Goal: Task Accomplishment & Management: Manage account settings

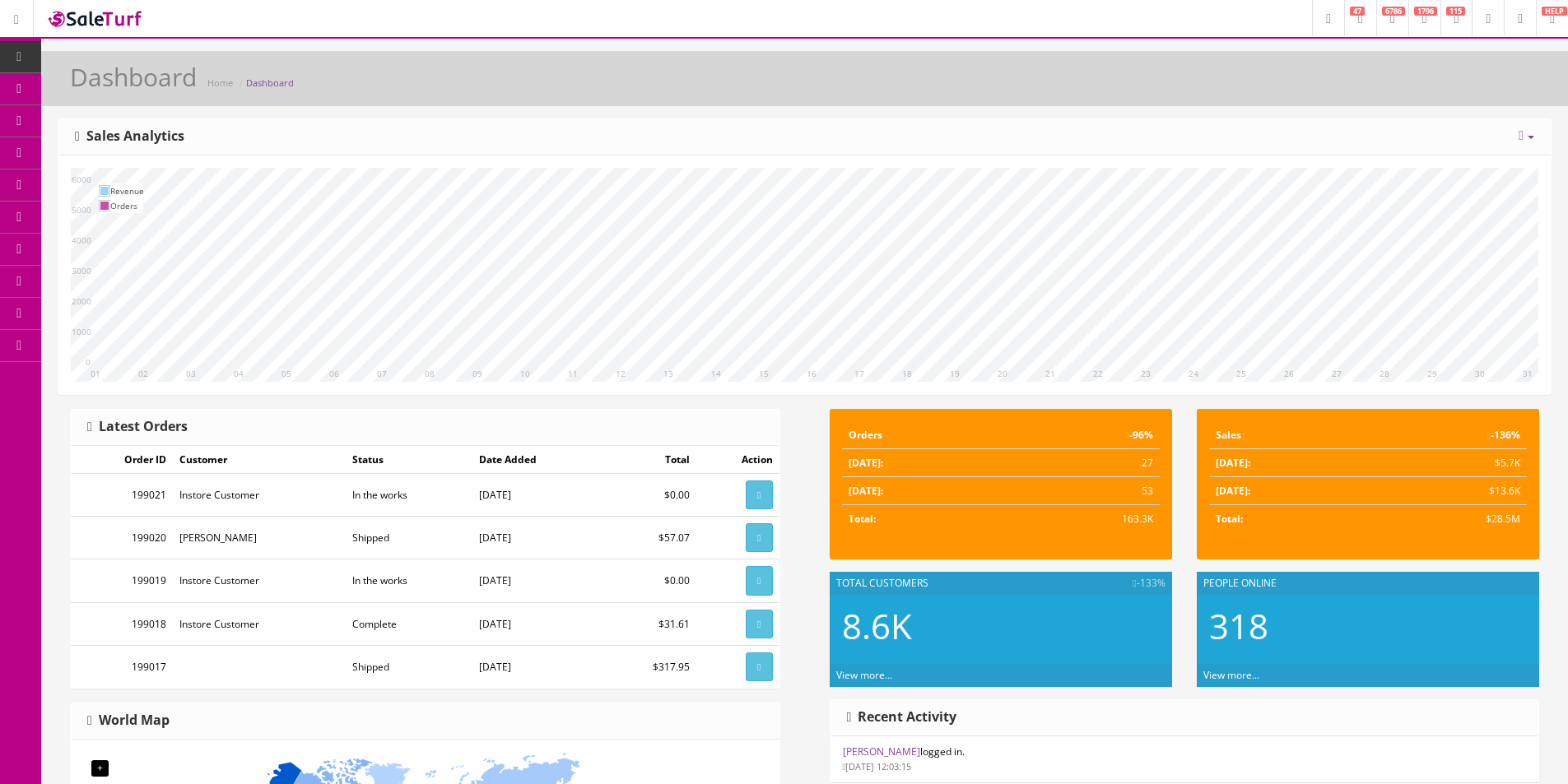
click at [120, 93] on span "Products" at bounding box center [118, 89] width 40 height 14
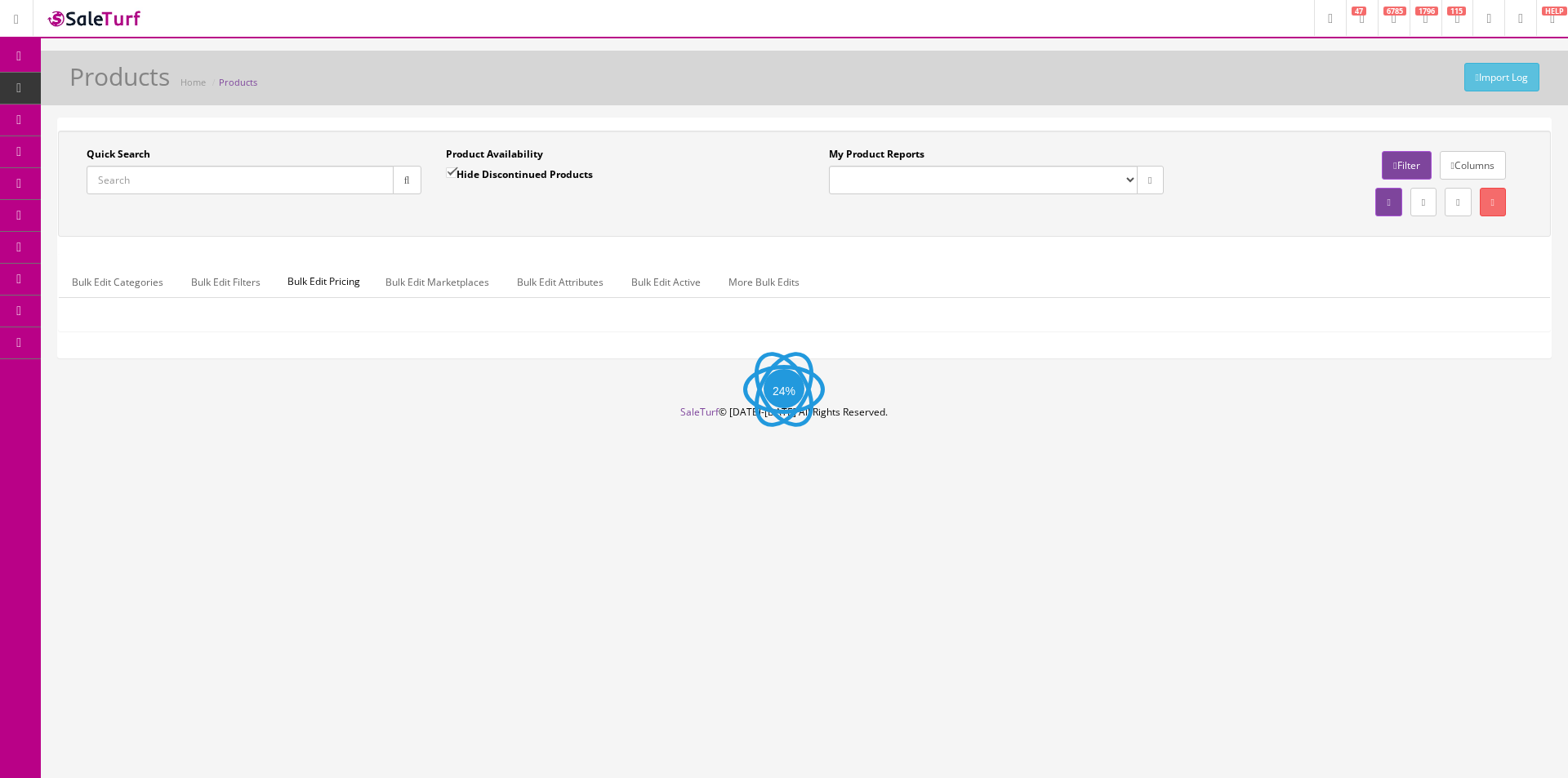
click at [287, 176] on input "Quick Search" at bounding box center [240, 180] width 308 height 28
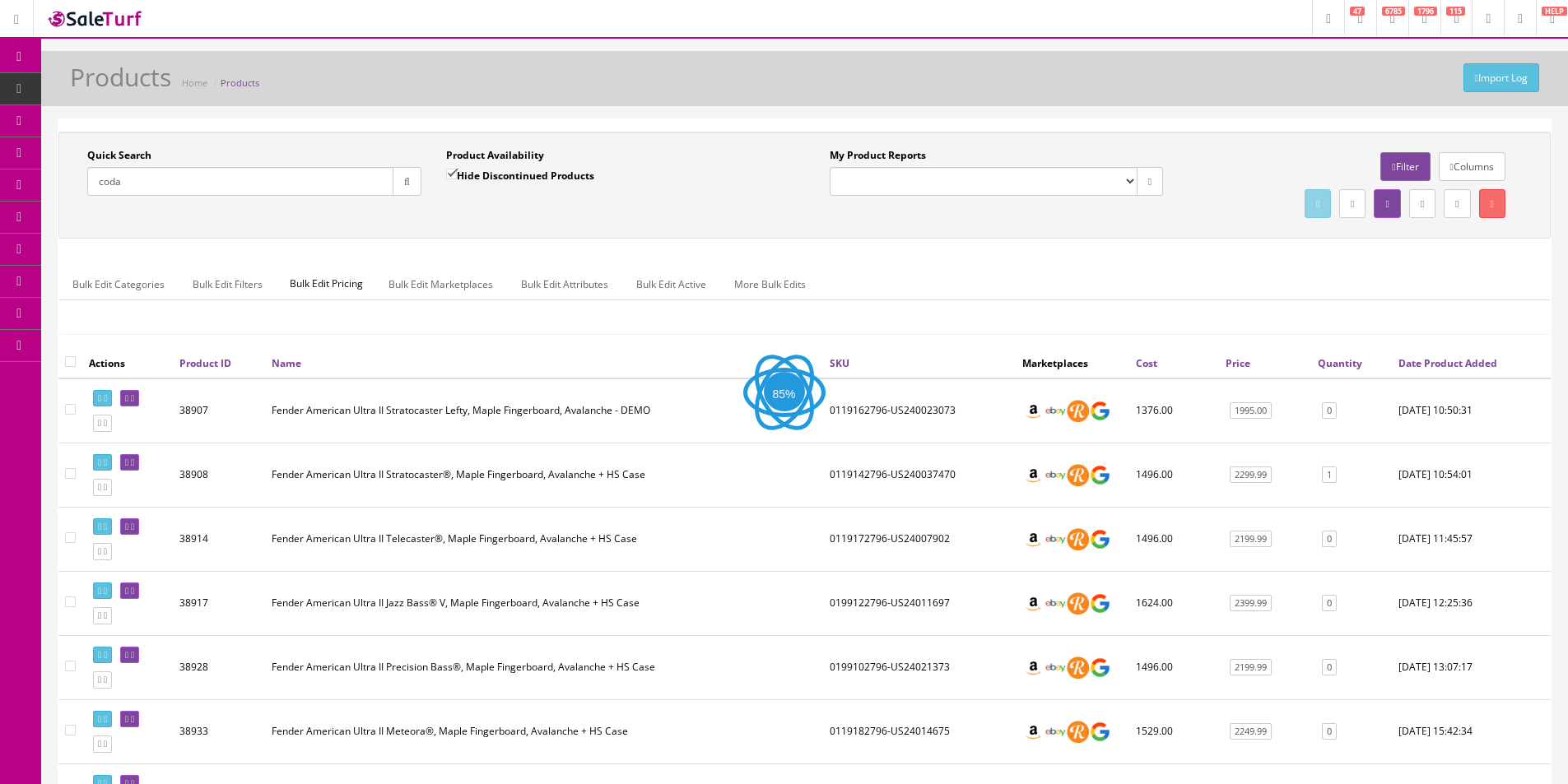
click at [656, 219] on div "Quick Search coda Date From Product Availability Hide Discontinued Products Dat…" at bounding box center [805, 185] width 1483 height 74
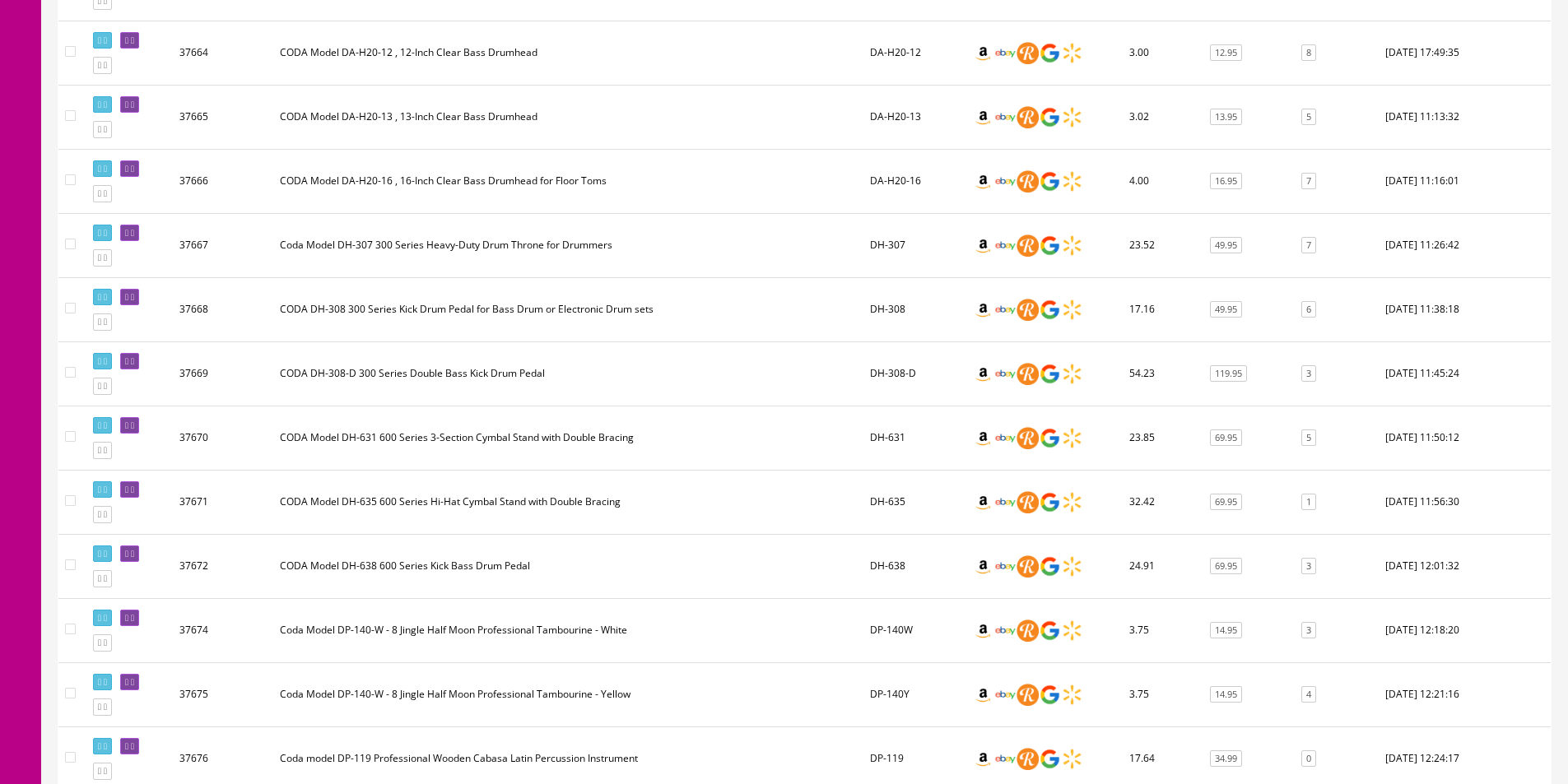
scroll to position [988, 0]
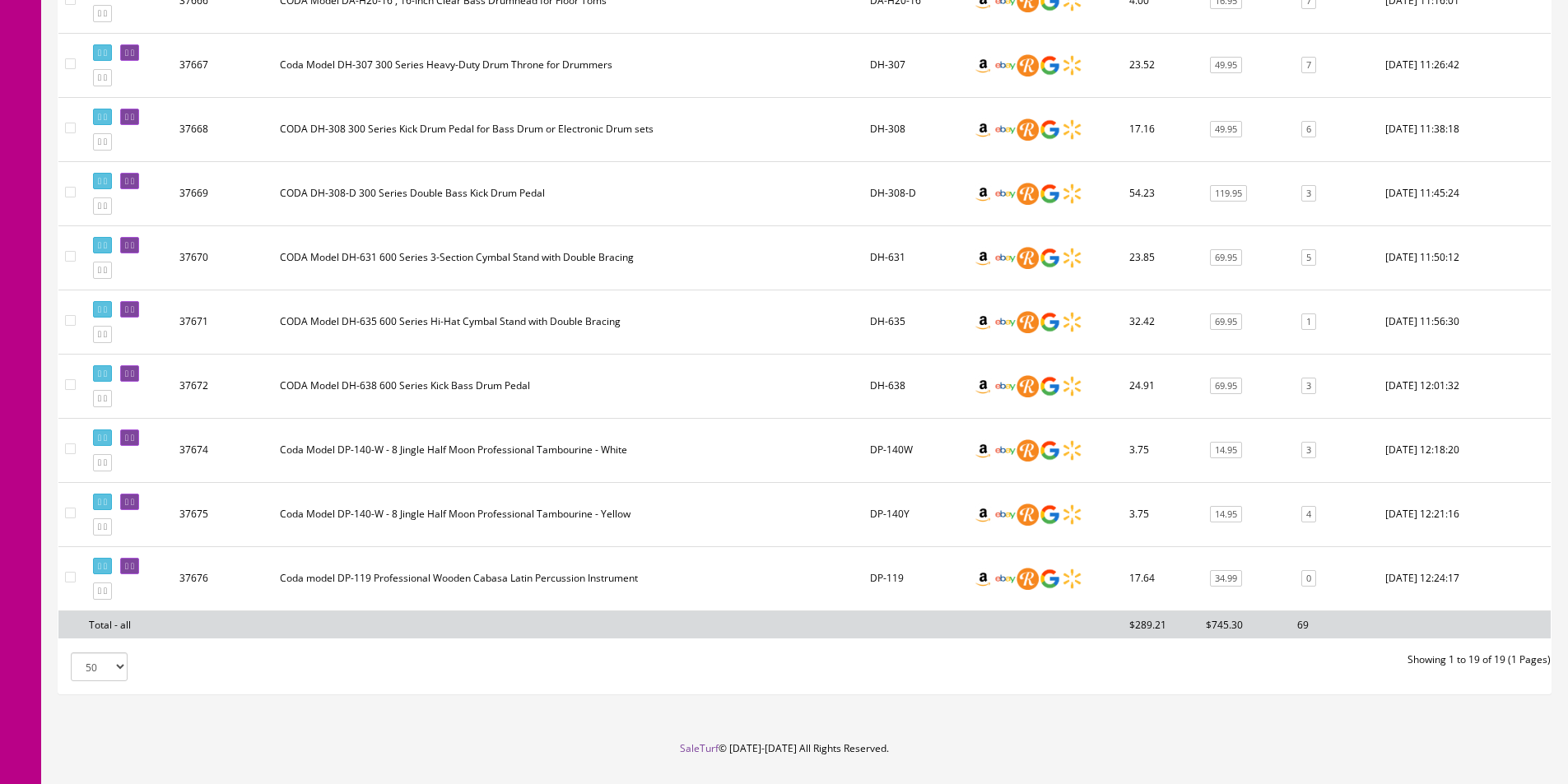
click at [574, 430] on td "Coda Model DP-140-W - 8 Jingle Half Moon Professional Tambourine - White" at bounding box center [569, 450] width 590 height 64
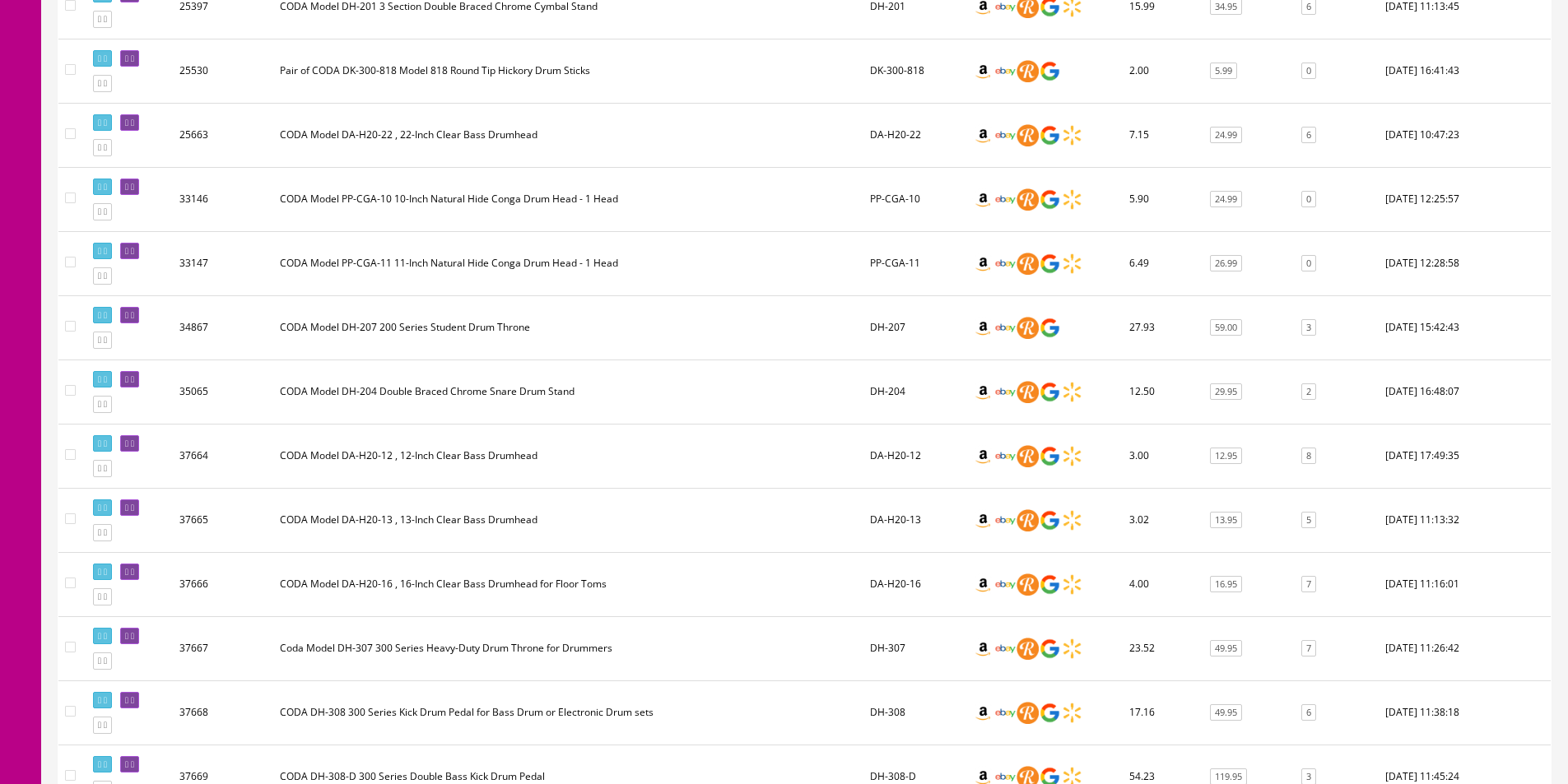
click at [1009, 334] on img at bounding box center [1004, 328] width 23 height 23
click at [696, 353] on td "CODA Model DH-207 200 Series Student Drum Throne" at bounding box center [569, 327] width 590 height 64
click at [752, 380] on td "CODA Model DH-204 Double Braced Chrome Snare Drum Stand" at bounding box center [569, 392] width 590 height 64
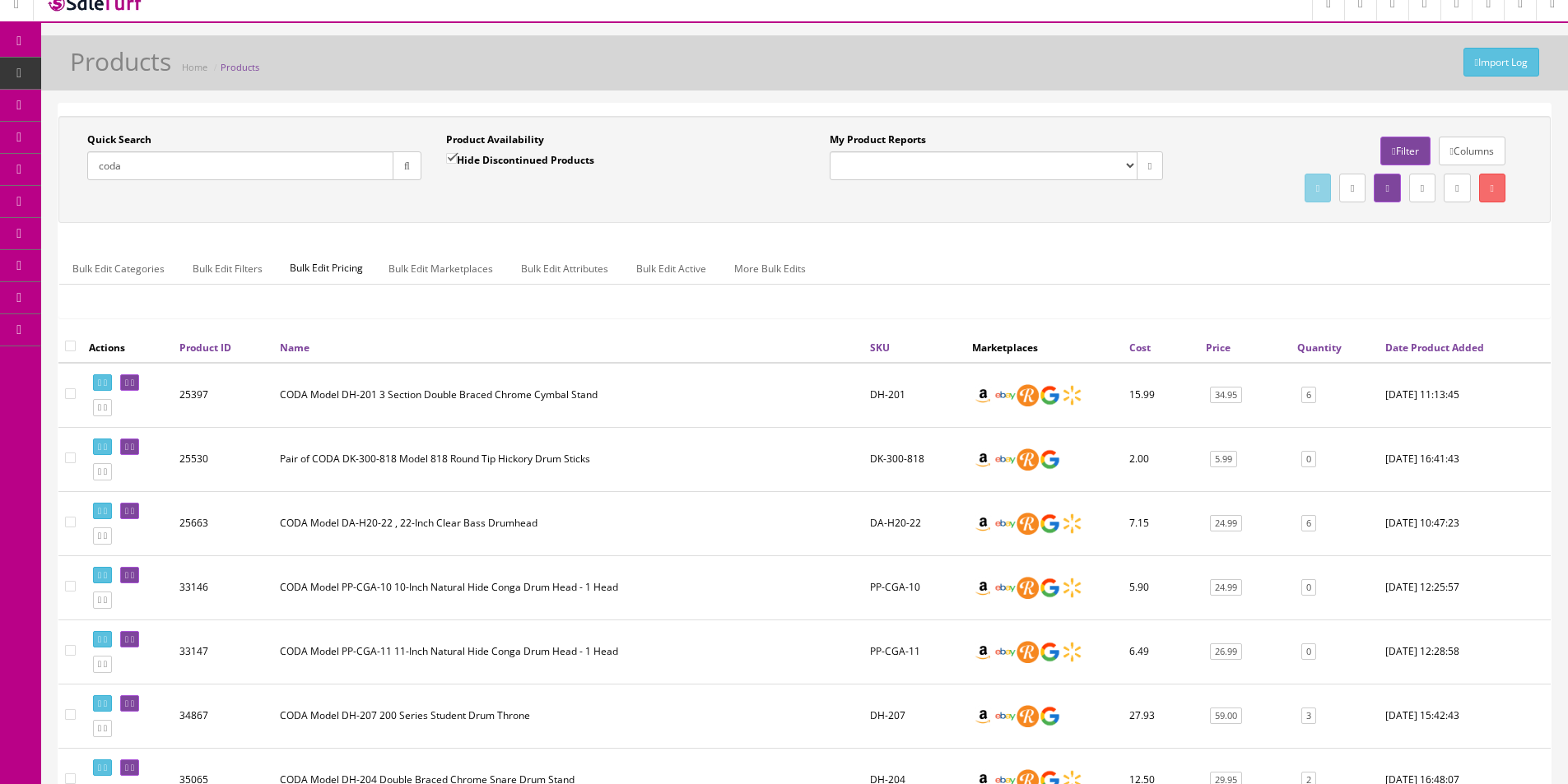
scroll to position [0, 0]
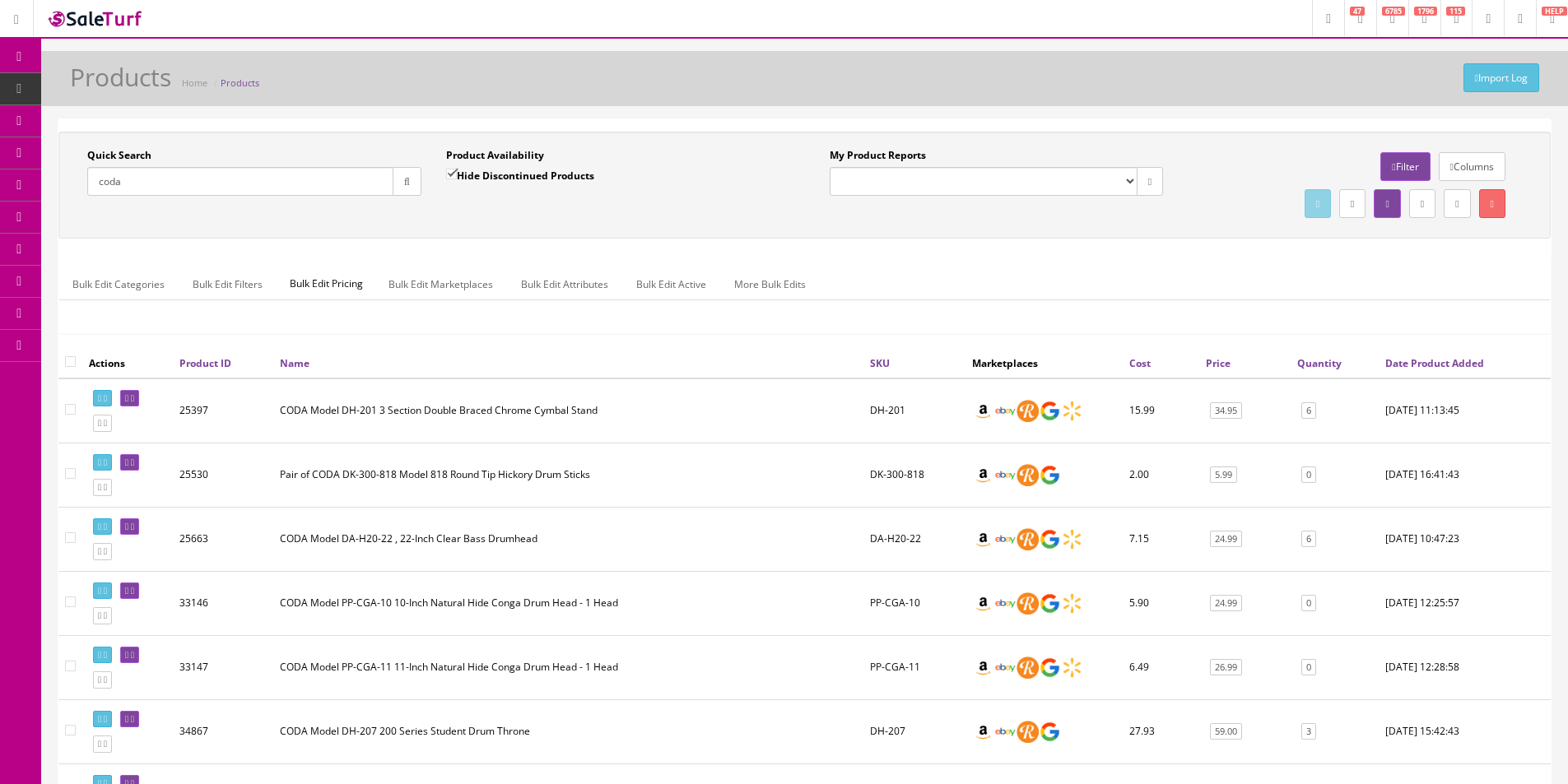
click at [332, 190] on input "coda" at bounding box center [240, 181] width 306 height 29
click at [333, 190] on input "coda" at bounding box center [240, 181] width 306 height 29
paste input "ddrum"
type input "ddrum snare stand"
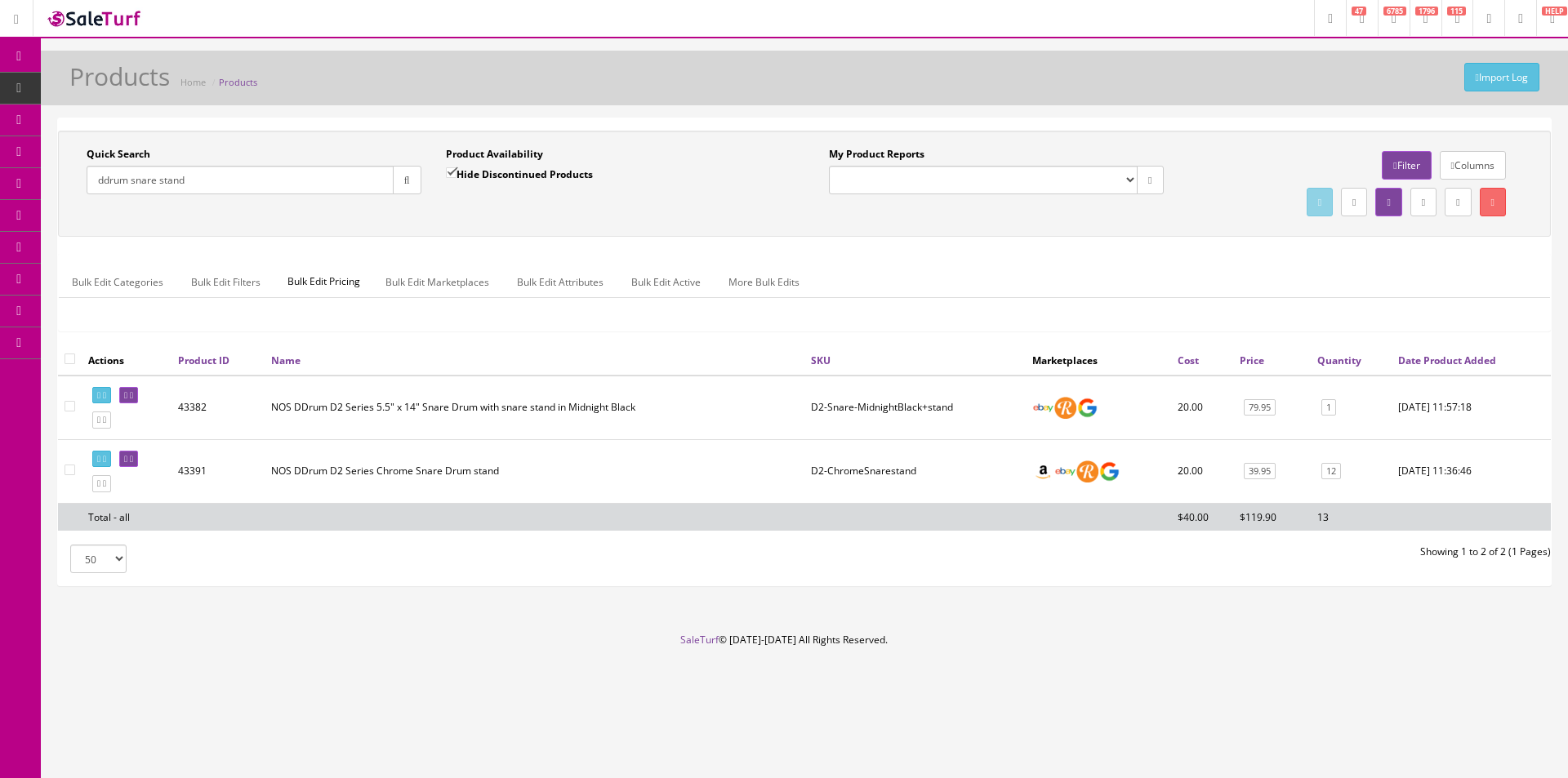
click at [990, 242] on div "Quick Search ddrum snare stand Date From Product Availability Hide Discontinued…" at bounding box center [804, 238] width 1493 height 215
click at [1328, 467] on link "12" at bounding box center [1331, 471] width 20 height 18
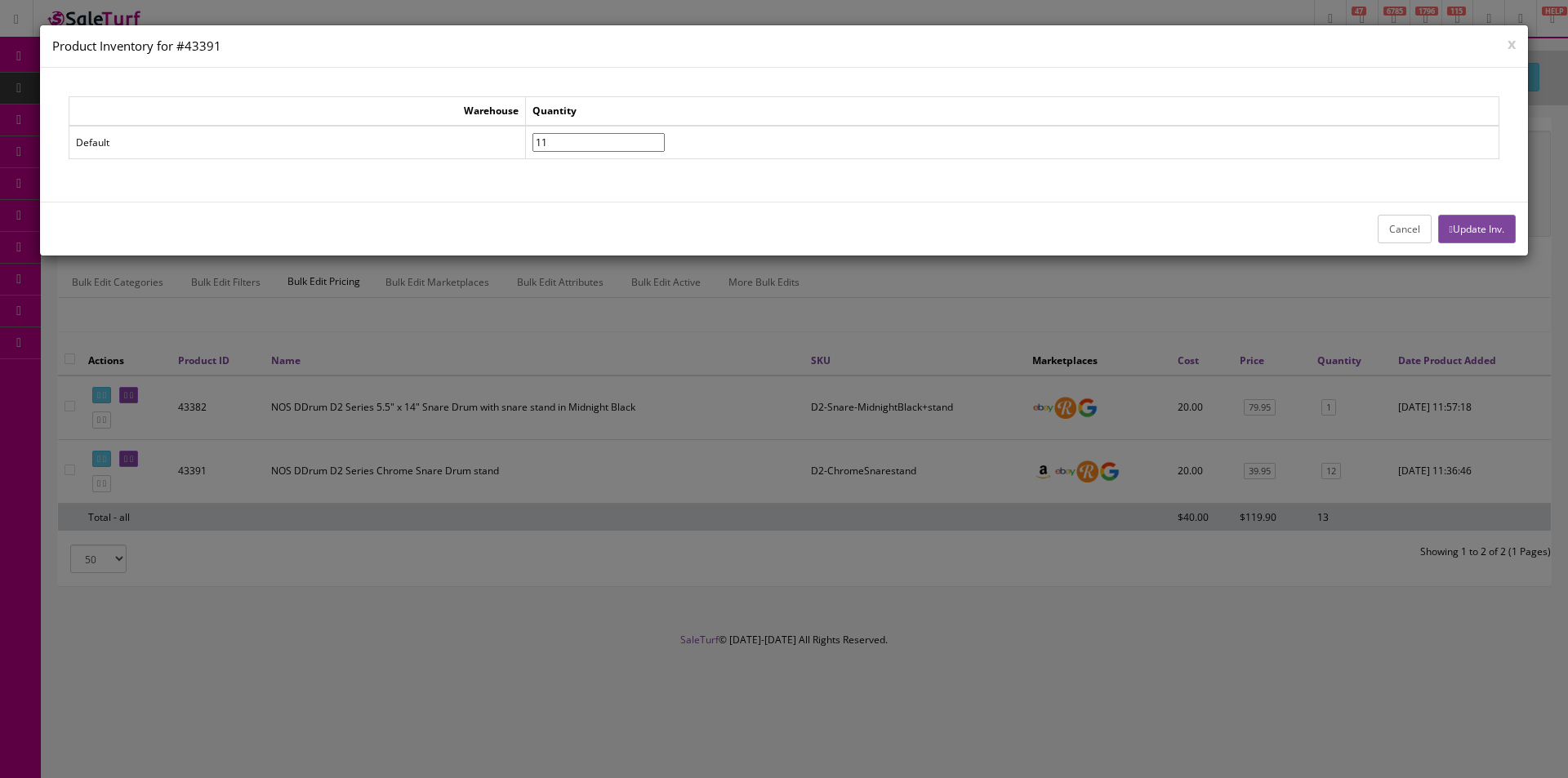
type input"] "11"
click at [665, 143] on input"] "11" at bounding box center [598, 142] width 133 height 19
click at [1471, 238] on button "Update Inv." at bounding box center [1476, 228] width 77 height 28
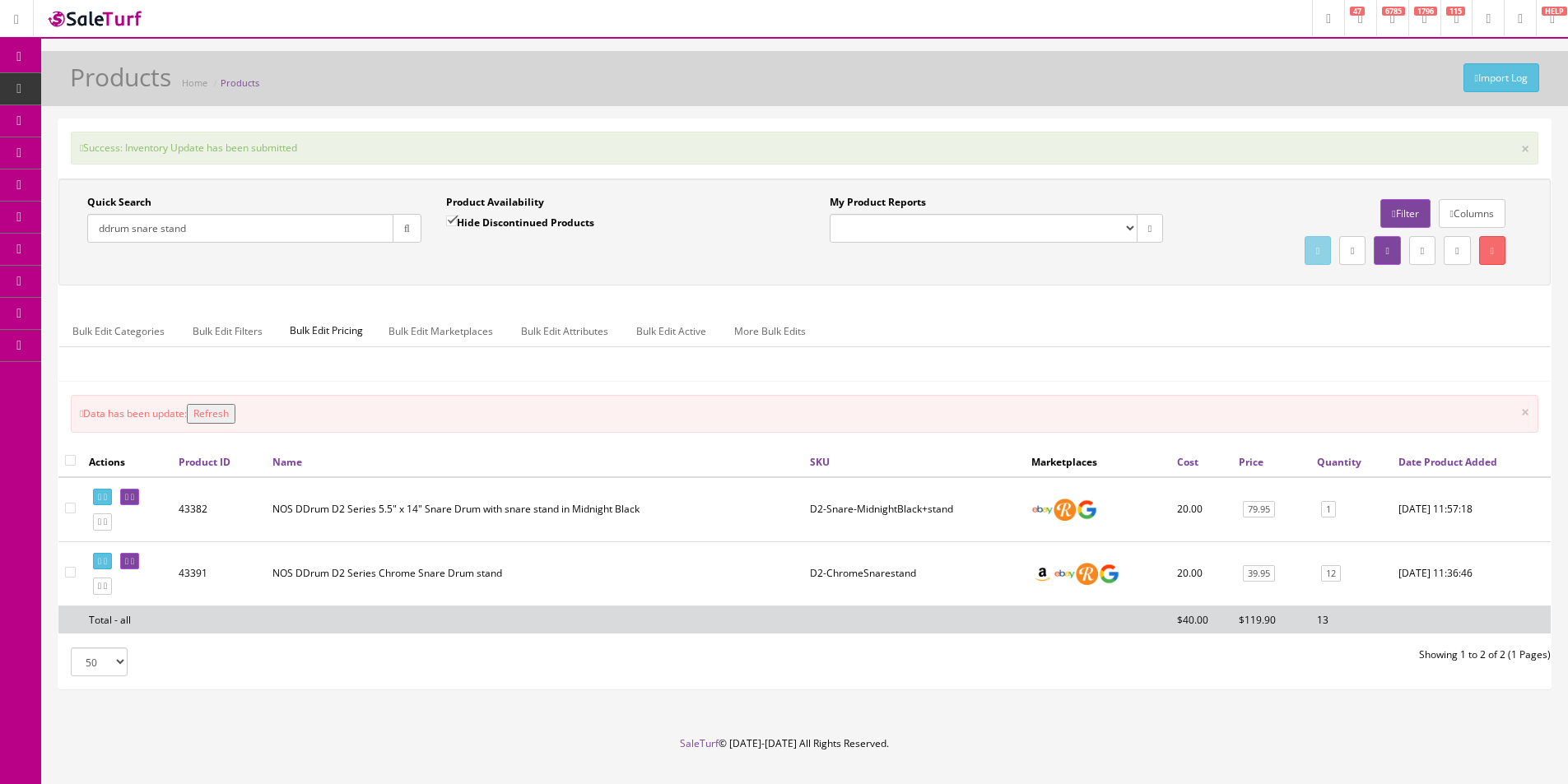
click at [184, 232] on input "ddrum snare stand" at bounding box center [240, 227] width 306 height 29
paste input "RPH-R1-TS"
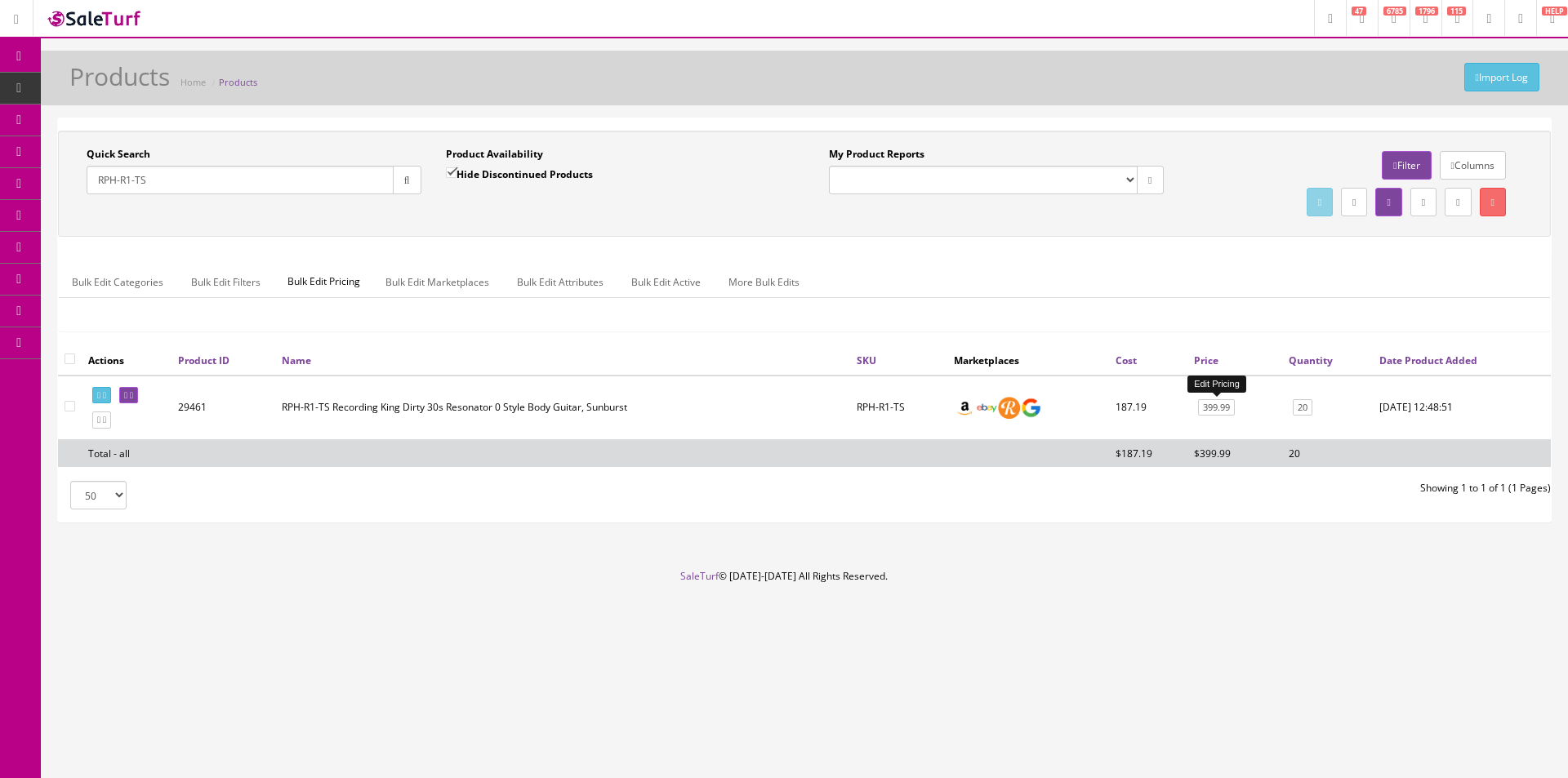
click at [1217, 410] on link "399.99" at bounding box center [1217, 408] width 37 height 18
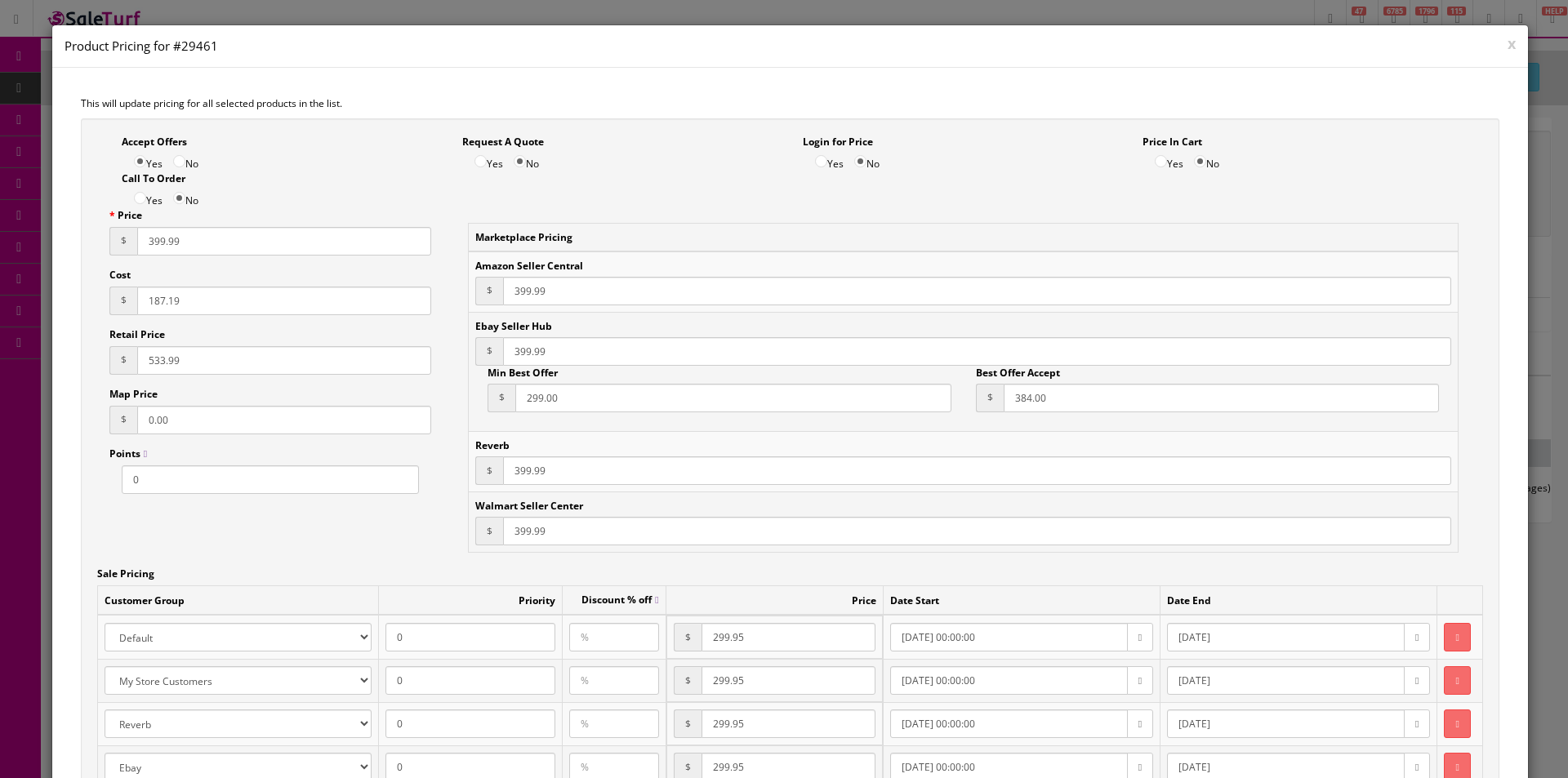
click at [1507, 46] on button "x" at bounding box center [1511, 43] width 8 height 15
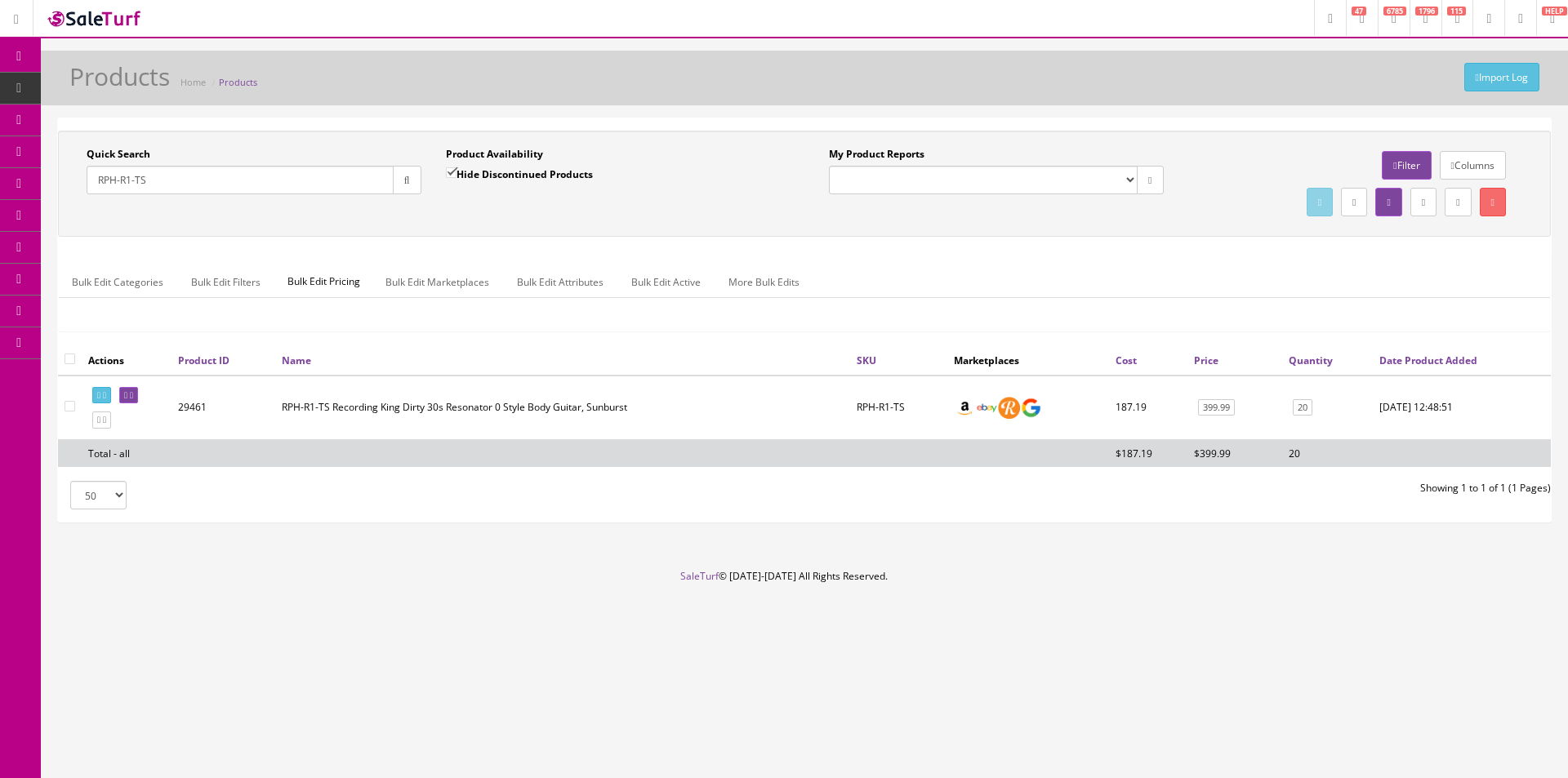
click at [229, 187] on input "RPH-R1-TS" at bounding box center [240, 180] width 308 height 28
paste input "OG2CEMFSM-A"
click at [414, 186] on button "button" at bounding box center [406, 180] width 28 height 28
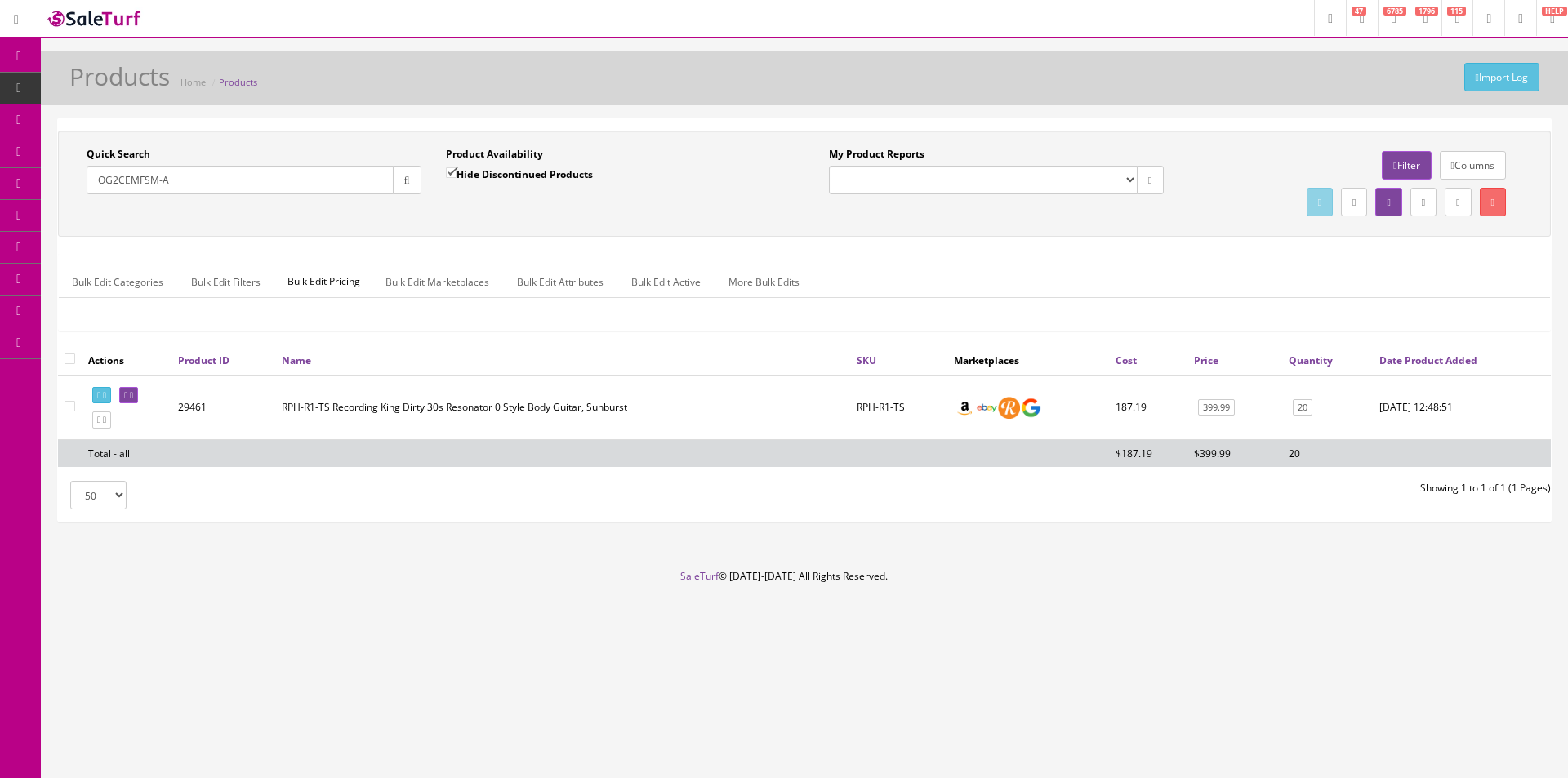
click at [412, 217] on div "Quick Search OG2CEMFSM-A Date From Product Availability Hide Discontinued Produ…" at bounding box center [805, 184] width 1485 height 73
click at [437, 212] on div "Quick Search OG2CEMFSM-A Date From Product Availability Hide Discontinued Produ…" at bounding box center [805, 184] width 1485 height 73
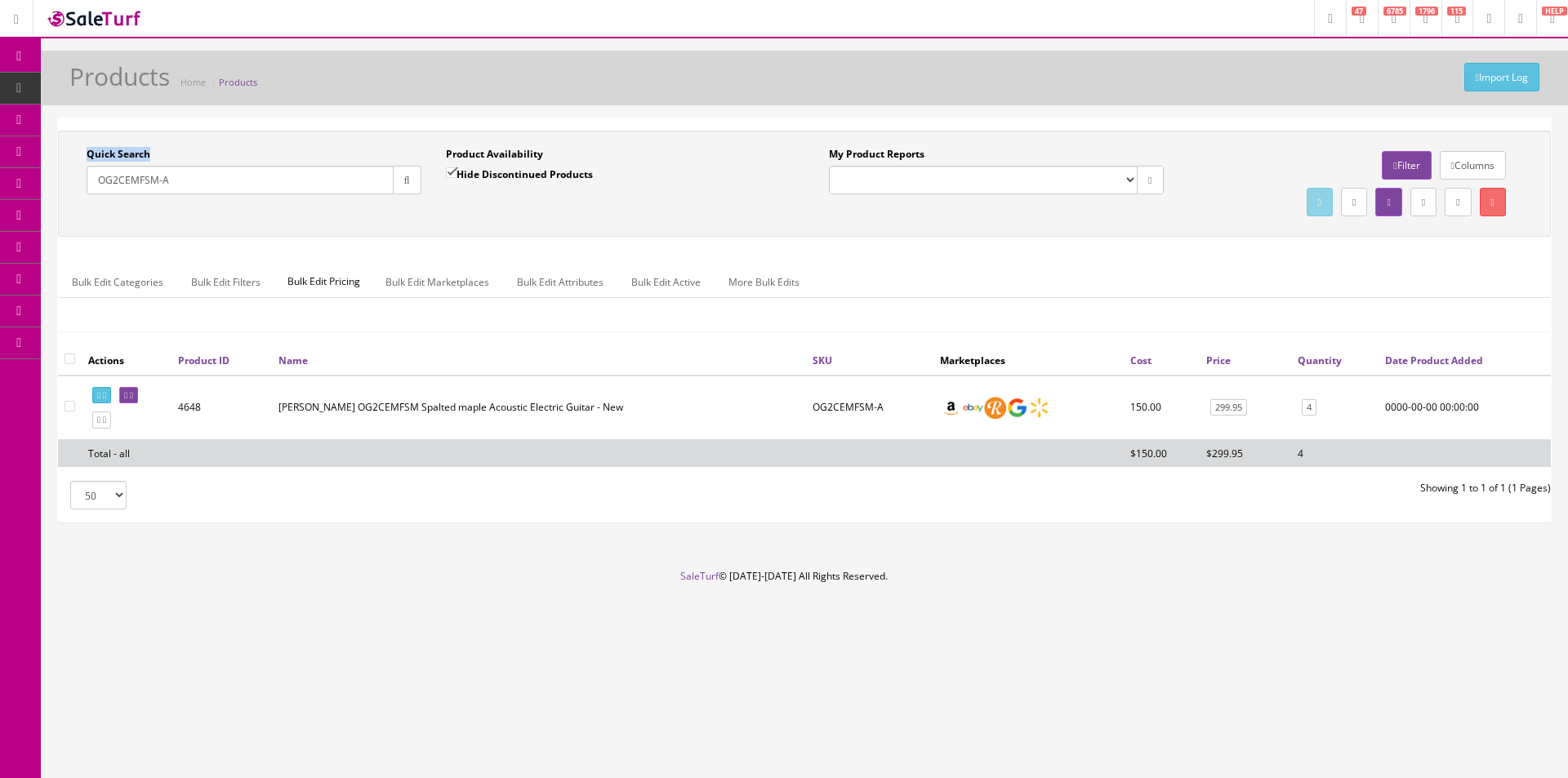
click at [437, 212] on div "Quick Search OG2CEMFSM-A Date From Product Availability Hide Discontinued Produ…" at bounding box center [805, 184] width 1485 height 73
drag, startPoint x: 437, startPoint y: 212, endPoint x: 1107, endPoint y: 217, distance: 670.0
click at [459, 217] on div "Quick Search OG2CEMFSM-A Date From Product Availability Hide Discontinued Produ…" at bounding box center [805, 184] width 1485 height 73
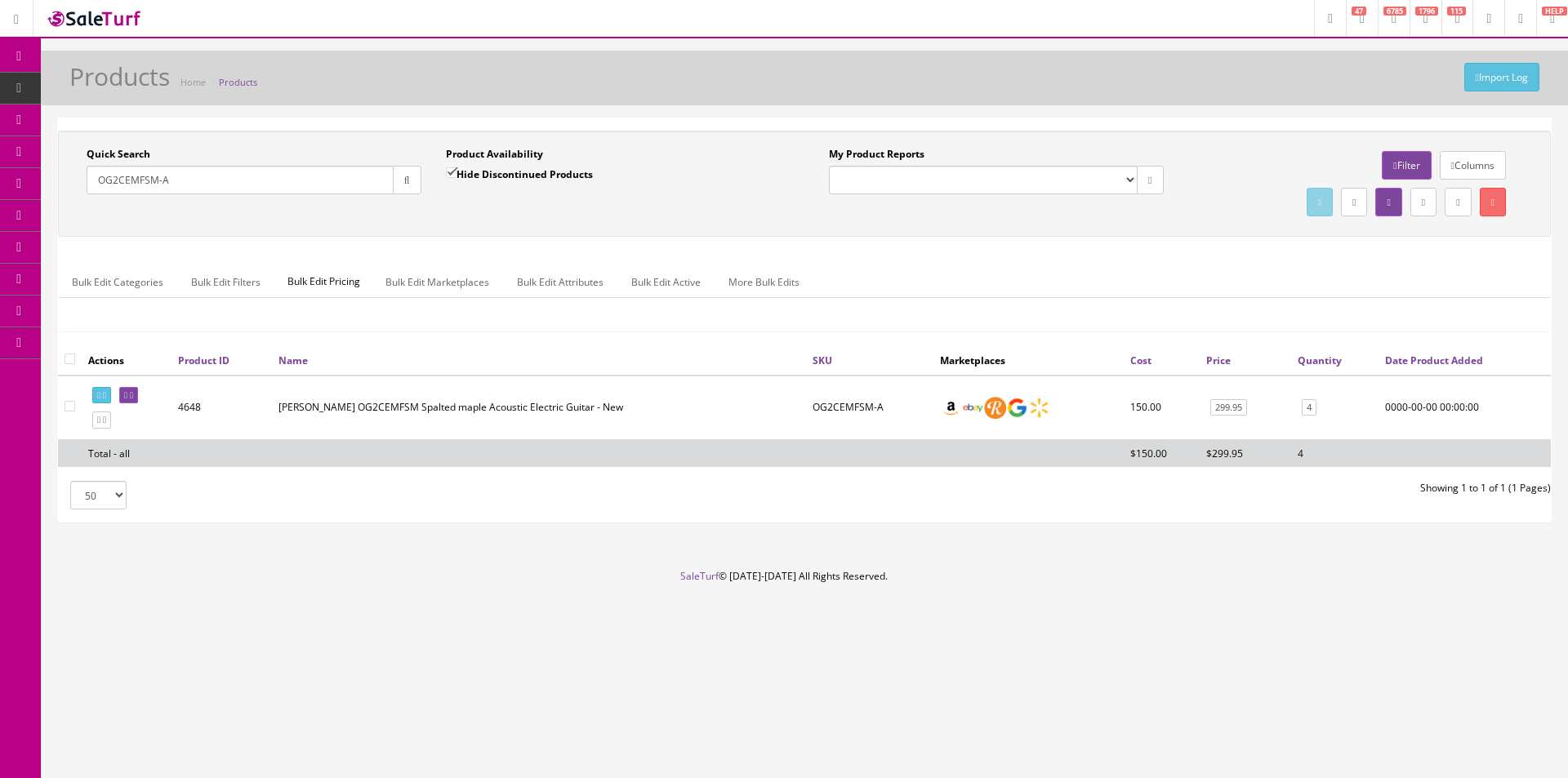
click at [312, 176] on input "OG2CEMFSM-A" at bounding box center [240, 180] width 308 height 28
type input "EC22030168"
click at [456, 167] on input "Hide Discontinued Products" at bounding box center [451, 172] width 11 height 11
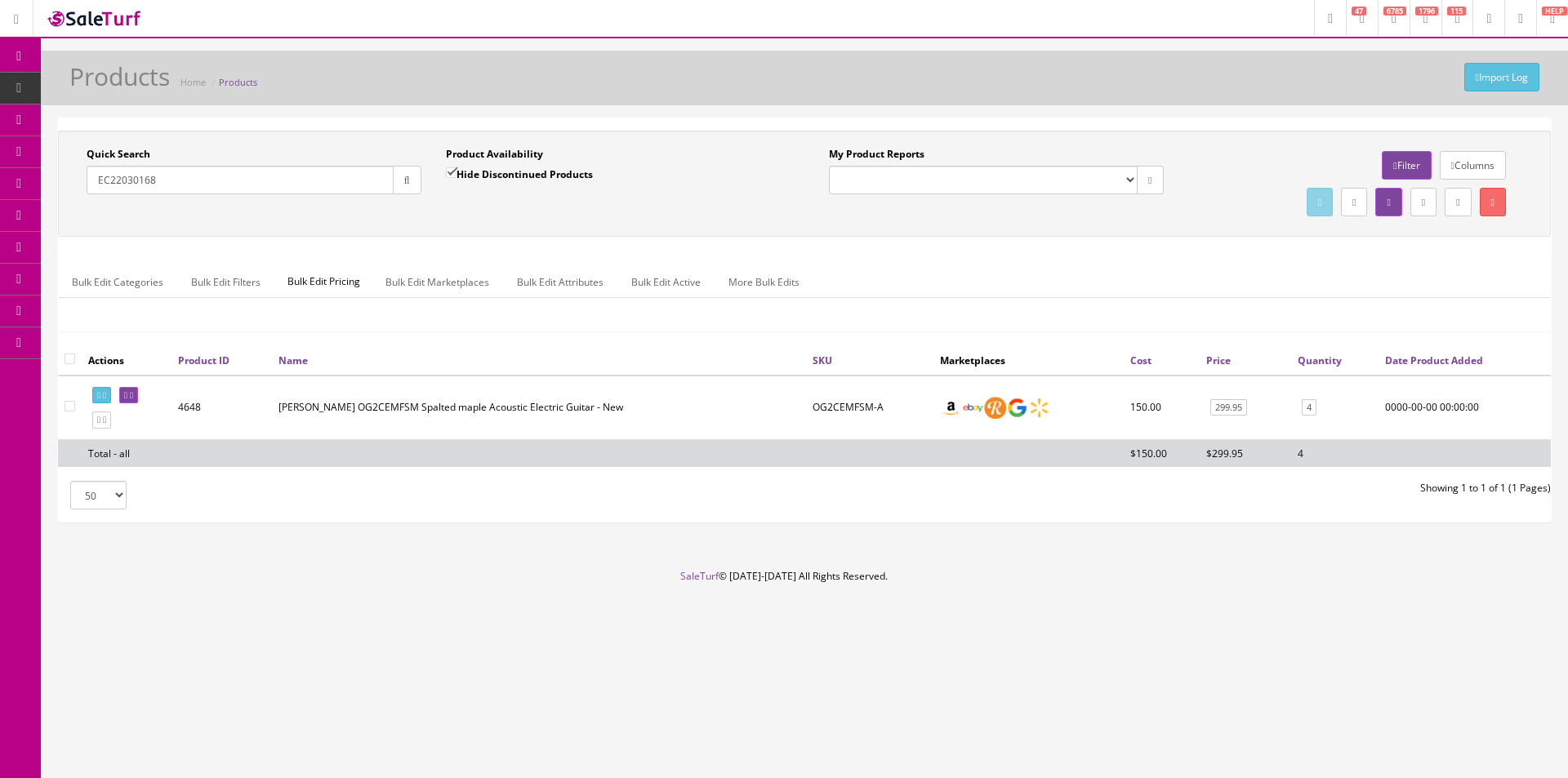
checkbox input "false"
click at [412, 185] on button "button" at bounding box center [406, 180] width 28 height 28
click at [430, 197] on div "Quick Search EC22030168 Date From" at bounding box center [254, 177] width 359 height 60
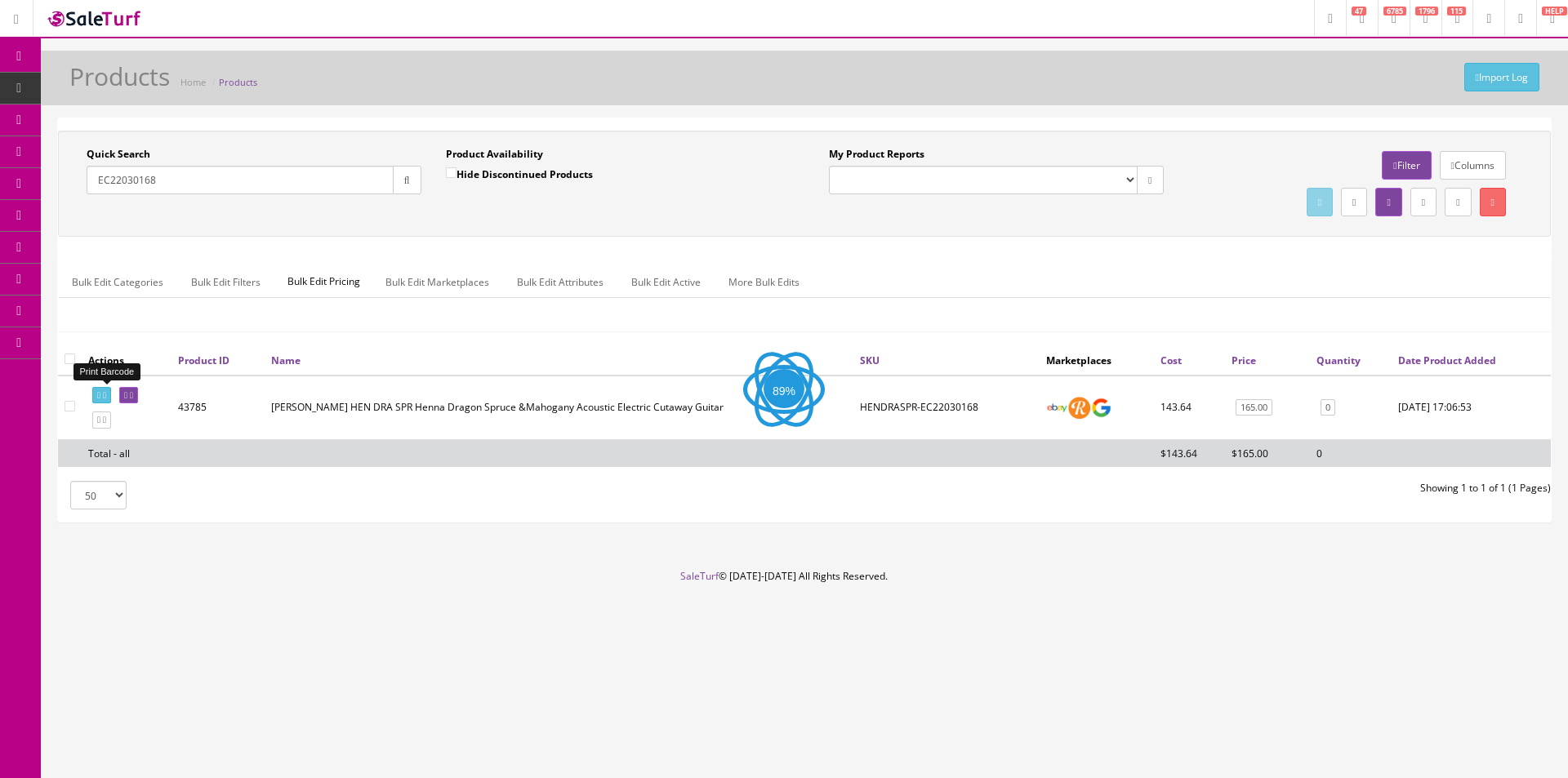
click at [106, 395] on icon at bounding box center [103, 395] width 3 height 9
drag, startPoint x: 167, startPoint y: 178, endPoint x: 178, endPoint y: 178, distance: 11.0
click at [167, 178] on input "EC22030168" at bounding box center [240, 180] width 308 height 28
click at [178, 180] on input "EC22030168" at bounding box center [240, 180] width 308 height 28
type input "EC22030169"
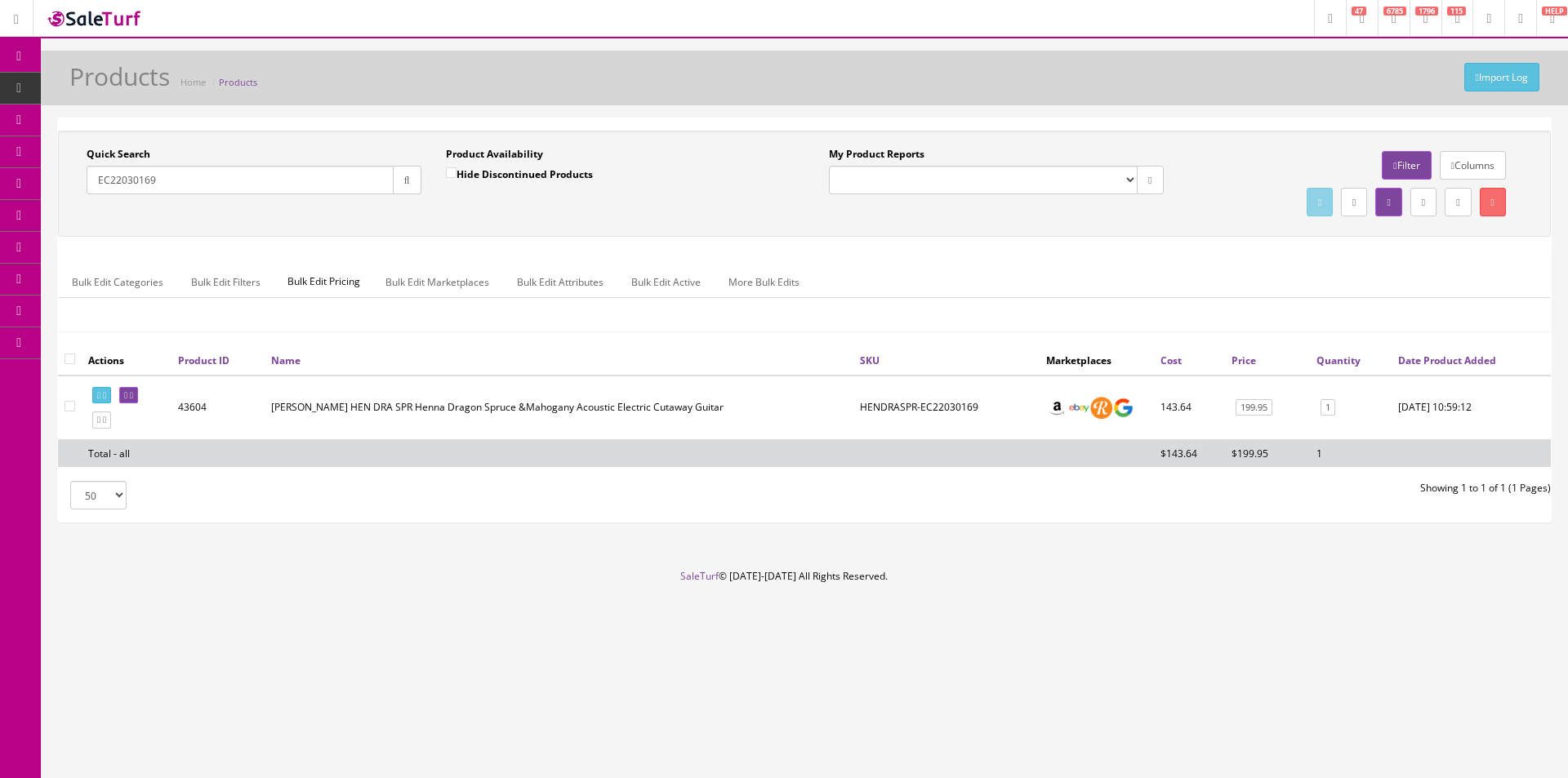
click at [67, 351] on th at bounding box center [69, 360] width 23 height 29
click at [67, 358] on input "checkbox" at bounding box center [69, 358] width 11 height 11
checkbox input "true"
checkbox input"] "true"
click at [667, 292] on link "Bulk Edit Active" at bounding box center [666, 282] width 96 height 32
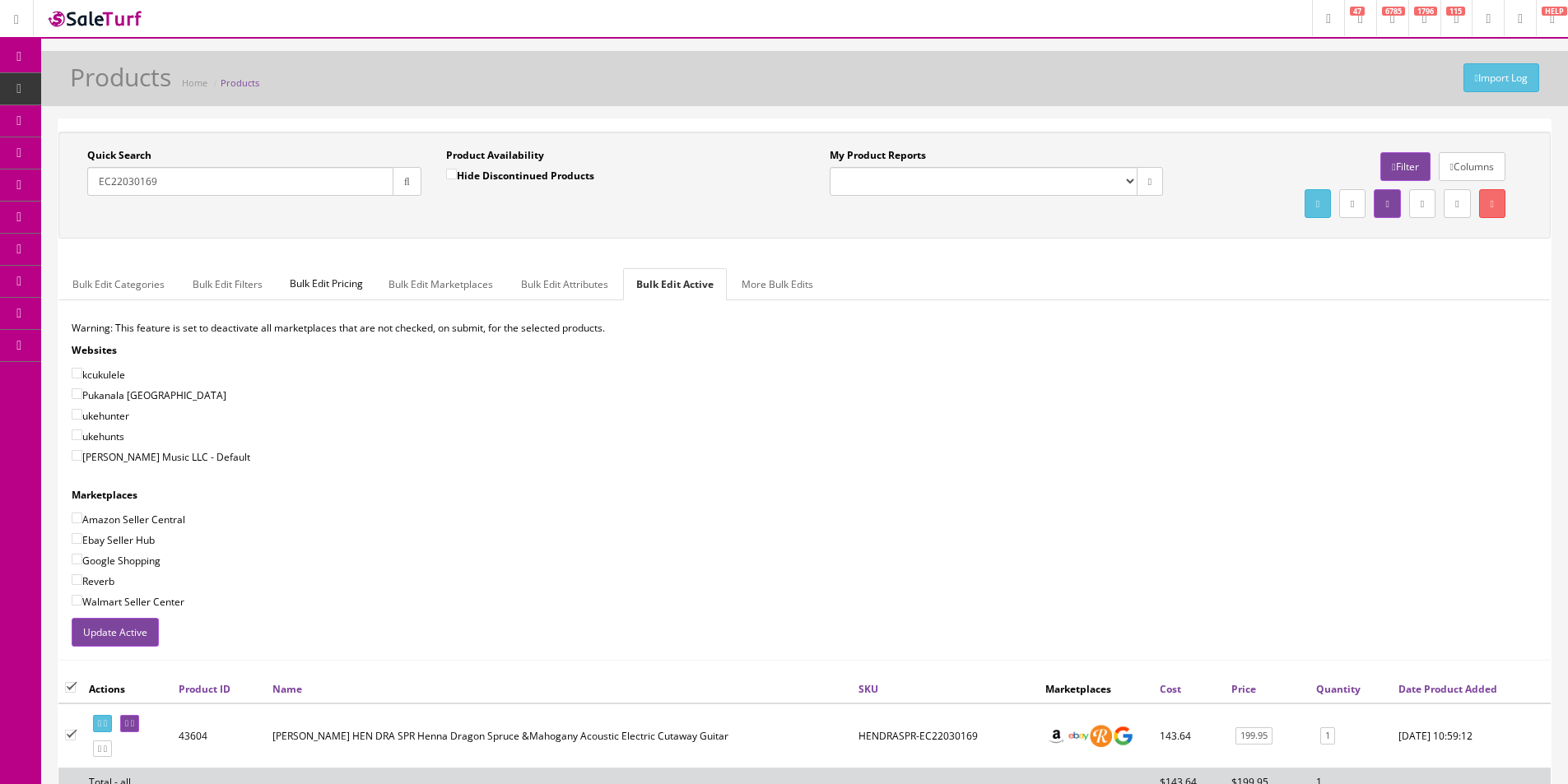
click at [131, 632] on button "Update Active" at bounding box center [115, 632] width 88 height 29
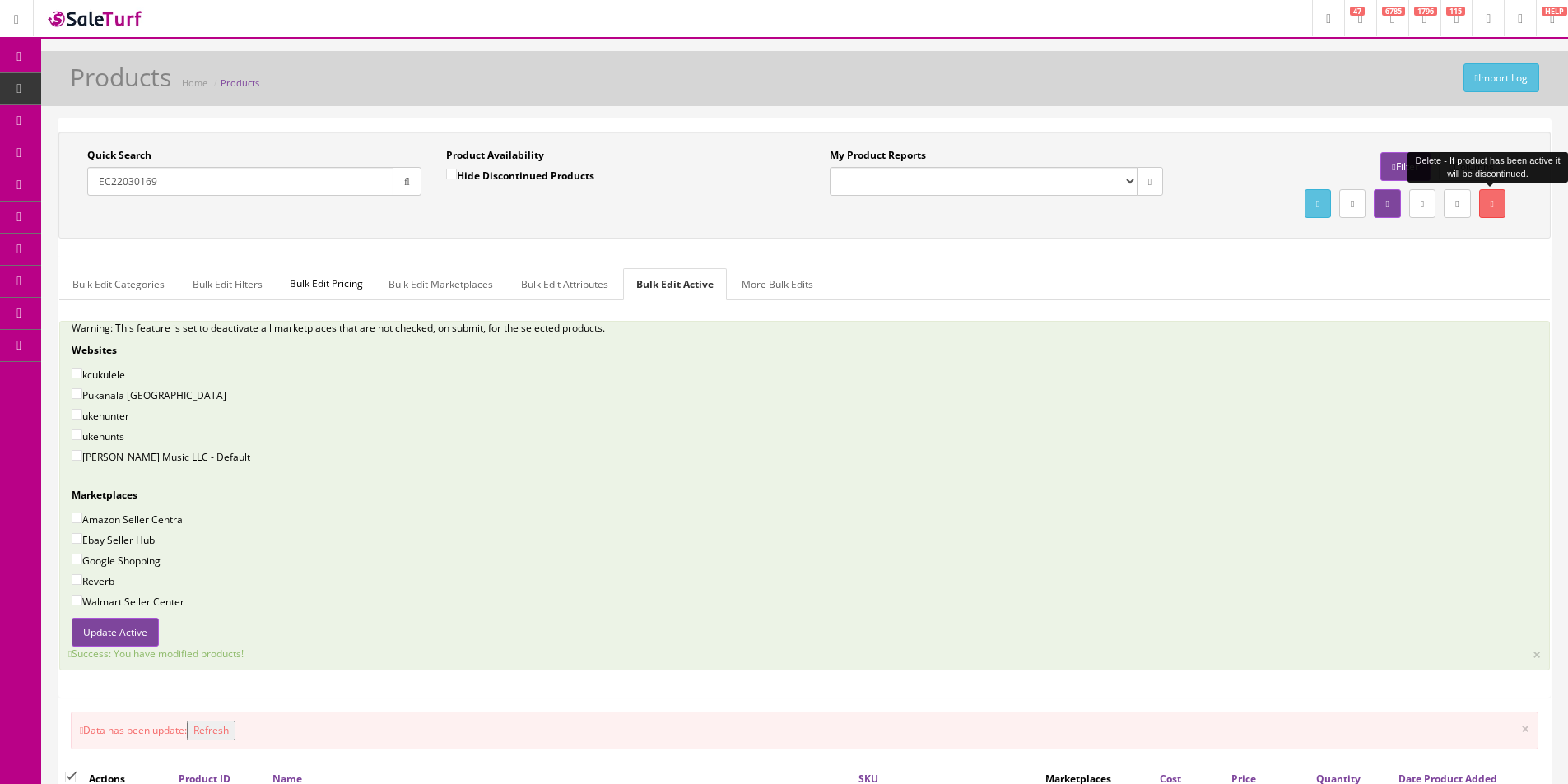
click at [1490, 207] on icon at bounding box center [1491, 204] width 3 height 10
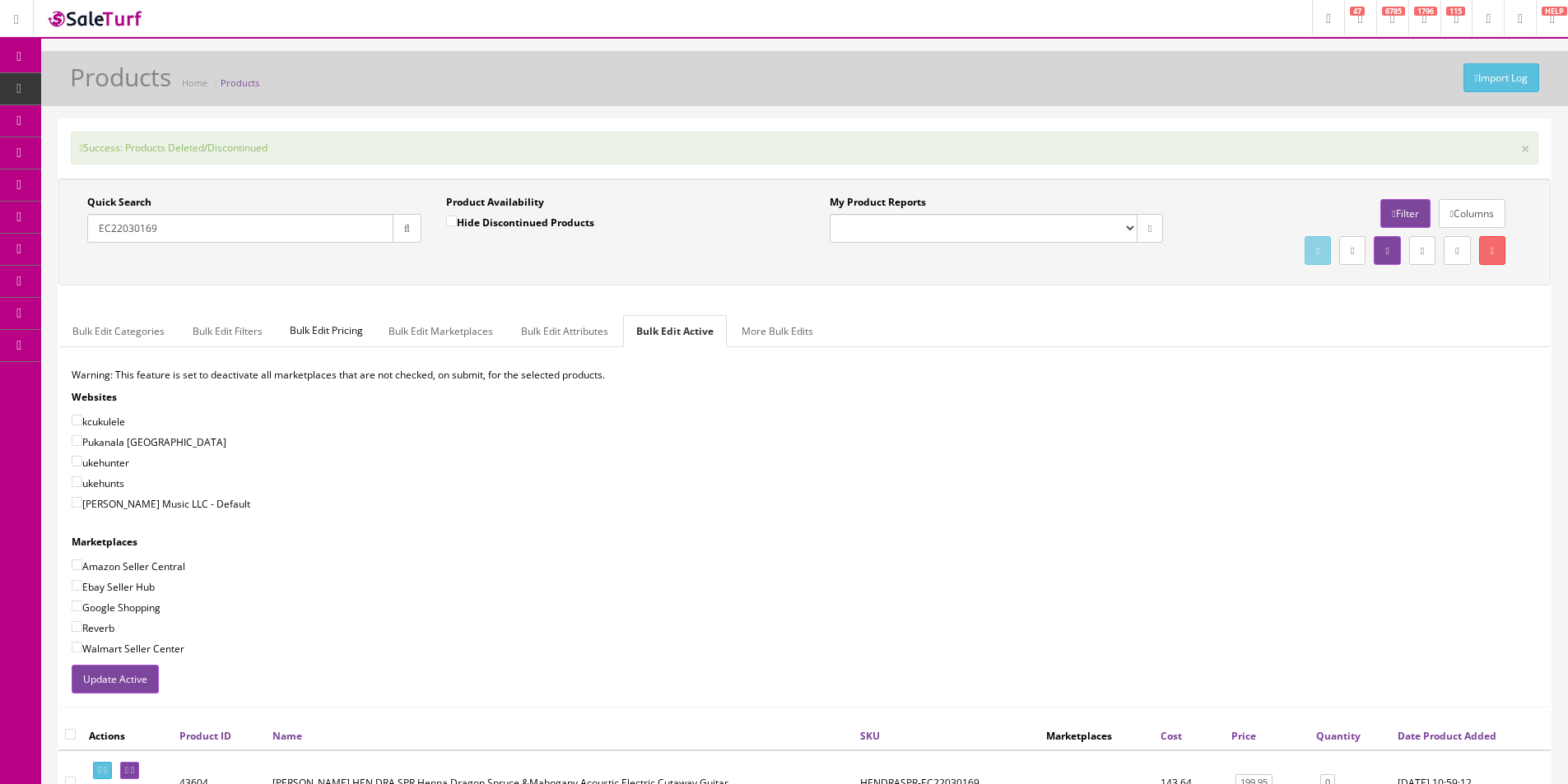
click at [157, 240] on input "EC22030169" at bounding box center [240, 227] width 306 height 29
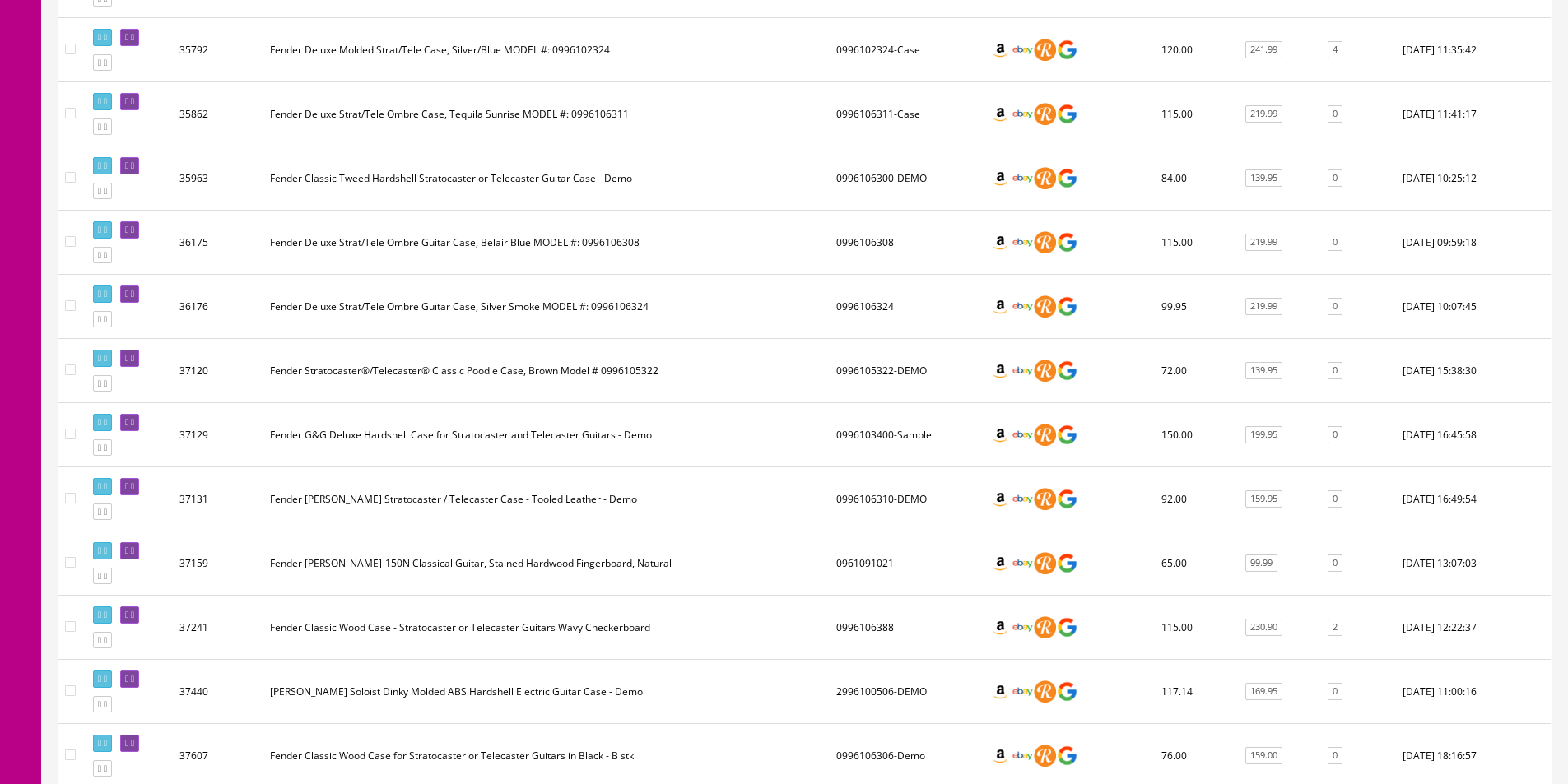
scroll to position [3149, 0]
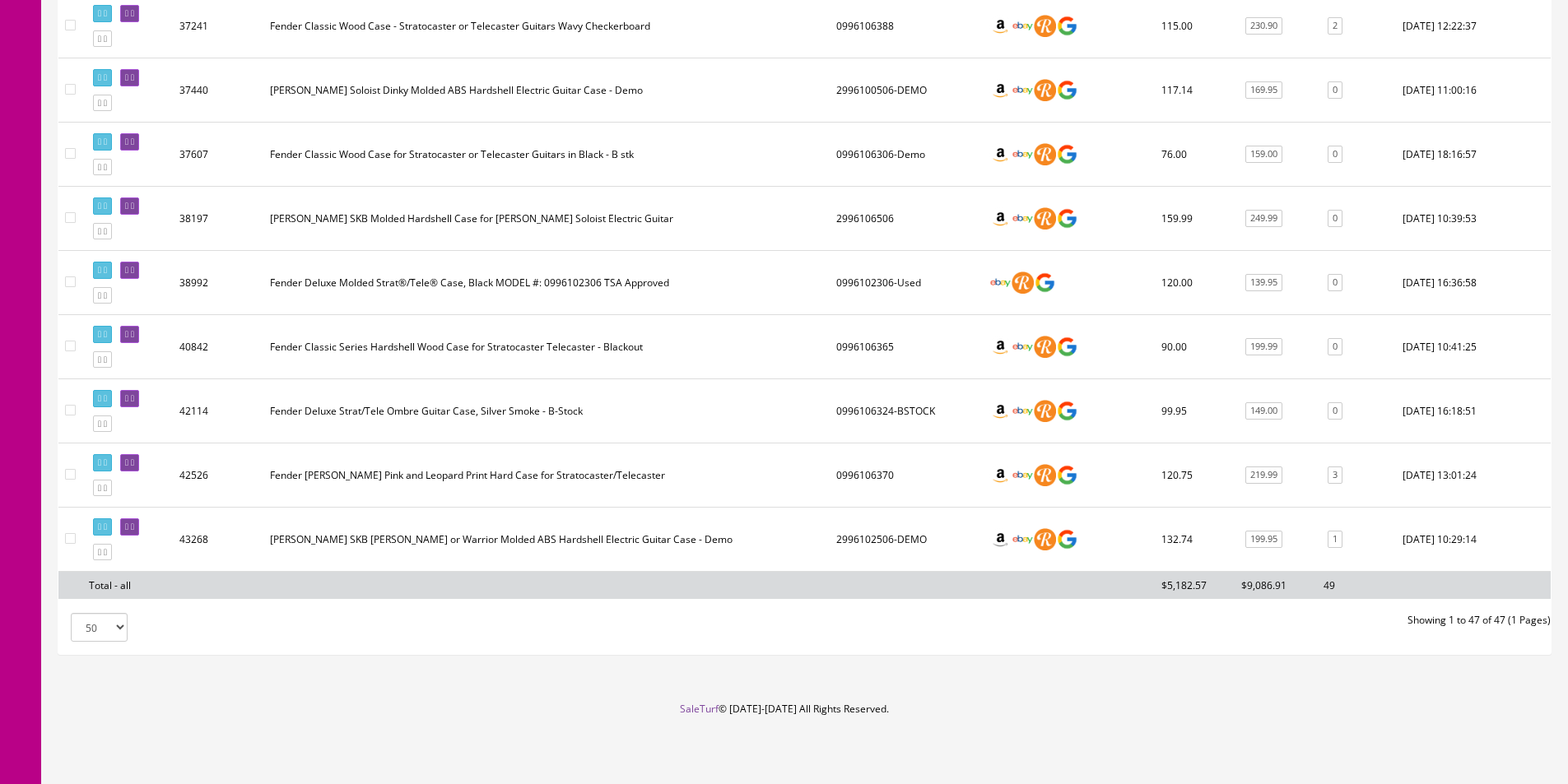
type input "9610"
click at [417, 439] on td "Fender Deluxe Strat/Tele Ombre Guitar Case, Silver Smoke - B-Stock" at bounding box center [547, 411] width 567 height 64
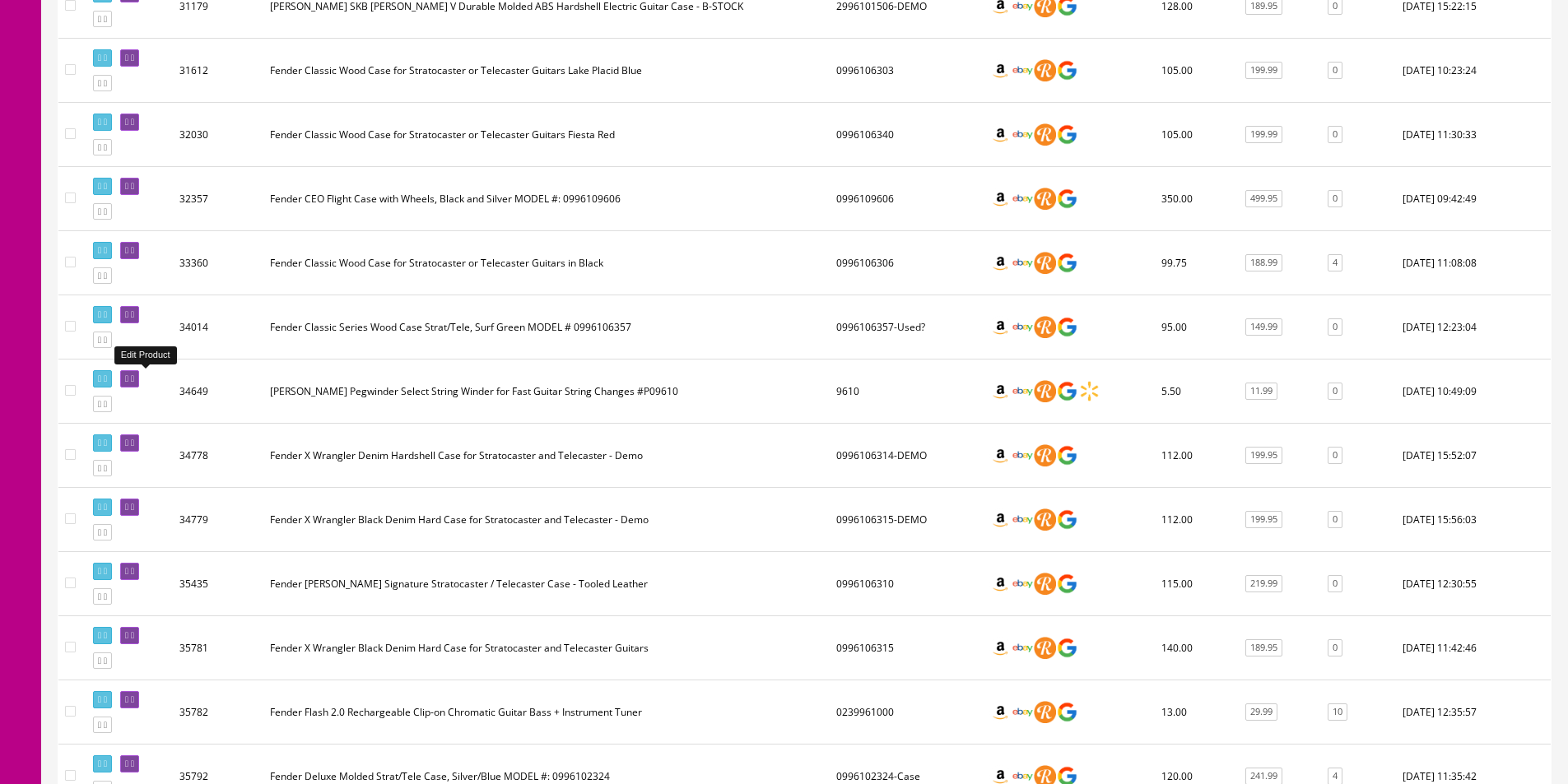
click at [134, 381] on icon at bounding box center [132, 379] width 3 height 9
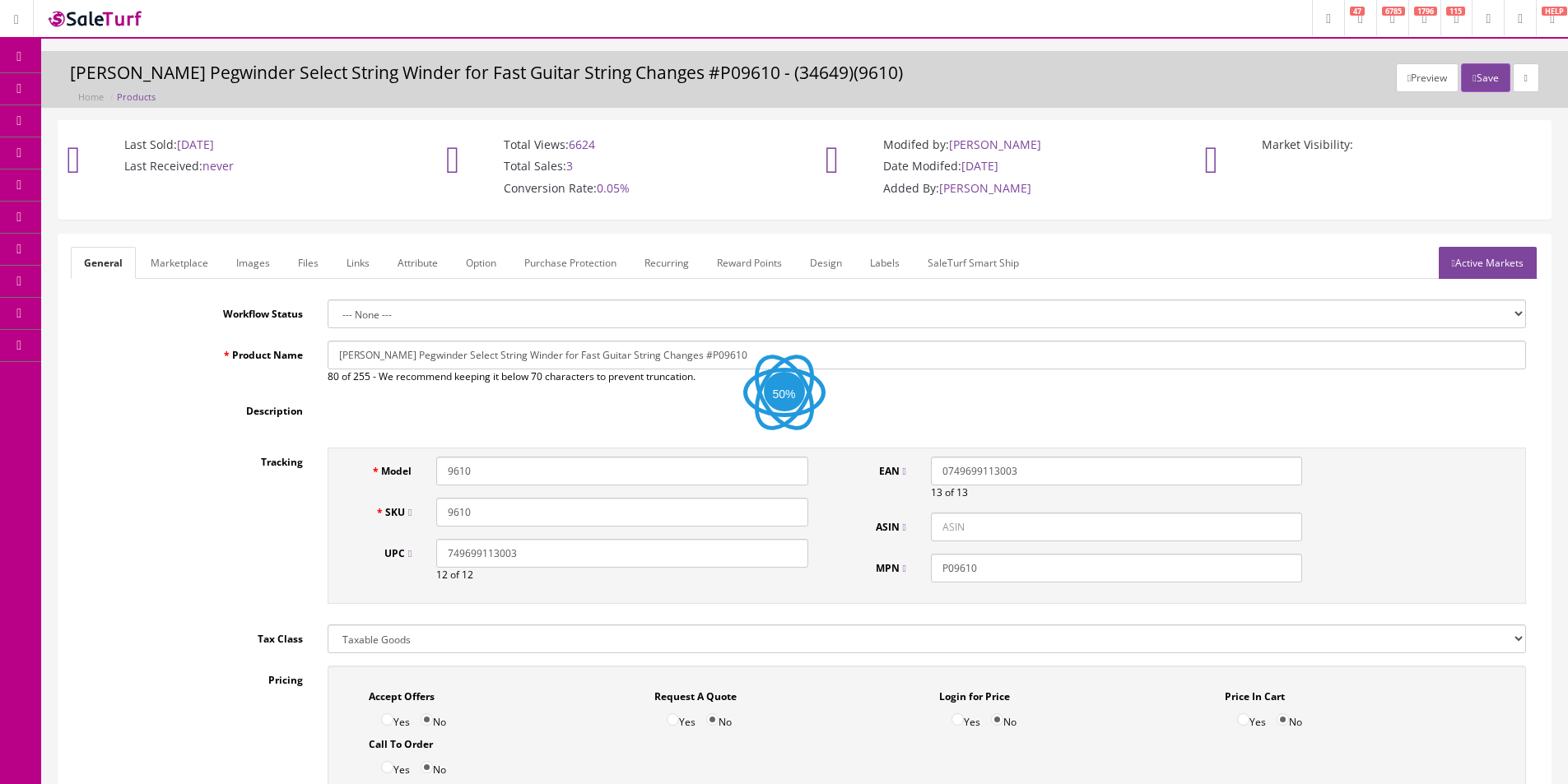
click at [256, 268] on link "Images" at bounding box center [253, 263] width 60 height 32
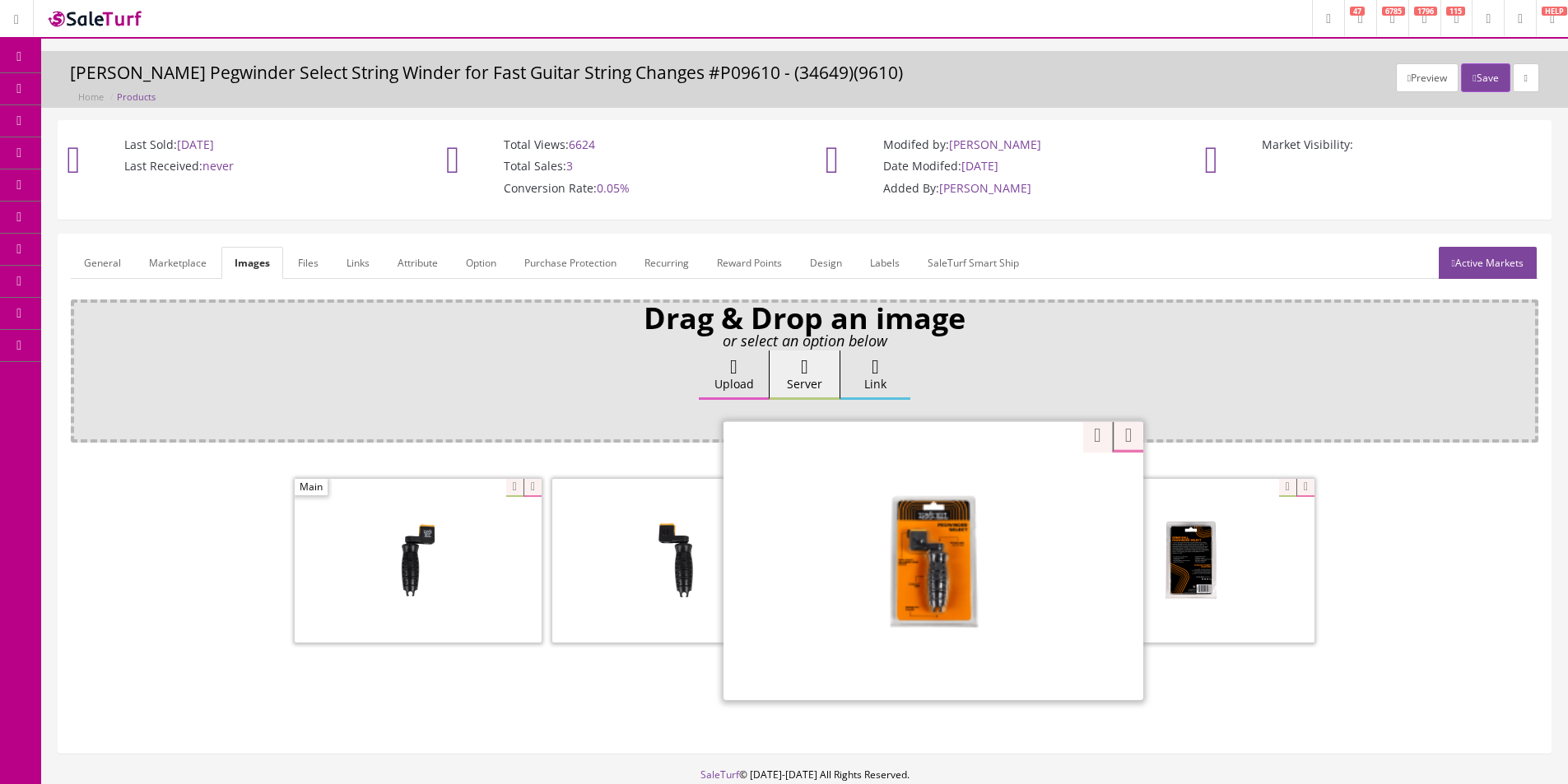
click at [1022, 488] on div "Zoom" at bounding box center [933, 560] width 420 height 279
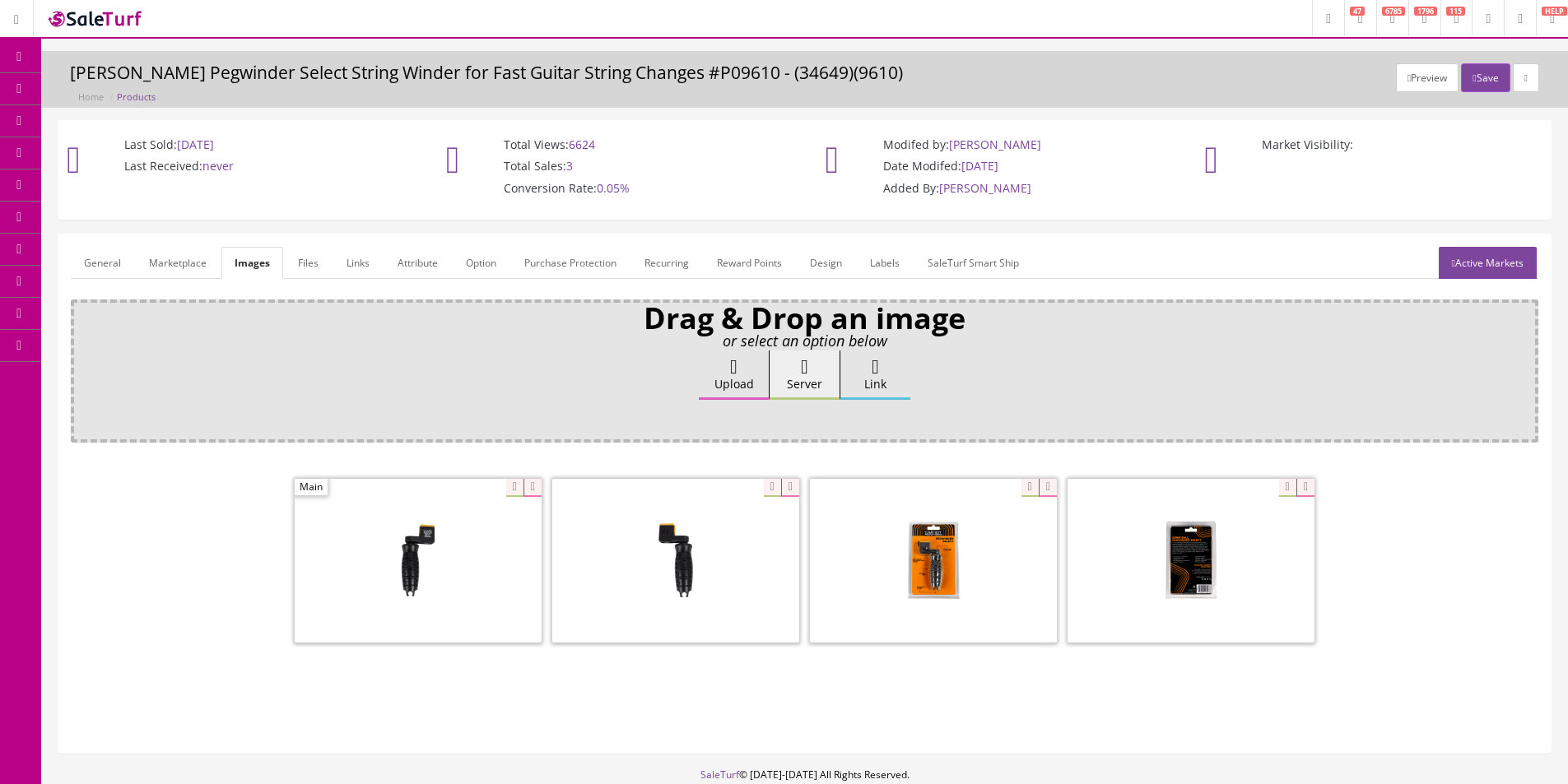
click at [86, 89] on icon at bounding box center [87, 88] width 18 height 13
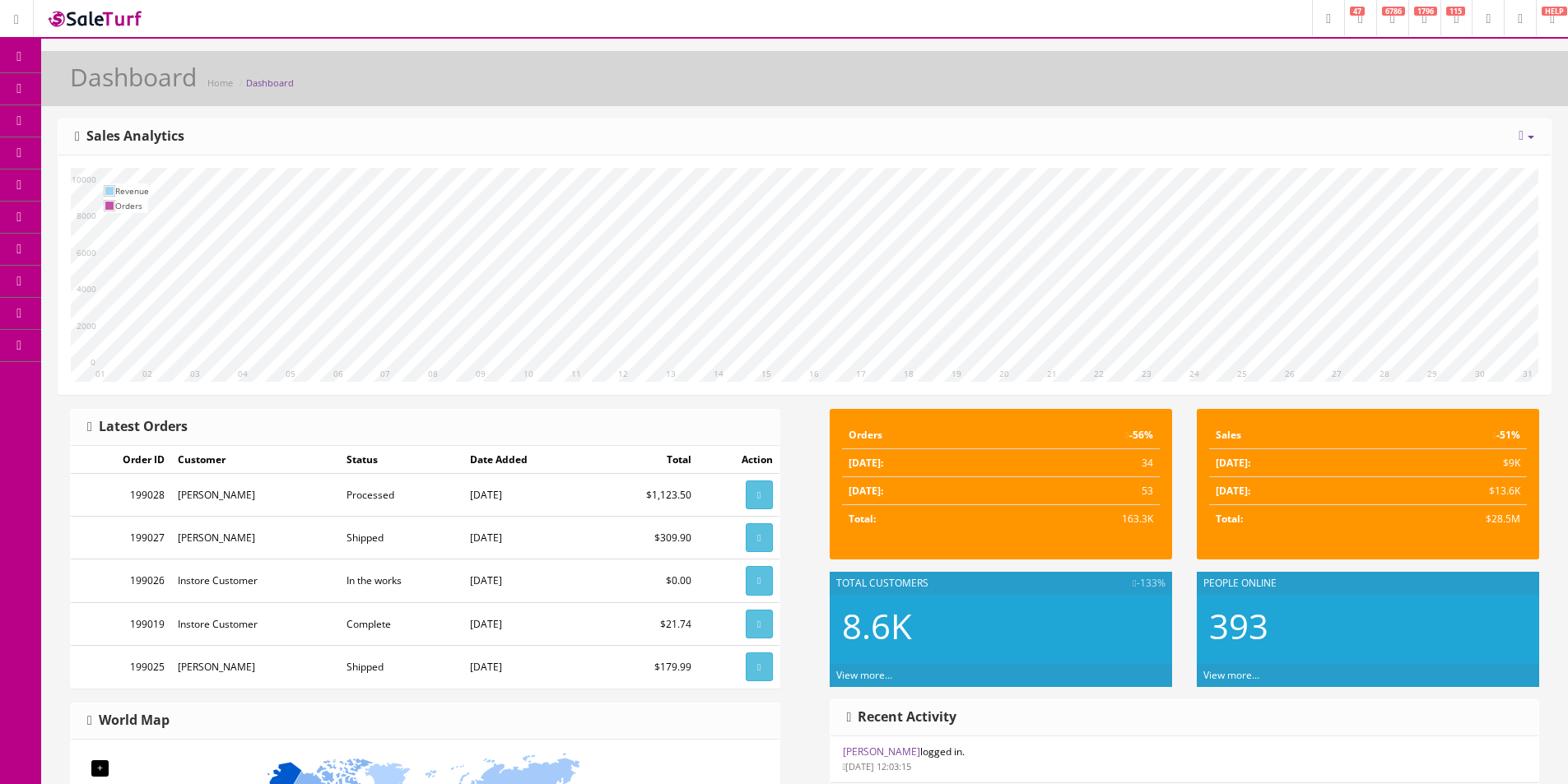
click at [95, 88] on icon at bounding box center [87, 88] width 18 height 13
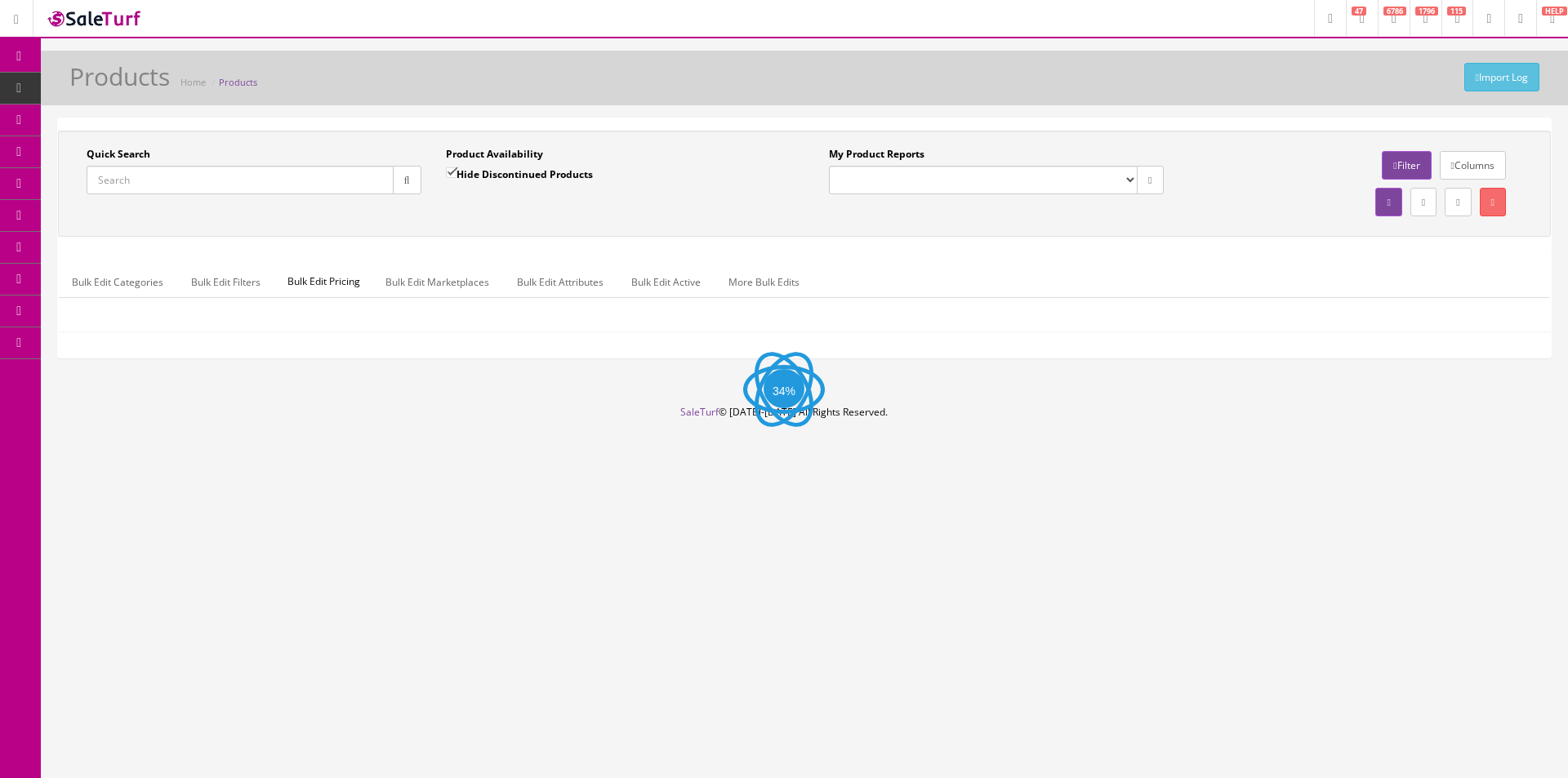
click at [143, 184] on input "Quick Search" at bounding box center [240, 180] width 308 height 28
paste input "srf705bbf"
click at [235, 183] on input "srf705bbf" at bounding box center [240, 180] width 308 height 28
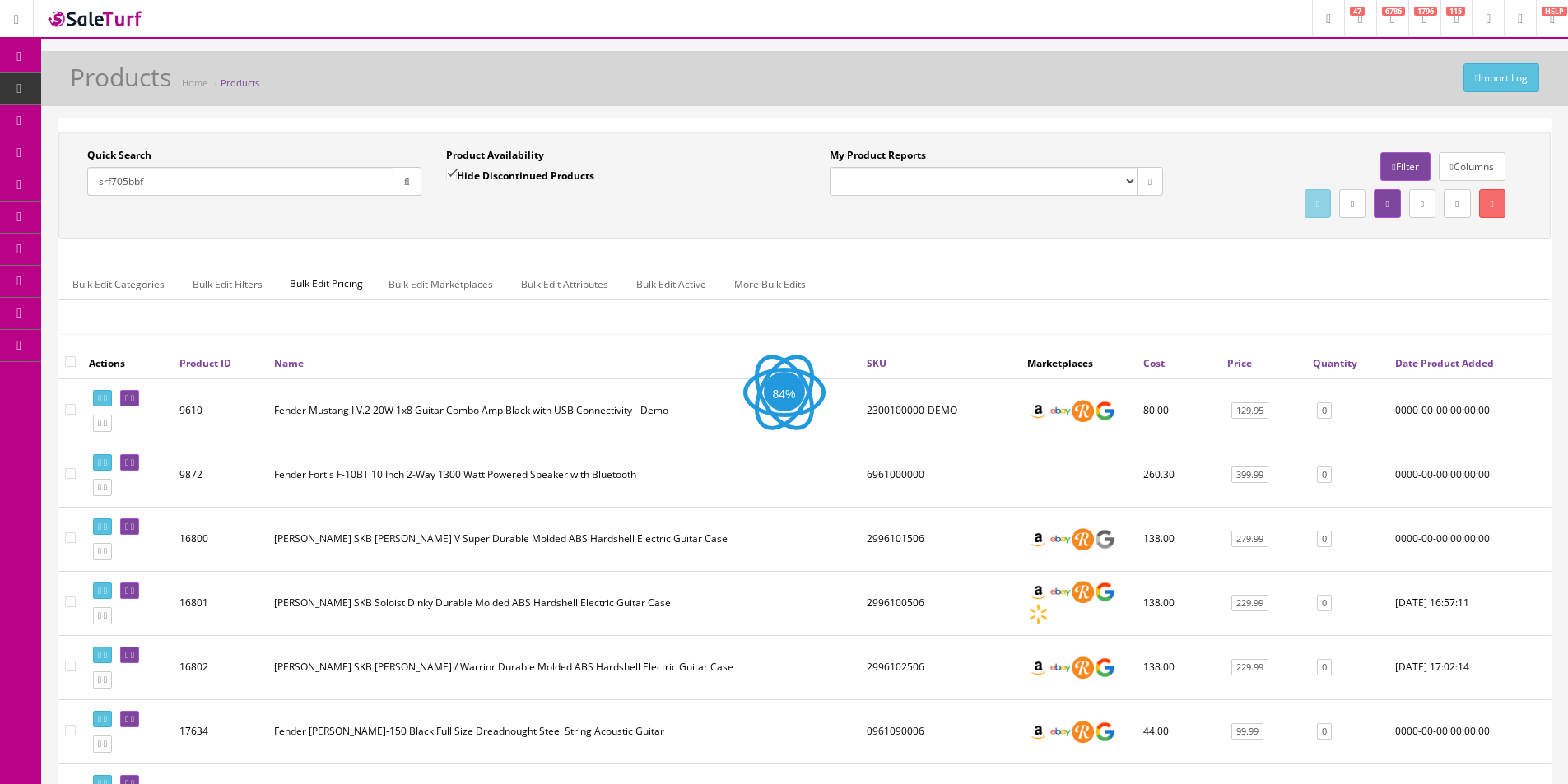
type input "srf705bbf"
drag, startPoint x: 411, startPoint y: 184, endPoint x: 436, endPoint y: 200, distance: 29.7
click at [412, 184] on button "button" at bounding box center [406, 181] width 29 height 29
click at [486, 209] on div "Quick Search srf705bbf Date From Product Availability Hide Discontinued Product…" at bounding box center [805, 185] width 1483 height 74
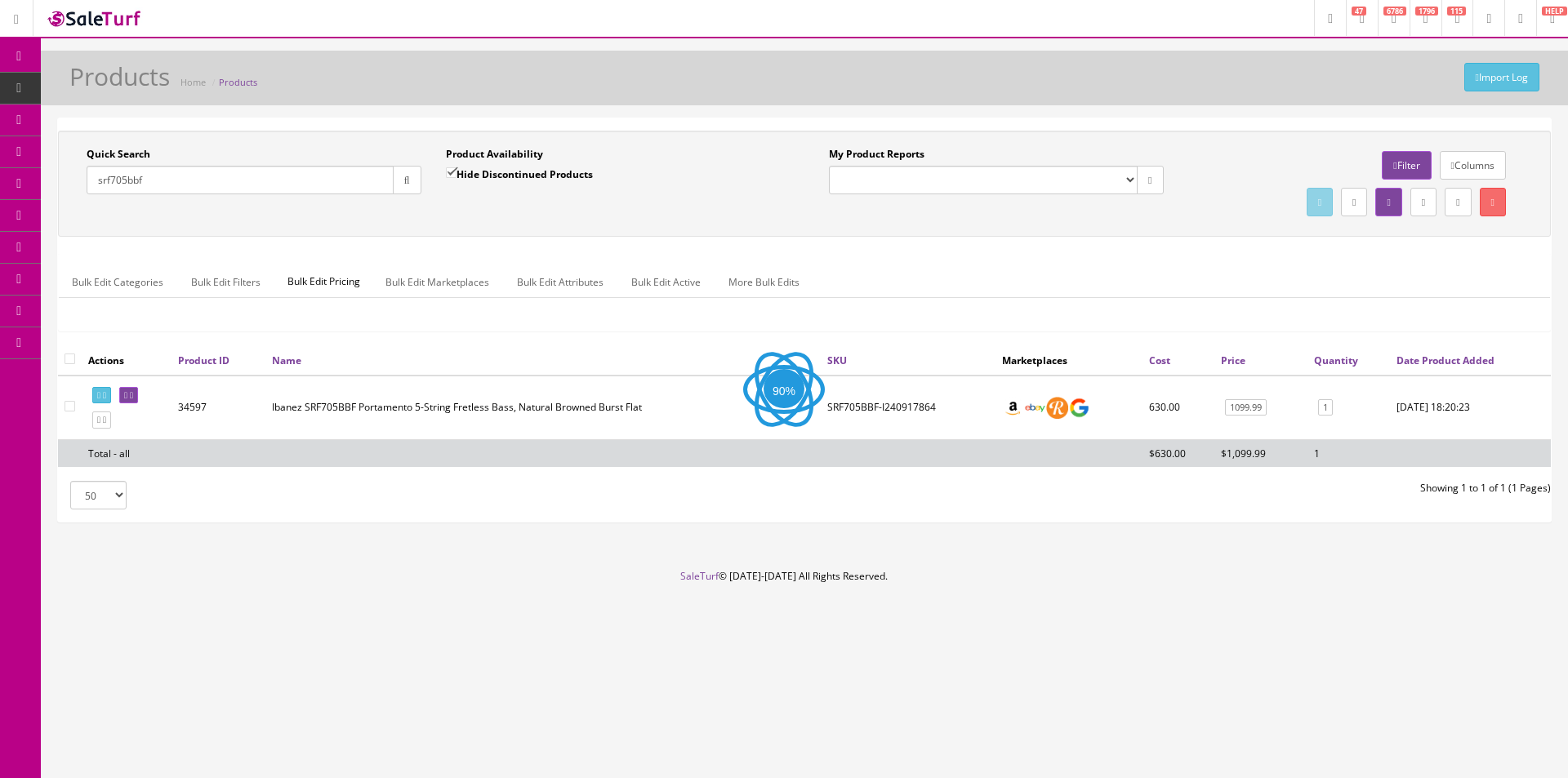
drag, startPoint x: 482, startPoint y: 207, endPoint x: 581, endPoint y: 249, distance: 107.5
click at [482, 207] on div "Quick Search srf705bbf Date From Product Availability Hide Discontinued Product…" at bounding box center [805, 184] width 1485 height 73
click at [892, 409] on td "SRF705BBF-I240917864" at bounding box center [908, 408] width 175 height 64
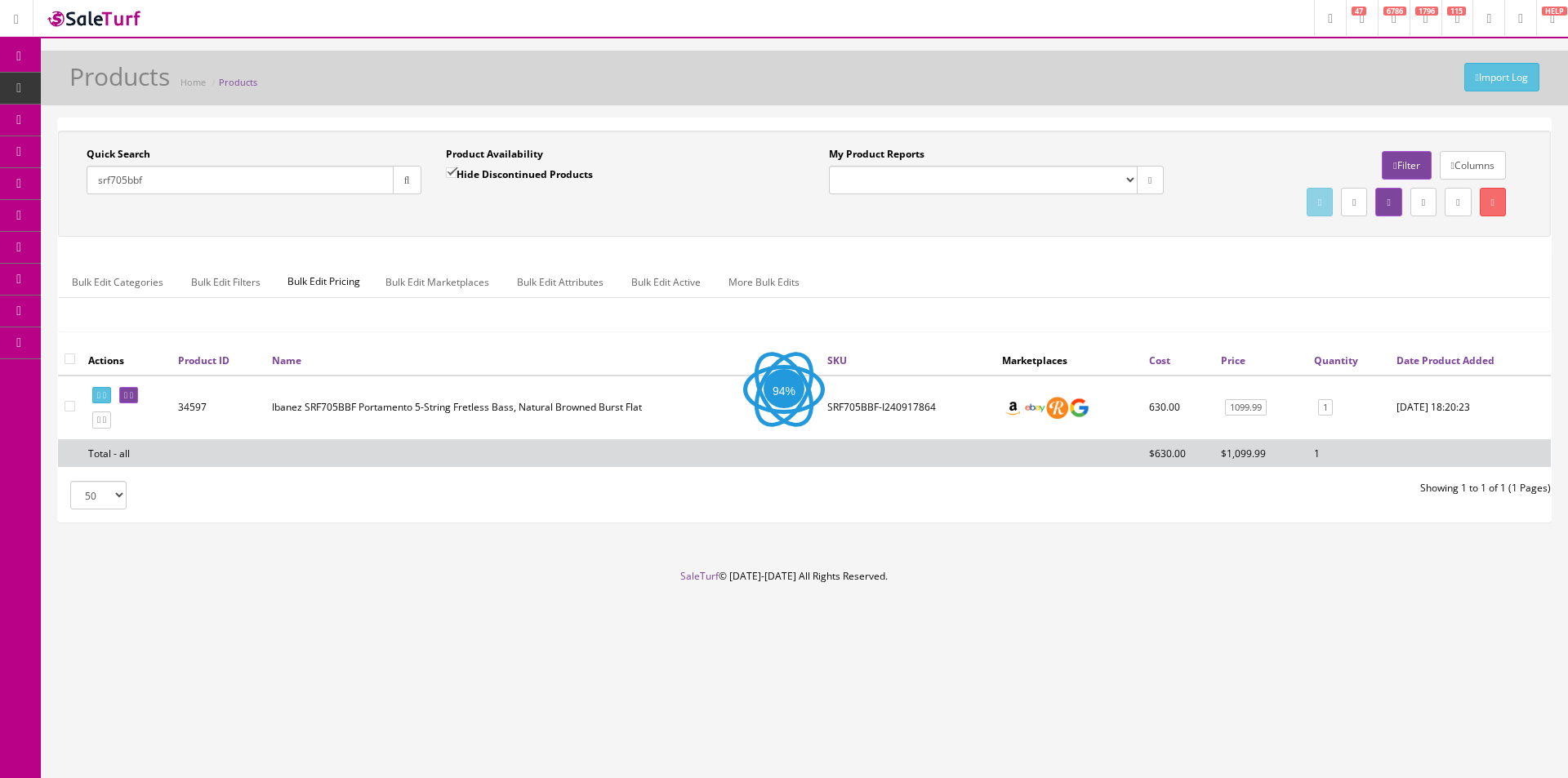
click at [567, 410] on td "Ibanez SRF705BBF Portamento 5-String Fretless Bass, Natural Browned Burst Flat" at bounding box center [543, 408] width 556 height 64
copy td "Ibanez SRF705BBF Portamento 5-String Fretless Bass, Natural Browned Burst Flat"
click at [878, 407] on td "SRF705BBF-I240917864" at bounding box center [908, 408] width 175 height 64
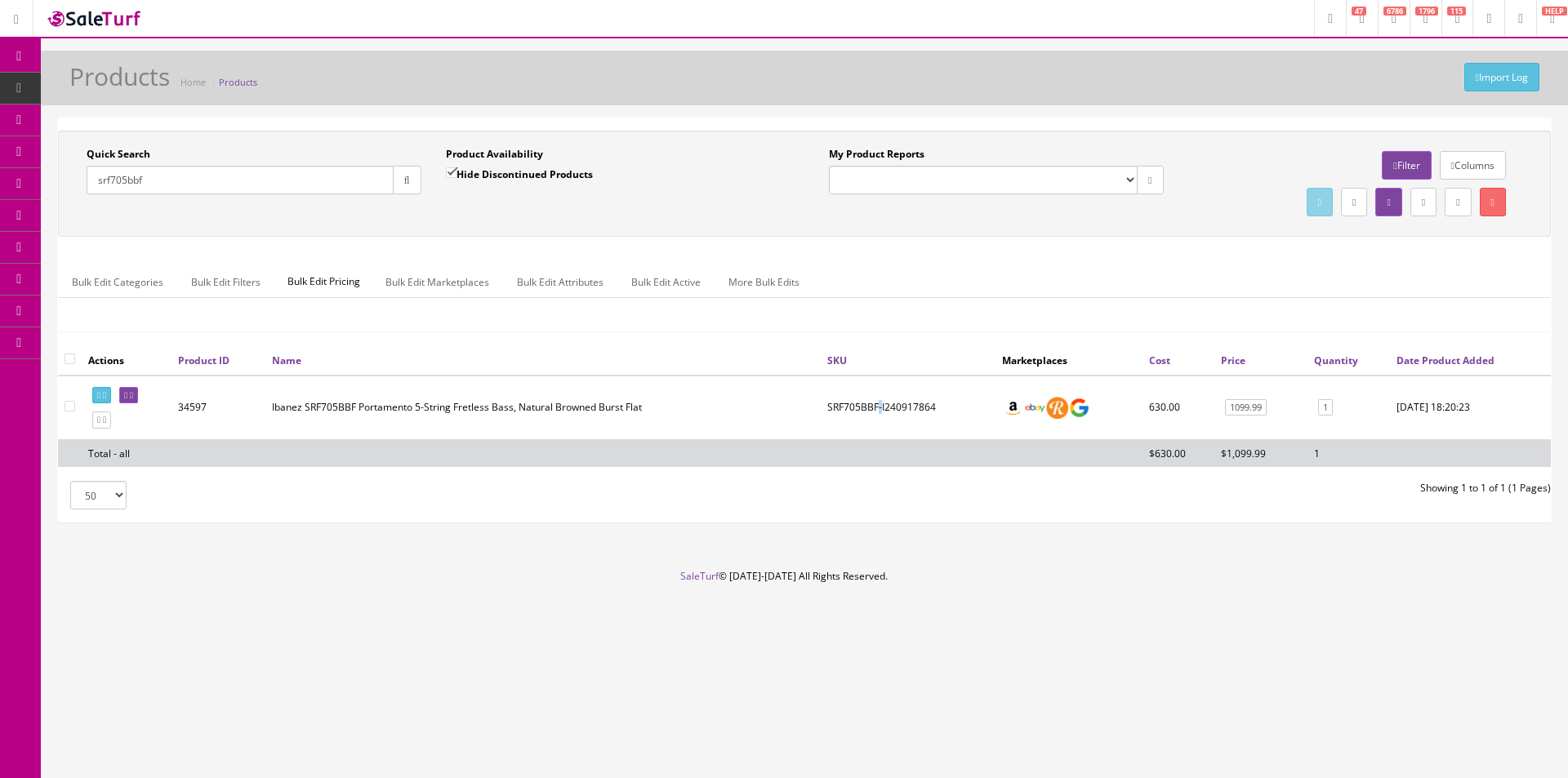
click at [878, 407] on td "SRF705BBF-I240917864" at bounding box center [908, 408] width 175 height 64
copy td "SRF705BBF-I240917864"
click at [86, 157] on icon at bounding box center [86, 150] width 18 height 13
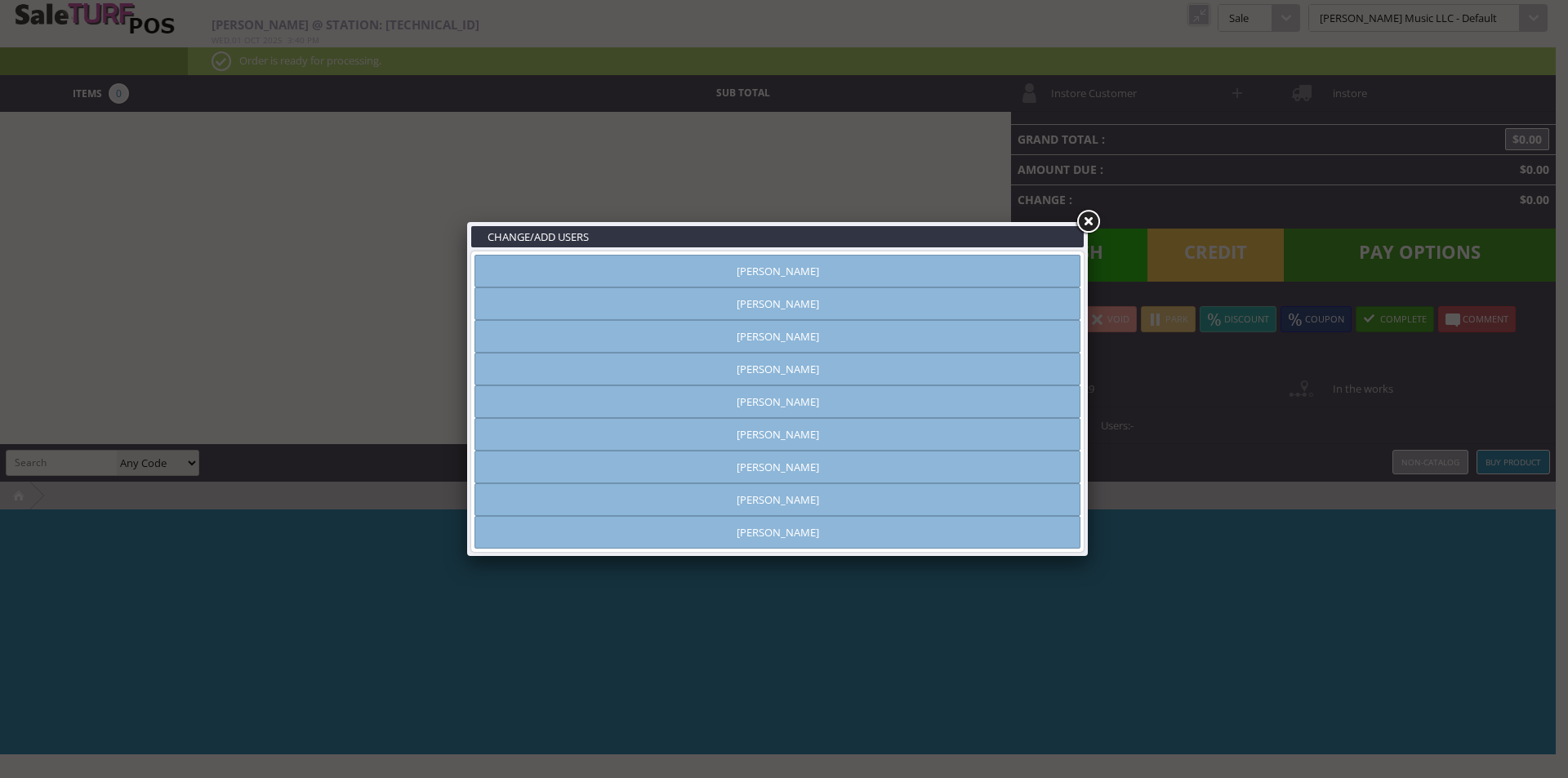
type input "[PERSON_NAME]"
click at [1089, 212] on link at bounding box center [1088, 222] width 29 height 29
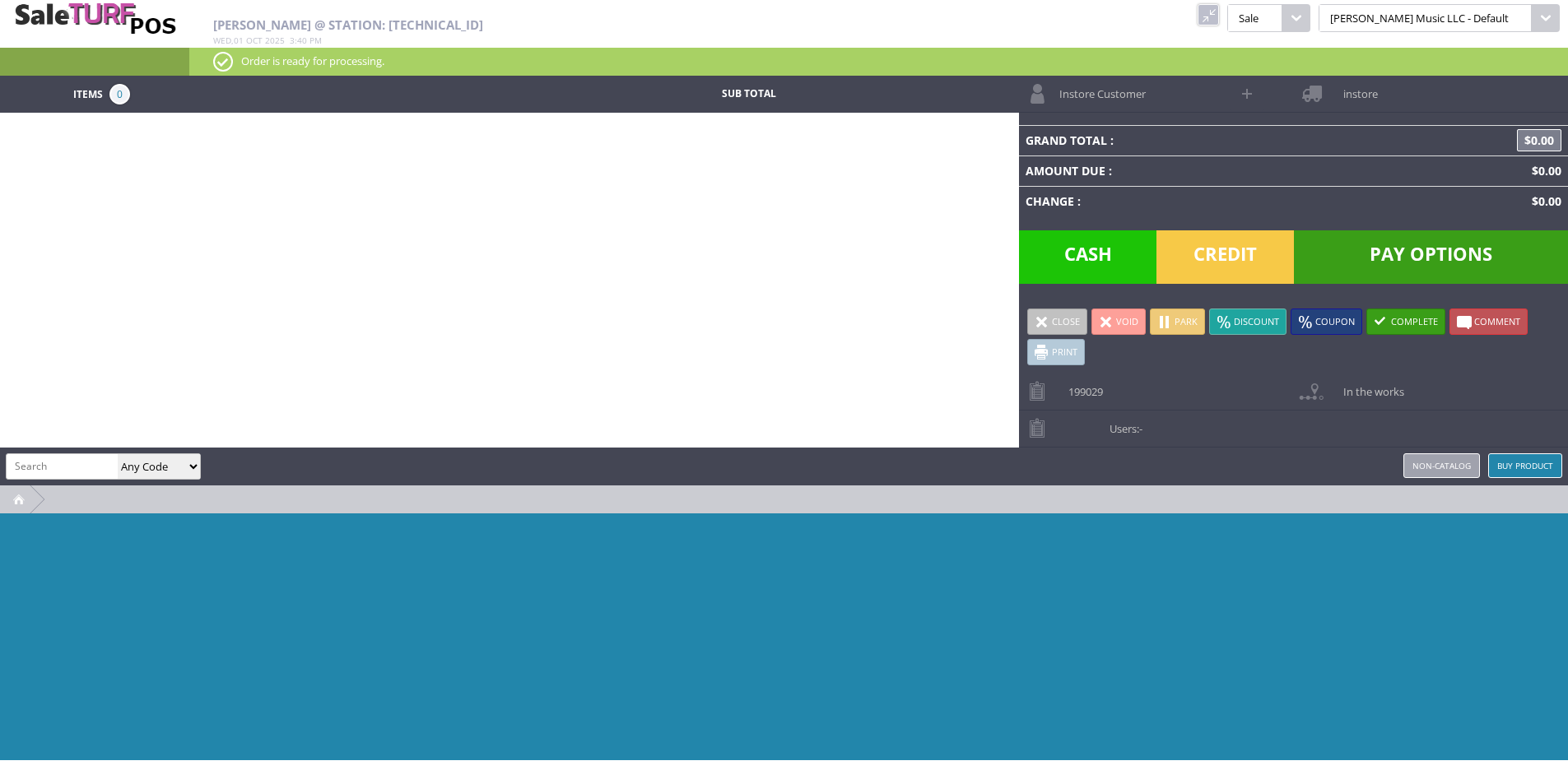
click at [1219, 8] on link at bounding box center [1208, 15] width 22 height 22
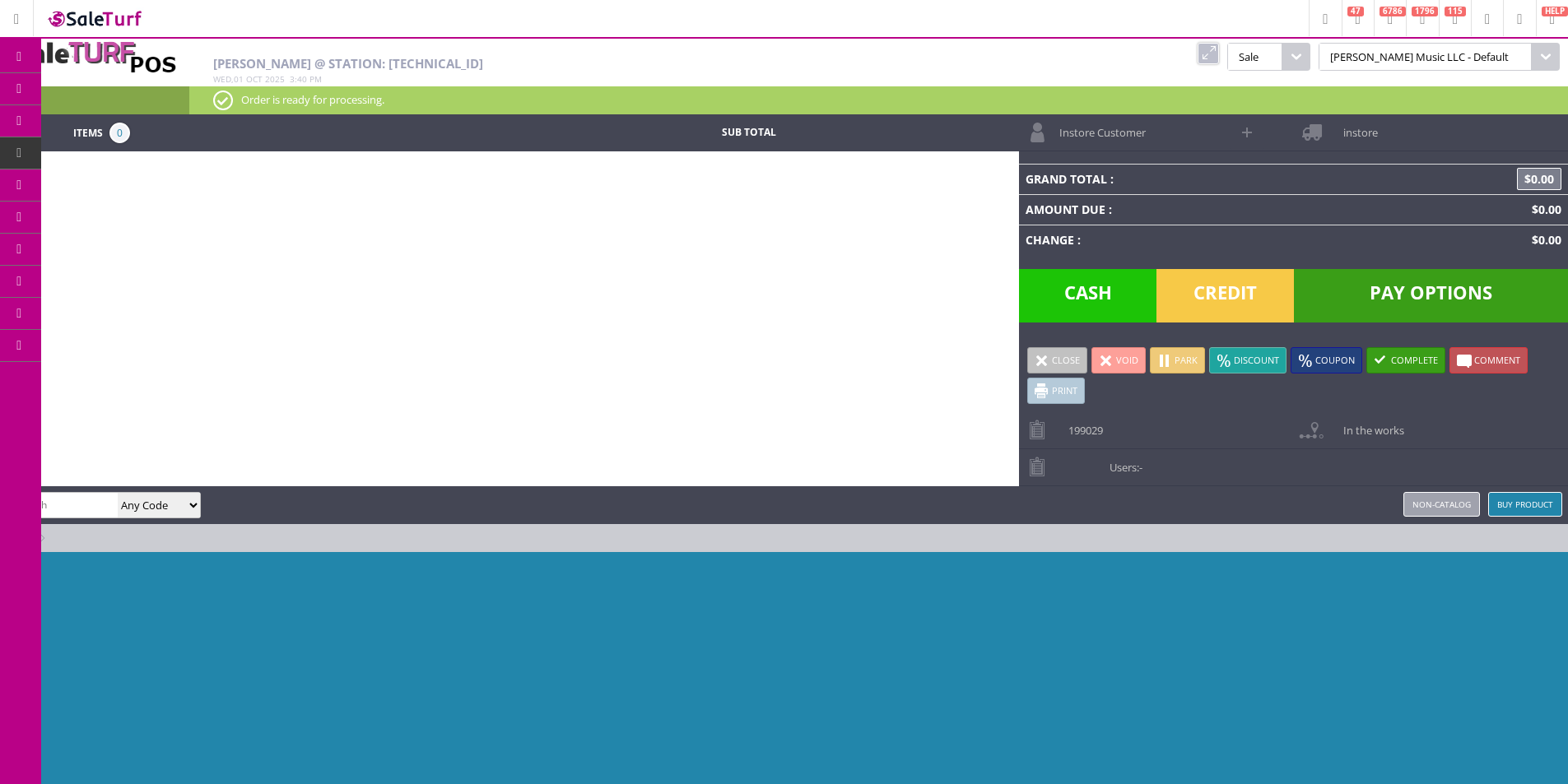
drag, startPoint x: 139, startPoint y: 97, endPoint x: 149, endPoint y: 5, distance: 92.5
click at [139, 98] on link "Products" at bounding box center [128, 89] width 173 height 32
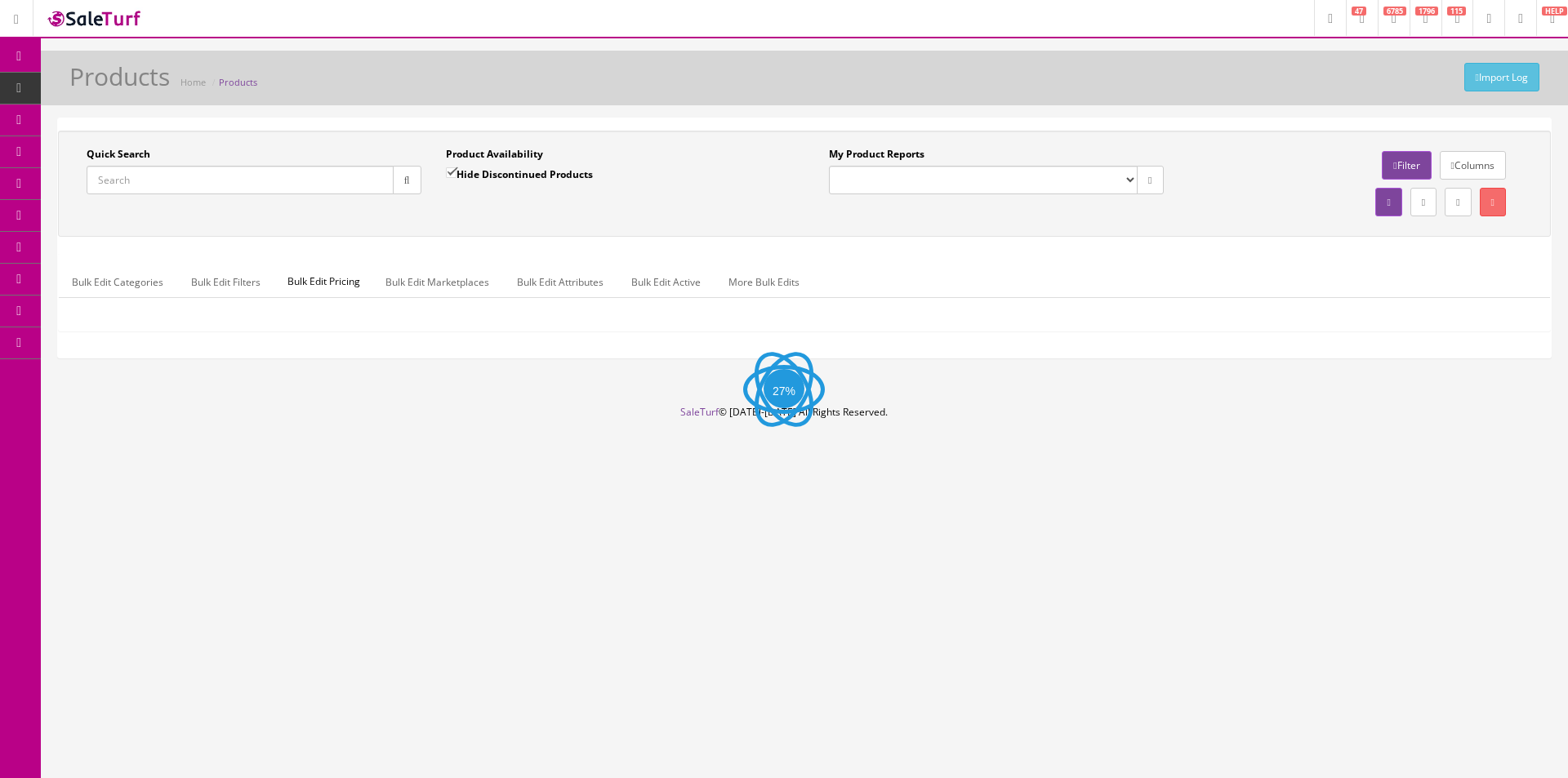
click at [277, 176] on input "Quick Search" at bounding box center [240, 180] width 308 height 28
paste input "0970110206"
type input "0970110206"
drag, startPoint x: 438, startPoint y: 188, endPoint x: 420, endPoint y: 188, distance: 18.0
click at [436, 188] on div "Product Availability Hide Discontinued Products Date To" at bounding box center [613, 177] width 359 height 60
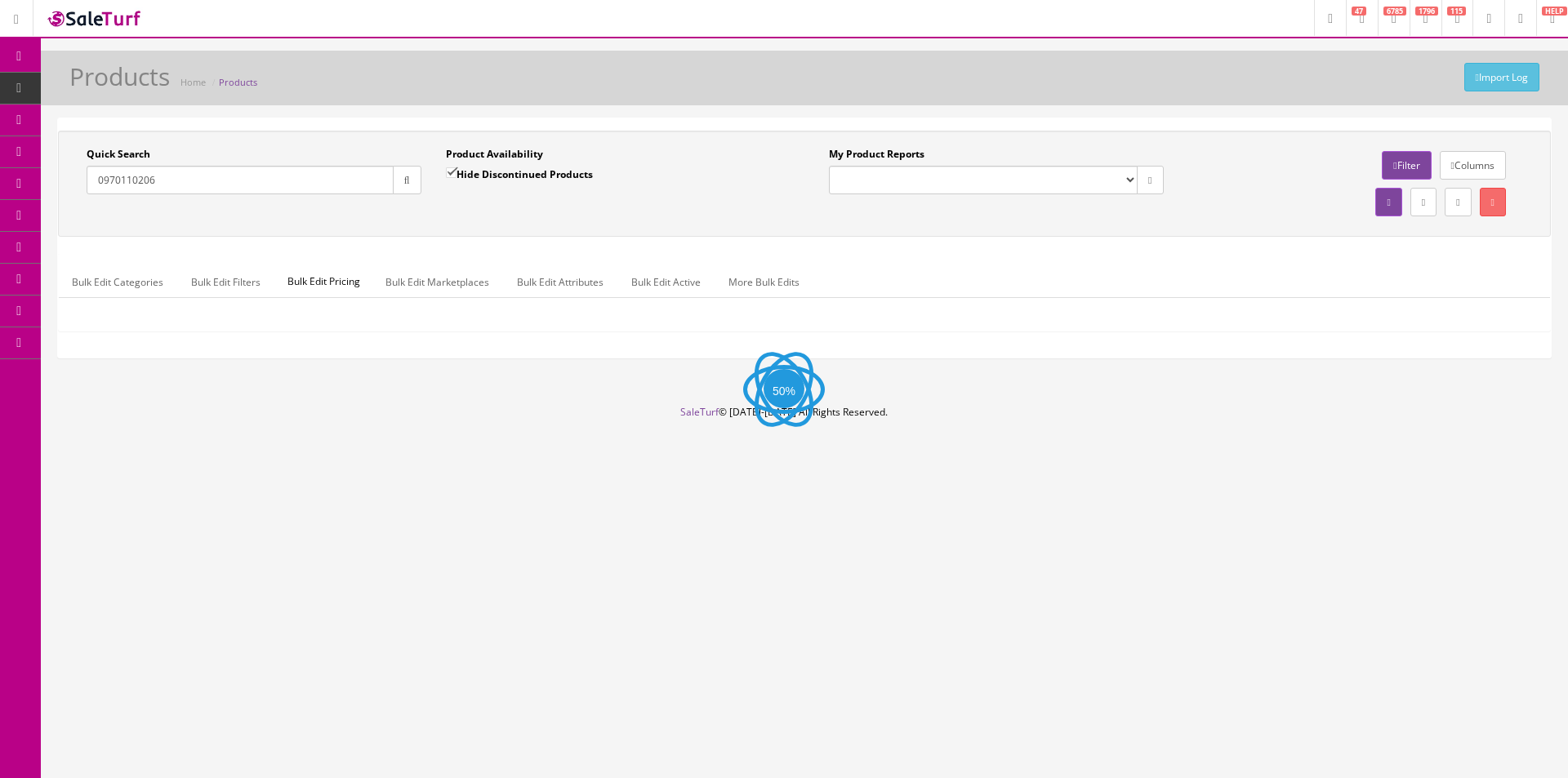
click at [416, 188] on button "button" at bounding box center [406, 180] width 28 height 28
click at [469, 202] on div "Product Availability Hide Discontinued Products Date To" at bounding box center [613, 177] width 359 height 60
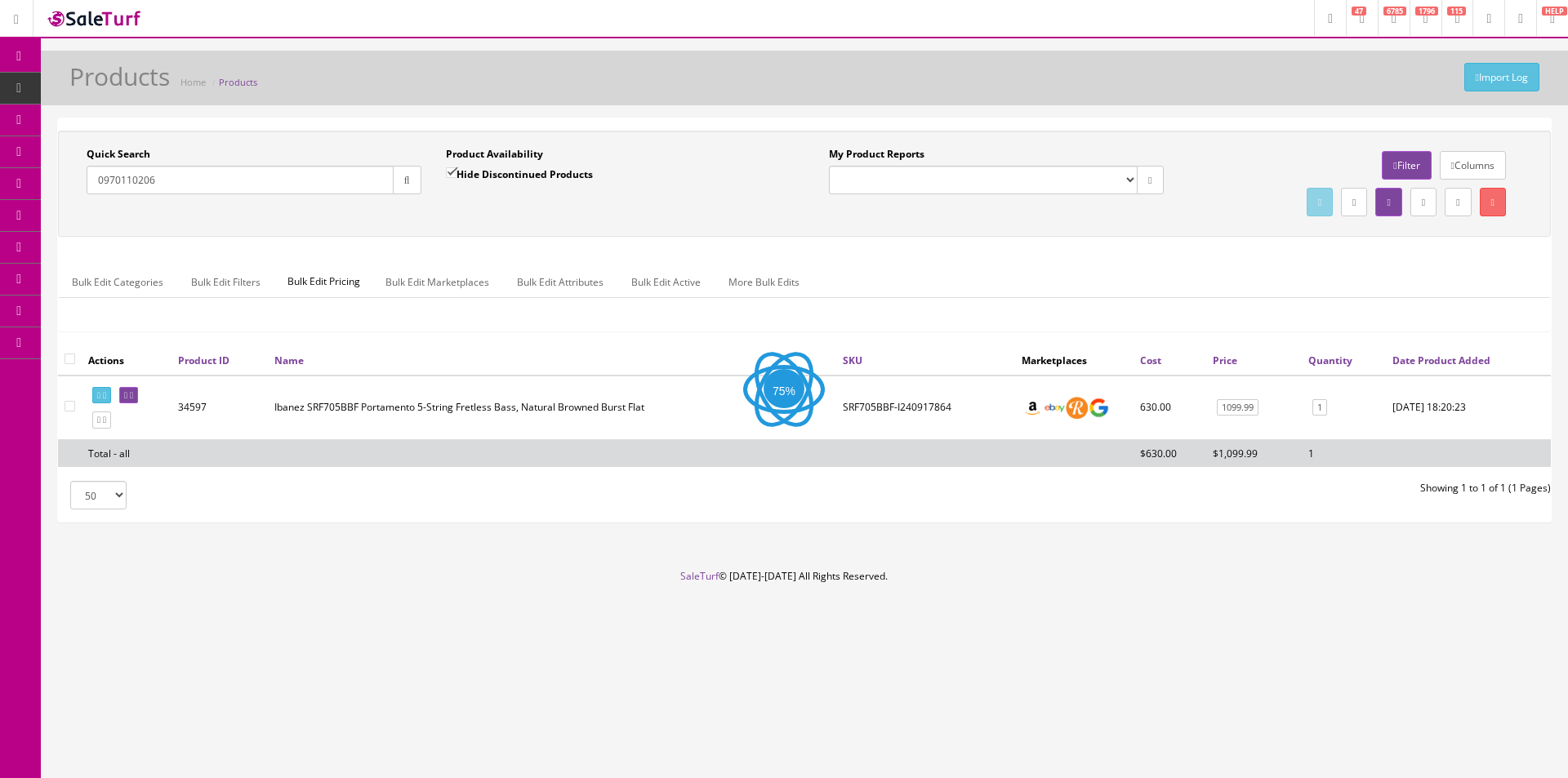
click at [651, 226] on div "Quick Search 0970110206 Date From Product Availability Hide Discontinued Produc…" at bounding box center [804, 184] width 1493 height 106
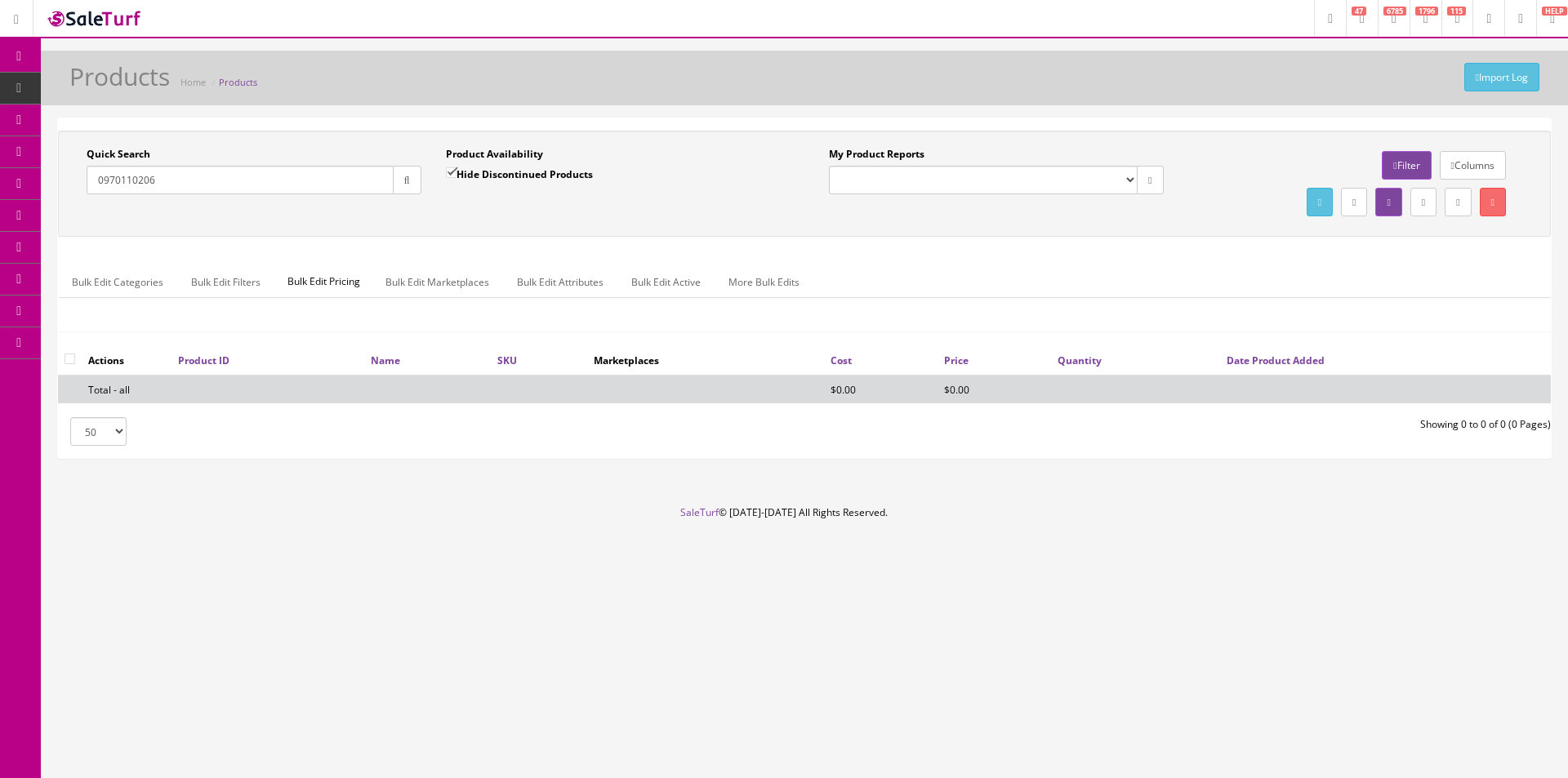
click at [452, 173] on input "Hide Discontinued Products" at bounding box center [451, 172] width 11 height 11
checkbox input "false"
click at [447, 209] on div "Quick Search 0970110206 Date From Product Availability Hide Discontinued Produc…" at bounding box center [805, 184] width 1485 height 73
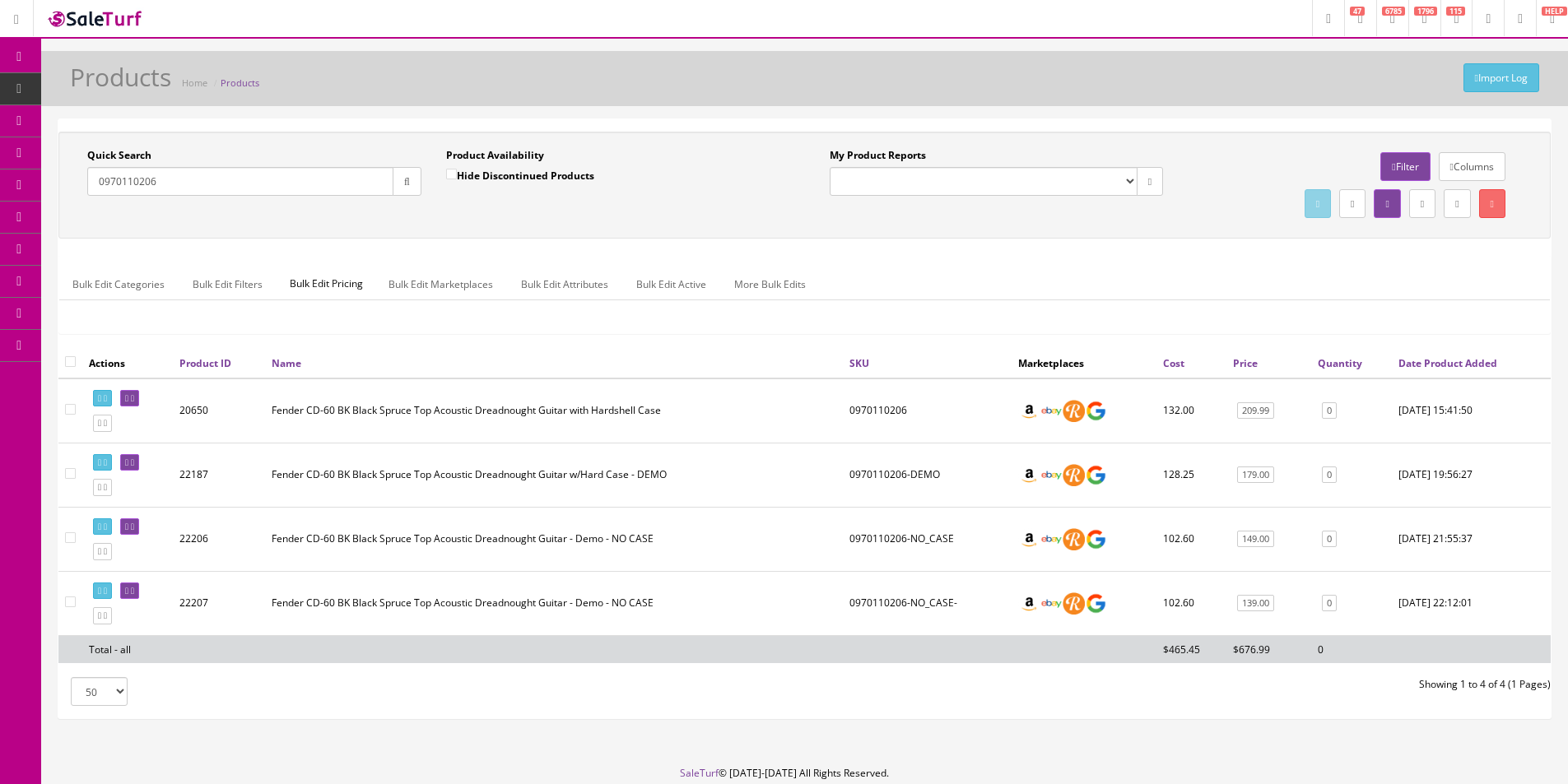
click at [652, 516] on td "Fender CD-60 BK Black Spruce Top Acoustic Dreadnought Guitar - Demo - NO CASE" at bounding box center [553, 538] width 577 height 64
click at [139, 400] on link at bounding box center [129, 399] width 19 height 18
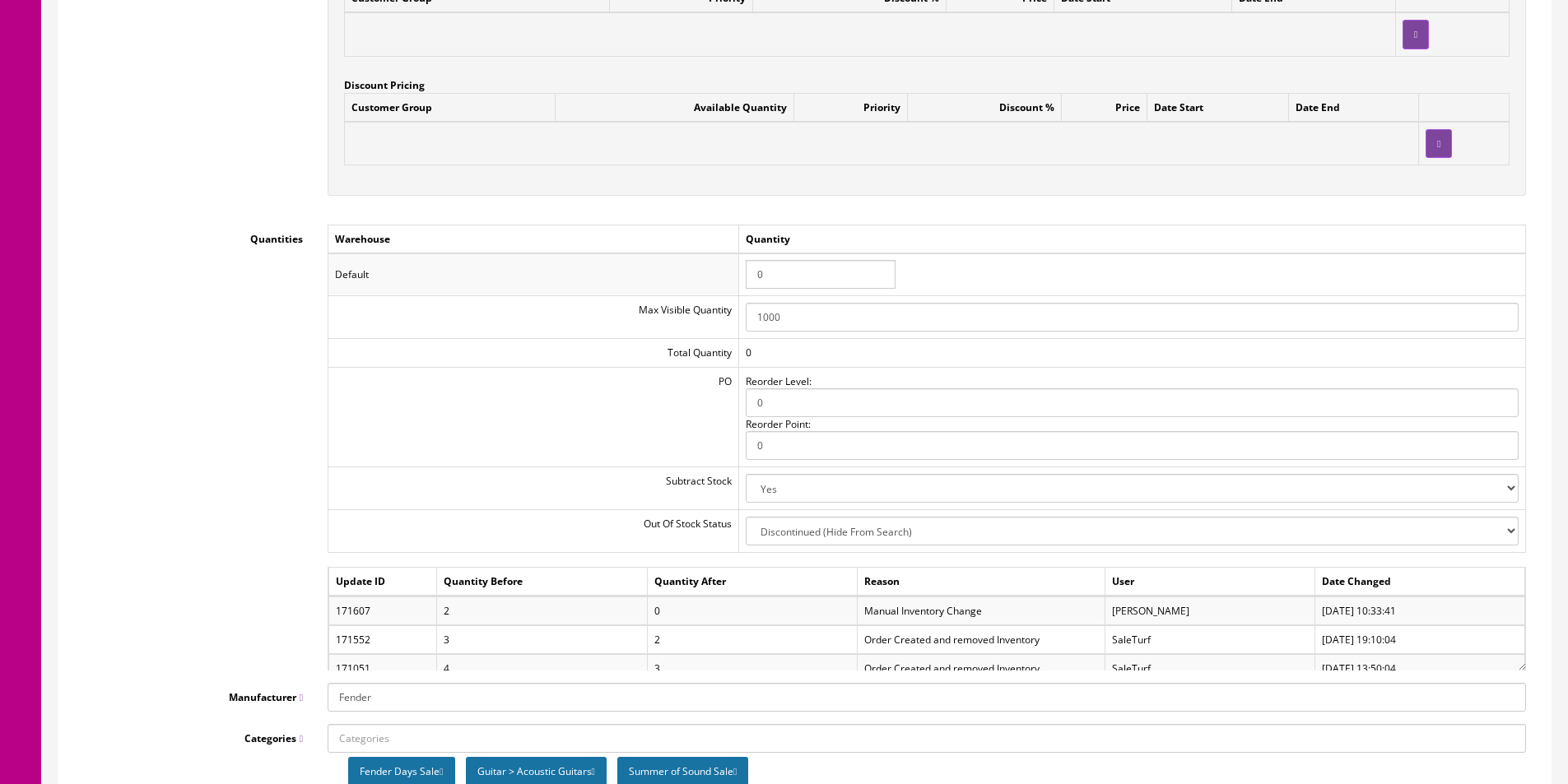
scroll to position [1728, 0]
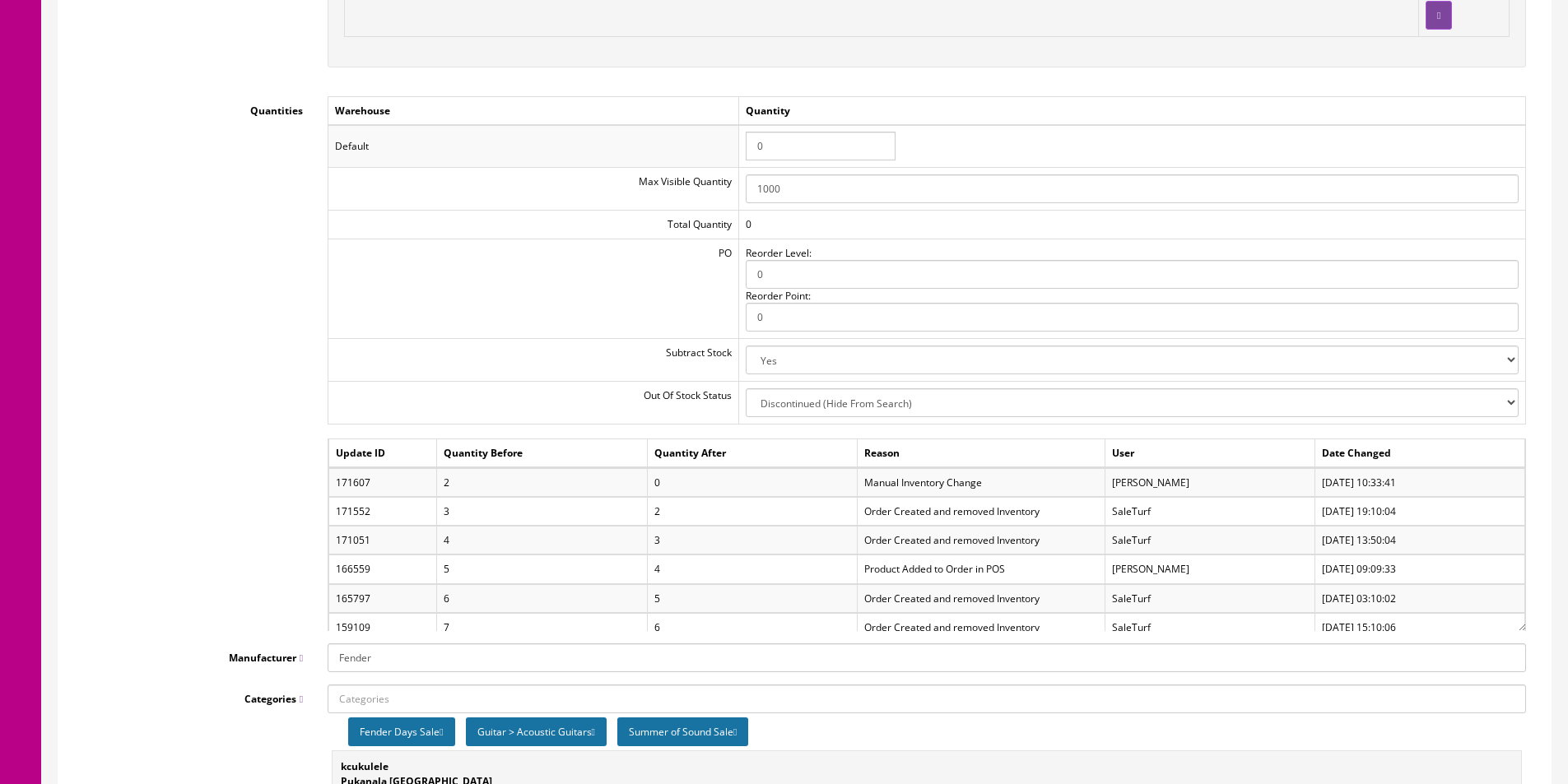
drag, startPoint x: 1521, startPoint y: 535, endPoint x: 1518, endPoint y: 624, distance: 89.1
click at [1518, 624] on div "Update ID Quantity Before Quantity After Reason User Date Changed 171607 2 0 Ma…" at bounding box center [927, 535] width 1198 height 193
click at [210, 420] on div "Quantities Warehouse Quantity Default 0 Max Visible Quantity 1000 Total Quantit…" at bounding box center [804, 364] width 1467 height 535
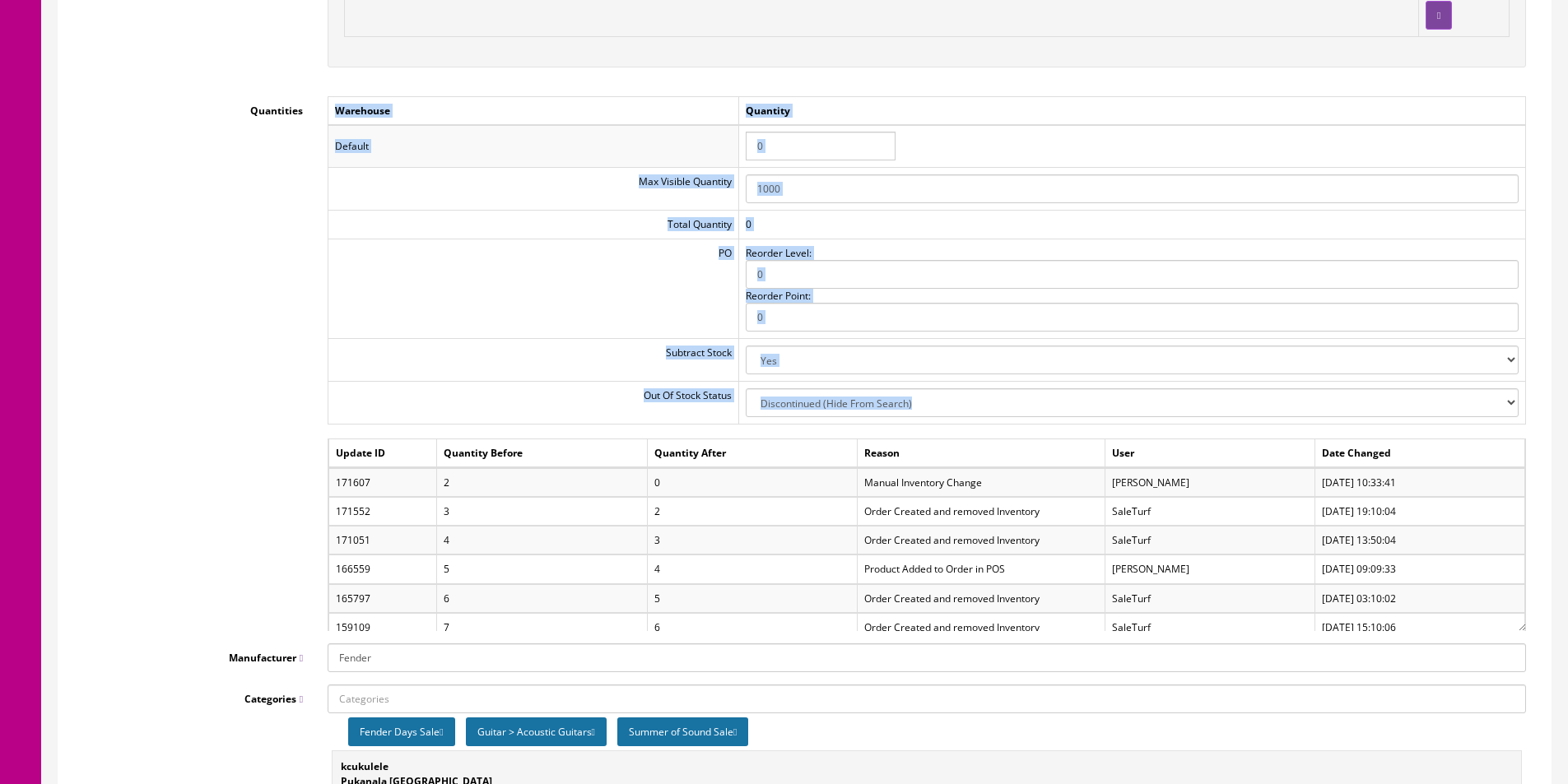
click at [209, 420] on div "Quantities Warehouse Quantity Default 0 Max Visible Quantity 1000 Total Quantit…" at bounding box center [804, 364] width 1467 height 535
click at [207, 418] on div "Quantities Warehouse Quantity Default 0 Max Visible Quantity 1000 Total Quantit…" at bounding box center [804, 364] width 1467 height 535
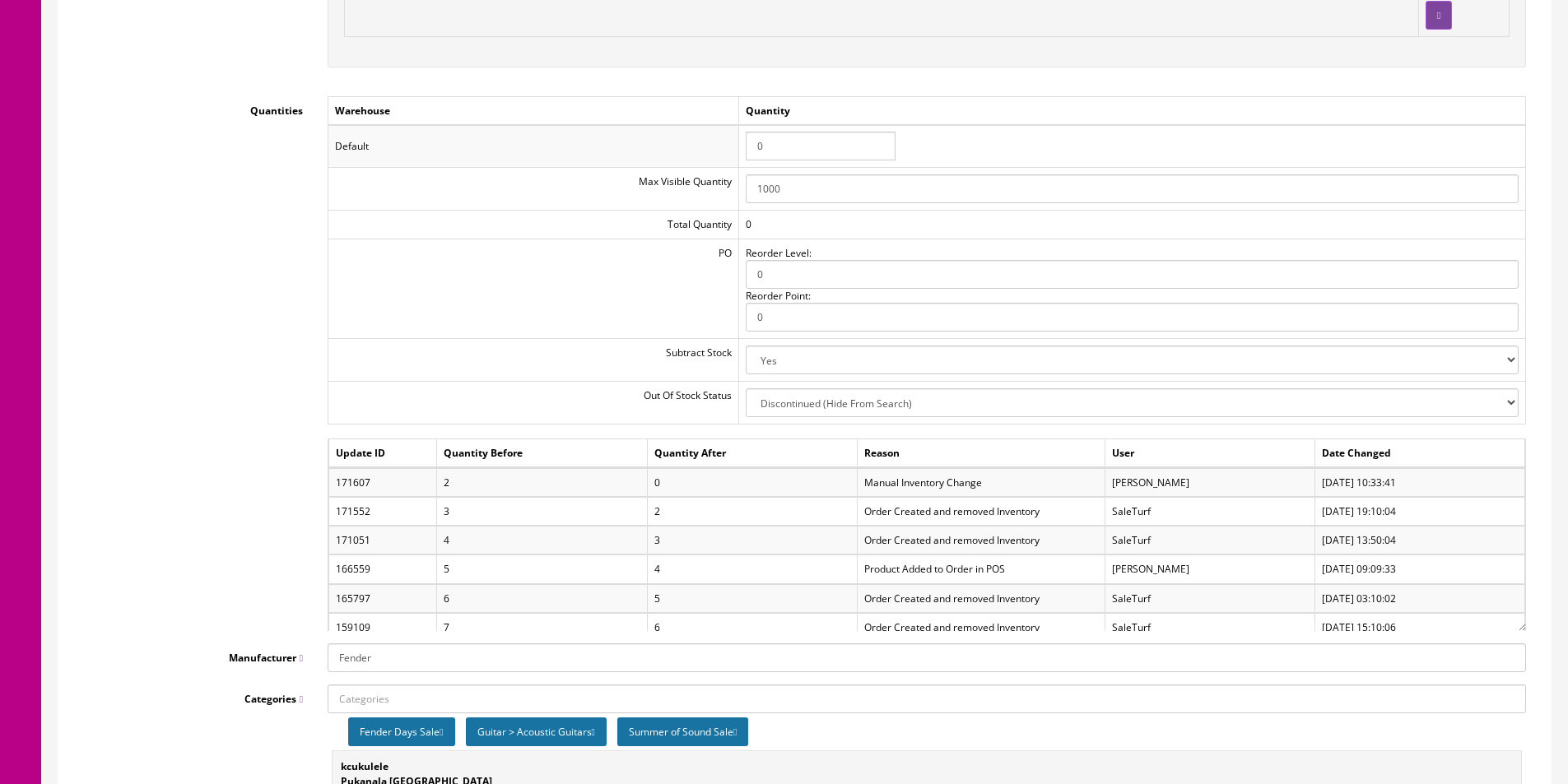
click at [207, 418] on div "Quantities Warehouse Quantity Default 0 Max Visible Quantity 1000 Total Quantit…" at bounding box center [804, 364] width 1467 height 535
click at [207, 417] on div "Quantities Warehouse Quantity Default 0 Max Visible Quantity 1000 Total Quantit…" at bounding box center [804, 364] width 1467 height 535
drag, startPoint x: 207, startPoint y: 417, endPoint x: 206, endPoint y: 432, distance: 15.0
click at [206, 418] on div "Quantities Warehouse Quantity Default 0 Max Visible Quantity 1000 Total Quantit…" at bounding box center [804, 364] width 1467 height 535
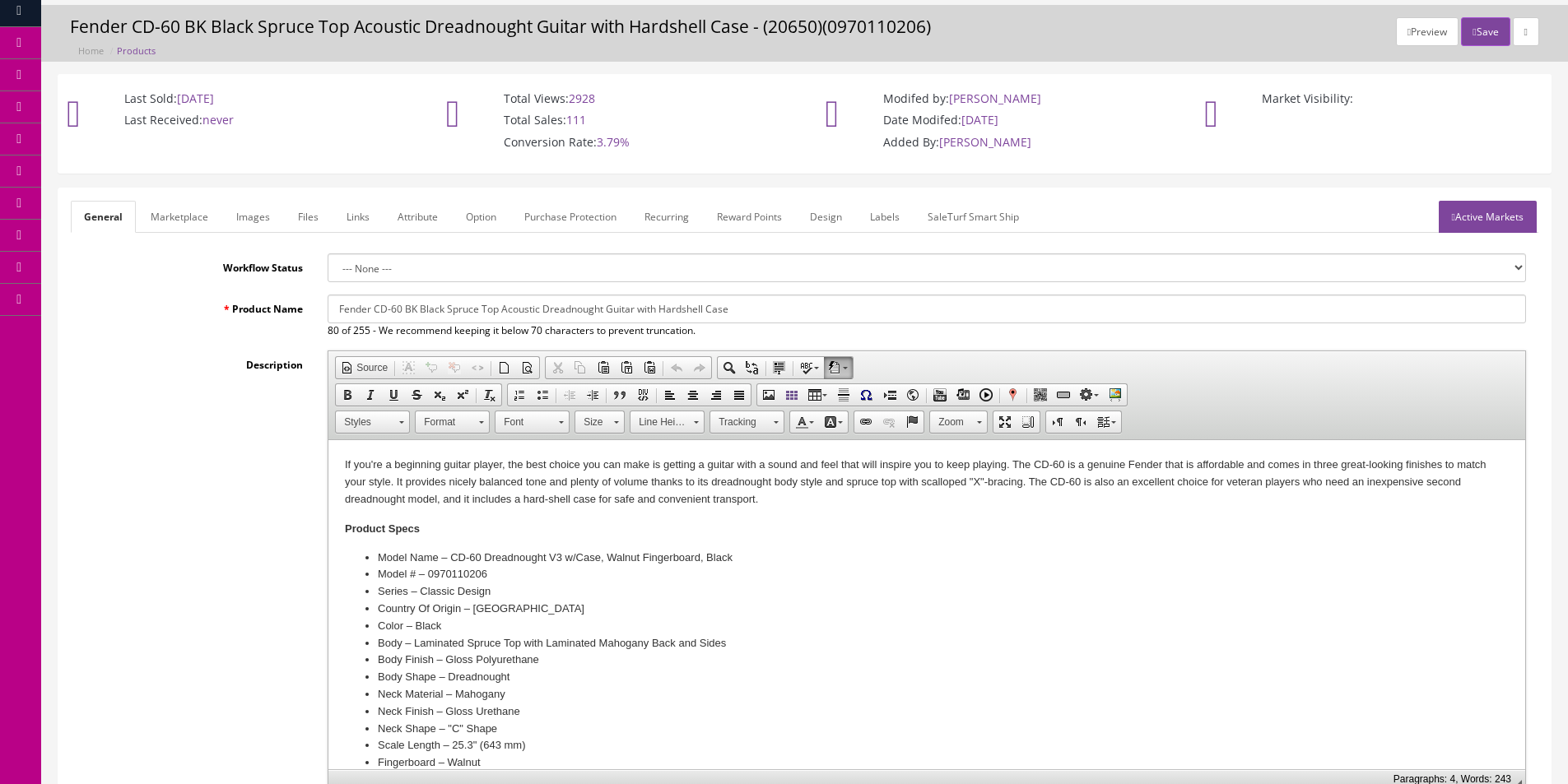
scroll to position [0, 0]
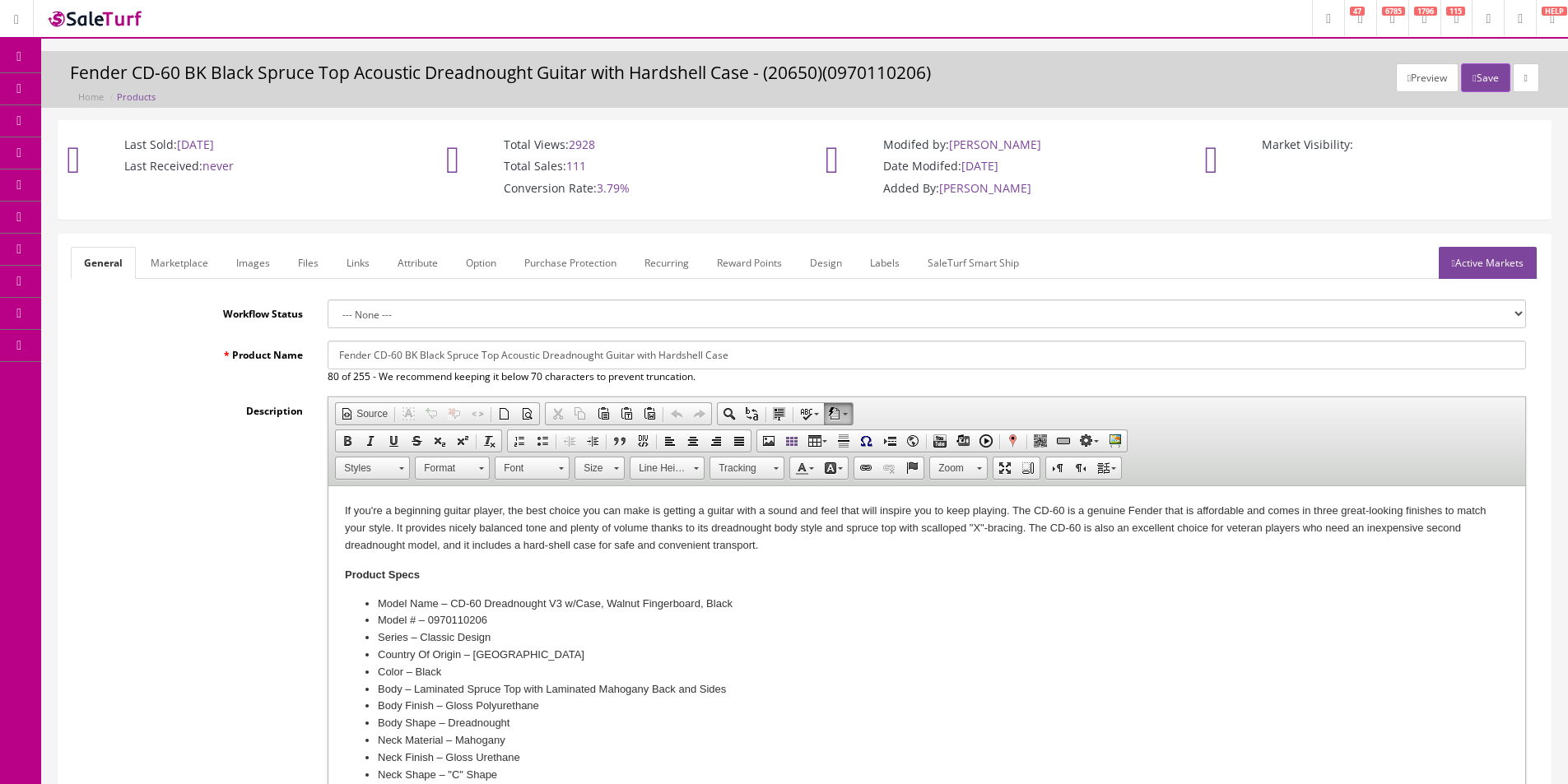
click at [63, 85] on link "Products" at bounding box center [128, 89] width 173 height 32
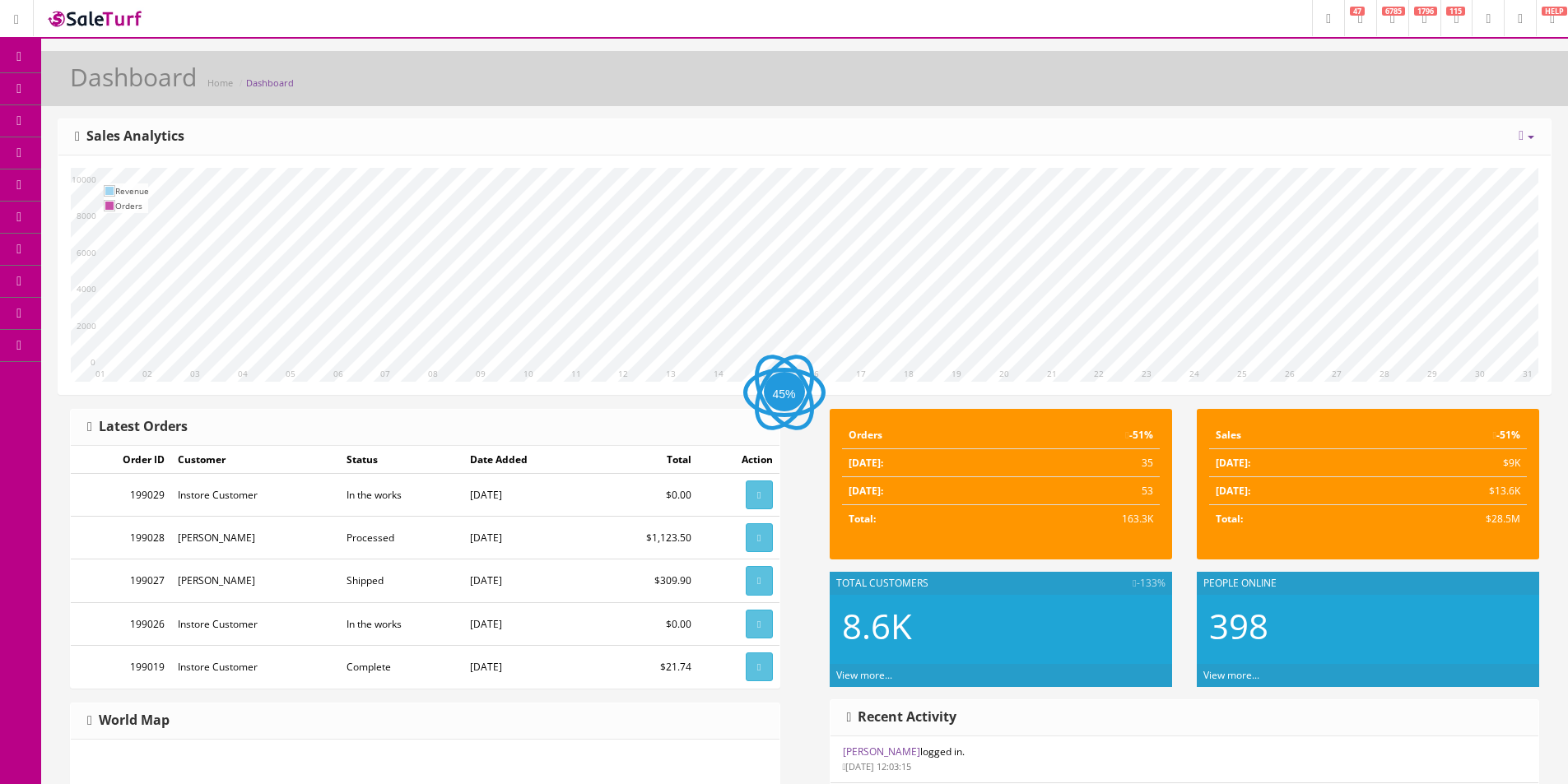
click at [73, 89] on link "Products" at bounding box center [128, 89] width 173 height 32
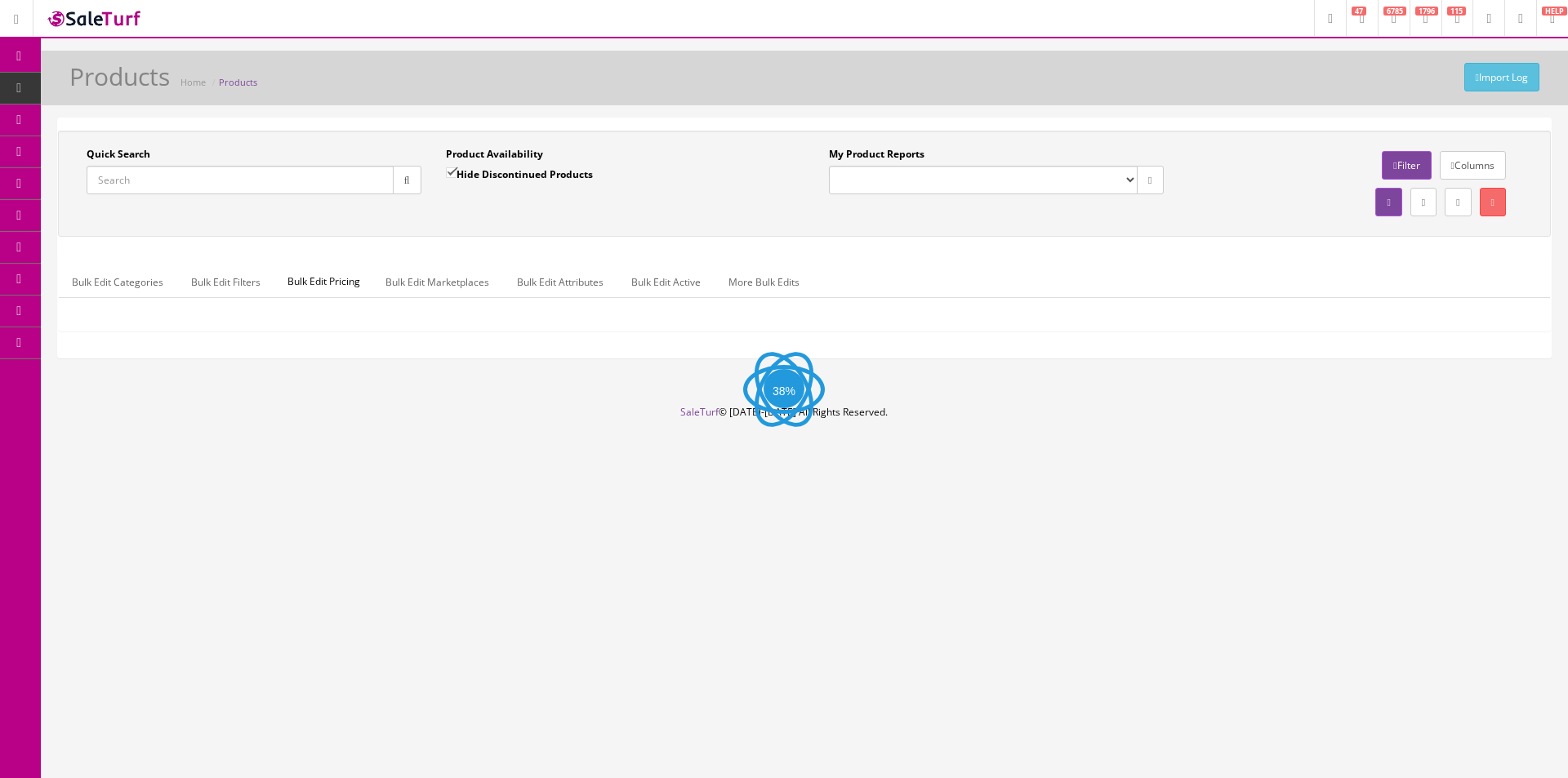
click at [296, 192] on input "Quick Search" at bounding box center [240, 180] width 308 height 28
paste input "VNXMSN"
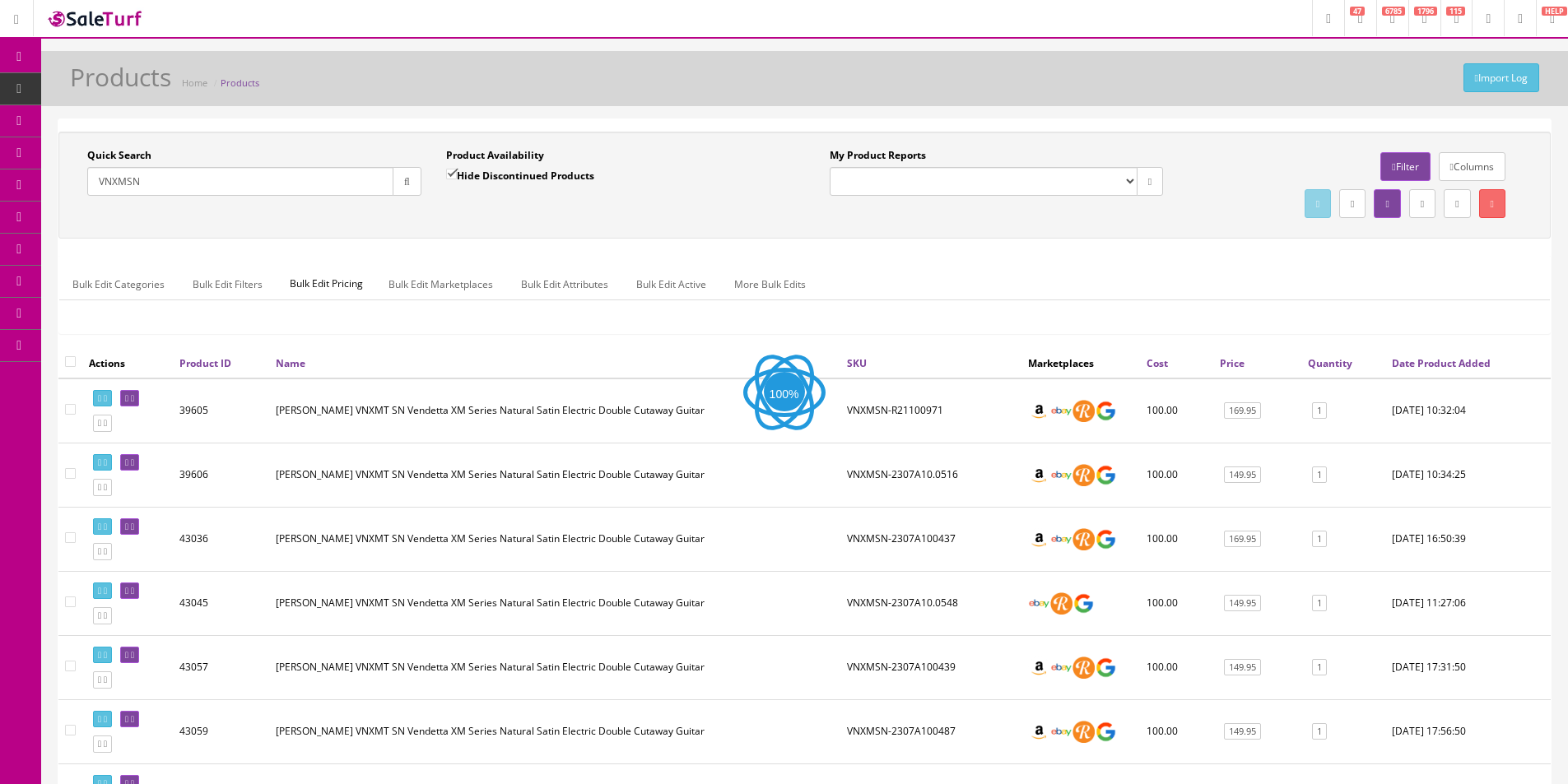
click at [408, 185] on icon "button" at bounding box center [407, 182] width 6 height 10
drag, startPoint x: 408, startPoint y: 185, endPoint x: 410, endPoint y: 126, distance: 59.0
click at [410, 126] on div "Quick Search VNXMSN Date From Product Availability Hide Discontinued Products D…" at bounding box center [804, 547] width 1492 height 856
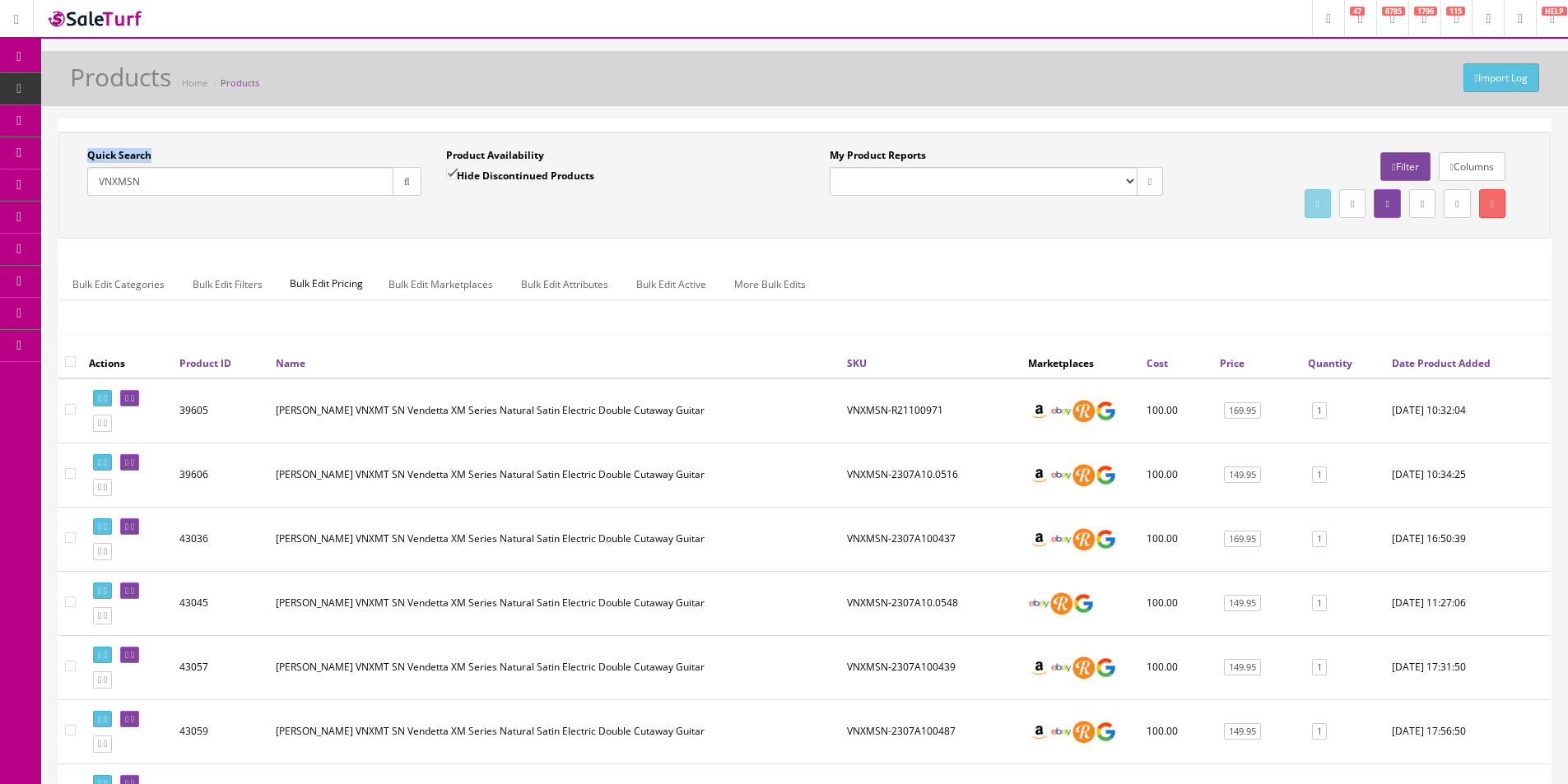
click at [410, 126] on div "Quick Search VNXMSN Date From Product Availability Hide Discontinued Products D…" at bounding box center [804, 547] width 1492 height 856
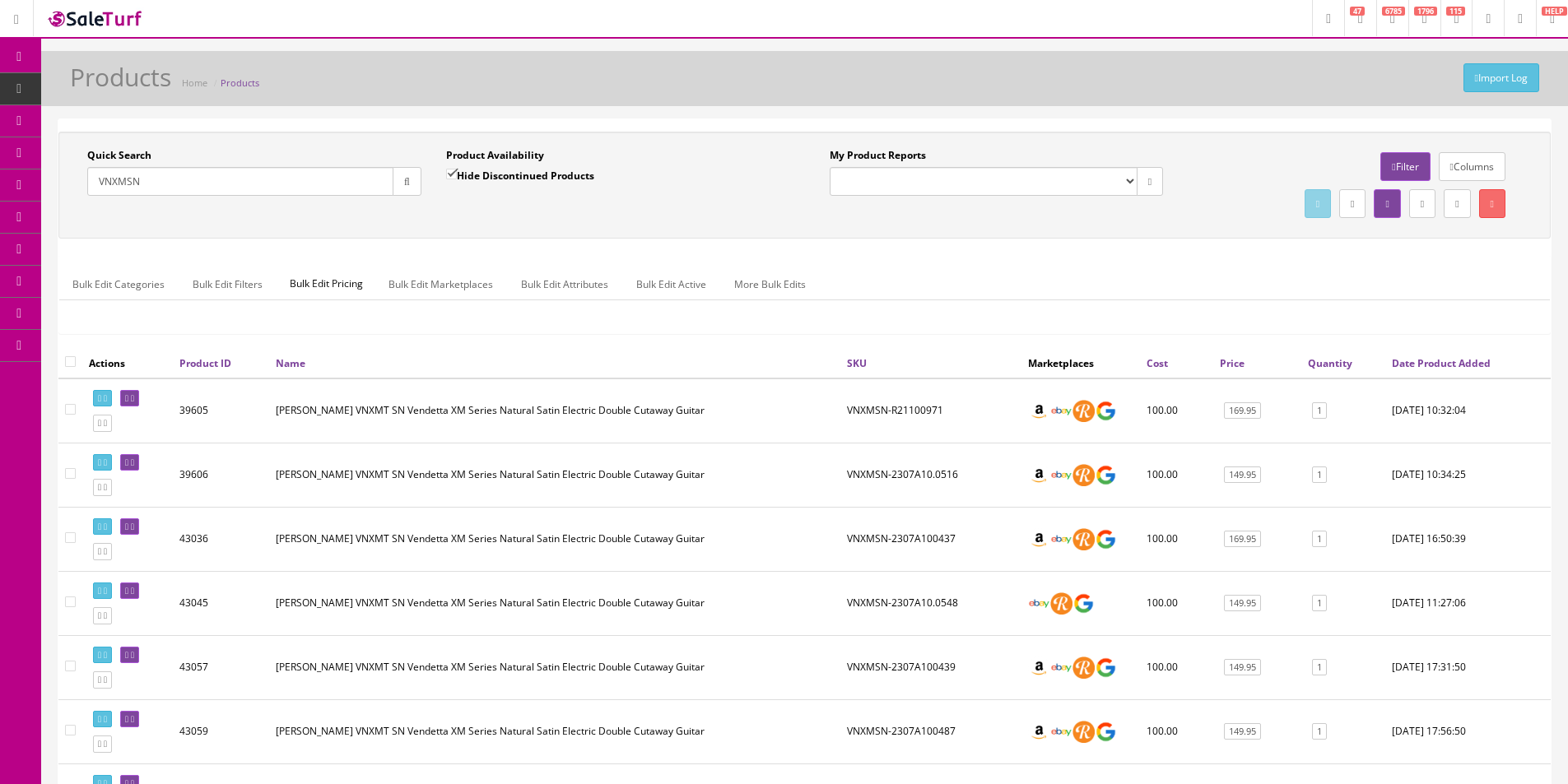
click at [410, 126] on div "Quick Search VNXMSN Date From Product Availability Hide Discontinued Products D…" at bounding box center [804, 547] width 1492 height 856
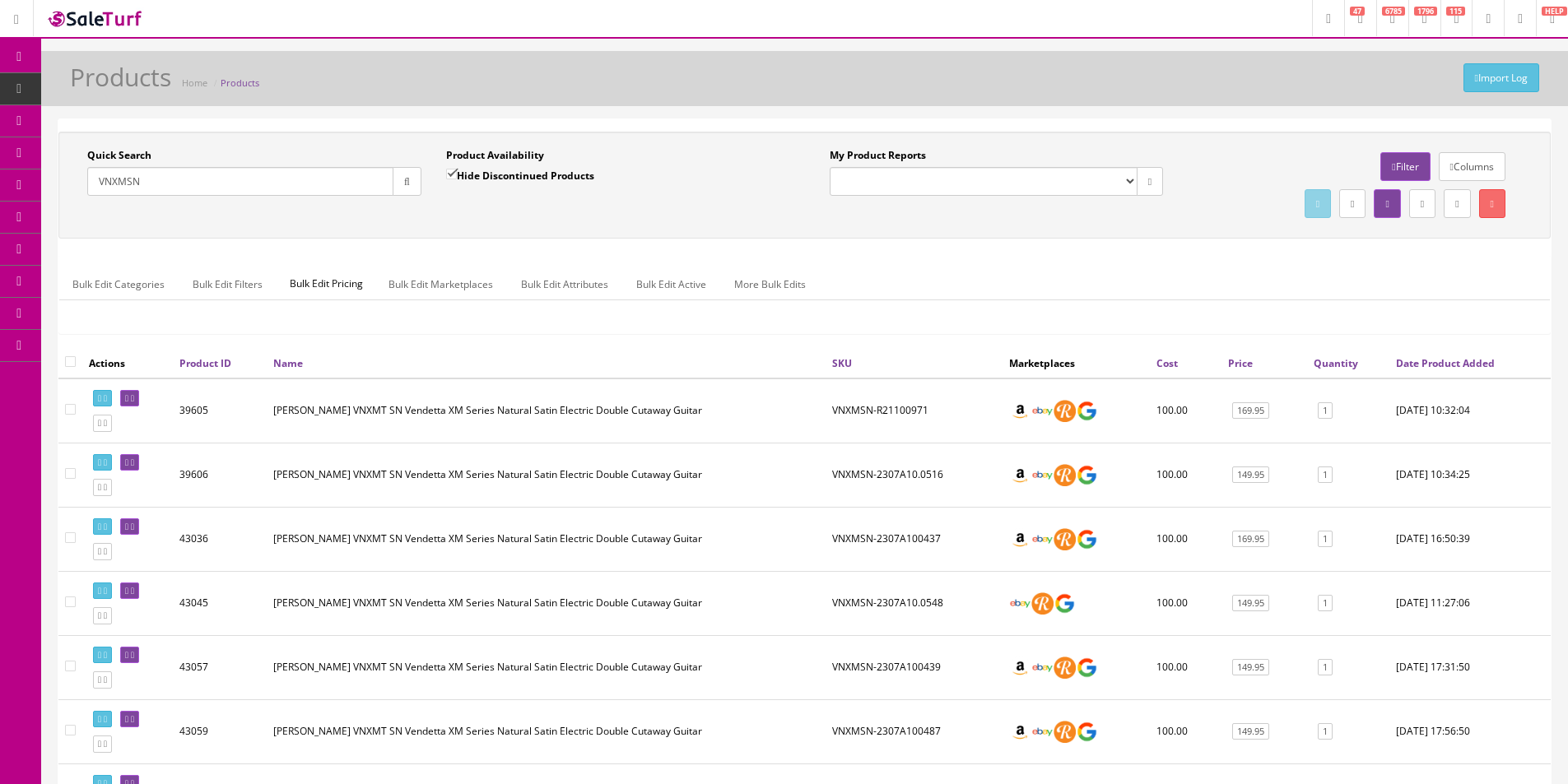
click at [410, 126] on div "Quick Search VNXMSN Date From Product Availability Hide Discontinued Products D…" at bounding box center [804, 547] width 1492 height 856
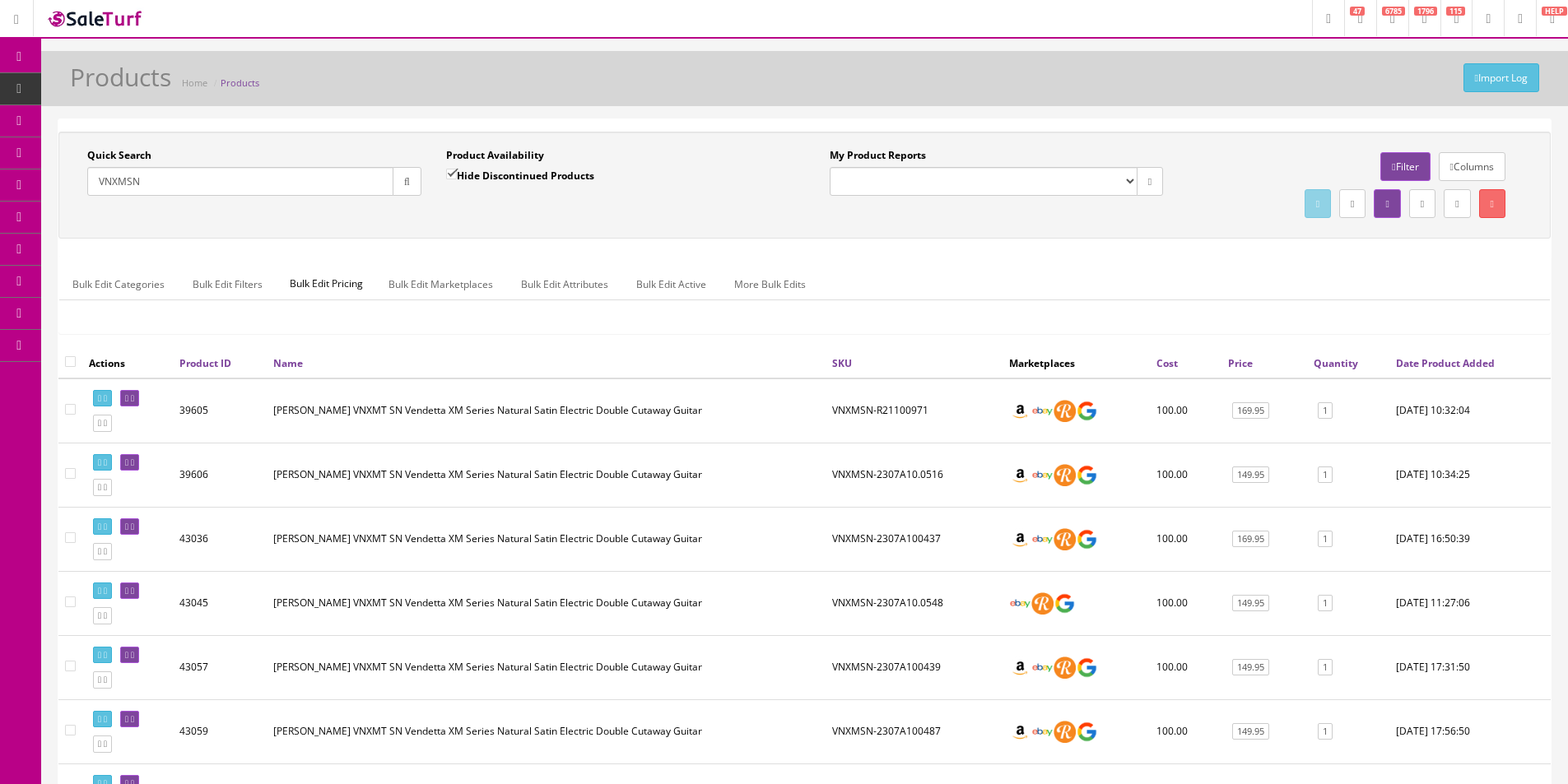
click at [410, 126] on div "Quick Search VNXMSN Date From Product Availability Hide Discontinued Products D…" at bounding box center [804, 547] width 1492 height 856
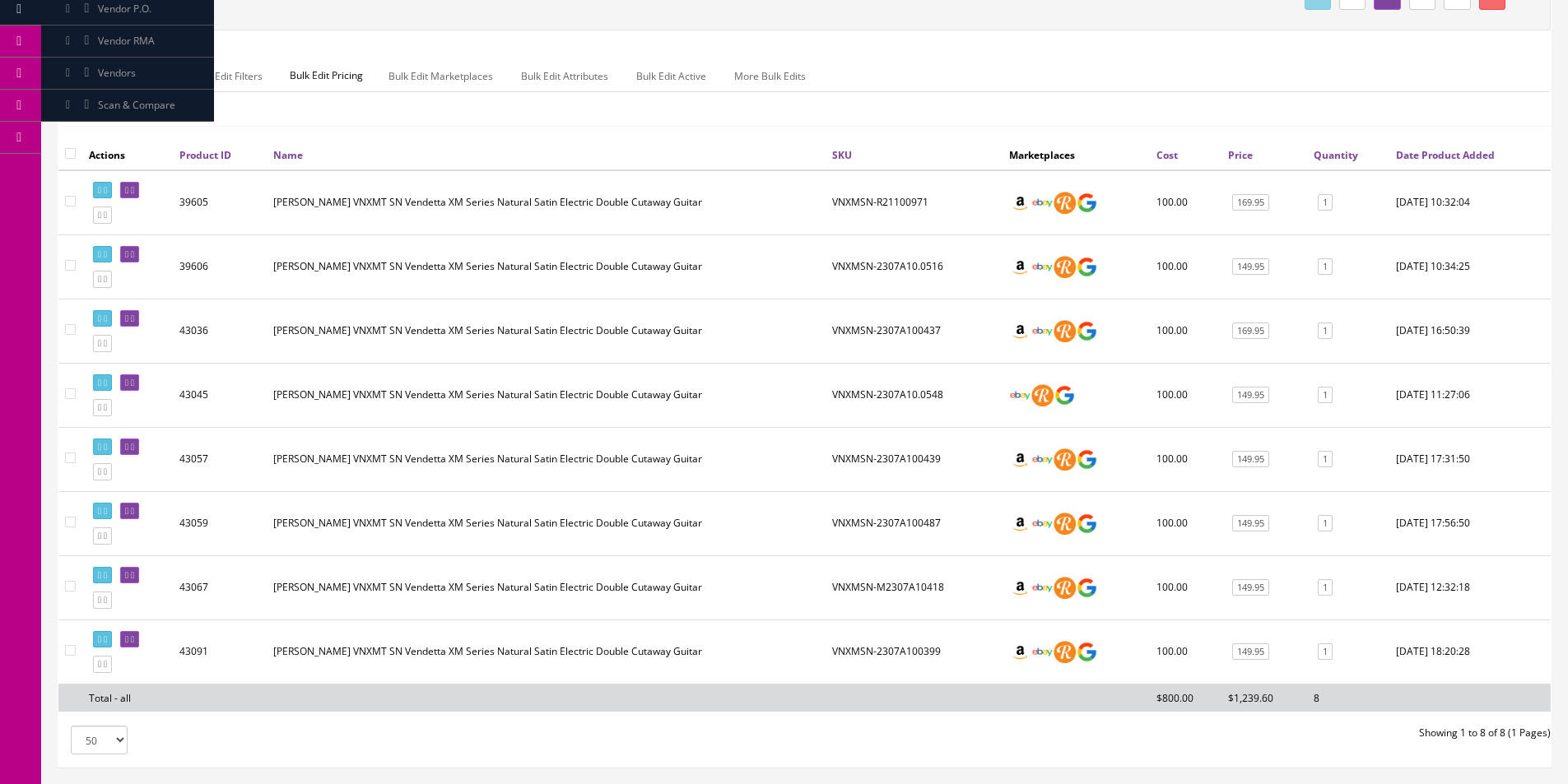
scroll to position [321, 0]
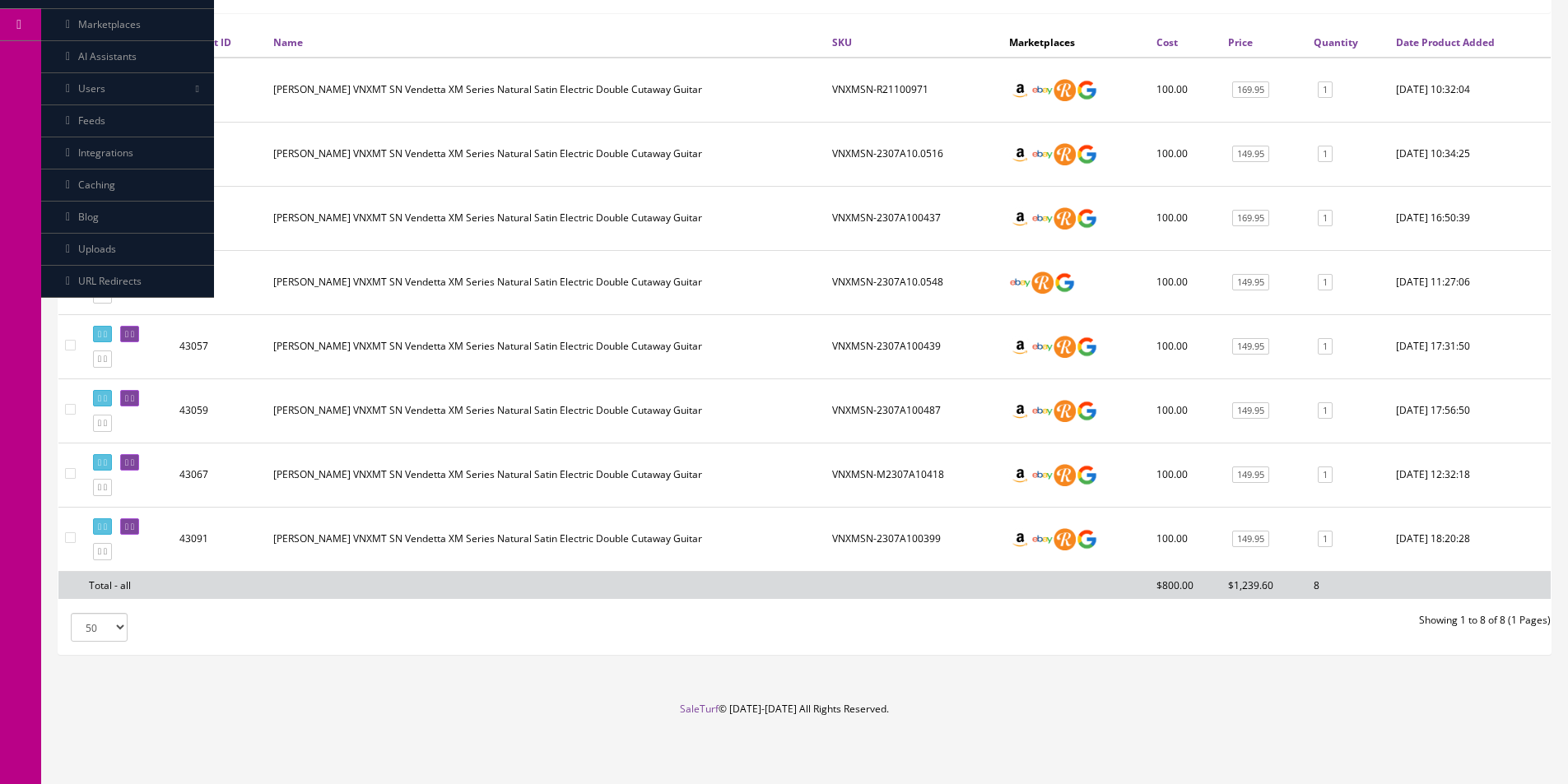
click at [956, 344] on td "VNXMSN-2307A100439" at bounding box center [914, 346] width 177 height 64
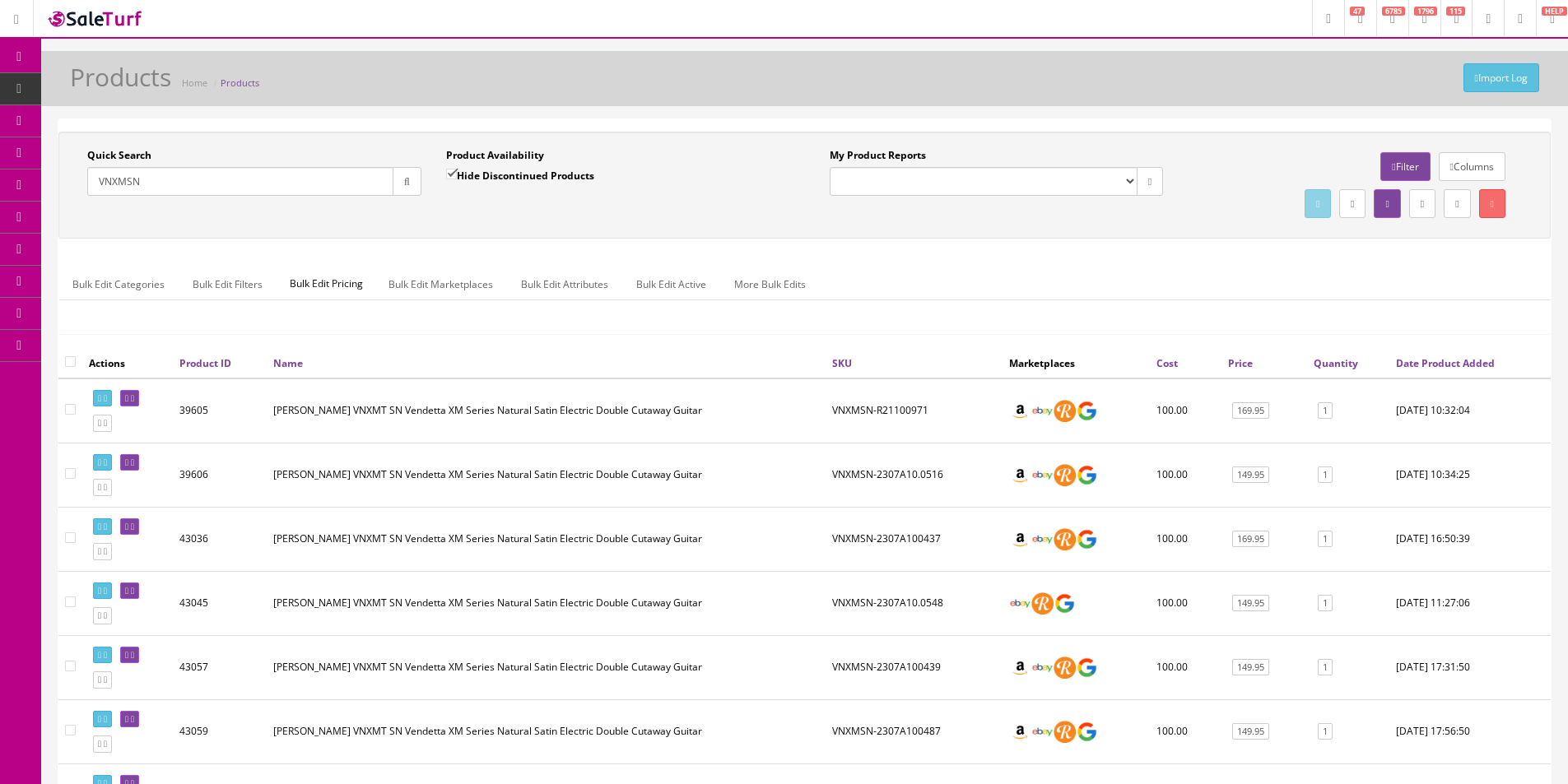
click at [249, 175] on input "VNXMSN" at bounding box center [240, 181] width 306 height 29
type input "EJ21"
click at [551, 175] on label "Hide Discontinued Products" at bounding box center [519, 175] width 149 height 17
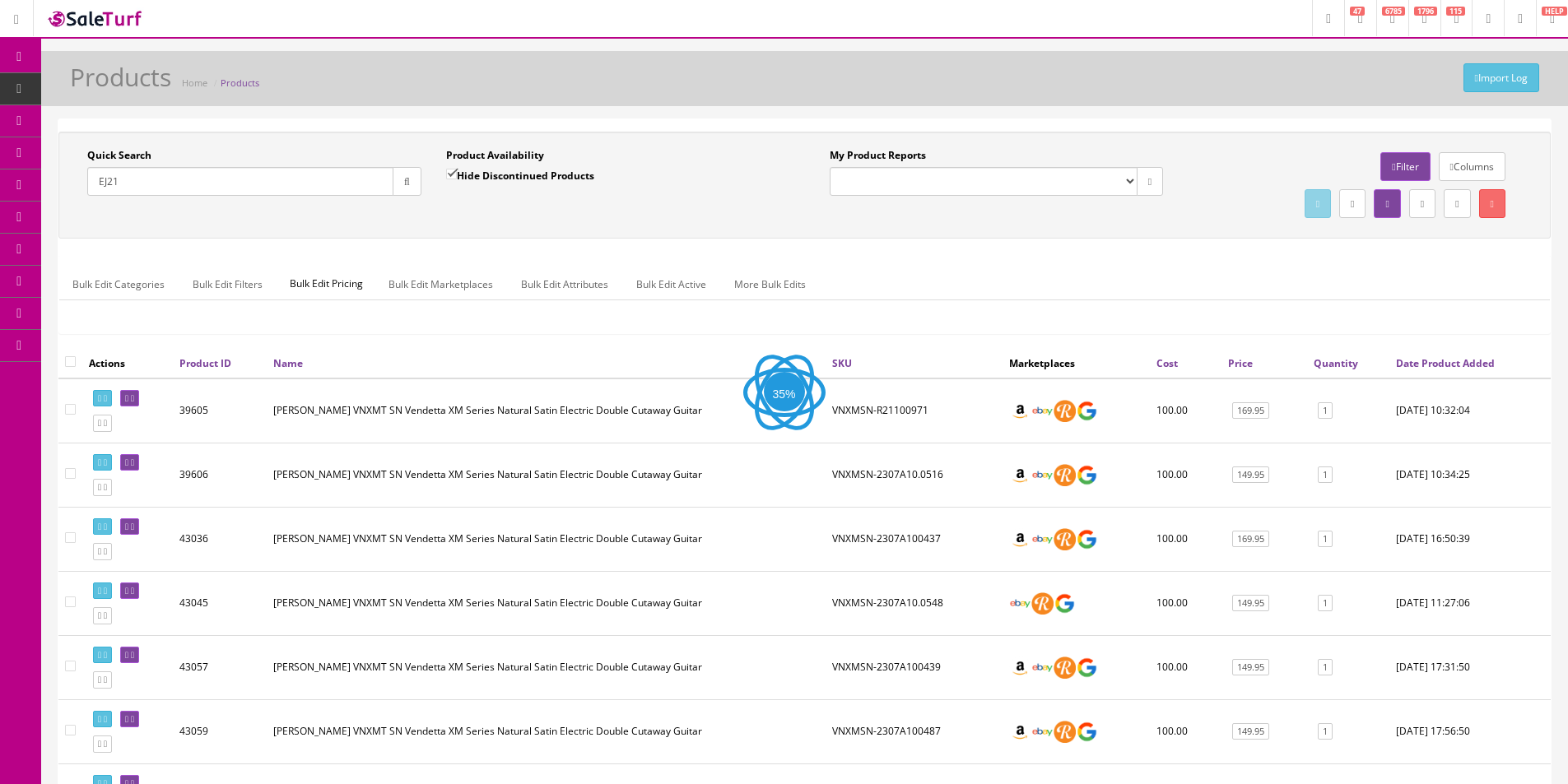
click at [456, 175] on input "Hide Discontinued Products" at bounding box center [451, 173] width 11 height 11
checkbox input "false"
click at [408, 181] on icon "button" at bounding box center [407, 182] width 6 height 10
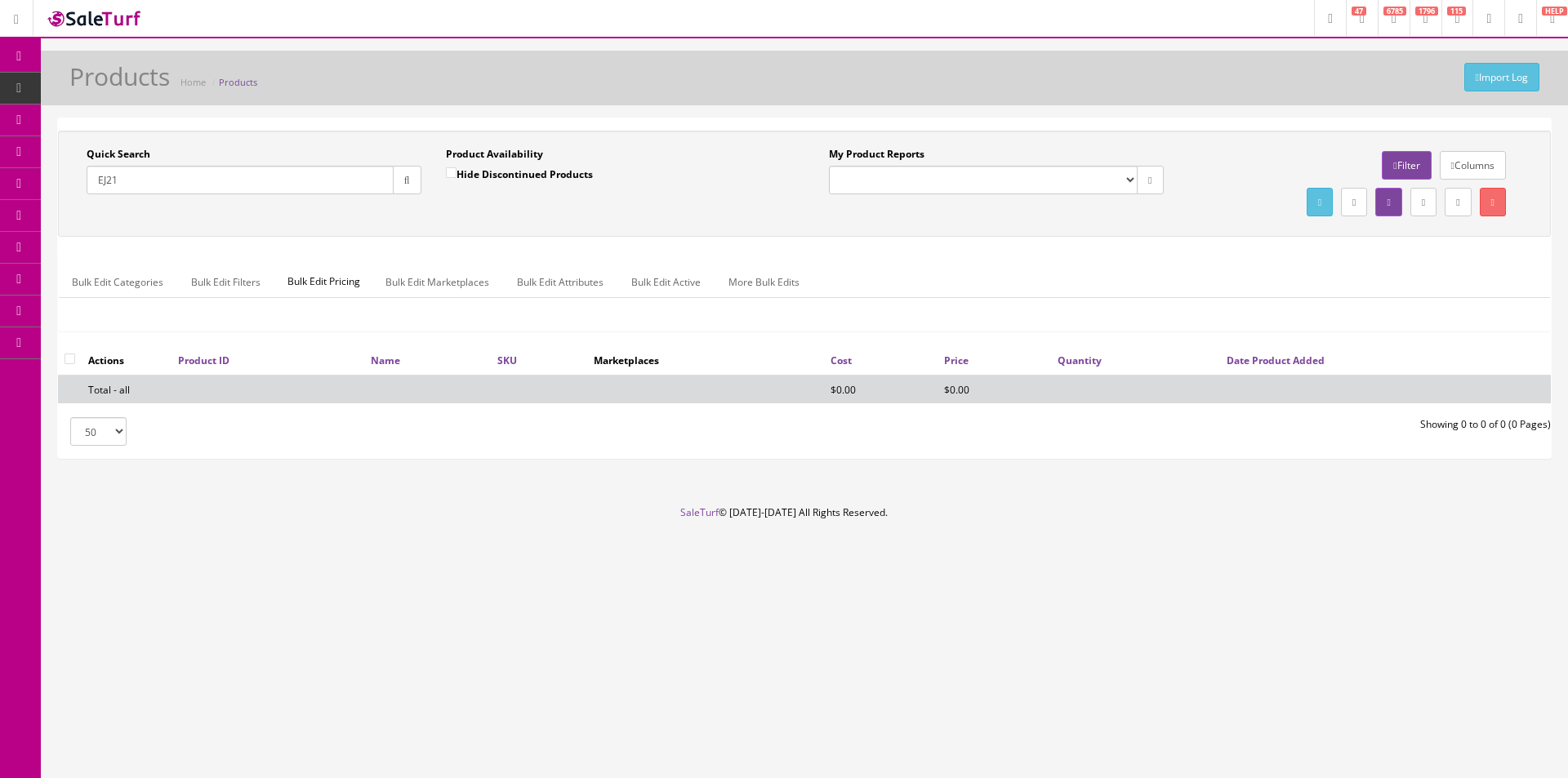
click at [292, 189] on input "EJ21" at bounding box center [240, 180] width 308 height 28
type input "EJ1"
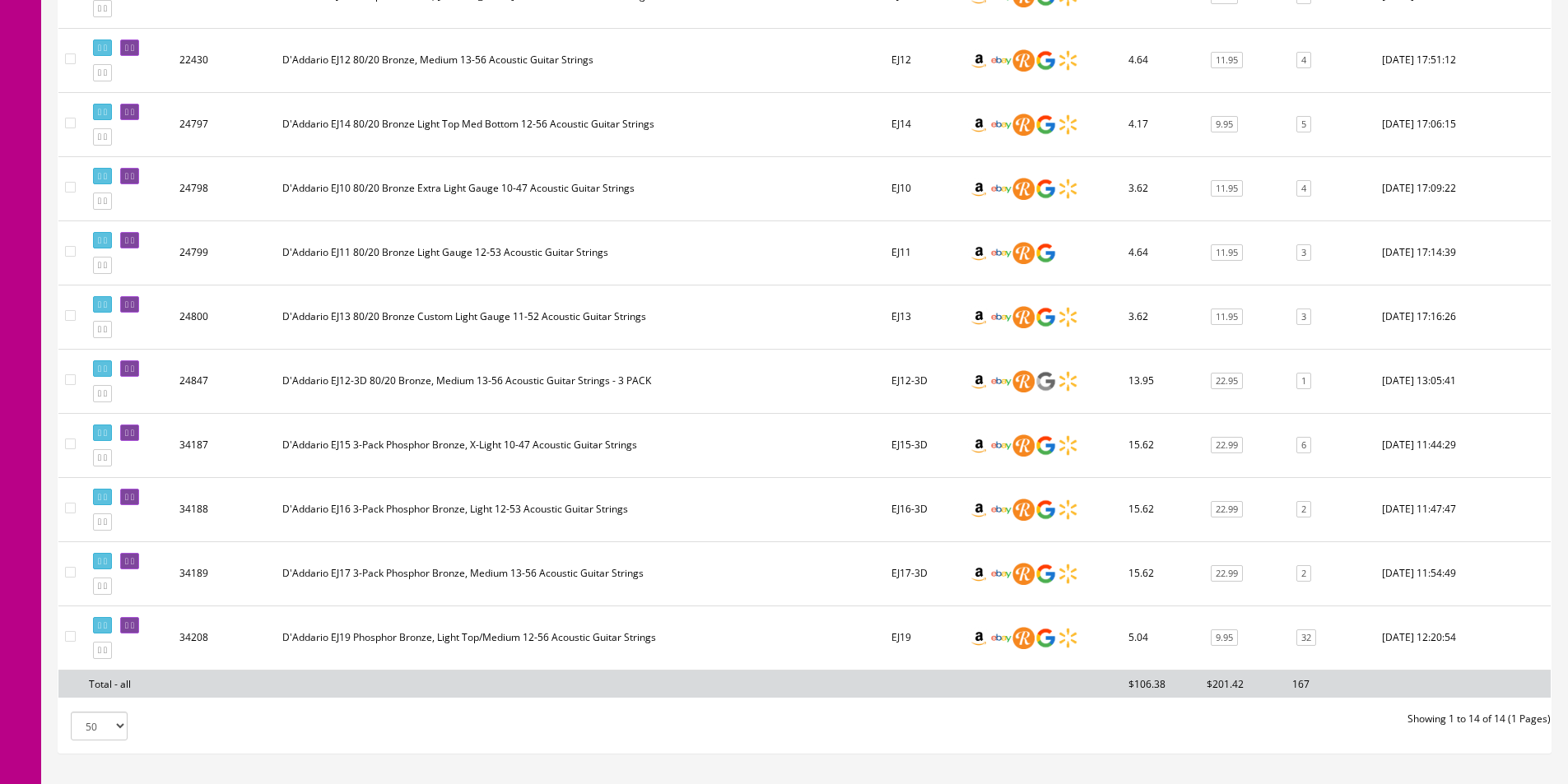
scroll to position [706, 0]
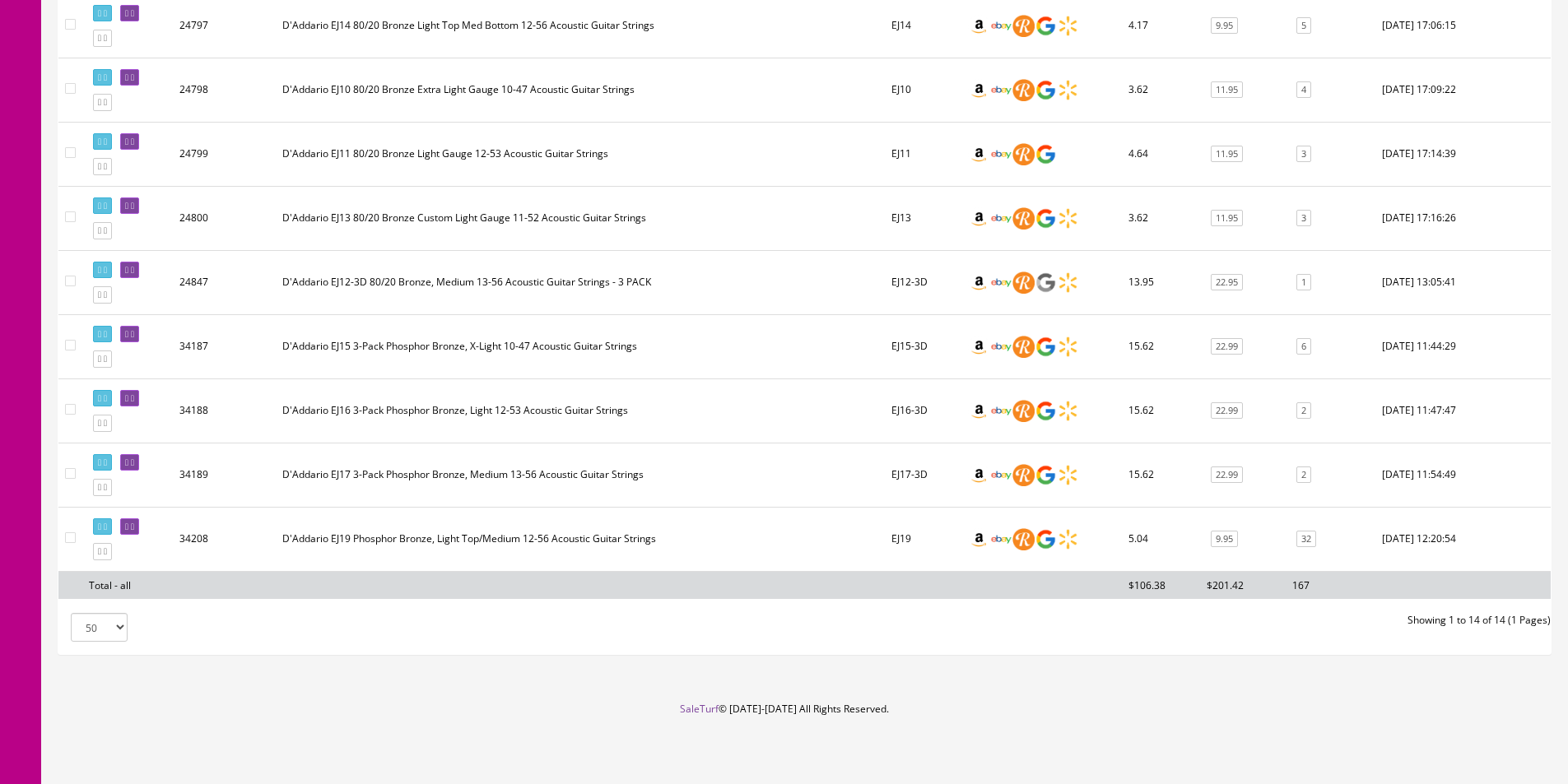
click at [619, 329] on td "D'Addario EJ15 3-Pack Phosphor Bronze, X-Light 10-47 Acoustic Guitar Strings" at bounding box center [579, 346] width 609 height 64
click at [578, 347] on td "D'Addario EJ15 3-Pack Phosphor Bronze, X-Light 10-47 Acoustic Guitar Strings" at bounding box center [579, 346] width 609 height 64
click at [452, 522] on td "D'Addario EJ19 Phosphor Bronze, Light Top/Medium 12-56 Acoustic Guitar Strings" at bounding box center [579, 538] width 609 height 64
click at [107, 554] on icon at bounding box center [104, 551] width 3 height 9
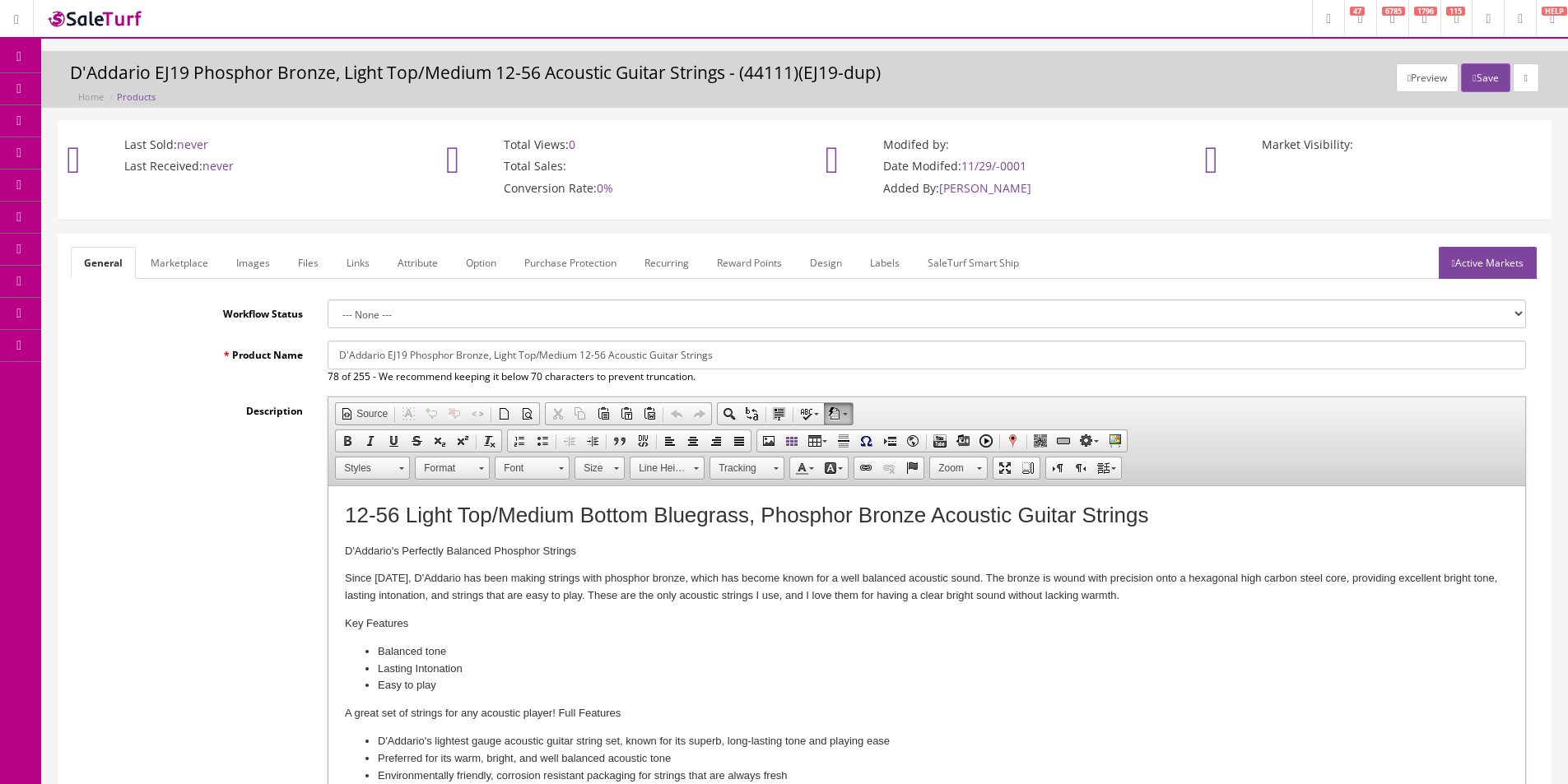
click at [751, 516] on h1 "12-56 Light Top/Medium Bottom Bluegrass, Phosphor Bronze Acoustic Guitar Strings" at bounding box center [926, 515] width 1164 height 26
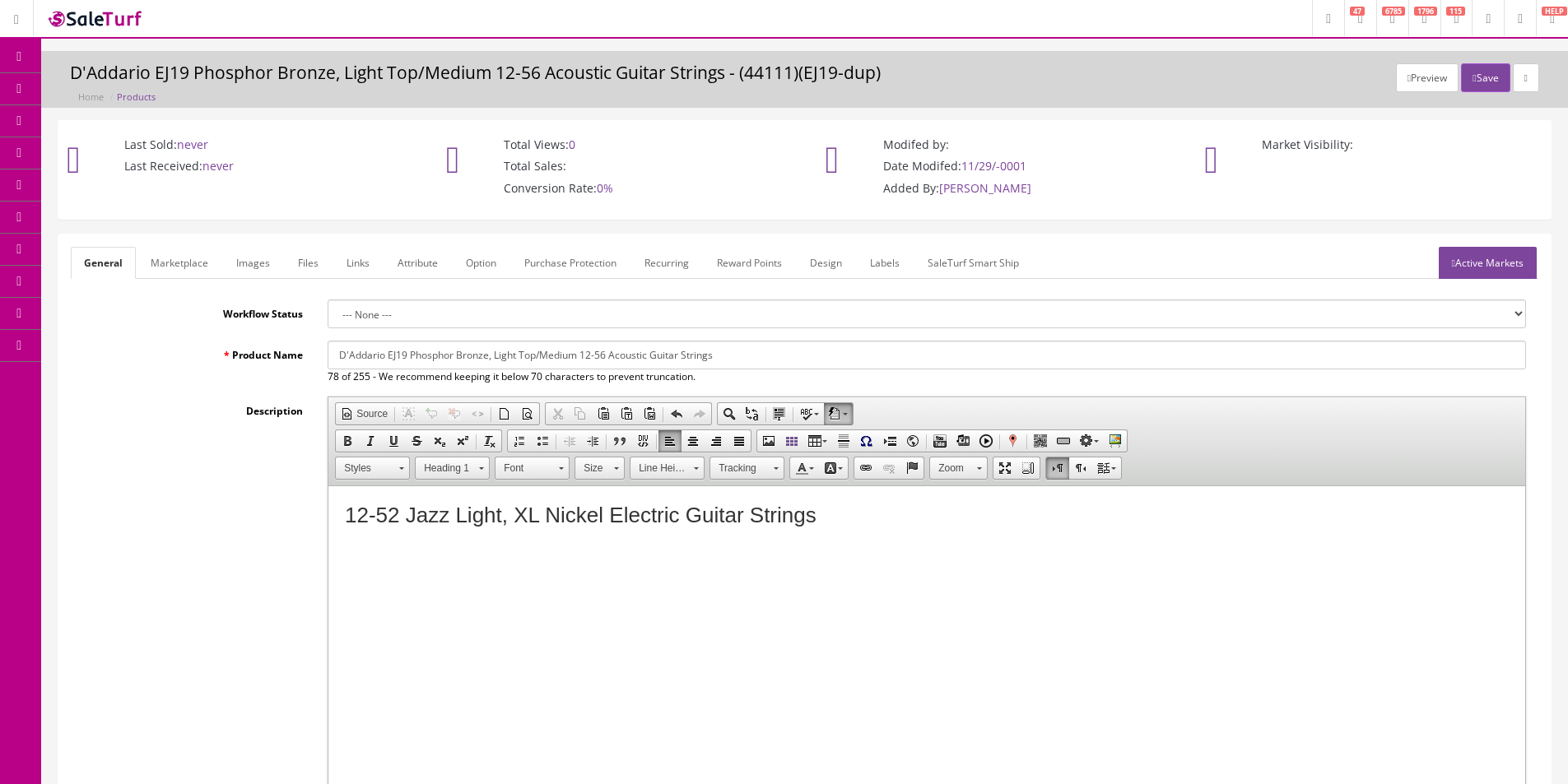
click at [1261, 520] on h1 "12-52 Jazz Light, XL Nickel Electric Guitar Strings" at bounding box center [926, 515] width 1164 height 26
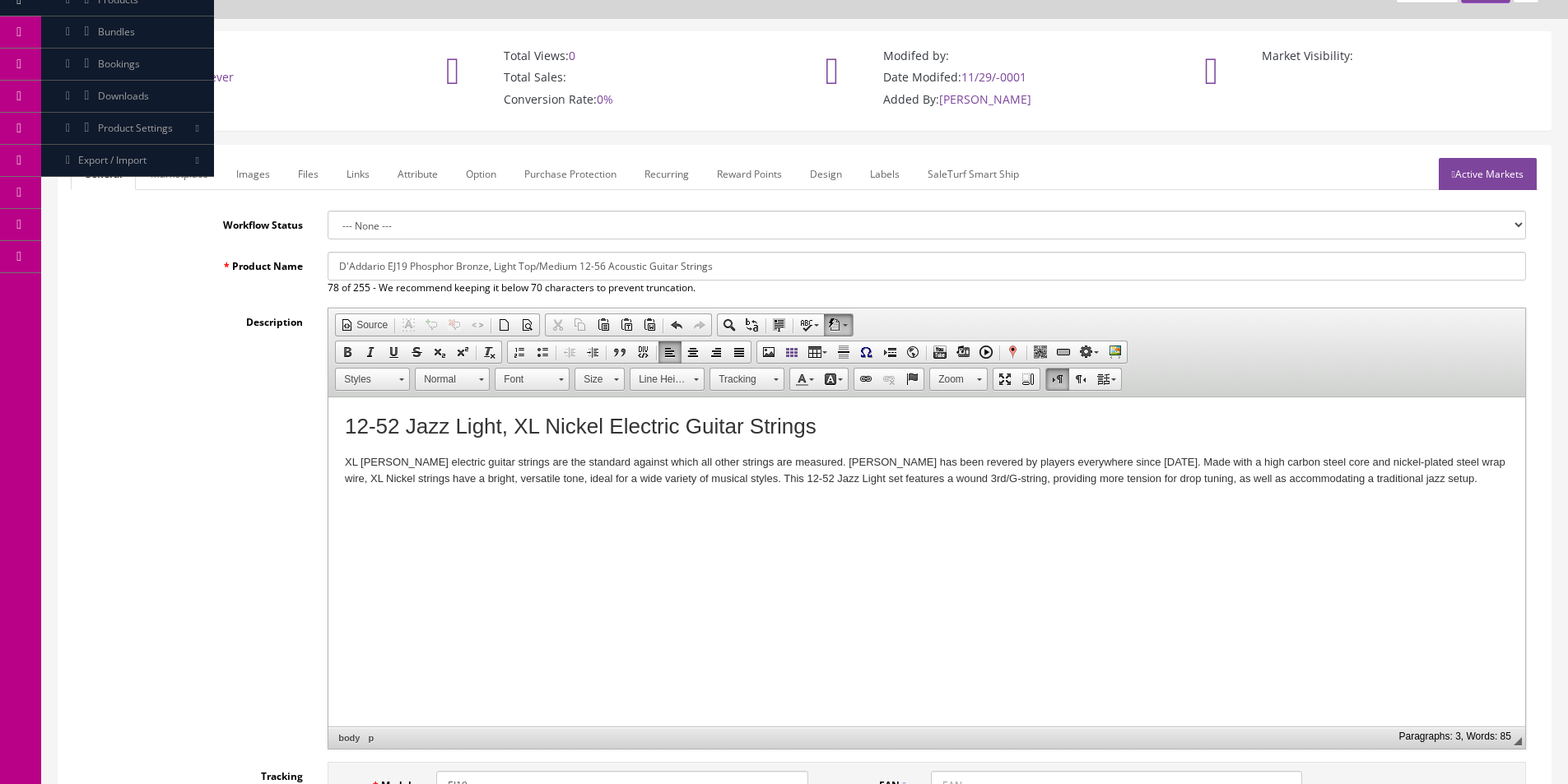
scroll to position [164, 0]
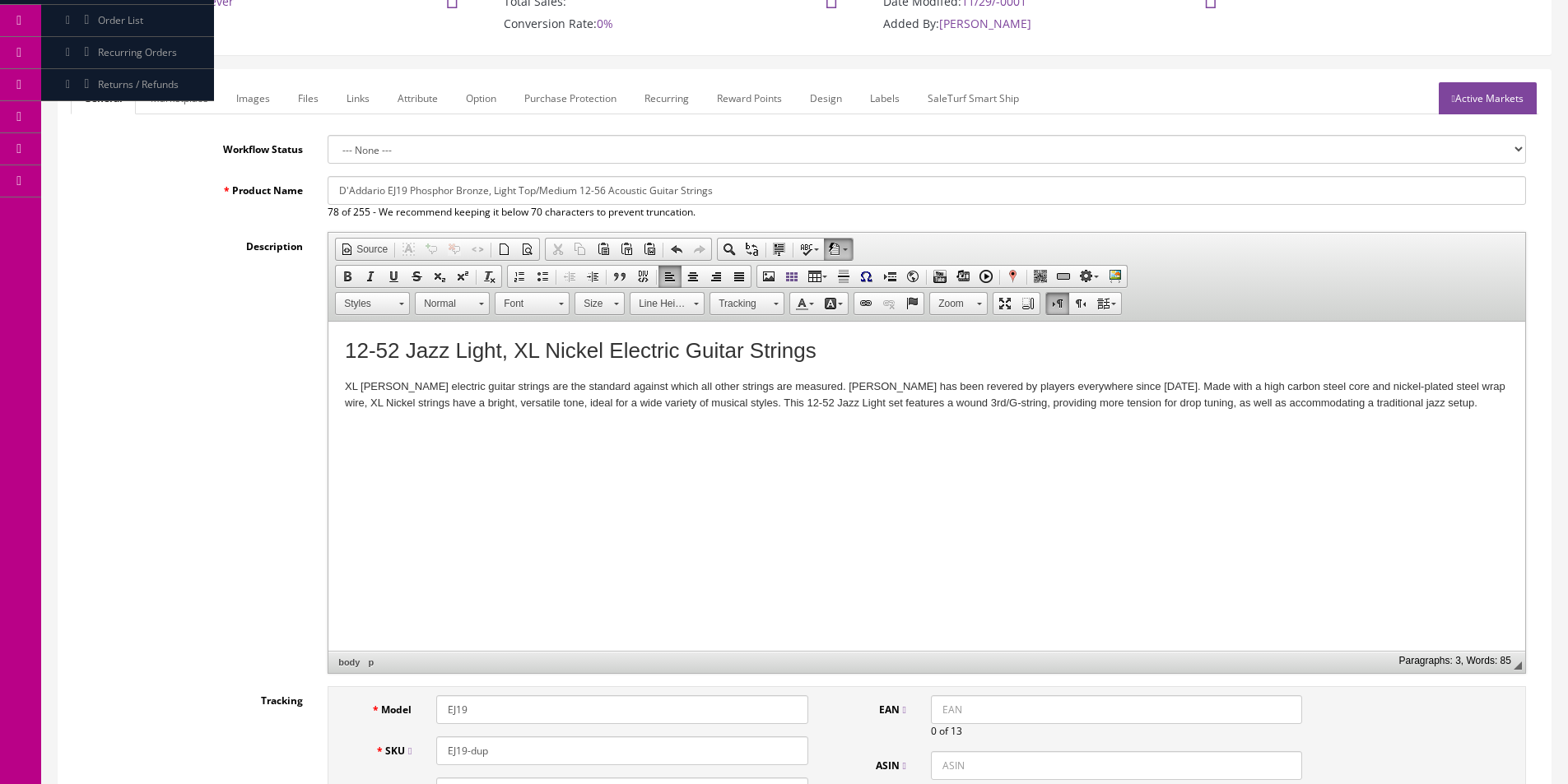
click at [1458, 402] on p "XL Nickel Wound electric guitar strings are the standard against which all othe…" at bounding box center [926, 404] width 1164 height 51
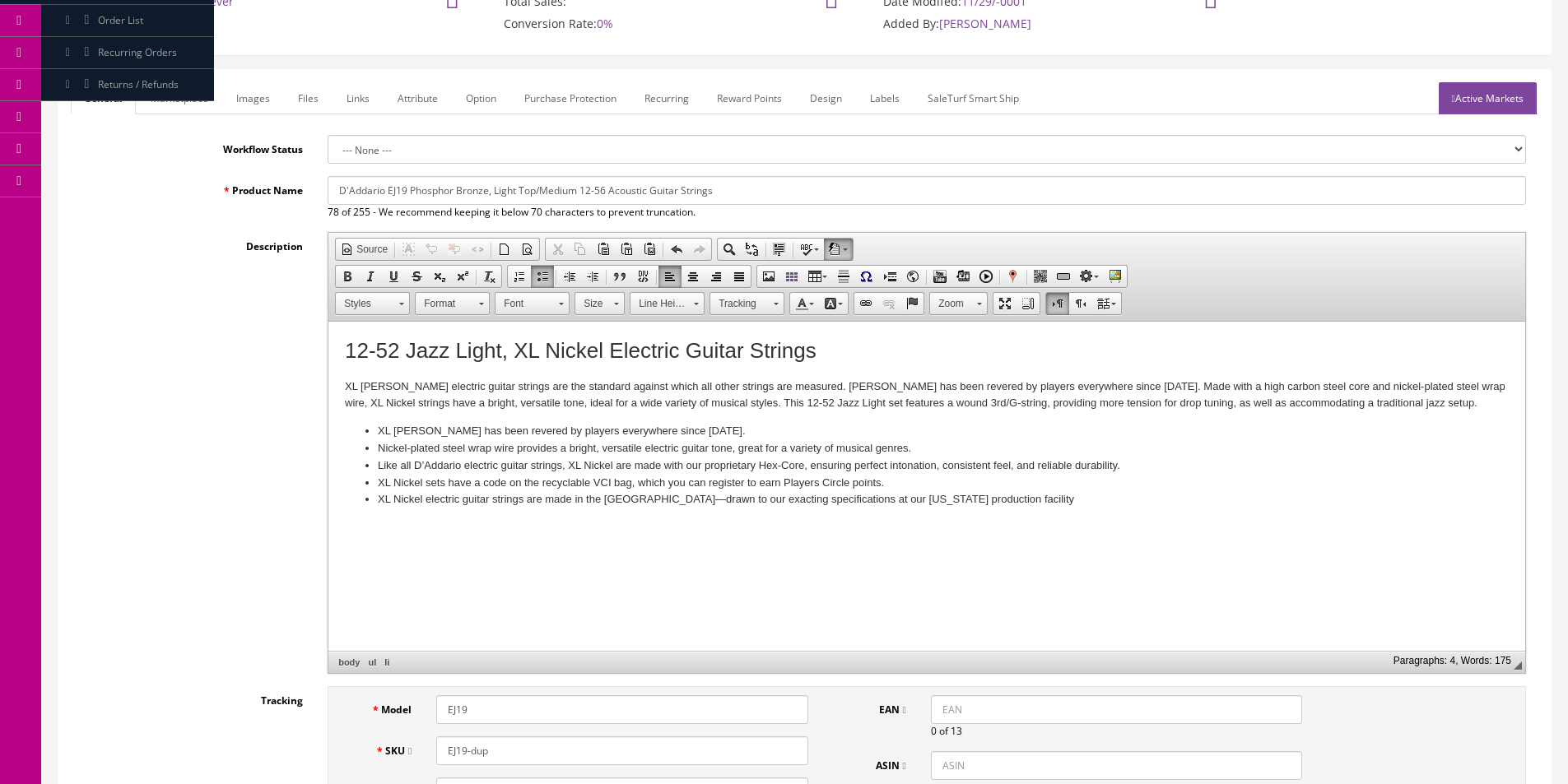
scroll to position [576, 0]
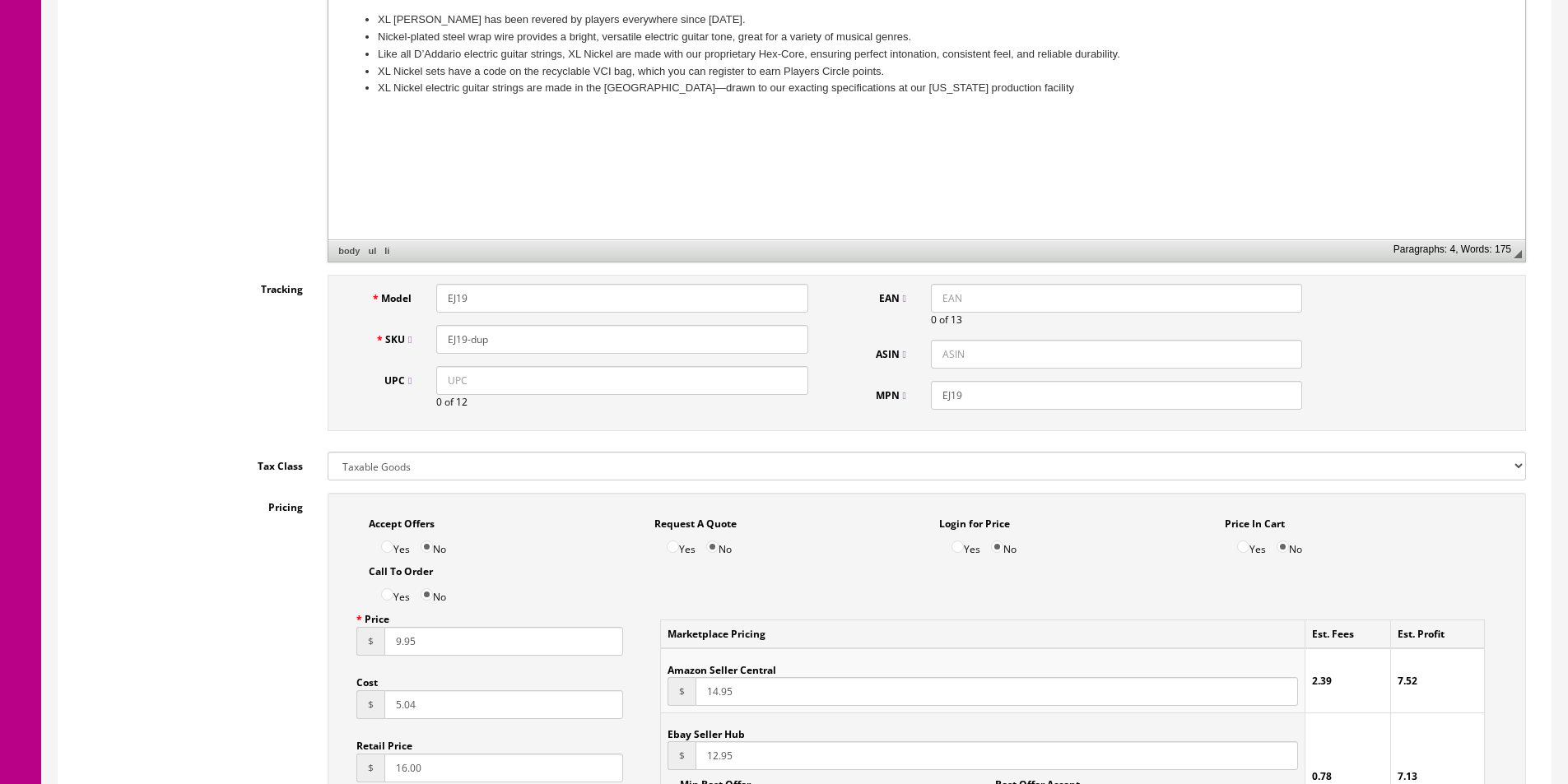
drag, startPoint x: 561, startPoint y: 392, endPoint x: 768, endPoint y: 362, distance: 209.2
click at [561, 392] on input "UPC" at bounding box center [621, 380] width 371 height 29
paste input "019954141325"
type input "019954141325"
click at [944, 302] on input "EAN" at bounding box center [1116, 298] width 371 height 29
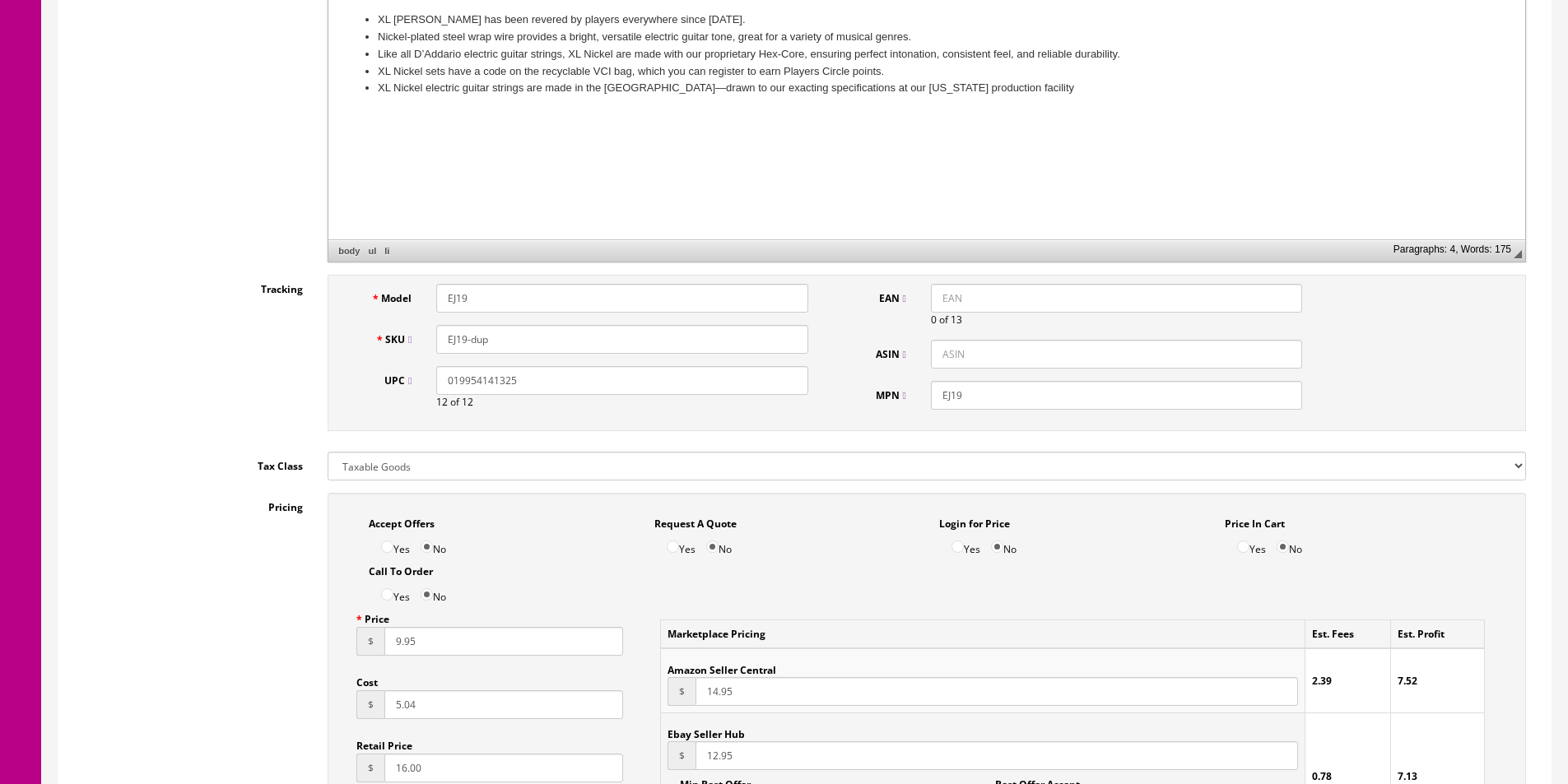
paste input "019954141325"
click at [940, 294] on input "019954141325" at bounding box center [1116, 298] width 371 height 29
type input "0019954141325"
click at [536, 305] on input "EJ19" at bounding box center [621, 298] width 371 height 29
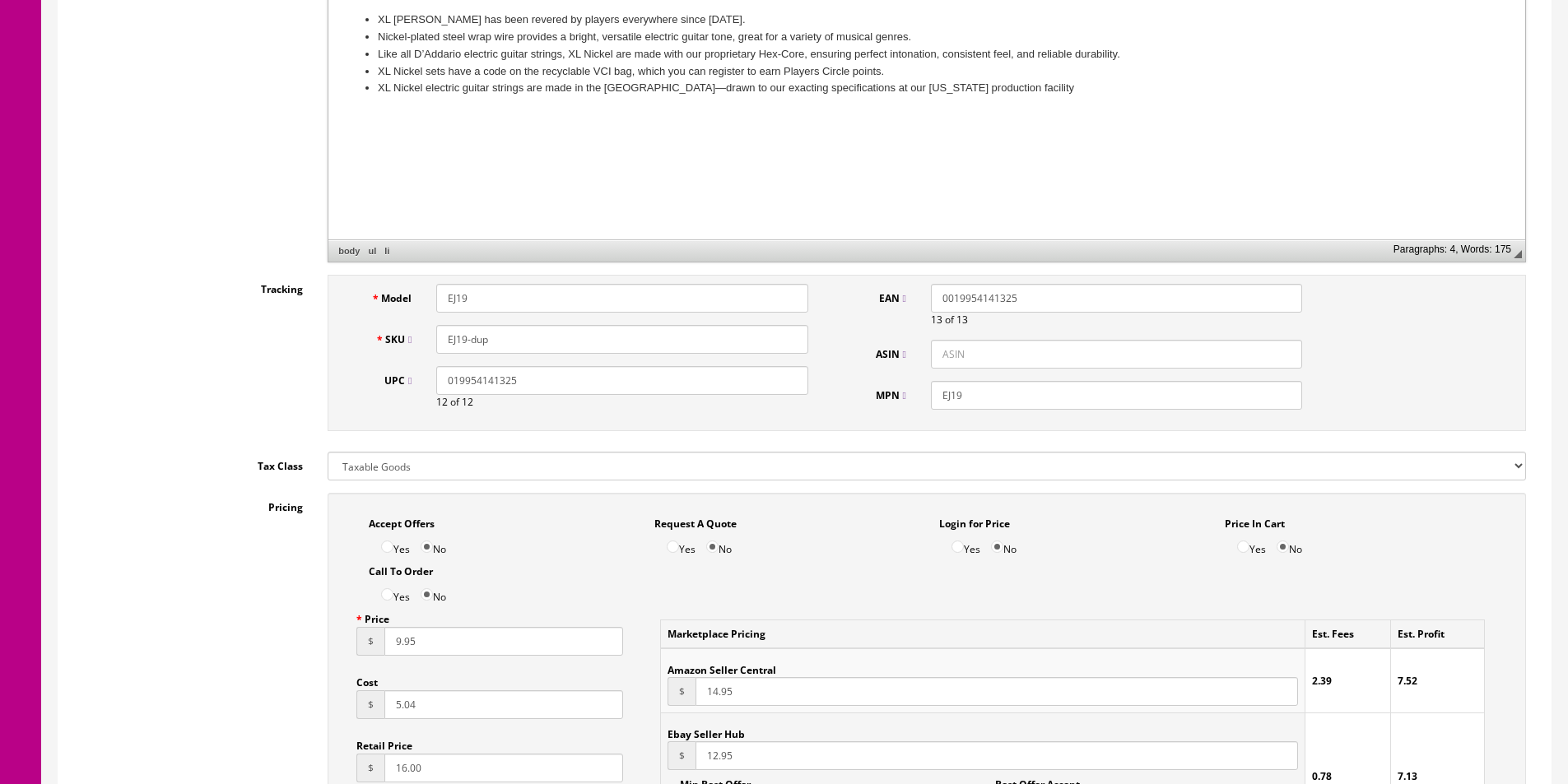
type input "J"
type input "EJ21"
paste input "21"
type input "EJ21"
click at [957, 396] on input "EJ19" at bounding box center [1116, 394] width 371 height 29
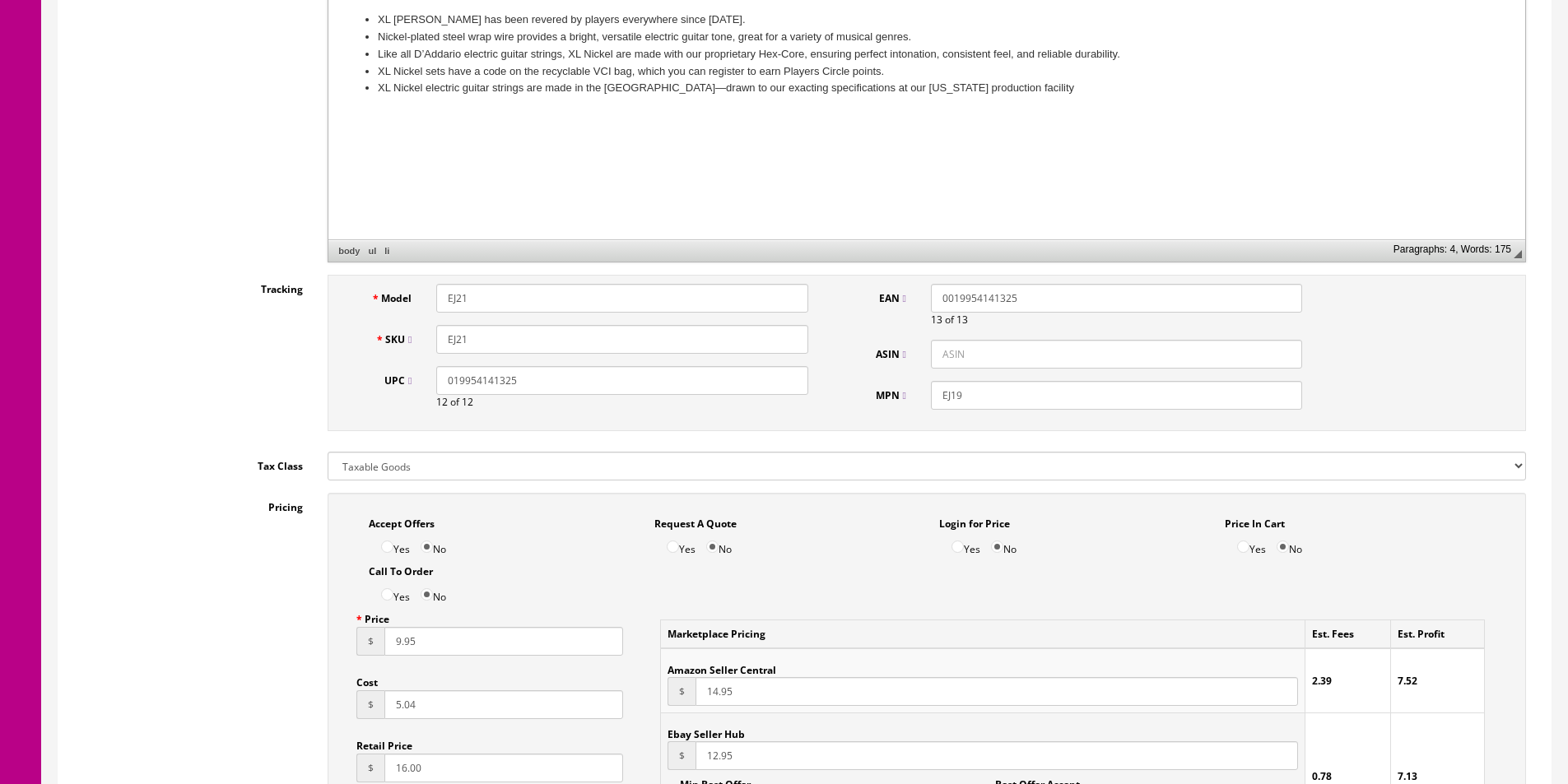
click at [957, 396] on input "EJ19" at bounding box center [1116, 394] width 371 height 29
paste input "21"
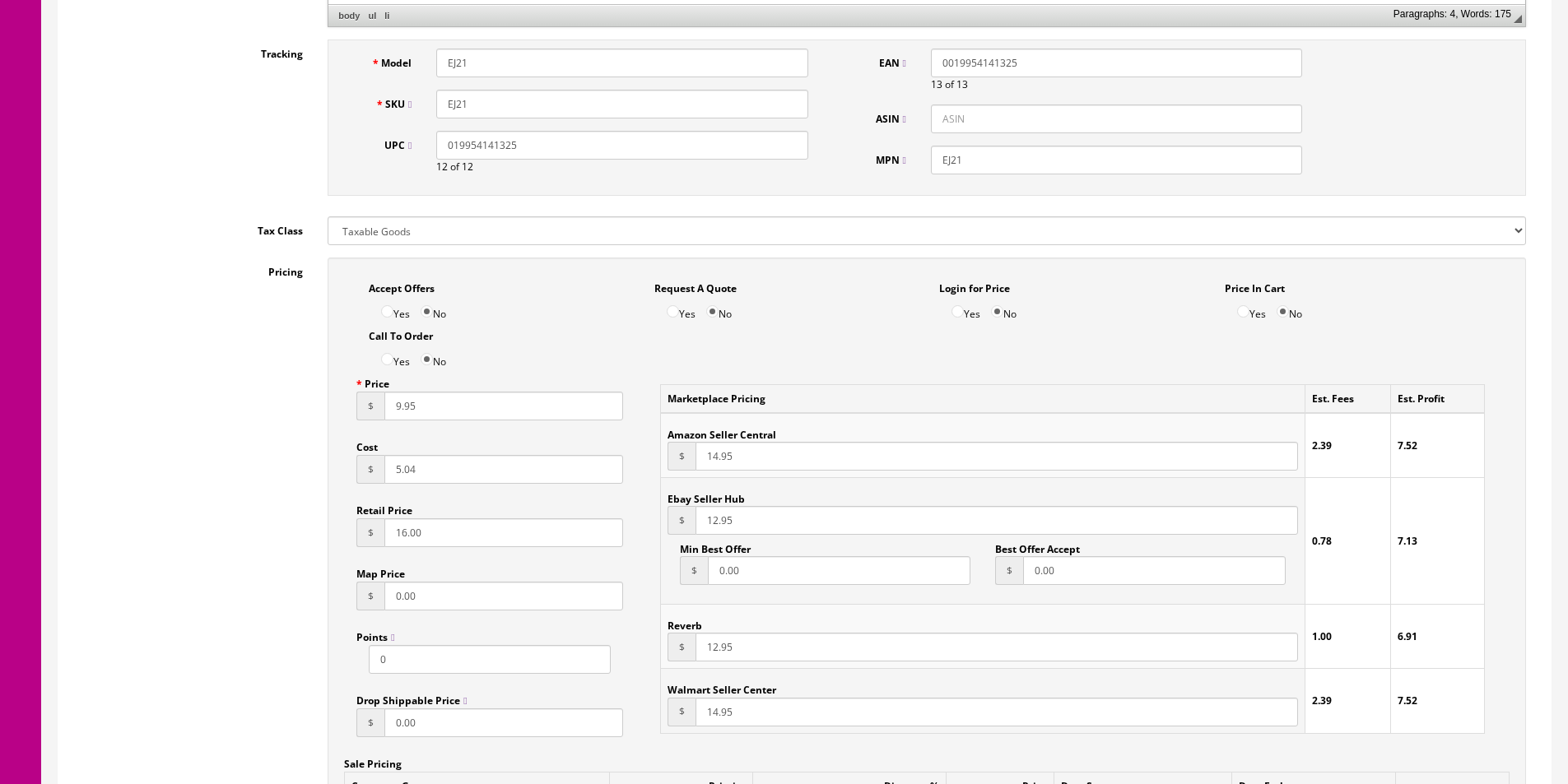
scroll to position [988, 0]
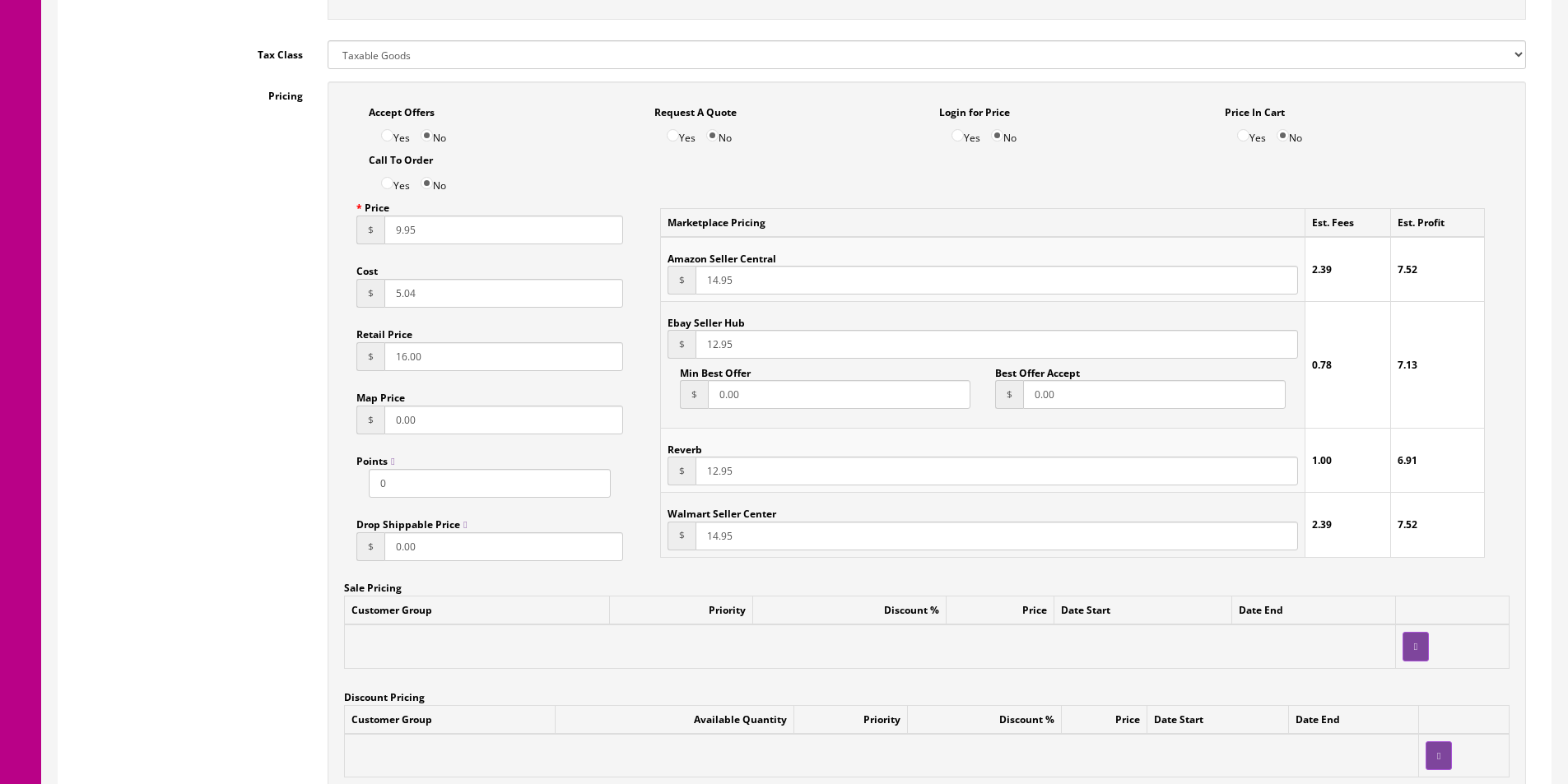
type input "EJ21"
click at [404, 299] on input "5.04" at bounding box center [504, 293] width 239 height 29
type input "4.16"
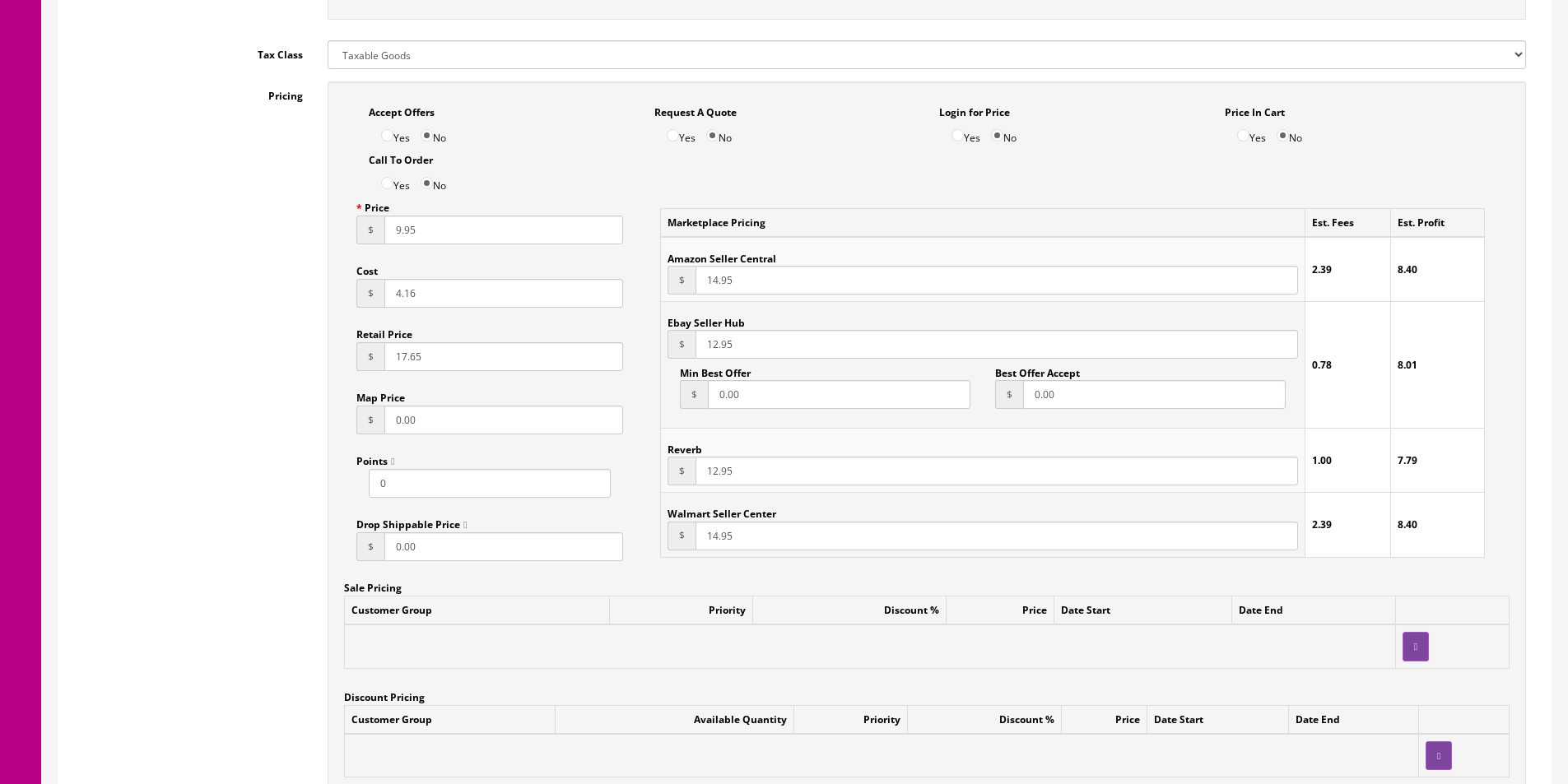
type input "17.65"
click at [397, 234] on input "9.95" at bounding box center [504, 229] width 239 height 29
type input "9.95"
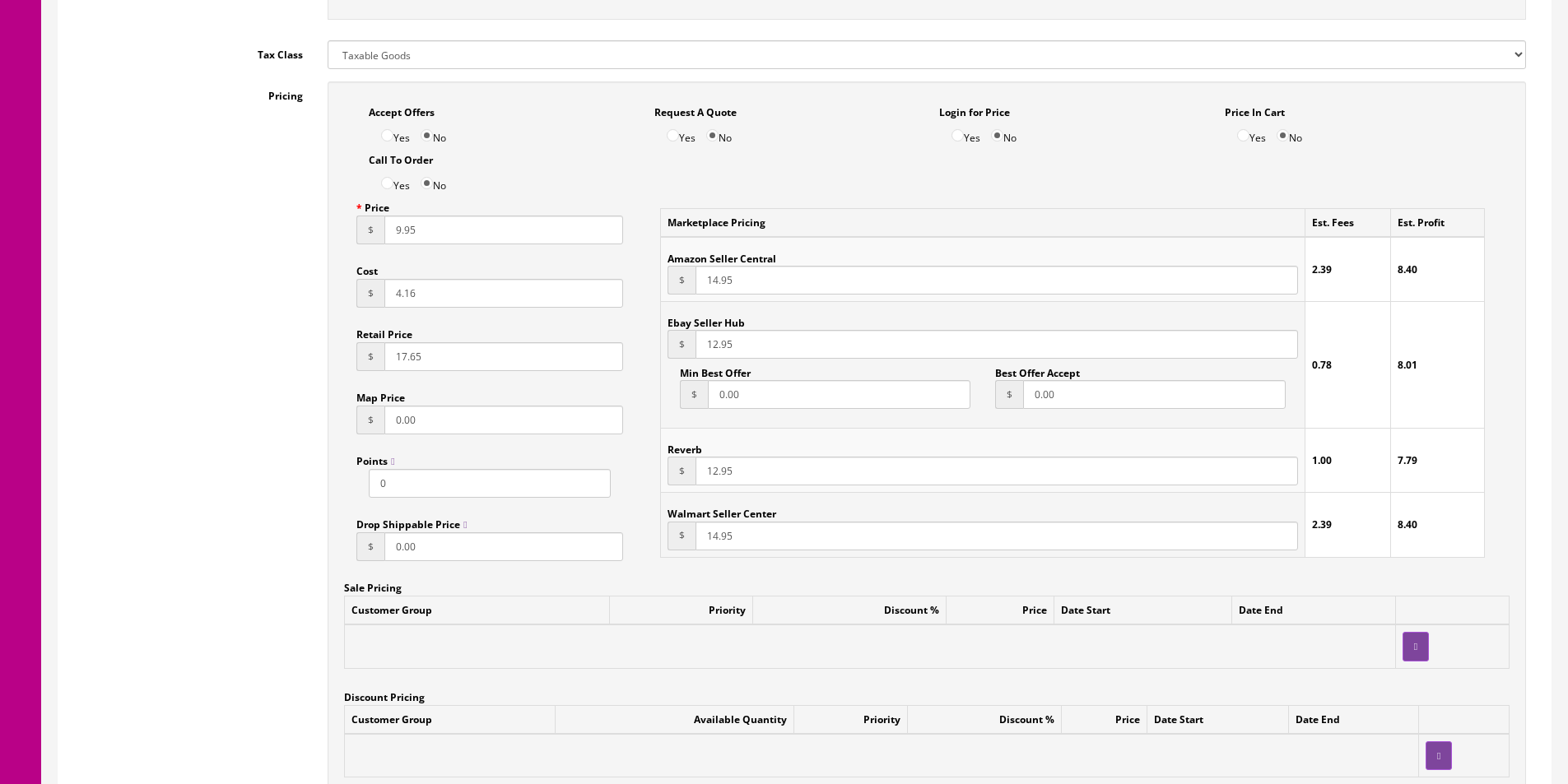
click at [763, 273] on input "14.95" at bounding box center [996, 279] width 602 height 29
click at [763, 273] on input "13.95" at bounding box center [996, 279] width 602 height 29
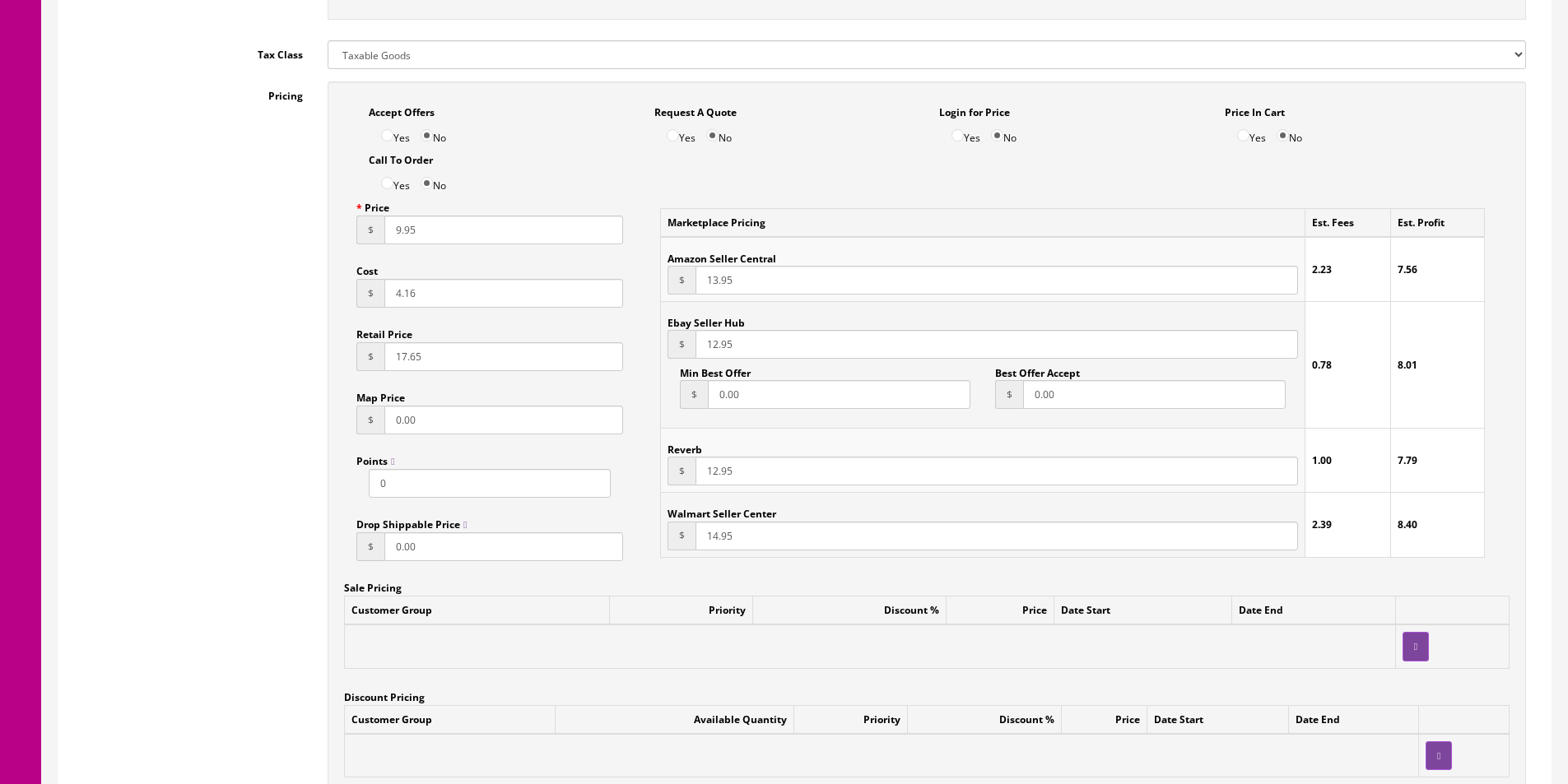
click at [763, 273] on input "13.95" at bounding box center [996, 279] width 602 height 29
type input "14.95"
paste input "4"
type input "14.95"
paste input "4"
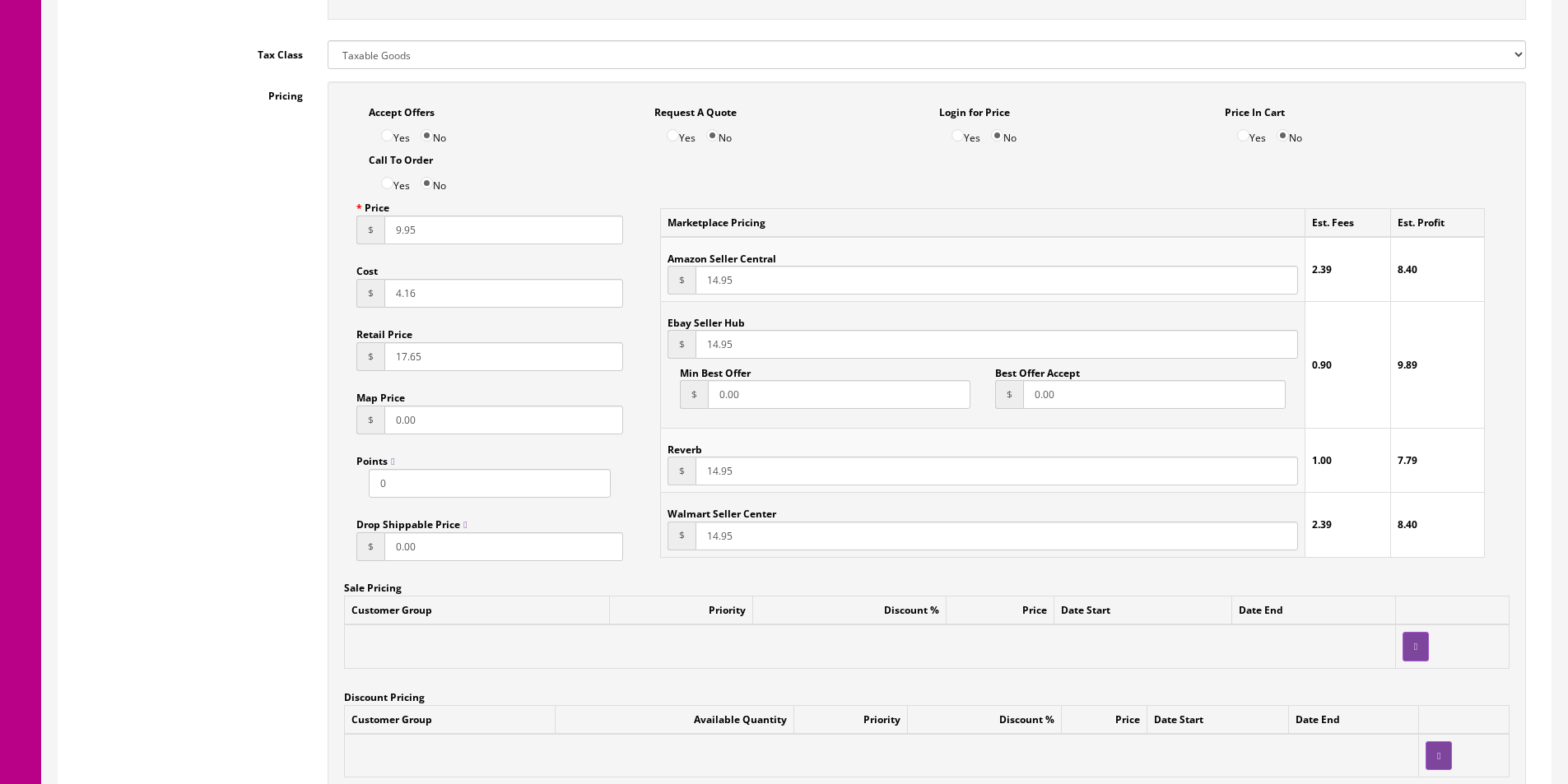
type input "14.95"
click at [190, 380] on div "Pricing Accept Offers Yes No Request A Quote Yes No Login for Price Yes No Pric…" at bounding box center [804, 452] width 1467 height 743
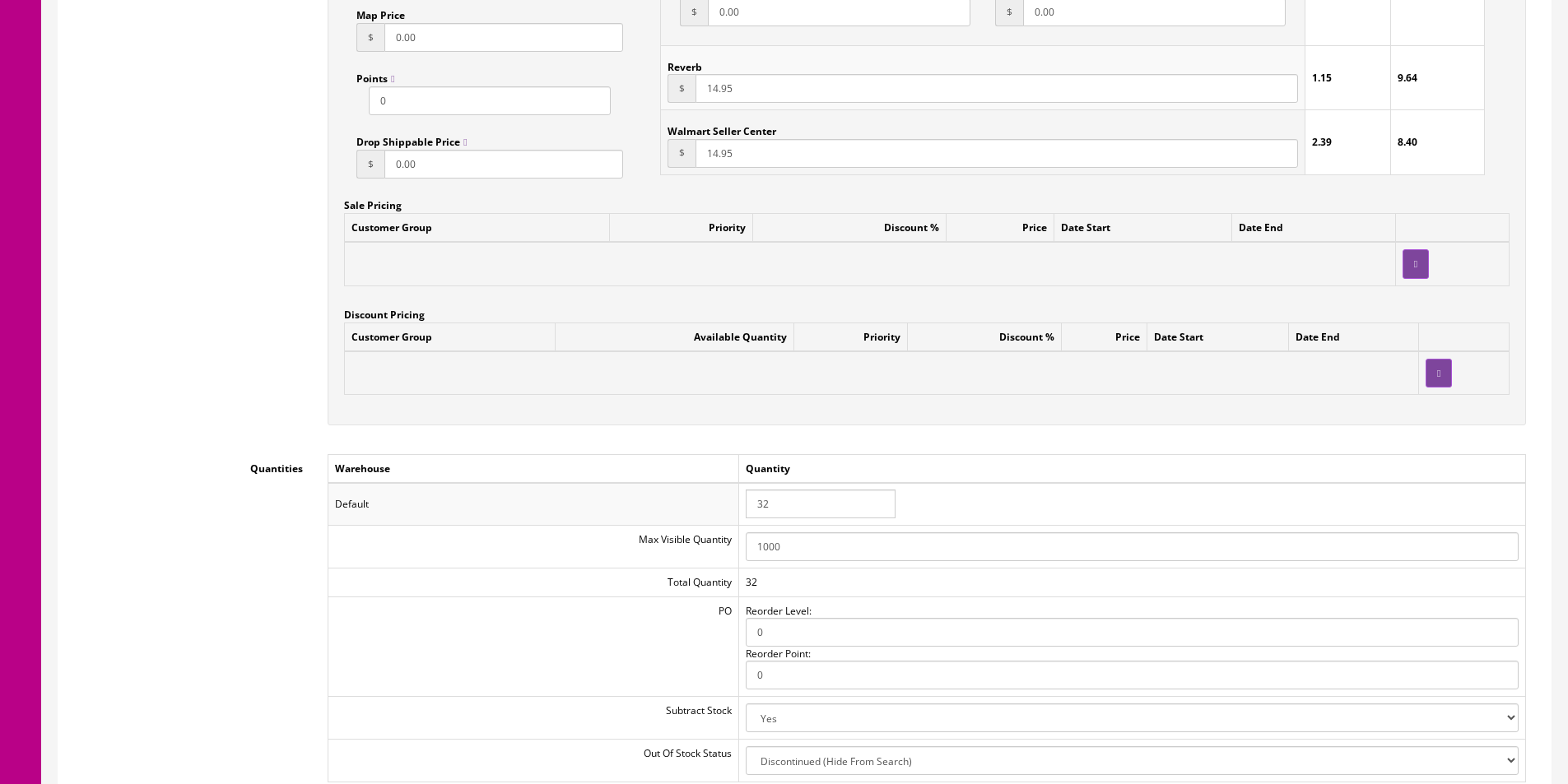
scroll to position [1399, 0]
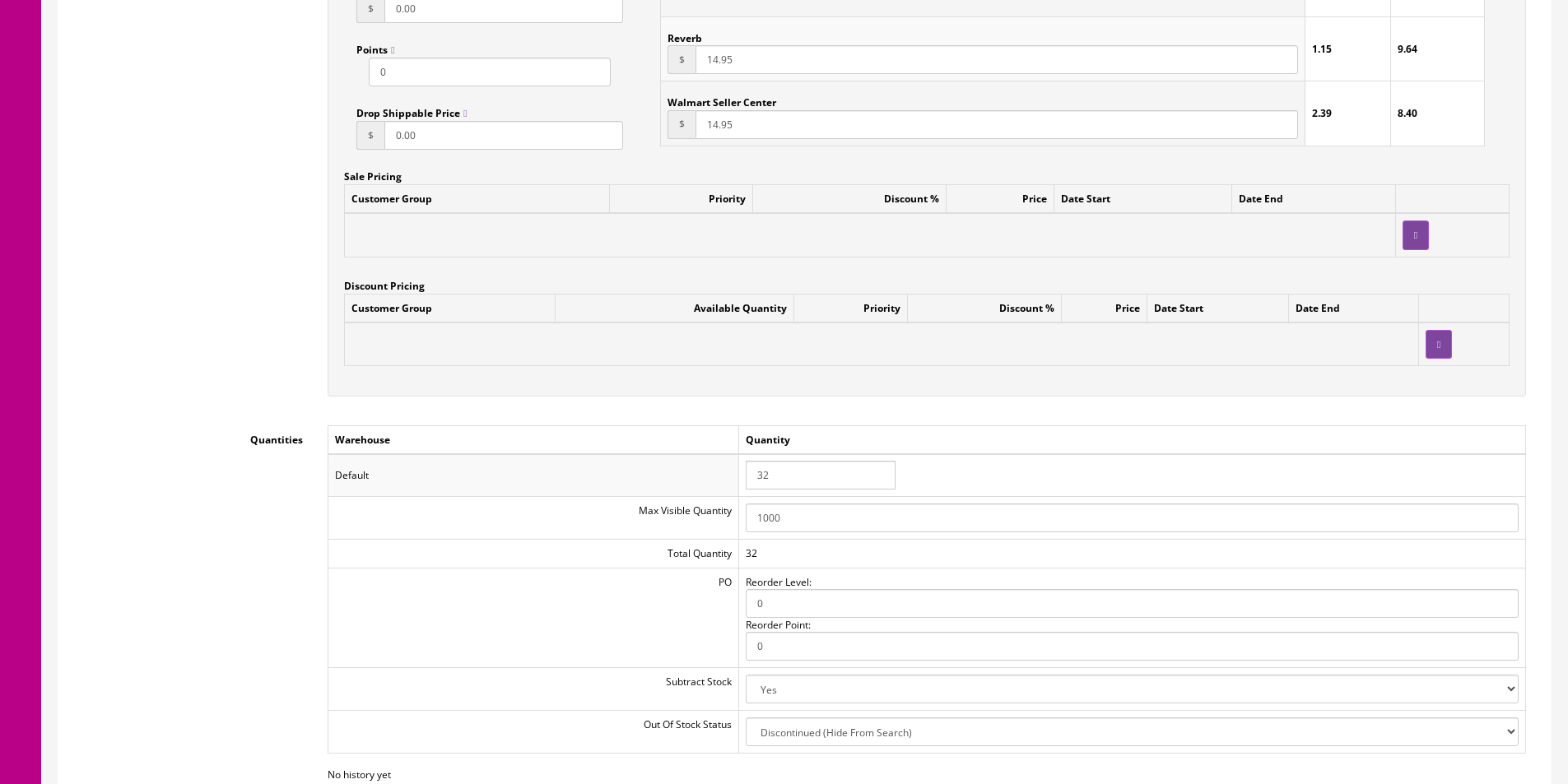
click at [770, 476] on input "32" at bounding box center [820, 474] width 150 height 29
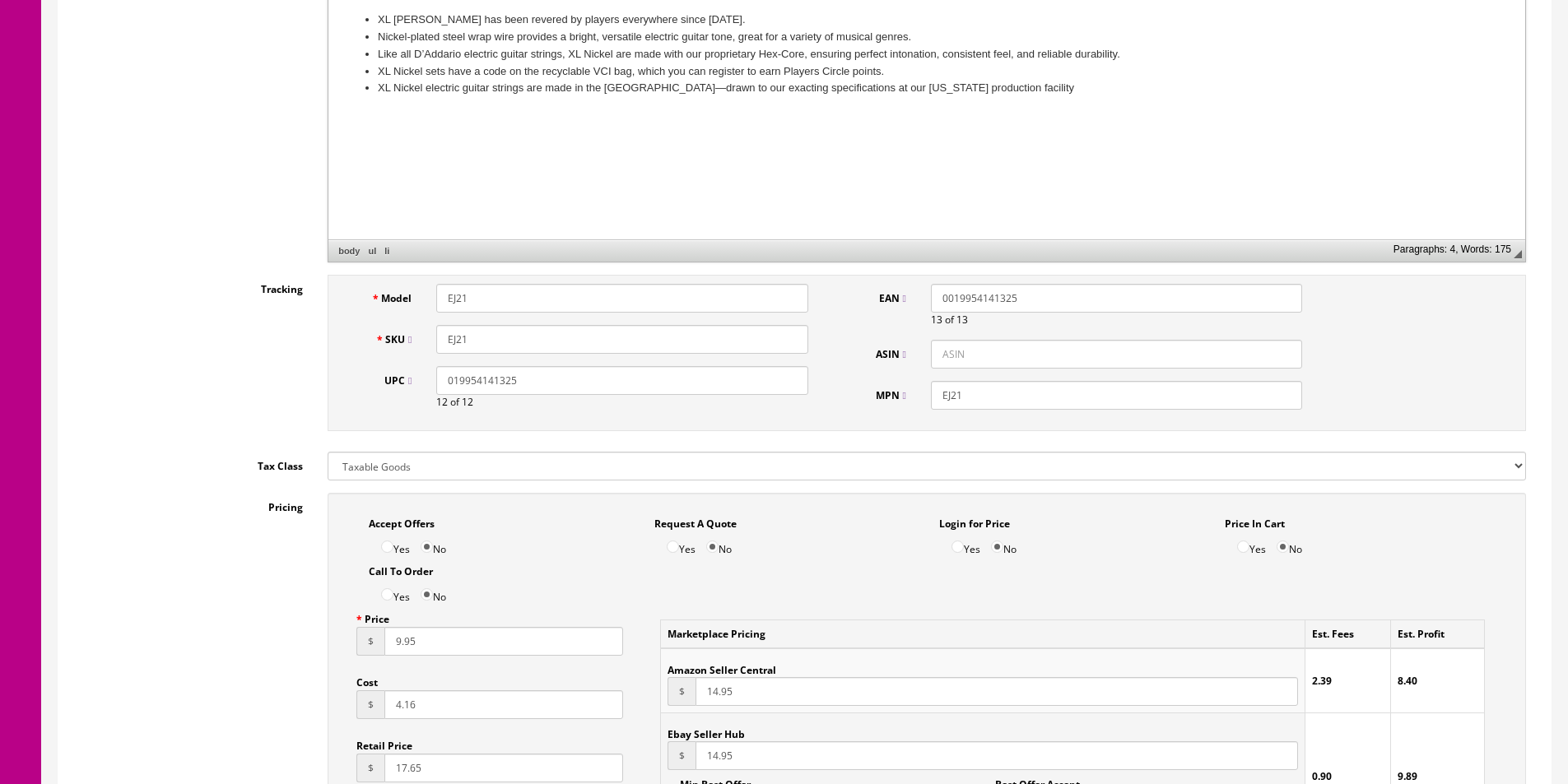
scroll to position [0, 0]
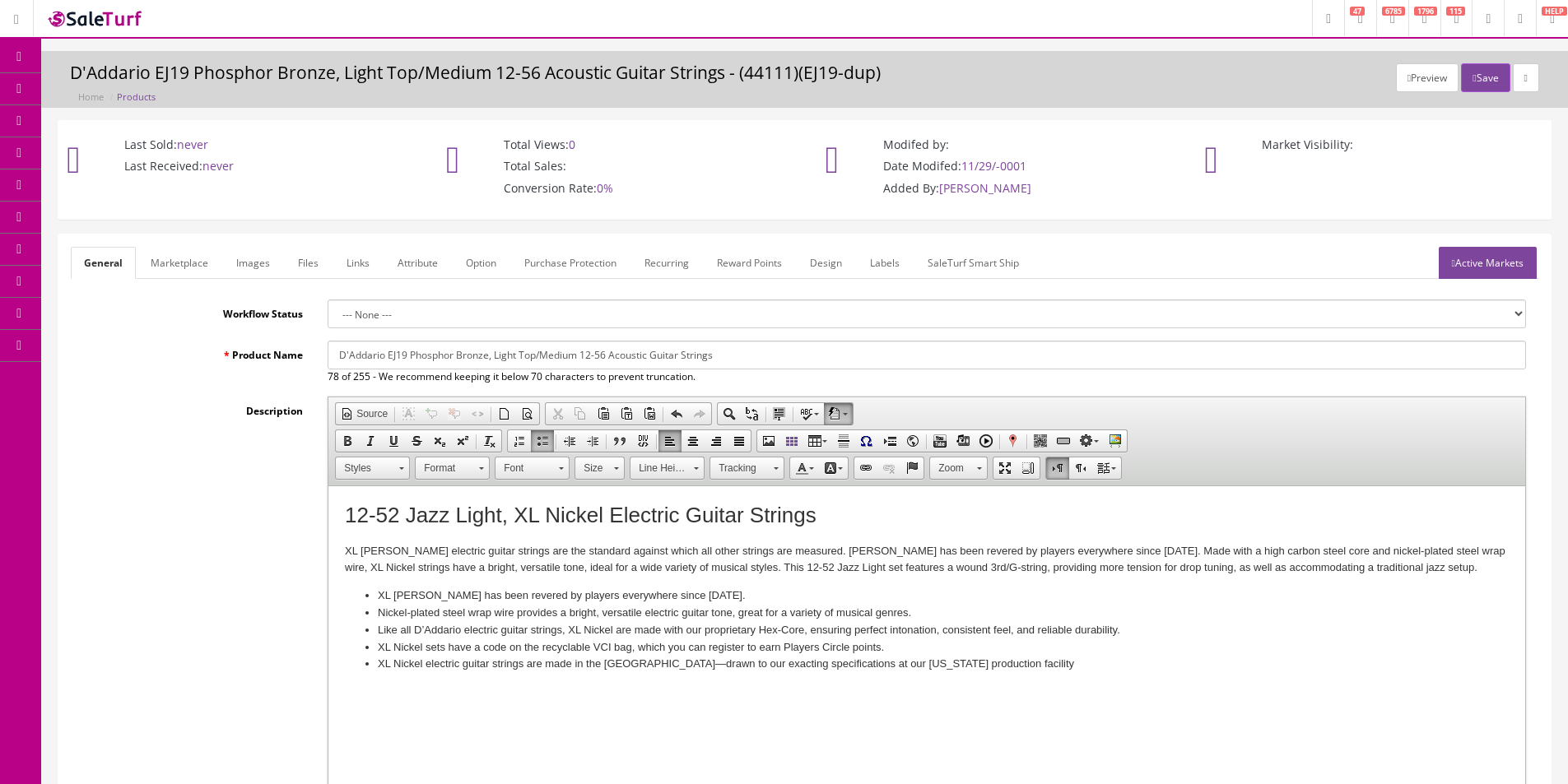
type input "4"
click at [478, 355] on input "D'Addario EJ19 Phosphor Bronze, Light Top/Medium 12-56 Acoustic Guitar Strings" at bounding box center [927, 354] width 1198 height 29
click at [414, 361] on input "D'Addario EJ19 Phosphor Bronze, Light Top/Medium 12-56 Acoustic Guitar Strings" at bounding box center [927, 354] width 1198 height 29
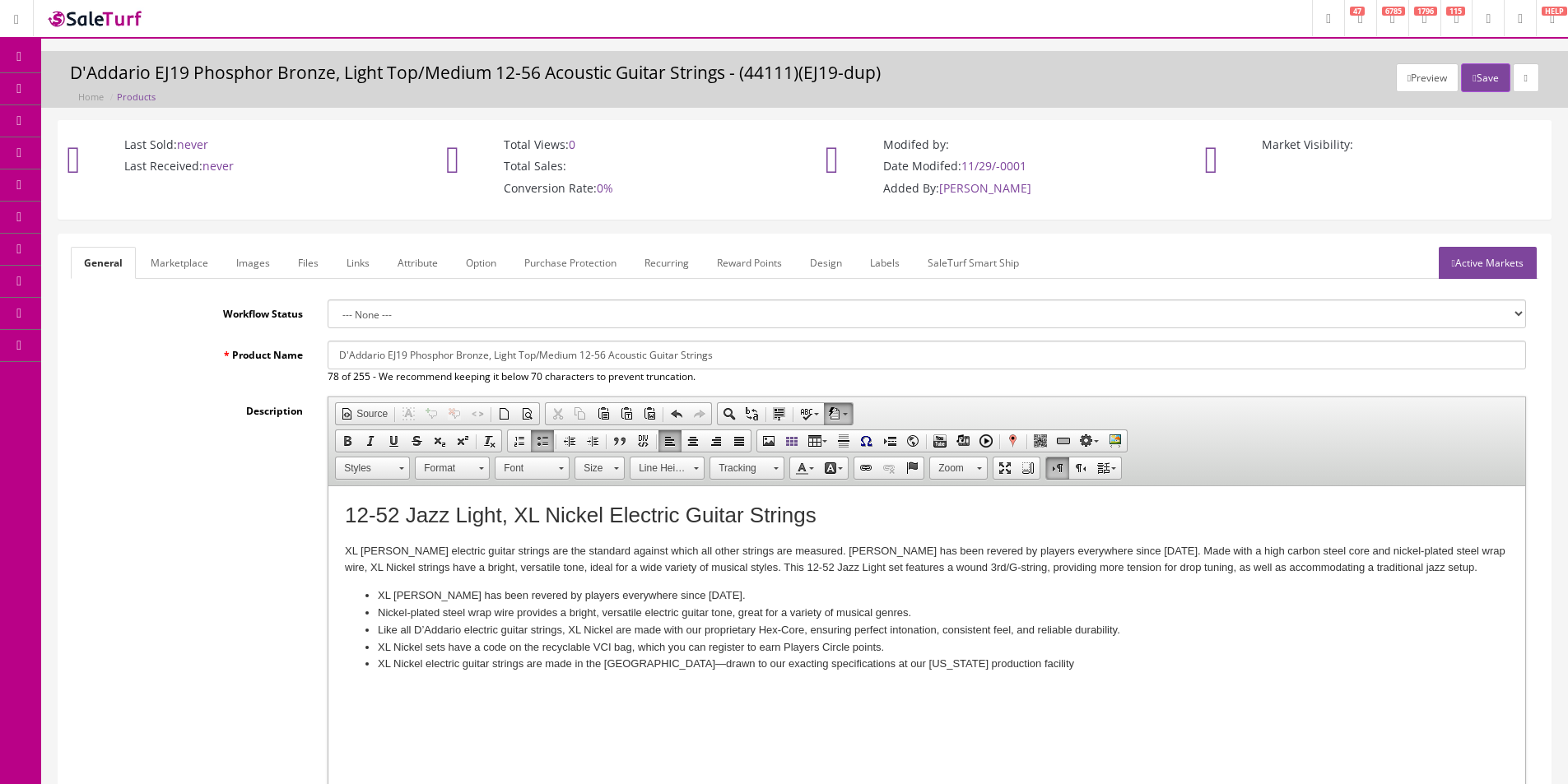
click at [395, 359] on input "D'Addario EJ19 Phosphor Bronze, Light Top/Medium 12-56 Acoustic Guitar Strings" at bounding box center [927, 354] width 1198 height 29
drag, startPoint x: 410, startPoint y: 360, endPoint x: 751, endPoint y: 356, distance: 341.0
click at [751, 356] on input "D'Addario EJ21 Phosphor Bronze, Light Top/Medium 12-56 Acoustic Guitar Strings" at bounding box center [927, 354] width 1198 height 29
click at [729, 354] on input "D'Addario EJ21 Jazz Light XL Nickel Electric Guitar Strings" at bounding box center [927, 354] width 1198 height 29
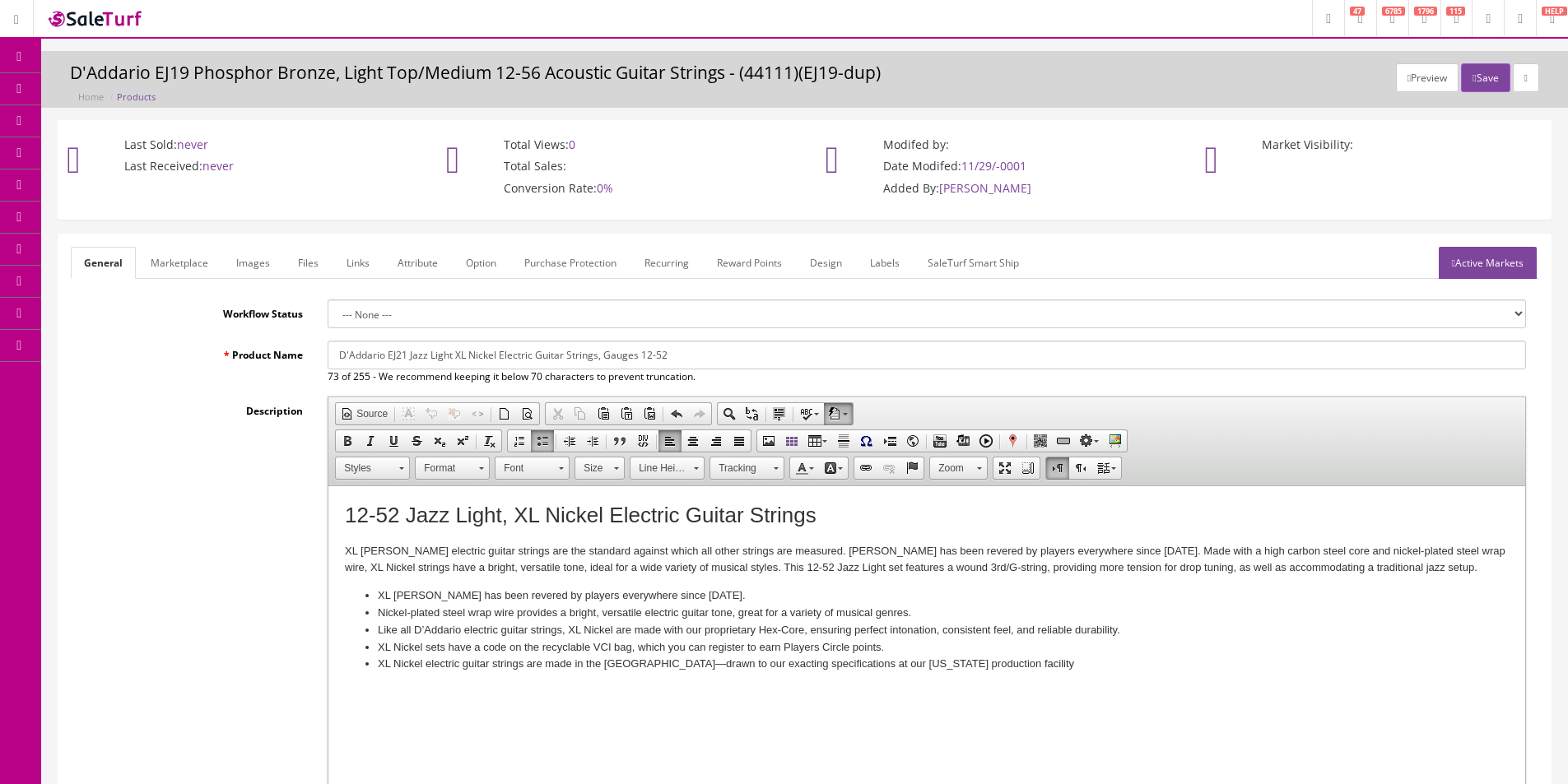
type input "D'Addario EJ21 Jazz Light XL Nickel Electric Guitar Strings, Gauges 12-52"
click at [190, 265] on link "Marketplace" at bounding box center [179, 263] width 84 height 32
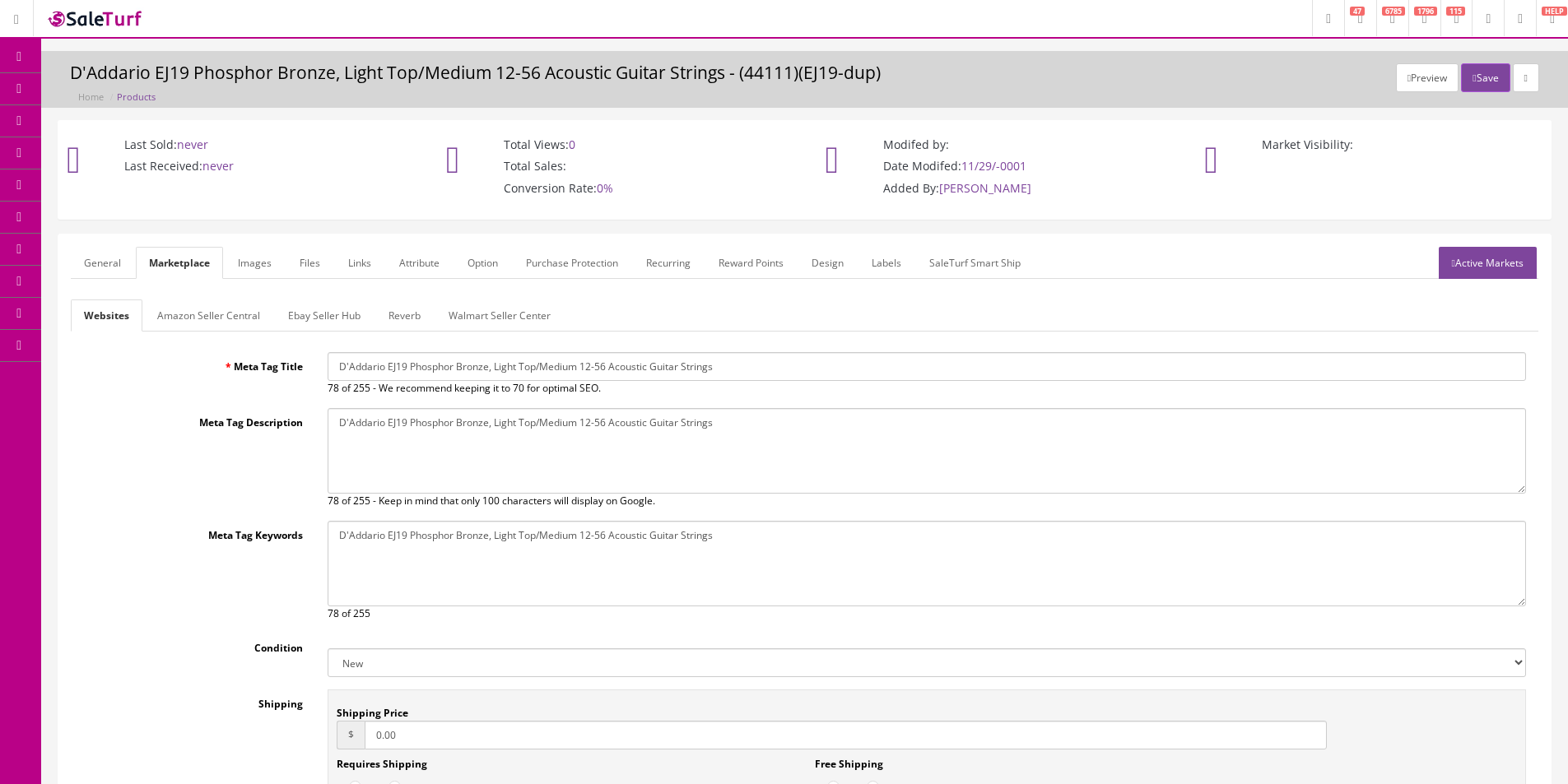
click at [412, 360] on input "D'Addario EJ19 Phosphor Bronze, Light Top/Medium 12-56 Acoustic Guitar Strings" at bounding box center [927, 366] width 1198 height 29
paste input "21 Jazz Light XL Nickel Electric Guitar Strings, Gauges 12-52"
type input "D'Addario EJ21 Jazz Light XL Nickel Electric Guitar Strings, Gauges 12-52"
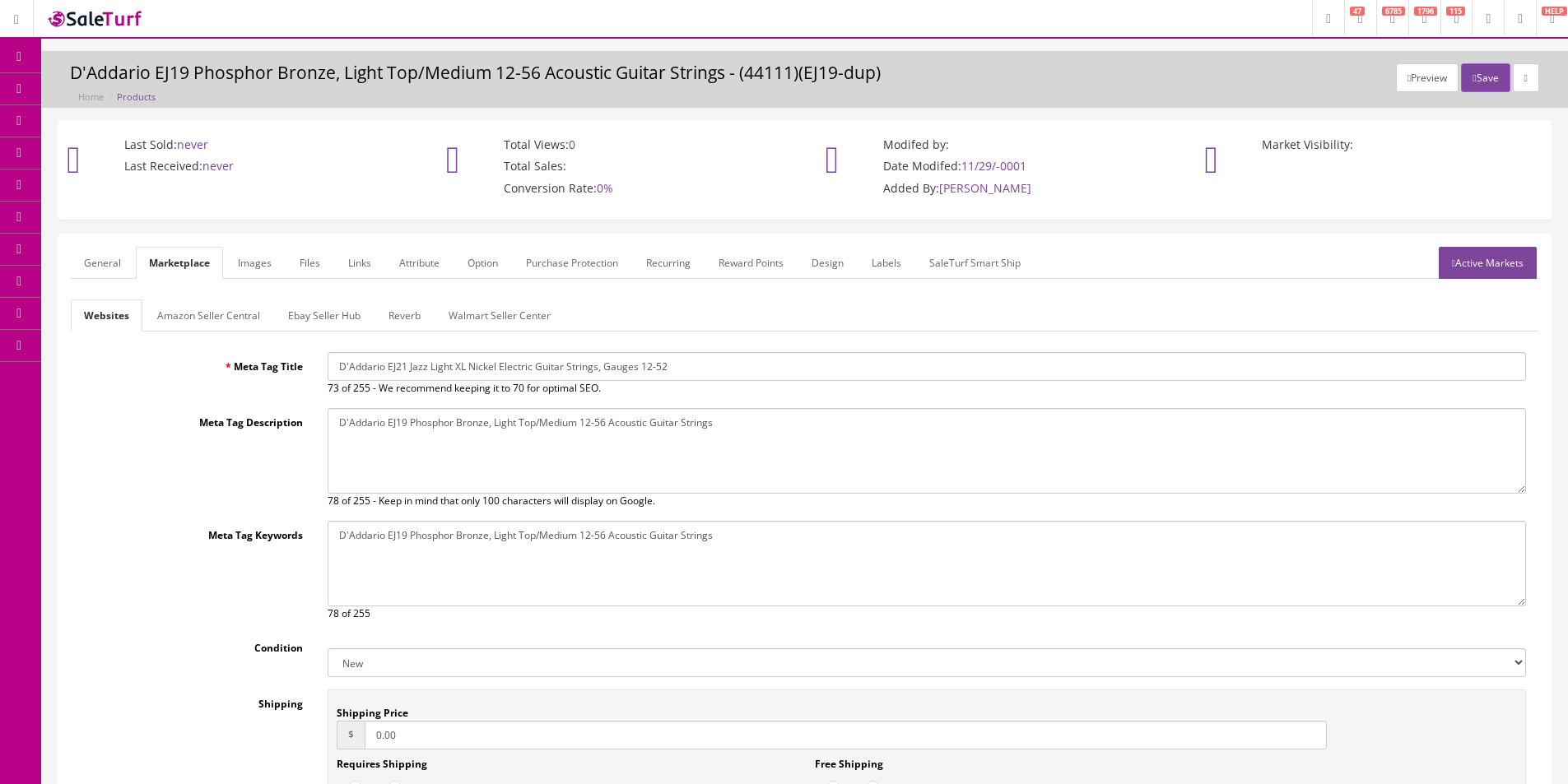
click at [464, 465] on textarea "D'Addario EJ19 Phosphor Bronze, Light Top/Medium 12-56 Acoustic Guitar Strings" at bounding box center [927, 451] width 1198 height 86
paste textarea "21 Jazz Light XL Nickel Electric Guitar Strings, Gauges 12-52"
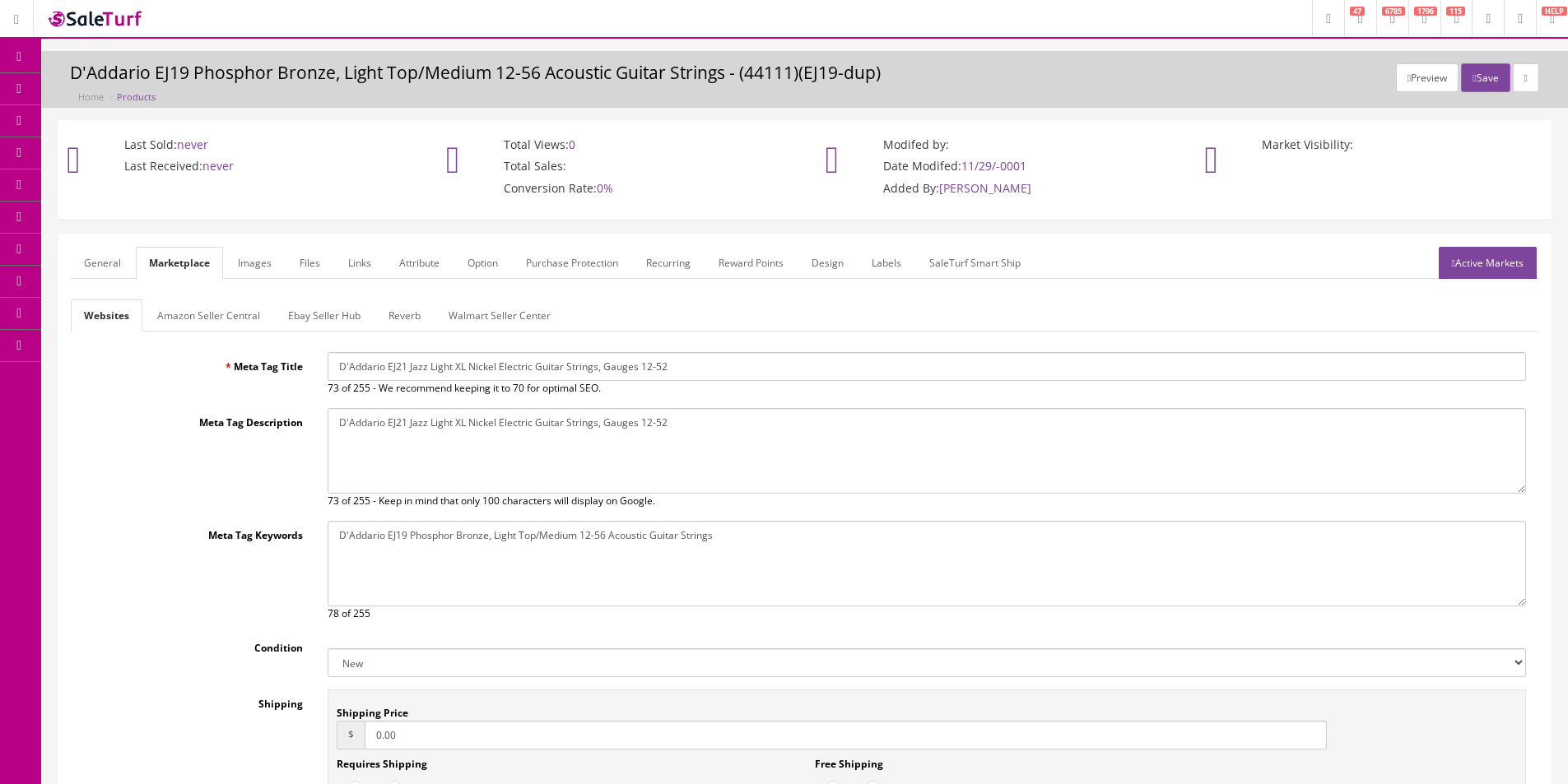
type textarea "D'Addario EJ21 Jazz Light XL Nickel Electric Guitar Strings, Gauges 12-52"
click at [491, 563] on textarea "D'Addario EJ19 Phosphor Bronze, Light Top/Medium 12-56 Acoustic Guitar Strings" at bounding box center [927, 564] width 1198 height 86
paste textarea "21 Jazz Light XL Nickel Electric Guitar Strings, Gauges 12-52"
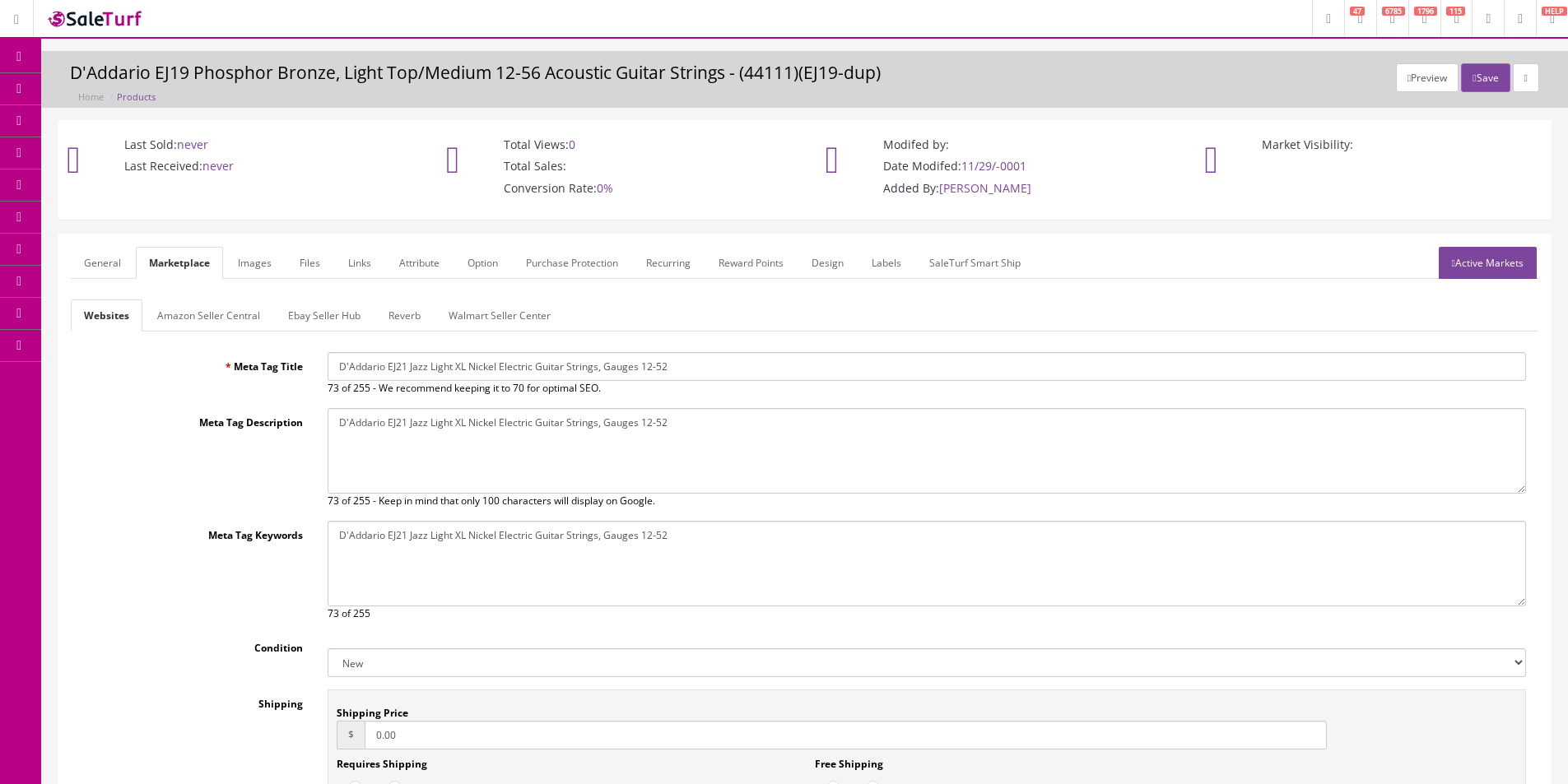
type textarea "D'Addario EJ21 Jazz Light XL Nickel Electric Guitar Strings, Gauges 12-52"
click at [178, 305] on link "Amazon Seller Central" at bounding box center [208, 315] width 129 height 32
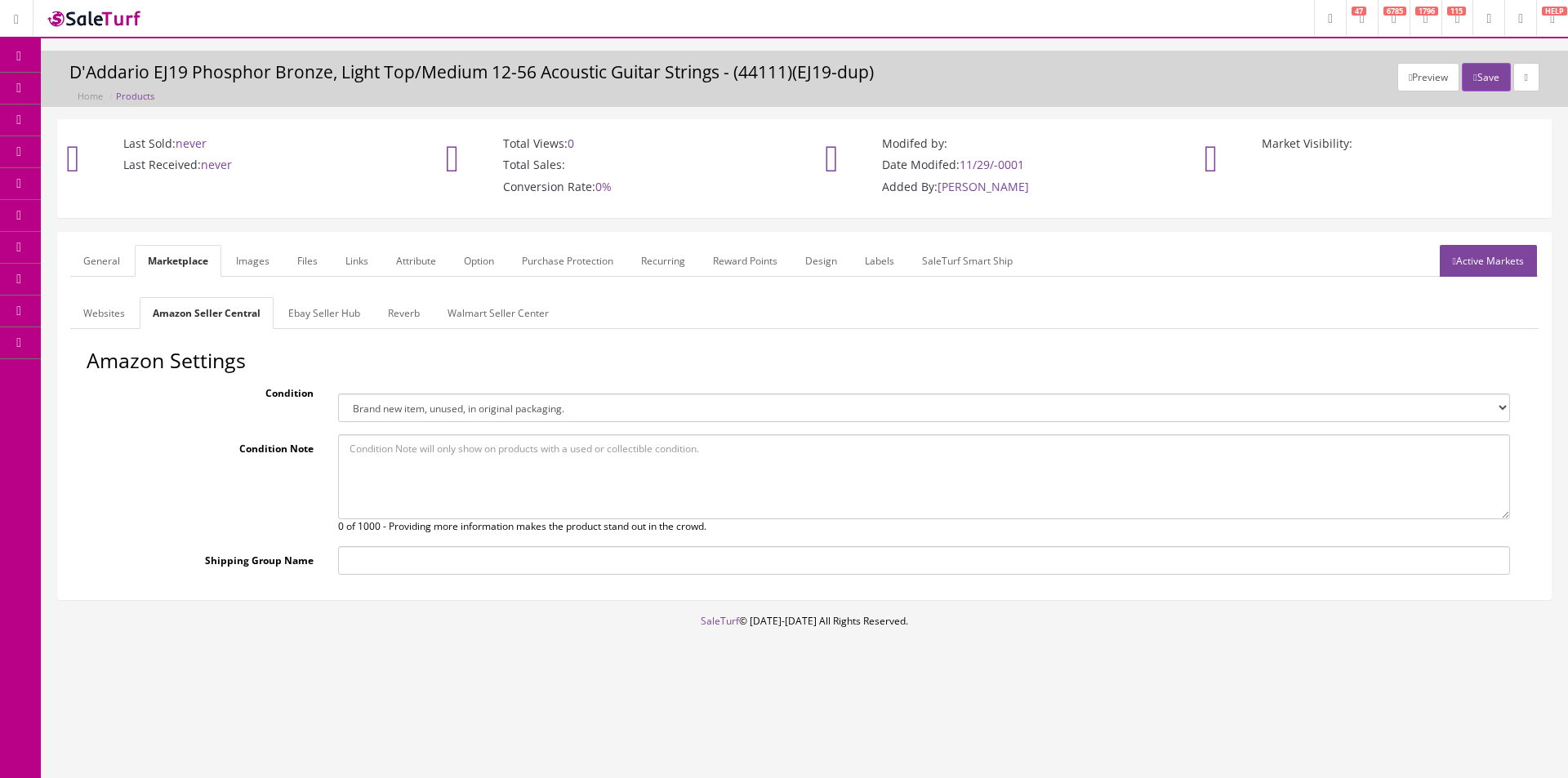
click at [330, 323] on link "Ebay Seller Hub" at bounding box center [324, 312] width 98 height 32
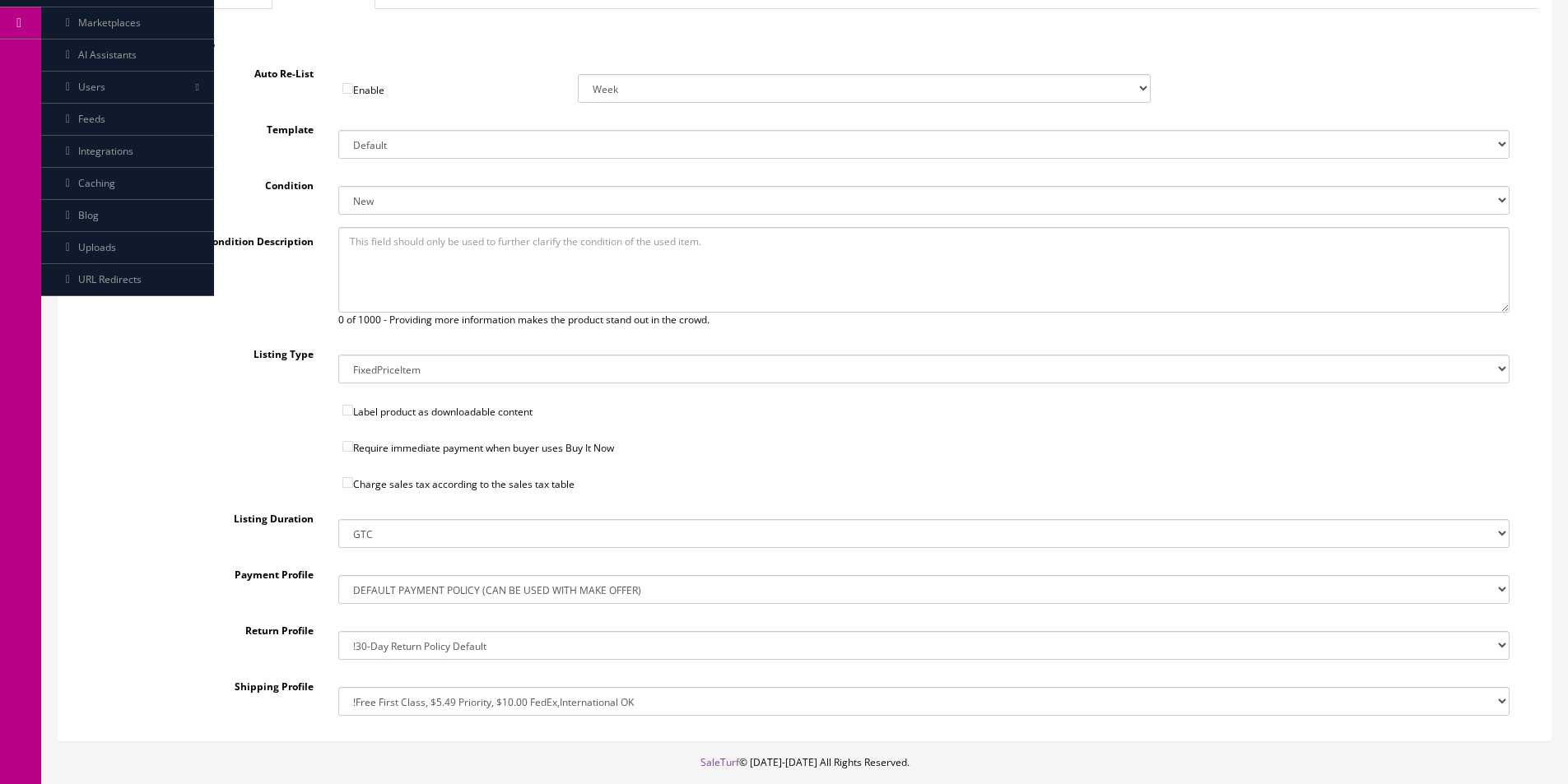
scroll to position [409, 0]
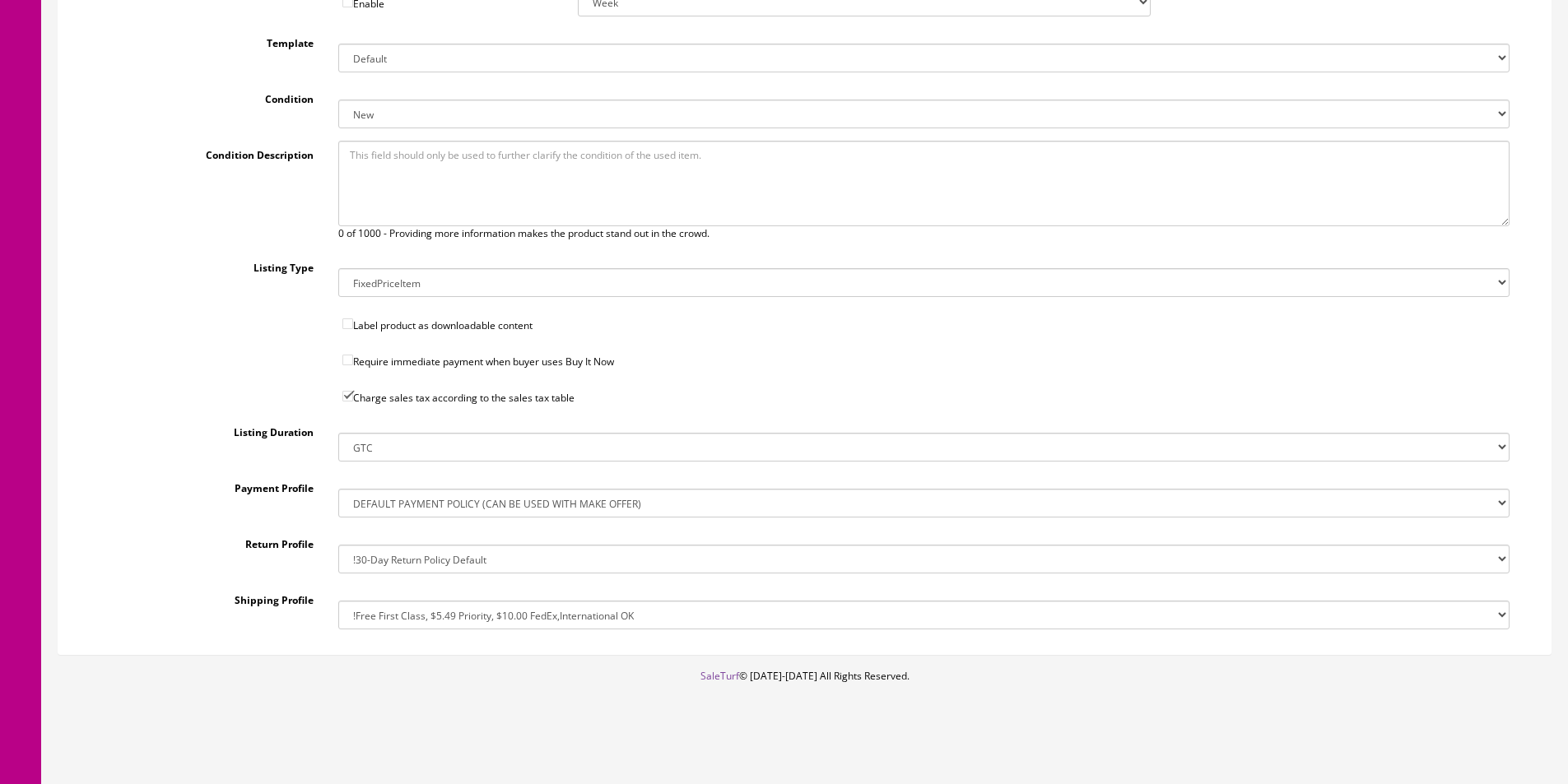
click at [496, 605] on select "!$28.50 FedEx, Priority $65.00 No International !$28.50 FedEx, Priority $65.00 …" at bounding box center [924, 615] width 1171 height 29
select select "162369583017"
click at [338, 601] on select "!$28.50 FedEx, Priority $65.00 No International !$28.50 FedEx, Priority $65.00 …" at bounding box center [924, 615] width 1171 height 29
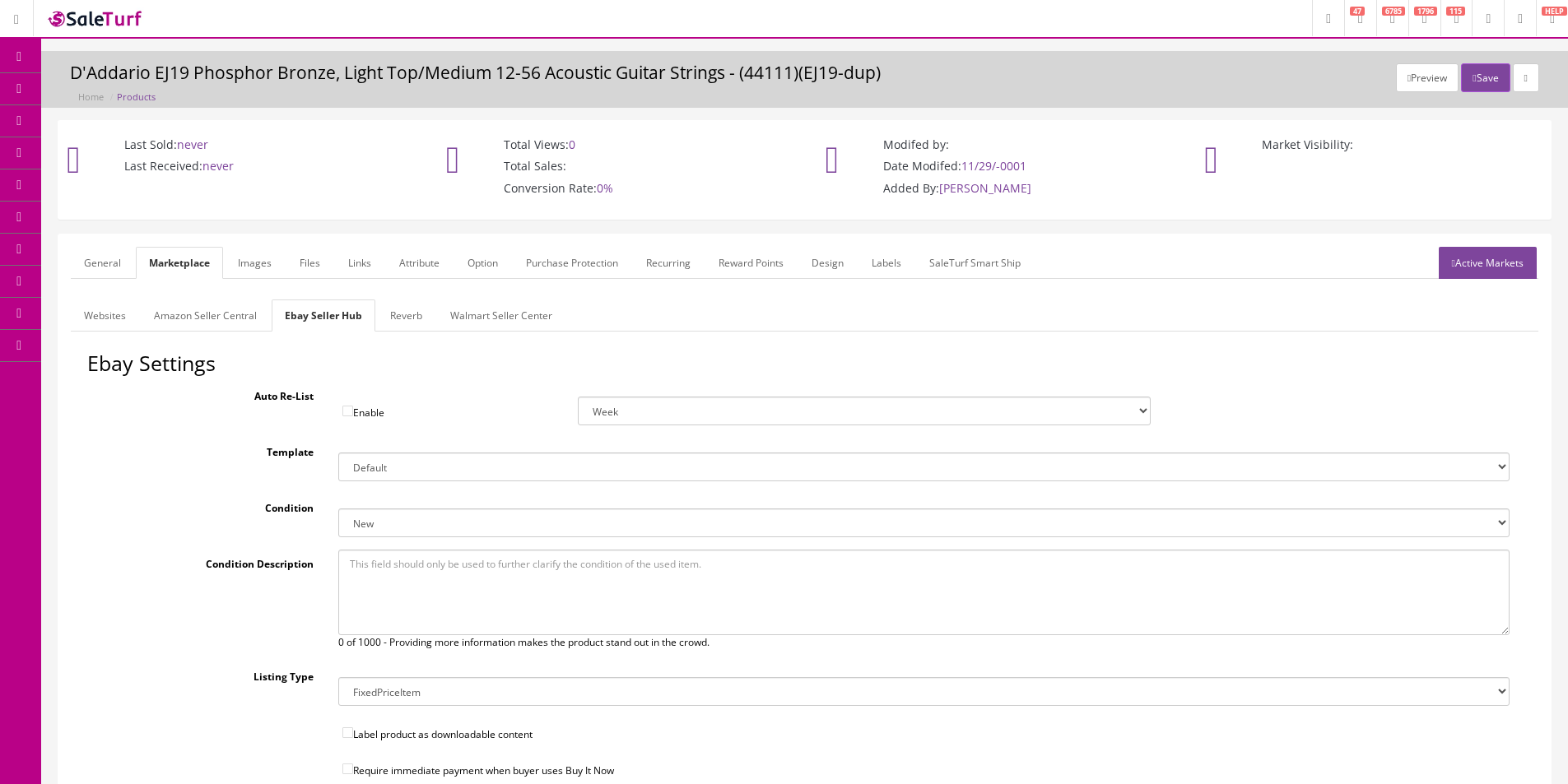
click at [410, 305] on link "Reverb" at bounding box center [405, 315] width 58 height 32
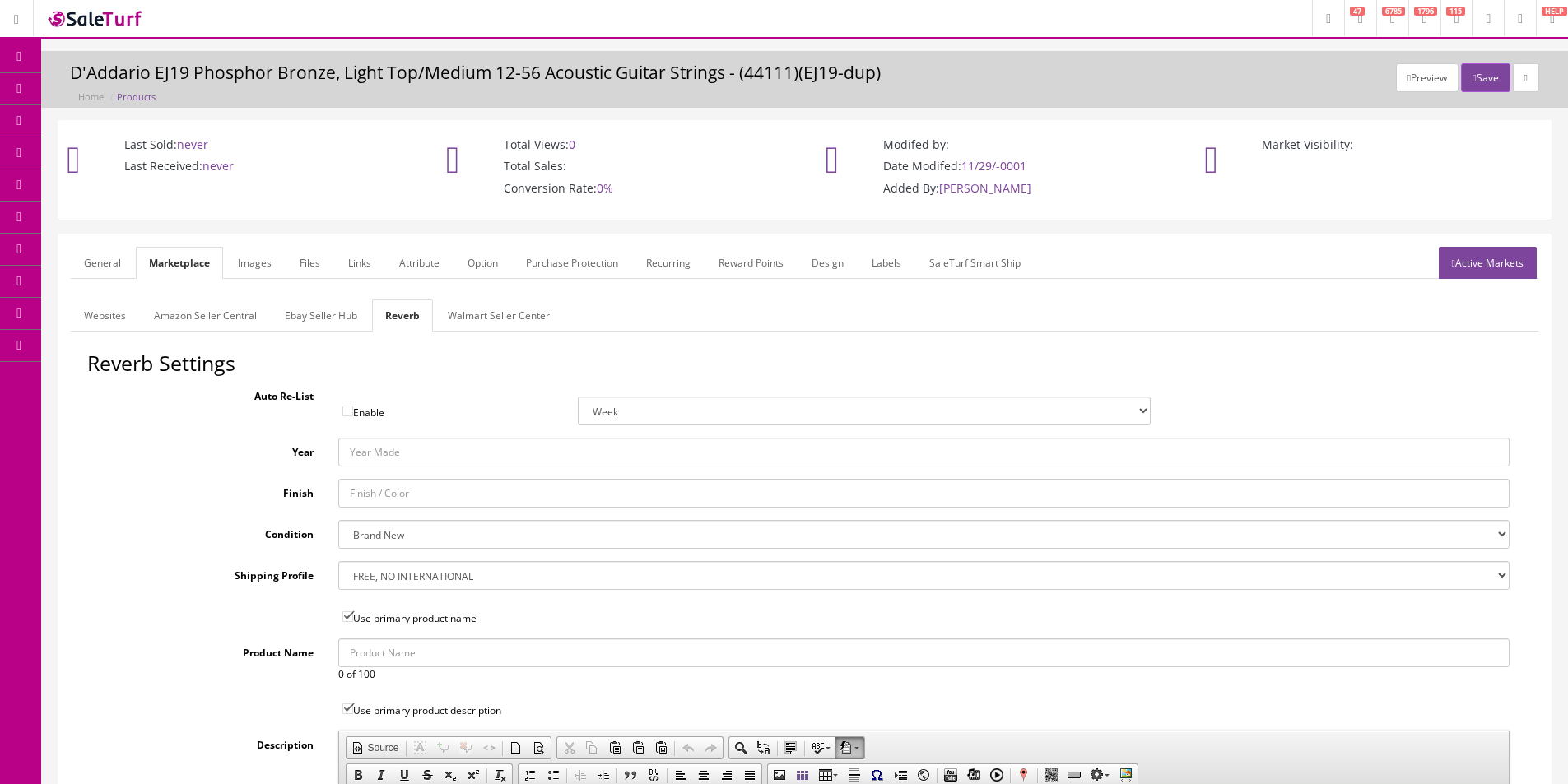
click at [249, 261] on link "Images" at bounding box center [254, 263] width 60 height 32
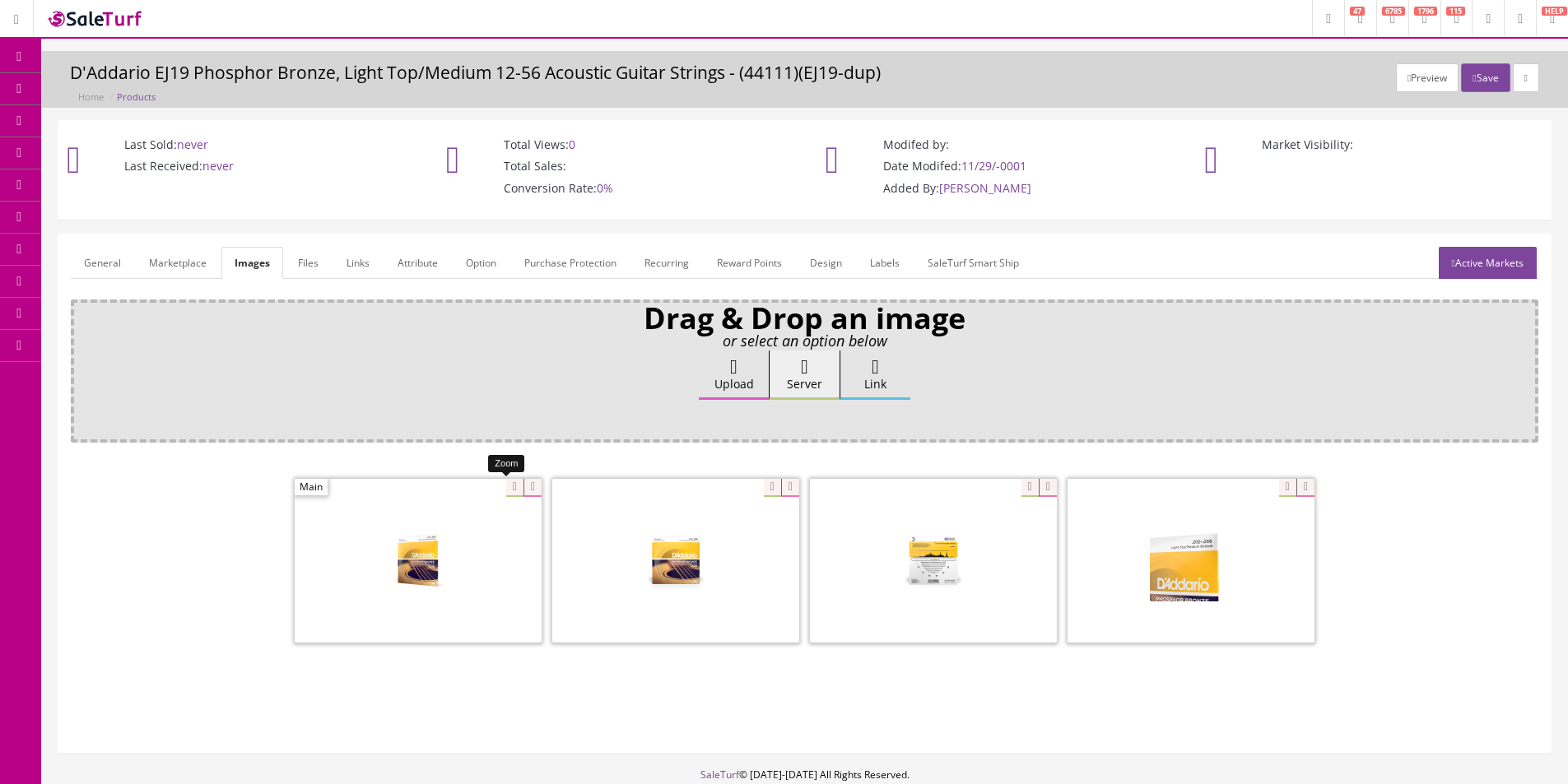
click at [523, 488] on icon at bounding box center [532, 488] width 18 height 18
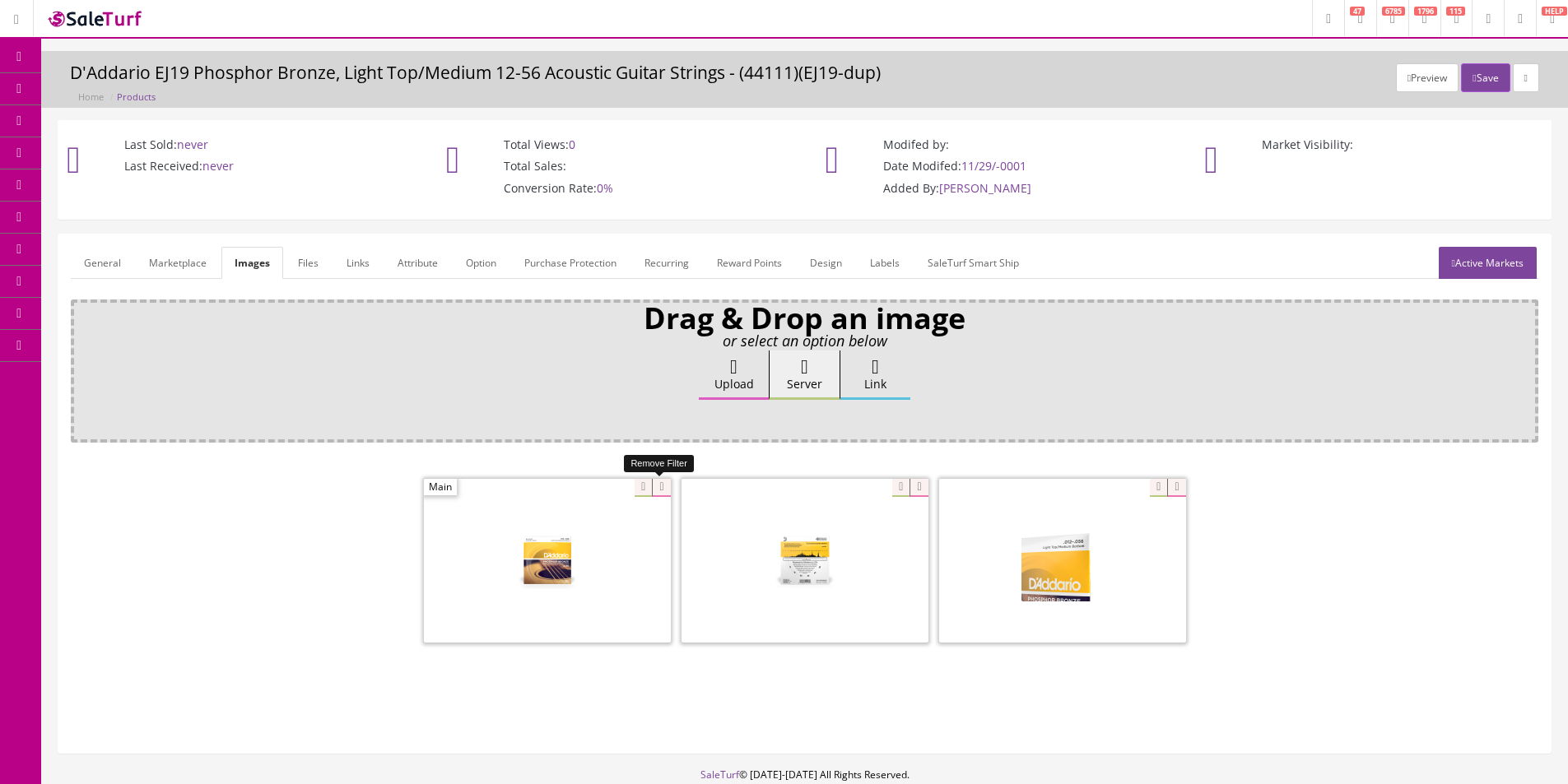
click at [667, 485] on icon at bounding box center [661, 488] width 18 height 18
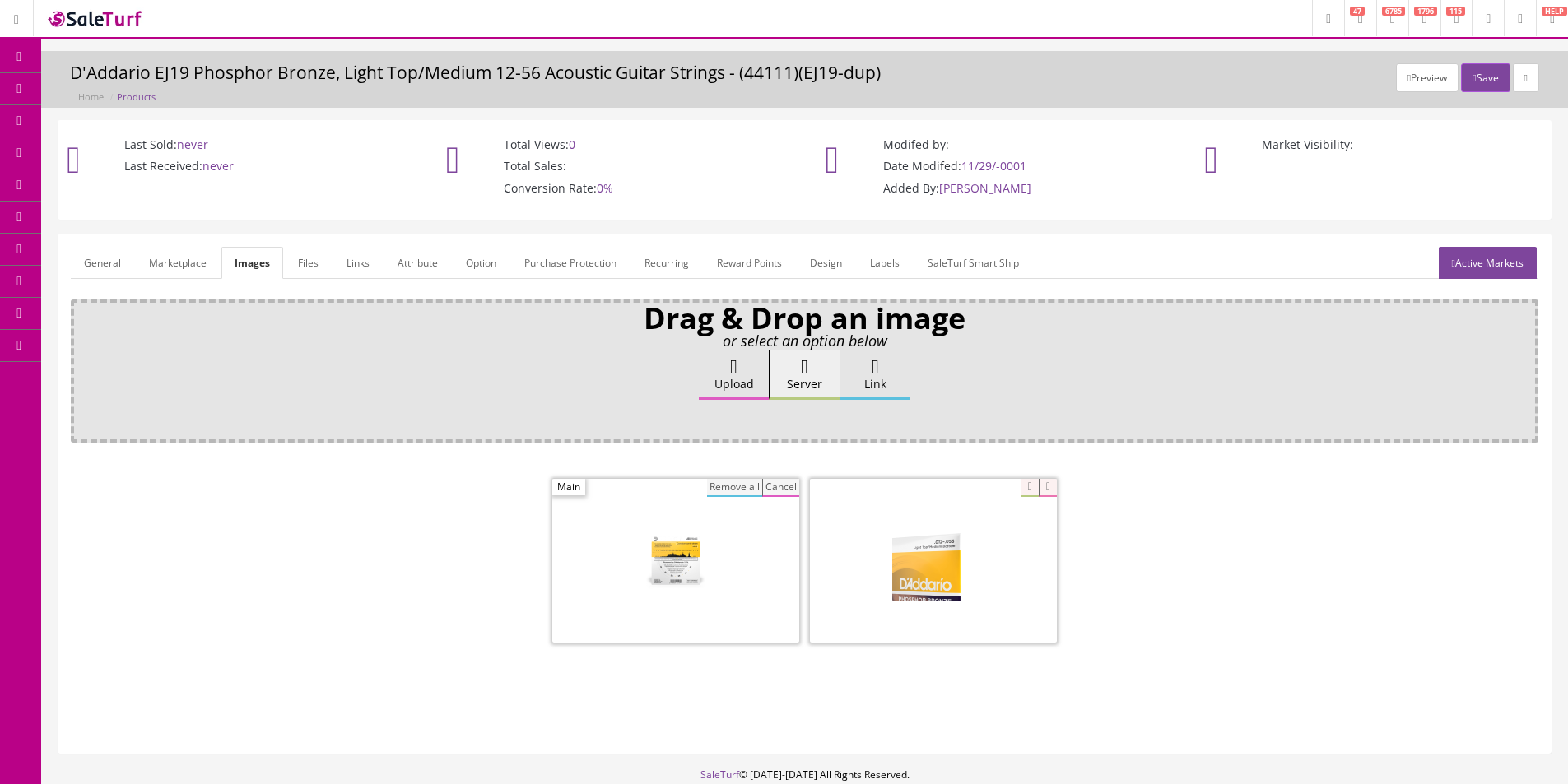
click at [727, 485] on button "Remove all" at bounding box center [735, 488] width 55 height 18
click at [727, 354] on label "Upload" at bounding box center [733, 375] width 70 height 49
click at [83, 354] on input "Upload" at bounding box center [83, 358] width 0 height 17
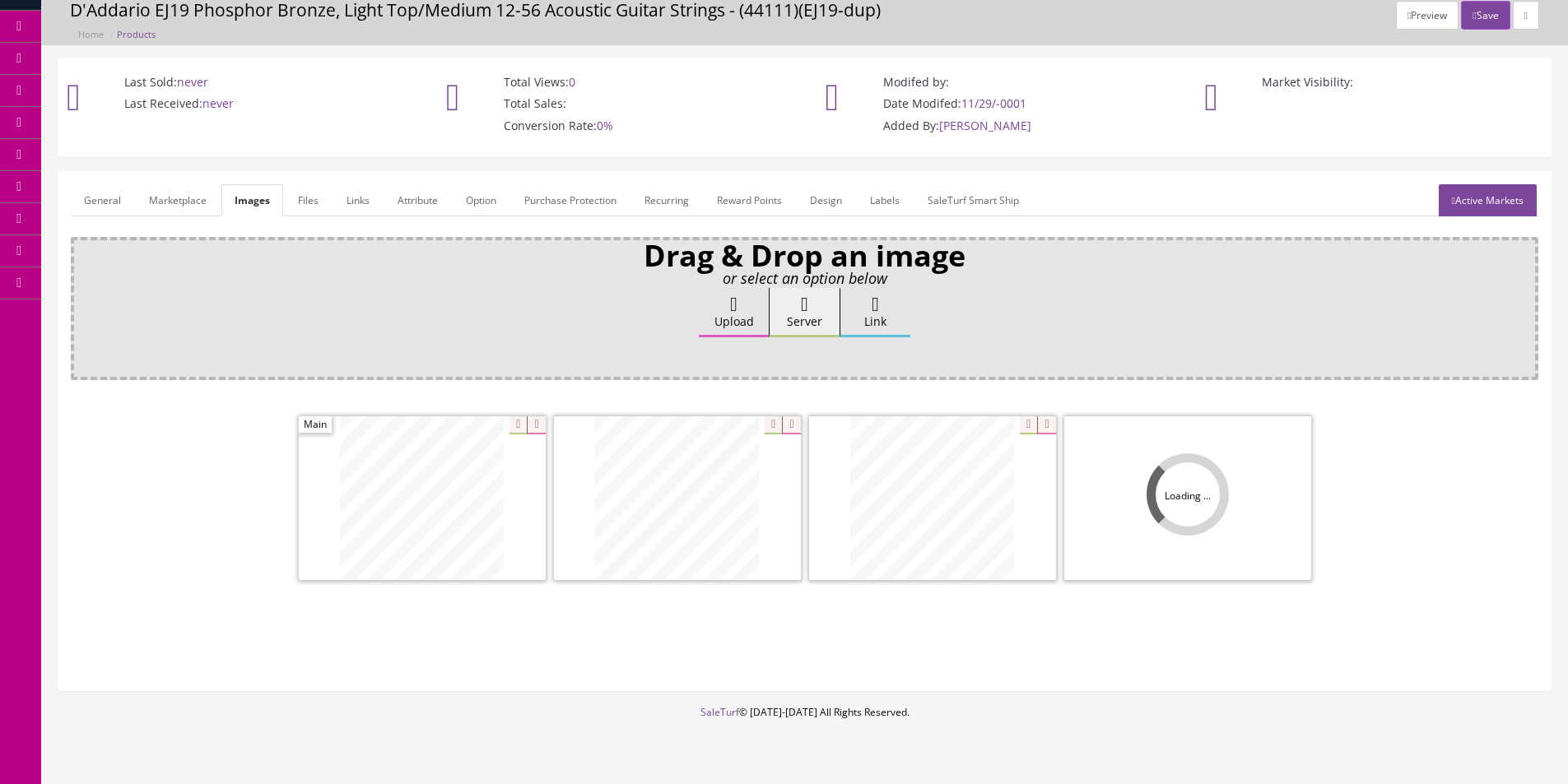
scroll to position [98, 0]
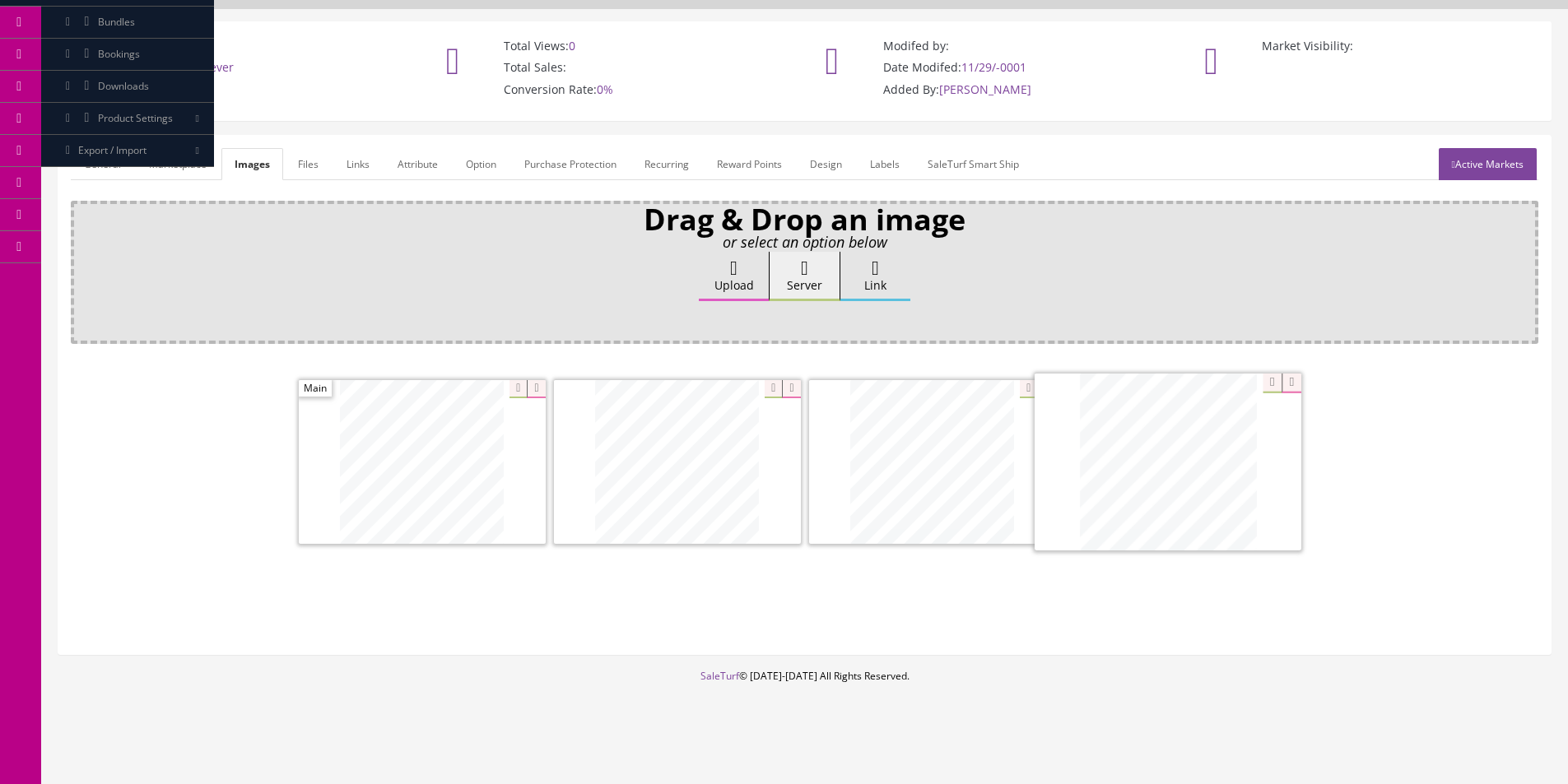
drag, startPoint x: 1111, startPoint y: 459, endPoint x: 61, endPoint y: 455, distance: 1050.0
drag, startPoint x: 1187, startPoint y: 484, endPoint x: 257, endPoint y: 480, distance: 930.0
drag, startPoint x: 788, startPoint y: 492, endPoint x: 1245, endPoint y: 456, distance: 458.4
drag, startPoint x: 841, startPoint y: 480, endPoint x: 504, endPoint y: 460, distance: 337.6
click at [423, 162] on link "Attribute" at bounding box center [418, 164] width 67 height 32
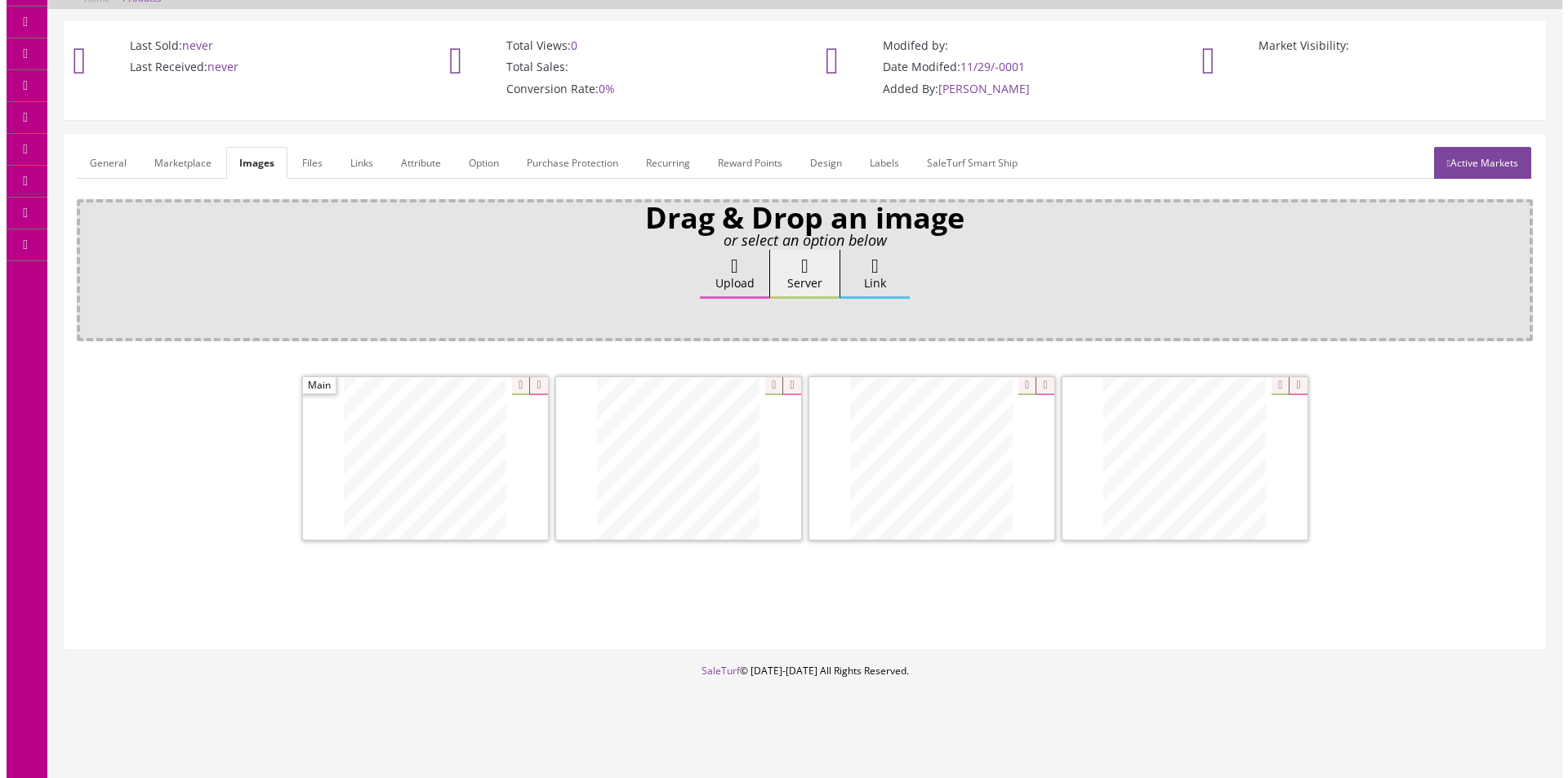
scroll to position [0, 0]
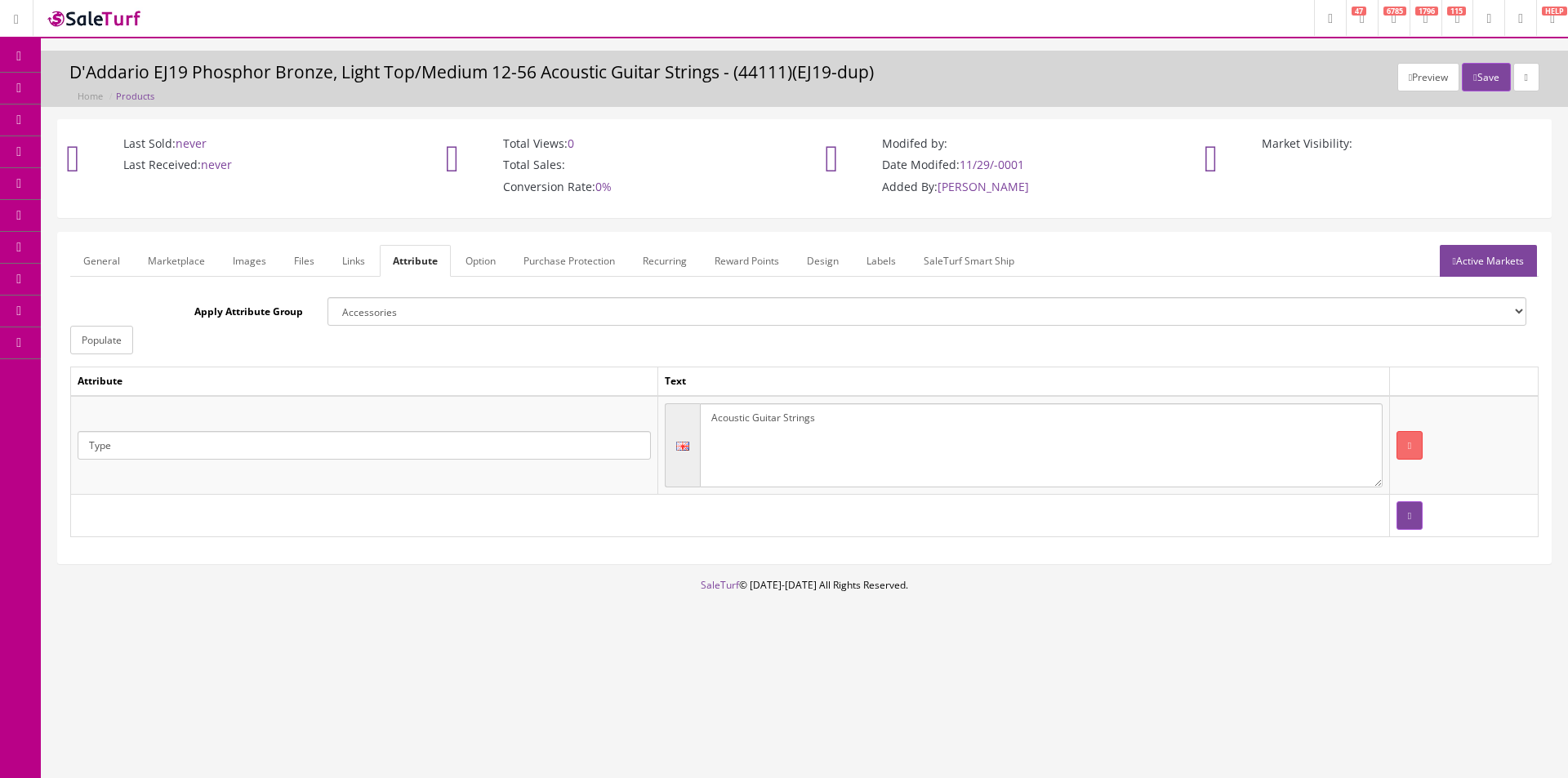
click at [818, 422] on textarea "Acoustic Guitar Strings" at bounding box center [1041, 445] width 682 height 85
type textarea "Electric Guitar Strings"
click at [1499, 248] on link "Active Markets" at bounding box center [1489, 261] width 98 height 32
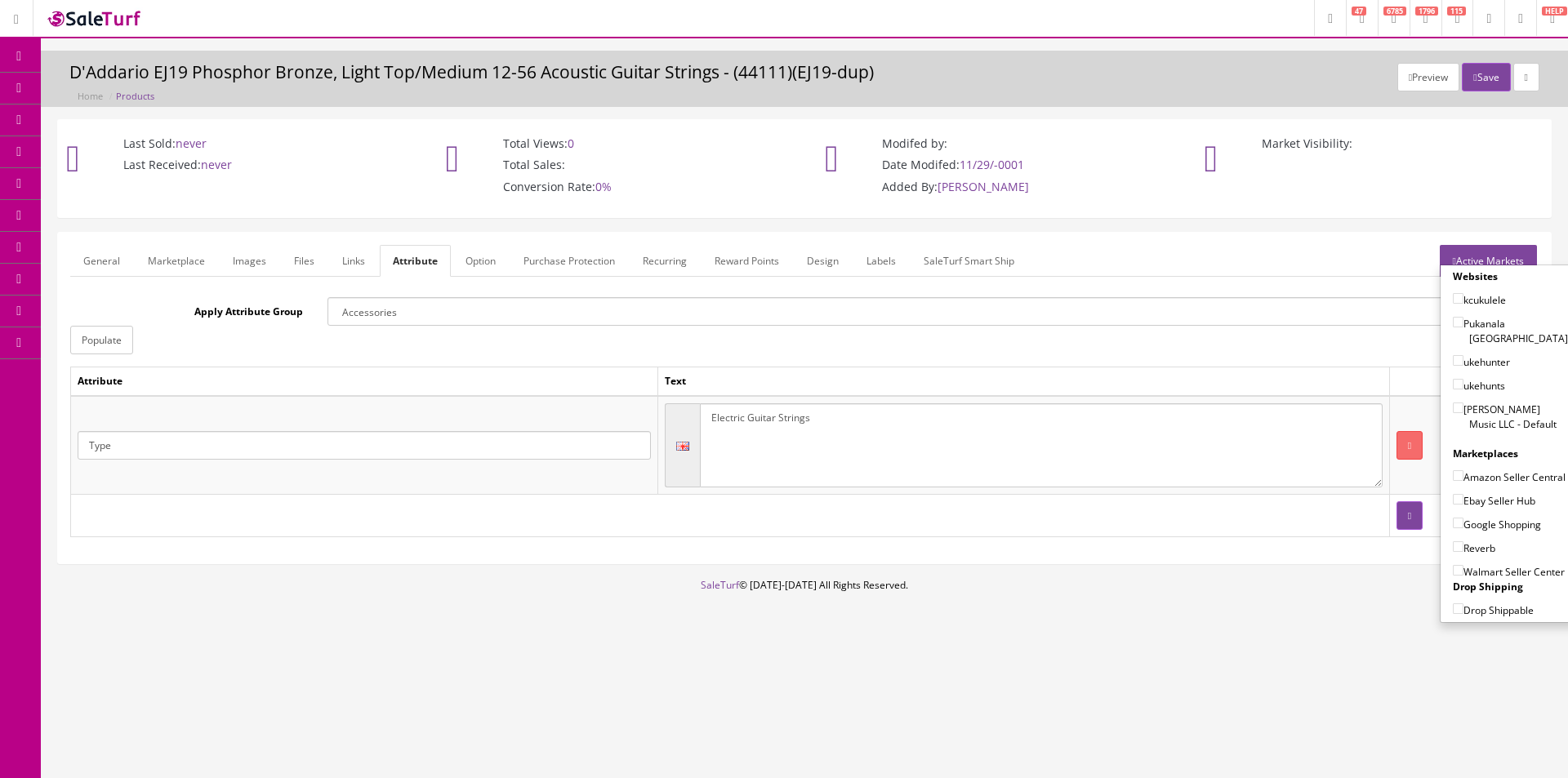
drag, startPoint x: 1474, startPoint y: 397, endPoint x: 1483, endPoint y: 450, distance: 53.8
click at [1474, 401] on label "[PERSON_NAME] Music LLC - Default" at bounding box center [1510, 417] width 115 height 31
click at [1464, 402] on input"] "[PERSON_NAME] Music LLC - Default" at bounding box center [1458, 407] width 11 height 11
checkbox input"] "true"
click at [1485, 469] on label "Amazon Seller Central" at bounding box center [1508, 476] width 112 height 17
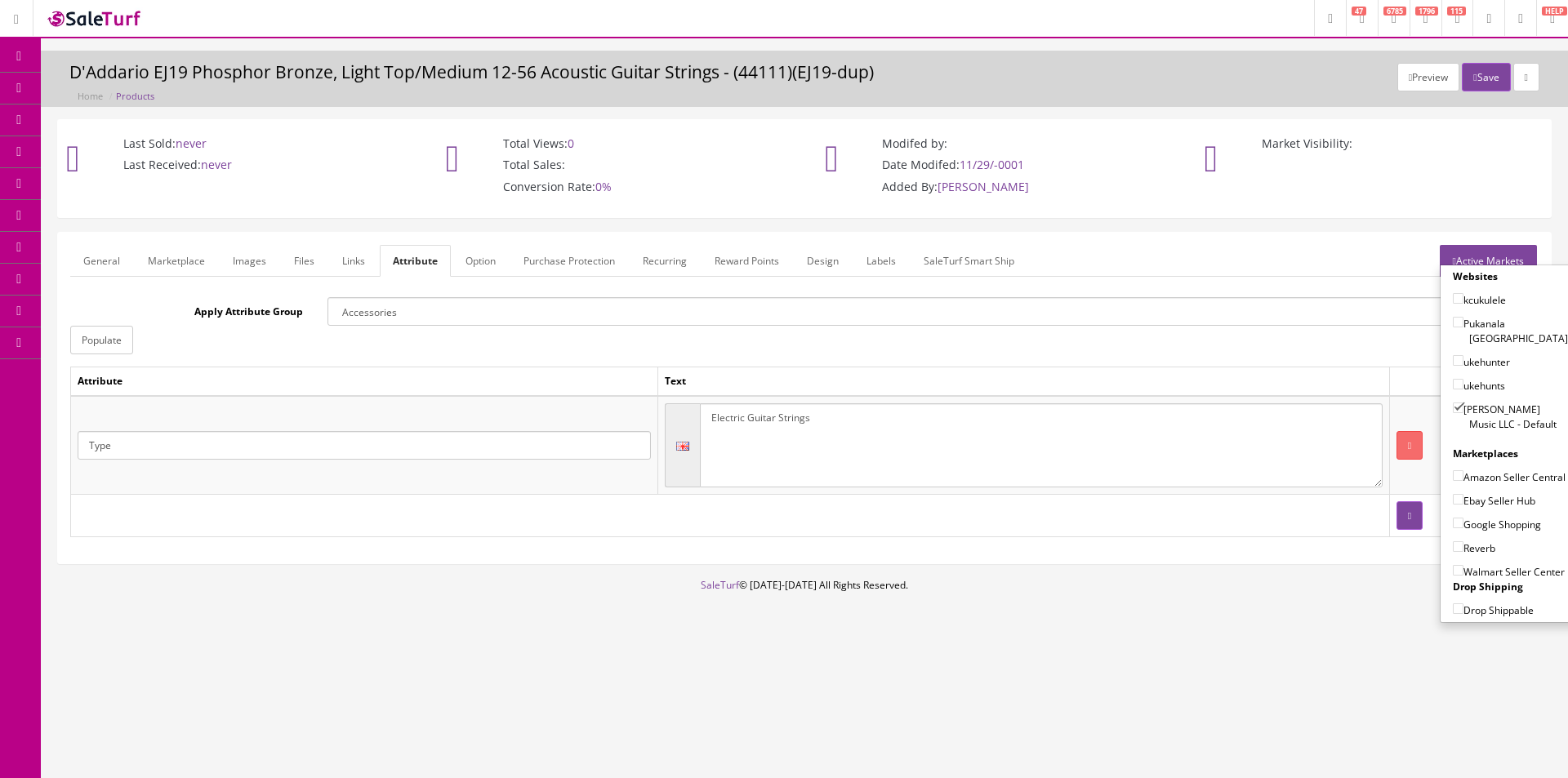
click at [1464, 471] on input"] "Amazon Seller Central" at bounding box center [1458, 475] width 11 height 11
checkbox input"] "true"
click at [1489, 512] on div "Google Shopping" at bounding box center [1510, 520] width 115 height 23
click at [1489, 498] on label "Ebay Seller Hub" at bounding box center [1494, 500] width 82 height 17
click at [1464, 498] on input"] "Ebay Seller Hub" at bounding box center [1458, 499] width 11 height 11
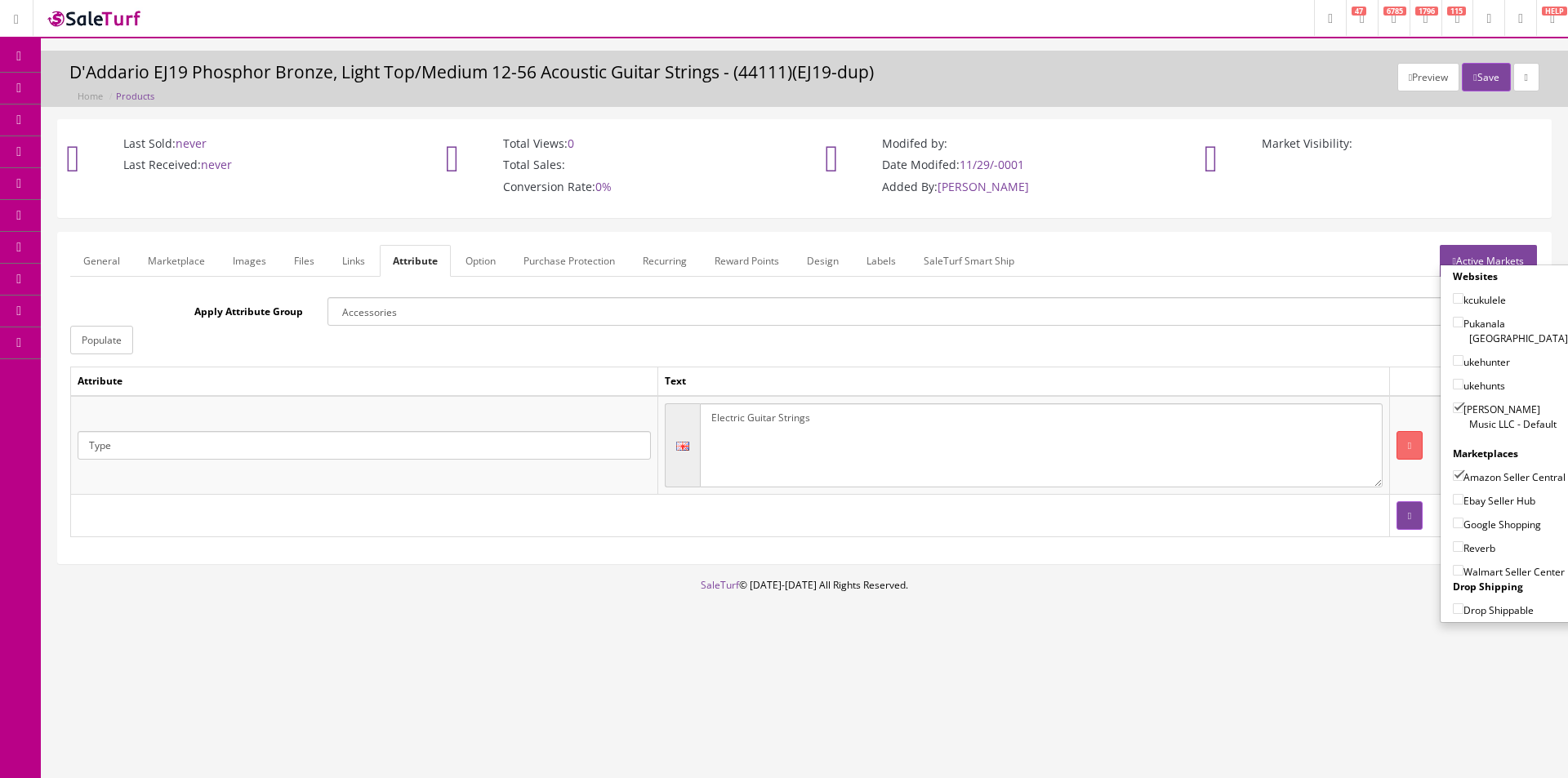
checkbox input"] "true"
click at [1489, 525] on label "Google Shopping" at bounding box center [1497, 524] width 88 height 17
click at [1464, 525] on input"] "Google Shopping" at bounding box center [1458, 522] width 11 height 11
checkbox input"] "true"
click at [1482, 552] on label "Reverb" at bounding box center [1473, 548] width 42 height 17
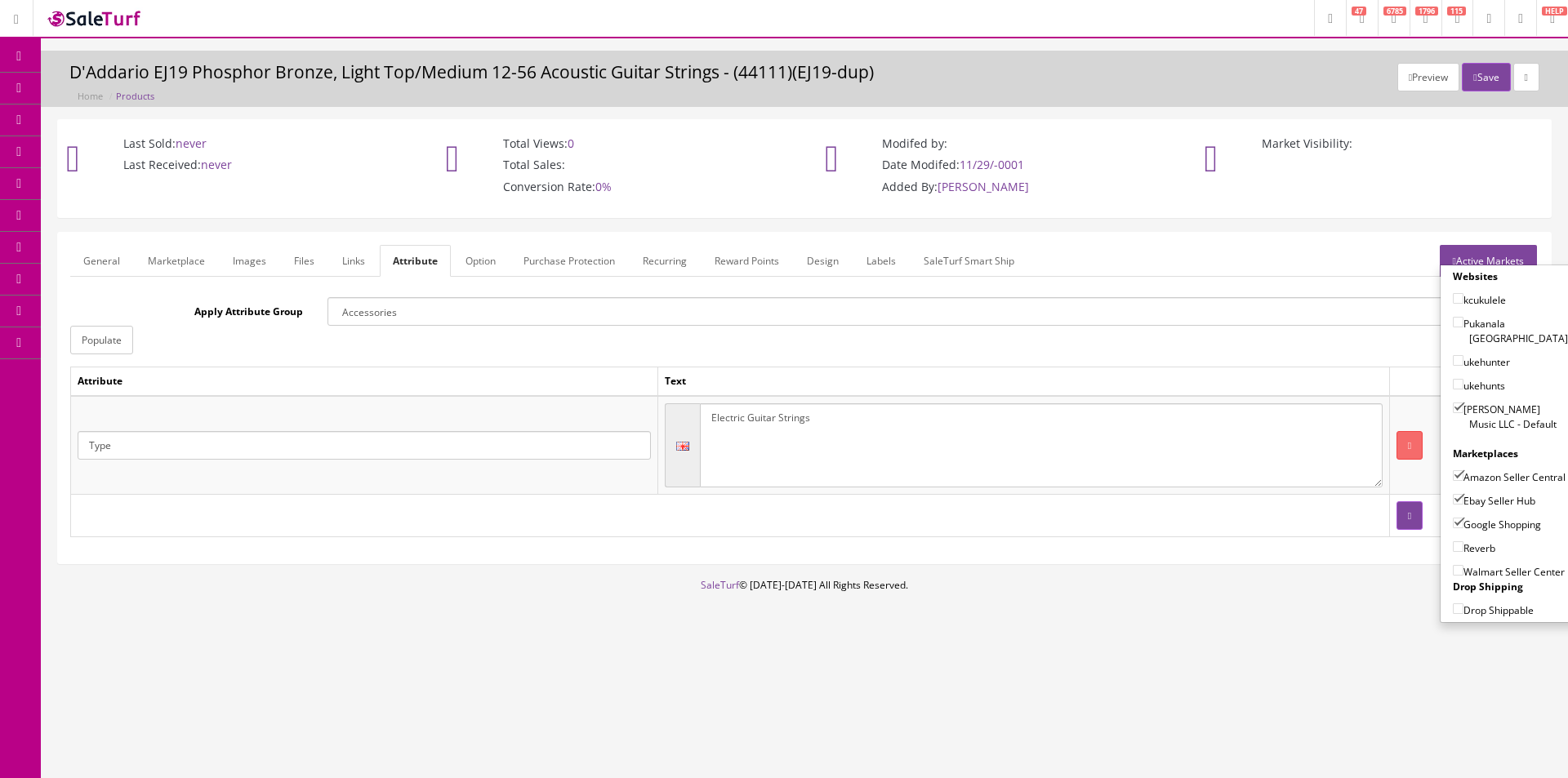
click at [1464, 552] on input"] "Reverb" at bounding box center [1458, 547] width 11 height 11
checkbox input"] "true"
click at [1475, 580] on label "Walmart Seller Center" at bounding box center [1508, 571] width 112 height 17
click at [1464, 576] on input"] "Walmart Seller Center" at bounding box center [1458, 570] width 11 height 11
drag, startPoint x: 1489, startPoint y: 562, endPoint x: 1488, endPoint y: 571, distance: 9.1
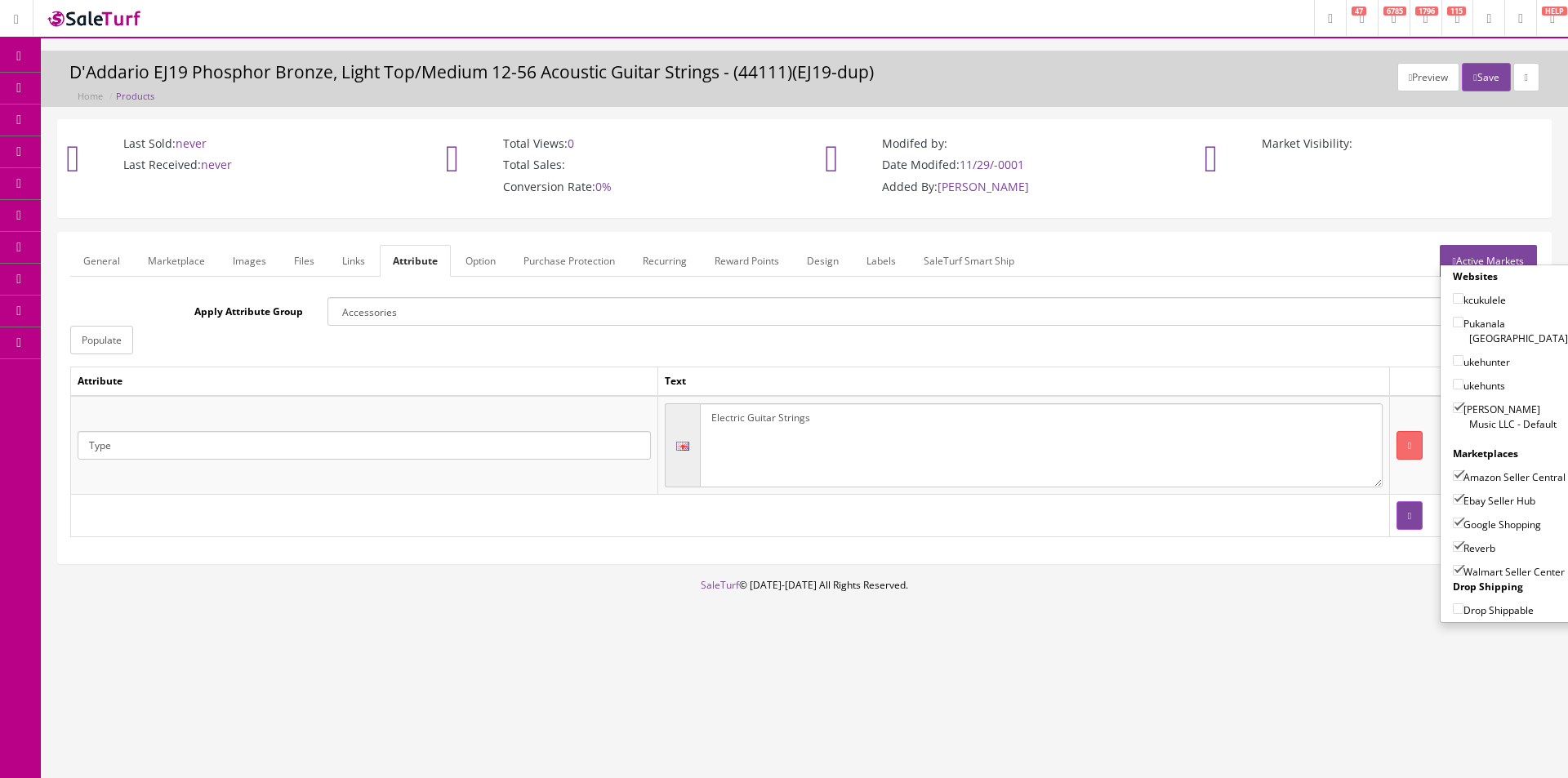
click at [1489, 564] on div "Walmart Seller Center" at bounding box center [1510, 568] width 115 height 23
click at [1488, 577] on label "Walmart Seller Center" at bounding box center [1508, 571] width 112 height 17
click at [1464, 576] on input"] "Walmart Seller Center" at bounding box center [1458, 570] width 11 height 11
checkbox input"] "false"
click at [1487, 78] on button "Save" at bounding box center [1485, 76] width 48 height 28
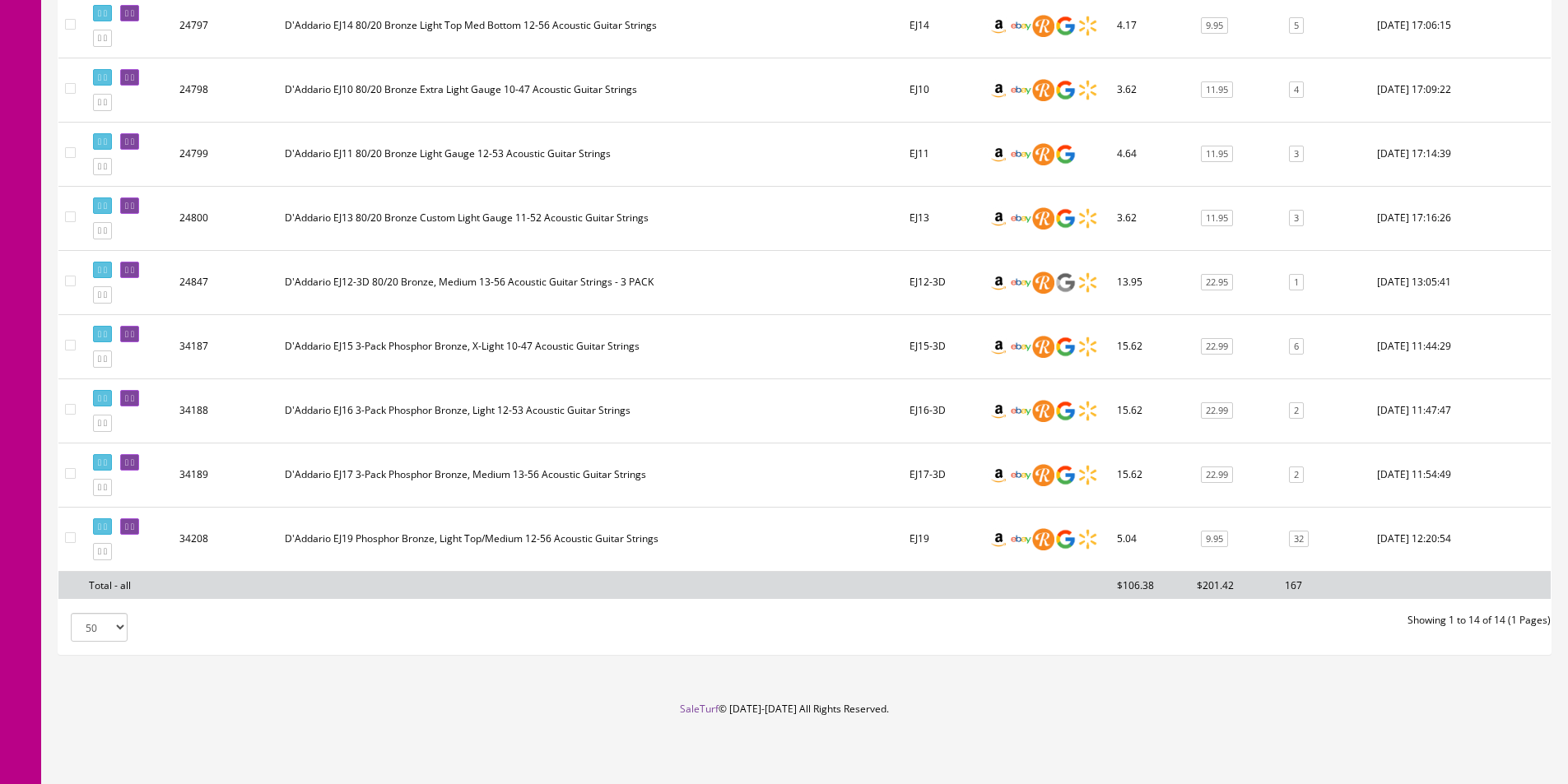
scroll to position [212, 0]
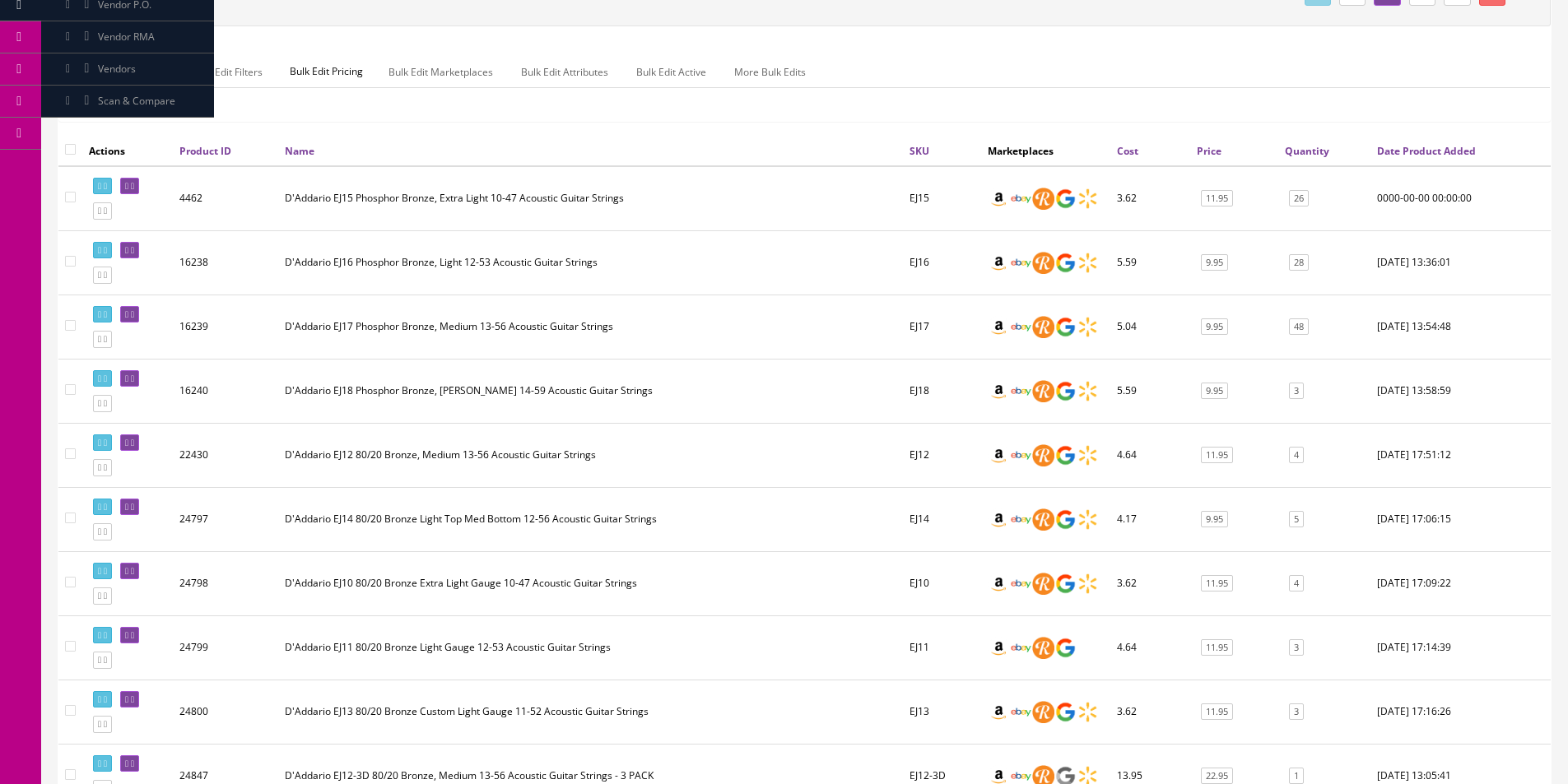
click at [711, 447] on td "D'Addario EJ12 80/20 Bronze, Medium 13-56 Acoustic Guitar Strings" at bounding box center [590, 454] width 625 height 64
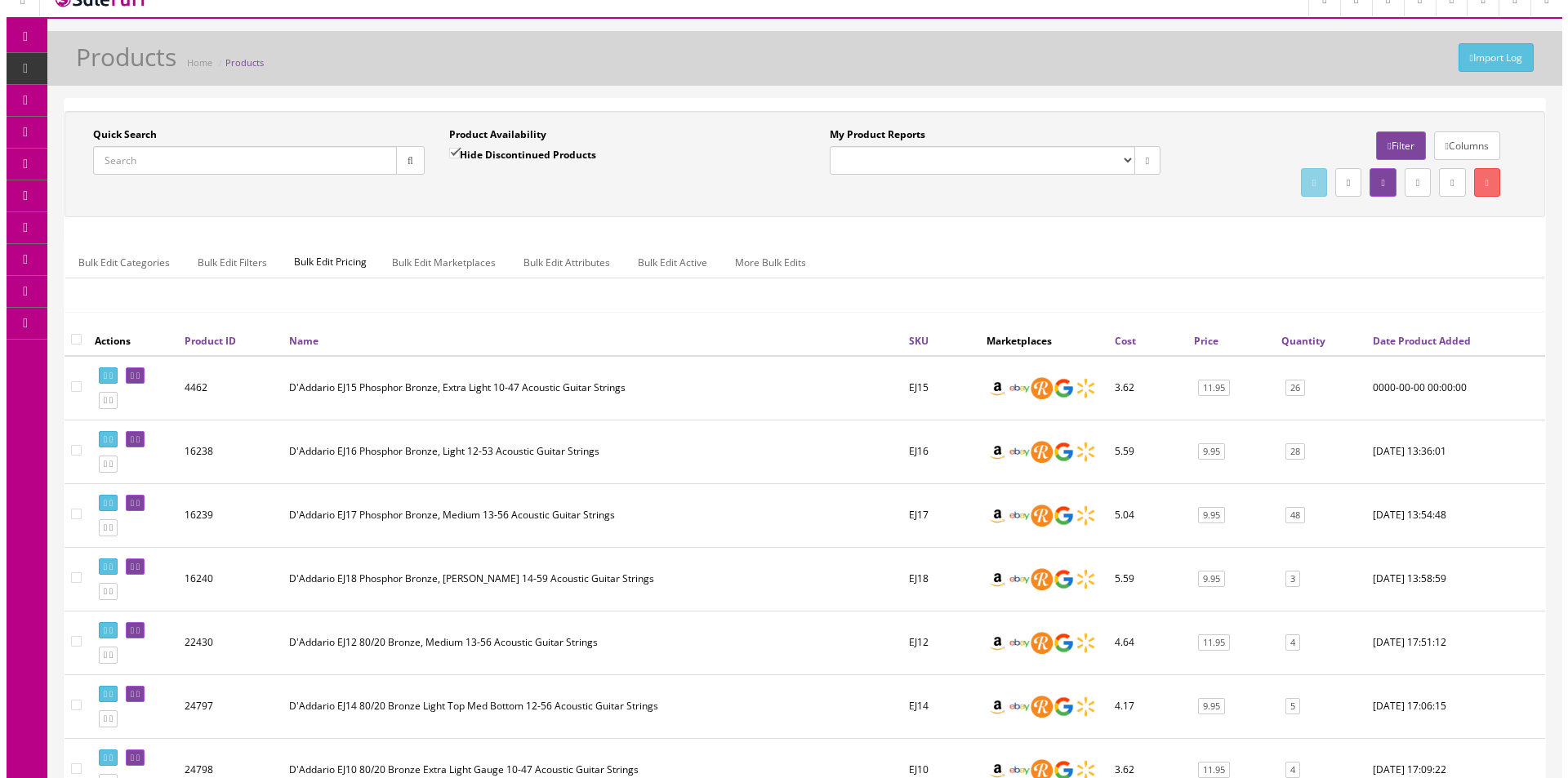
scroll to position [0, 0]
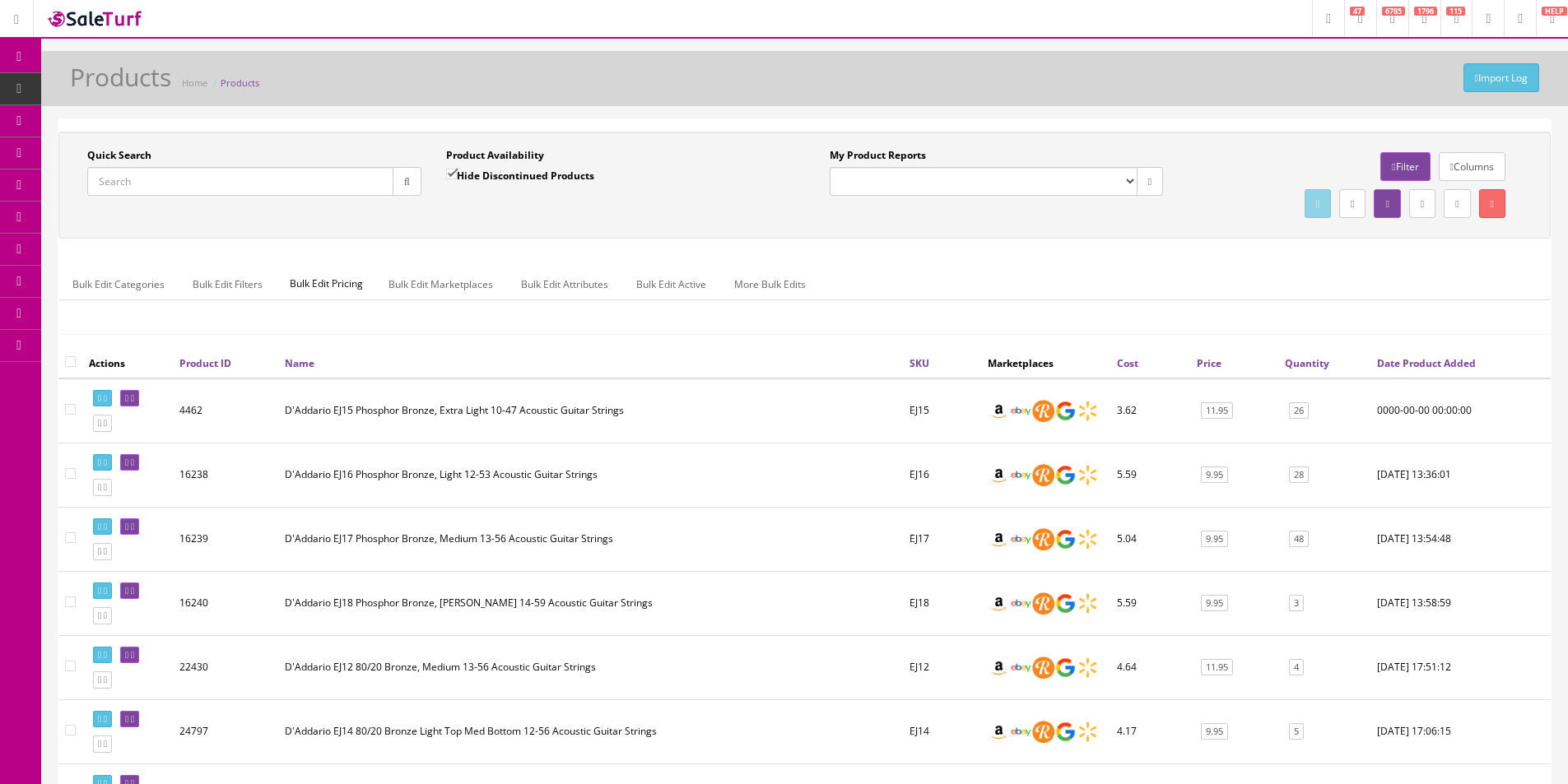
click at [202, 179] on input "Quick Search" at bounding box center [240, 181] width 306 height 29
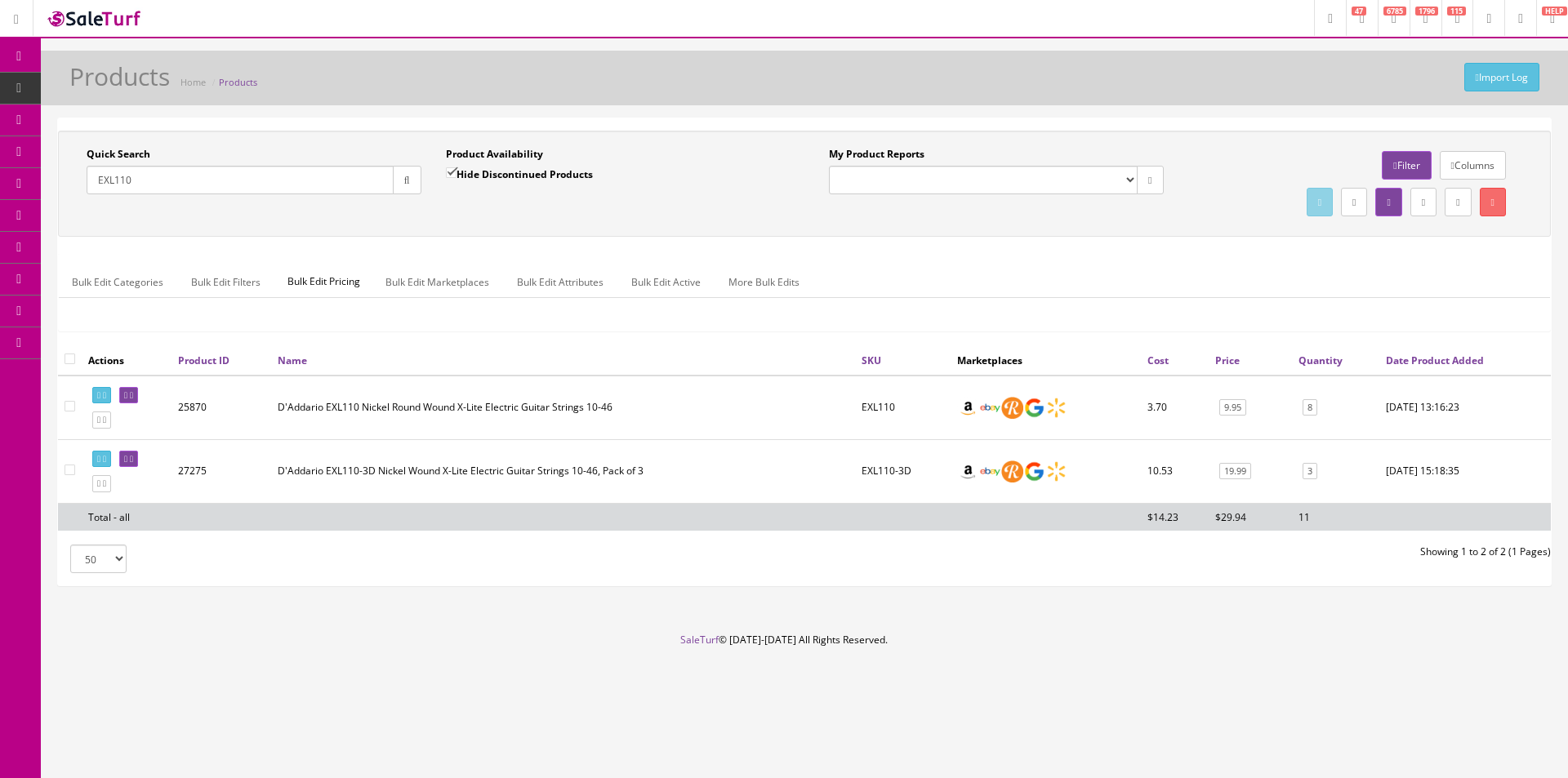
click at [240, 185] on input "EXL110" at bounding box center [240, 180] width 308 height 28
click at [240, 184] on input "EXL110" at bounding box center [240, 180] width 308 height 28
click at [240, 184] on input "EXL110" at bounding box center [240, 180] width 308 height 28
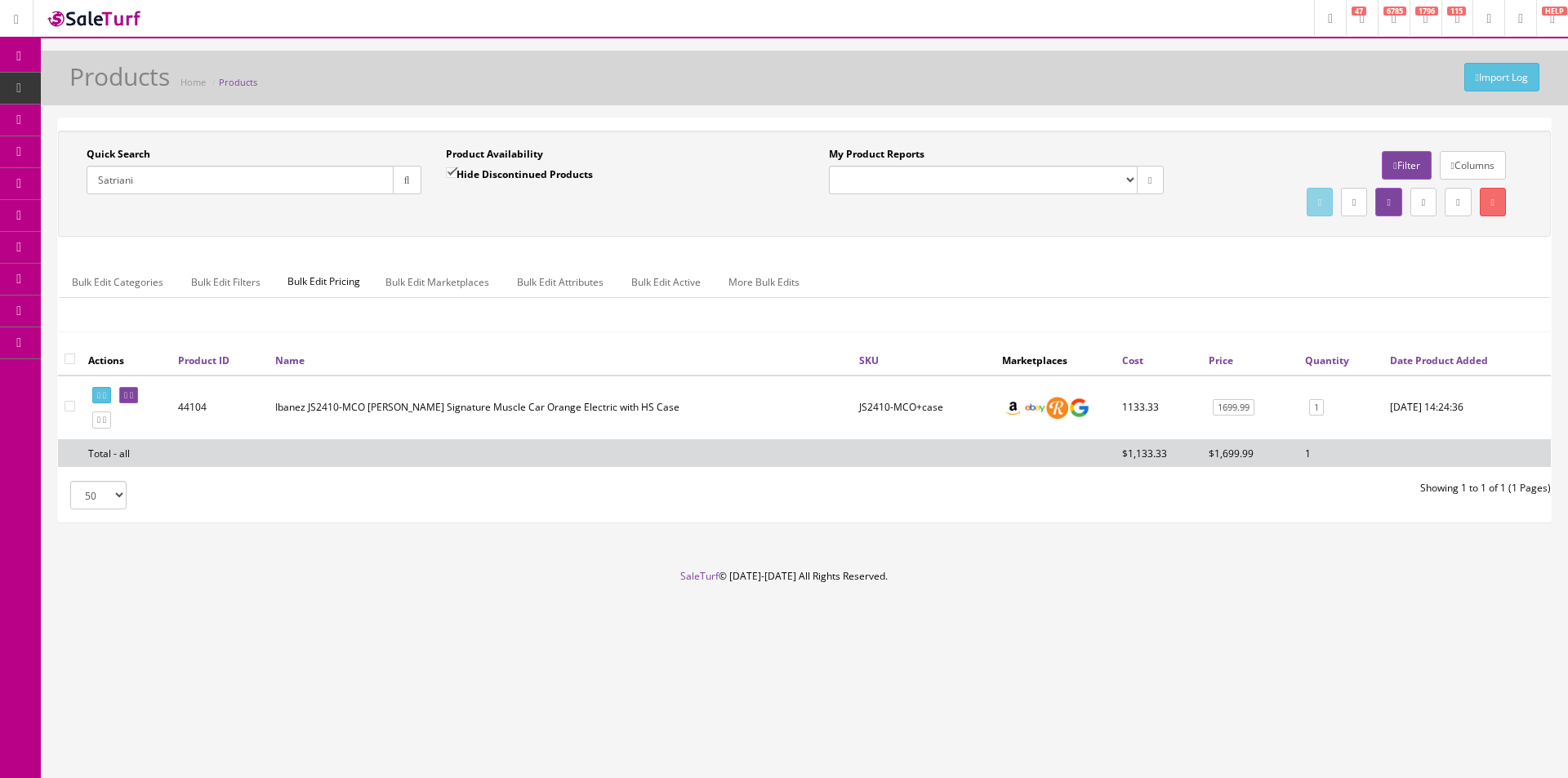
click at [1166, 650] on footer "SaleTurf © 2015-2025 All Rights Reserved." at bounding box center [784, 610] width 1568 height 82
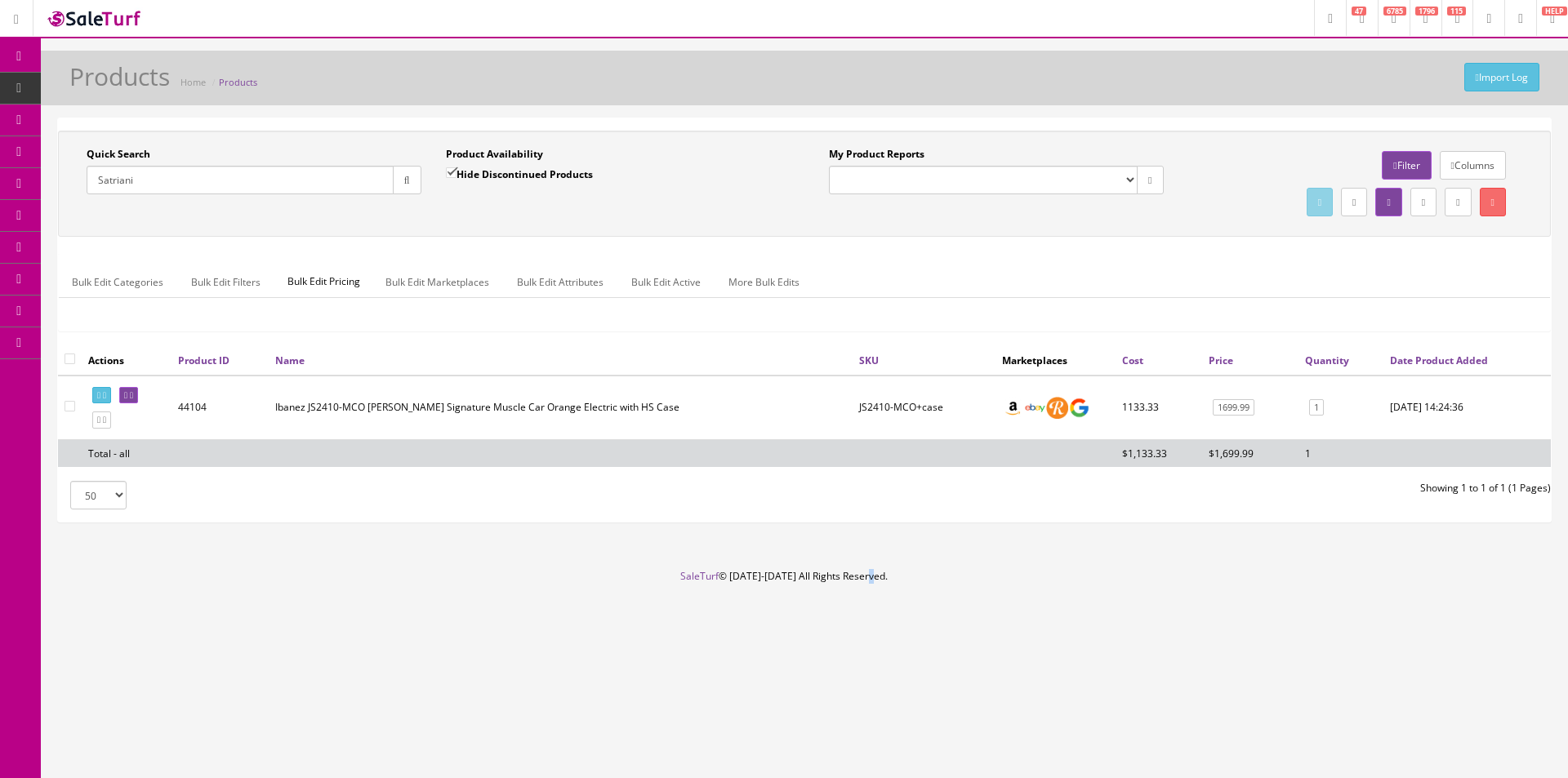
click at [1166, 650] on footer "SaleTurf © 2015-2025 All Rights Reserved." at bounding box center [784, 610] width 1568 height 82
click at [1167, 650] on footer "SaleTurf © 2015-2025 All Rights Reserved." at bounding box center [784, 610] width 1568 height 82
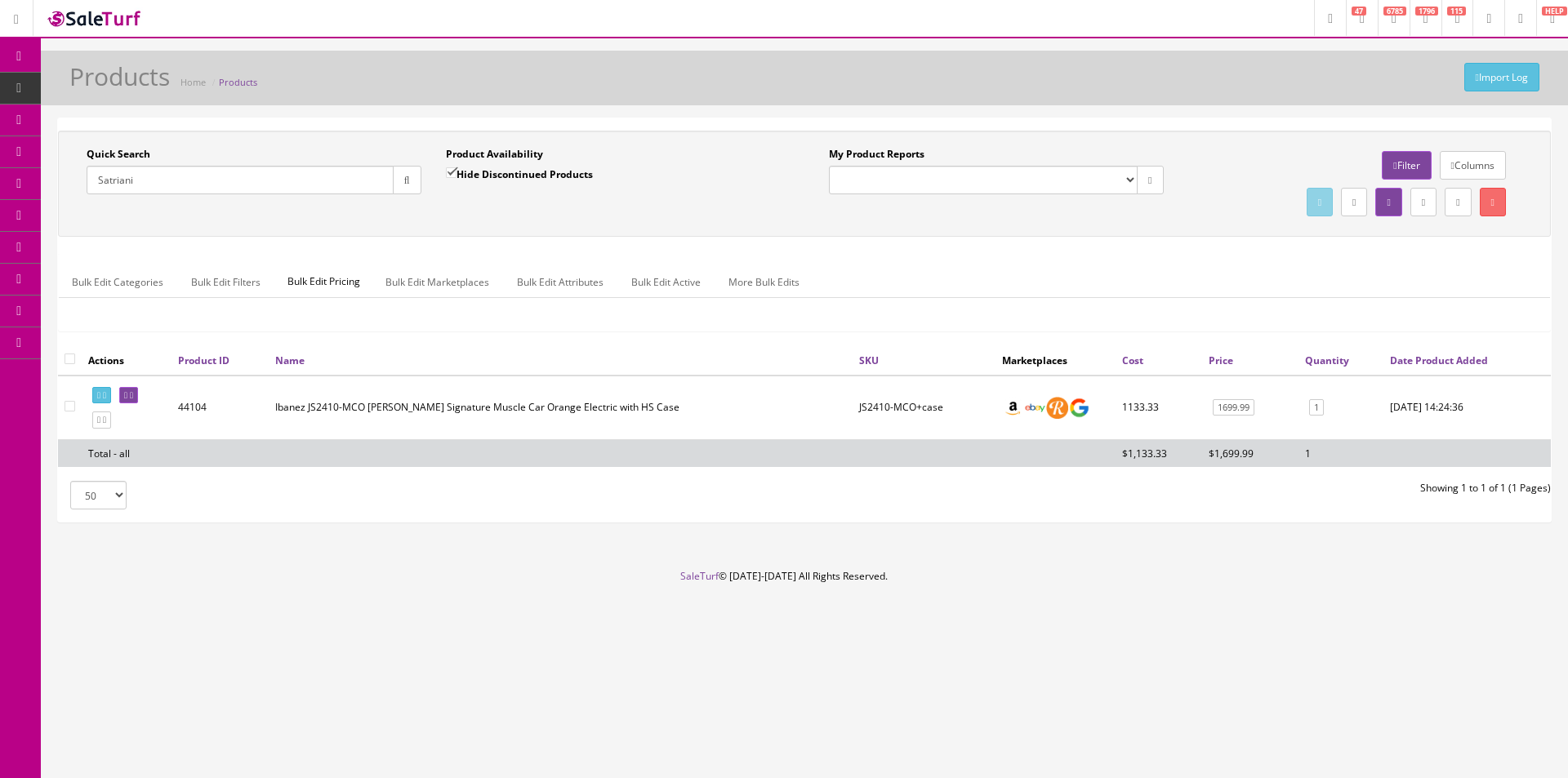
click at [1167, 650] on footer "SaleTurf © 2015-2025 All Rights Reserved." at bounding box center [784, 610] width 1568 height 82
click at [786, 635] on footer "SaleTurf © 2015-2025 All Rights Reserved." at bounding box center [784, 610] width 1568 height 82
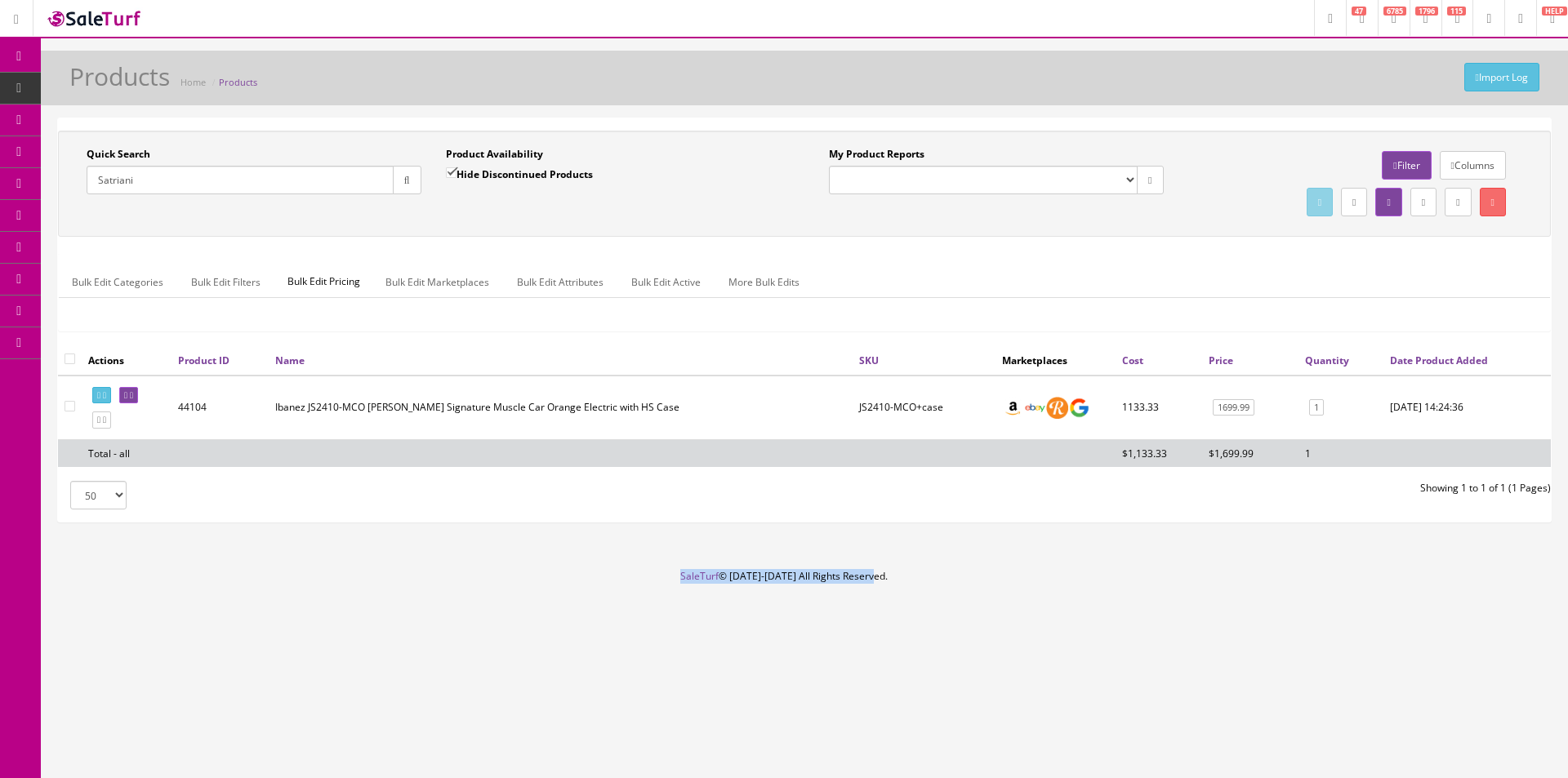
click at [786, 635] on footer "SaleTurf © 2015-2025 All Rights Reserved." at bounding box center [784, 610] width 1568 height 82
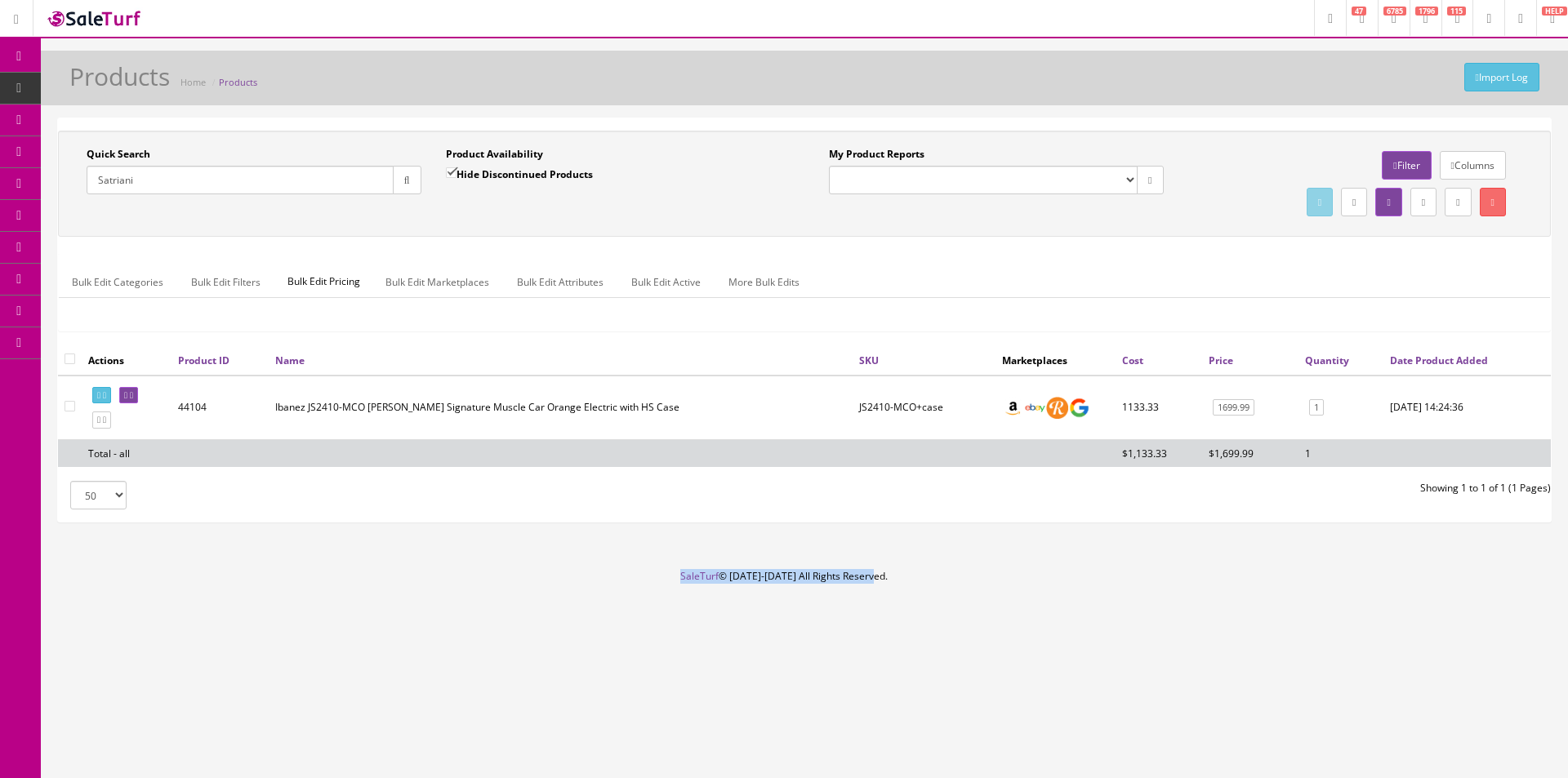
click at [786, 635] on footer "SaleTurf © 2015-2025 All Rights Reserved." at bounding box center [784, 610] width 1568 height 82
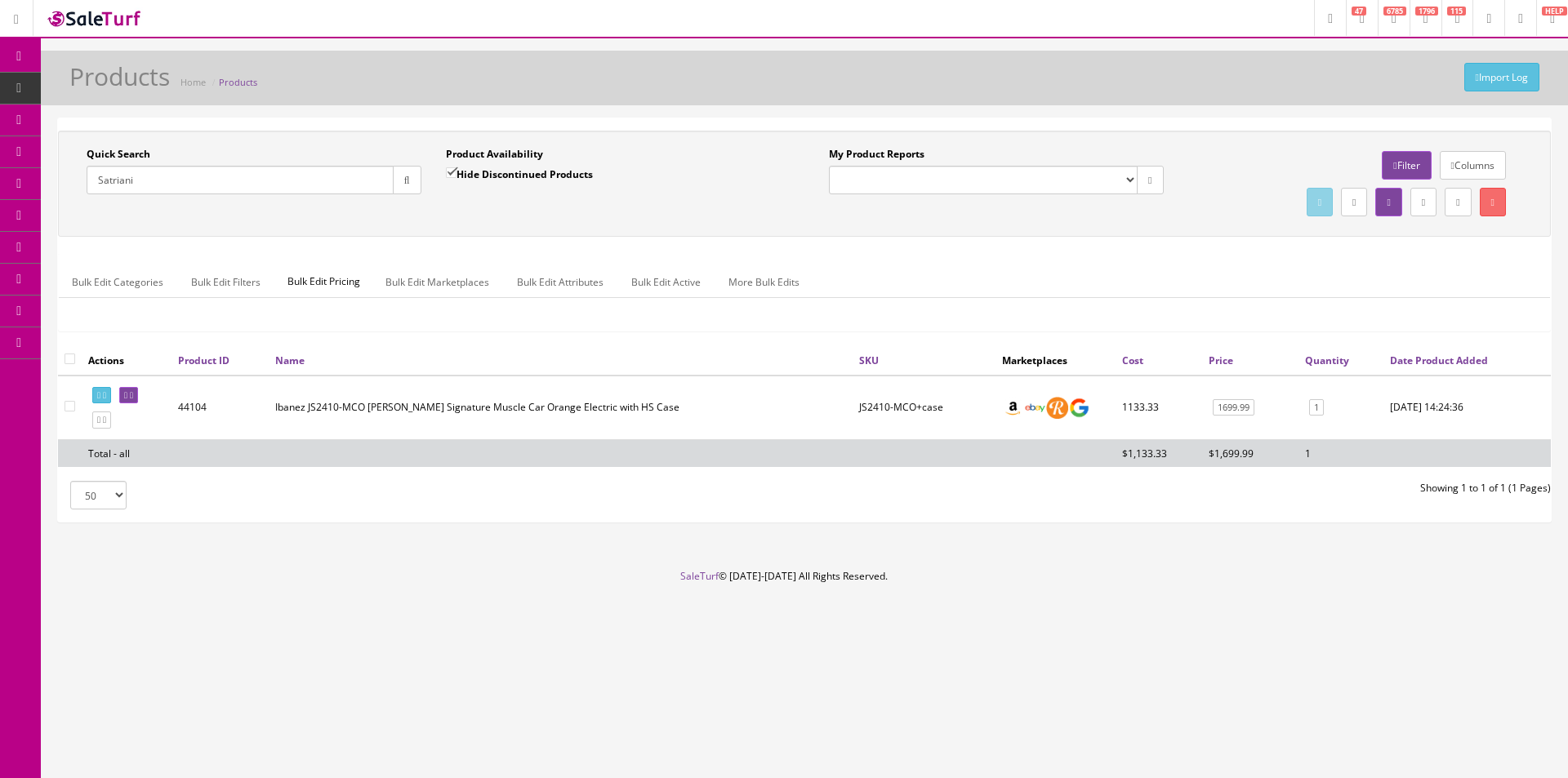
click at [786, 635] on footer "SaleTurf © 2015-2025 All Rights Reserved." at bounding box center [784, 610] width 1568 height 82
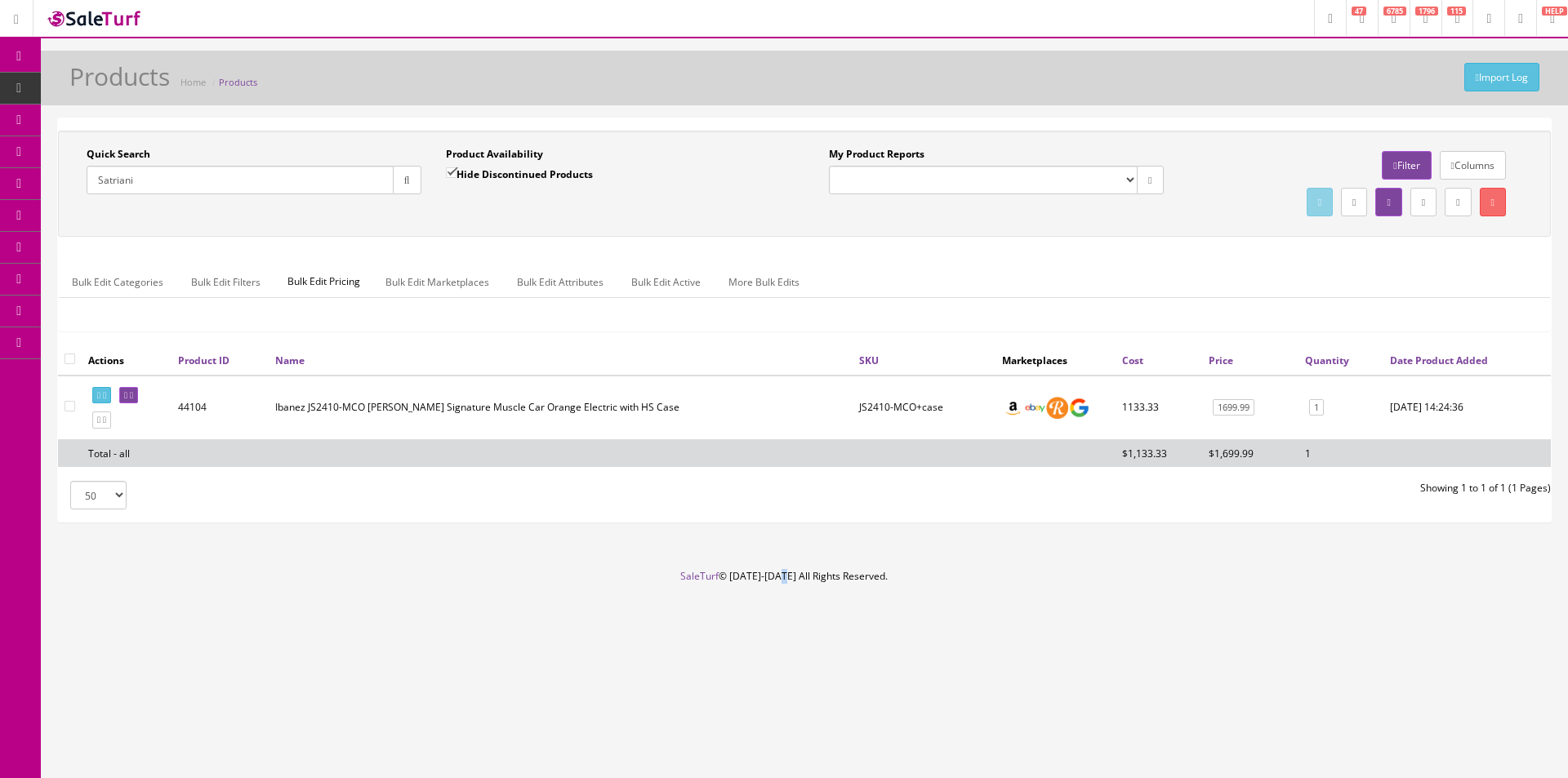
click at [786, 635] on footer "SaleTurf © 2015-2025 All Rights Reserved." at bounding box center [784, 610] width 1568 height 82
click at [786, 635] on footer "SaleTurf © 2015-2025 All Rights Reserved." at bounding box center [784, 610] width 1568 height 82
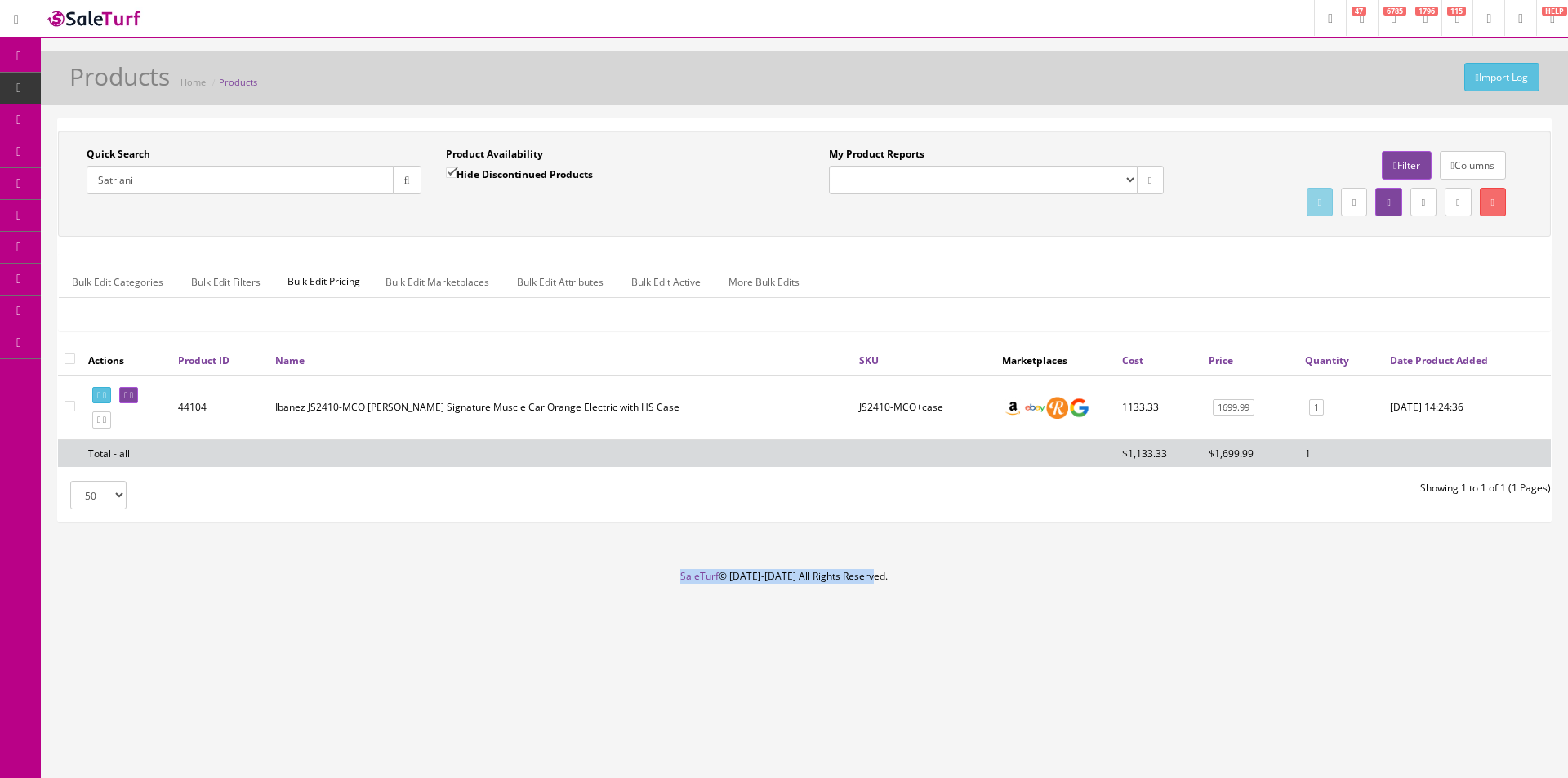
click at [786, 635] on footer "SaleTurf © 2015-2025 All Rights Reserved." at bounding box center [784, 610] width 1568 height 82
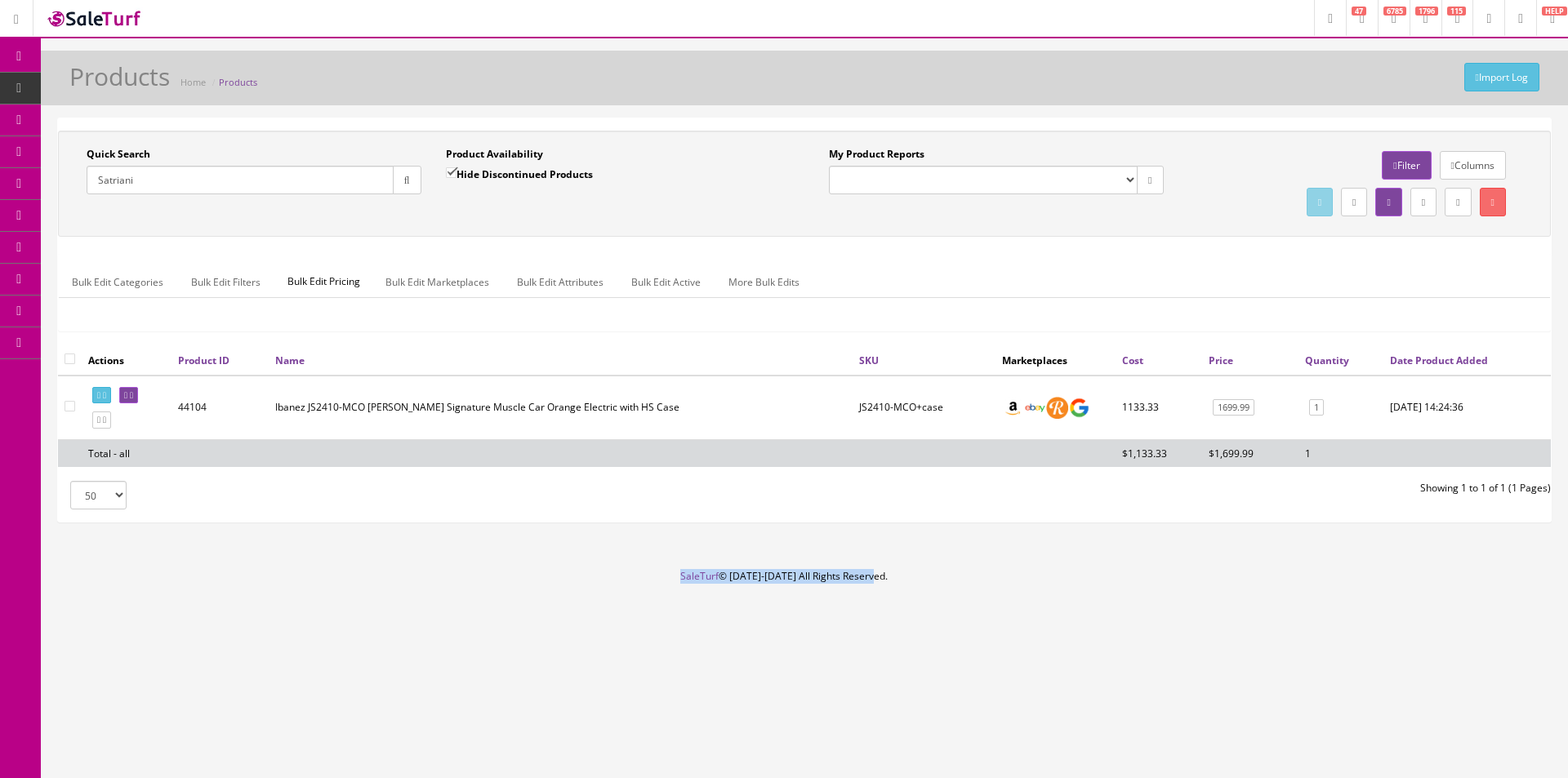
click at [786, 635] on footer "SaleTurf © 2015-2025 All Rights Reserved." at bounding box center [784, 610] width 1568 height 82
click at [784, 635] on footer "SaleTurf © 2015-2025 All Rights Reserved." at bounding box center [784, 610] width 1568 height 82
click at [863, 582] on footer "SaleTurf © 2015-2025 All Rights Reserved." at bounding box center [784, 610] width 1568 height 82
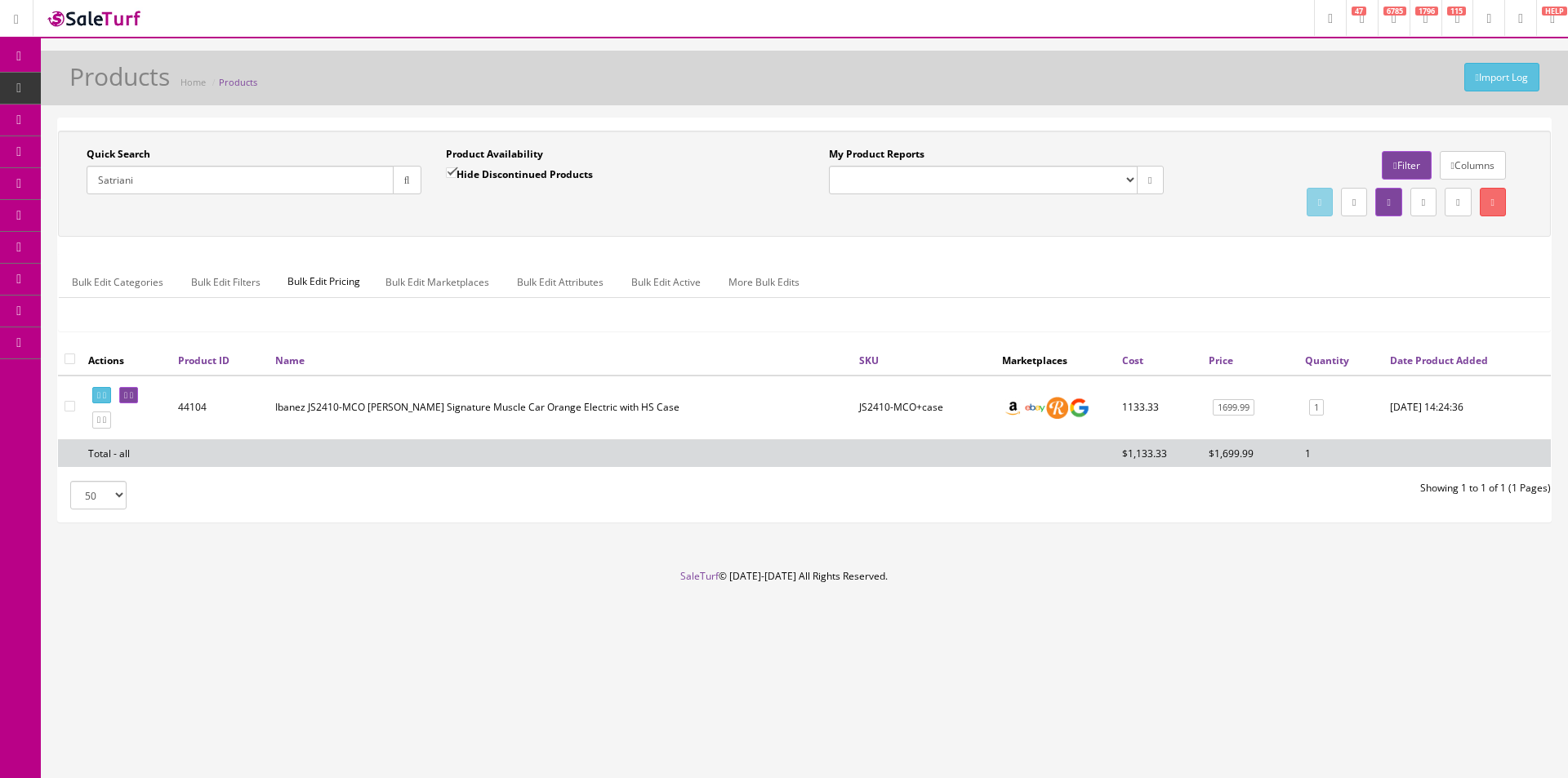
click at [878, 579] on footer "SaleTurf © 2015-2025 All Rights Reserved." at bounding box center [784, 610] width 1568 height 82
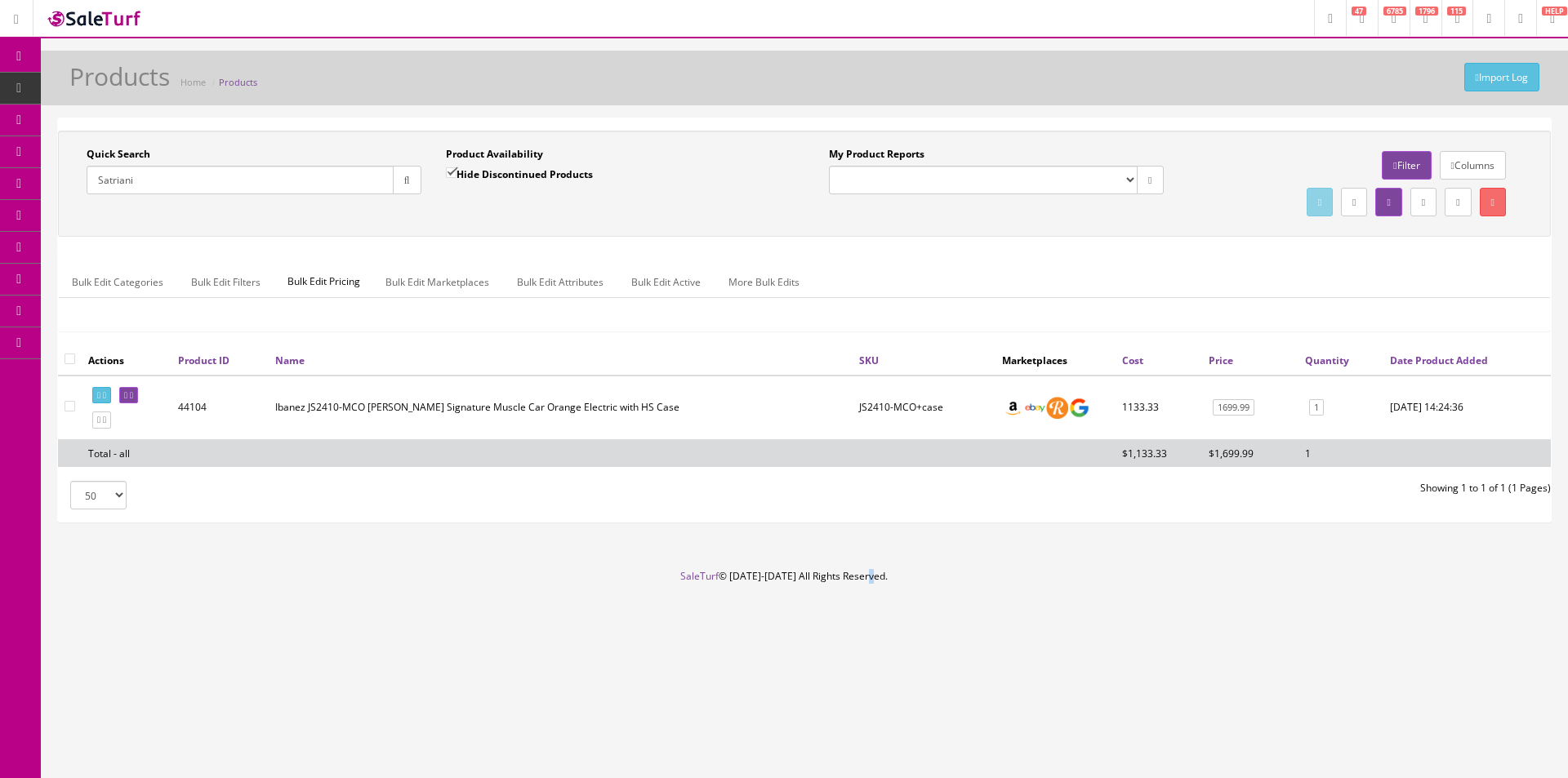
click at [878, 579] on footer "SaleTurf © 2015-2025 All Rights Reserved." at bounding box center [784, 610] width 1568 height 82
click at [855, 579] on footer "SaleTurf © 2015-2025 All Rights Reserved." at bounding box center [784, 610] width 1568 height 82
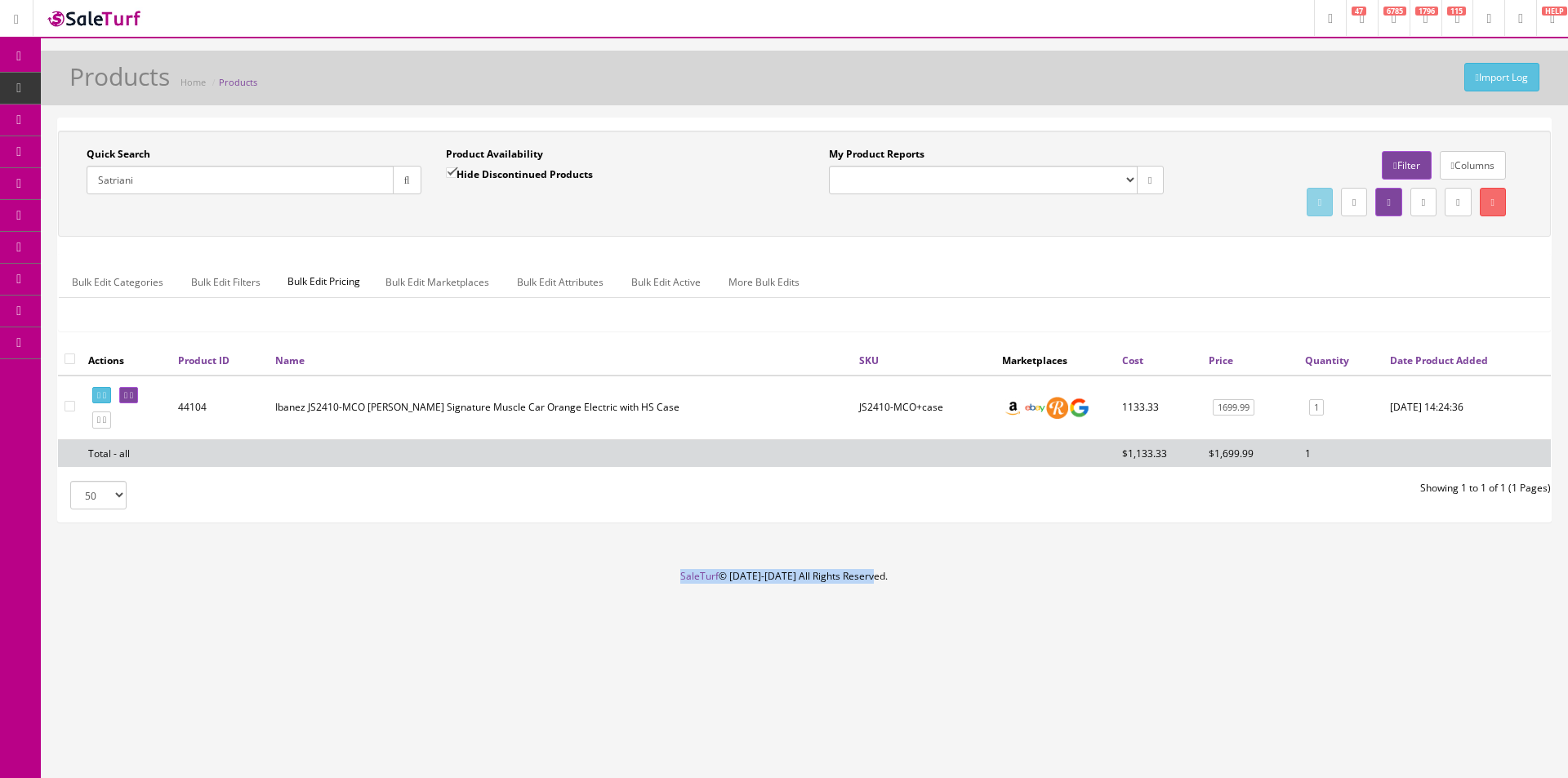
click at [855, 579] on footer "SaleTurf © 2015-2025 All Rights Reserved." at bounding box center [784, 610] width 1568 height 82
click at [832, 579] on footer "SaleTurf © 2015-2025 All Rights Reserved." at bounding box center [784, 610] width 1568 height 82
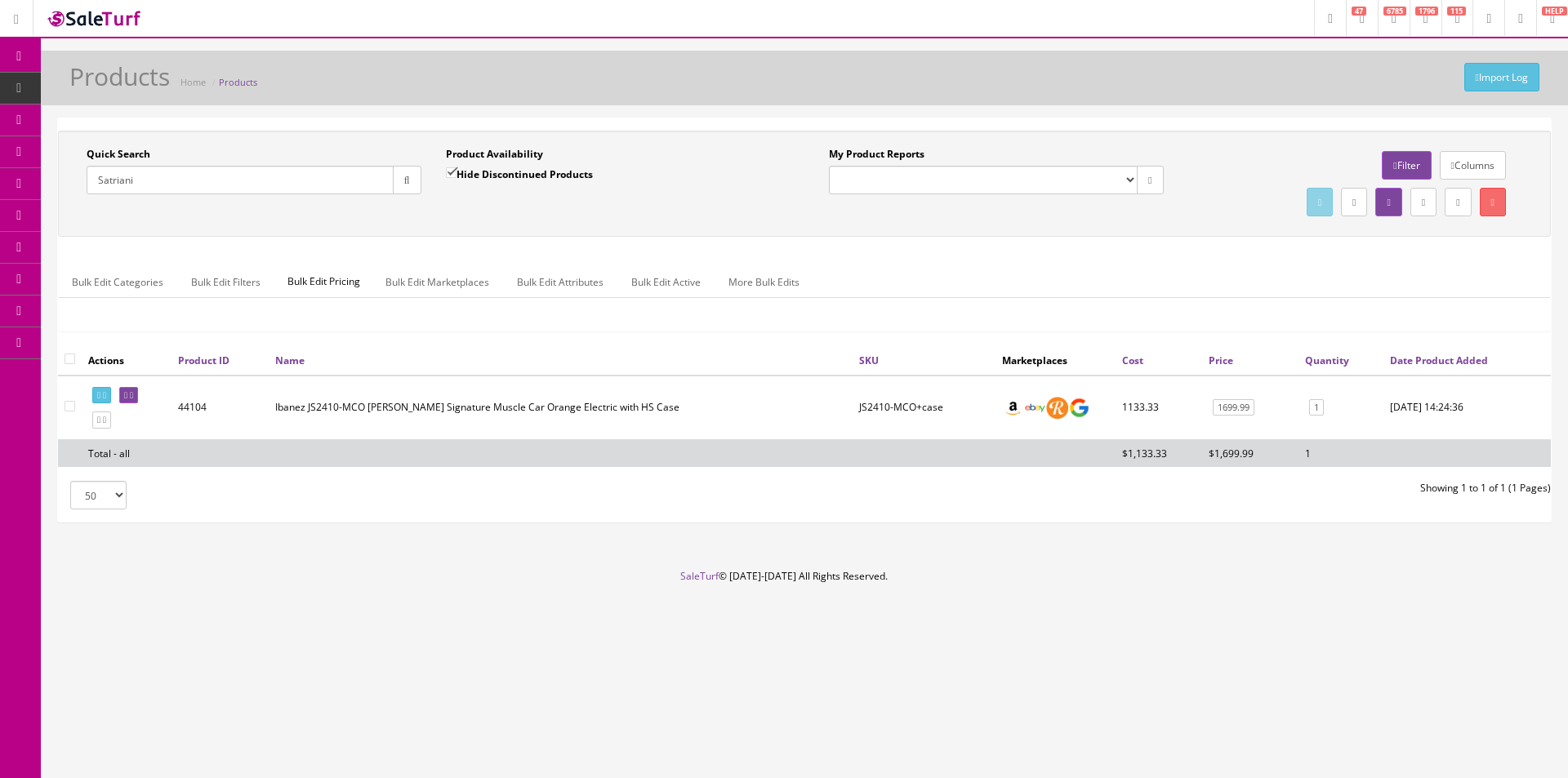
click at [804, 573] on footer "SaleTurf © 2015-2025 All Rights Reserved." at bounding box center [784, 610] width 1568 height 82
click at [785, 574] on footer "SaleTurf © 2015-2025 All Rights Reserved." at bounding box center [784, 610] width 1568 height 82
click at [767, 574] on footer "SaleTurf © 2015-2025 All Rights Reserved." at bounding box center [784, 610] width 1568 height 82
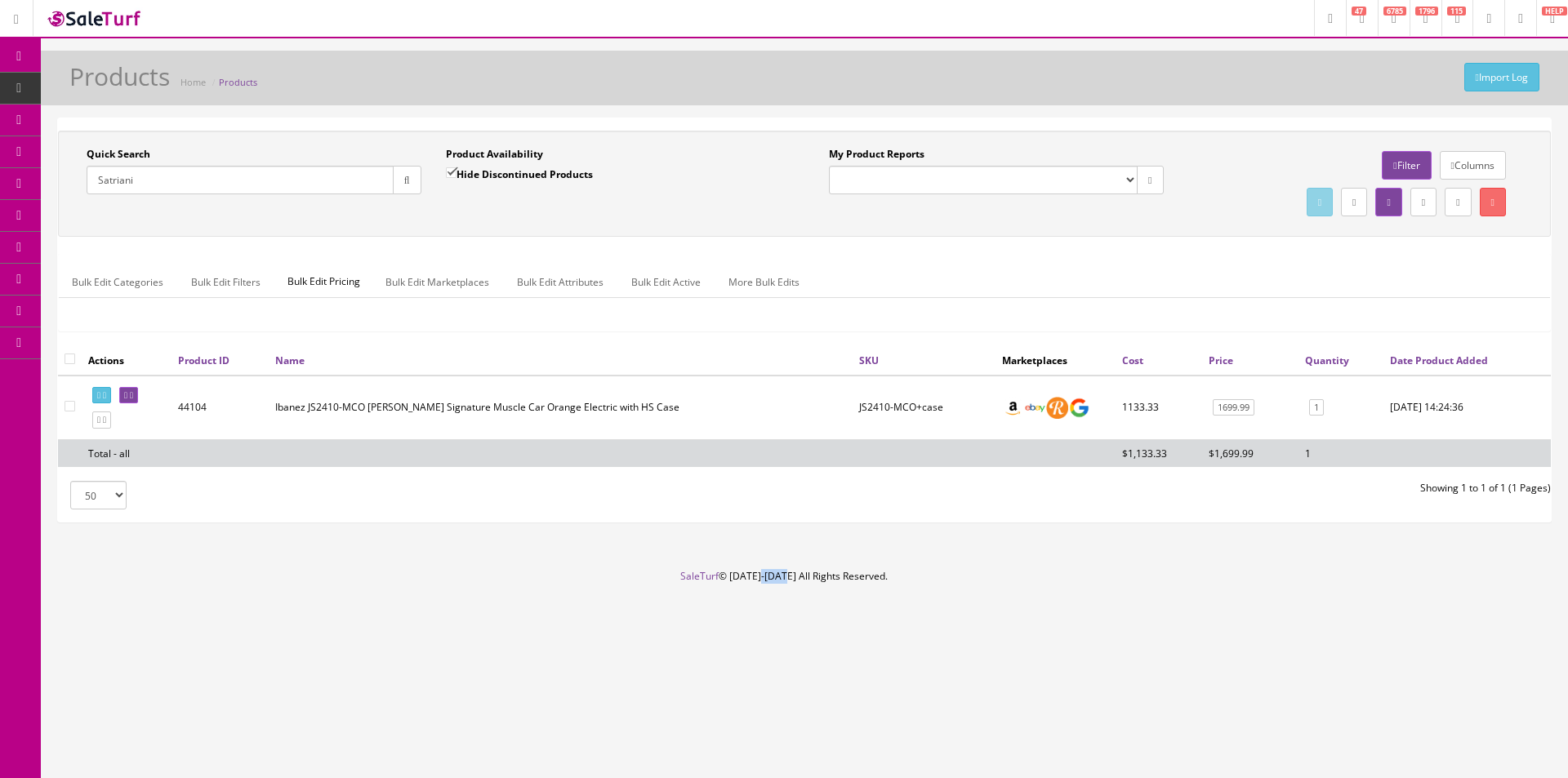
click at [767, 574] on footer "SaleTurf © 2015-2025 All Rights Reserved." at bounding box center [784, 610] width 1568 height 82
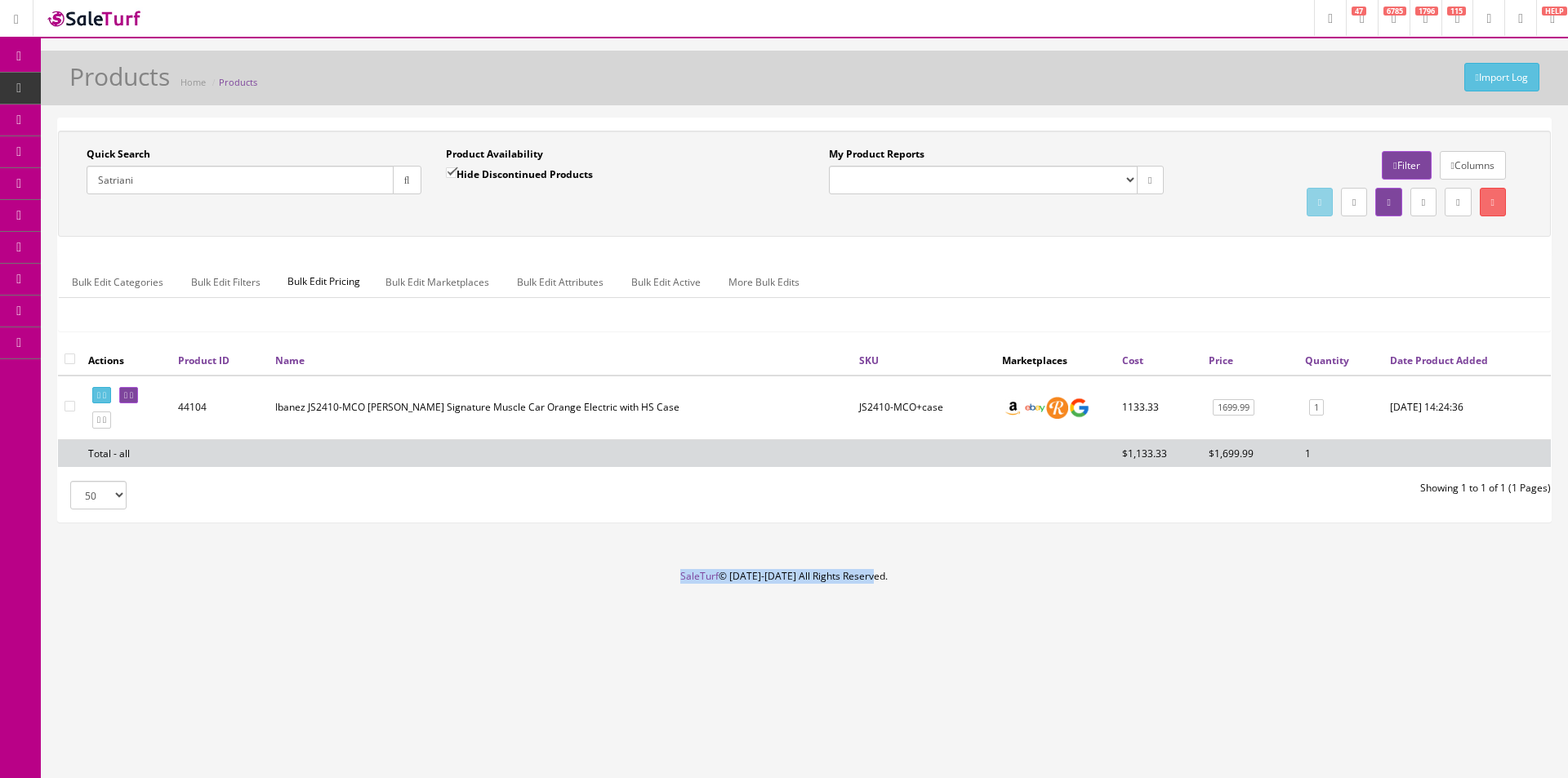
click at [767, 574] on footer "SaleTurf © 2015-2025 All Rights Reserved." at bounding box center [784, 610] width 1568 height 82
click at [766, 574] on footer "SaleTurf © 2015-2025 All Rights Reserved." at bounding box center [784, 610] width 1568 height 82
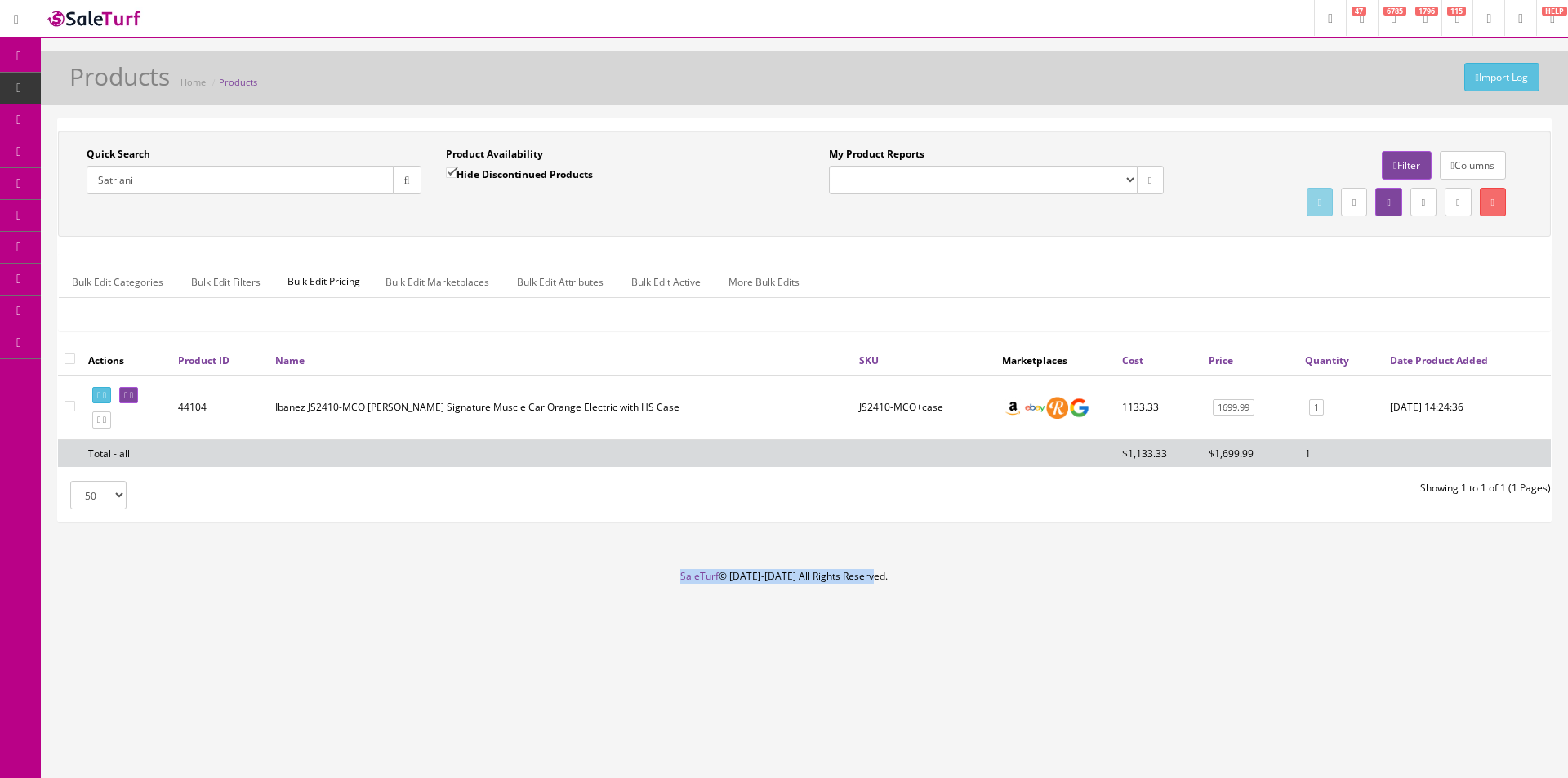
click at [766, 574] on footer "SaleTurf © 2015-2025 All Rights Reserved." at bounding box center [784, 610] width 1568 height 82
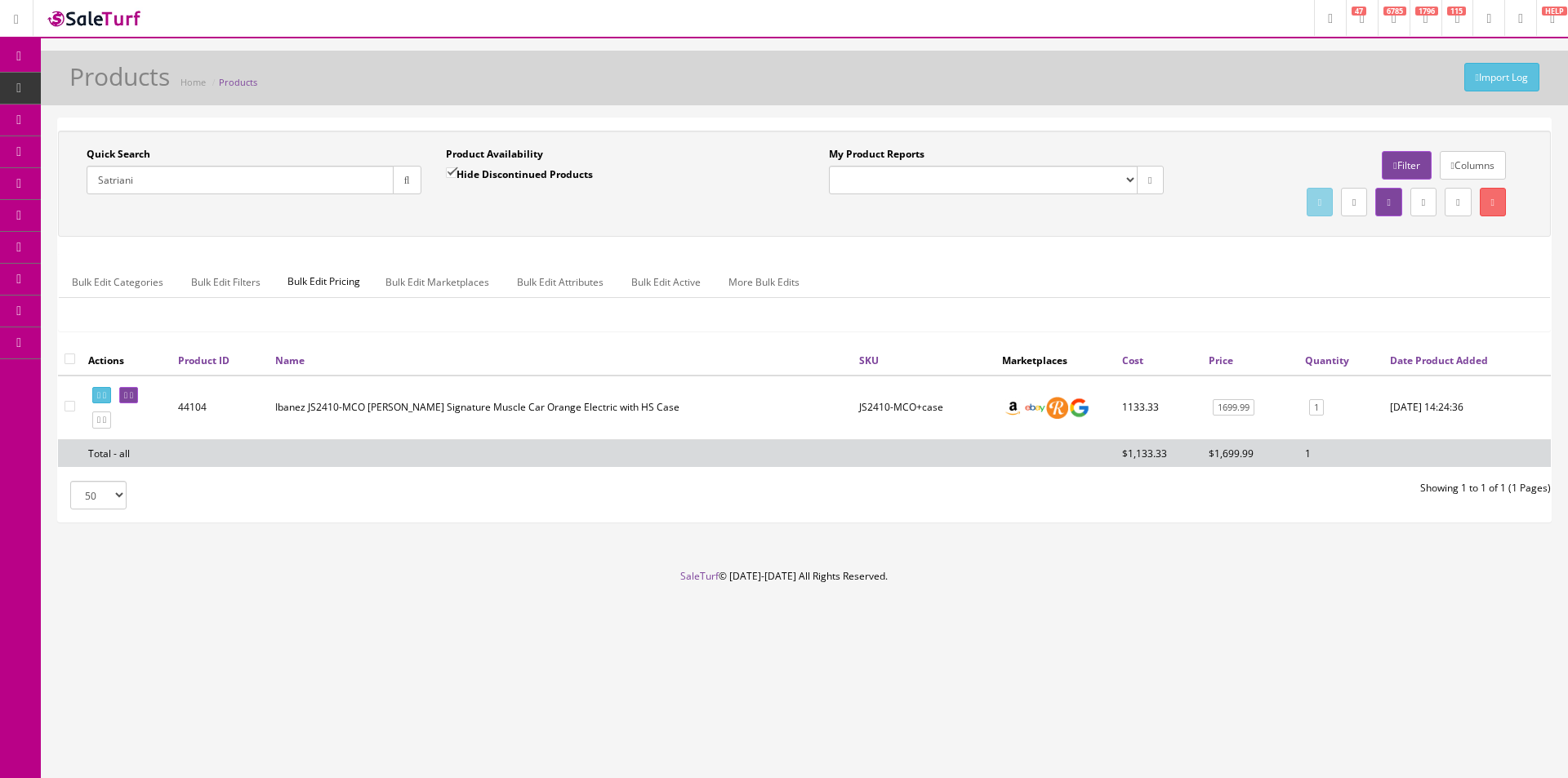
click at [766, 574] on footer "SaleTurf © 2015-2025 All Rights Reserved." at bounding box center [784, 610] width 1568 height 82
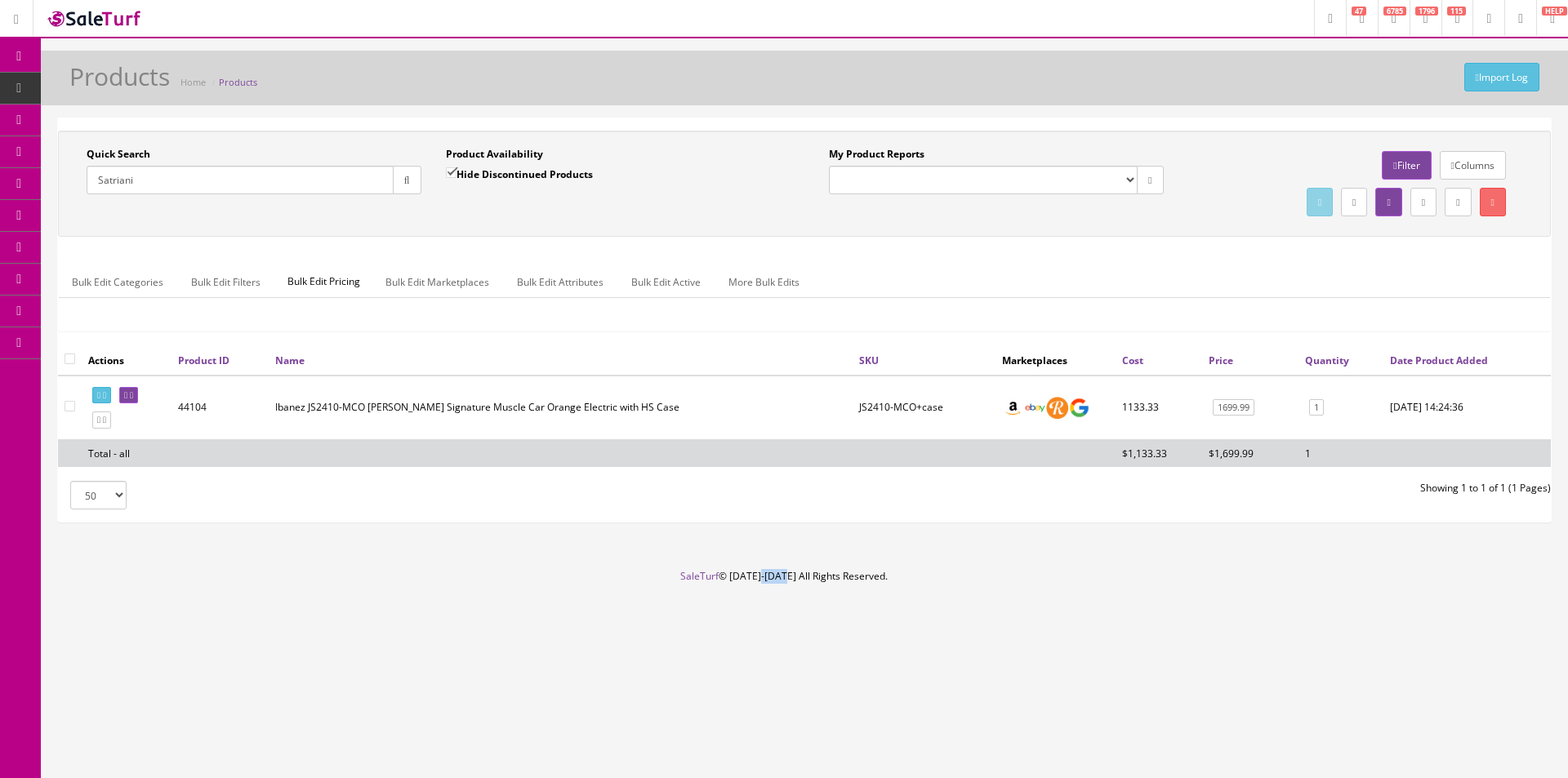
click at [766, 574] on footer "SaleTurf © 2015-2025 All Rights Reserved." at bounding box center [784, 610] width 1568 height 82
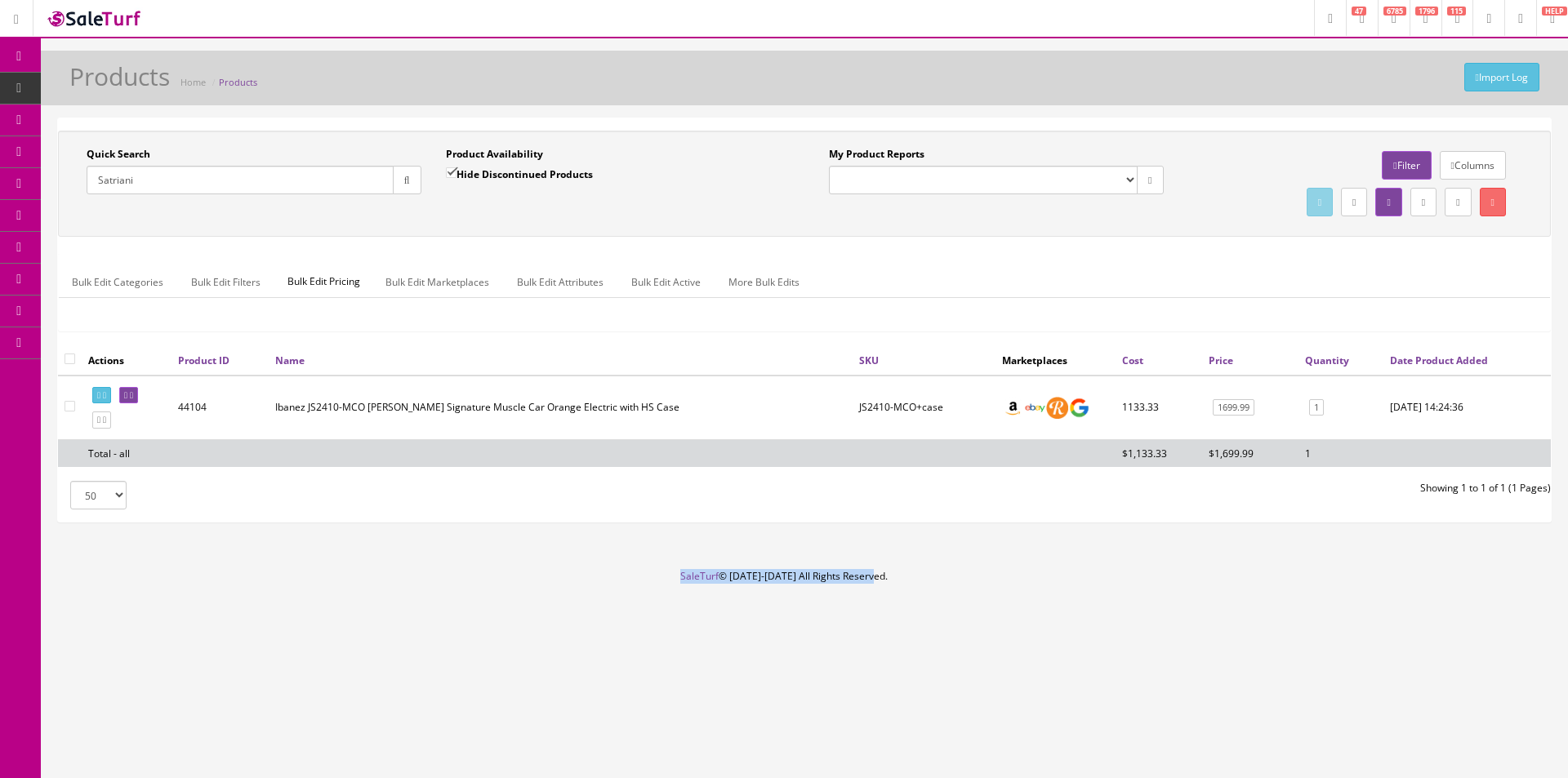
click at [766, 574] on footer "SaleTurf © 2015-2025 All Rights Reserved." at bounding box center [784, 610] width 1568 height 82
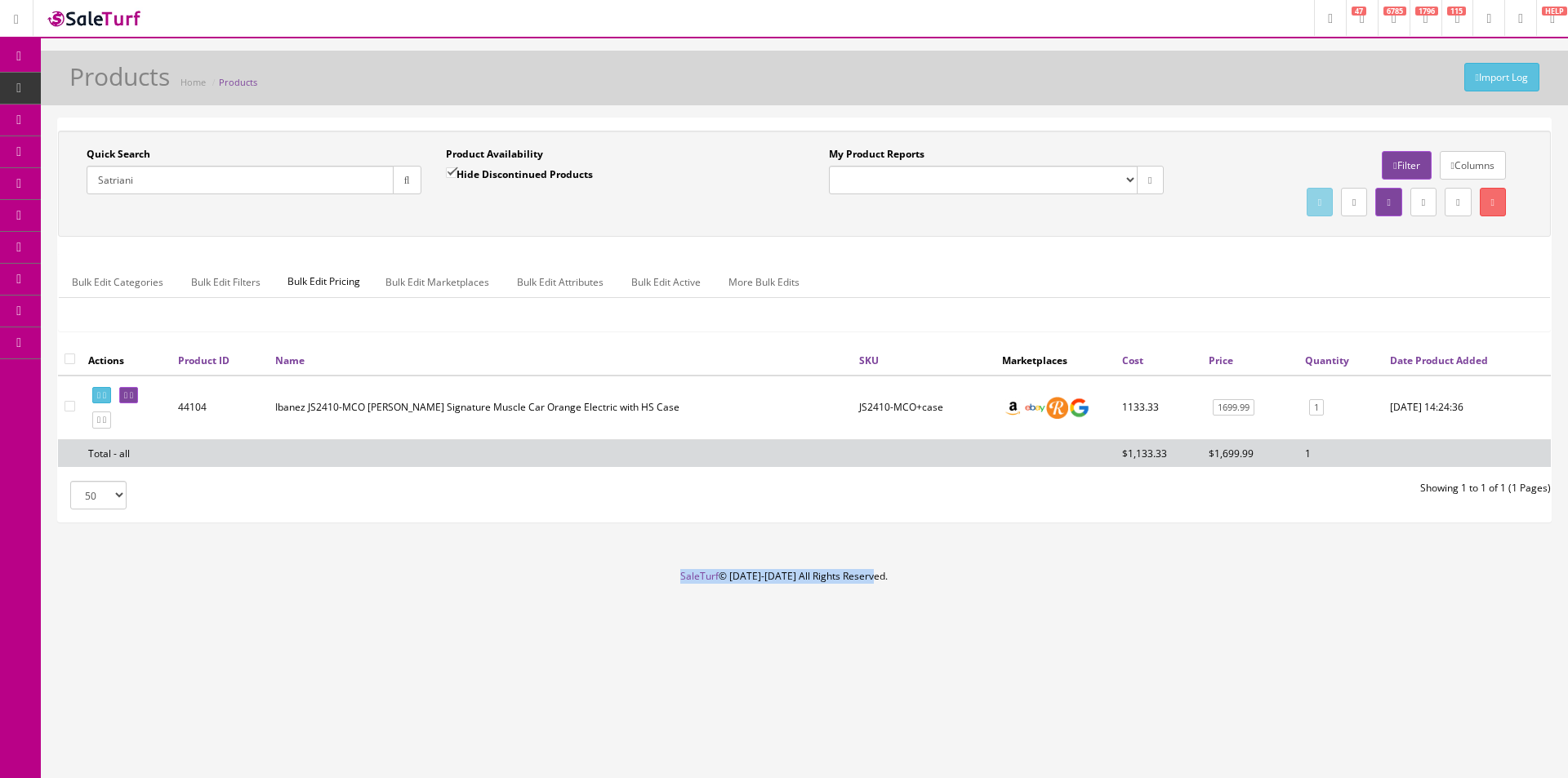
click at [766, 574] on footer "SaleTurf © 2015-2025 All Rights Reserved." at bounding box center [784, 610] width 1568 height 82
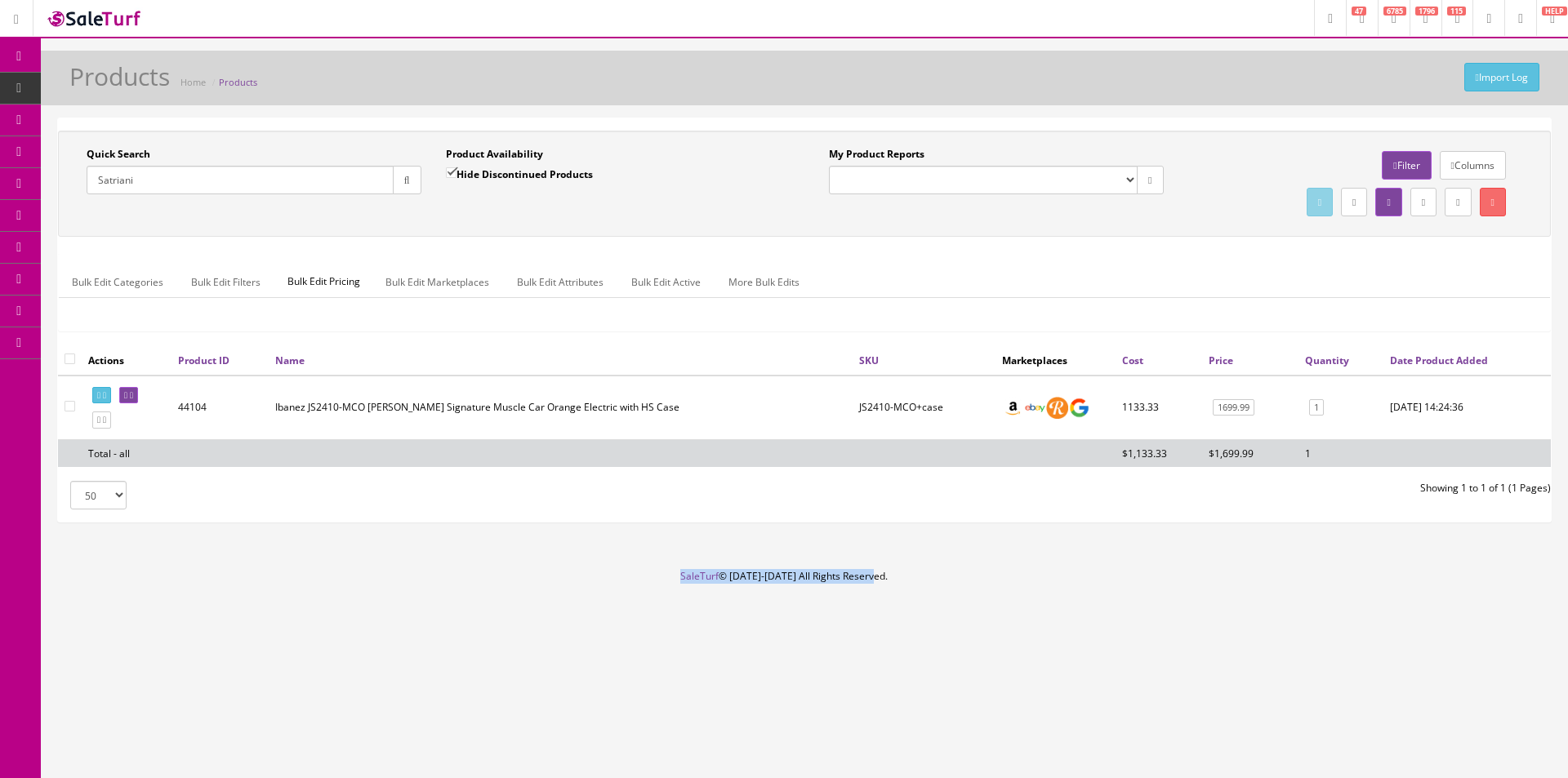
click at [766, 574] on footer "SaleTurf © 2015-2025 All Rights Reserved." at bounding box center [784, 610] width 1568 height 82
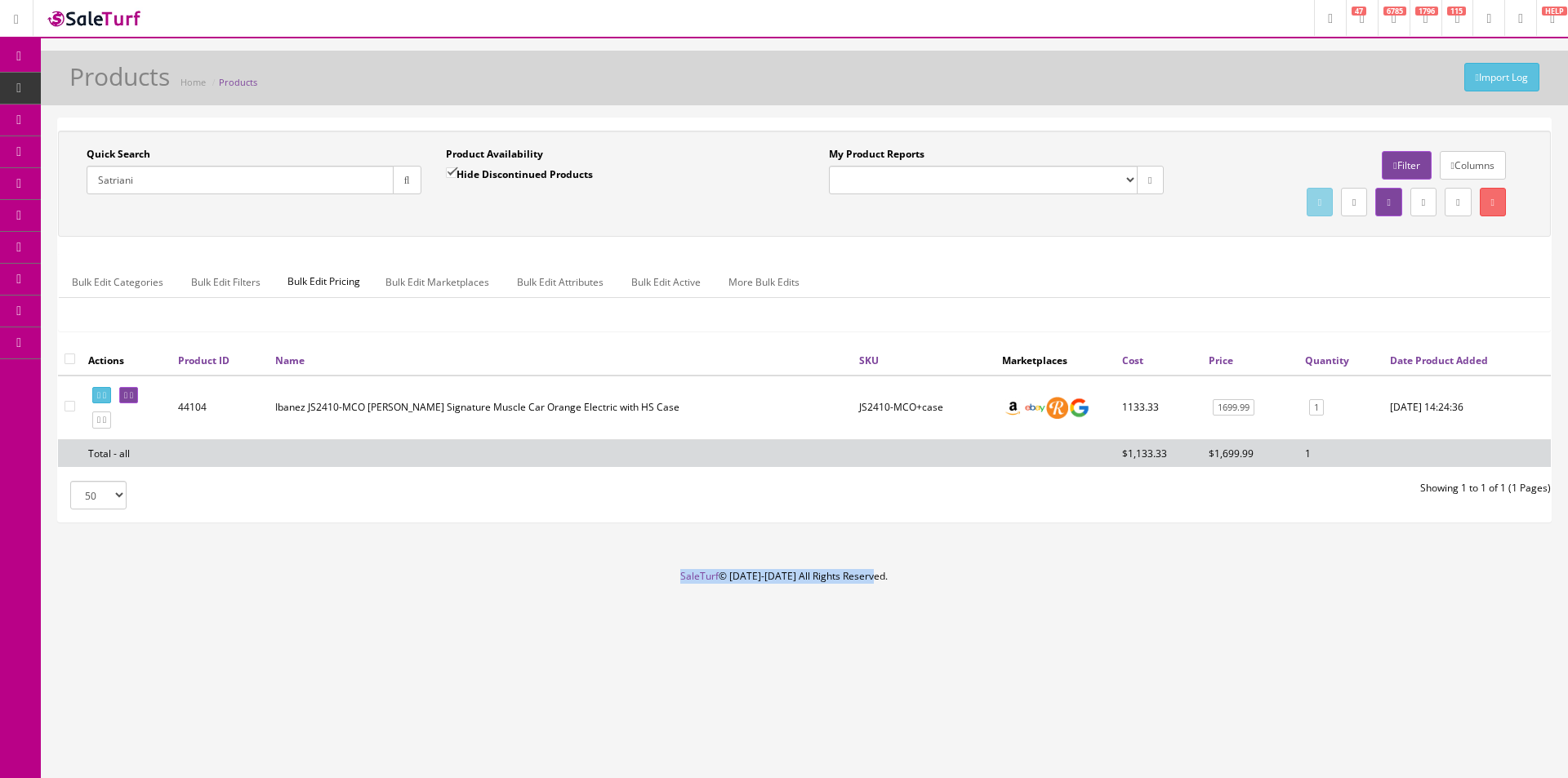
click at [766, 574] on footer "SaleTurf © 2015-2025 All Rights Reserved." at bounding box center [784, 610] width 1568 height 82
click at [780, 570] on footer "SaleTurf © 2015-2025 All Rights Reserved." at bounding box center [784, 610] width 1568 height 82
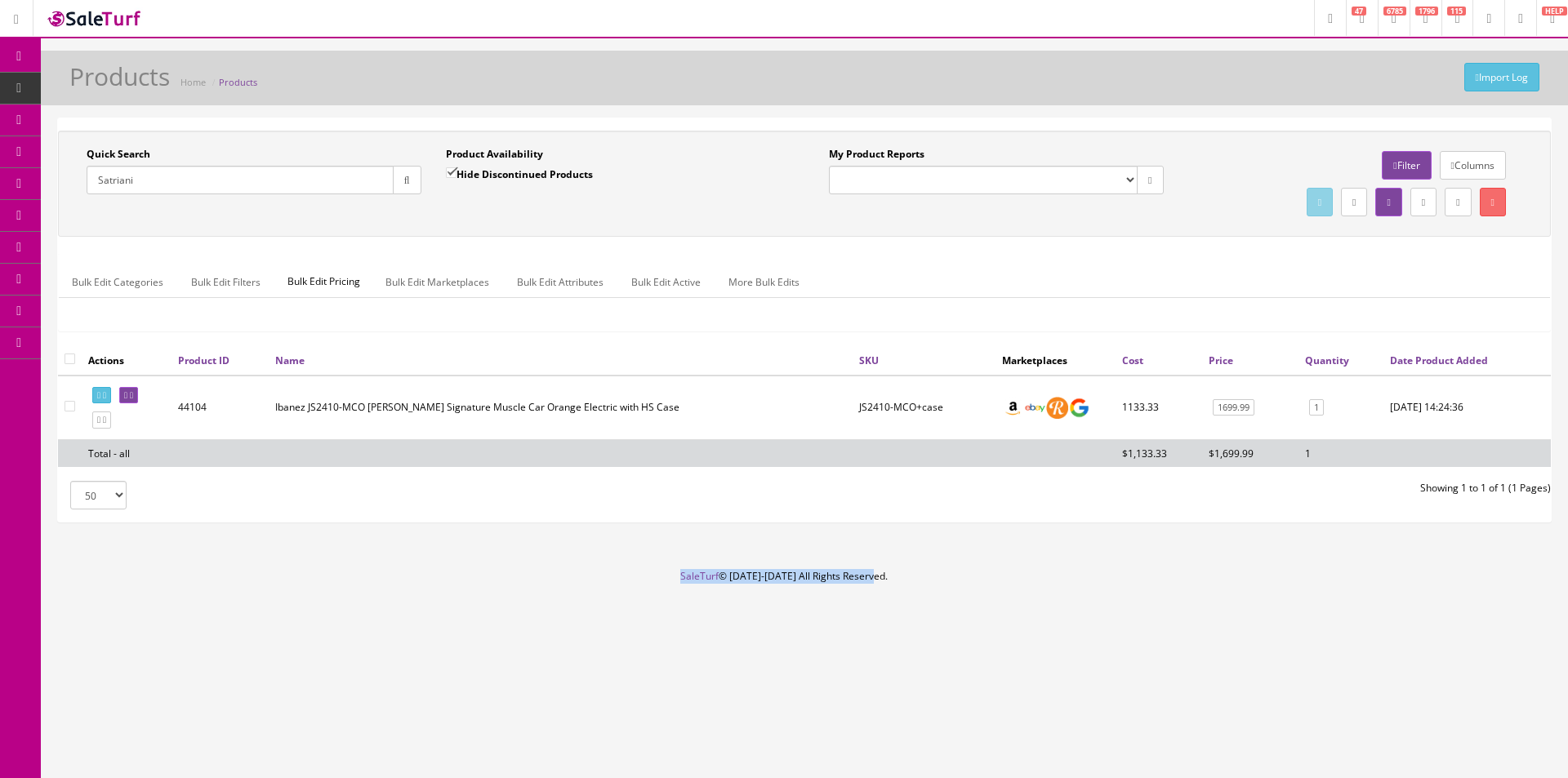
click at [780, 570] on footer "SaleTurf © 2015-2025 All Rights Reserved." at bounding box center [784, 610] width 1568 height 82
click at [778, 576] on footer "SaleTurf © 2015-2025 All Rights Reserved." at bounding box center [784, 610] width 1568 height 82
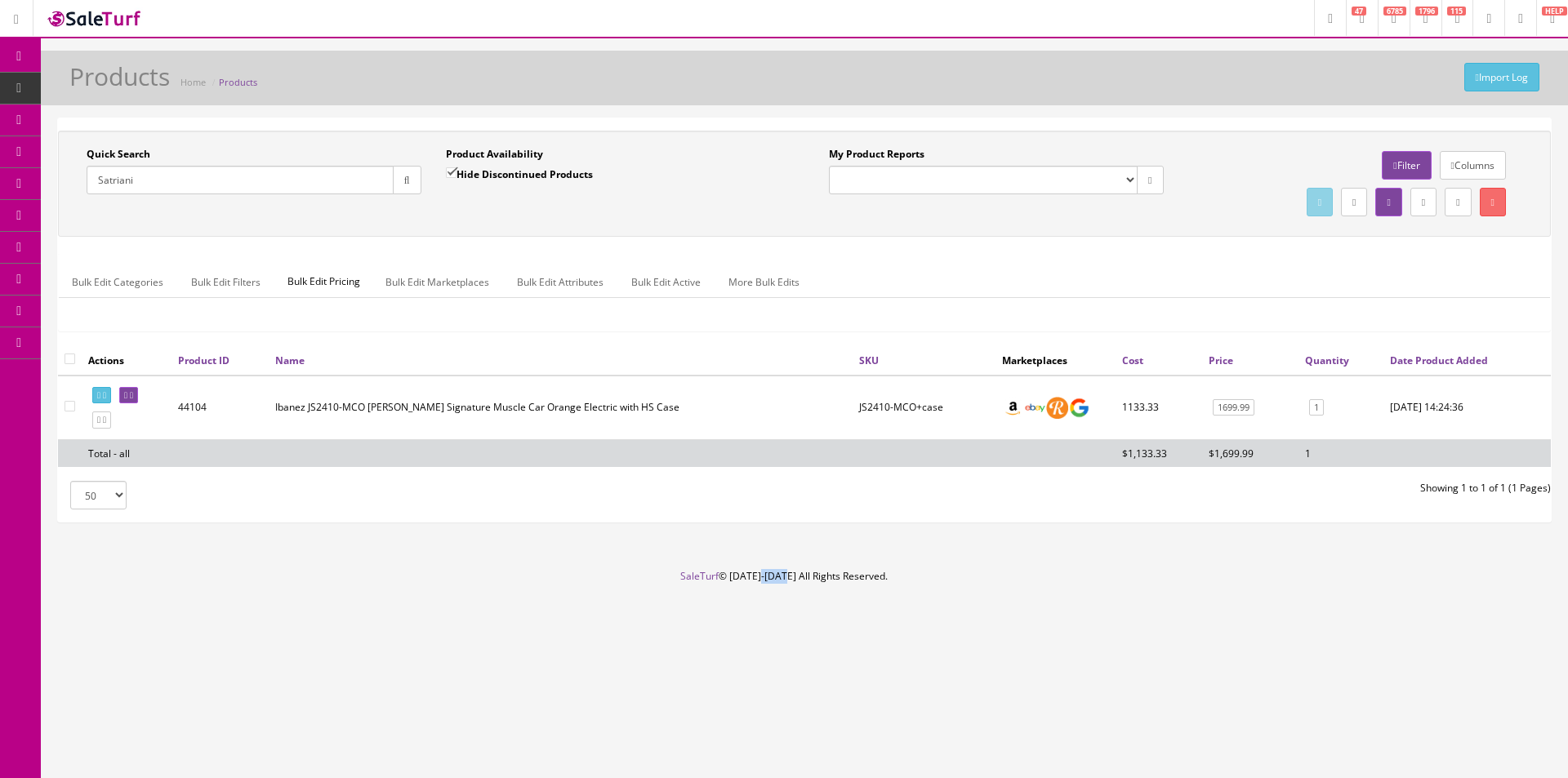
click at [778, 576] on footer "SaleTurf © 2015-2025 All Rights Reserved." at bounding box center [784, 610] width 1568 height 82
click at [786, 575] on footer "SaleTurf © 2015-2025 All Rights Reserved." at bounding box center [784, 610] width 1568 height 82
click at [733, 569] on footer "SaleTurf © 2015-2025 All Rights Reserved." at bounding box center [784, 610] width 1568 height 82
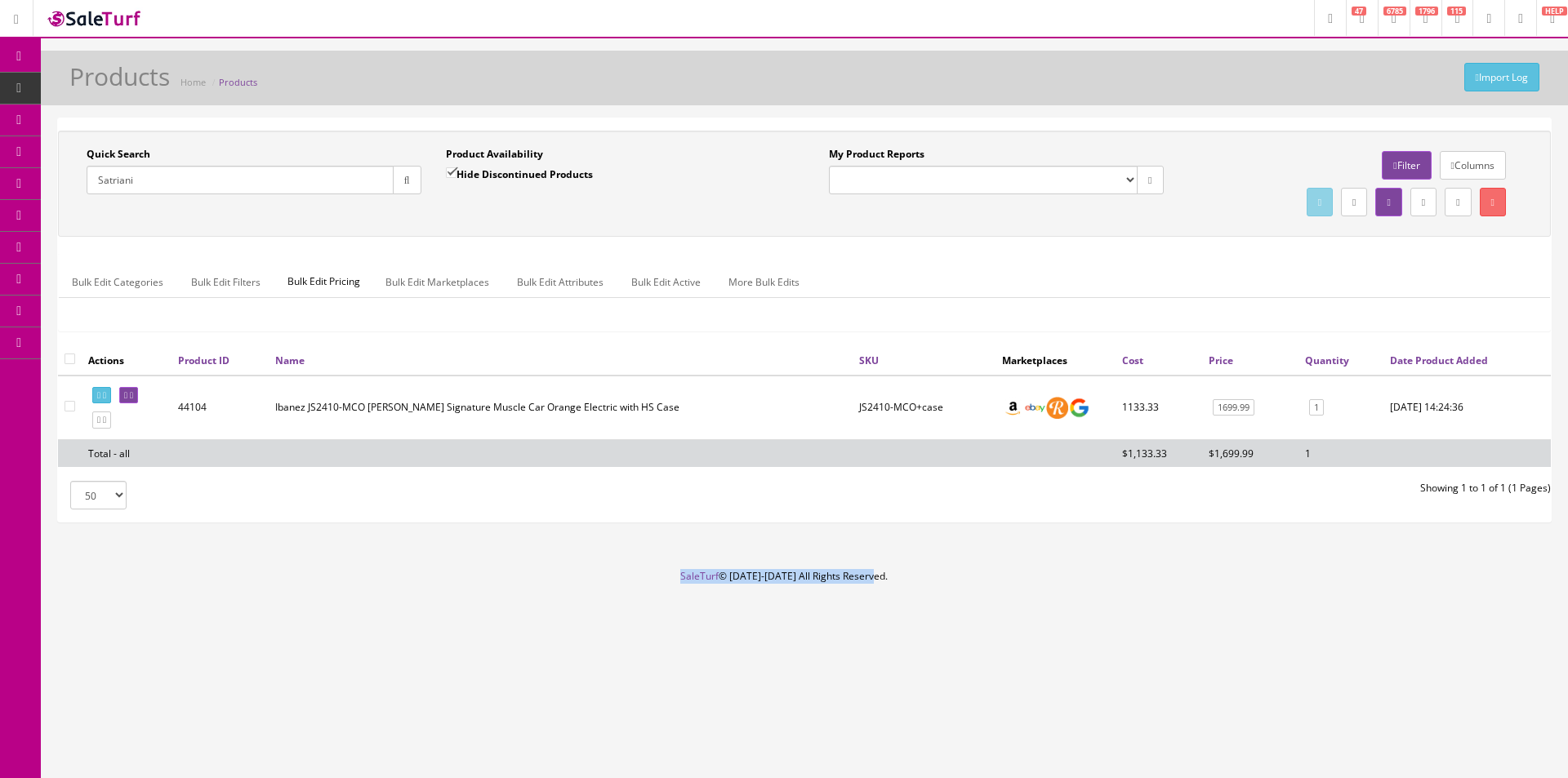
click at [742, 562] on div "Import Log Products Home Products Quick Search Satriani Date From Product Avail…" at bounding box center [805, 309] width 1527 height 518
click at [792, 579] on footer "SaleTurf © 2015-2025 All Rights Reserved." at bounding box center [784, 610] width 1568 height 82
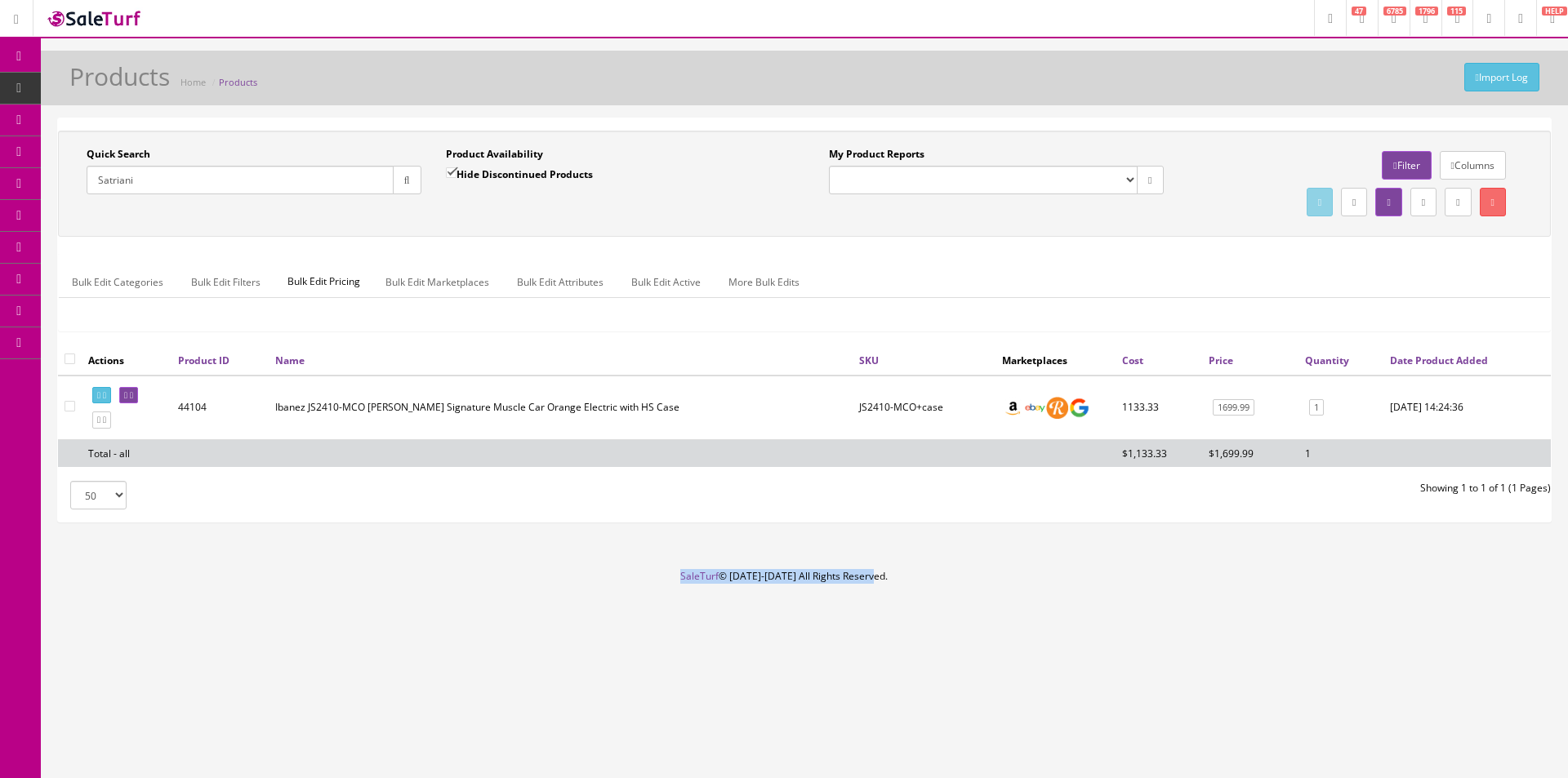
click at [842, 581] on footer "SaleTurf © 2015-2025 All Rights Reserved." at bounding box center [784, 610] width 1568 height 82
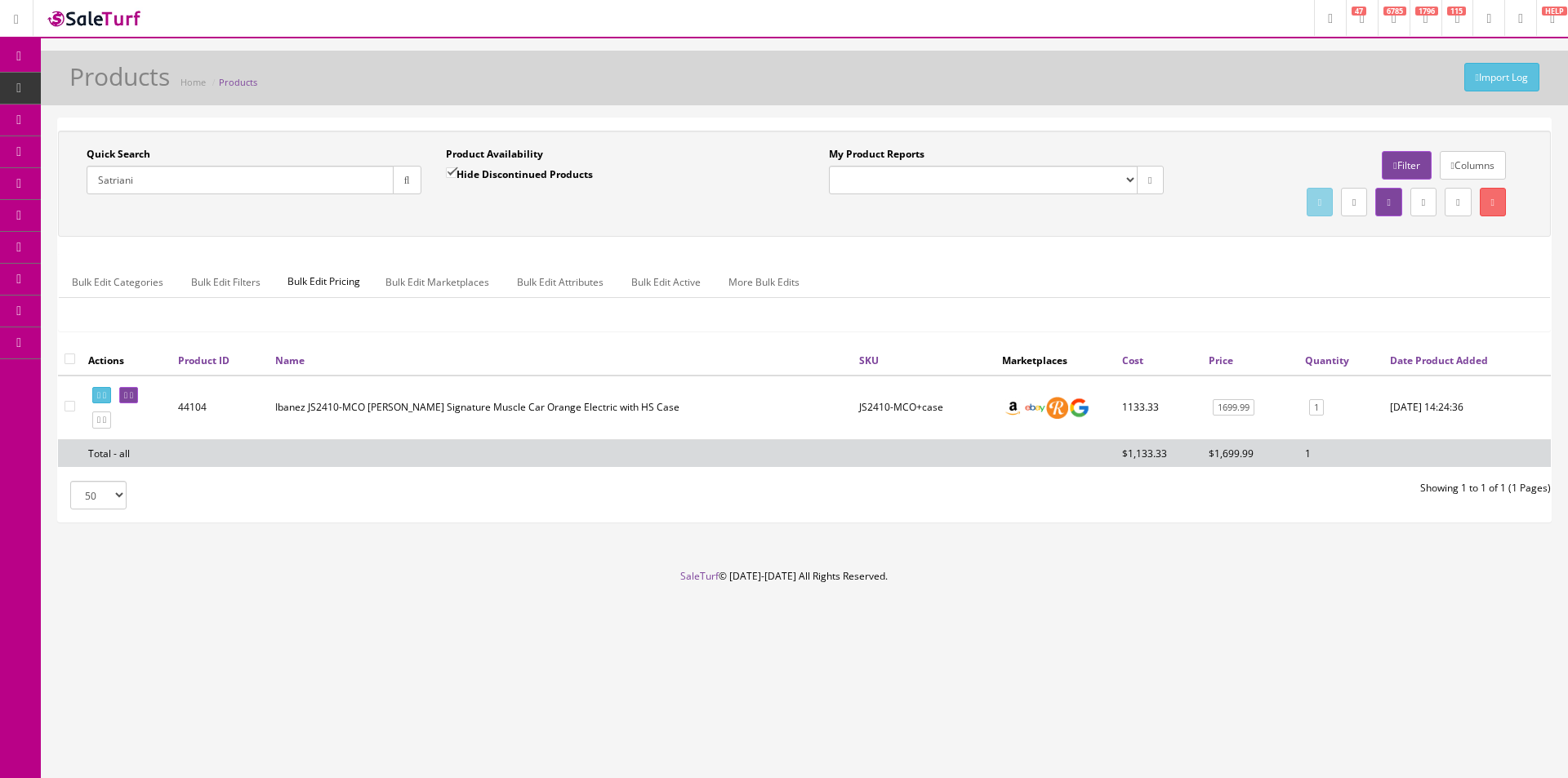
click at [842, 581] on footer "SaleTurf © 2015-2025 All Rights Reserved." at bounding box center [784, 610] width 1568 height 82
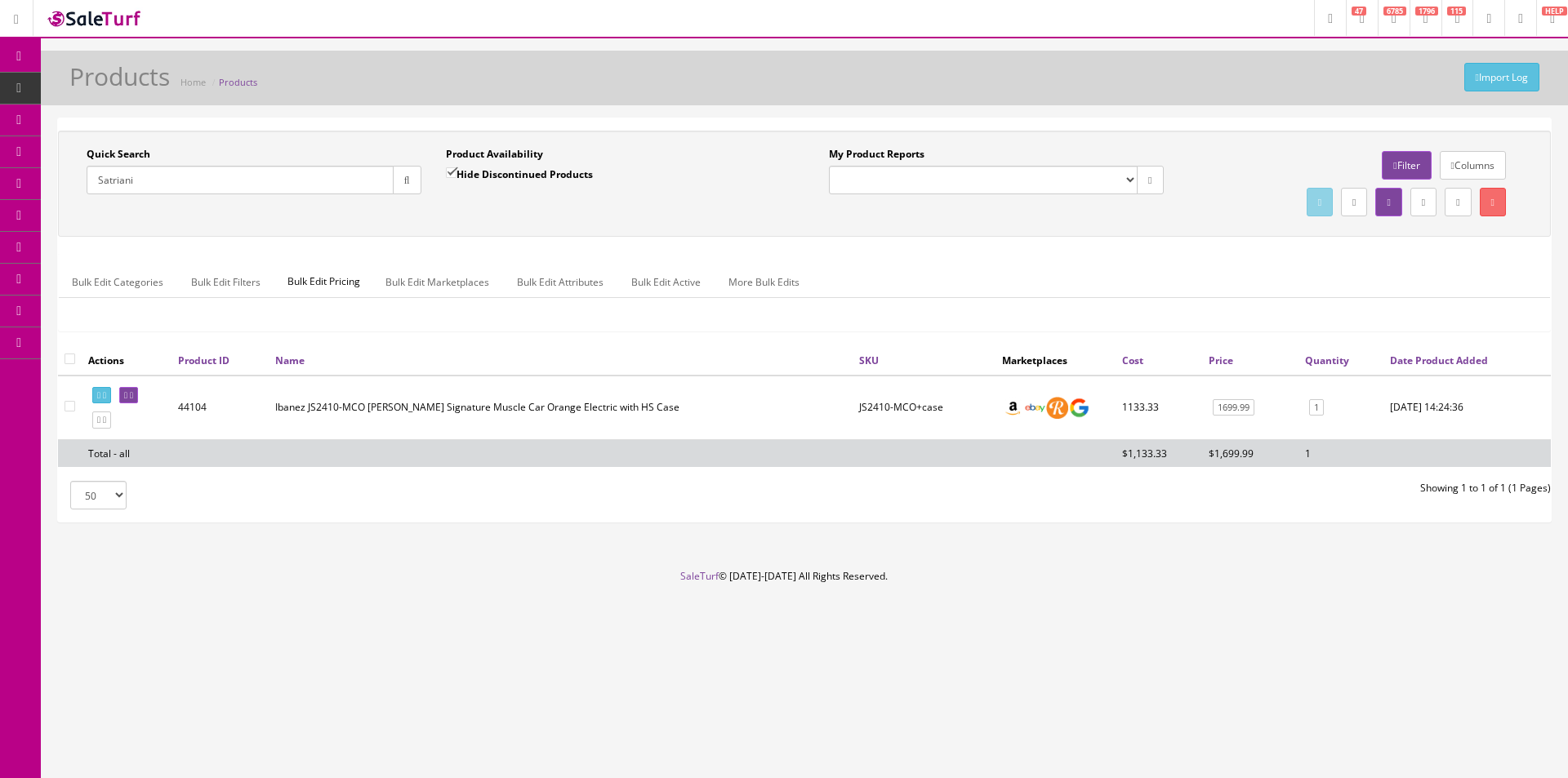
click at [842, 581] on footer "SaleTurf © 2015-2025 All Rights Reserved." at bounding box center [784, 610] width 1568 height 82
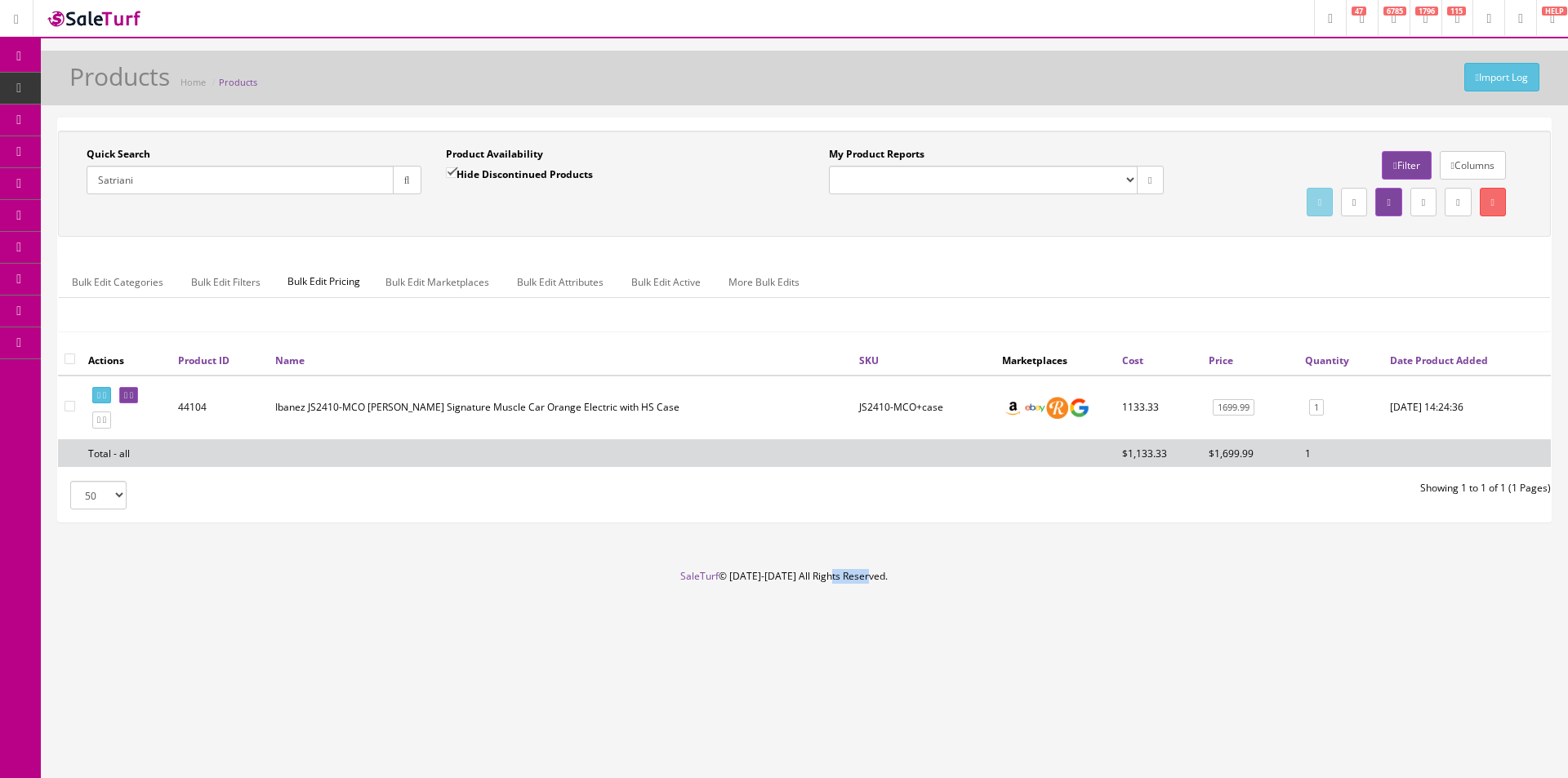
click at [842, 581] on footer "SaleTurf © 2015-2025 All Rights Reserved." at bounding box center [784, 610] width 1568 height 82
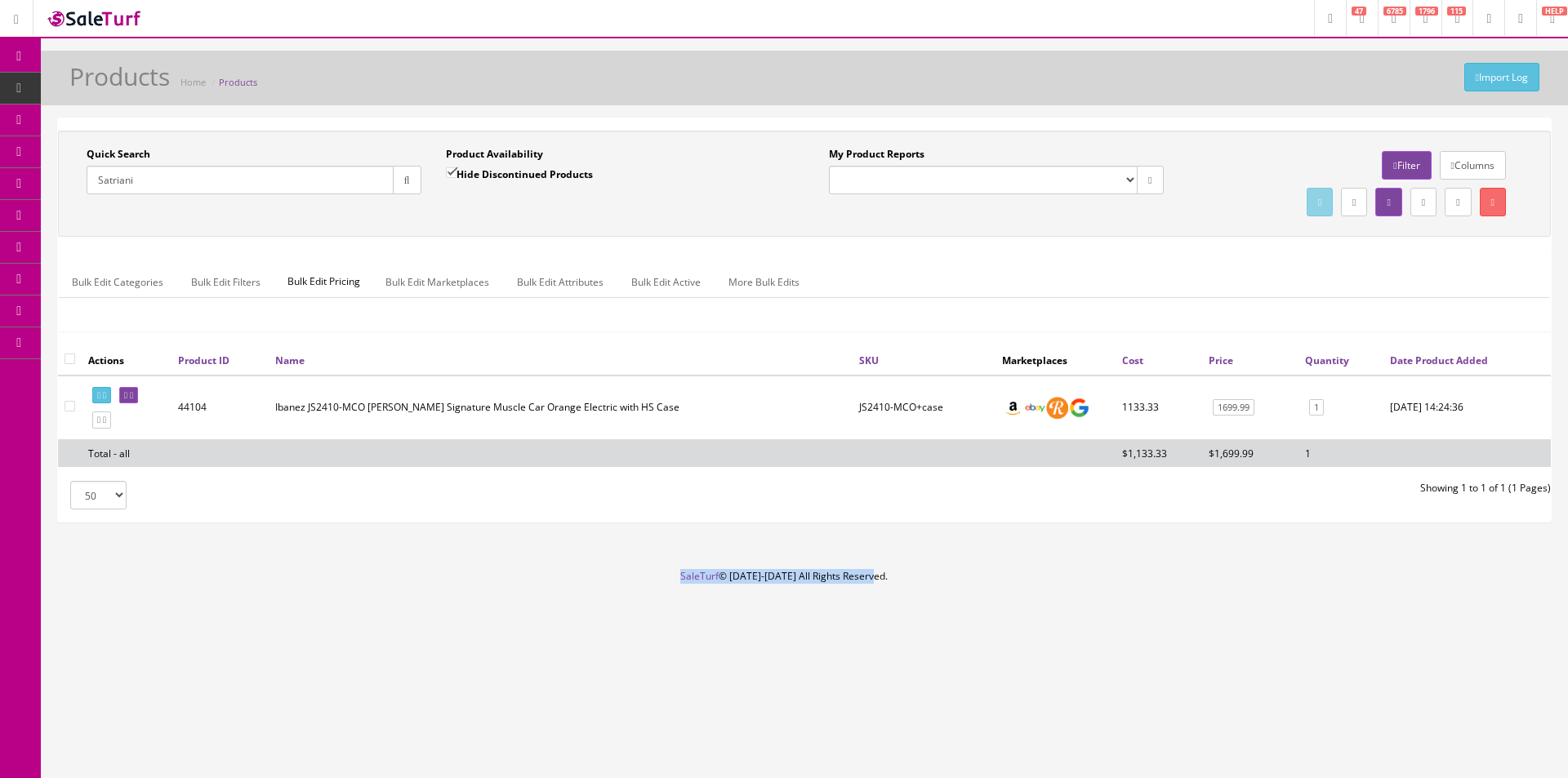
click at [842, 581] on footer "SaleTurf © 2015-2025 All Rights Reserved." at bounding box center [784, 610] width 1568 height 82
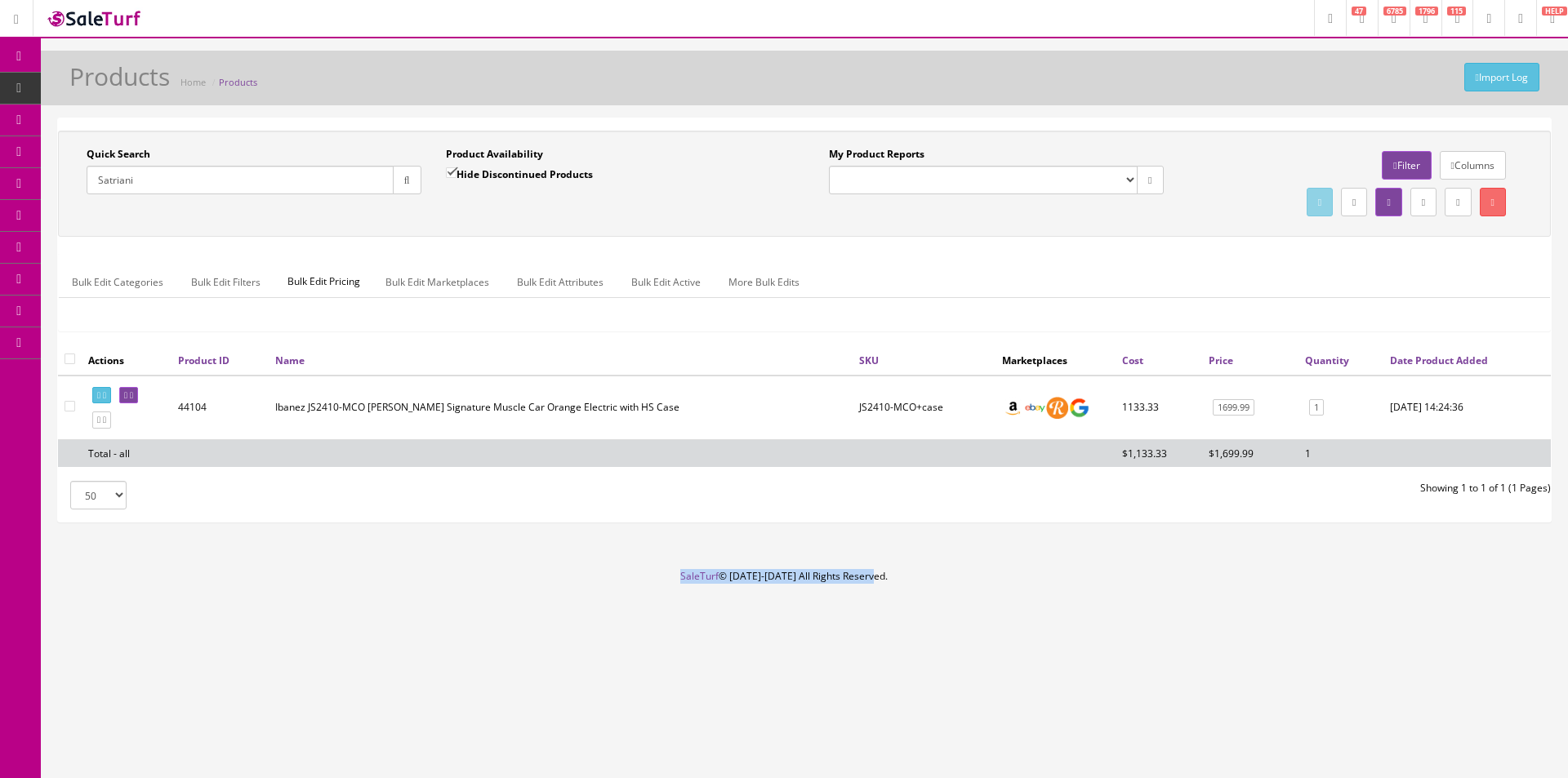
click at [841, 581] on footer "SaleTurf © 2015-2025 All Rights Reserved." at bounding box center [784, 610] width 1568 height 82
click at [837, 581] on footer "SaleTurf © 2015-2025 All Rights Reserved." at bounding box center [784, 610] width 1568 height 82
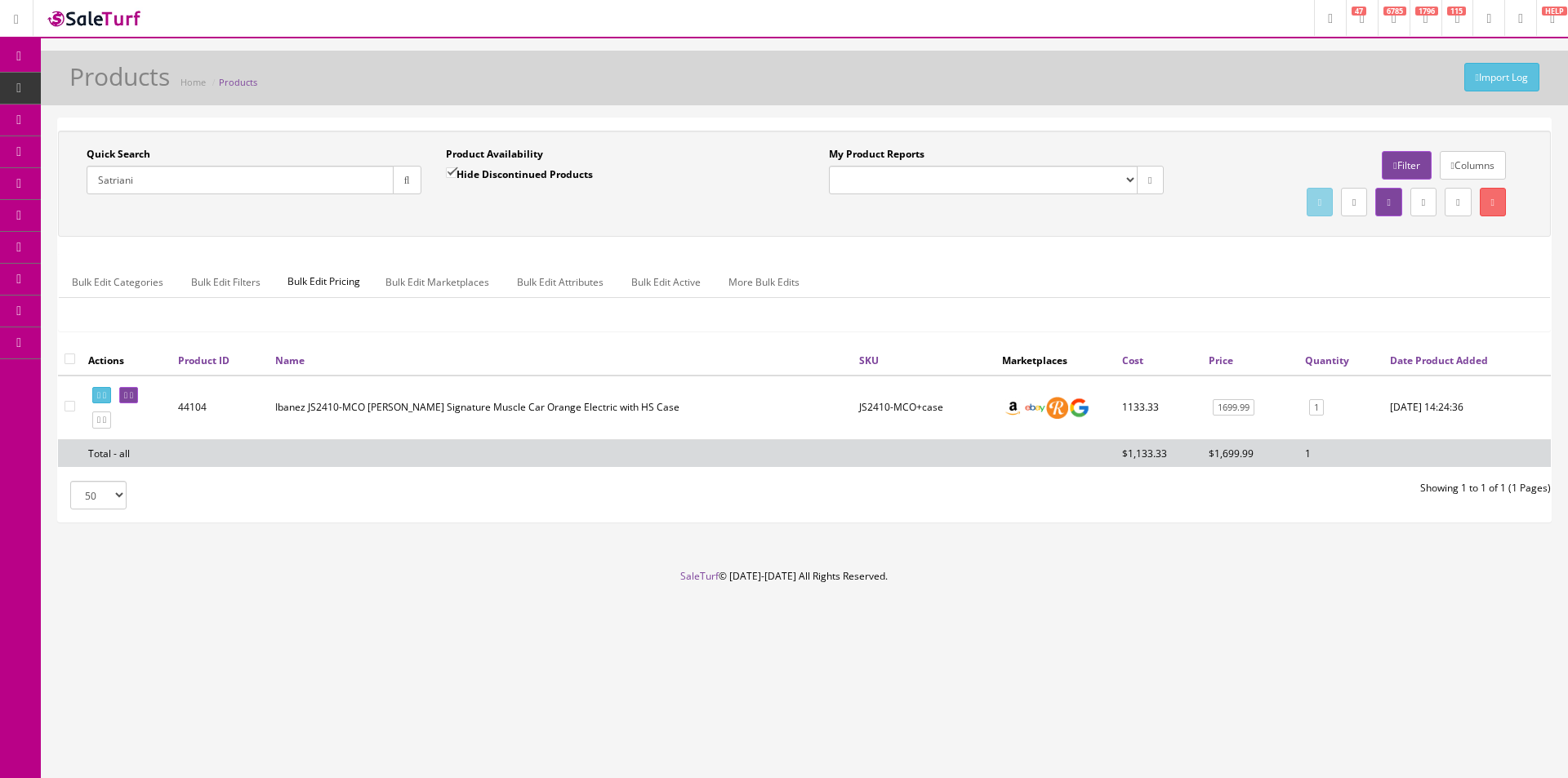
click at [837, 581] on footer "SaleTurf © 2015-2025 All Rights Reserved." at bounding box center [784, 610] width 1568 height 82
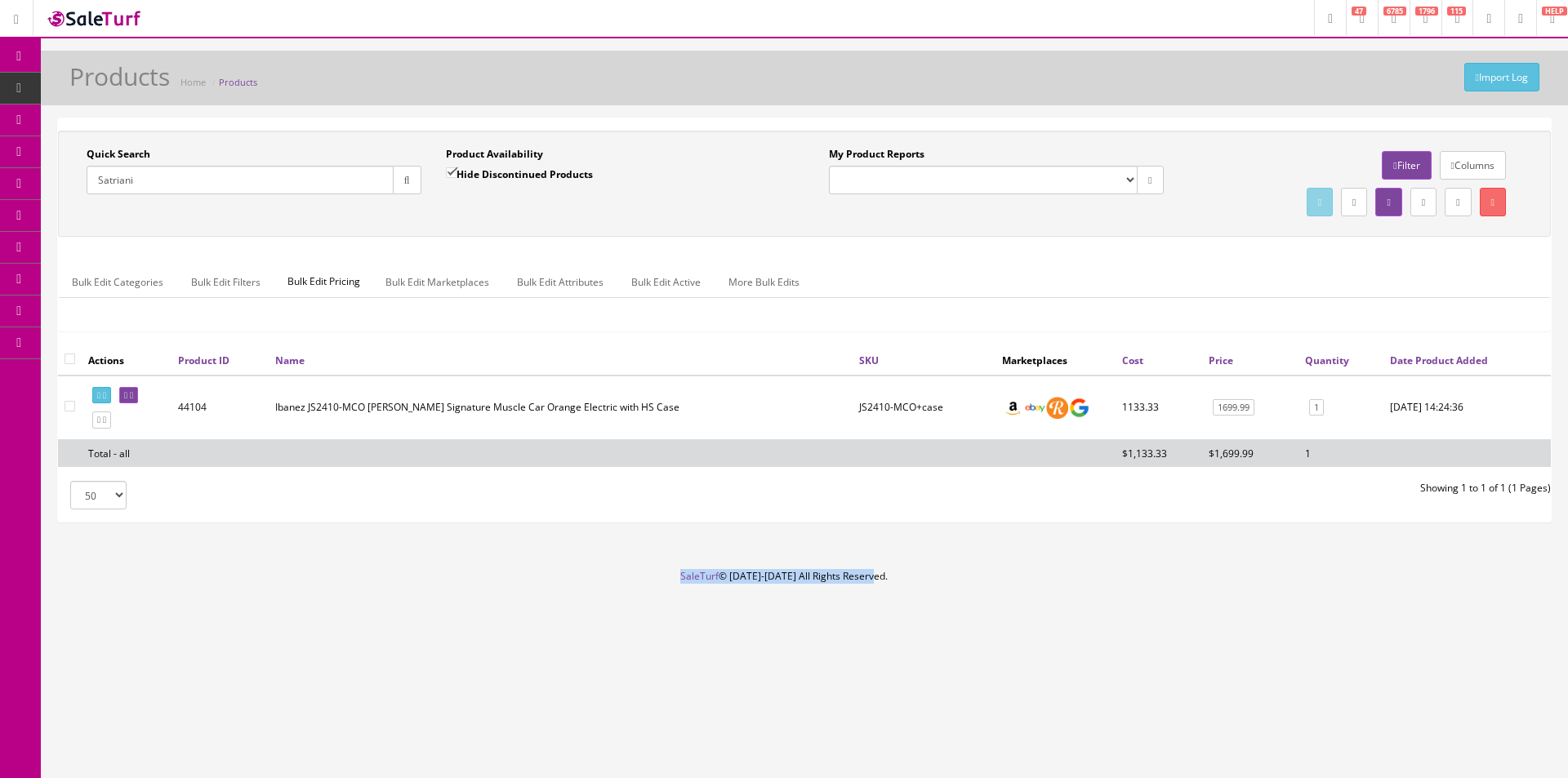
click at [837, 581] on footer "SaleTurf © 2015-2025 All Rights Reserved." at bounding box center [784, 610] width 1568 height 82
click at [827, 575] on footer "SaleTurf © 2015-2025 All Rights Reserved." at bounding box center [784, 610] width 1568 height 82
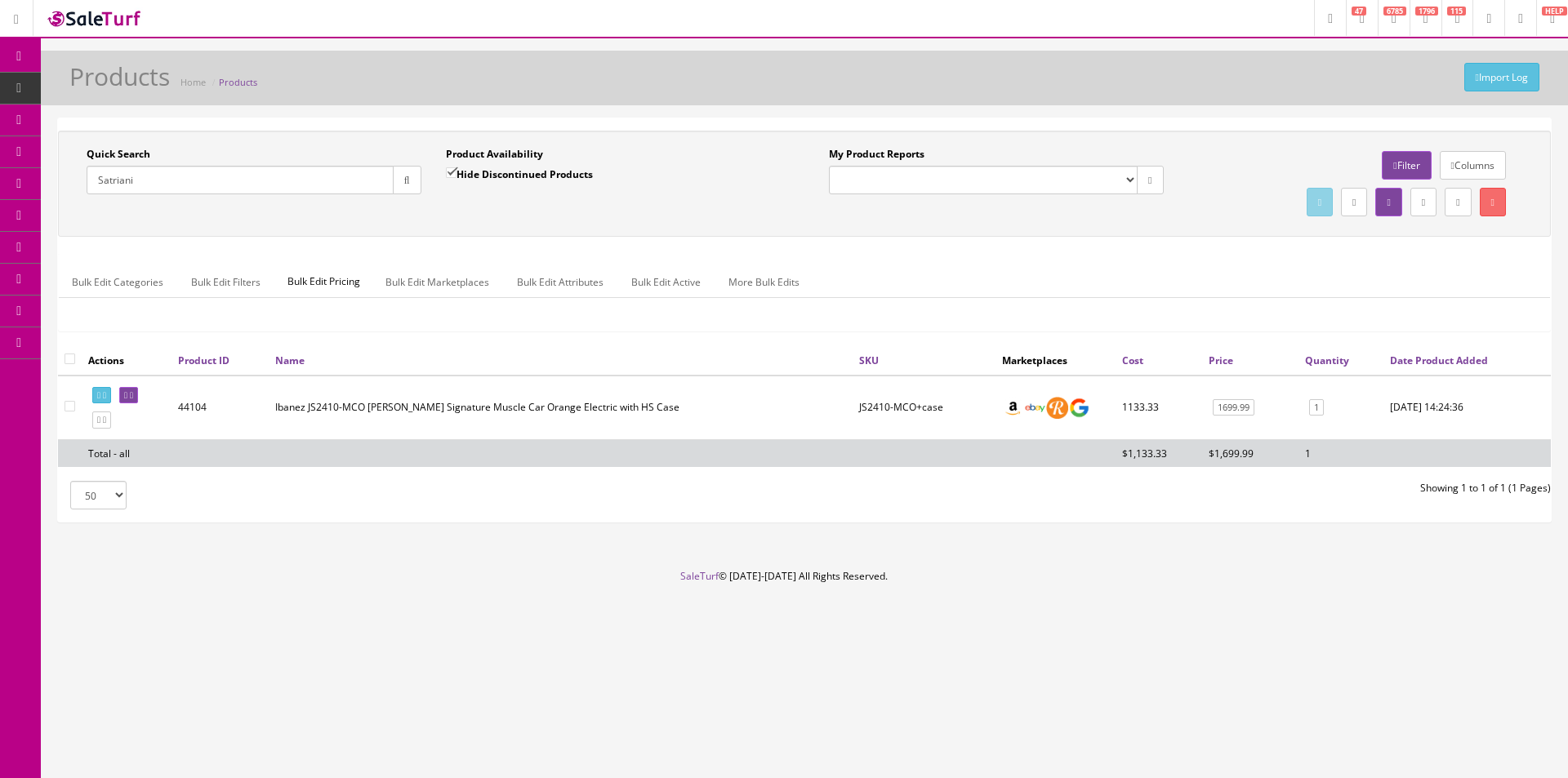
click at [824, 575] on footer "SaleTurf © 2015-2025 All Rights Reserved." at bounding box center [784, 610] width 1568 height 82
click at [822, 582] on footer "SaleTurf © 2015-2025 All Rights Reserved." at bounding box center [784, 610] width 1568 height 82
click at [894, 578] on footer "SaleTurf © 2015-2025 All Rights Reserved." at bounding box center [784, 610] width 1568 height 82
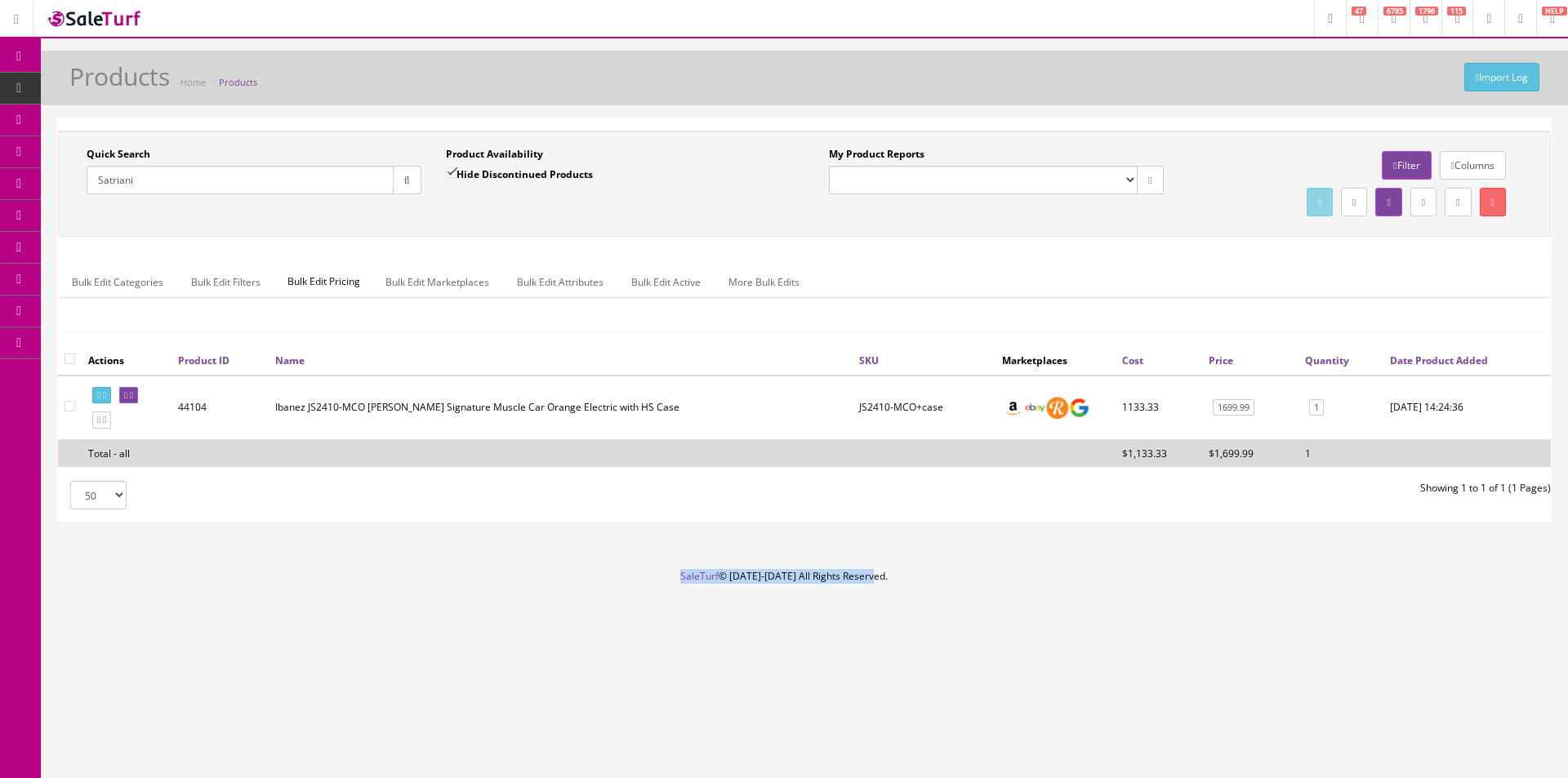
click at [894, 578] on footer "SaleTurf © 2015-2025 All Rights Reserved." at bounding box center [784, 610] width 1568 height 82
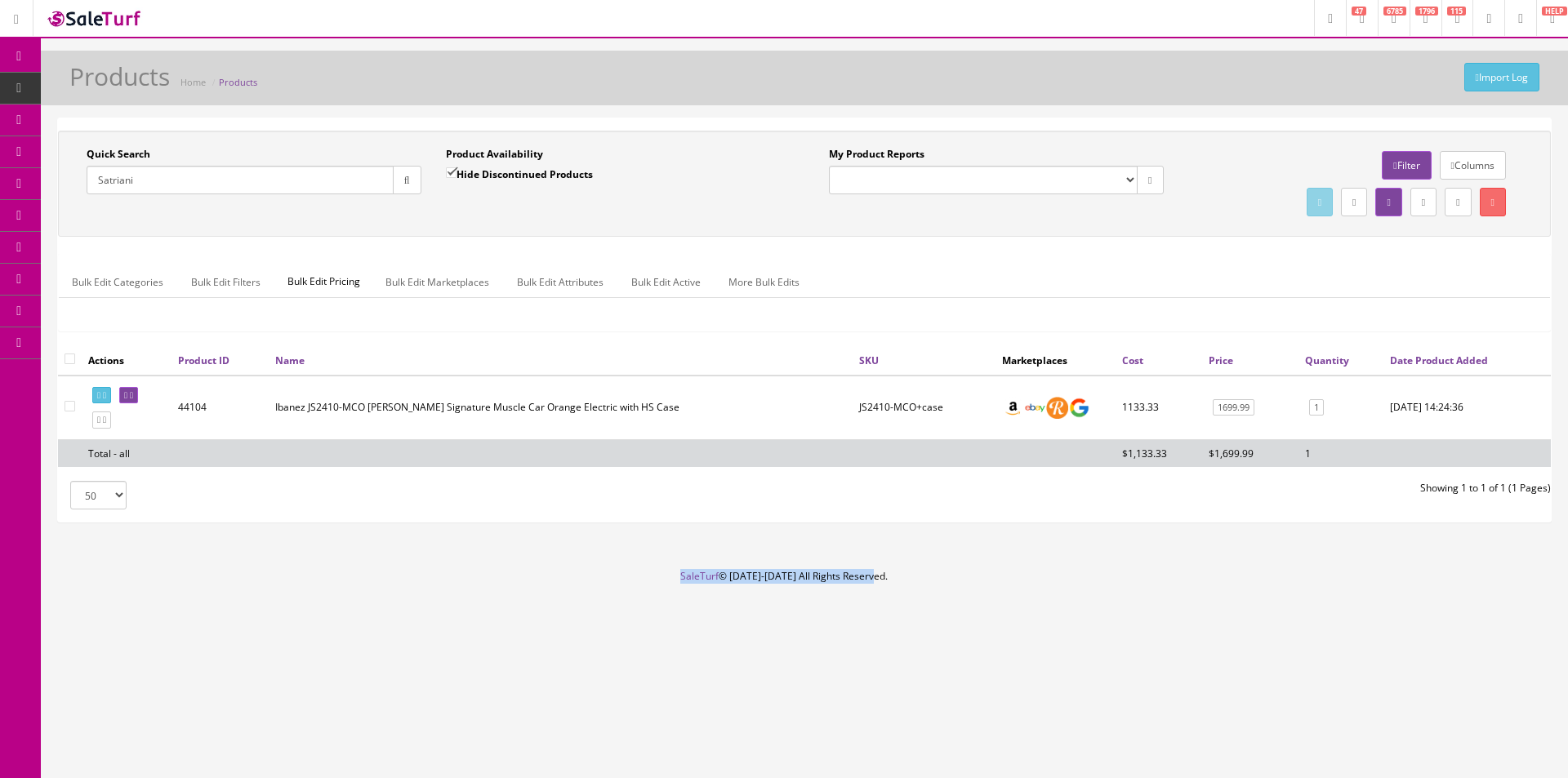
click at [894, 578] on footer "SaleTurf © 2015-2025 All Rights Reserved." at bounding box center [784, 610] width 1568 height 82
click at [1218, 551] on div "Import Log Products Home Products Quick Search Satriani Date From Product Avail…" at bounding box center [805, 309] width 1527 height 518
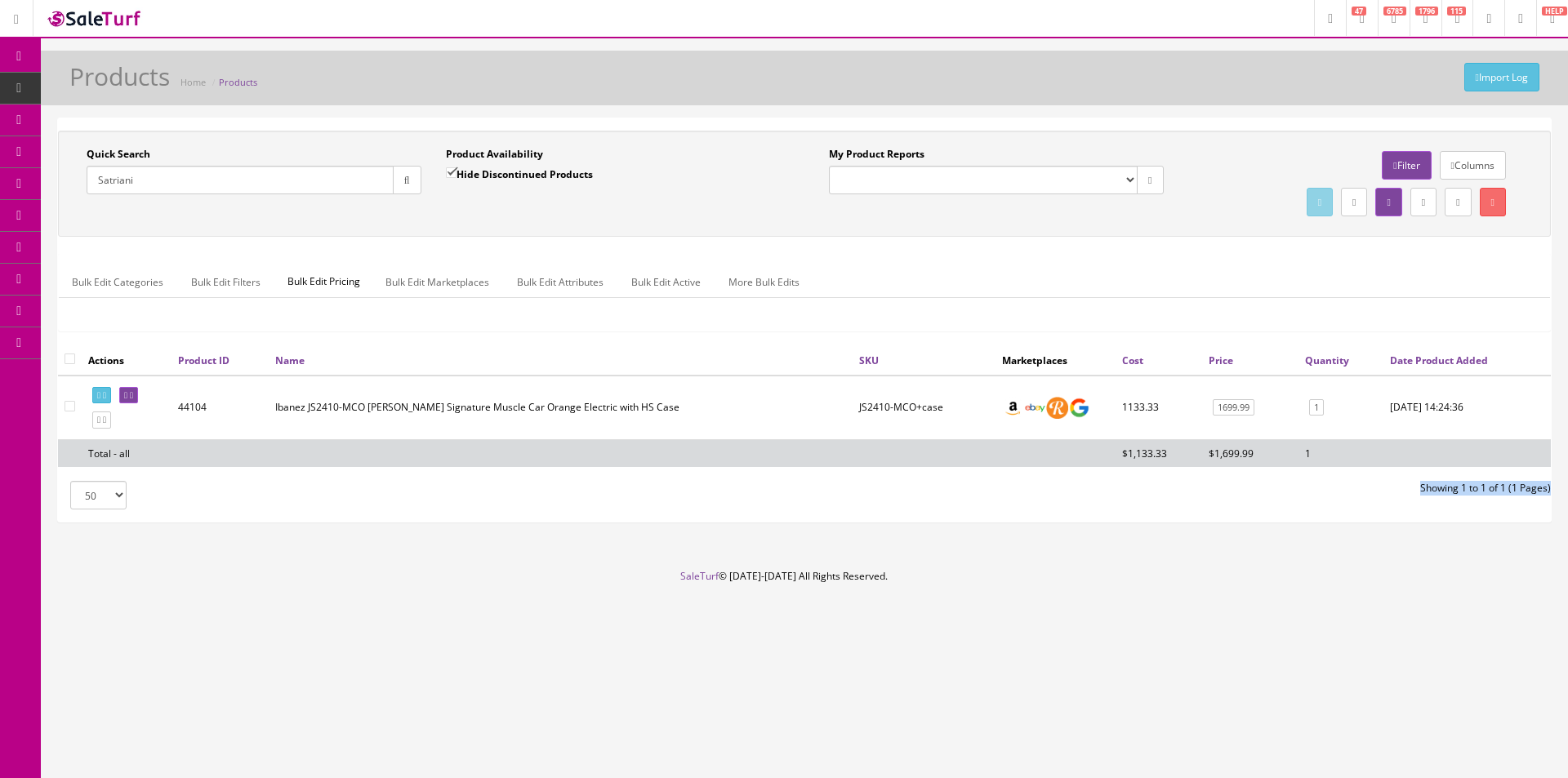
click at [1218, 551] on div "Import Log Products Home Products Quick Search Satriani Date From Product Avail…" at bounding box center [805, 309] width 1527 height 518
click at [1218, 550] on div "Import Log Products Home Products Quick Search Satriani Date From Product Avail…" at bounding box center [805, 309] width 1527 height 518
drag, startPoint x: 1218, startPoint y: 550, endPoint x: 1272, endPoint y: 551, distance: 54.0
click at [1218, 550] on div "Import Log Products Home Products Quick Search Satriani Date From Product Avail…" at bounding box center [805, 309] width 1527 height 518
click at [1167, 262] on div "Bulk Edit Categories Bulk Edit Filters Bulk Edit Pricing Bulk Edit Marketplaces…" at bounding box center [804, 292] width 1491 height 77
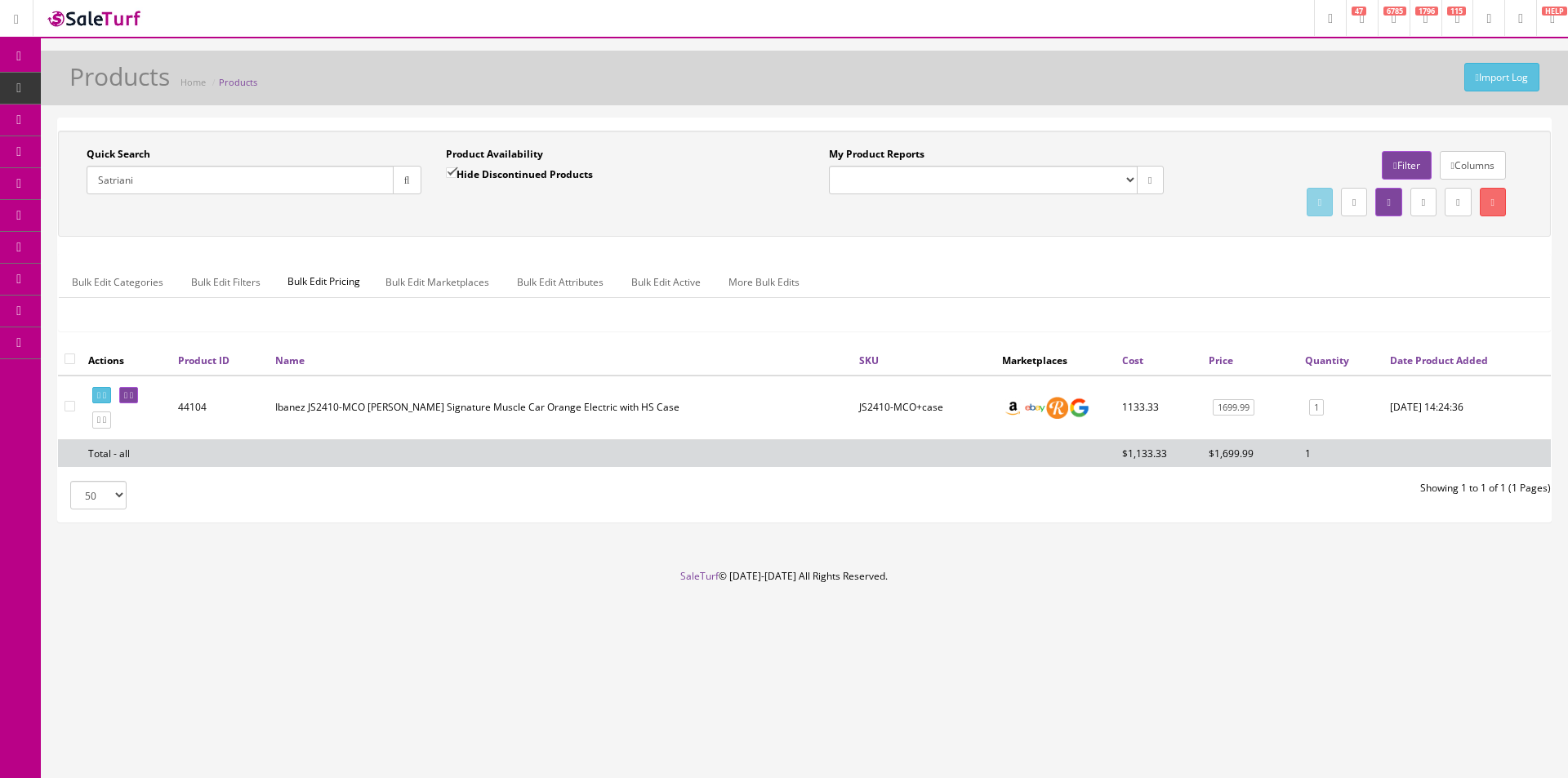
click at [847, 712] on div "Research Trends Trending on Ebay Google Trends Amazon Insights (Login Before Cl…" at bounding box center [784, 389] width 1568 height 778
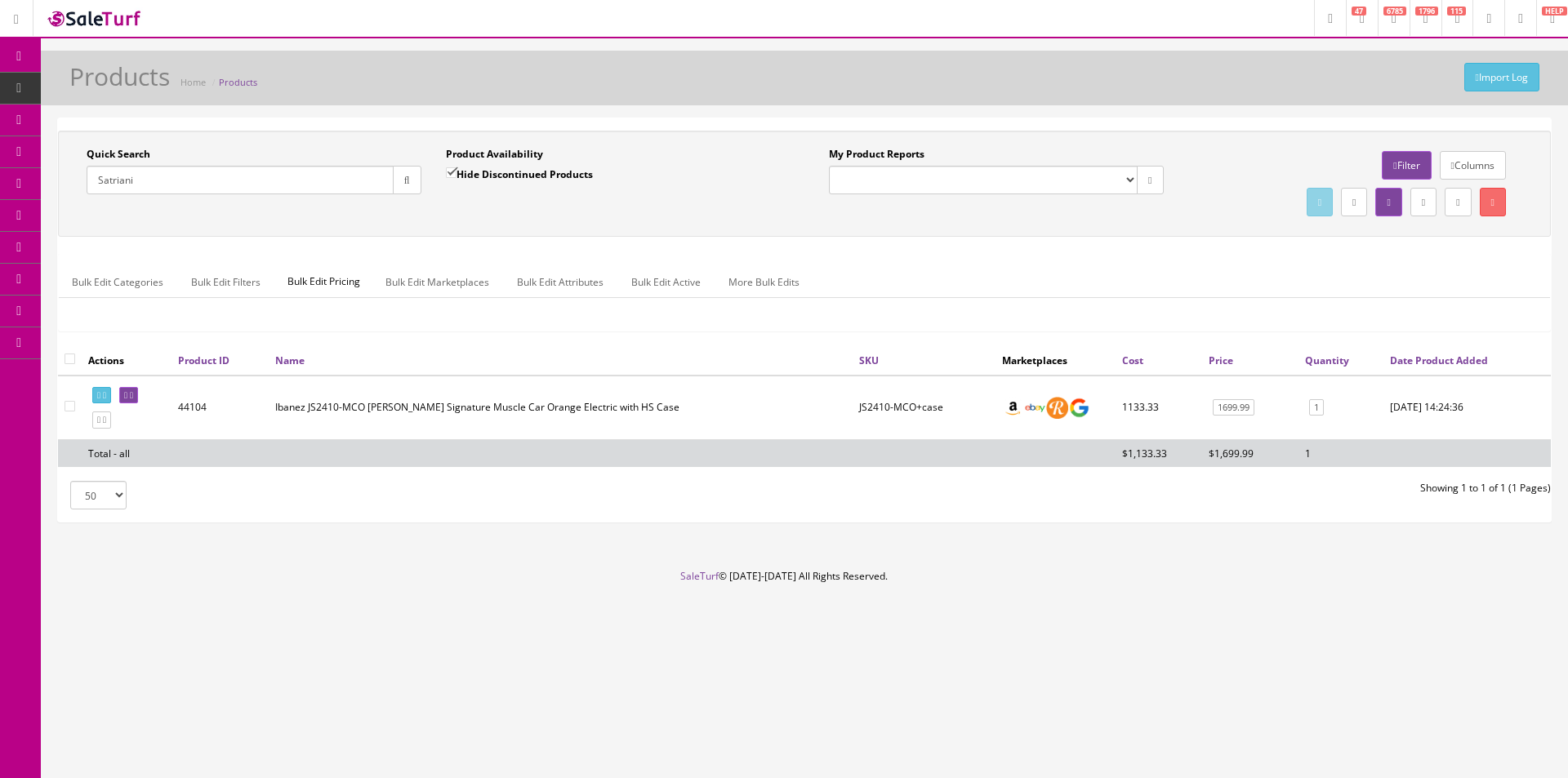
click at [847, 712] on div "Research Trends Trending on Ebay Google Trends Amazon Insights (Login Before Cl…" at bounding box center [784, 389] width 1568 height 778
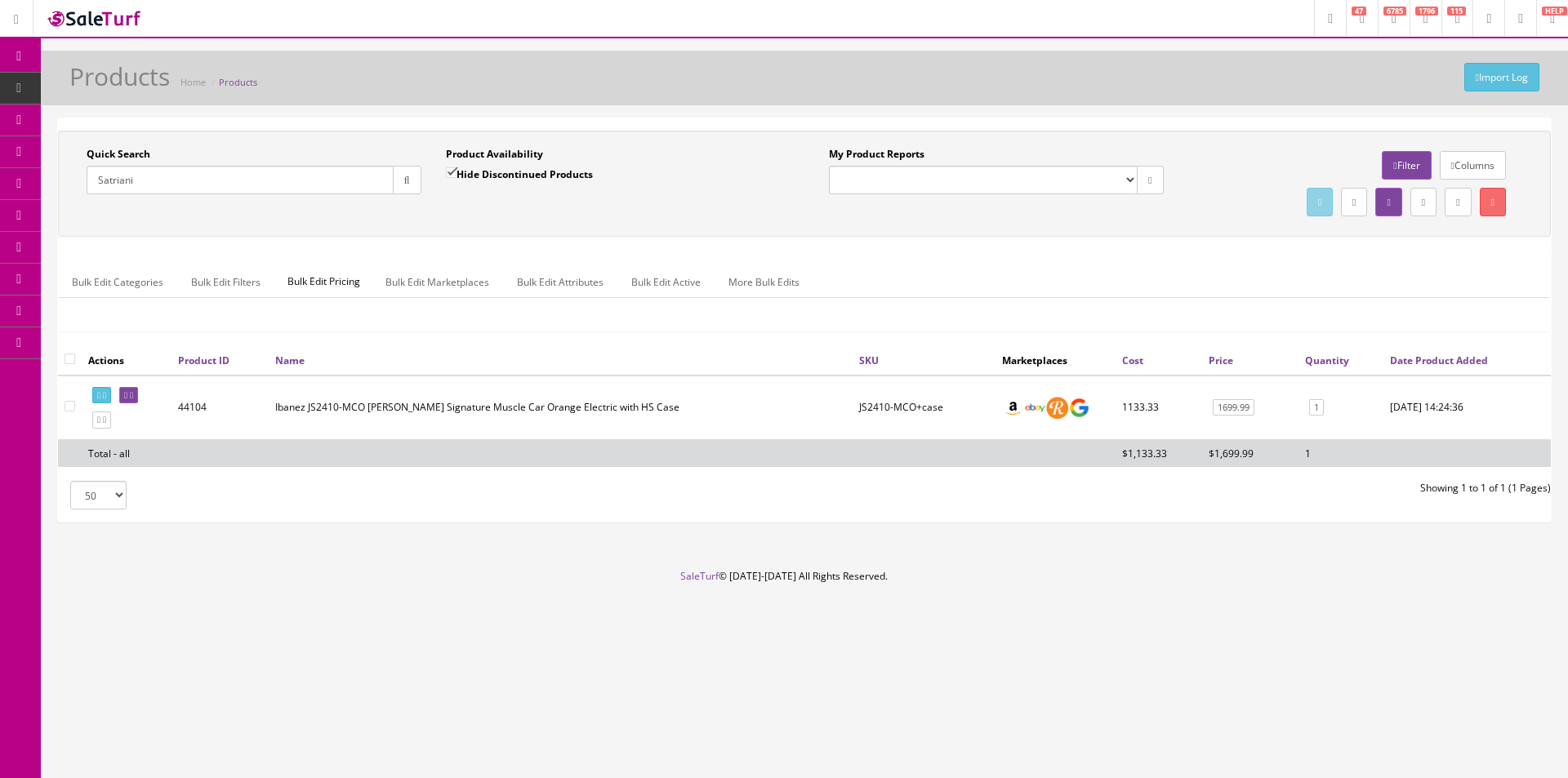
drag, startPoint x: 847, startPoint y: 712, endPoint x: 1162, endPoint y: 42, distance: 740.4
click at [848, 712] on div "Research Trends Trending on Ebay Google Trends Amazon Insights (Login Before Cl…" at bounding box center [784, 389] width 1568 height 778
click at [165, 179] on input "Satriani" at bounding box center [240, 180] width 308 height 28
click at [165, 180] on input "Satriani" at bounding box center [240, 180] width 308 height 28
click at [165, 181] on input "Satriani" at bounding box center [240, 180] width 308 height 28
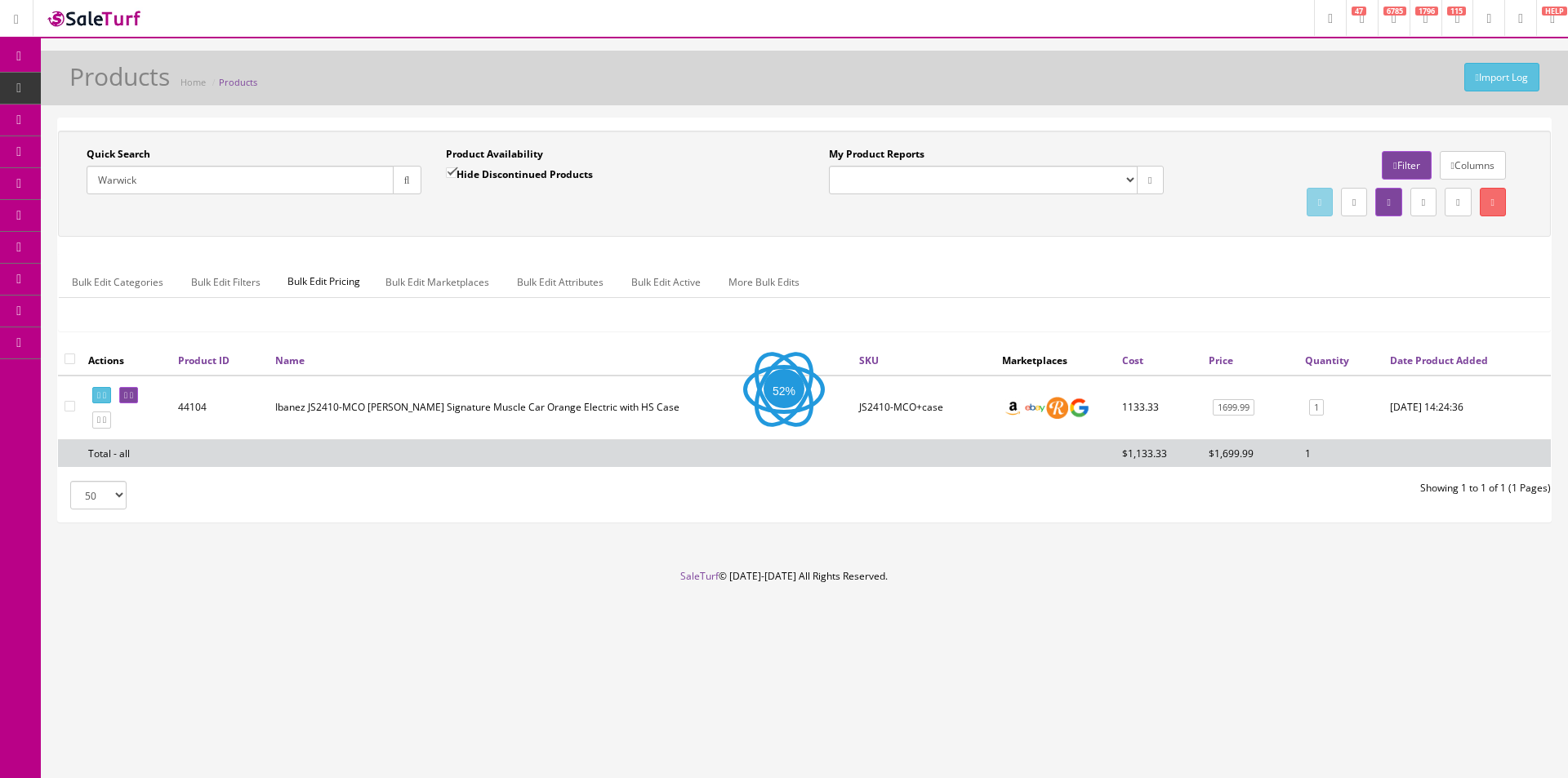
type input "Warwick"
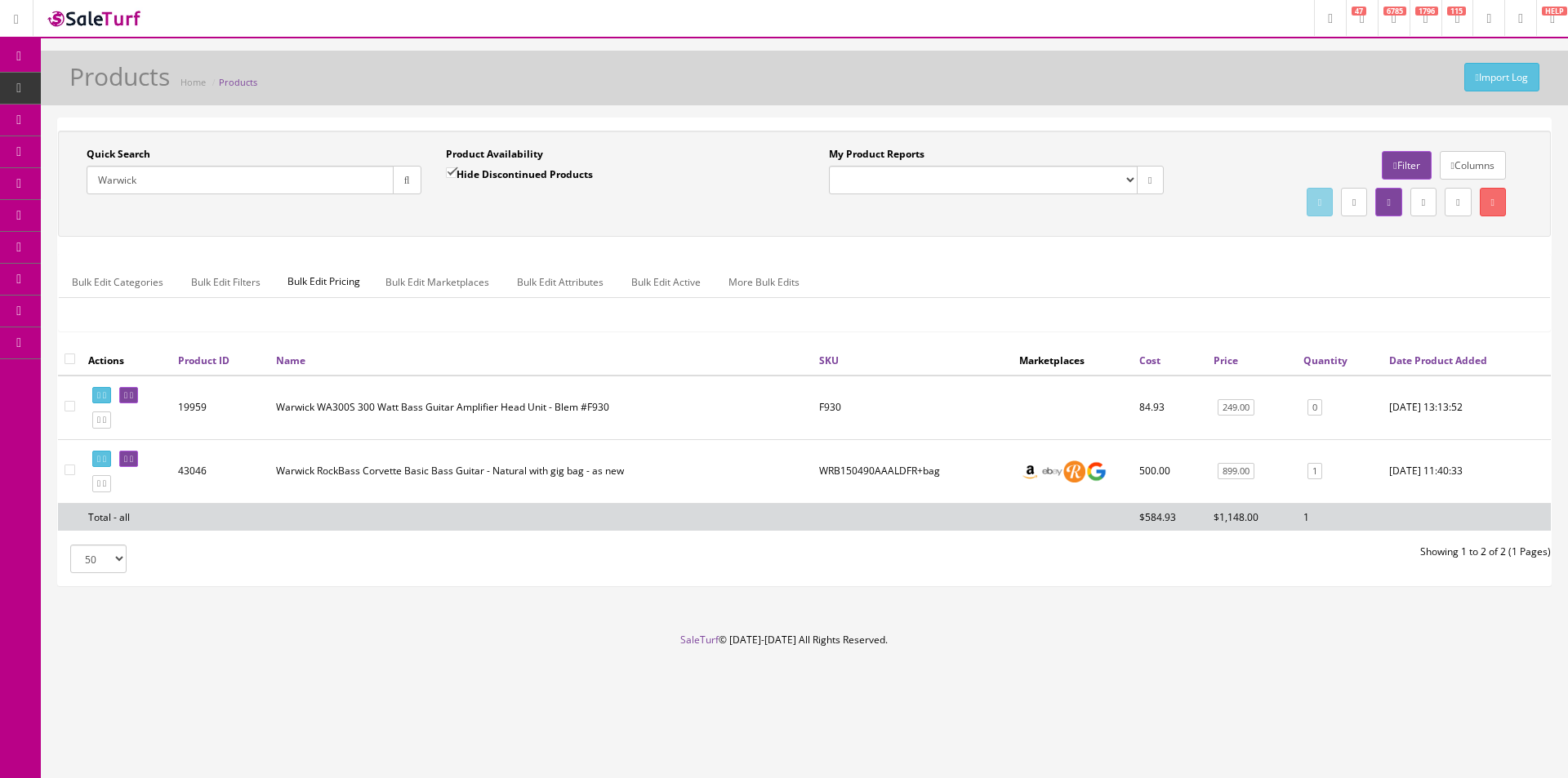
click at [350, 470] on td "Warwick RockBass Corvette Basic Bass Guitar - Natural with gig bag - as new" at bounding box center [541, 471] width 543 height 63
click at [106, 483] on icon at bounding box center [103, 483] width 3 height 9
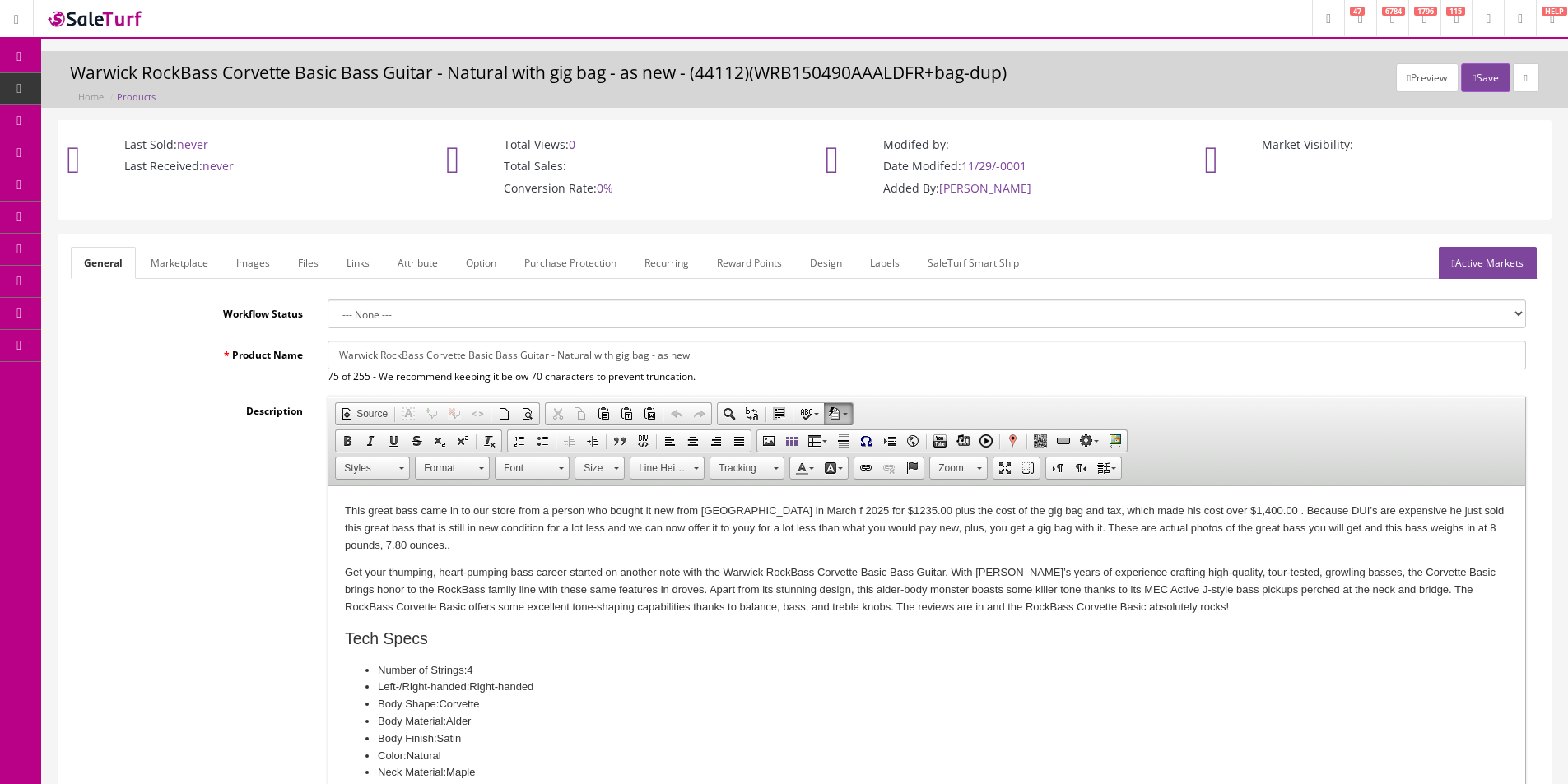
click at [412, 602] on p "Get your thumping, heart-pumping bass career started on another note with the W…" at bounding box center [926, 590] width 1164 height 51
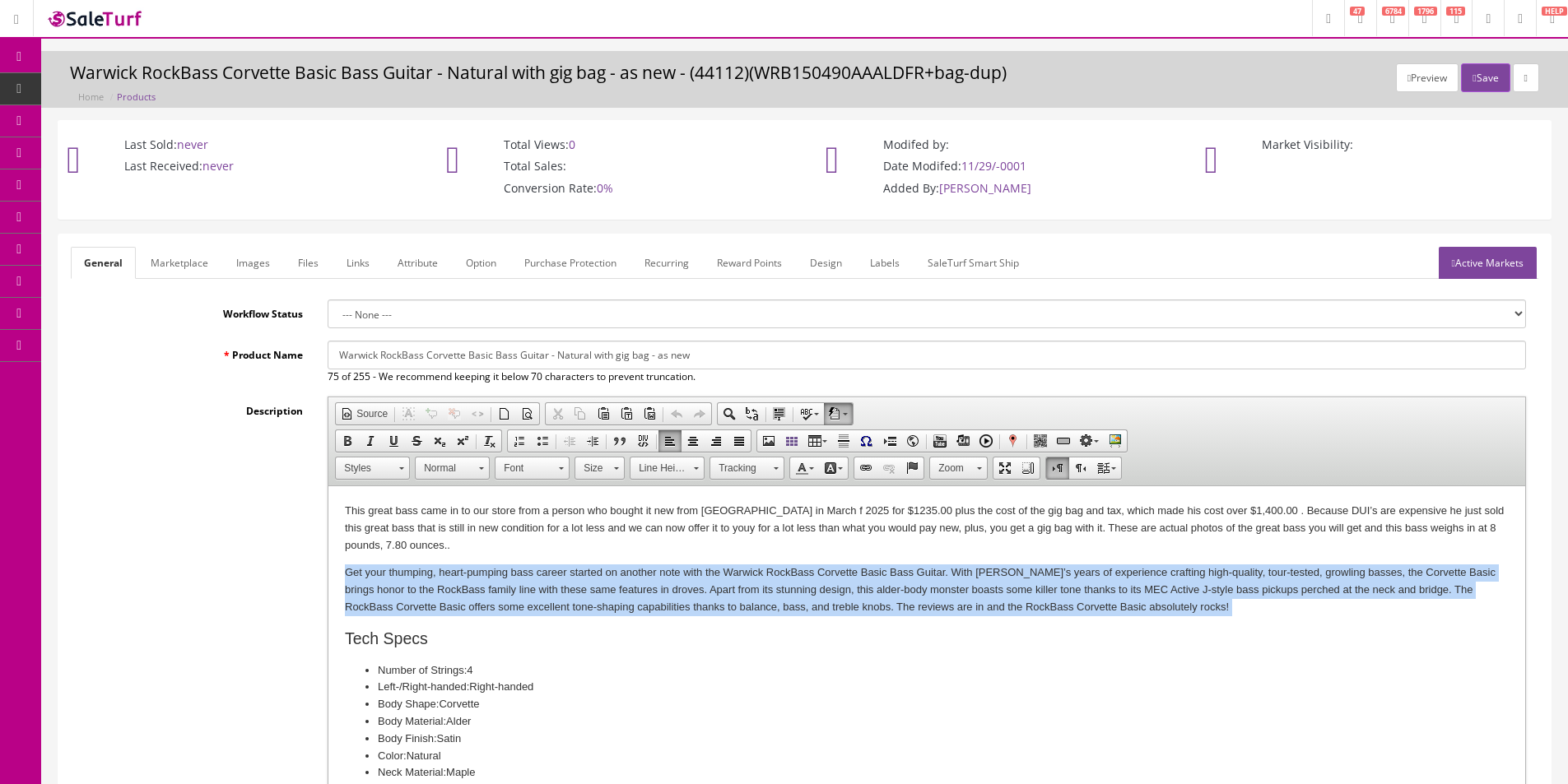
click at [412, 602] on p "Get your thumping, heart-pumping bass career started on another note with the W…" at bounding box center [926, 590] width 1164 height 51
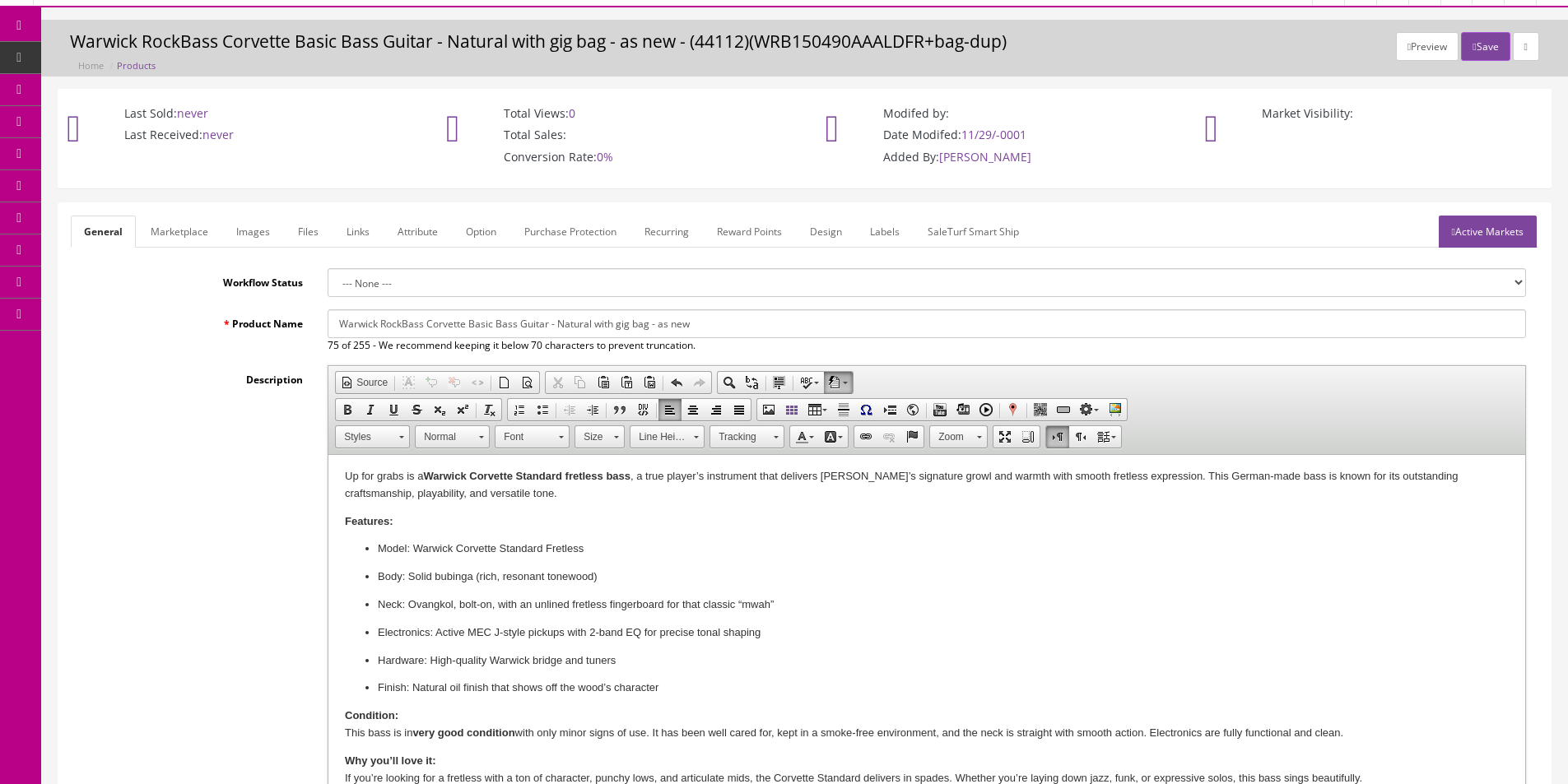
scroll to position [23, 0]
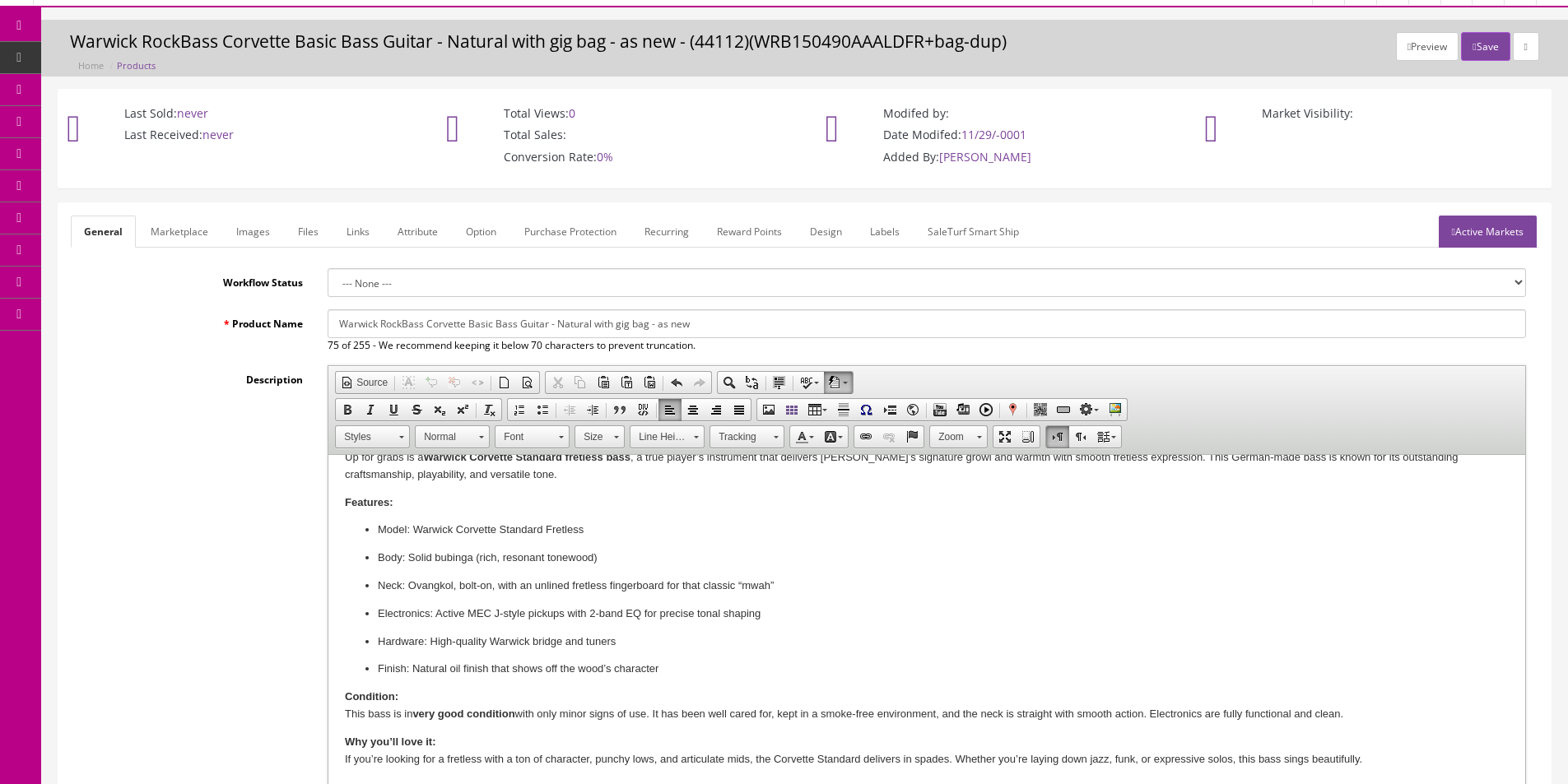
drag, startPoint x: 343, startPoint y: 713, endPoint x: 1371, endPoint y: 715, distance: 1028.0
click at [1371, 715] on html "Up for grabs is a Warwick Corvette Standard fretless bass , a true player’s ins…" at bounding box center [927, 608] width 1196 height 351
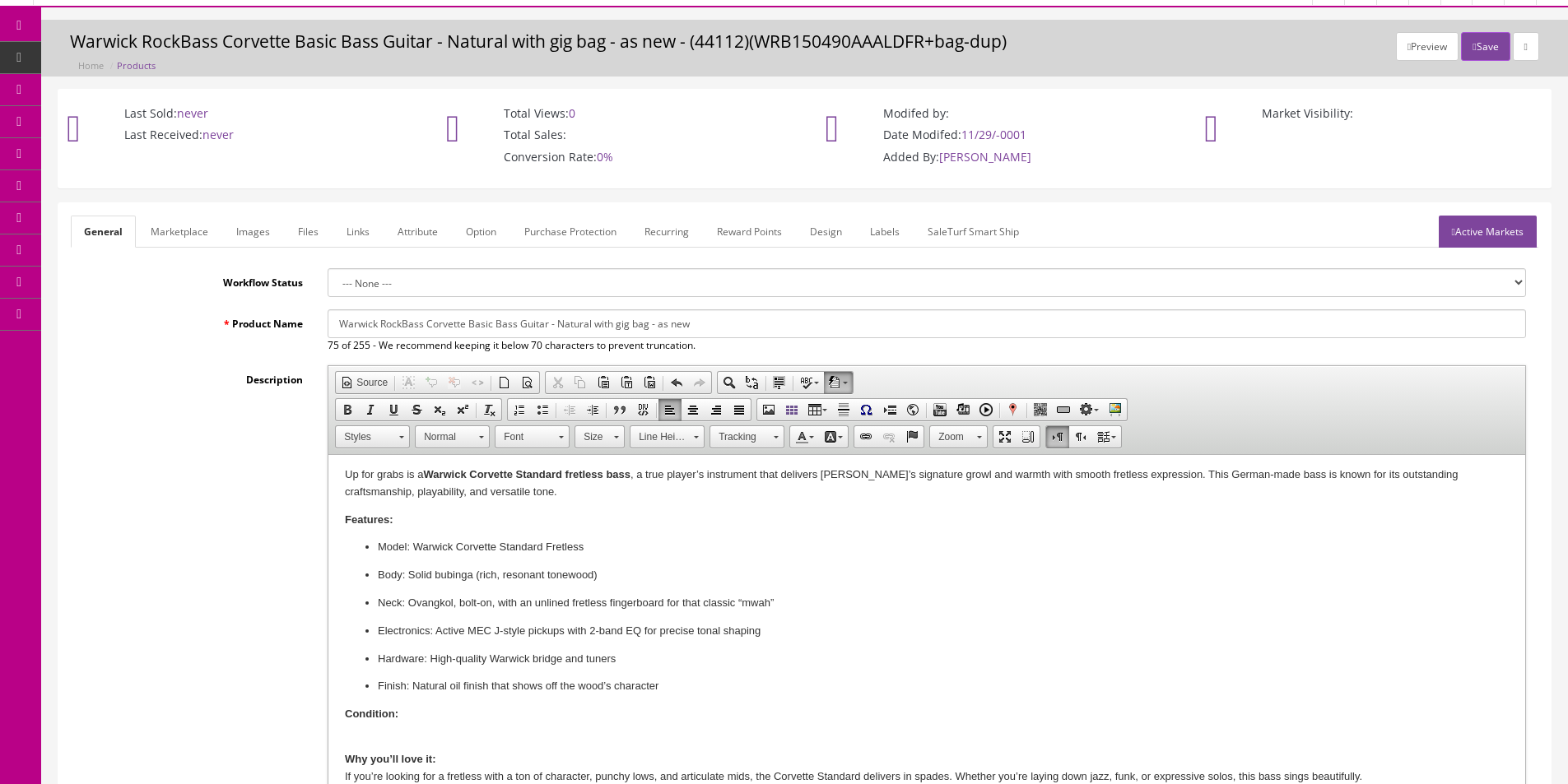
scroll to position [0, 0]
click at [1489, 479] on p "Up for grabs is a Warwick Corvette Standard fretless bass , a true player’s ins…" at bounding box center [926, 488] width 1164 height 34
click at [523, 489] on p "Up for grabs is a Warwick Corvette Standard fretless bass , a true player’s ins…" at bounding box center [926, 488] width 1164 height 34
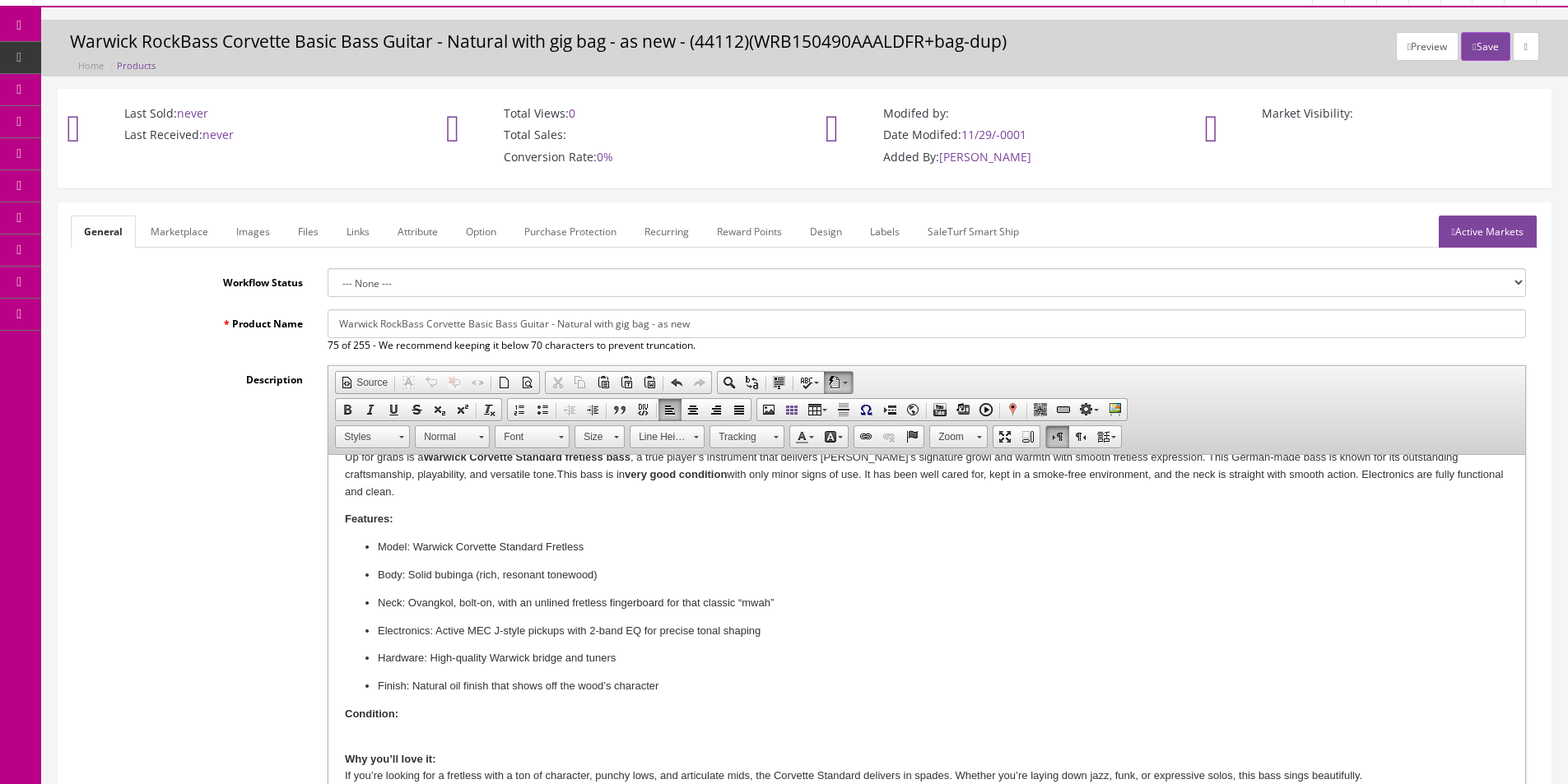
click at [365, 707] on strong "Condition:" at bounding box center [371, 713] width 53 height 13
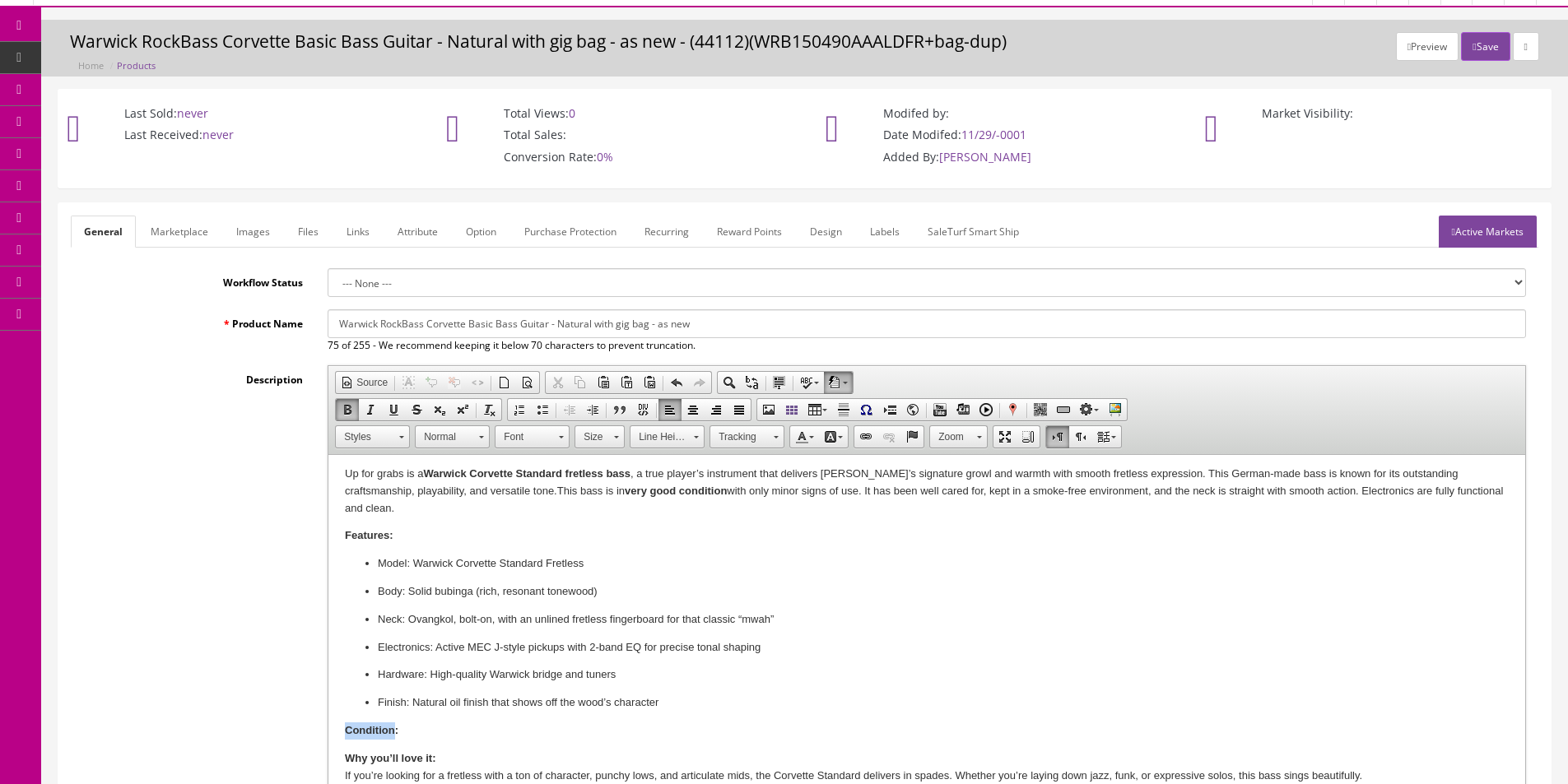
click at [365, 697] on body "Up for grabs is a Warwick Corvette Standard fretless bass , a true player’s ins…" at bounding box center [926, 625] width 1164 height 319
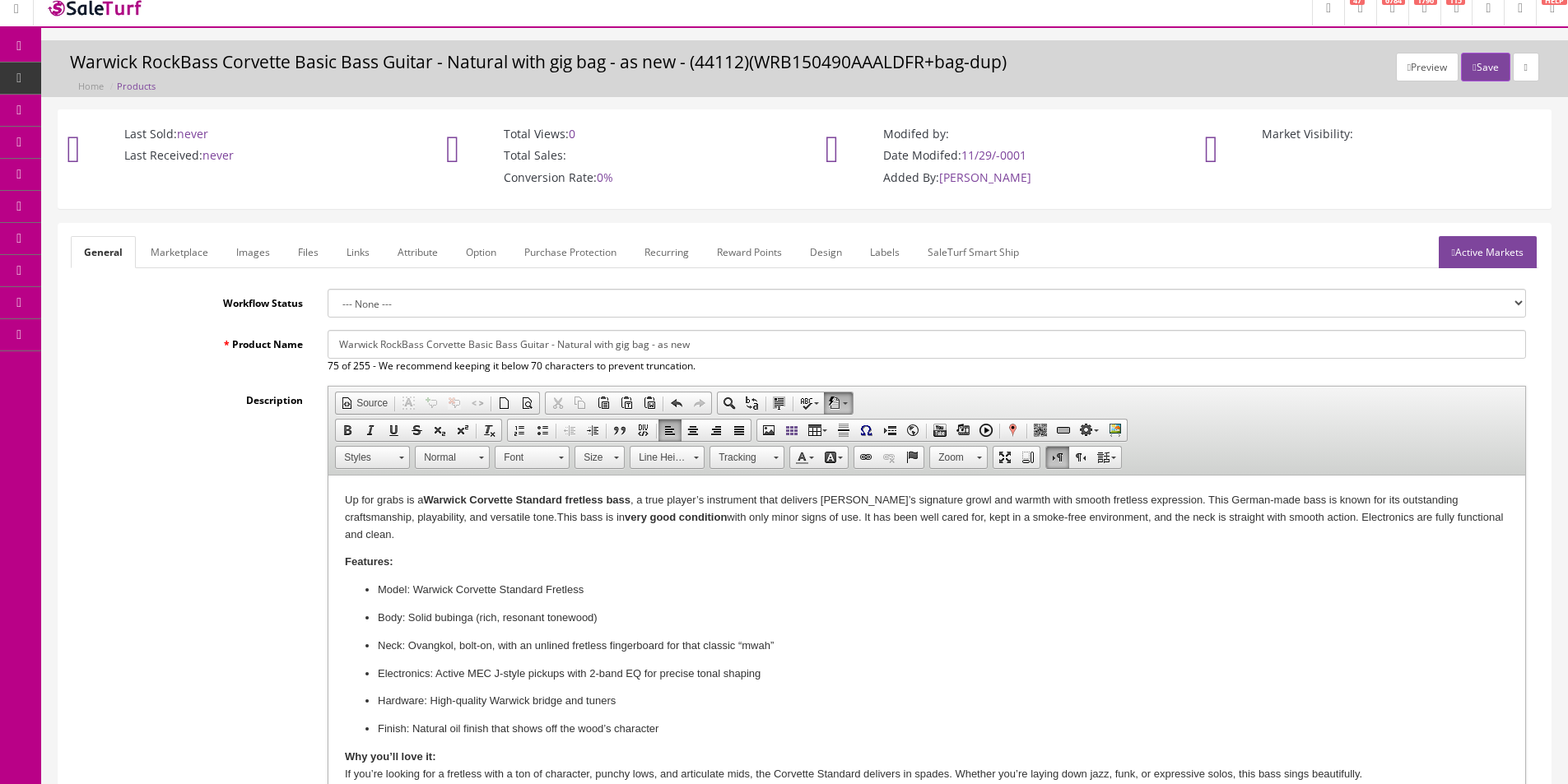
scroll to position [0, 0]
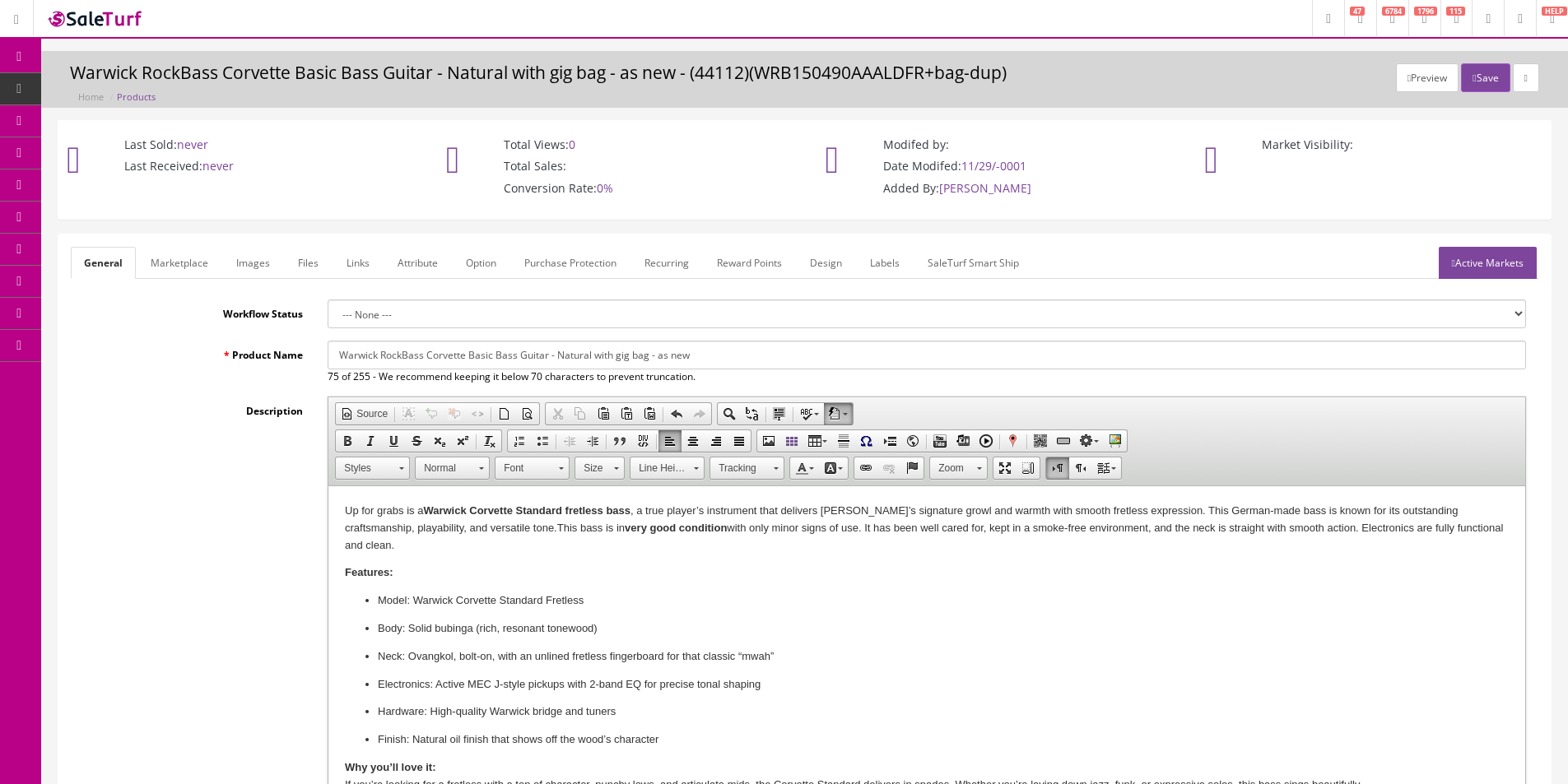
click at [217, 624] on div "Description Rich Text Editor, input-description1 Editor toolbars Document Sourc…" at bounding box center [804, 617] width 1467 height 442
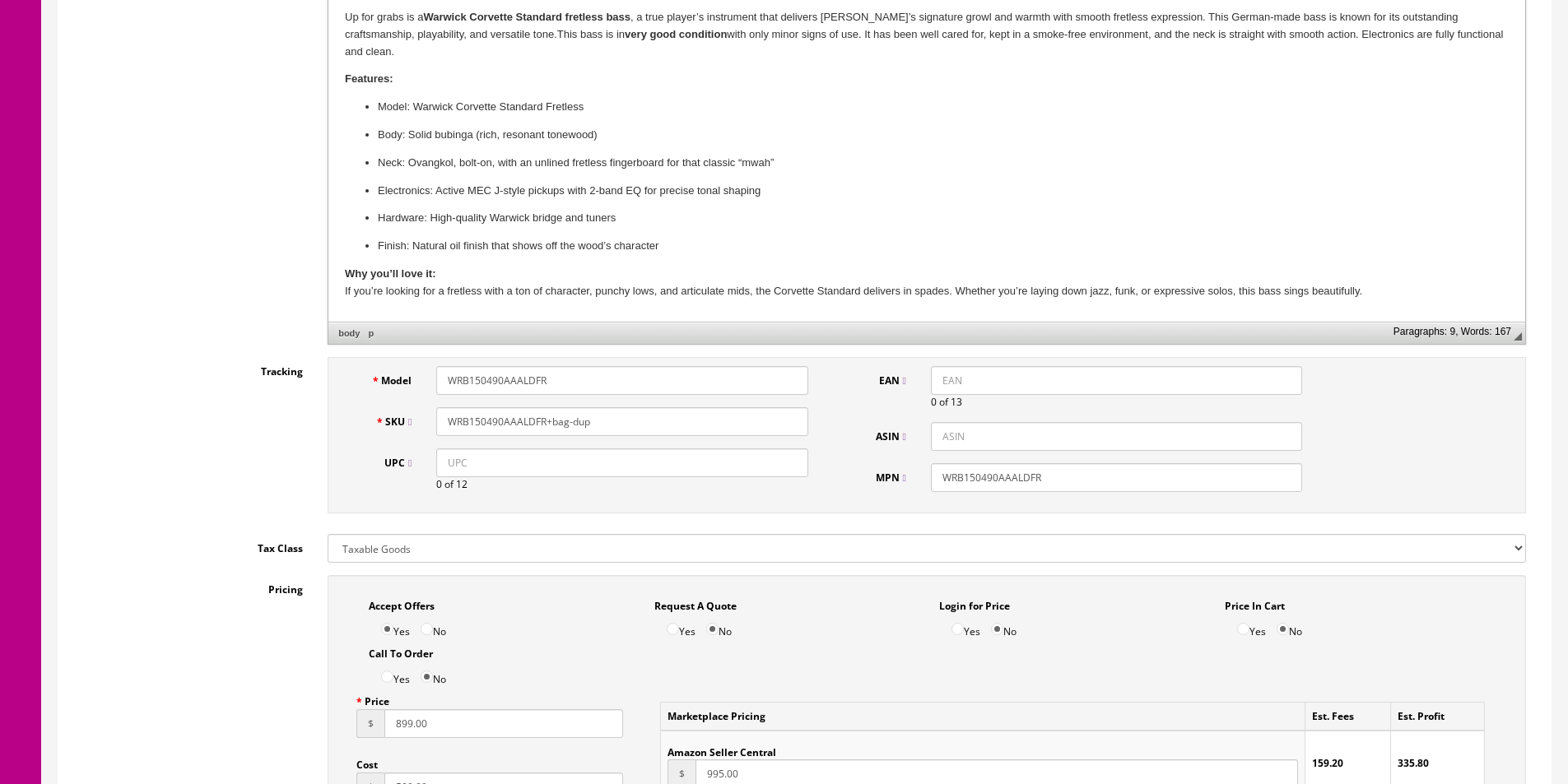
click at [484, 376] on input "WRB150490AAALDFR" at bounding box center [621, 380] width 371 height 29
type input "CORVETTESTANDARDFL"
paste input "CORVETTESTANDARDFL"
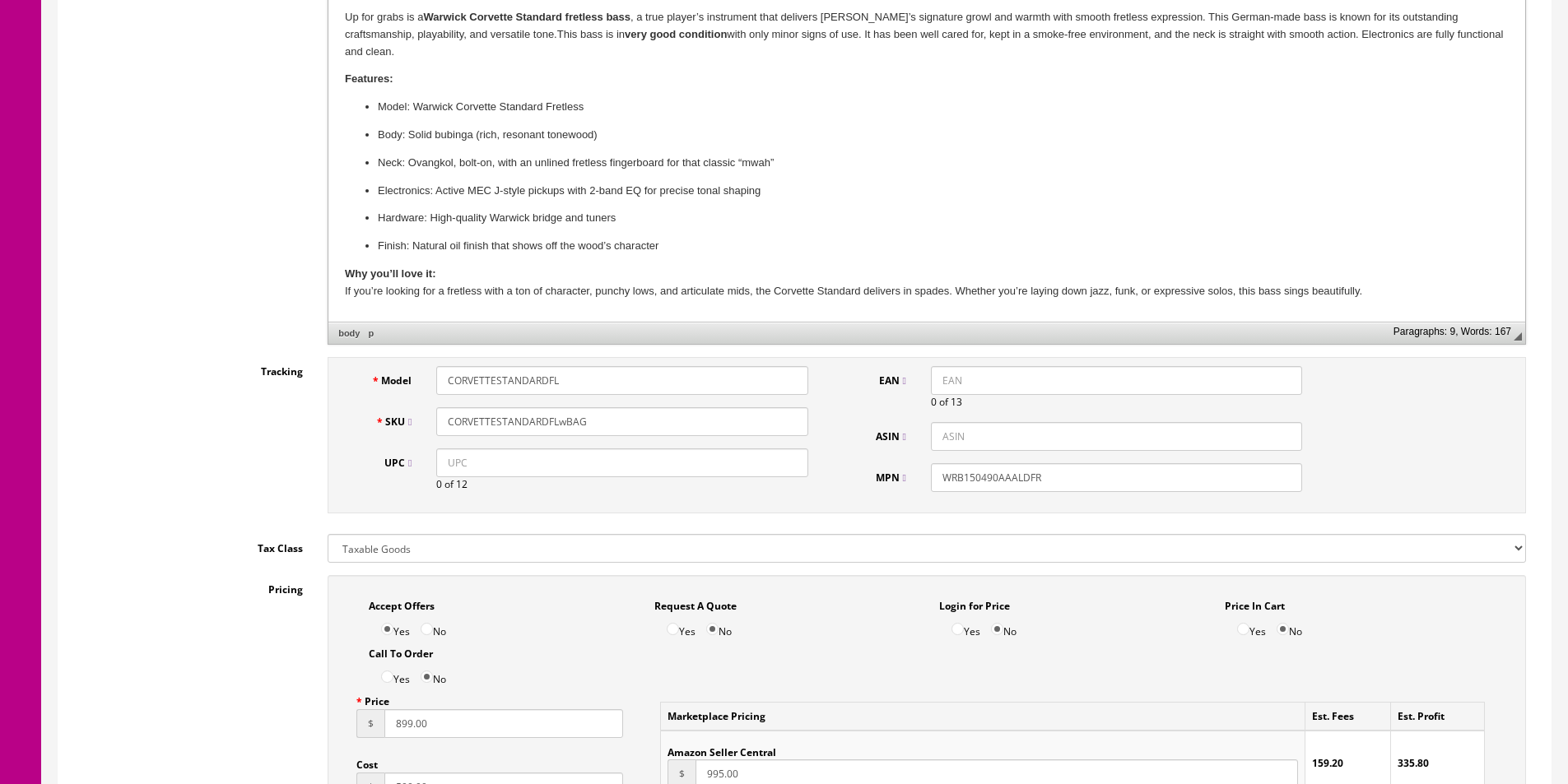
type input "CORVETTESTANDARDFLwBAG"
click at [1009, 480] on input "WRB150490AAALDFR" at bounding box center [1116, 477] width 371 height 29
paste input "CORVETTESTANDARDFL"
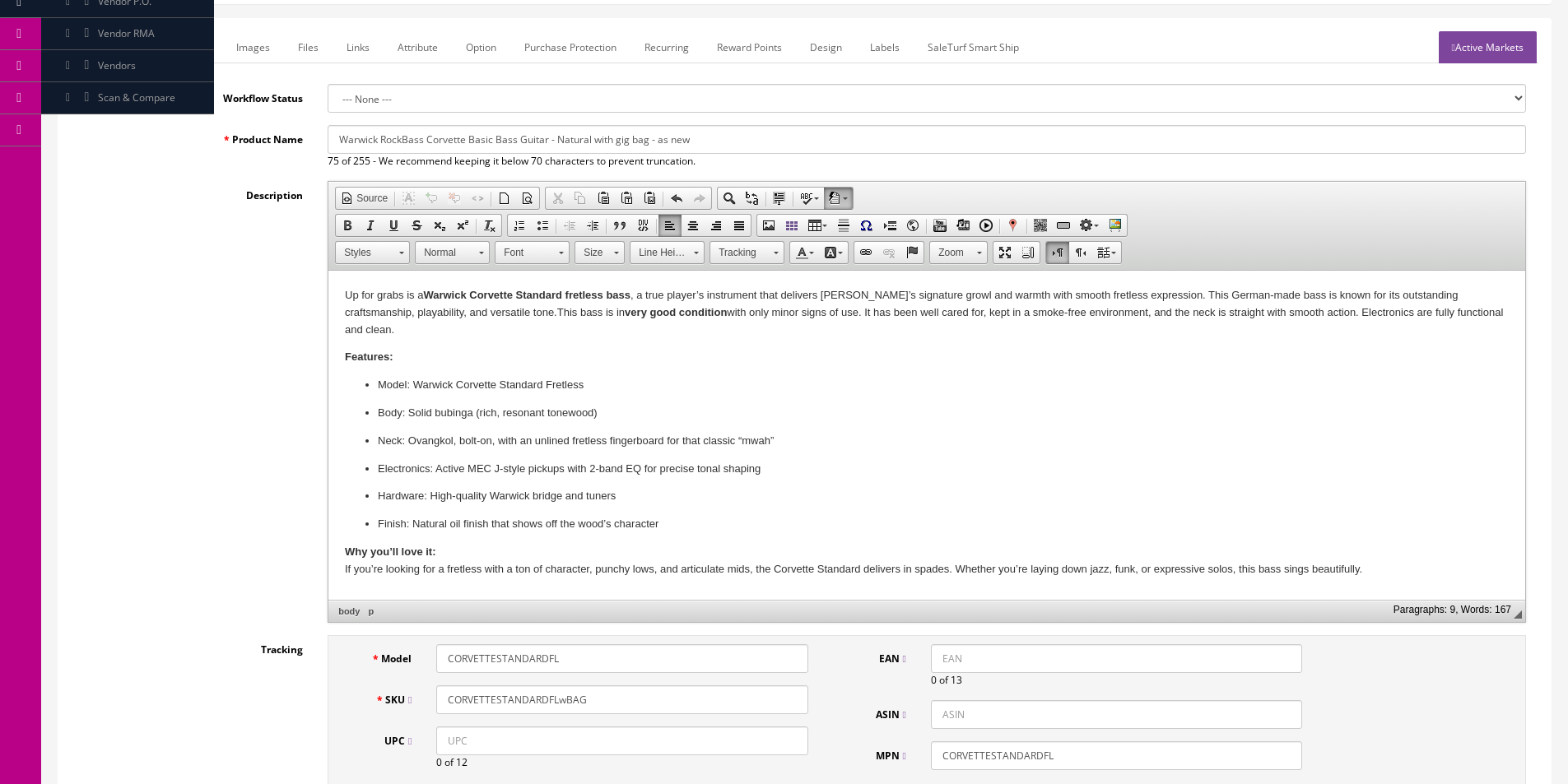
scroll to position [0, 0]
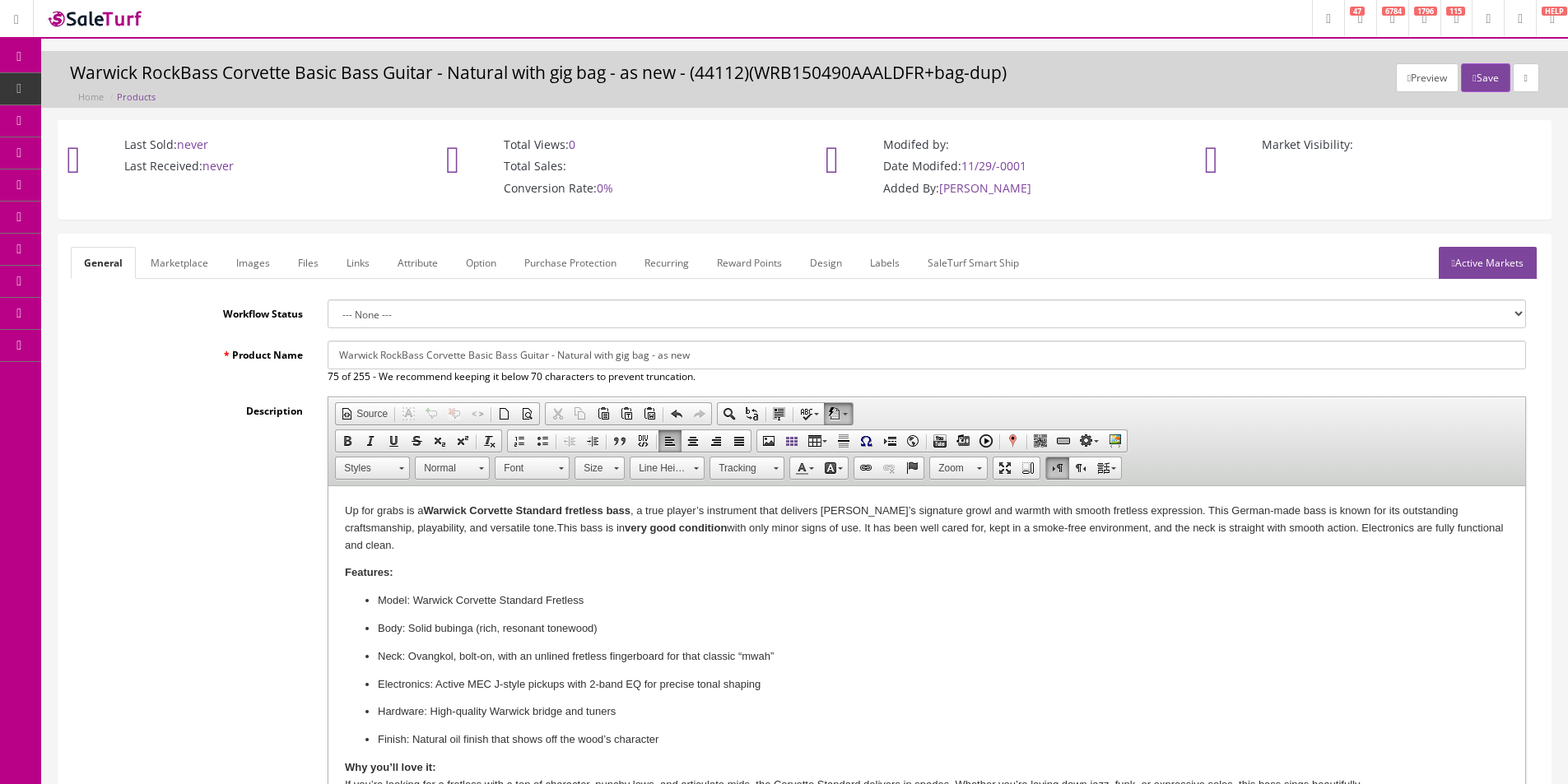
type input "CORVETTESTANDARDFL"
click at [401, 355] on input "Warwick RockBass Corvette Basic Bass Guitar - Natural with gig bag - as new" at bounding box center [927, 354] width 1198 height 29
click at [402, 355] on input "Warwick RockBass Corvette Basic Bass Guitar - Natural with gig bag - as new" at bounding box center [927, 354] width 1198 height 29
click at [404, 353] on input "Warwick RockBass Corvette Basic Bass Guitar - Natural with gig bag - as new" at bounding box center [927, 354] width 1198 height 29
type input "Warwick Corvette Standard Fretless 4-String Electric Bass Guitar with Gig Bag"
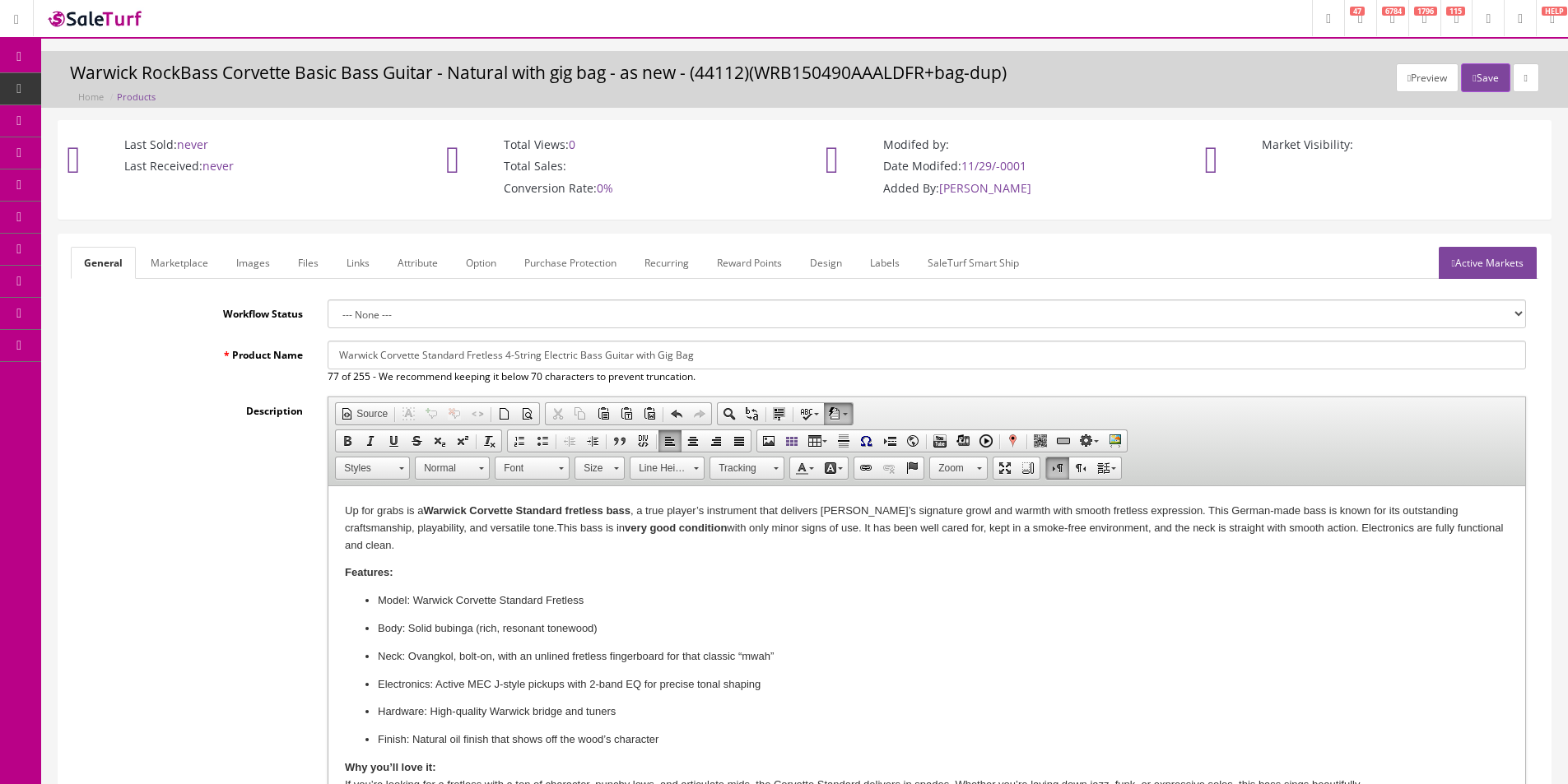
click at [150, 255] on link "Marketplace" at bounding box center [179, 263] width 84 height 32
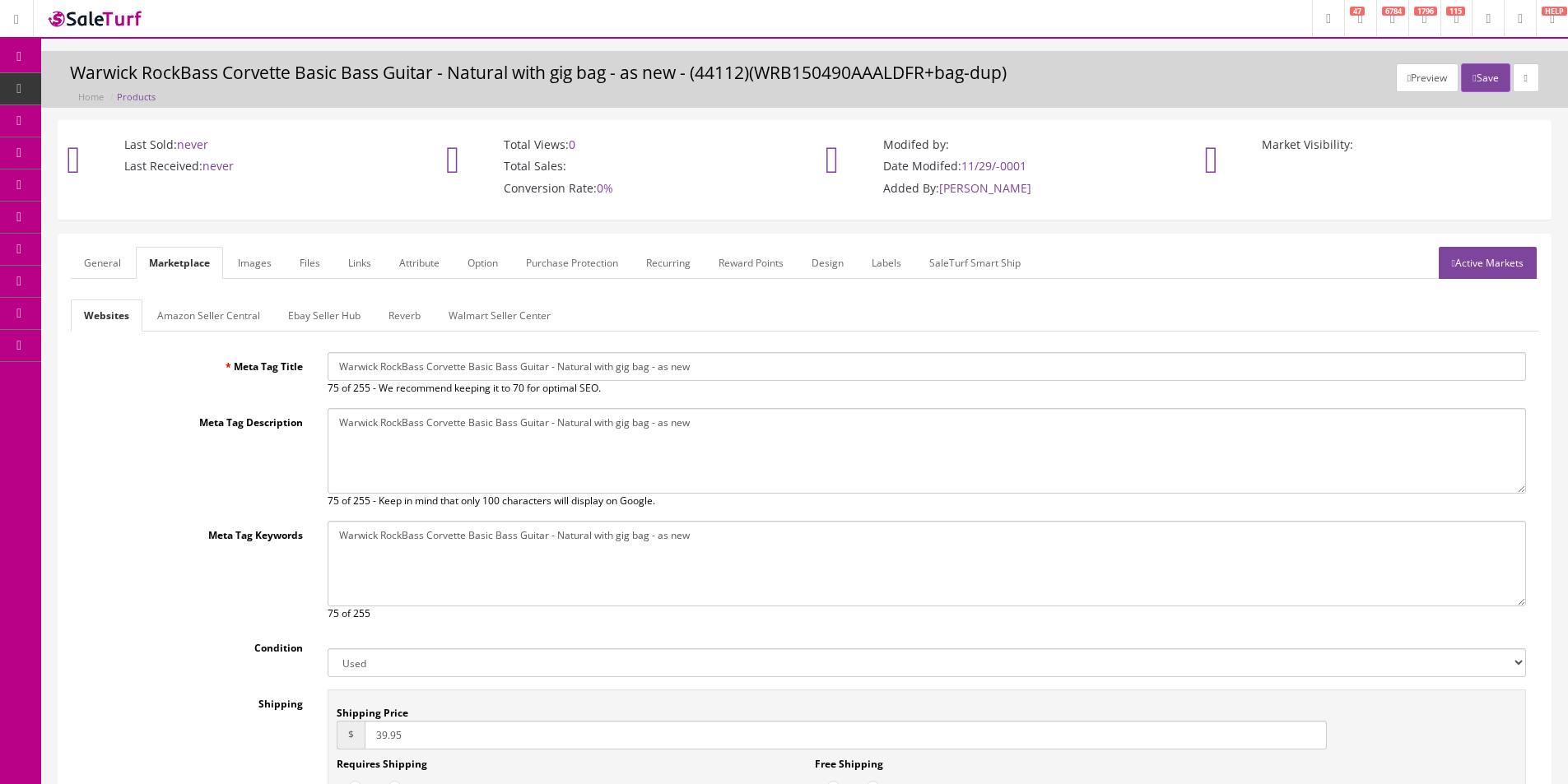
click at [425, 355] on input "Warwick RockBass Corvette Basic Bass Guitar - Natural with gig bag - as new" at bounding box center [927, 366] width 1198 height 29
paste input "Corvette Standard Fretless 4-String Electric Bass Guitar with Gig Bag"
type input "Warwick Corvette Standard Fretless 4-String Electric Bass Guitar with Gig Bag"
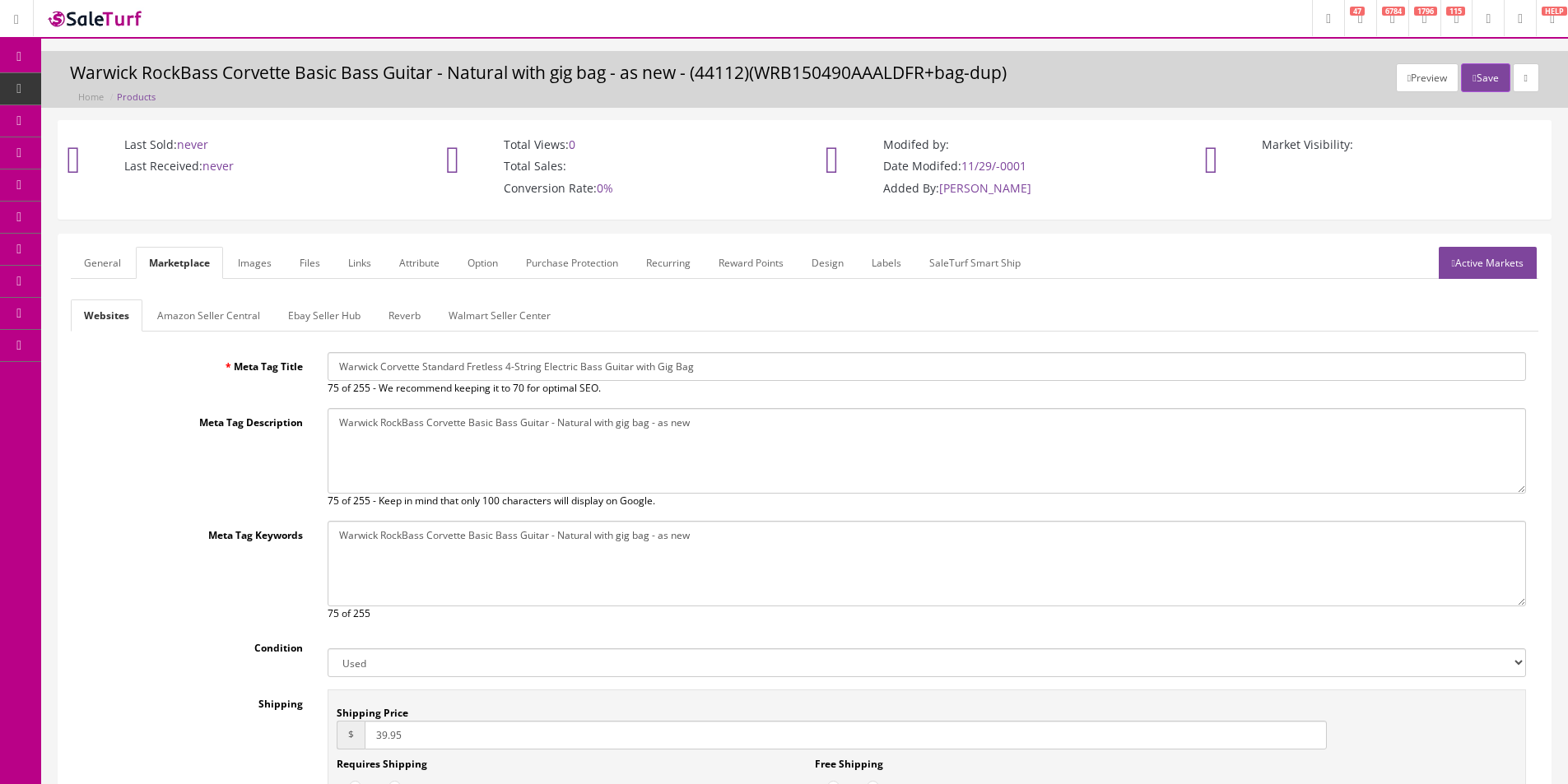
click at [470, 446] on textarea "Warwick RockBass Corvette Basic Bass Guitar - Natural with gig bag - as new" at bounding box center [927, 451] width 1198 height 86
paste textarea "Corvette Standard Fretless 4-String Electric Bass Guitar with Gig Bag"
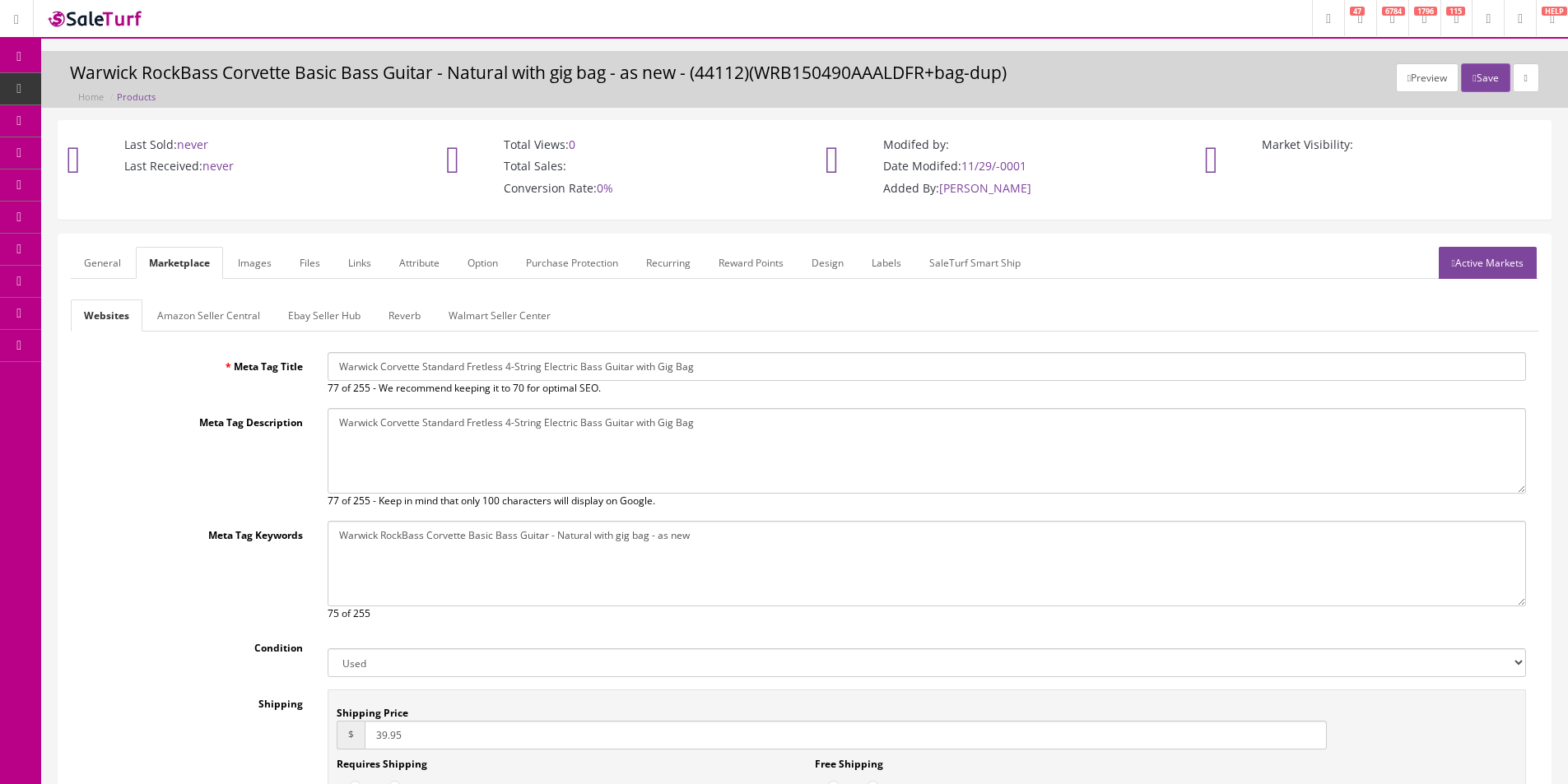
type textarea "Warwick Corvette Standard Fretless 4-String Electric Bass Guitar with Gig Bag"
click at [468, 539] on textarea "Warwick RockBass Corvette Basic Bass Guitar - Natural with gig bag - as new" at bounding box center [927, 564] width 1198 height 86
paste textarea "Corvette Standard Fretless 4-String Electric Bass Guitar with Gig Bag"
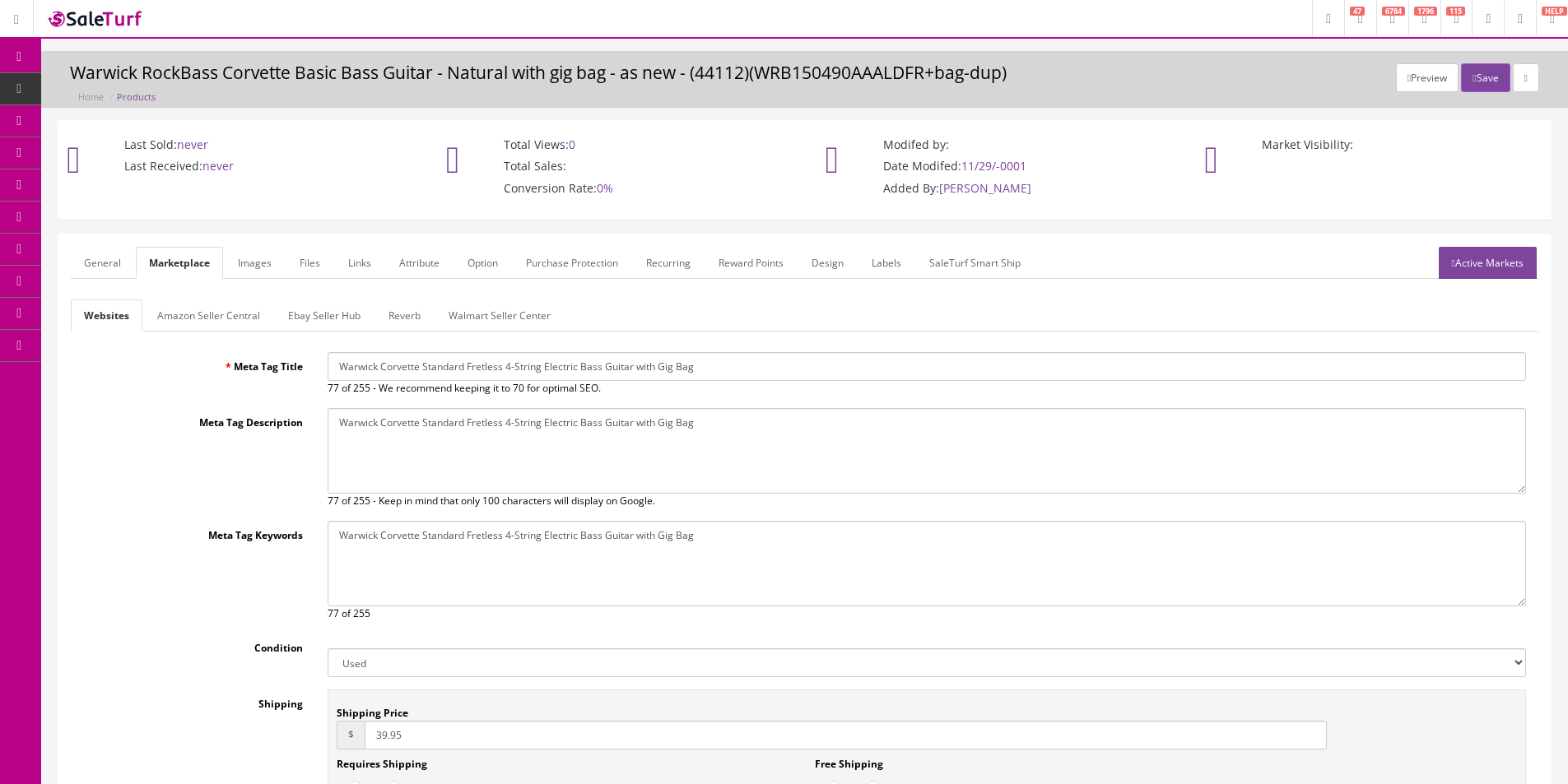
type textarea "Warwick Corvette Standard Fretless 4-String Electric Bass Guitar with Gig Bag"
click at [425, 736] on input "39.95" at bounding box center [846, 735] width 962 height 29
type input "60"
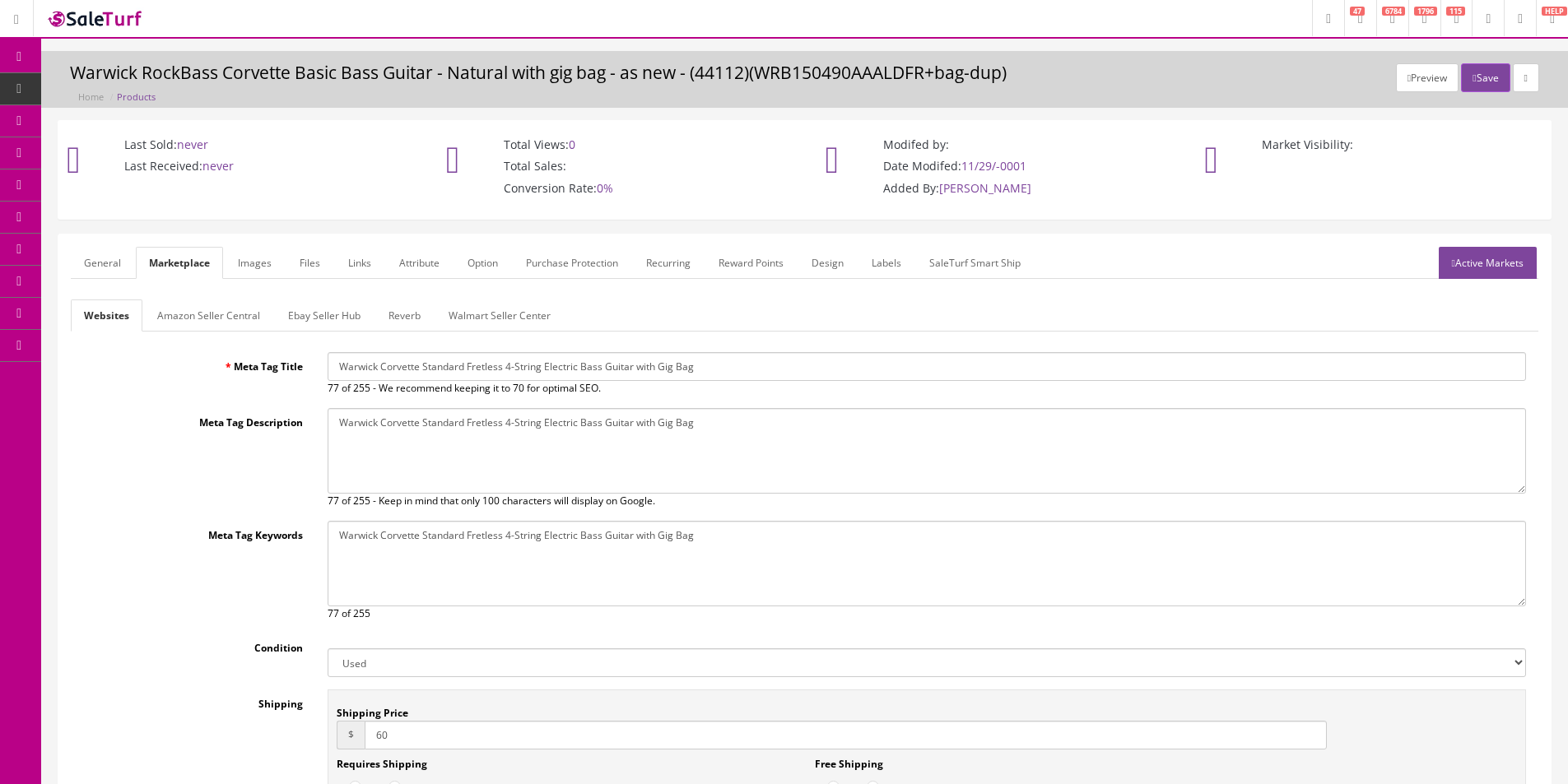
click at [97, 258] on link "General" at bounding box center [102, 263] width 63 height 32
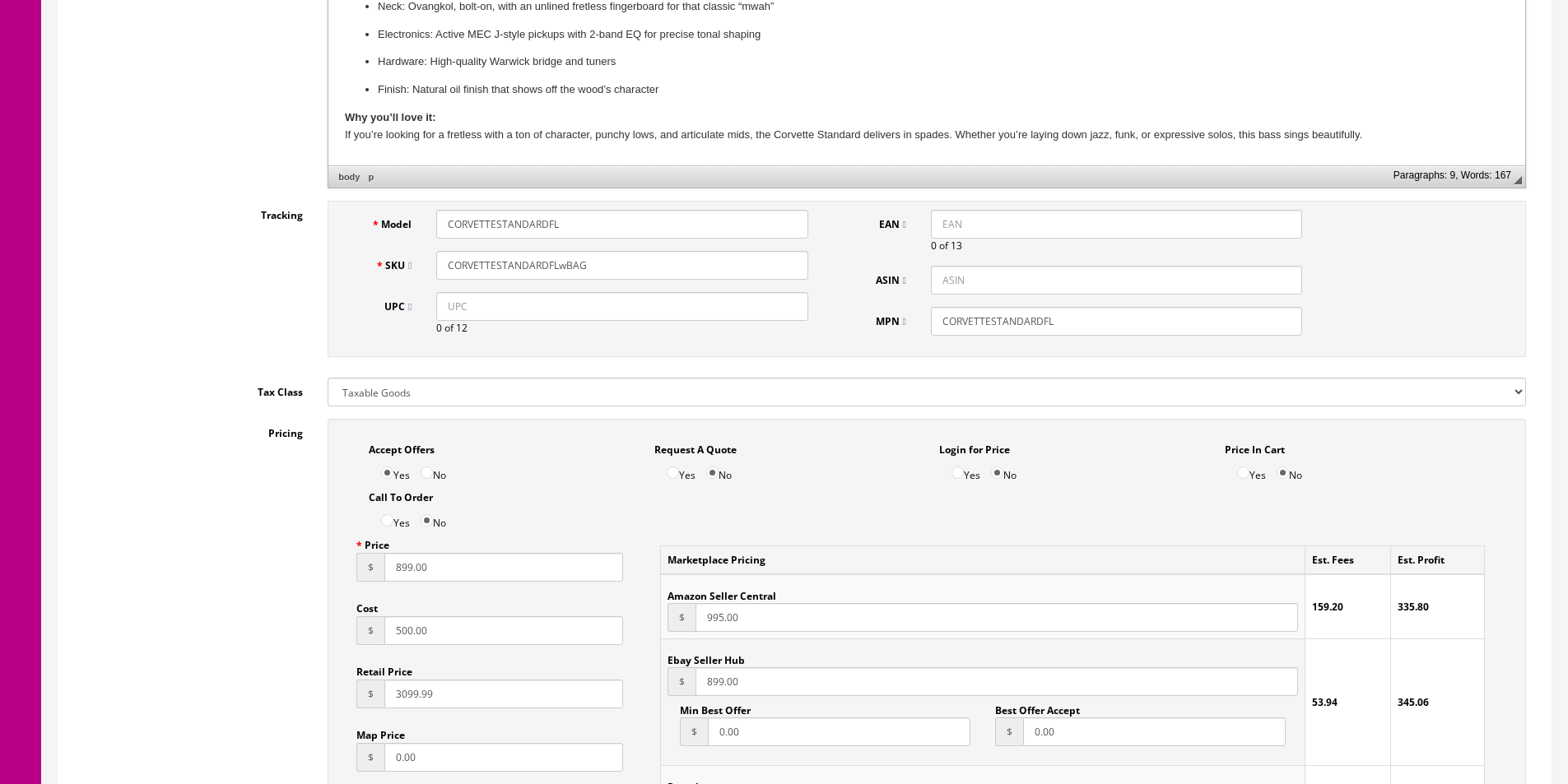
scroll to position [741, 0]
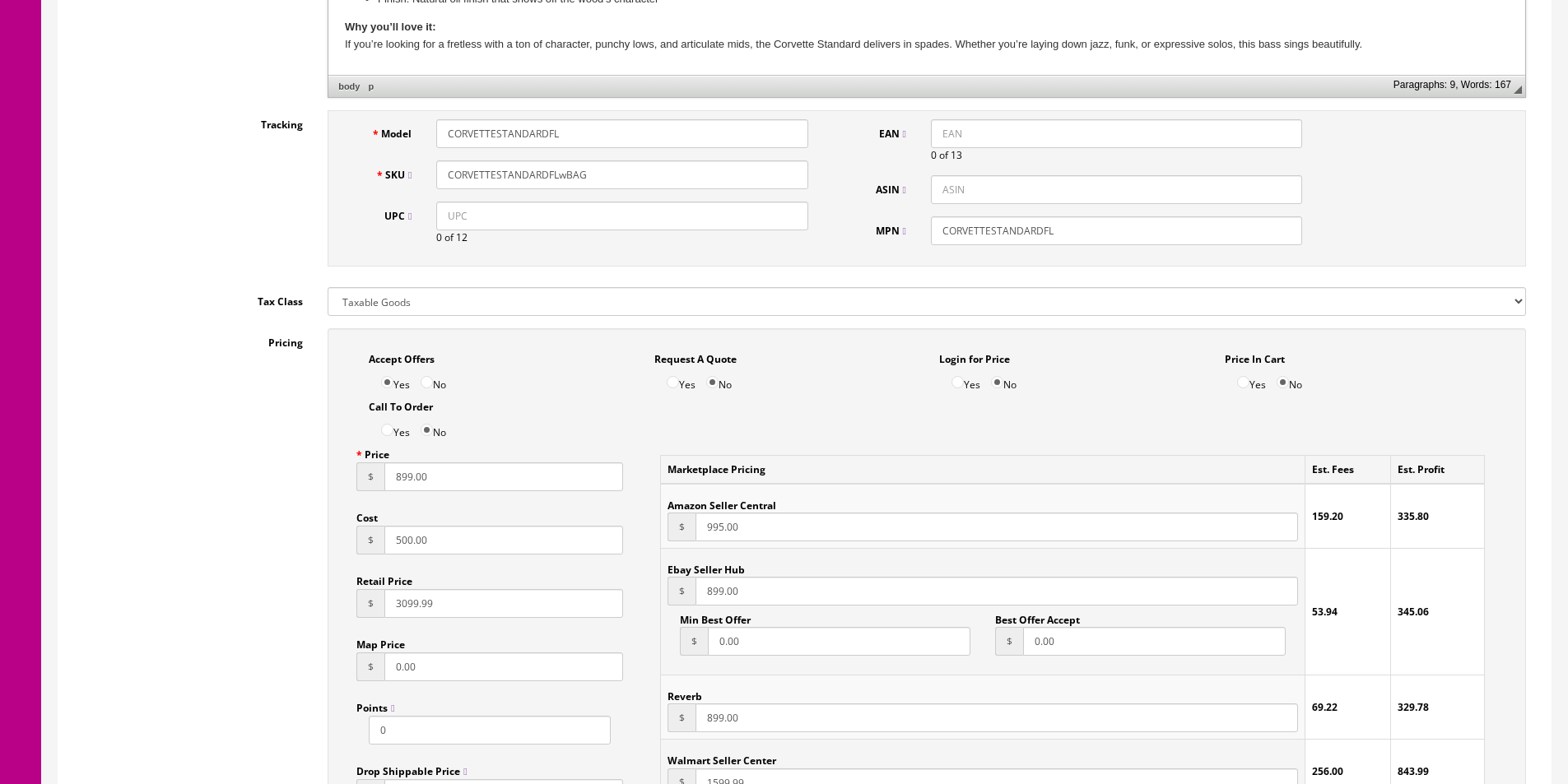
click at [394, 477] on input "899.00" at bounding box center [504, 476] width 239 height 29
type input "1095"
click at [416, 536] on input "500.00" at bounding box center [504, 540] width 239 height 29
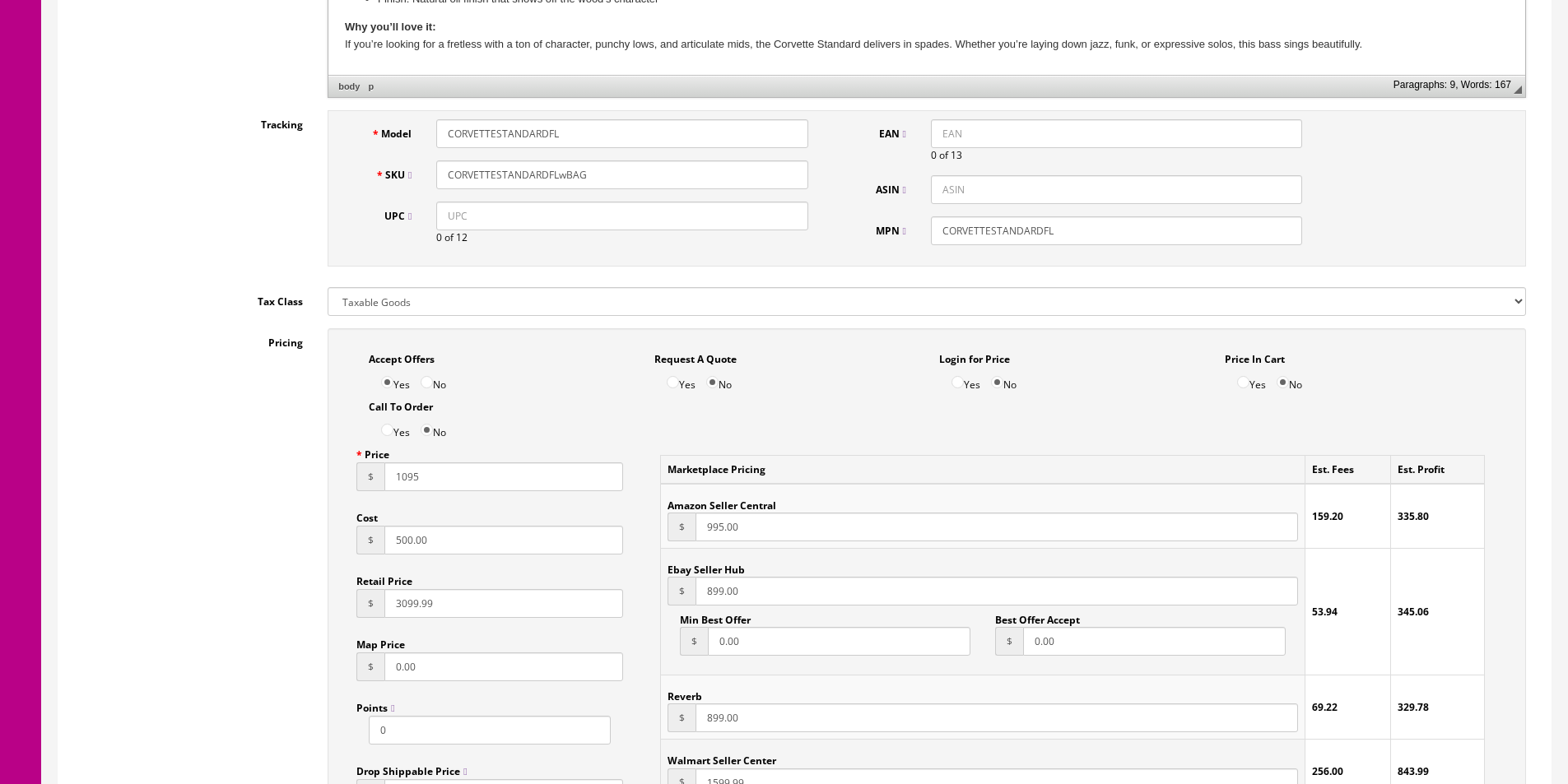
click at [416, 536] on input "500.00" at bounding box center [504, 540] width 239 height 29
type input "400"
click at [415, 610] on input "3099.99" at bounding box center [504, 603] width 239 height 29
click at [400, 478] on input "1095" at bounding box center [504, 476] width 239 height 29
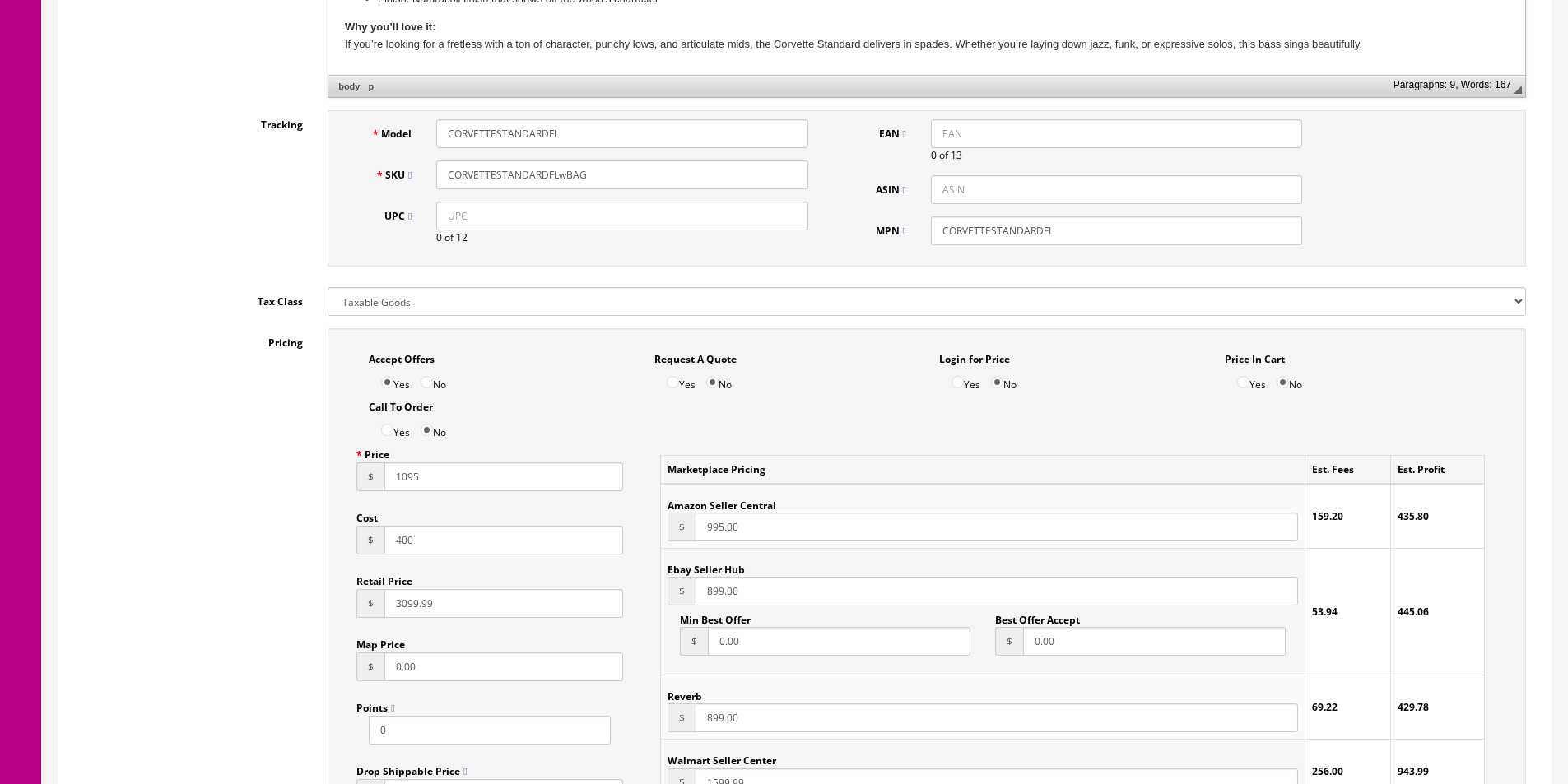
click at [400, 478] on input "1095" at bounding box center [504, 476] width 239 height 29
type input "995"
click at [715, 531] on input "995.00" at bounding box center [996, 526] width 602 height 29
paste input "number"
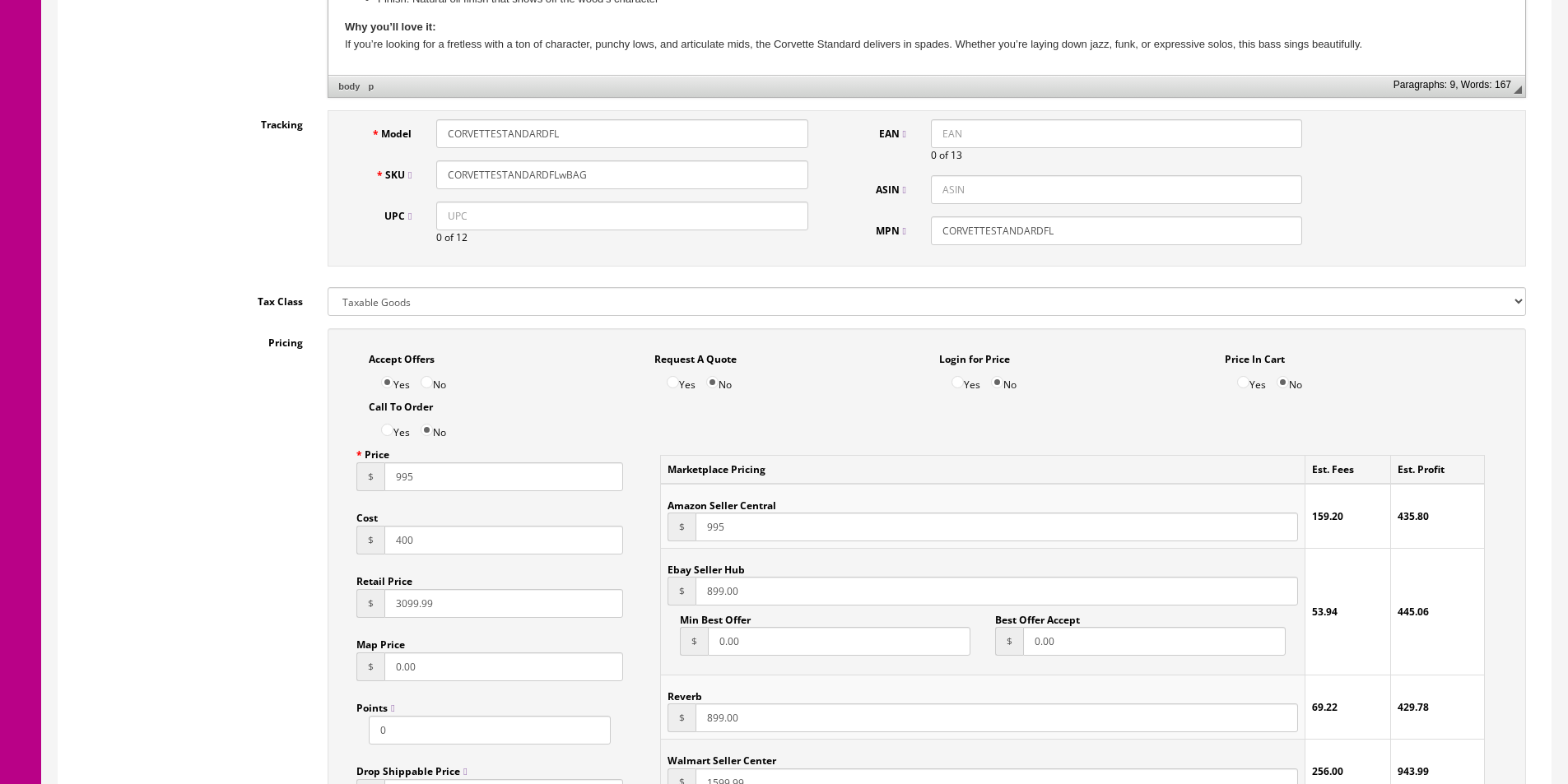
type input "995"
click at [717, 590] on input "899.00" at bounding box center [996, 590] width 602 height 29
paste input "995"
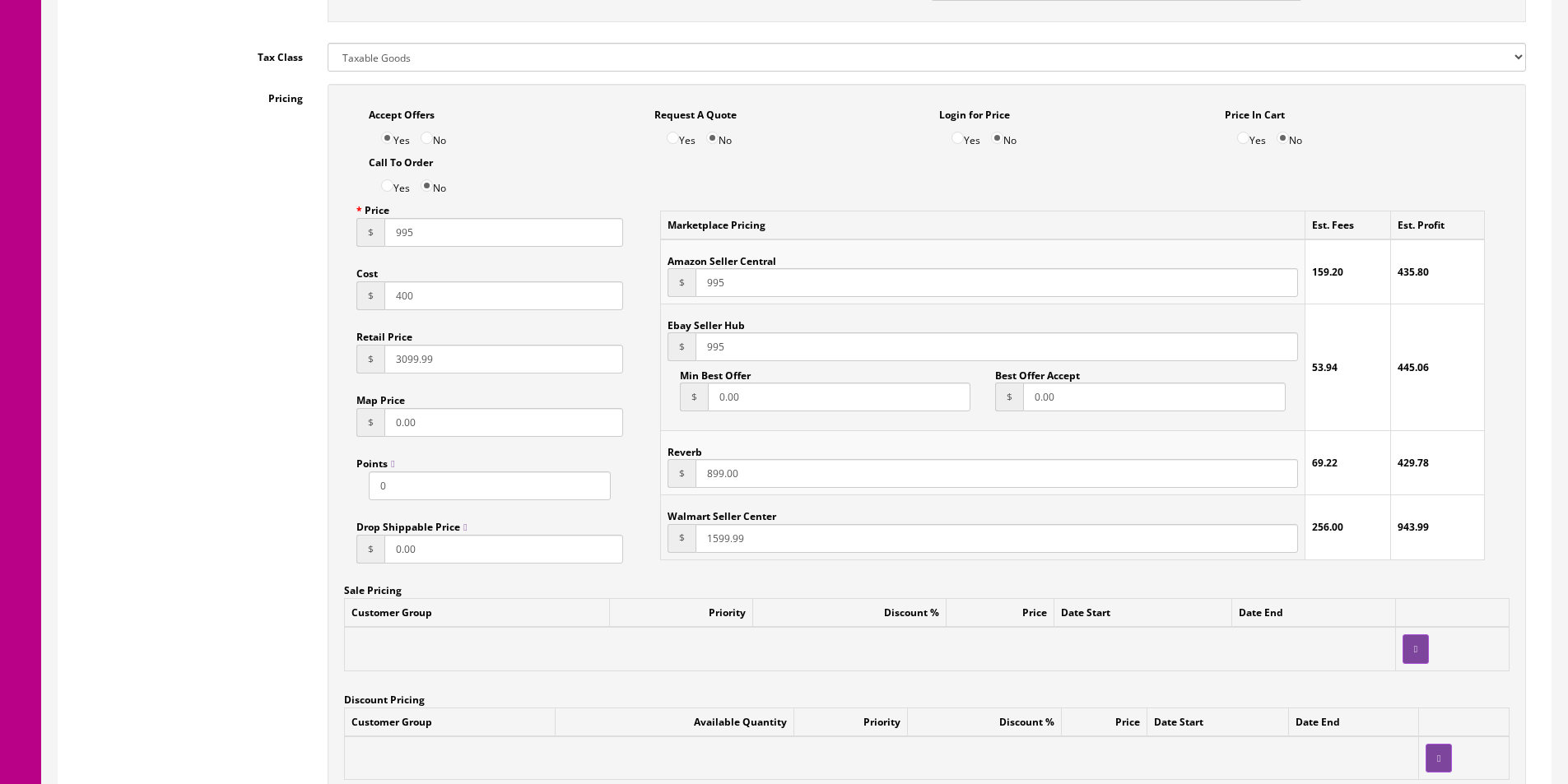
scroll to position [988, 0]
type input "995"
click at [713, 474] on input "899.00" at bounding box center [996, 470] width 602 height 29
paste input "995"
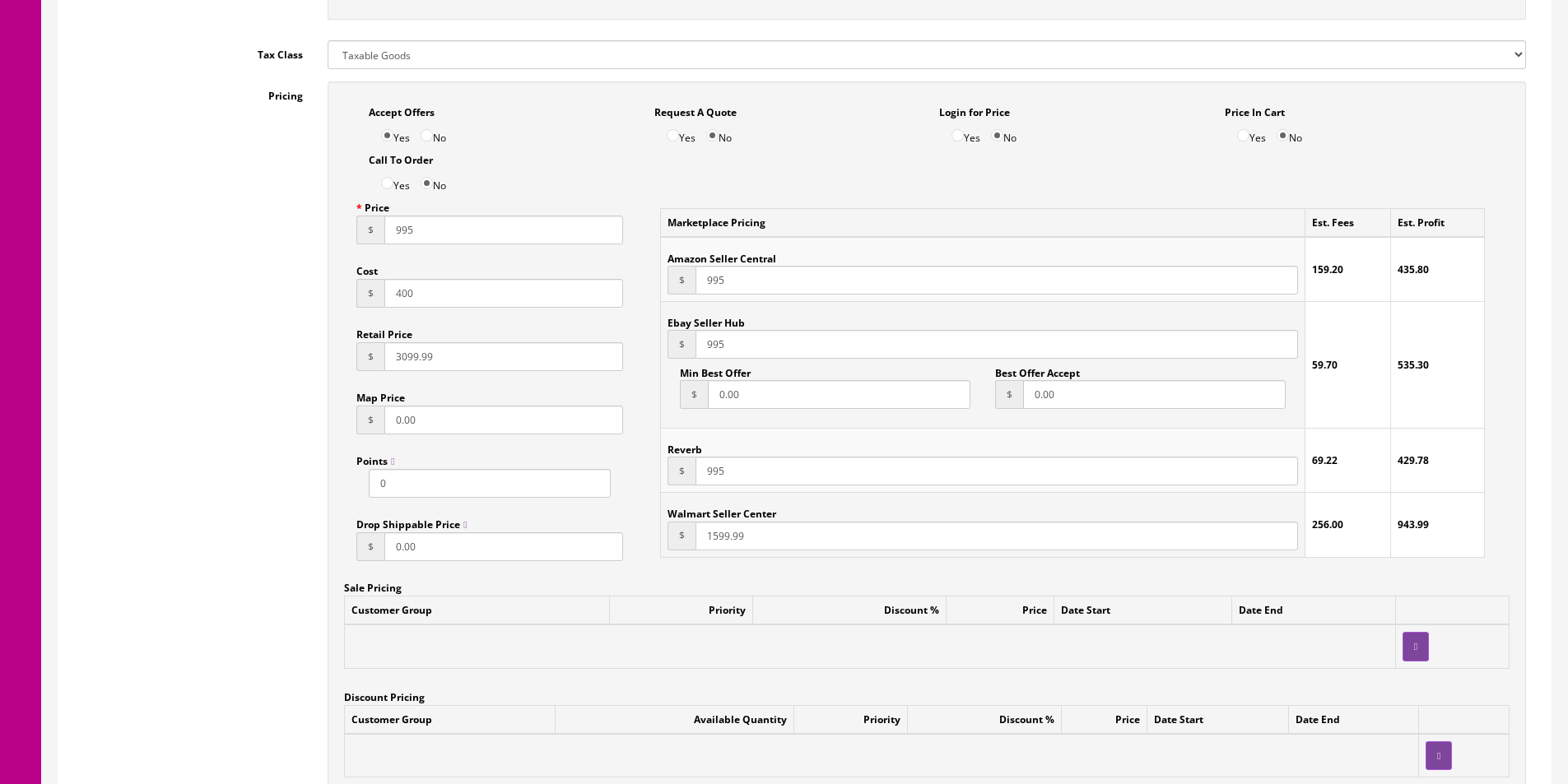
type input "995"
click at [456, 420] on input "0.00" at bounding box center [504, 419] width 239 height 29
click at [424, 353] on input "3099.99" at bounding box center [504, 356] width 239 height 29
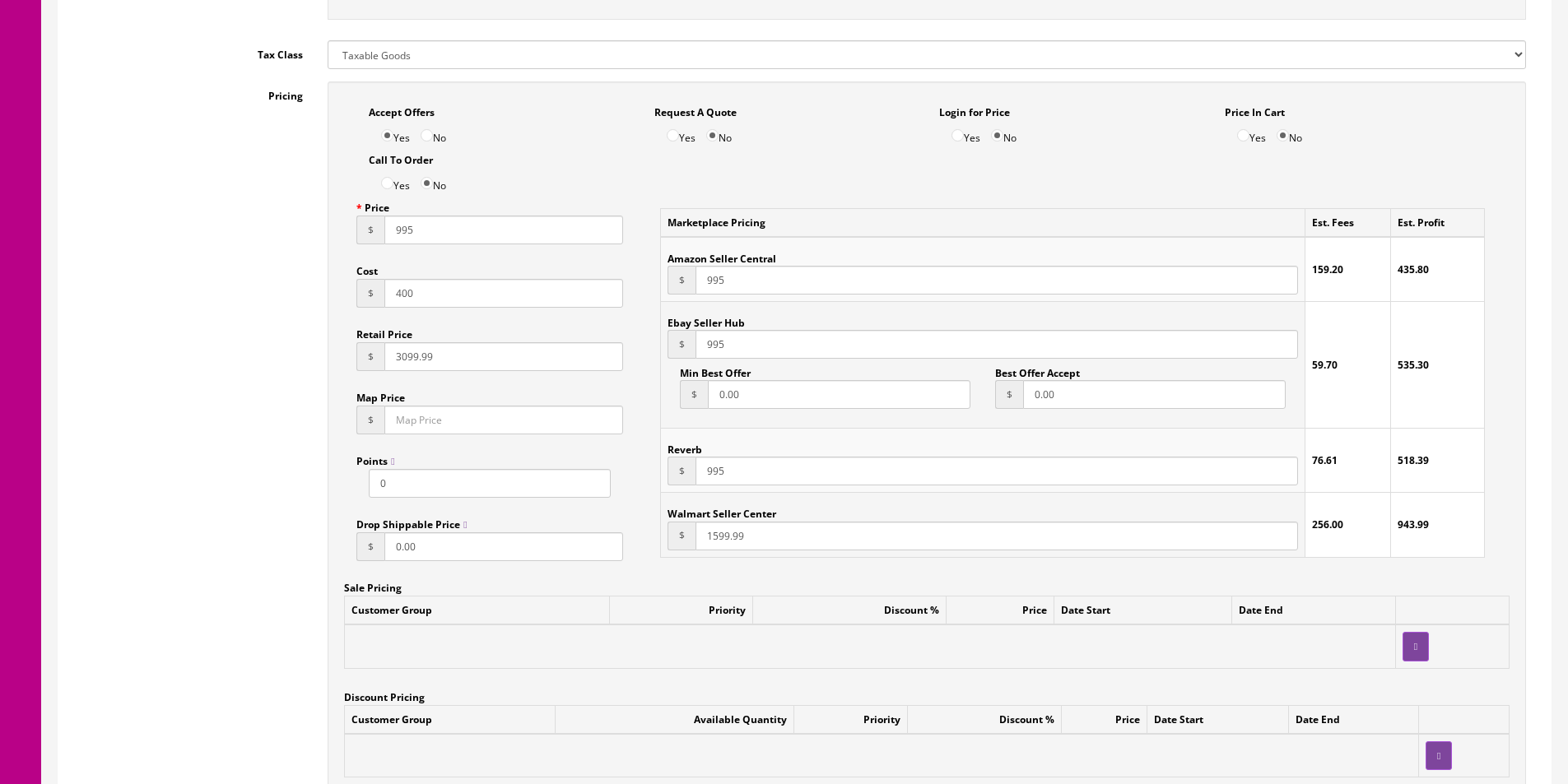
click at [424, 353] on input "3099.99" at bounding box center [504, 356] width 239 height 29
type input "1999.99"
click at [824, 390] on input "0.00" at bounding box center [838, 393] width 263 height 29
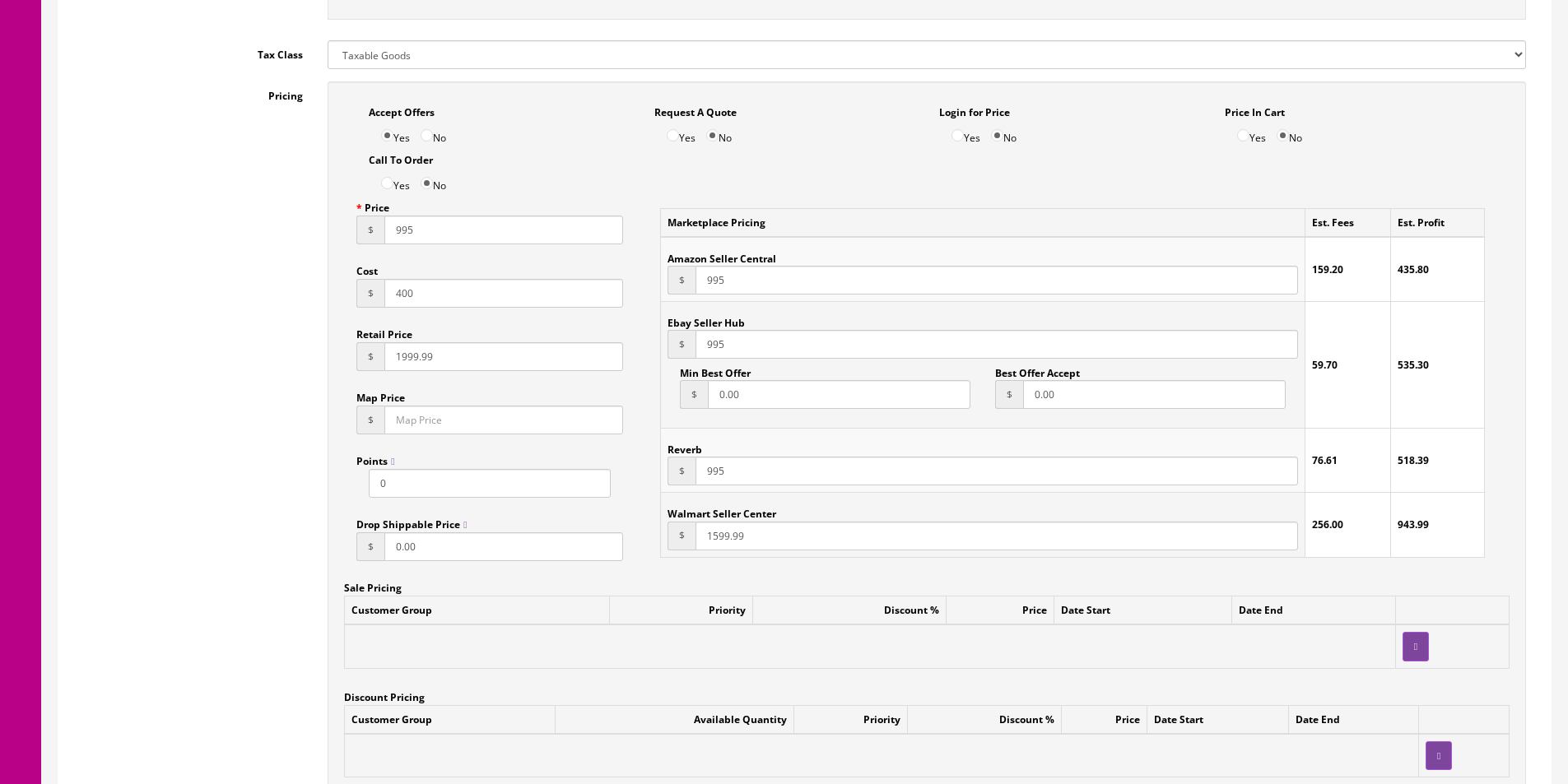
click at [824, 390] on input "0.00" at bounding box center [838, 393] width 263 height 29
click at [430, 241] on input "995" at bounding box center [504, 229] width 239 height 29
type input "1095"
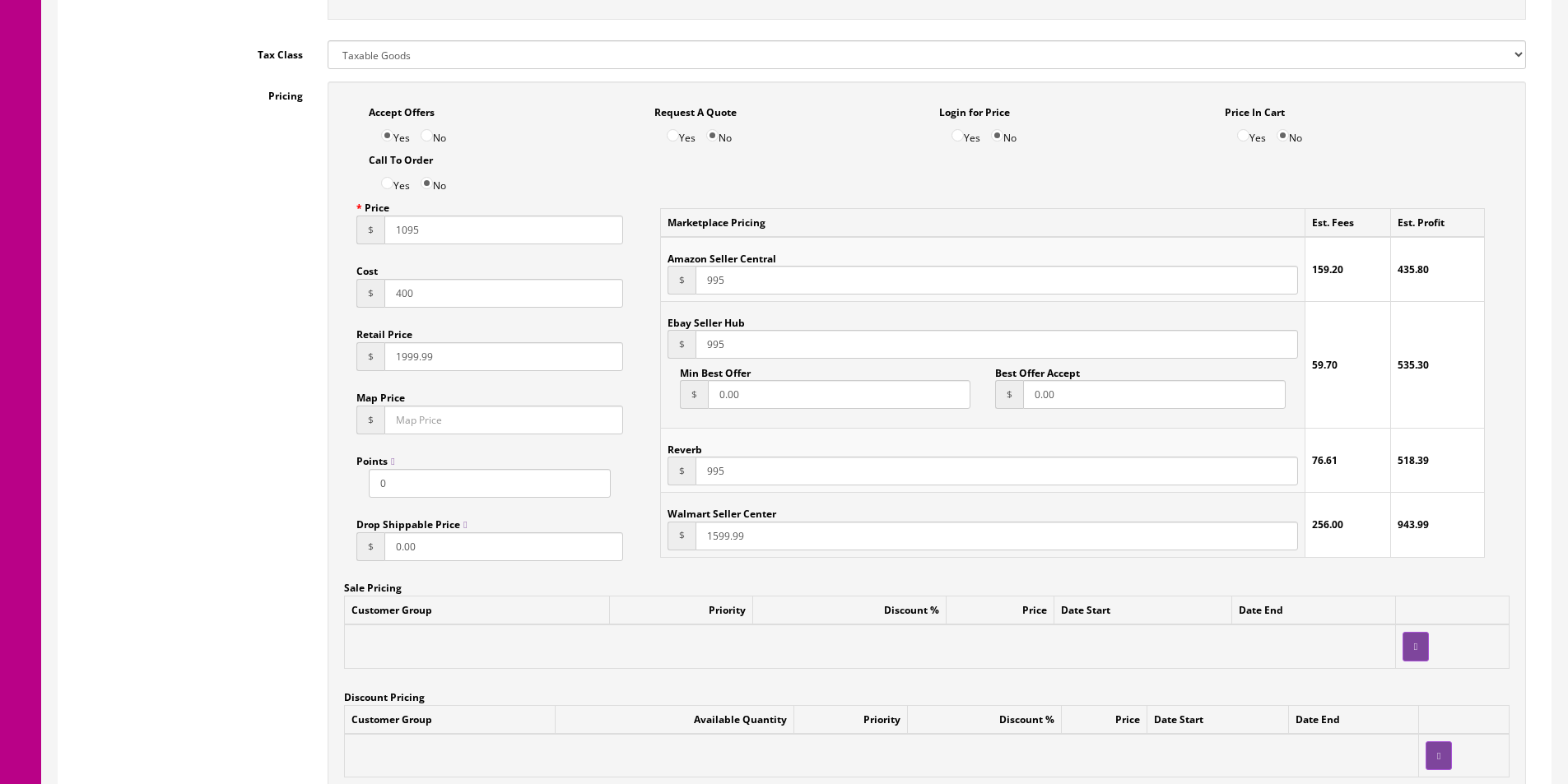
click at [688, 281] on span "$" at bounding box center [681, 279] width 28 height 29
click at [701, 281] on input "995" at bounding box center [996, 279] width 602 height 29
paste input "10"
type input "1095"
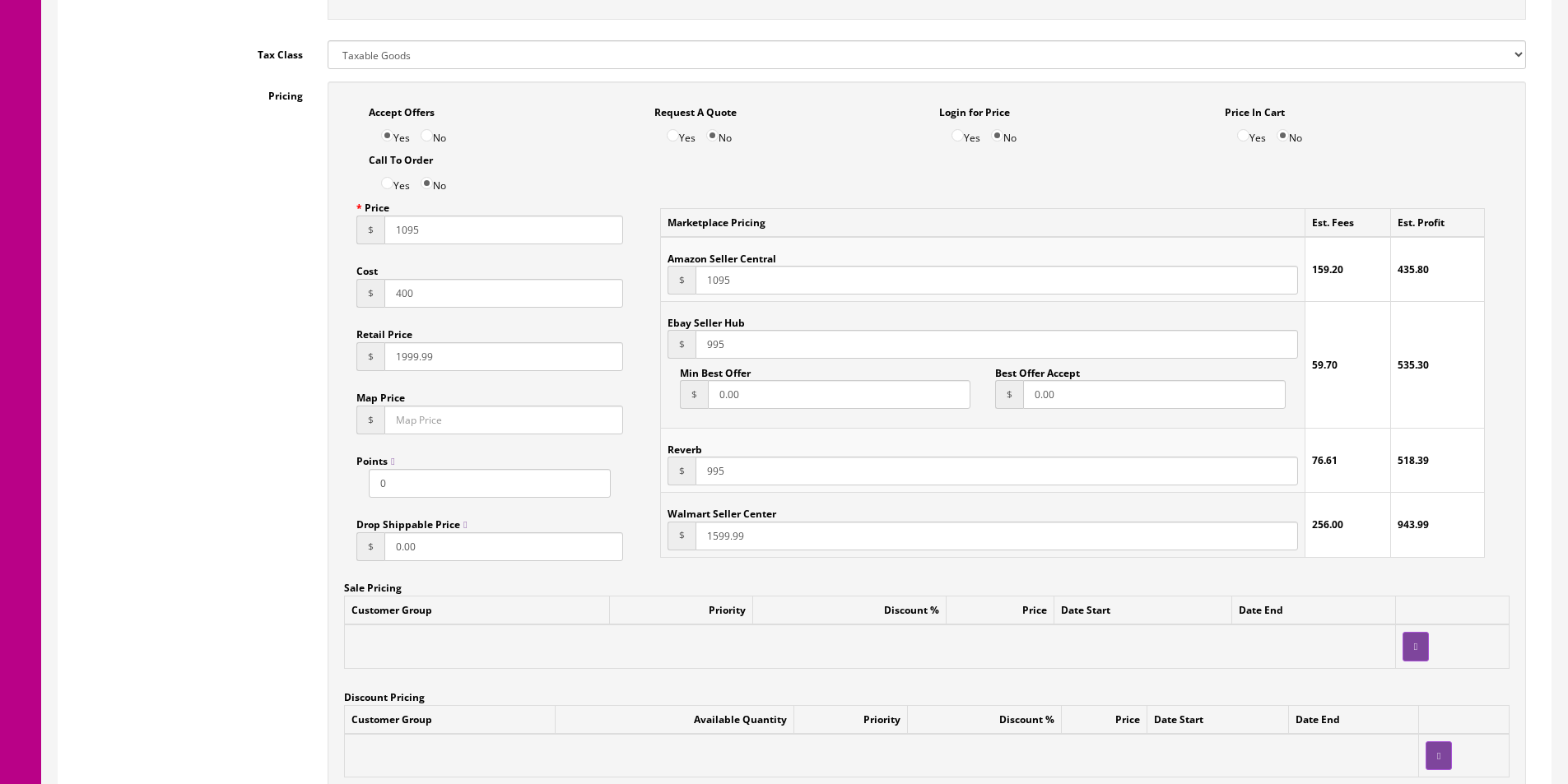
paste input "10"
type input "1095"
paste input "10"
type input "1095"
paste input "095"
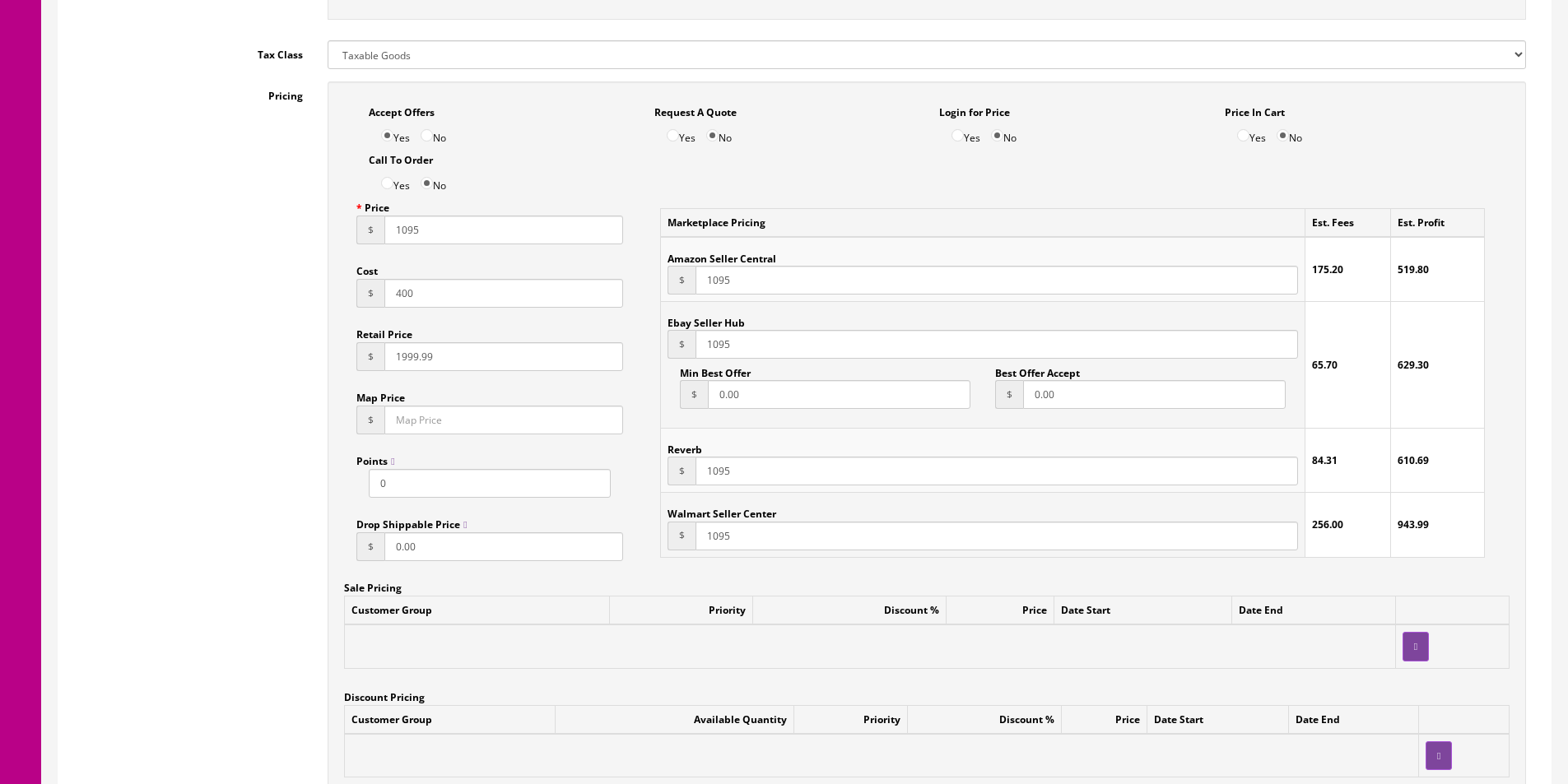
type input "1095"
click at [730, 402] on input "0.00" at bounding box center [838, 393] width 263 height 29
type input "744"
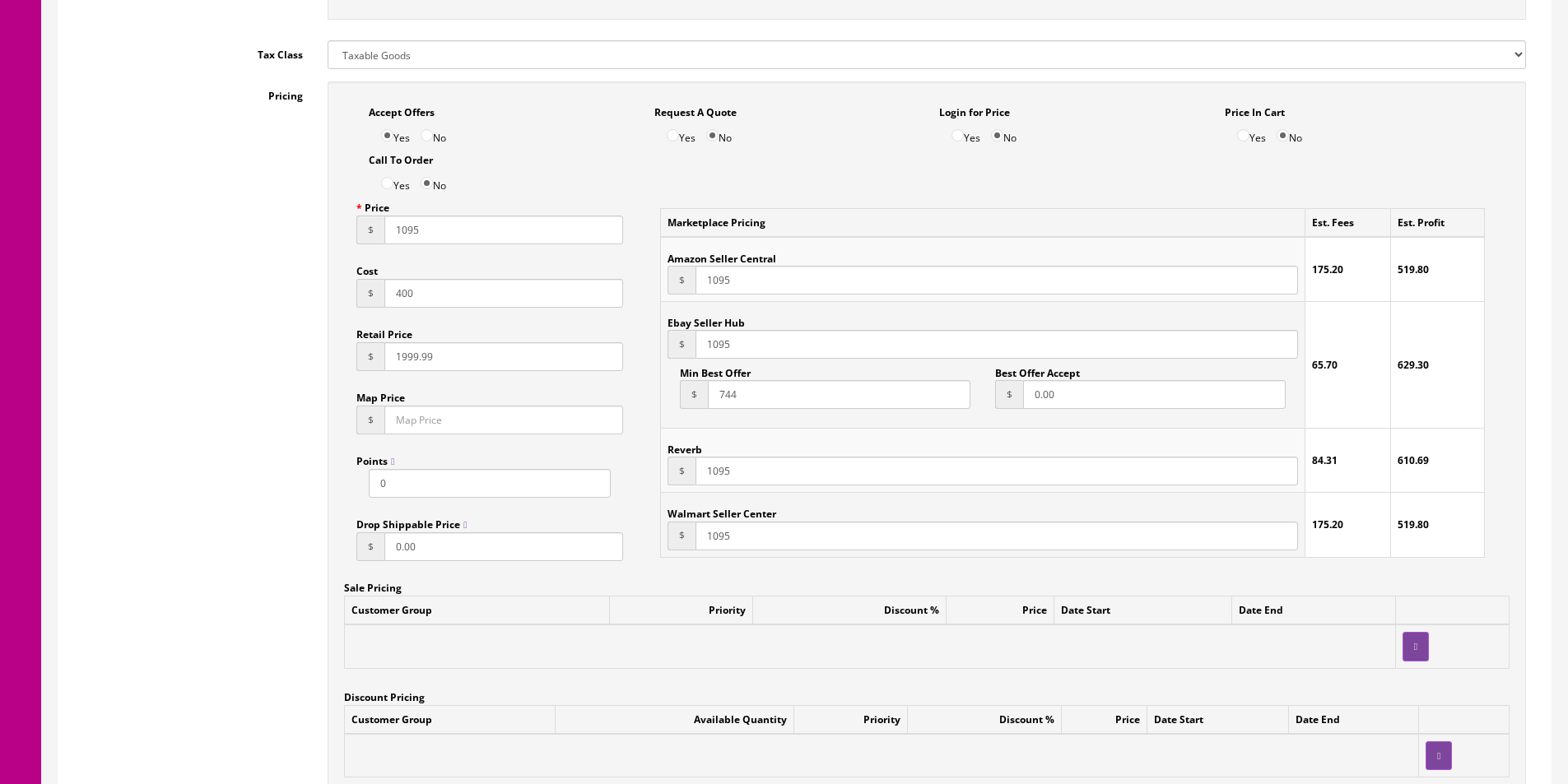
click at [1028, 398] on input "0.00" at bounding box center [1154, 393] width 263 height 29
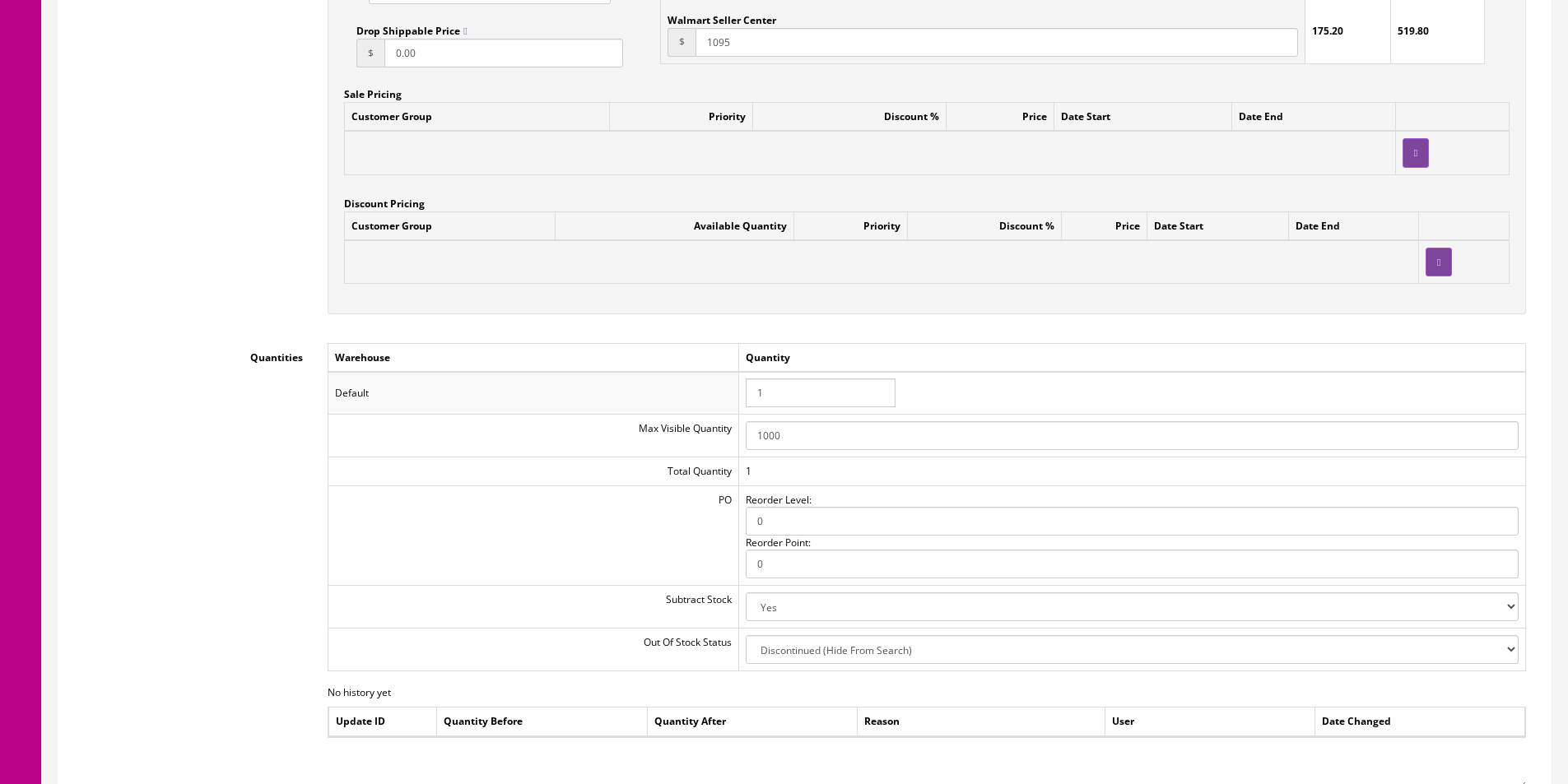
type input "1044"
click at [819, 387] on input "1" at bounding box center [820, 392] width 150 height 29
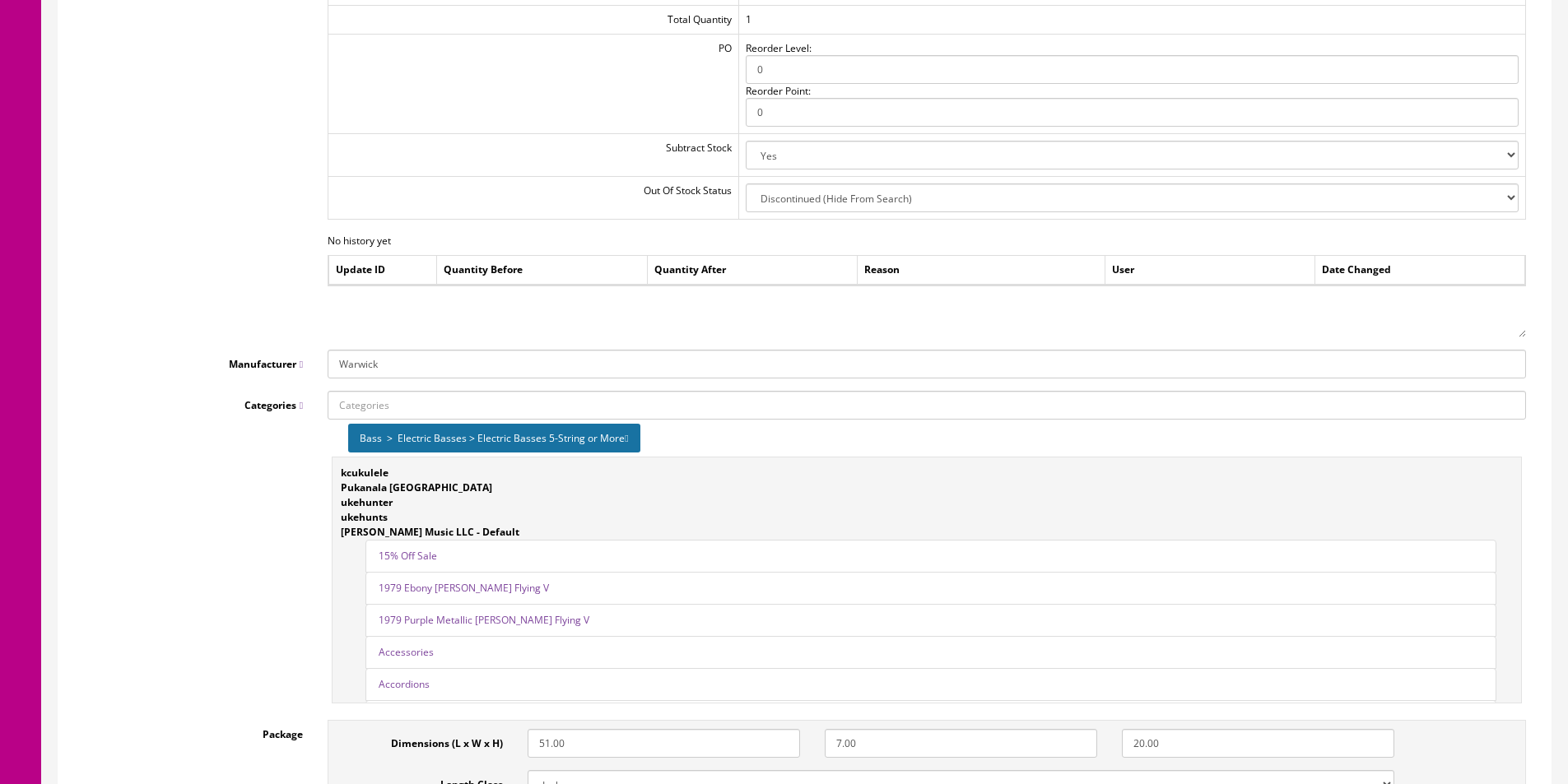
scroll to position [2140, 0]
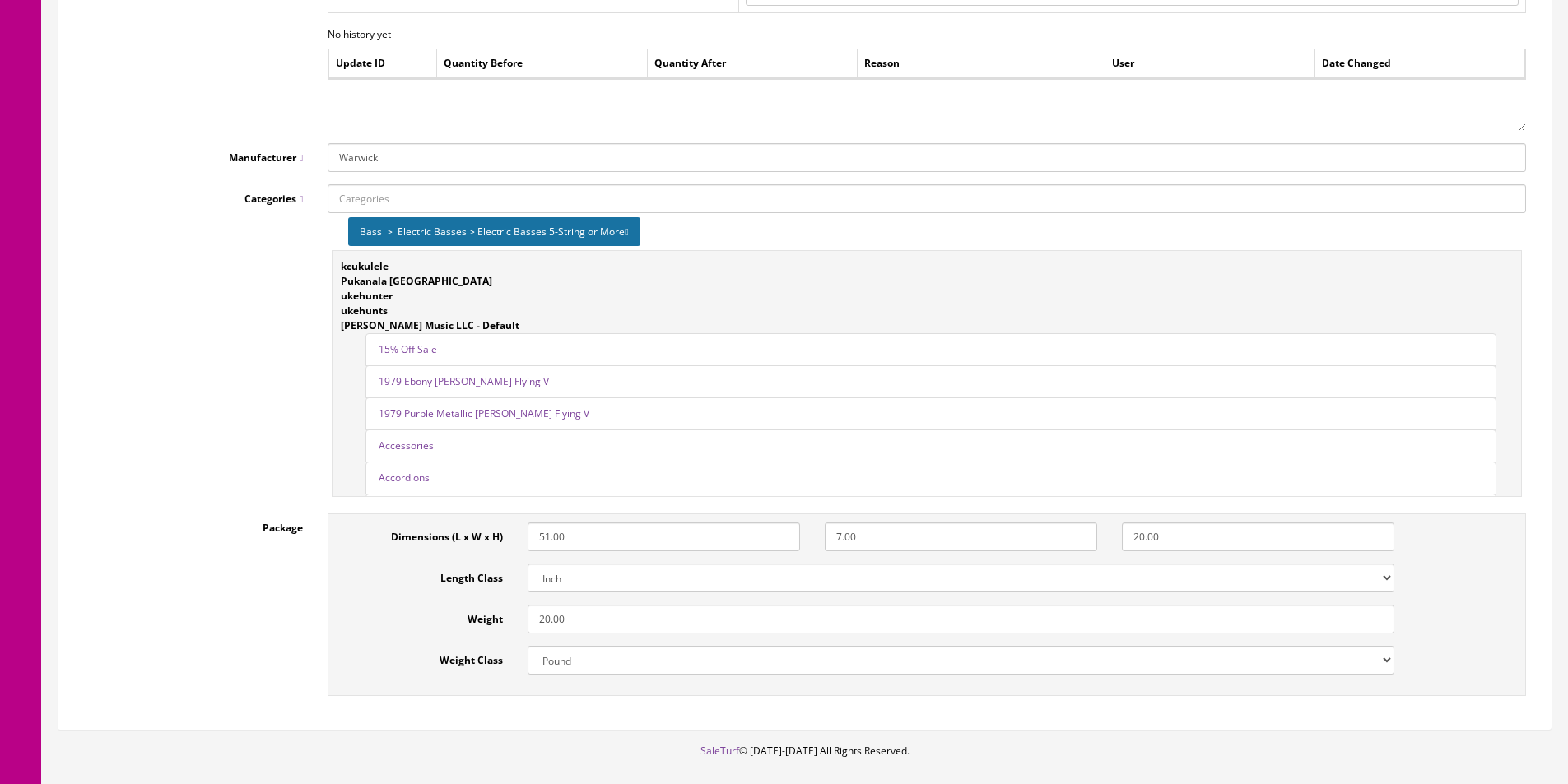
click at [627, 230] on icon at bounding box center [626, 232] width 3 height 10
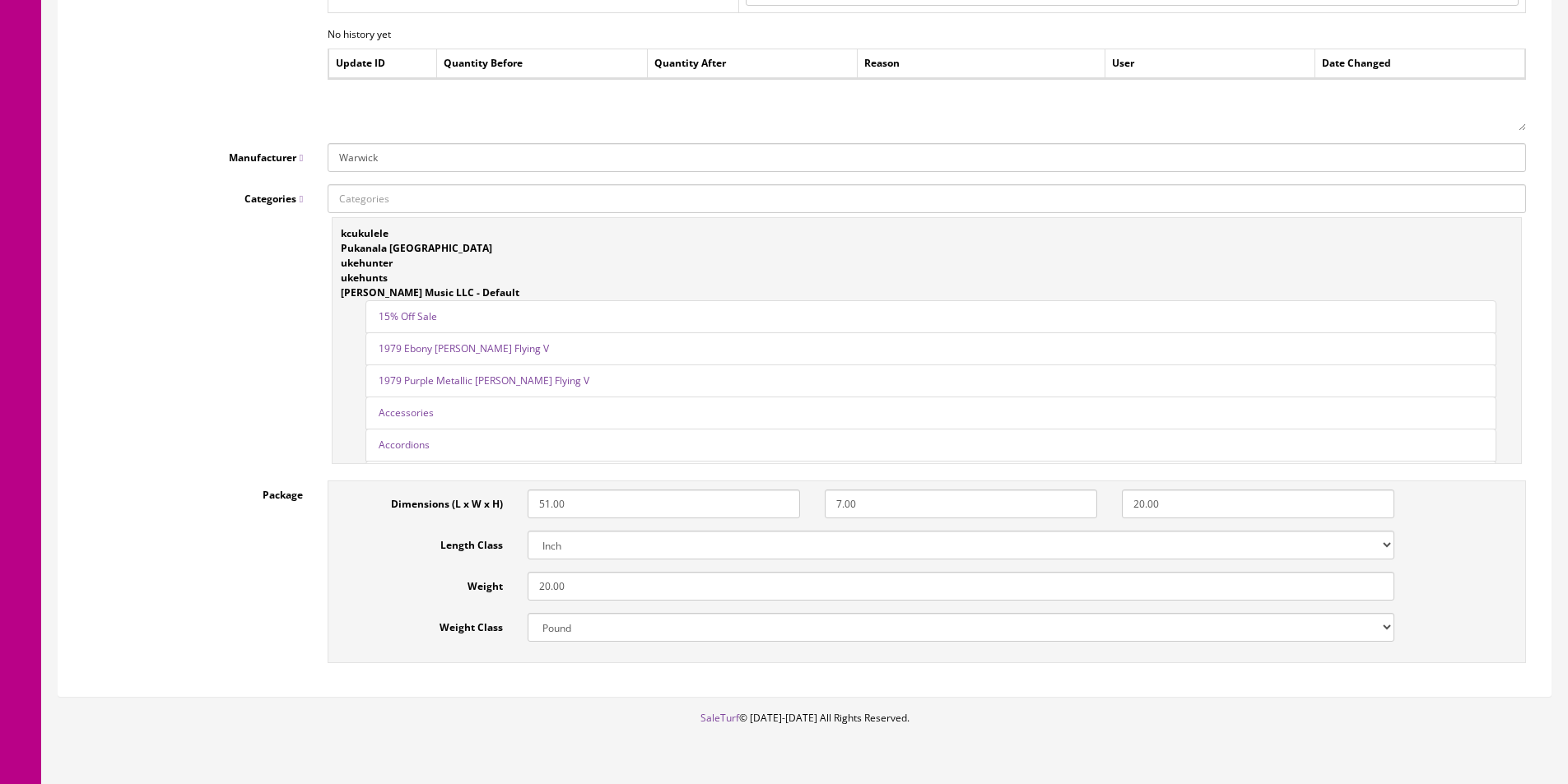
click at [636, 201] on input "Categories" at bounding box center [927, 198] width 1198 height 29
type input "electric bass"
click at [563, 260] on link "Bass > Electric Basses > Electric Basses 4-String" at bounding box center [480, 267] width 303 height 19
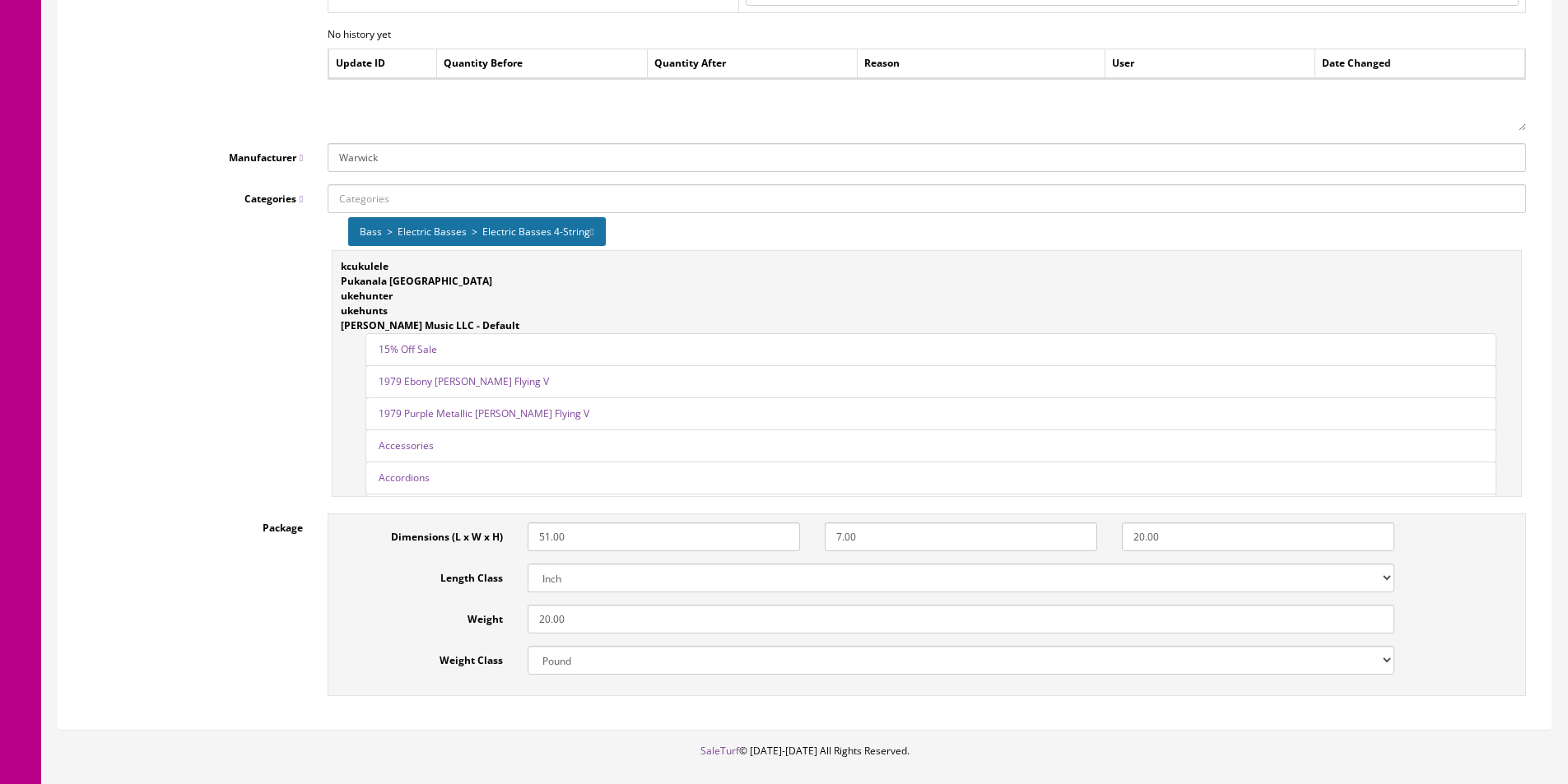
click at [615, 544] on input "51.00" at bounding box center [663, 536] width 272 height 29
type input "49"
type input "6"
type input "18"
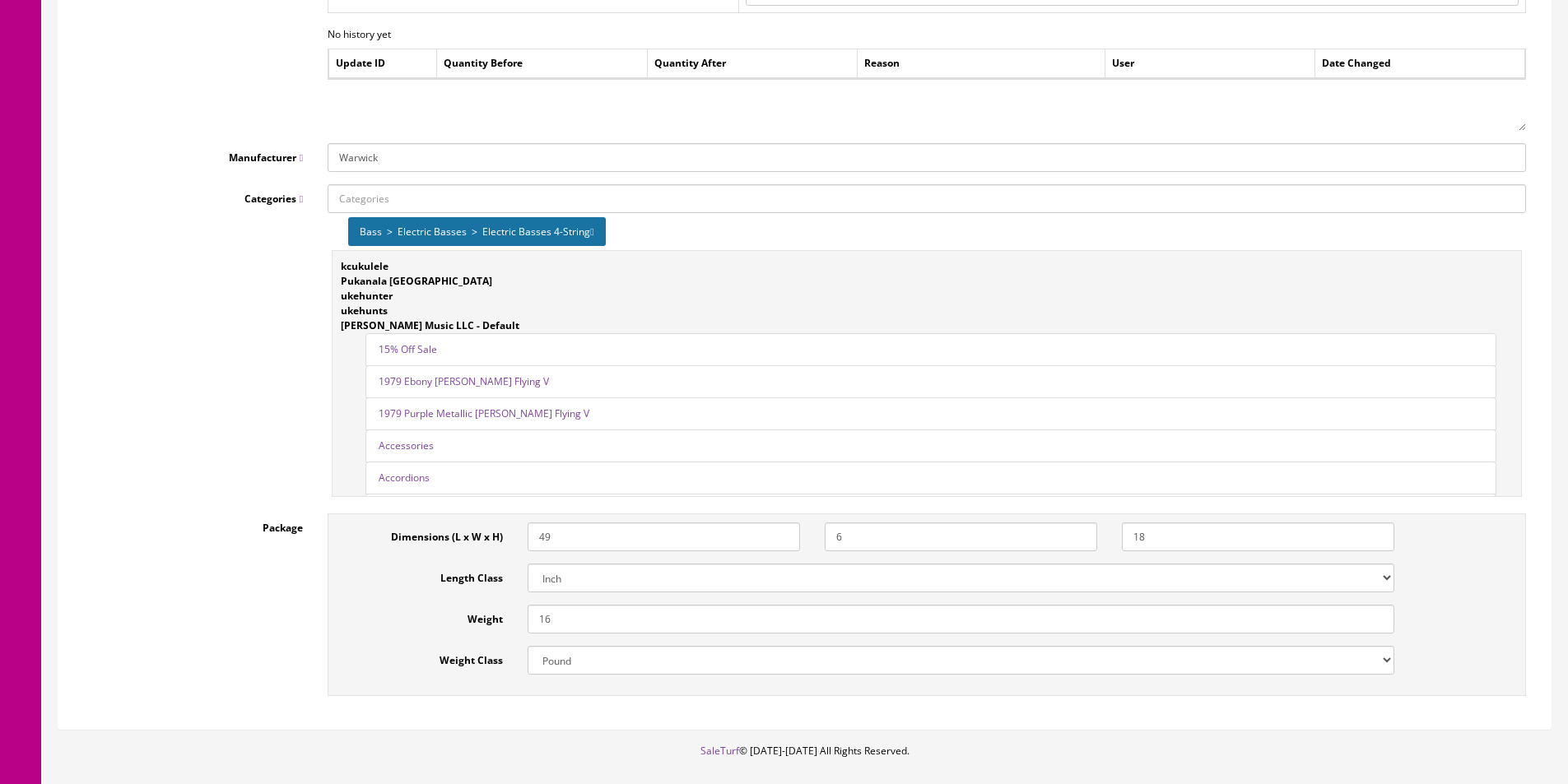
type input "16"
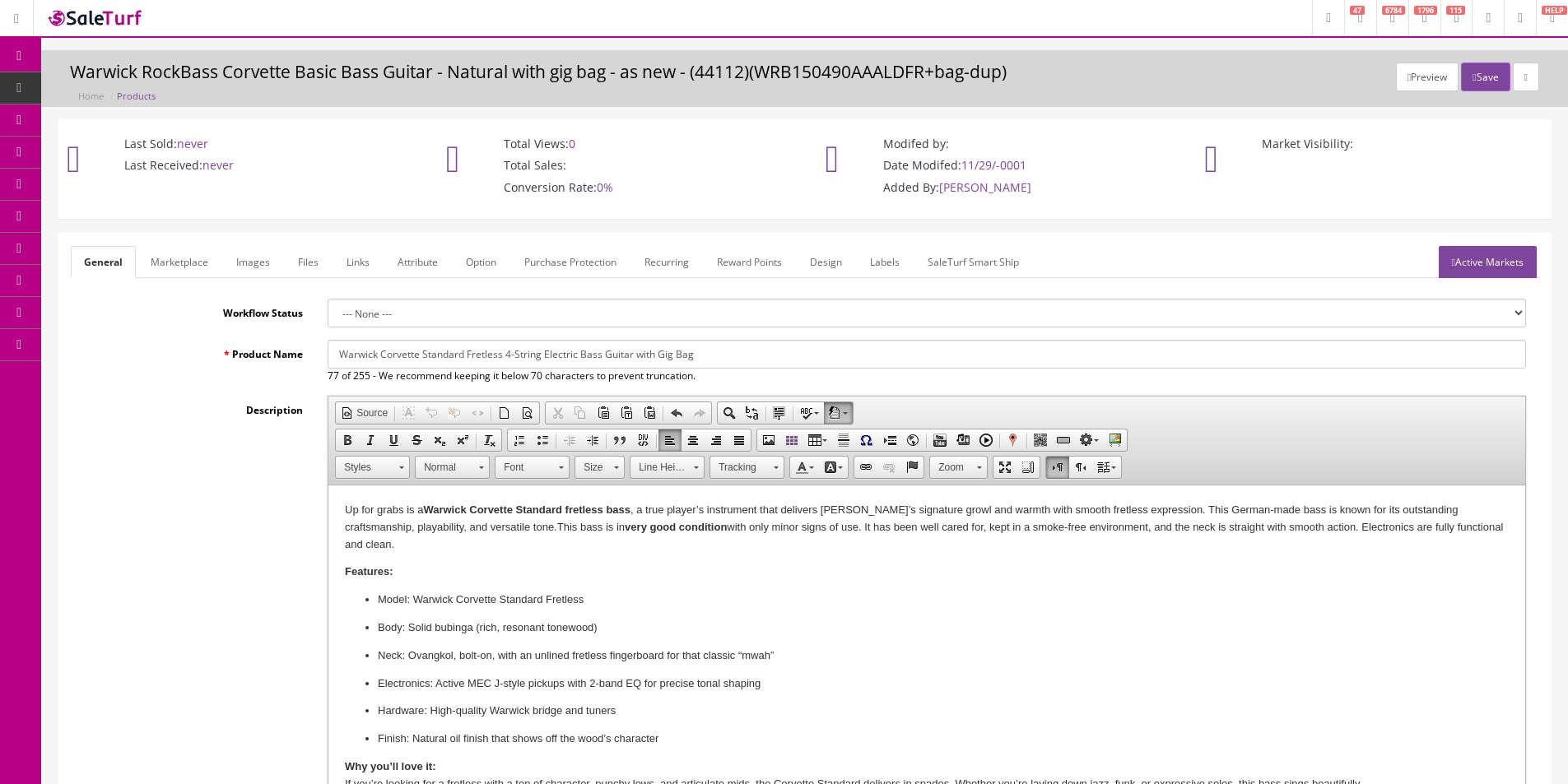
scroll to position [0, 0]
click at [529, 359] on input "Warwick Corvette Standard Fretless 4-String Electric Bass Guitar with Gig Bag" at bounding box center [927, 354] width 1198 height 29
click at [164, 259] on link "Marketplace" at bounding box center [179, 263] width 84 height 32
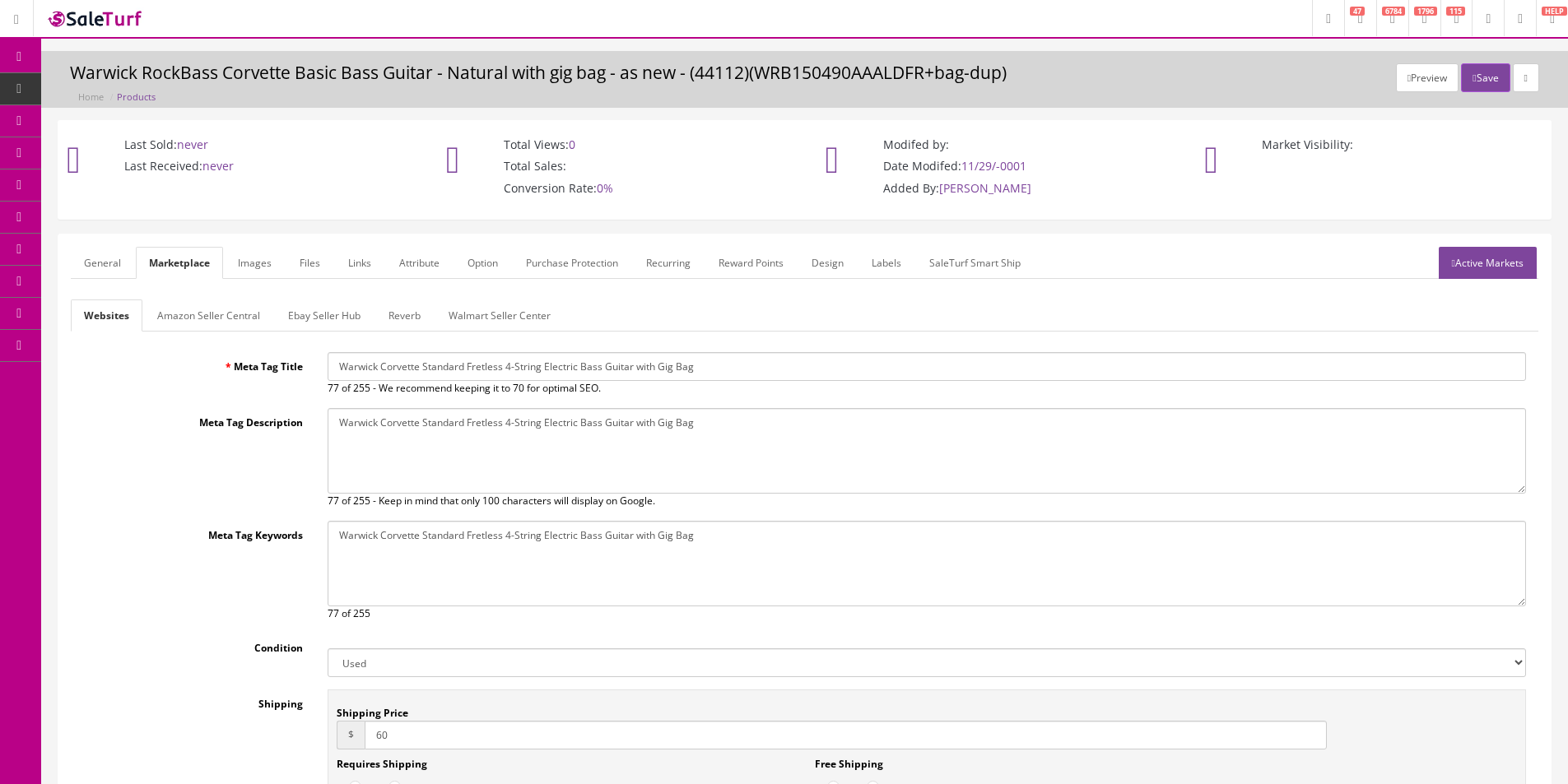
click at [172, 315] on link "Amazon Seller Central" at bounding box center [208, 315] width 129 height 32
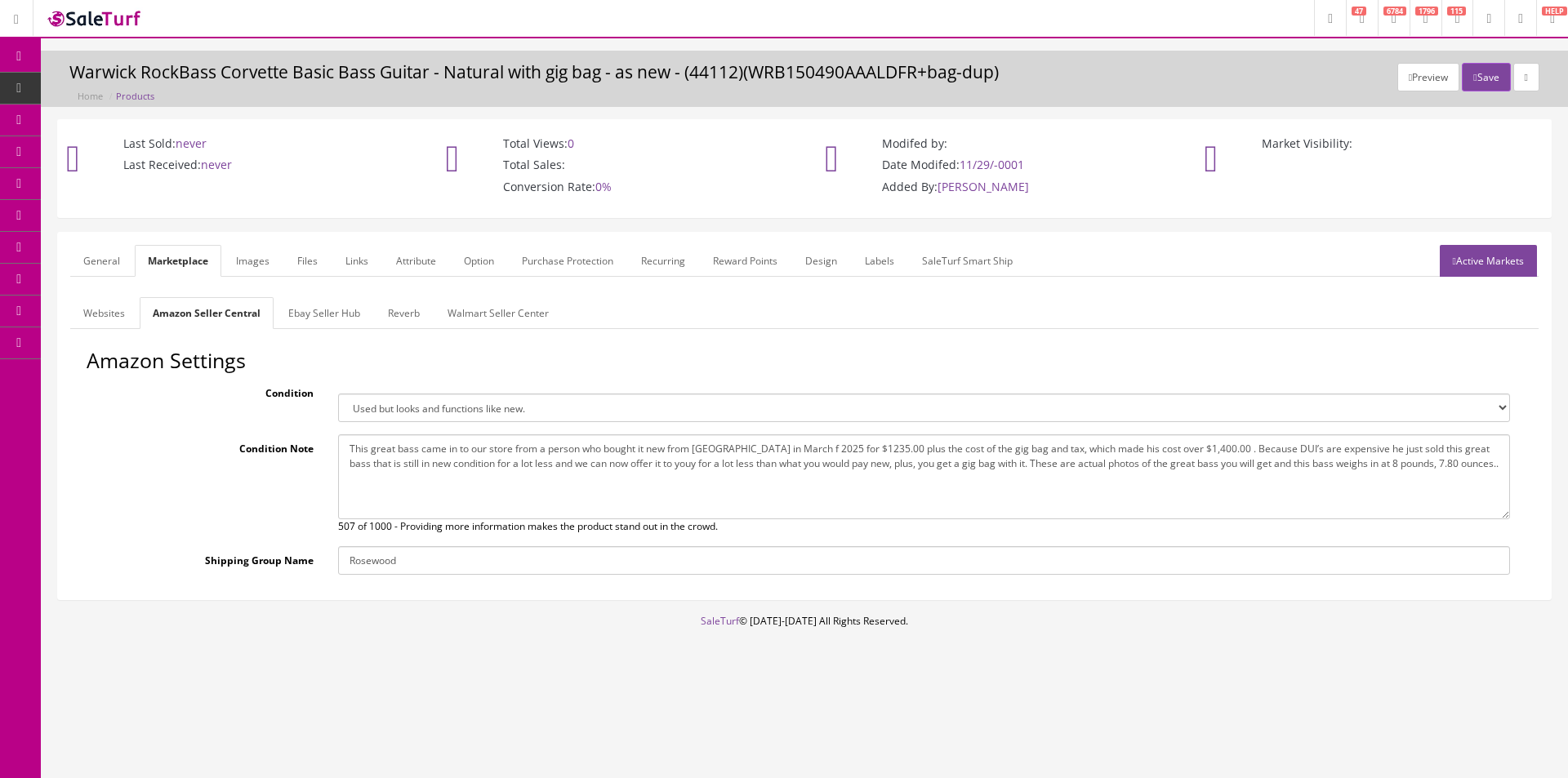
click at [102, 255] on link "General" at bounding box center [102, 261] width 62 height 32
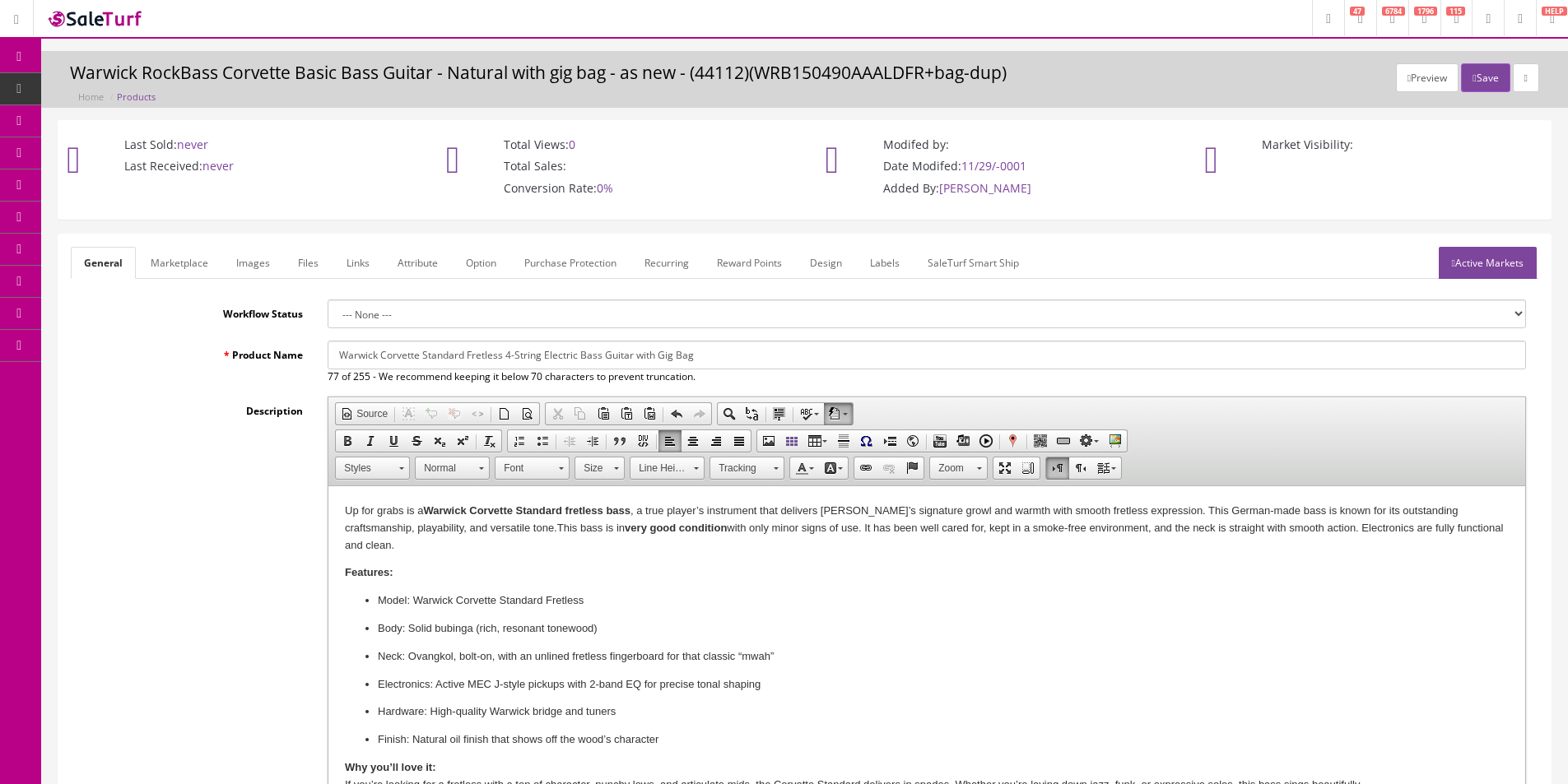
click at [526, 519] on p "Up for grabs is a Warwick Corvette Standard fretless bass , a true player’s ins…" at bounding box center [926, 528] width 1164 height 51
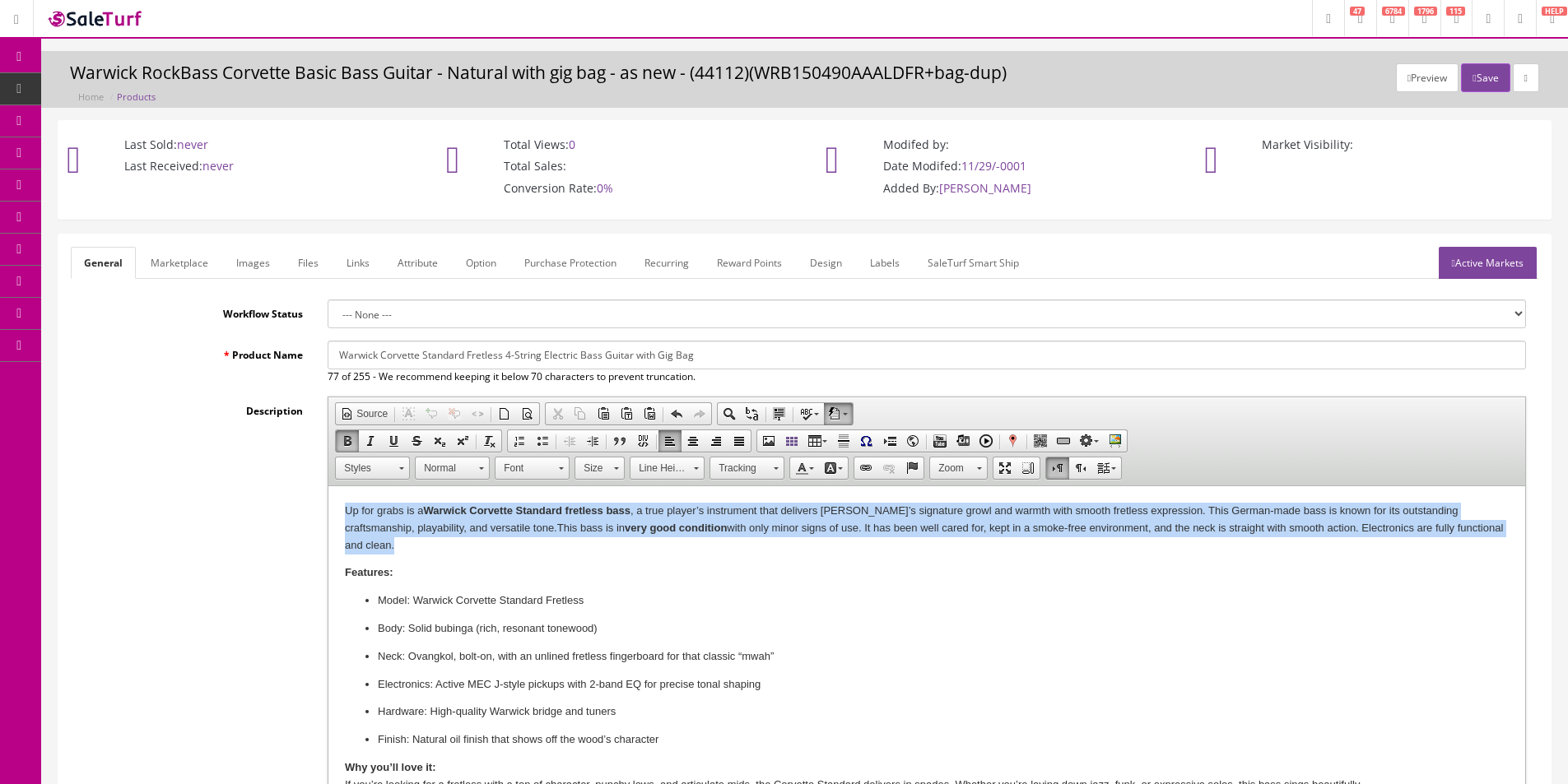
click at [526, 519] on p "Up for grabs is a Warwick Corvette Standard fretless bass , a true player’s ins…" at bounding box center [926, 528] width 1164 height 51
copy p "Up for grabs is a Warwick Corvette Standard fretless bass , a true player’s ins…"
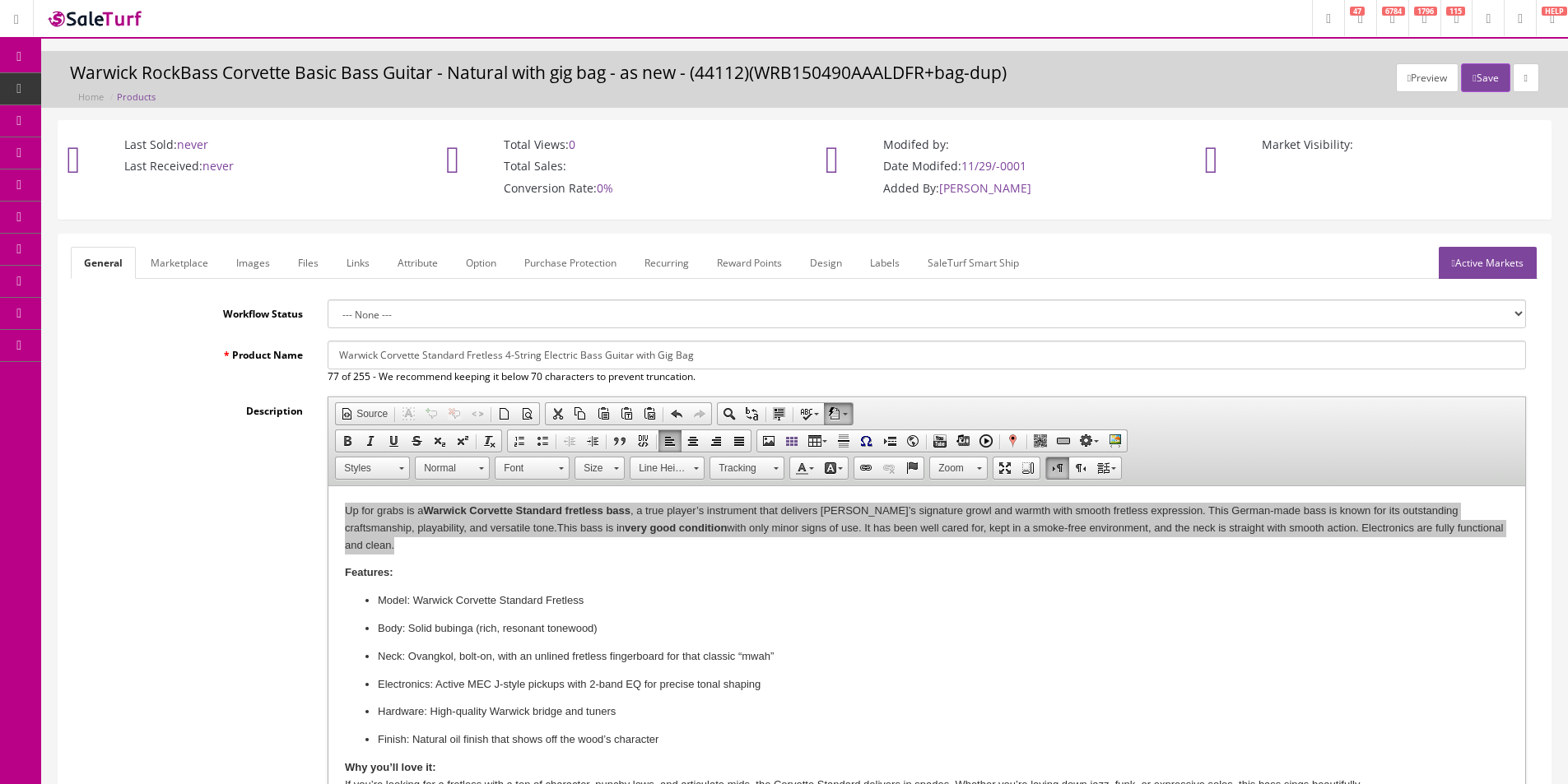
click at [180, 274] on link "Marketplace" at bounding box center [179, 263] width 84 height 32
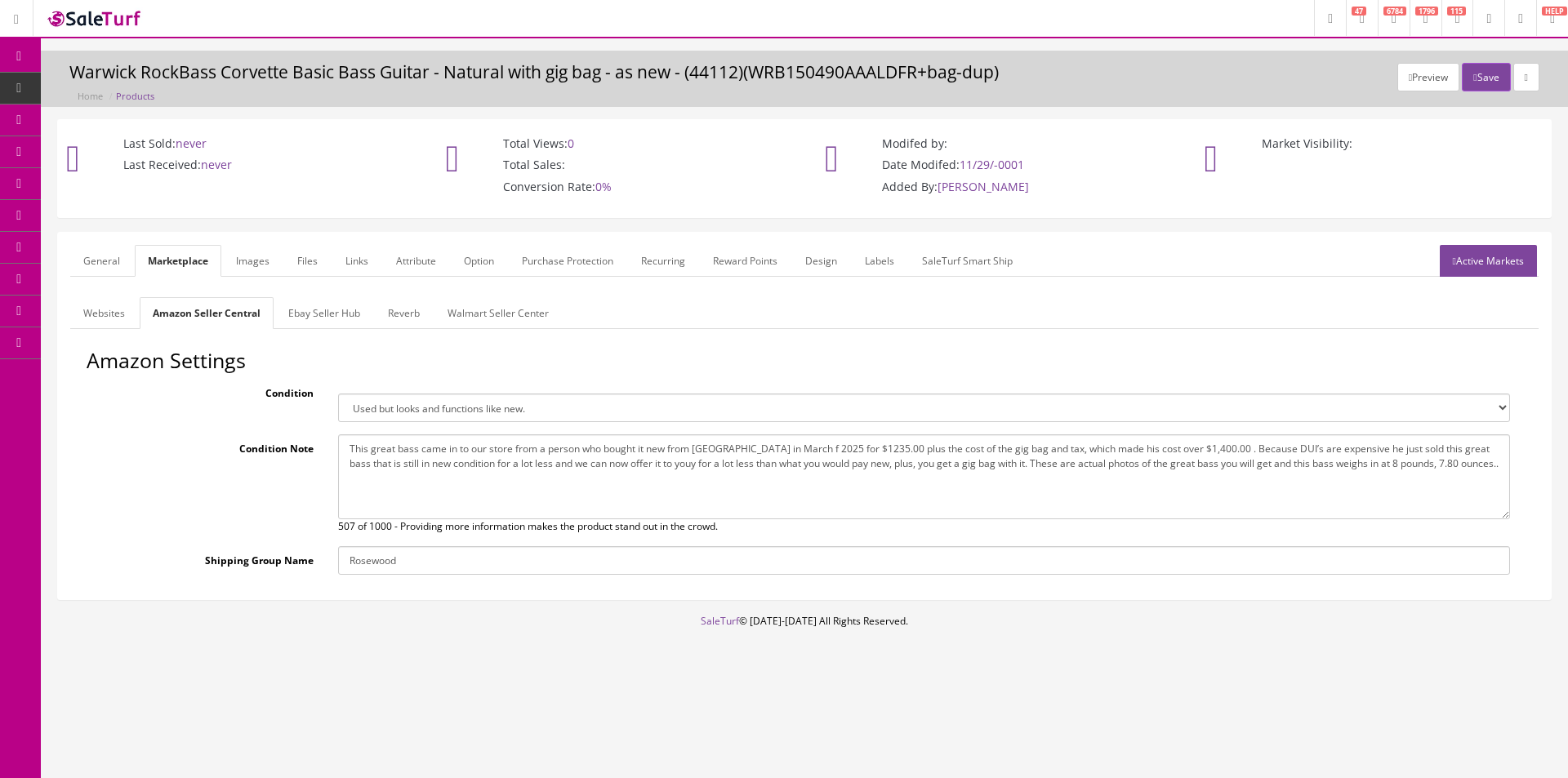
click at [475, 450] on textarea "This great bass came in to our store from a person who bought it new from Sweet…" at bounding box center [924, 476] width 1172 height 85
paste textarea "Up for grabs is a Warwick Corvette Standard fretless bass, a true player’s inst…"
type textarea "Up for grabs is a Warwick Corvette Standard fretless bass, a true player’s inst…"
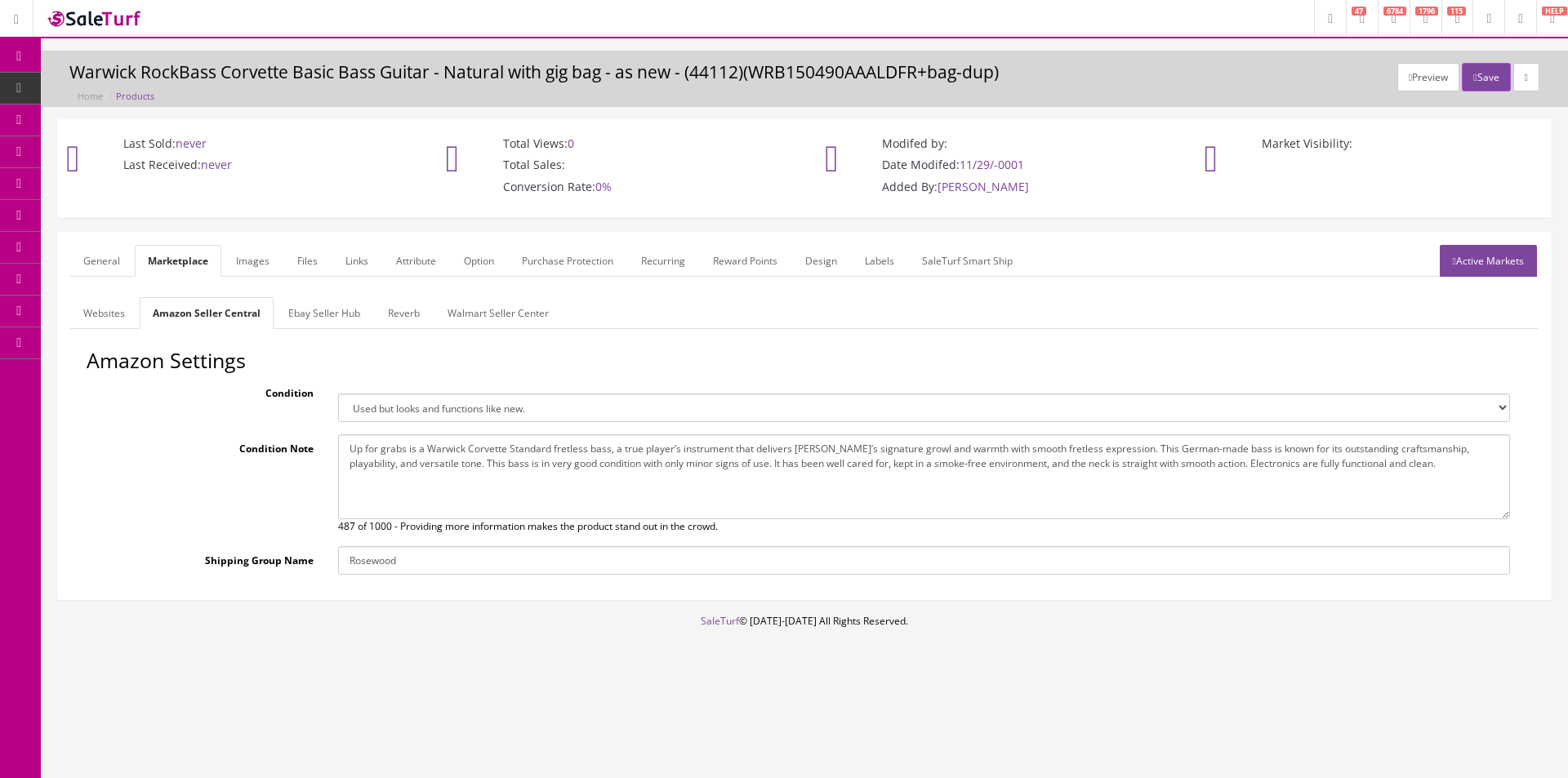
click at [419, 388] on div "Condition Brand new item, unused, in original packaging. New item, but packagin…" at bounding box center [805, 400] width 1436 height 43
click at [413, 401] on select "Brand new item, unused, in original packaging. New item, but packaging has been…" at bounding box center [924, 407] width 1172 height 28
select select "used_very_good"
click at [338, 393] on select "Brand new item, unused, in original packaging. New item, but packaging has been…" at bounding box center [924, 407] width 1172 height 28
click at [367, 322] on link "Ebay Seller Hub" at bounding box center [324, 312] width 98 height 32
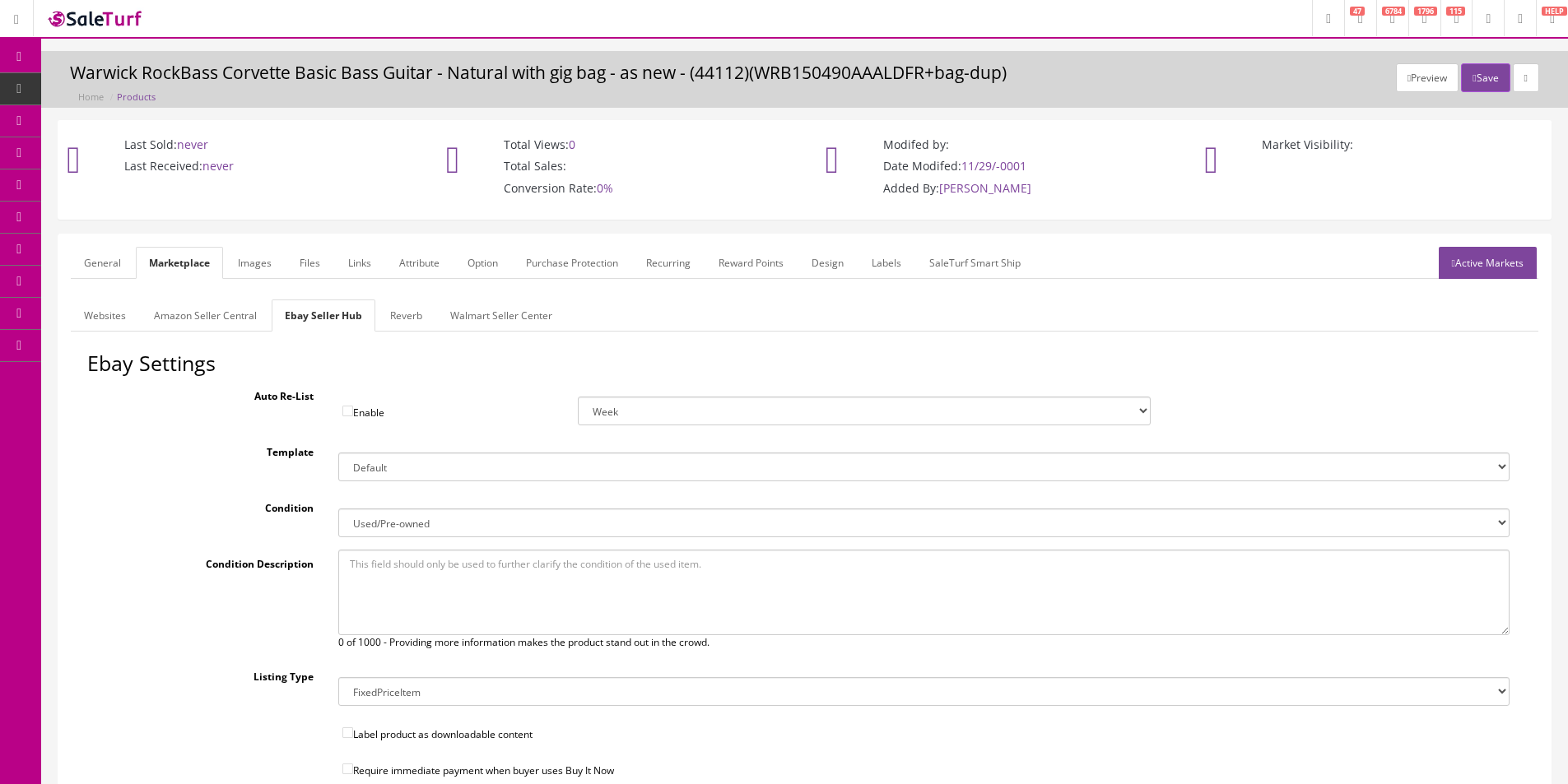
click at [415, 567] on textarea at bounding box center [924, 592] width 1171 height 86
paste textarea "Up for grabs is a Warwick Corvette Standard fretless bass, a true player’s inst…"
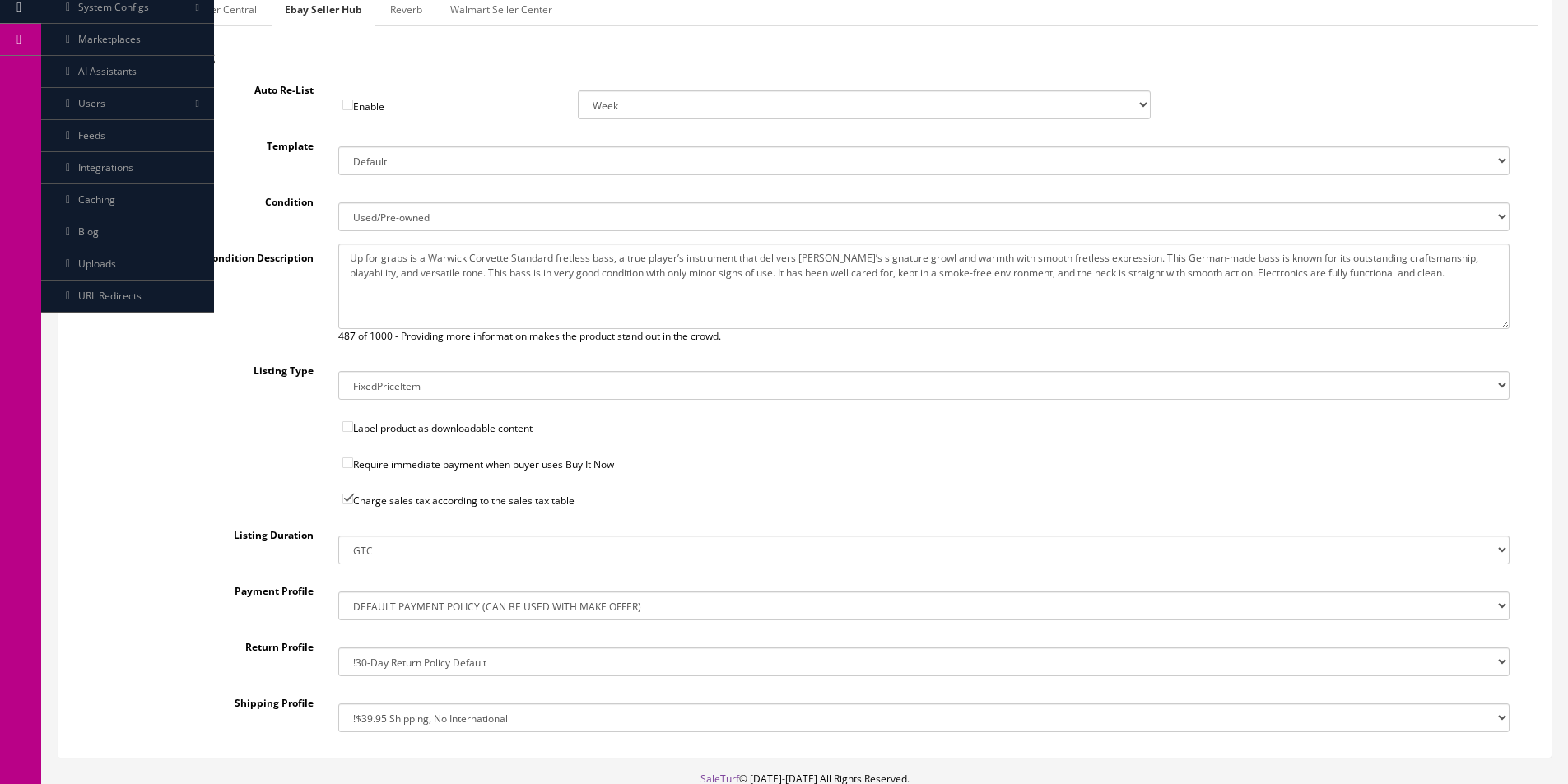
scroll to position [409, 0]
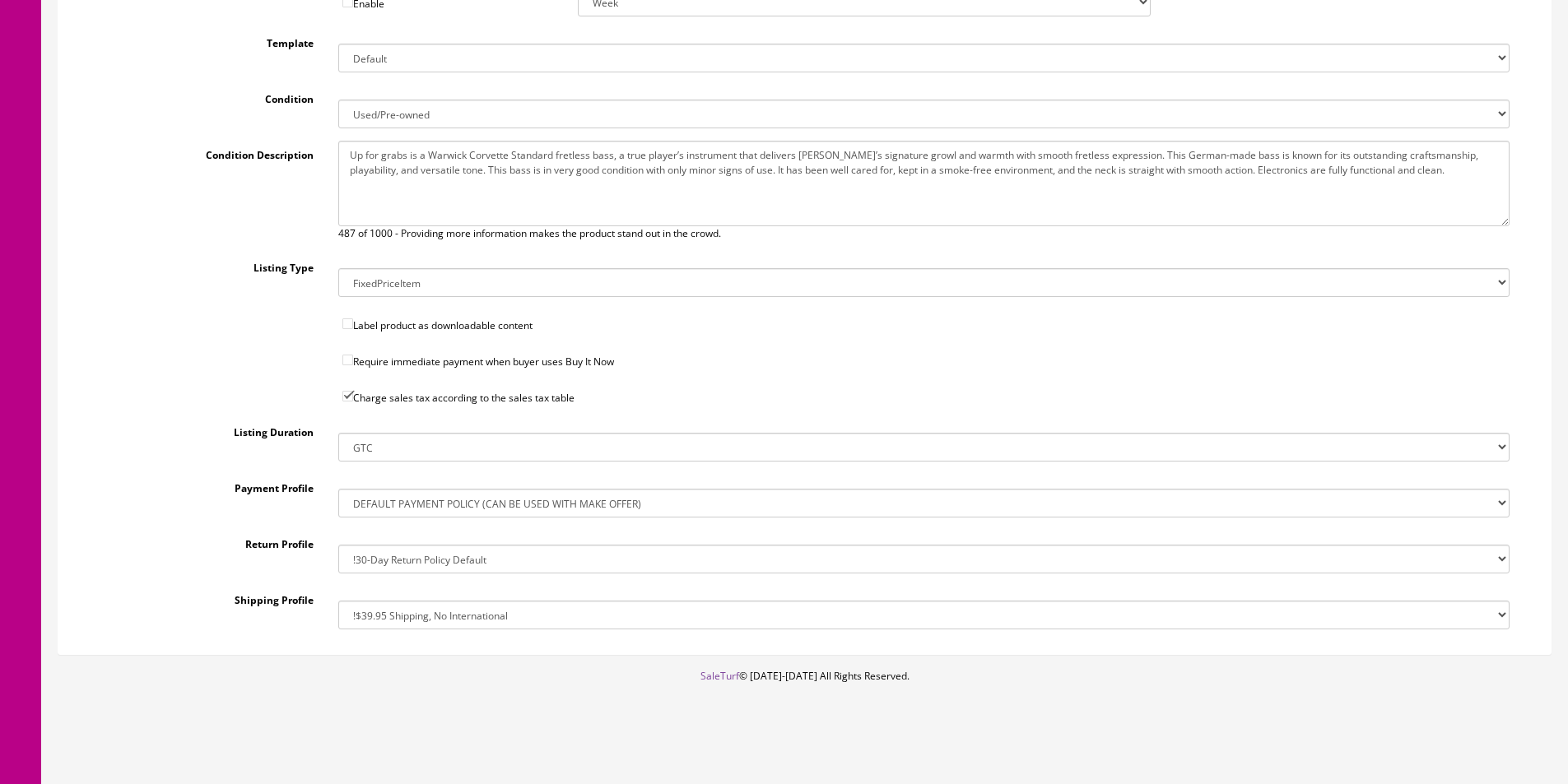
type textarea "Up for grabs is a Warwick Corvette Standard fretless bass, a true player’s inst…"
click at [404, 617] on select "!$28.50 FedEx, Priority $65.00 No International !$28.50 FedEx, Priority $65.00 …" at bounding box center [924, 615] width 1171 height 29
select select "205299811017"
click at [338, 601] on select "!$28.50 FedEx, Priority $65.00 No International !$28.50 FedEx, Priority $65.00 …" at bounding box center [924, 615] width 1171 height 29
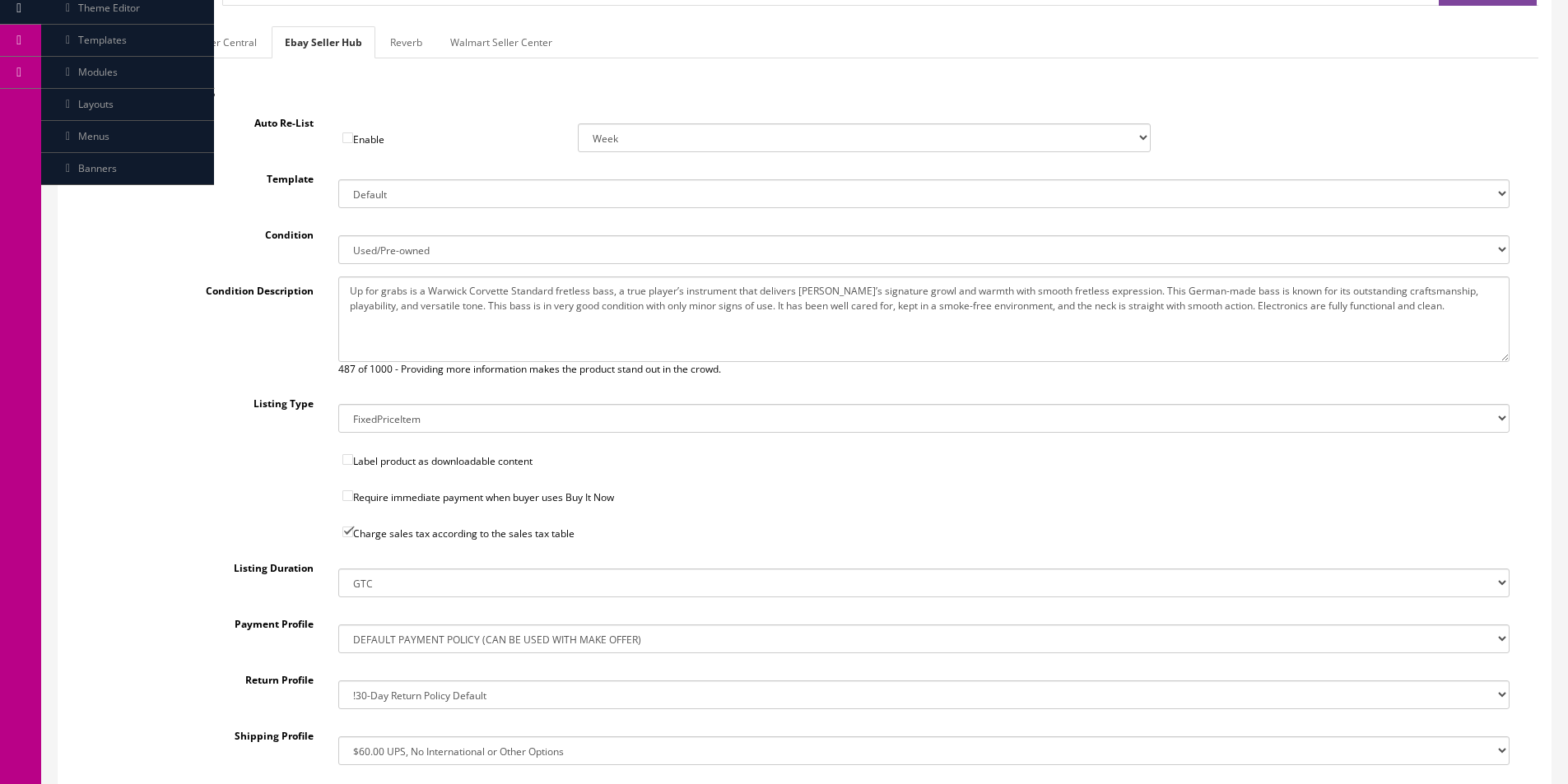
scroll to position [80, 0]
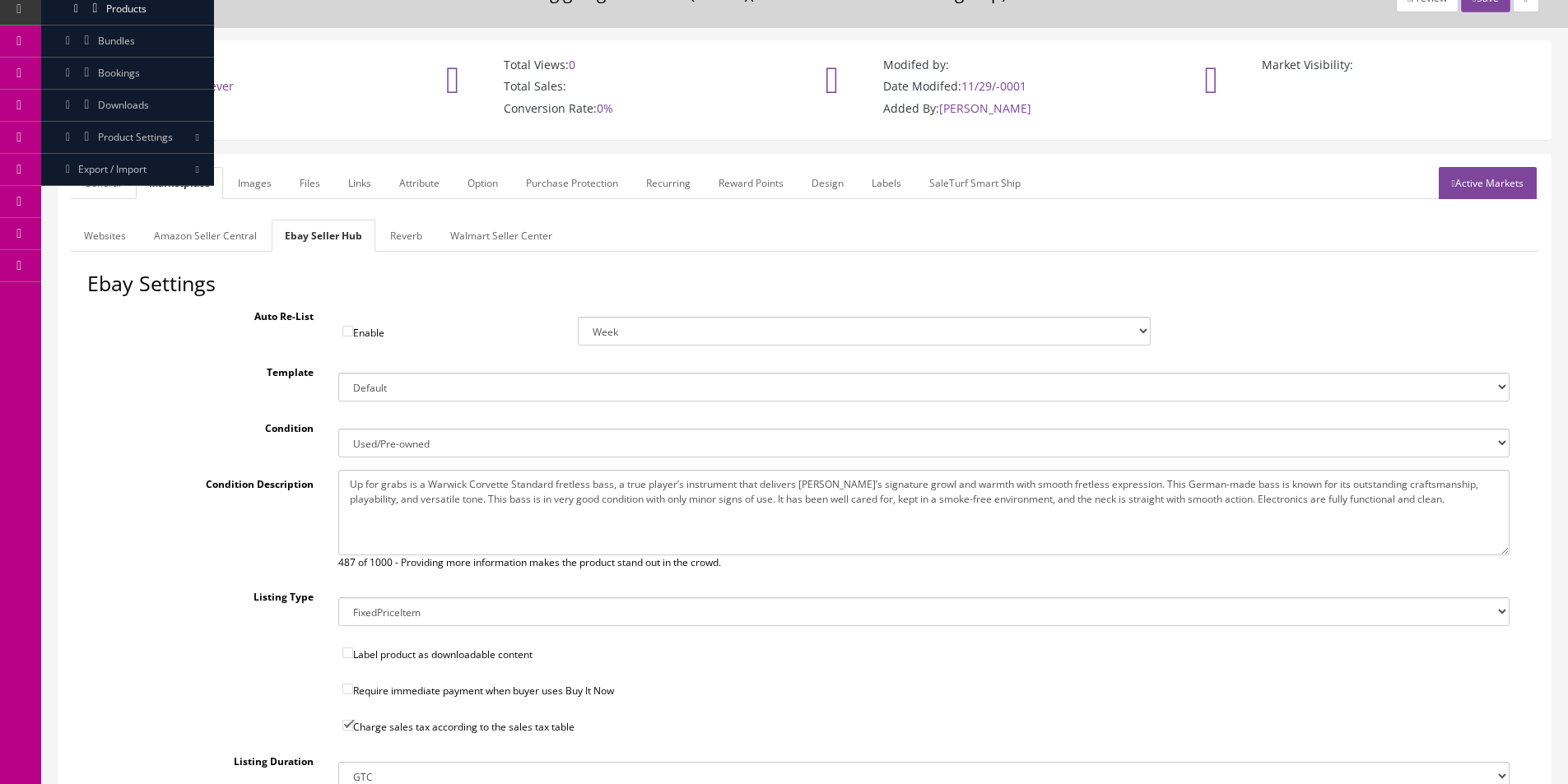
click at [405, 238] on link "Reverb" at bounding box center [405, 235] width 58 height 32
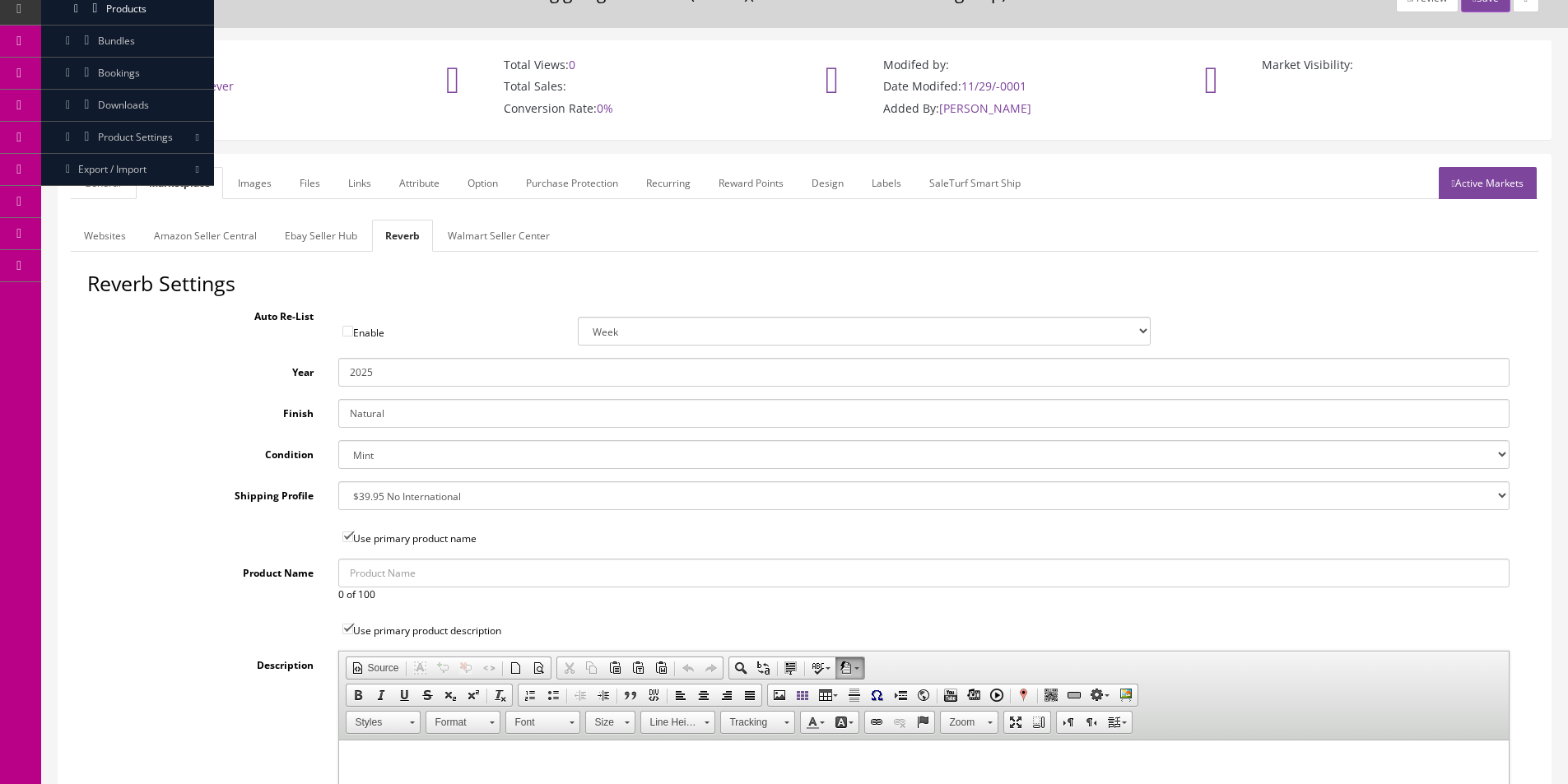
click at [398, 486] on select "--- None --- $3.49 USPS Shipping MH INSURED $20000 GUITAR MH INSURED $11000 GUI…" at bounding box center [924, 495] width 1171 height 29
select select "76375"
click at [338, 481] on select "--- None --- $3.49 USPS Shipping MH INSURED $20000 GUITAR MH INSURED $11000 GUI…" at bounding box center [924, 495] width 1171 height 29
click at [365, 449] on select "Brand New Mint Excellent Very Good Good Fair Poor B-Stock Non Functioning" at bounding box center [924, 454] width 1171 height 29
select select "ae4d9114-1bd7-4ec5-a4ba-6653af5ac84d"
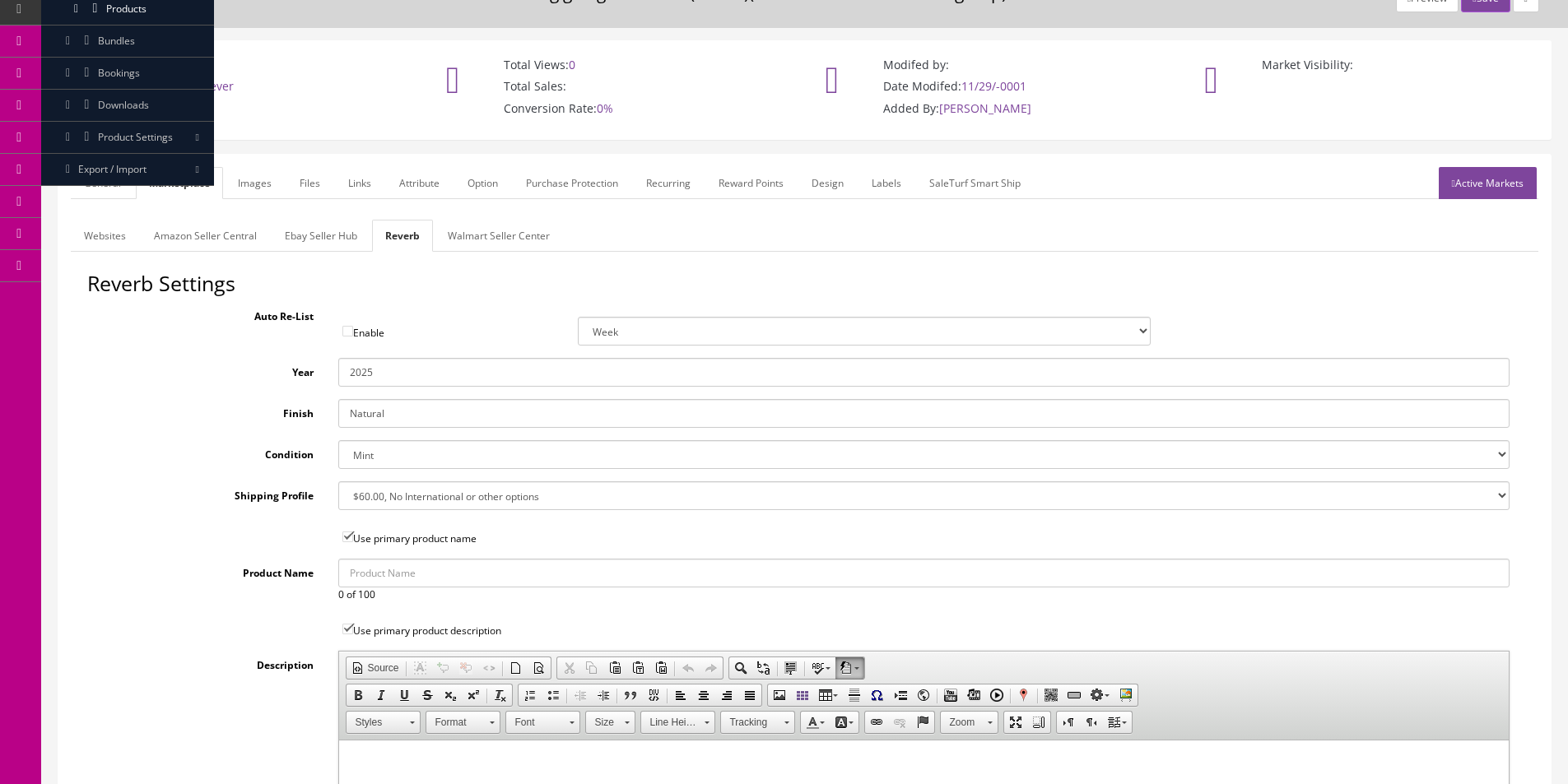
click at [338, 441] on select "Brand New Mint Excellent Very Good Good Fair Poor B-Stock Non Functioning" at bounding box center [924, 454] width 1171 height 29
click at [358, 365] on input "2025" at bounding box center [924, 372] width 1171 height 29
click at [254, 175] on link "Images" at bounding box center [254, 183] width 60 height 32
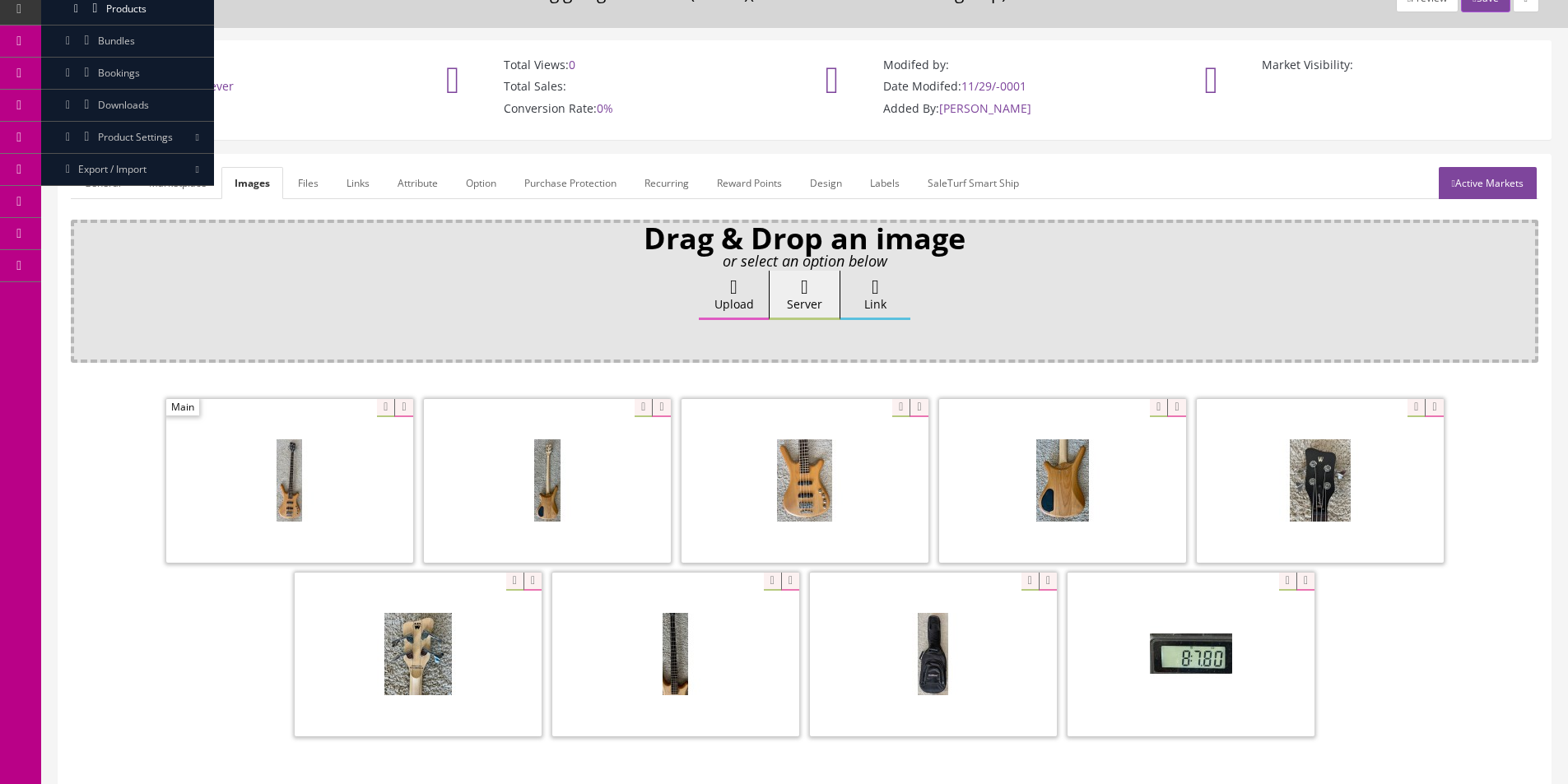
click at [408, 417] on span at bounding box center [289, 481] width 247 height 163
click at [409, 411] on icon at bounding box center [403, 408] width 18 height 18
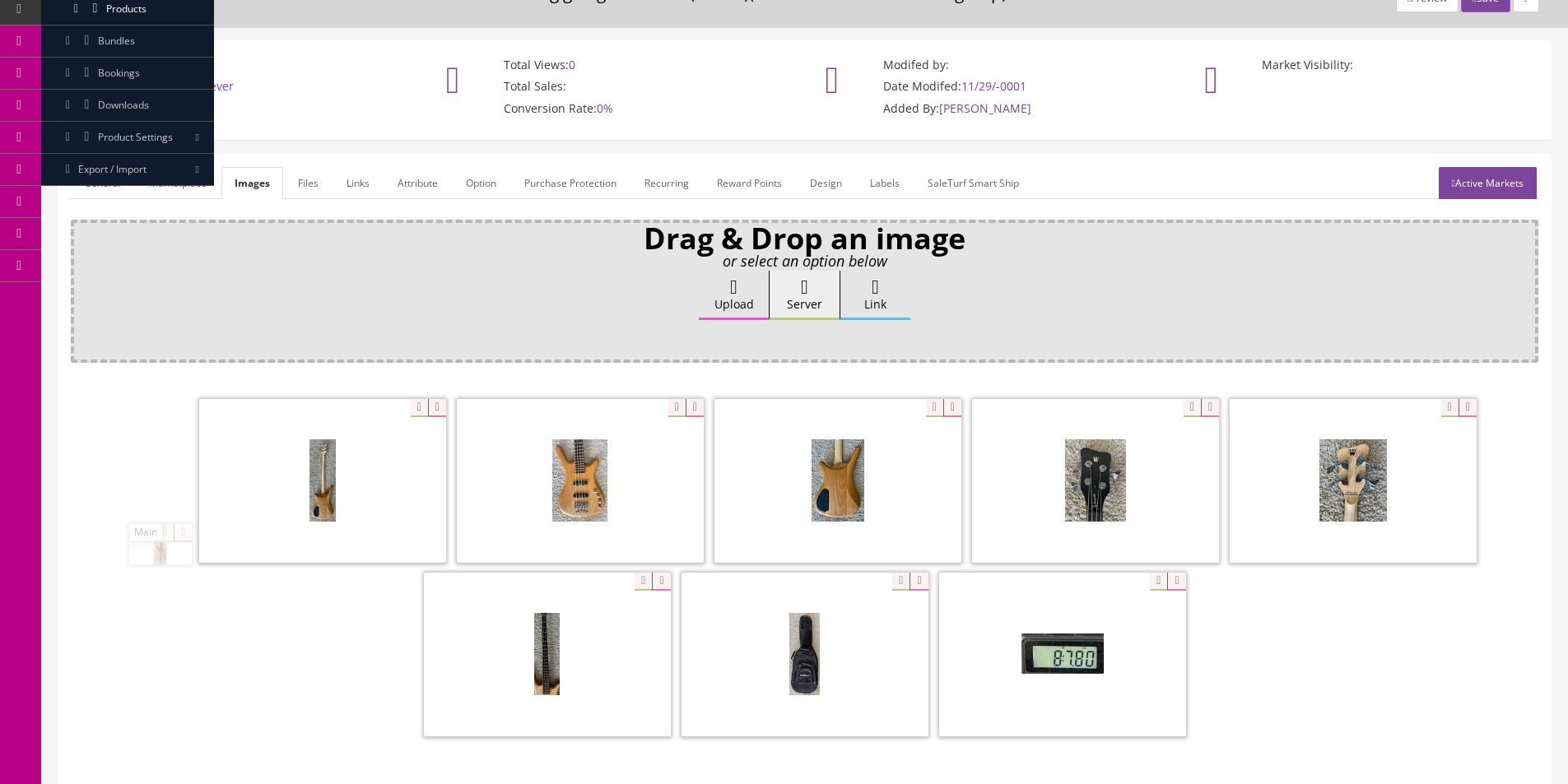
click at [428, 411] on icon at bounding box center [437, 408] width 18 height 18
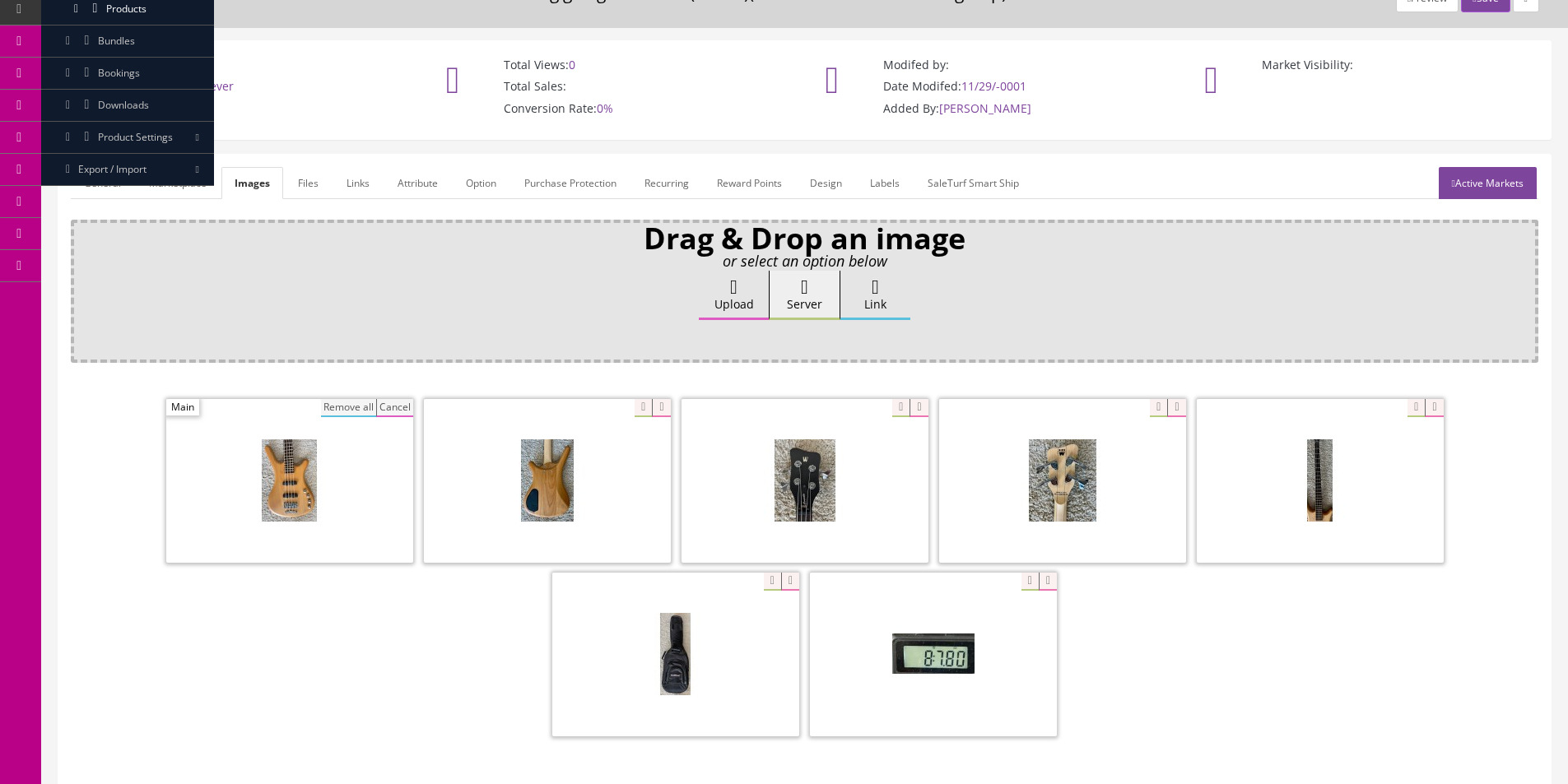
click at [355, 407] on button "Remove all" at bounding box center [348, 408] width 55 height 18
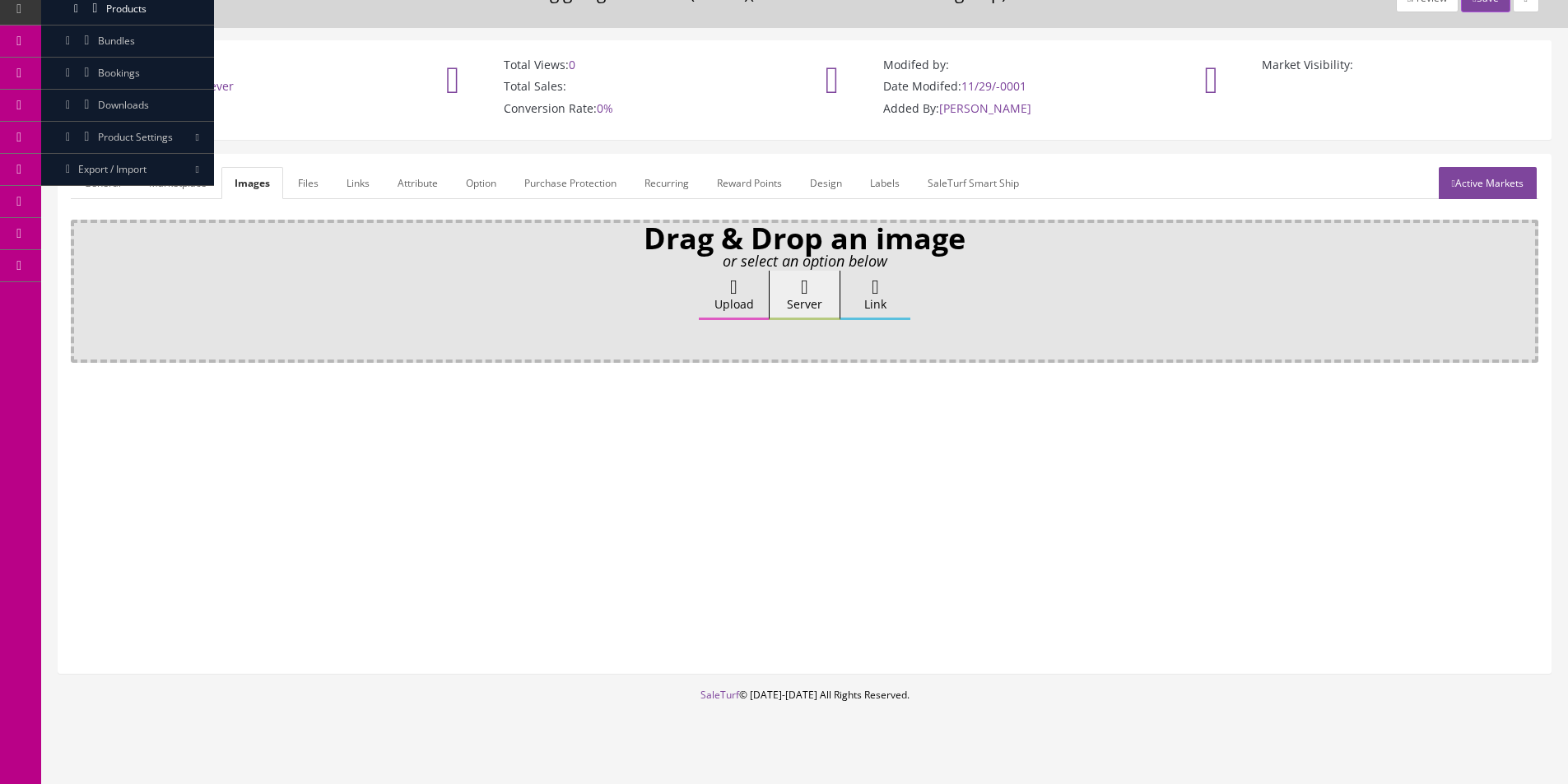
click at [748, 292] on label "Upload" at bounding box center [733, 295] width 70 height 49
click at [83, 287] on input "Upload" at bounding box center [83, 278] width 0 height 17
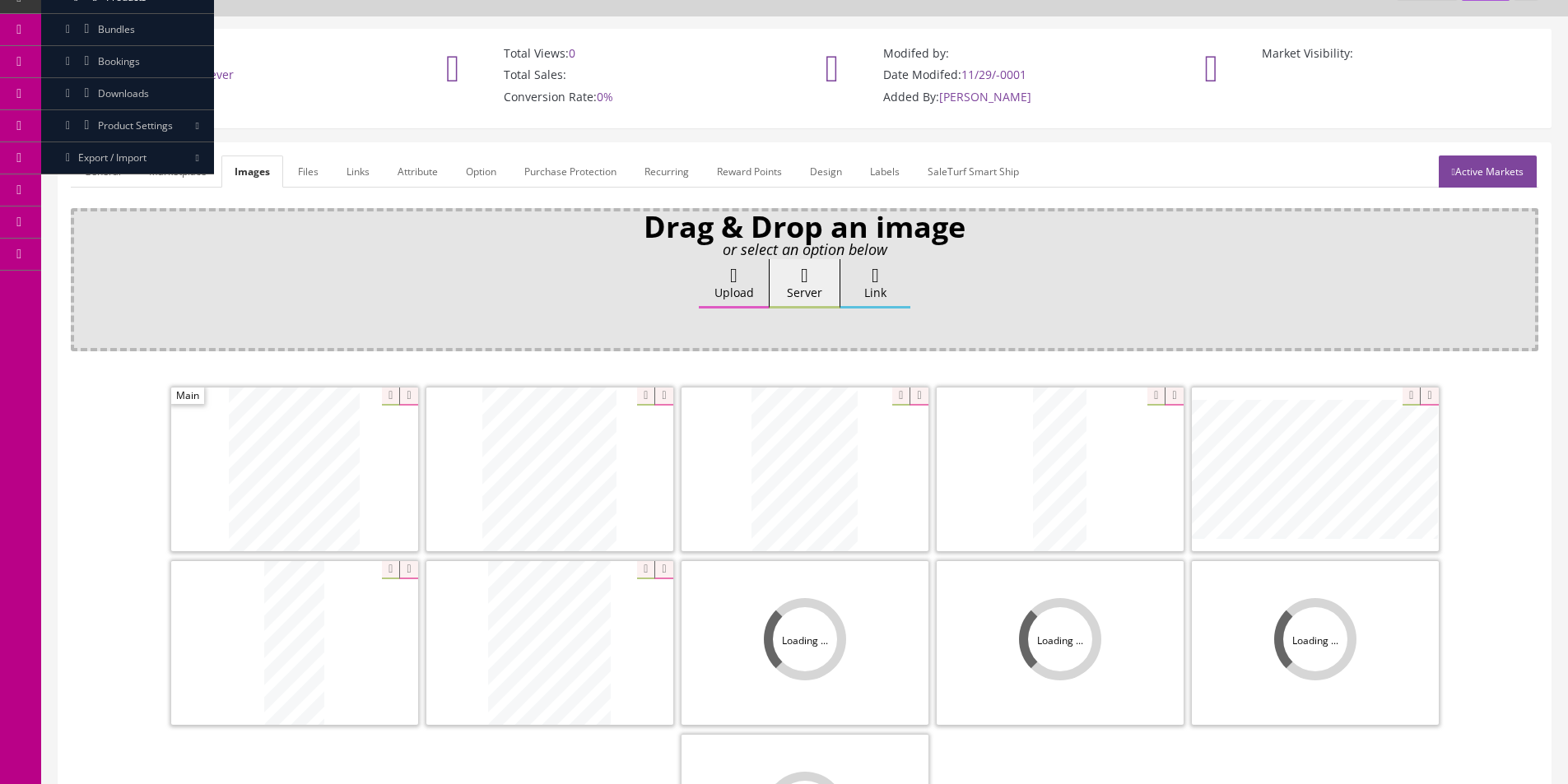
scroll to position [244, 0]
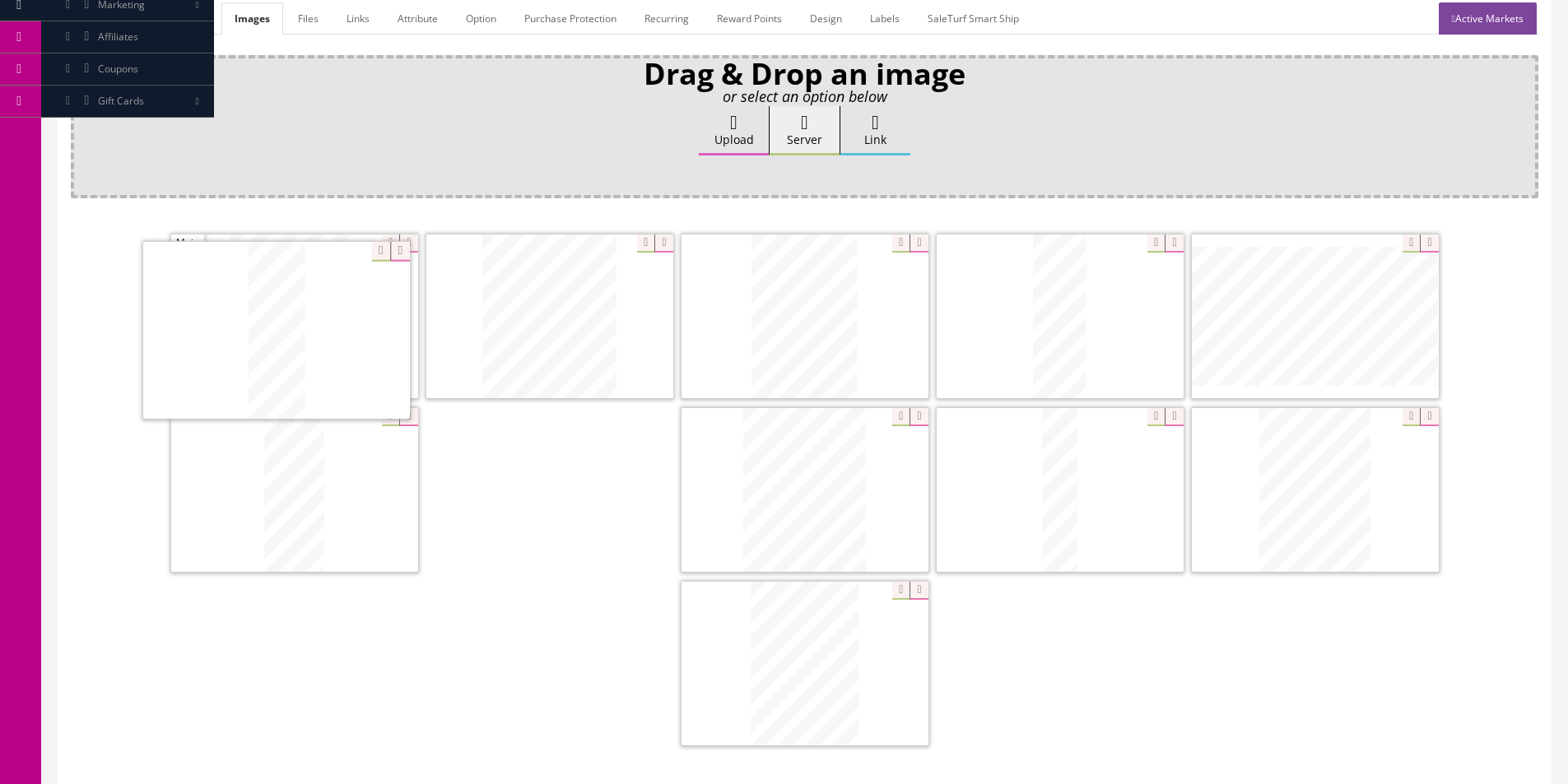
drag, startPoint x: 572, startPoint y: 523, endPoint x: 274, endPoint y: 299, distance: 372.8
drag, startPoint x: 735, startPoint y: 337, endPoint x: 506, endPoint y: 323, distance: 229.4
drag, startPoint x: 1314, startPoint y: 355, endPoint x: 538, endPoint y: 350, distance: 776.0
drag, startPoint x: 803, startPoint y: 667, endPoint x: 757, endPoint y: 326, distance: 344.1
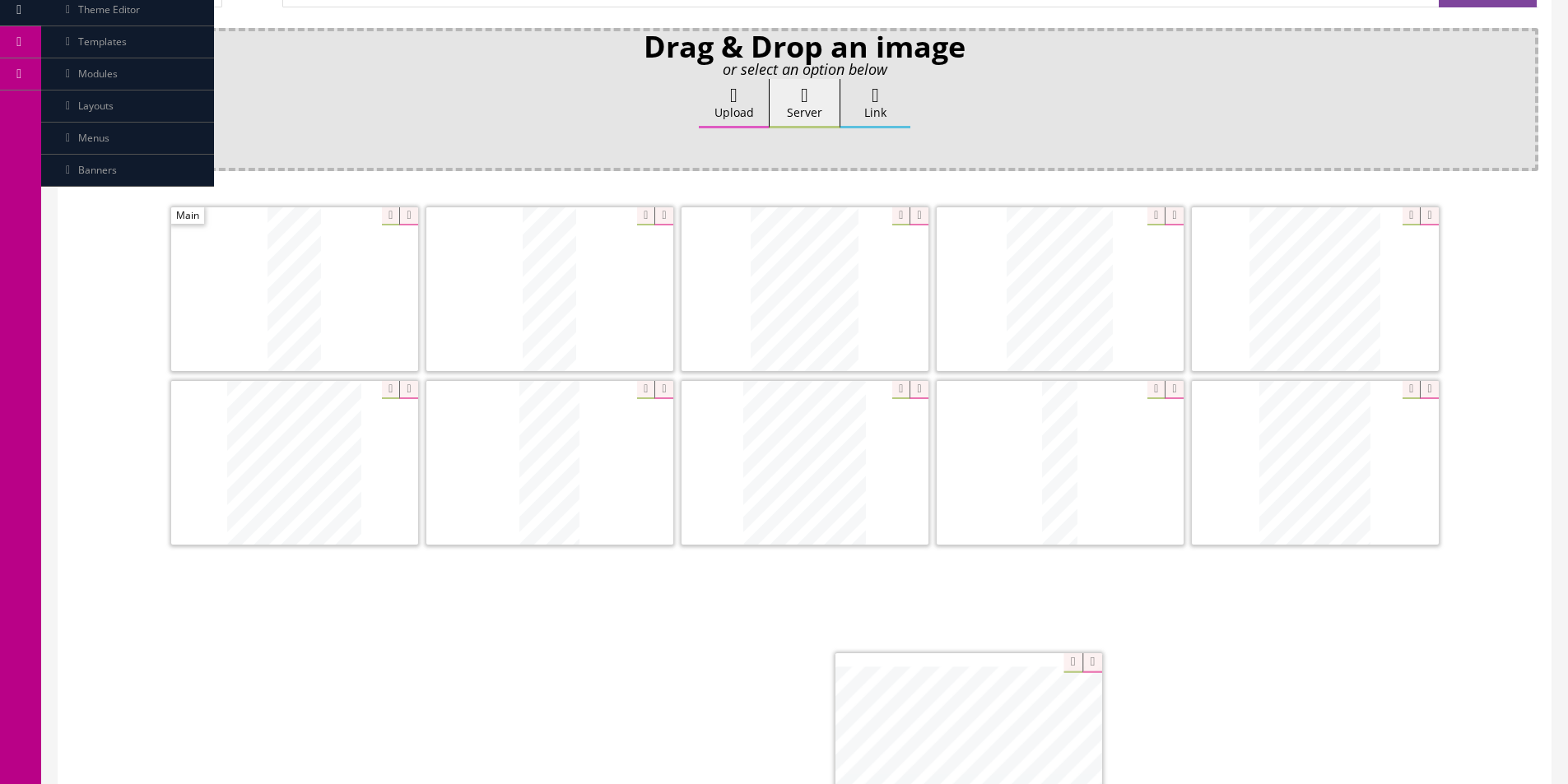
drag, startPoint x: 591, startPoint y: 522, endPoint x: 1013, endPoint y: 760, distance: 484.5
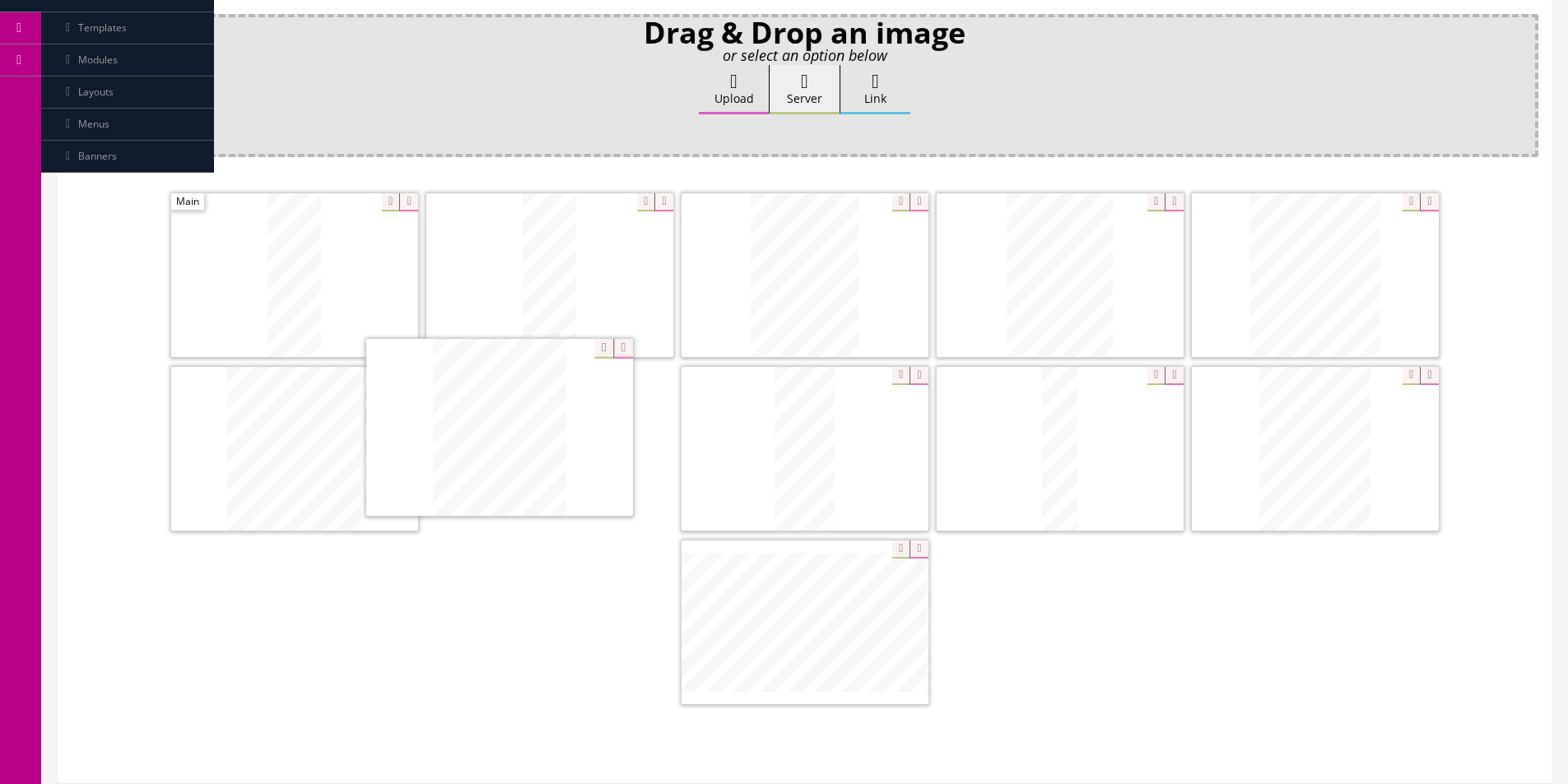
drag, startPoint x: 828, startPoint y: 460, endPoint x: 522, endPoint y: 439, distance: 306.7
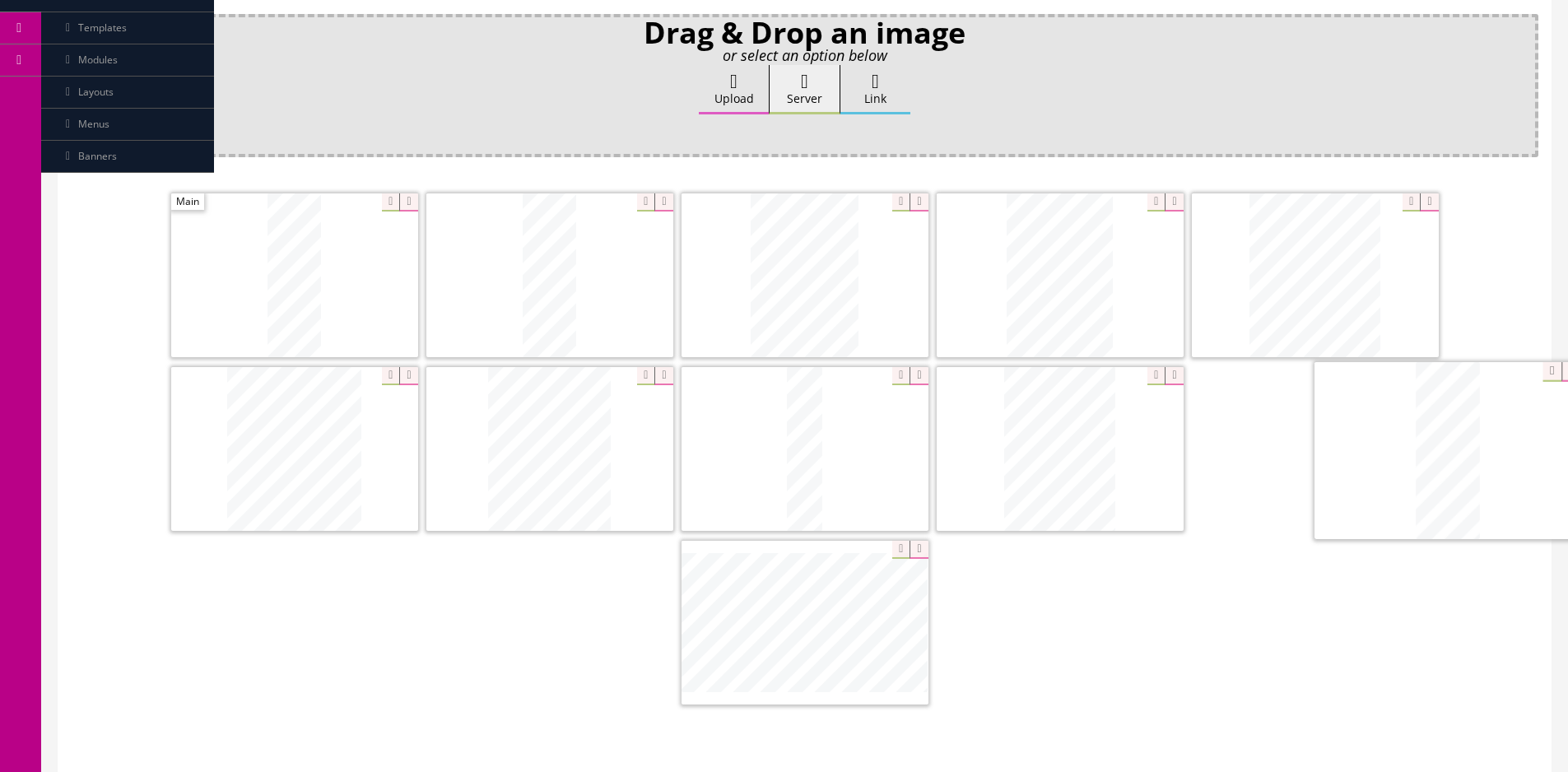
drag, startPoint x: 835, startPoint y: 460, endPoint x: 1467, endPoint y: 458, distance: 632.0
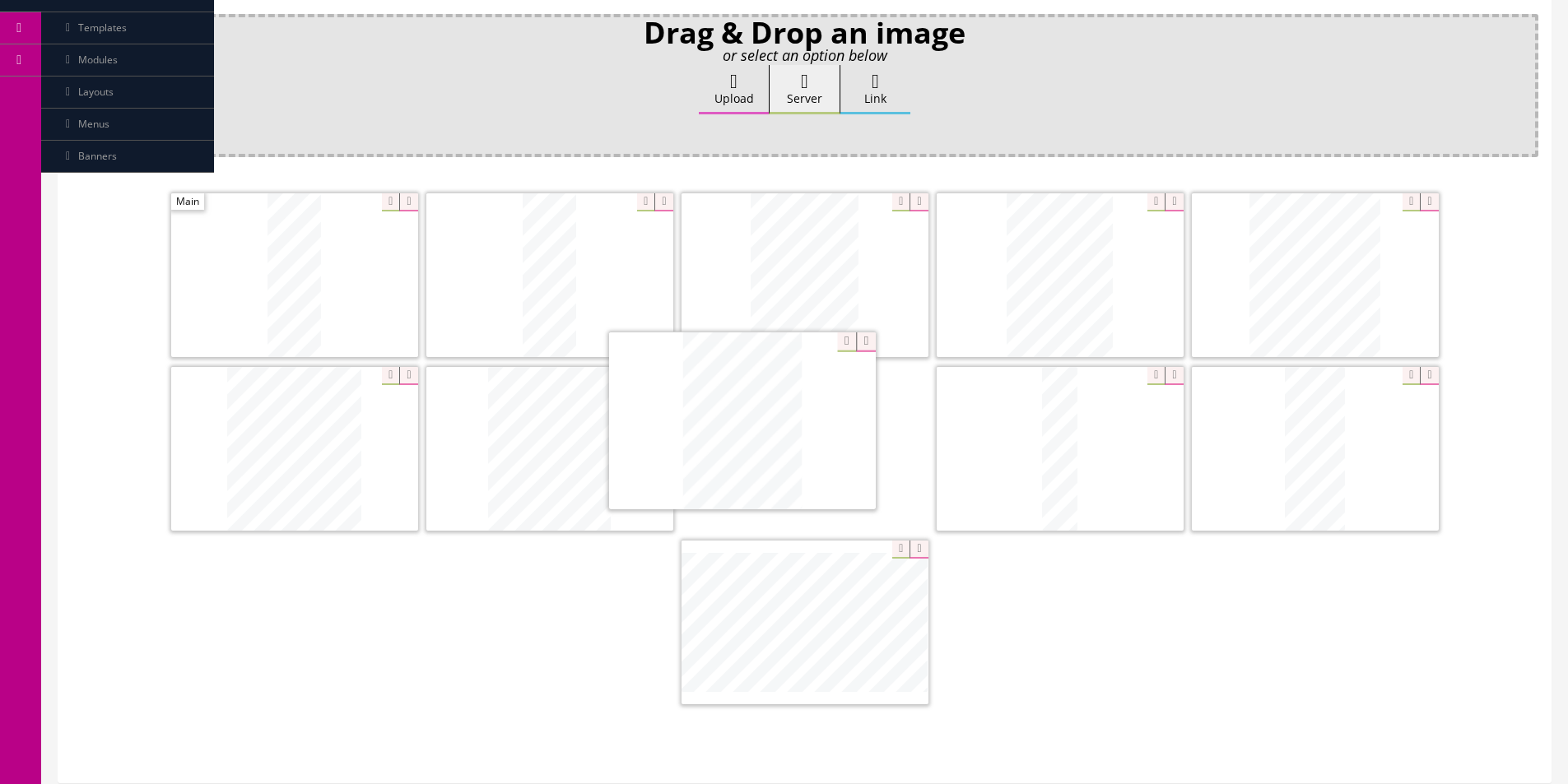
drag, startPoint x: 1029, startPoint y: 455, endPoint x: 712, endPoint y: 428, distance: 318.1
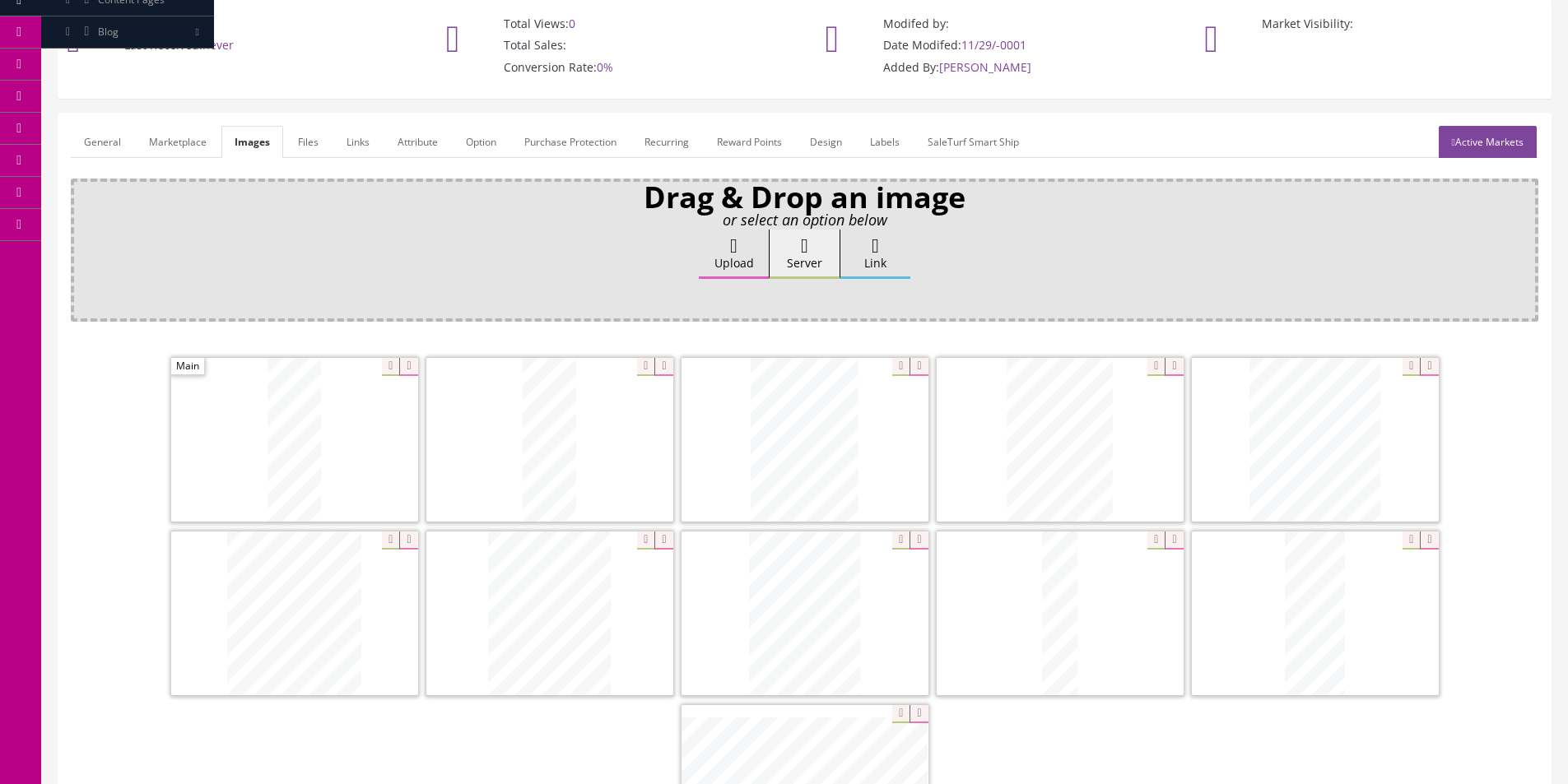
click at [81, 146] on link "General" at bounding box center [102, 142] width 63 height 32
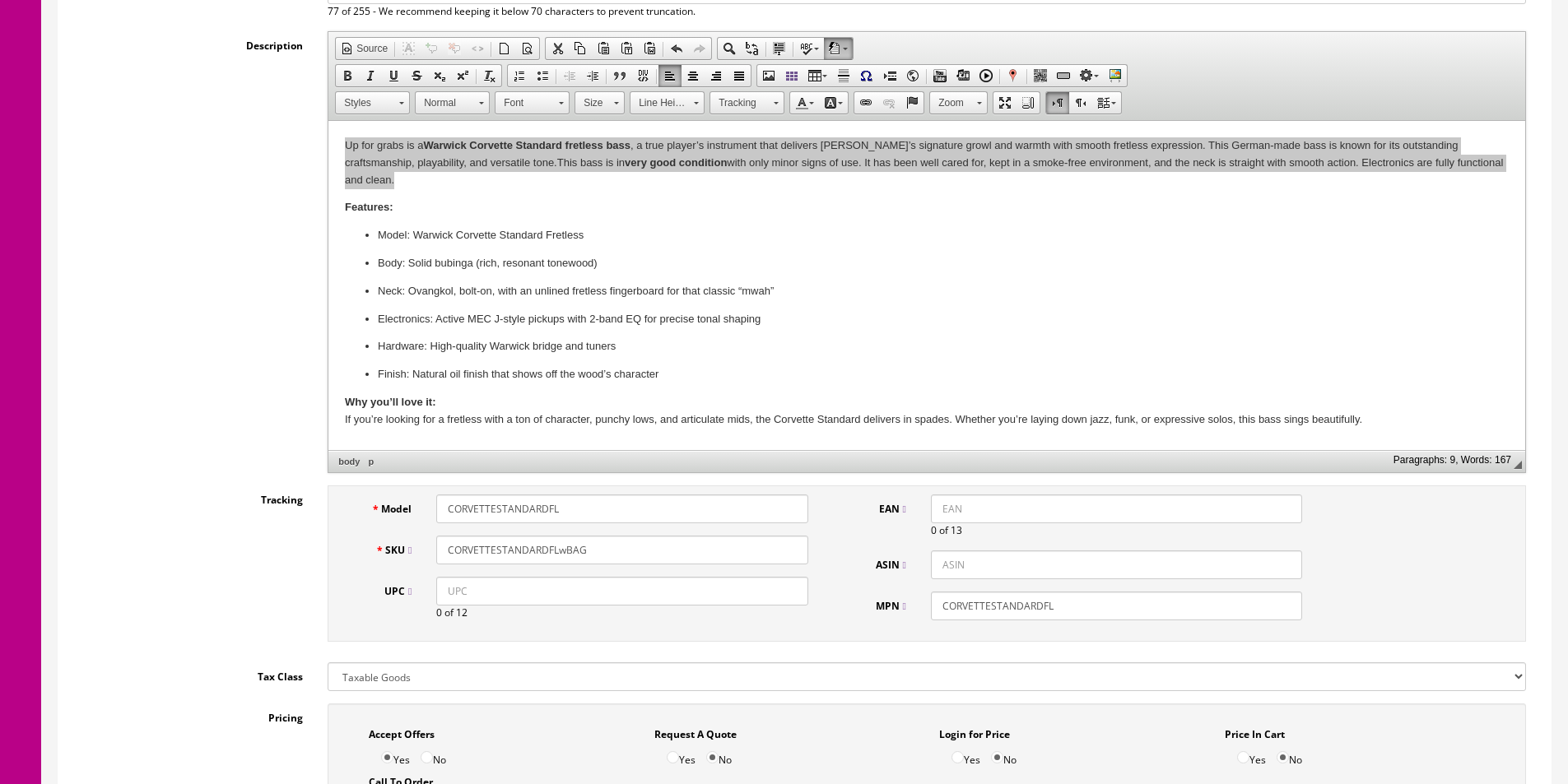
scroll to position [204, 0]
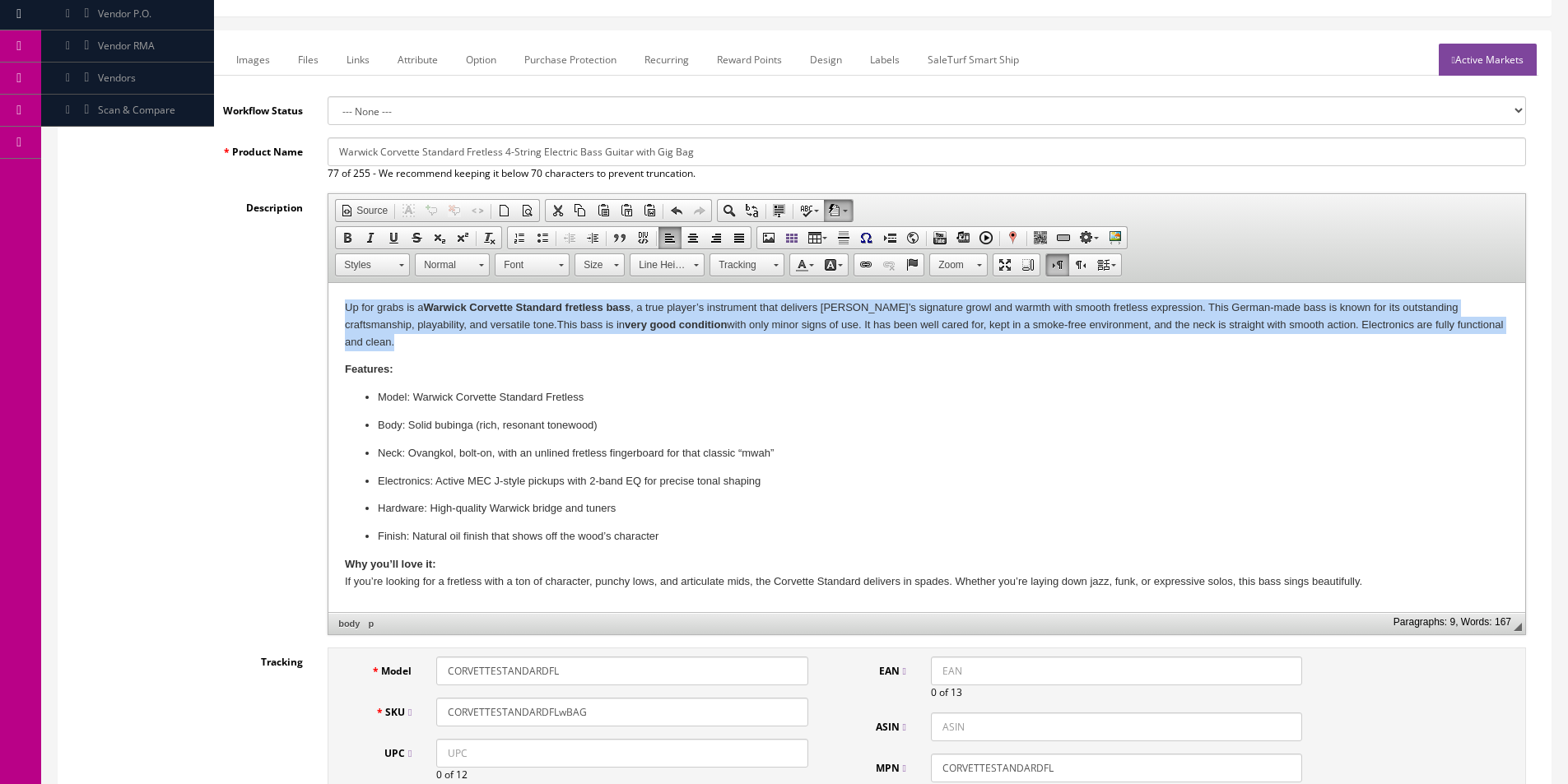
click at [1019, 338] on body "Up for grabs is a Warwick Corvette Standard fretless bass , a true player’s ins…" at bounding box center [926, 445] width 1164 height 291
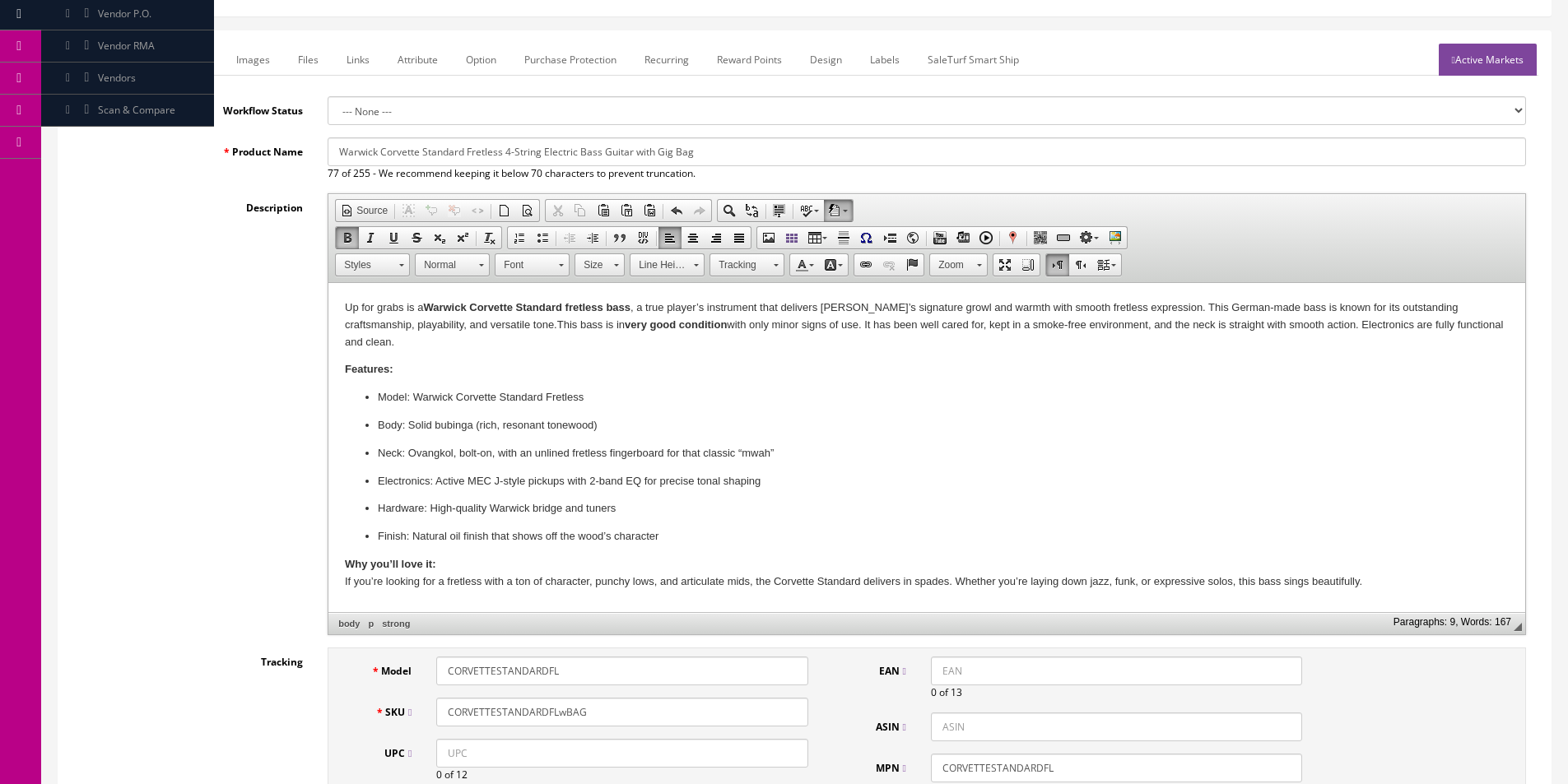
click at [1494, 328] on p "Up for grabs is a Warwick Corvette Standard fretless bass , a true player’s ins…" at bounding box center [926, 325] width 1164 height 51
click at [391, 340] on p "Up for grabs is a Warwick Corvette Standard fretless bass , a true player’s ins…" at bounding box center [926, 325] width 1164 height 51
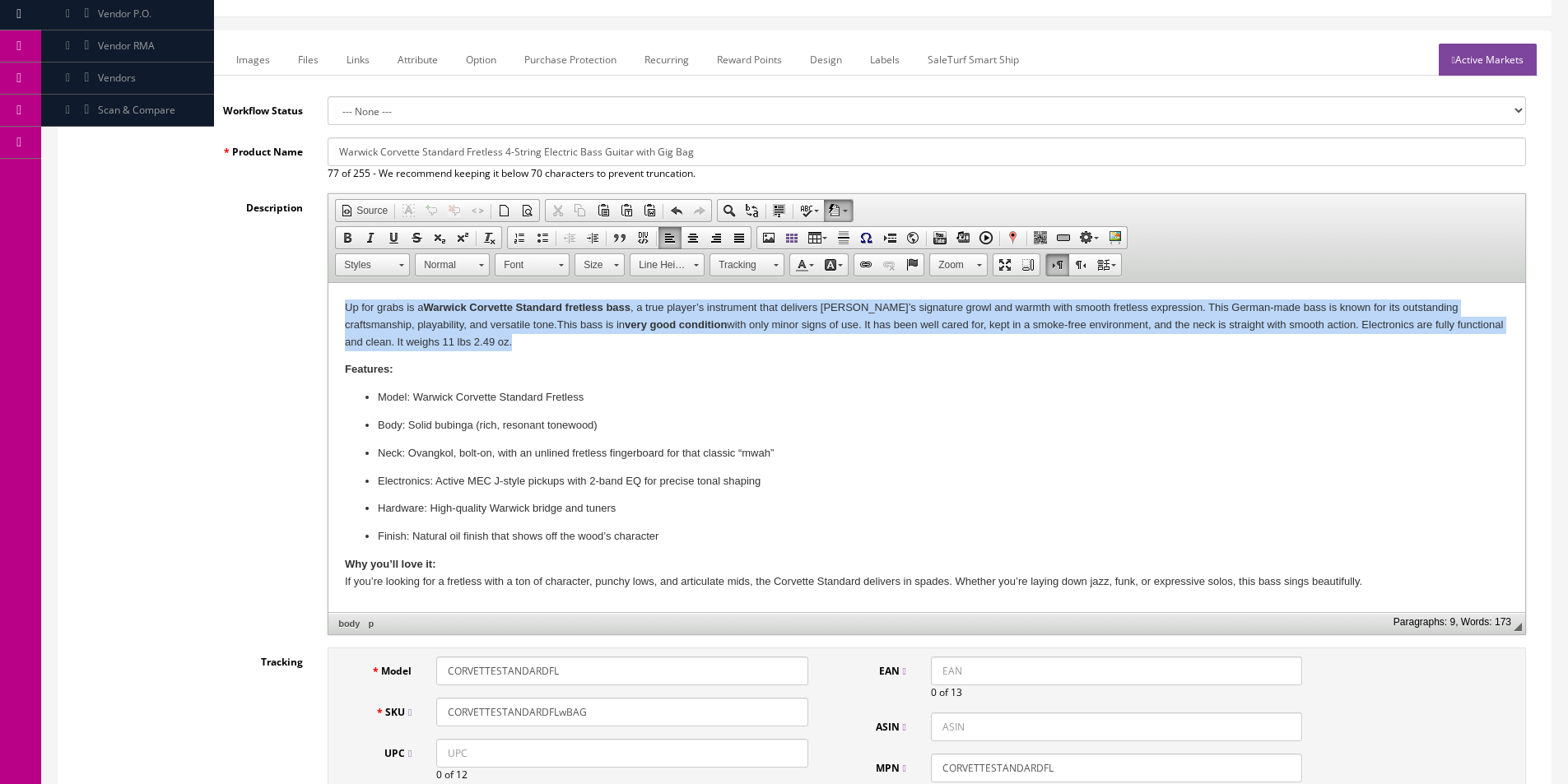
click at [391, 340] on p "Up for grabs is a Warwick Corvette Standard fretless bass , a true player’s ins…" at bounding box center [926, 325] width 1164 height 51
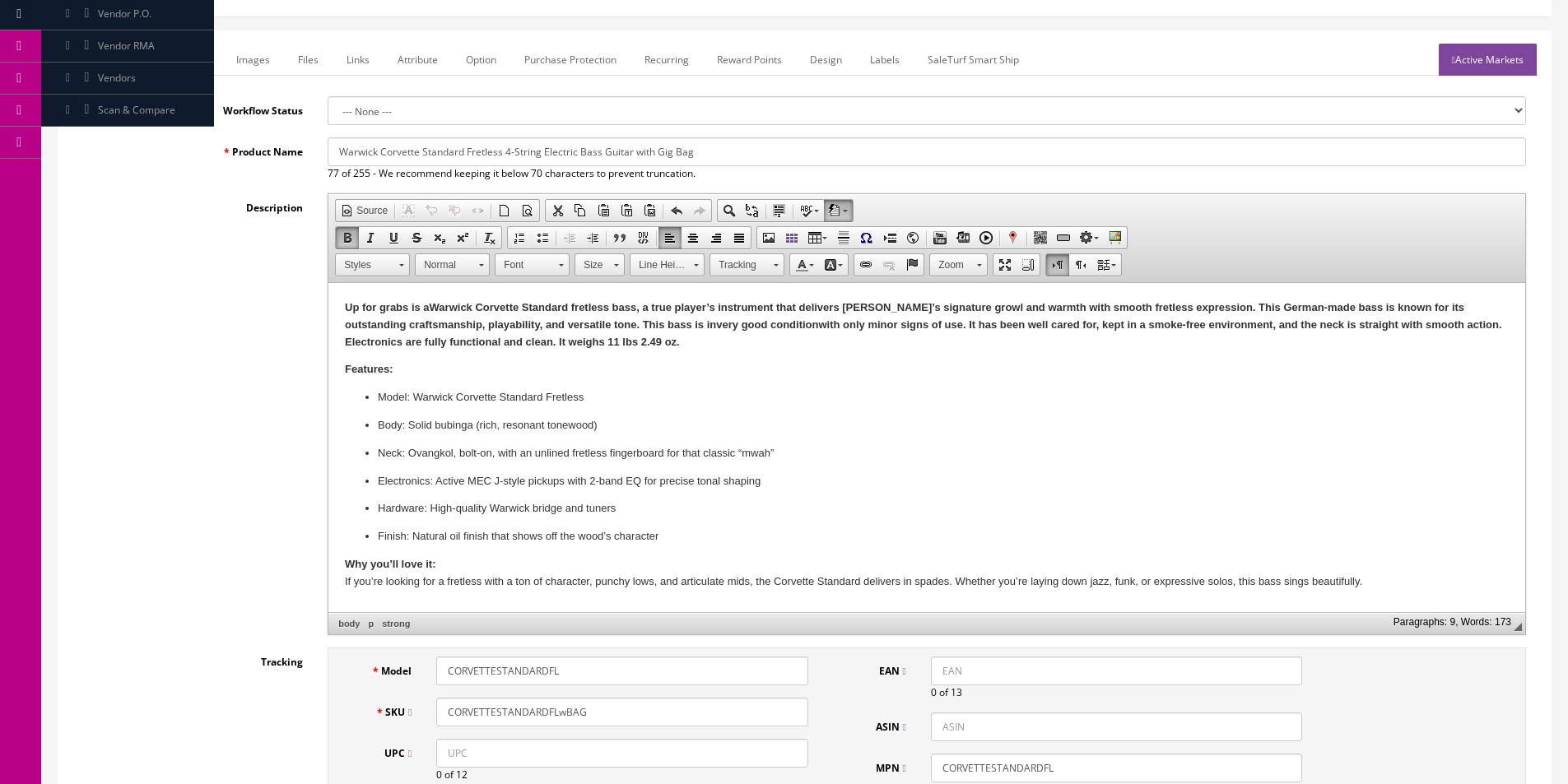
copy p "Up for grabs is a Warwick Corvette Standard fretless bass , a true player’s ins…"
click at [392, 330] on strong "Up for grabs is a Warwick Corvette Standard fretless bass , a true player’s ins…" at bounding box center [923, 325] width 1157 height 47
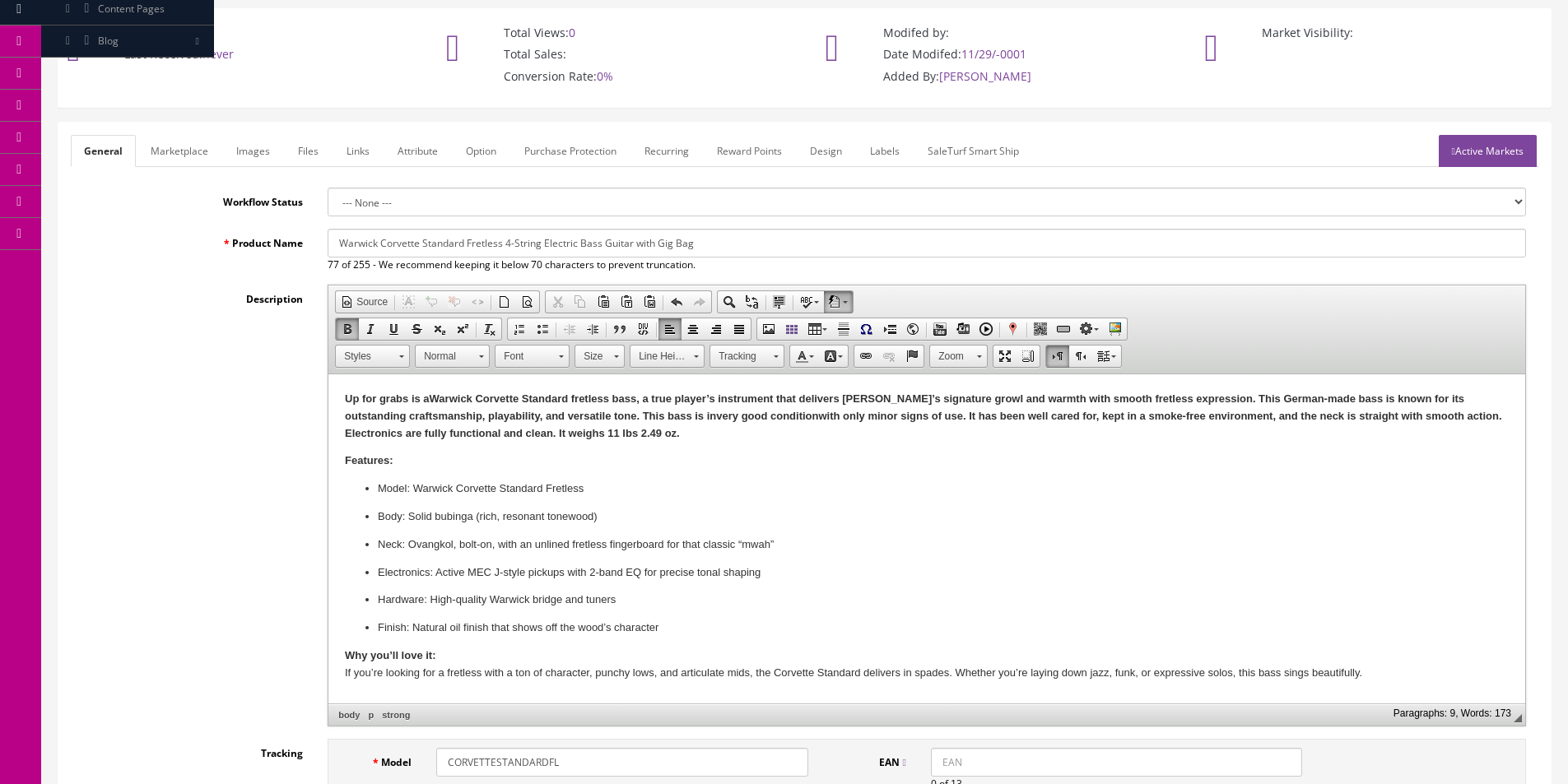
scroll to position [38, 0]
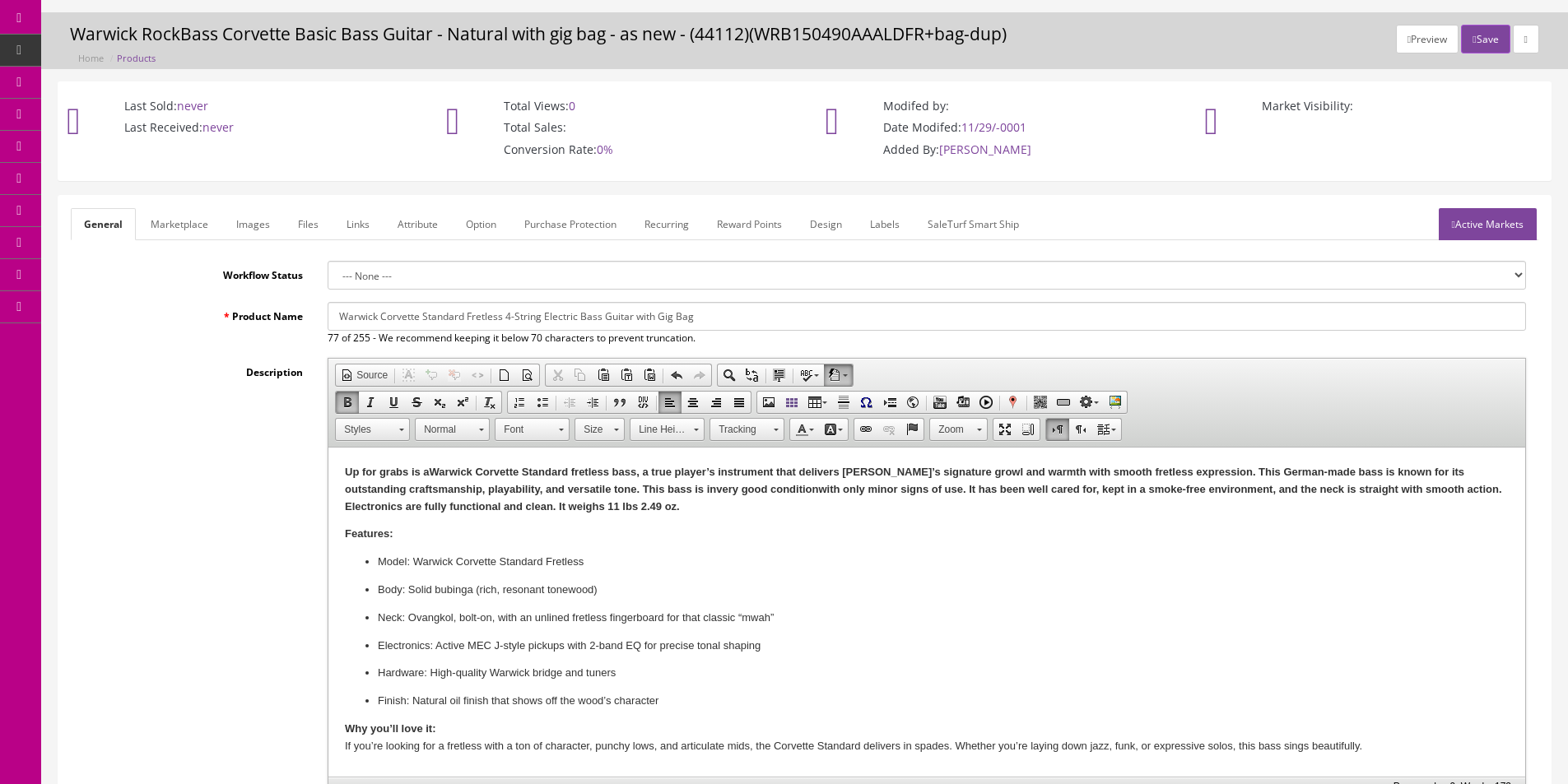
click at [273, 224] on link "Images" at bounding box center [253, 224] width 60 height 32
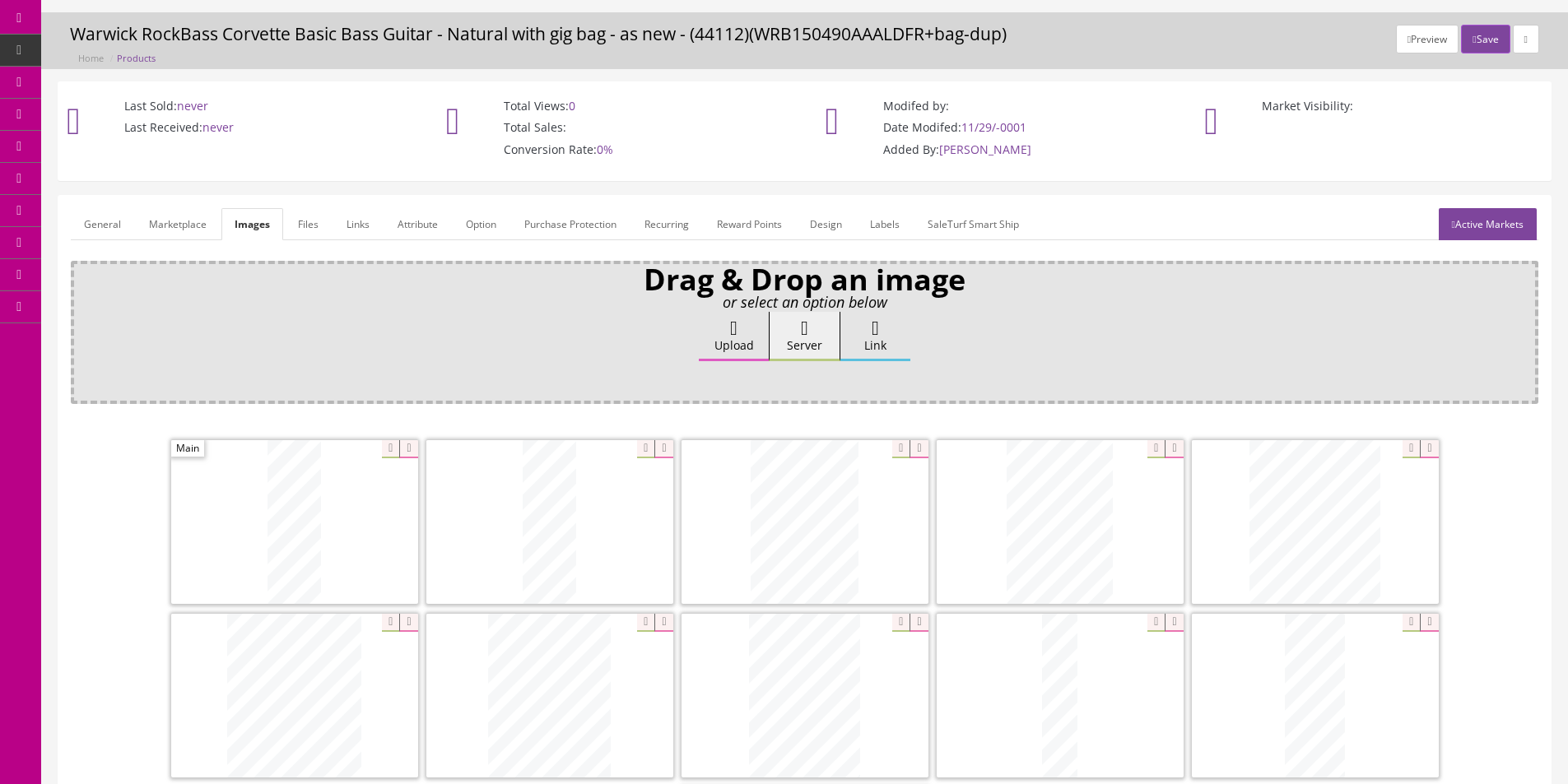
click at [400, 225] on link "Attribute" at bounding box center [418, 224] width 67 height 32
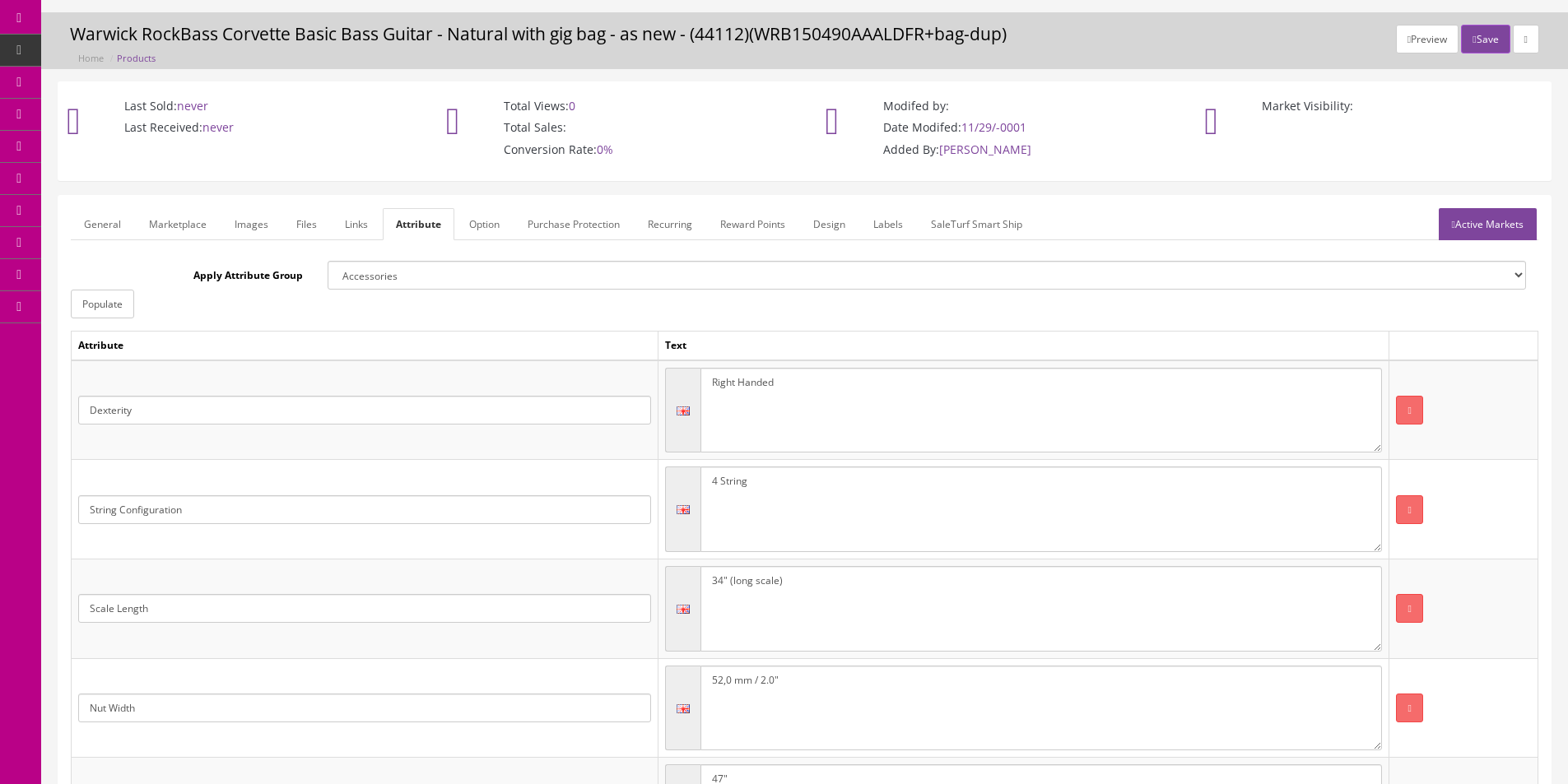
scroll to position [285, 0]
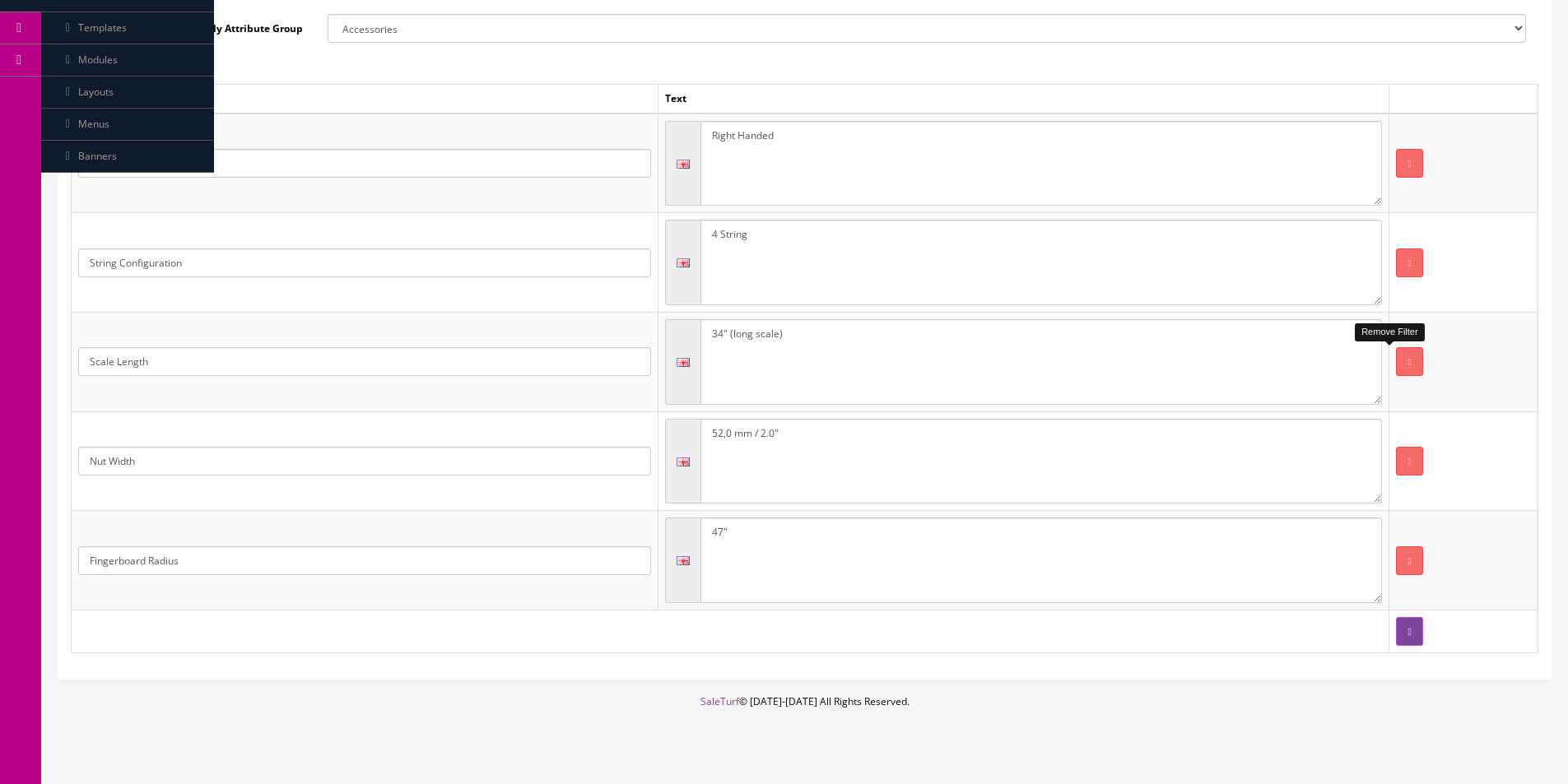
click at [1398, 367] on button "button" at bounding box center [1409, 361] width 27 height 29
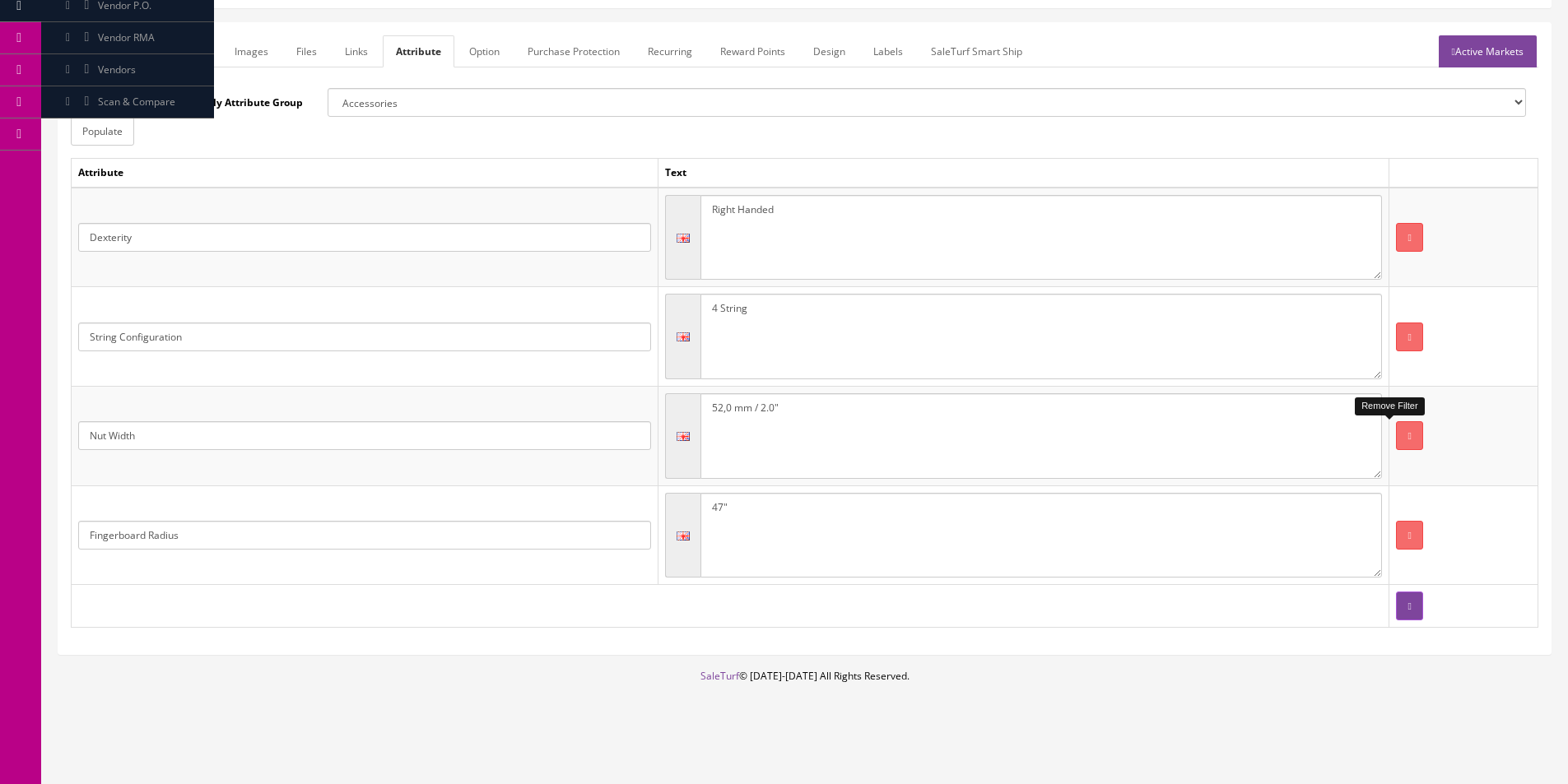
click at [1389, 365] on td at bounding box center [1463, 336] width 149 height 99
click at [1396, 425] on button "button" at bounding box center [1409, 435] width 27 height 29
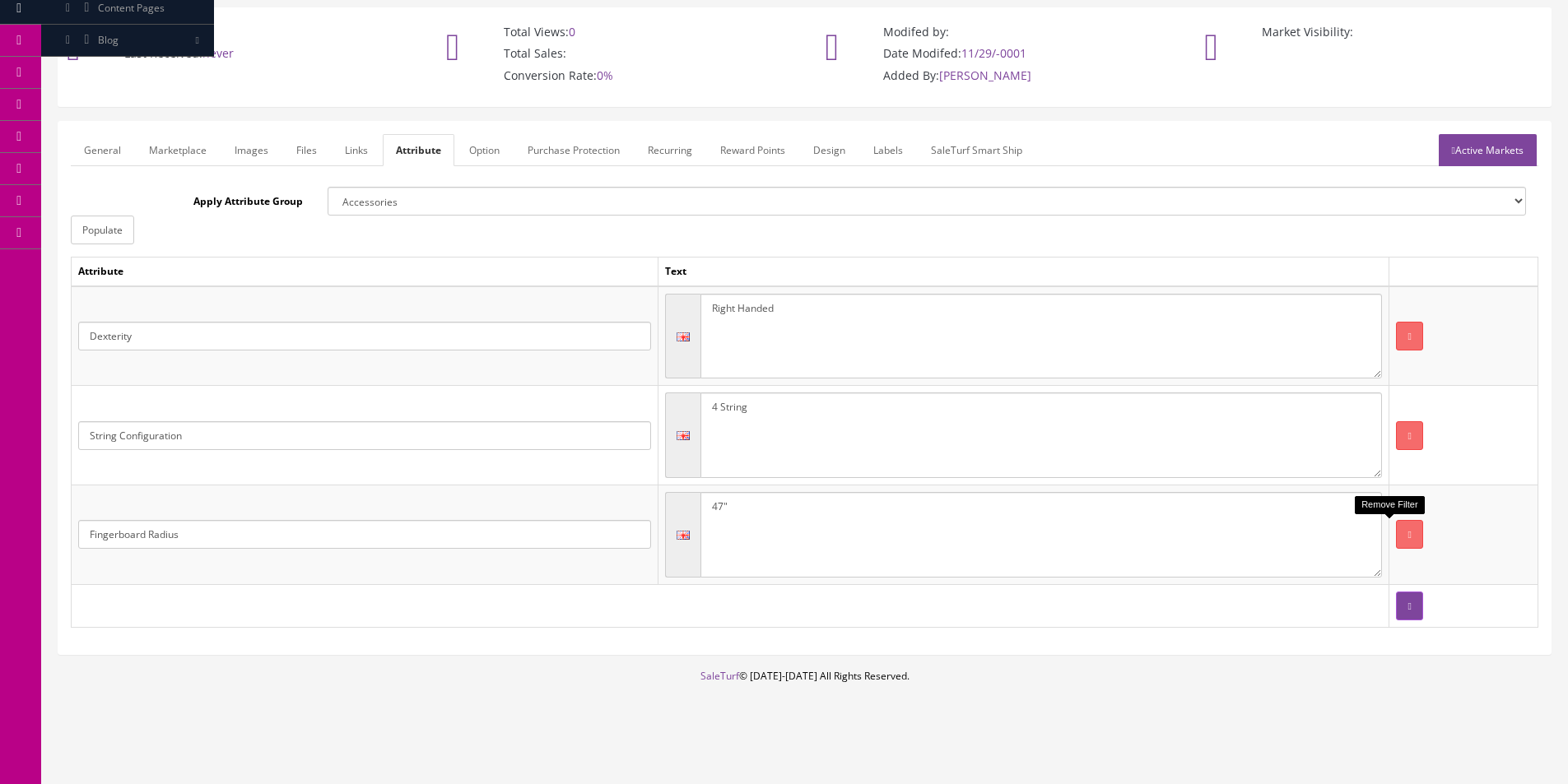
click at [1407, 537] on icon "button" at bounding box center [1408, 535] width 3 height 10
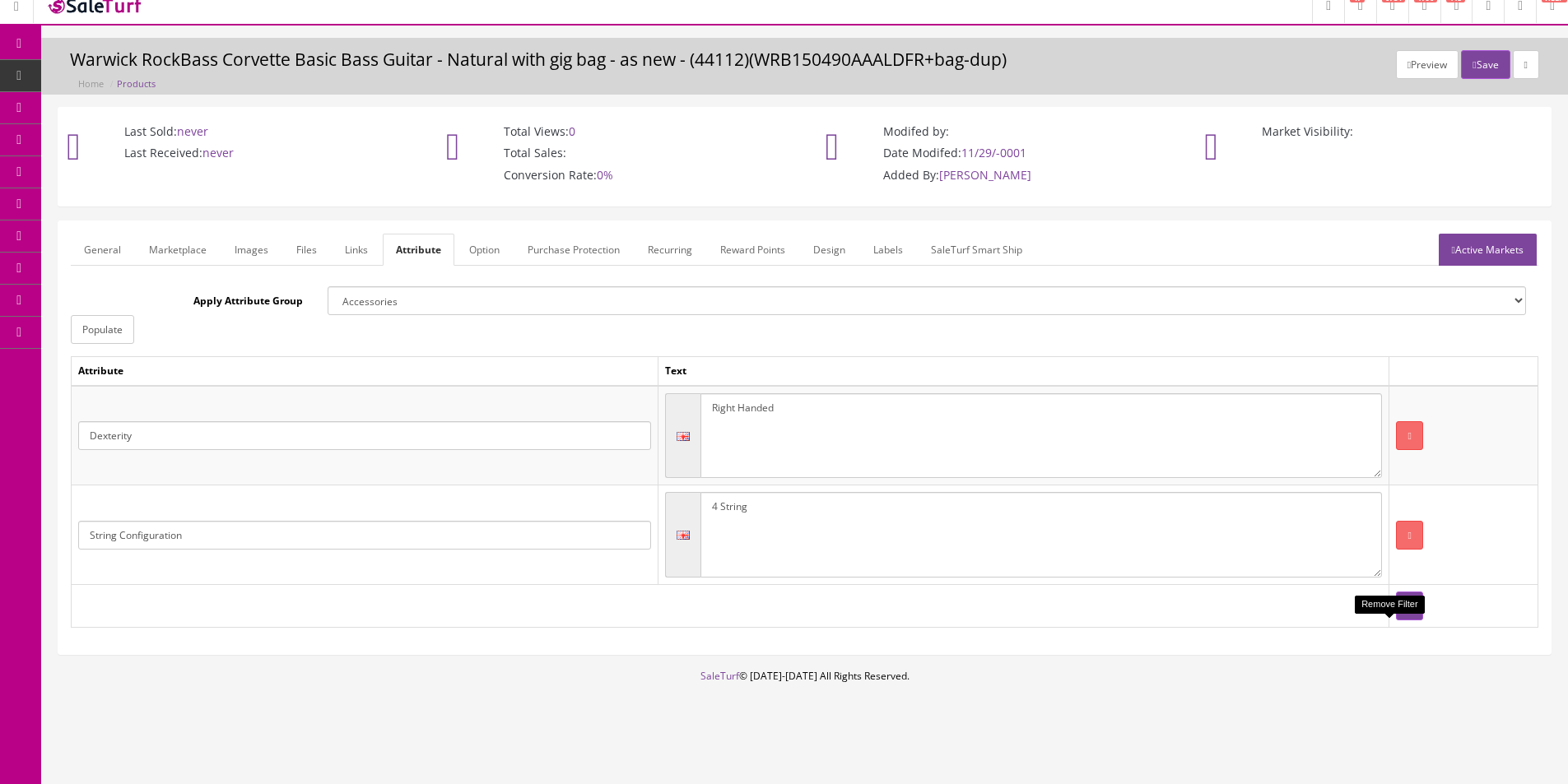
click at [1385, 614] on div at bounding box center [1389, 616] width 8 height 4
drag, startPoint x: 1405, startPoint y: 609, endPoint x: 1397, endPoint y: 621, distance: 14.4
click at [1405, 611] on div "Remove Filter" at bounding box center [1389, 605] width 69 height 18
click at [1398, 621] on button "button" at bounding box center [1409, 605] width 27 height 29
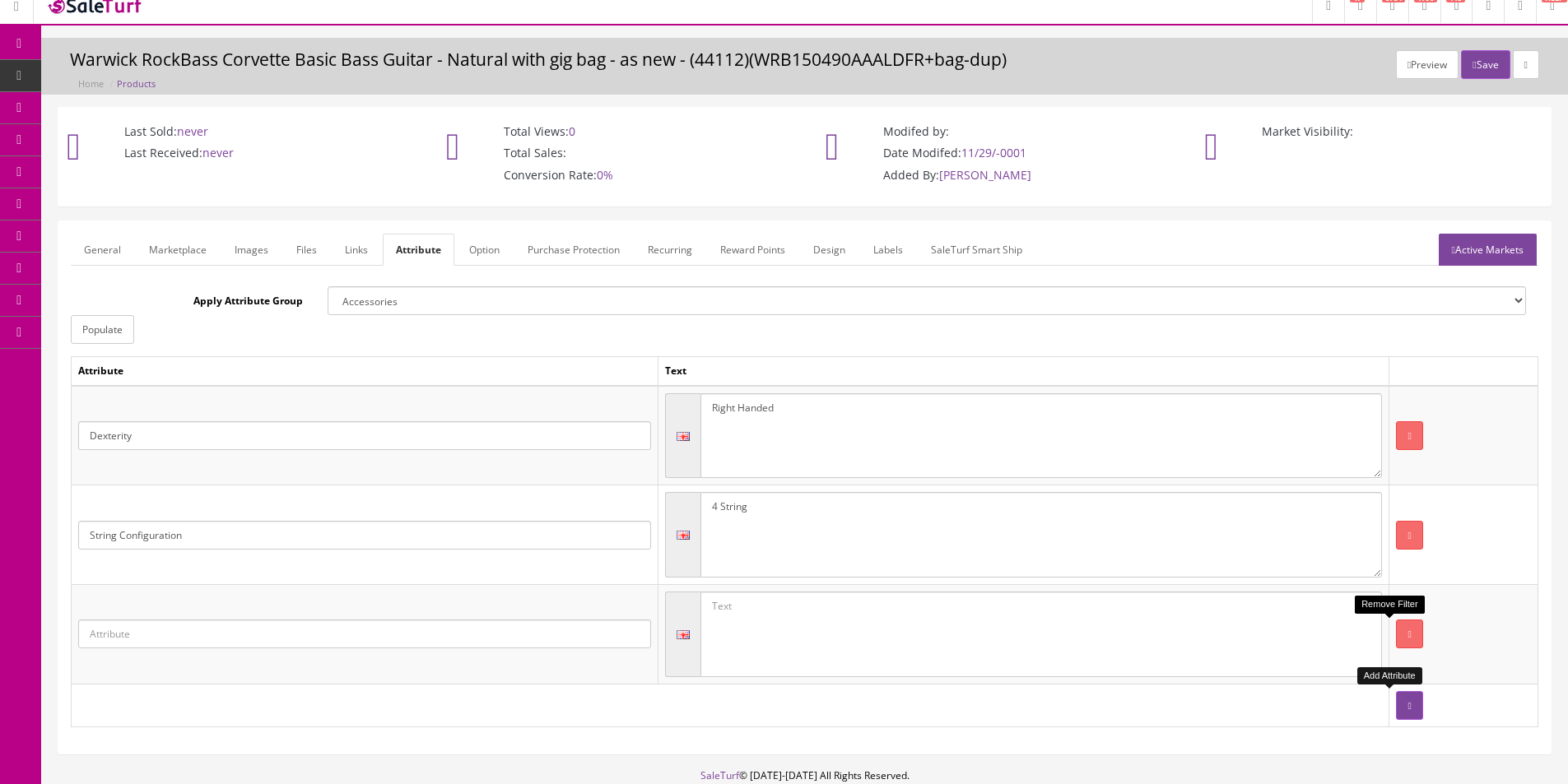
click at [1407, 702] on icon "button" at bounding box center [1408, 706] width 3 height 10
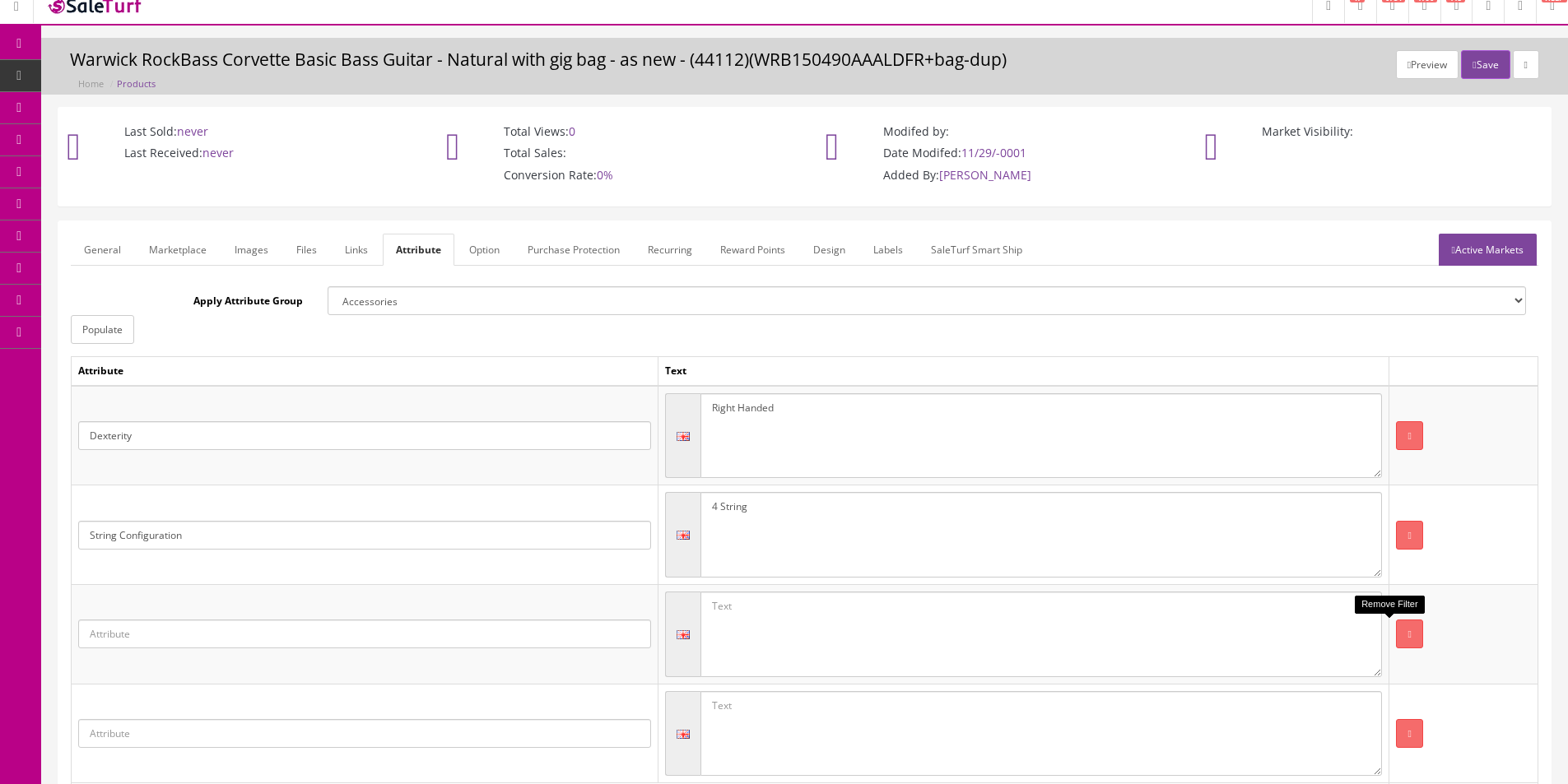
click at [387, 642] on input "text" at bounding box center [364, 633] width 573 height 29
click at [244, 696] on link "Country/Region of Manufacture" at bounding box center [168, 700] width 179 height 19
type input "Country/Region of Manufacture"
click at [797, 629] on textarea at bounding box center [1041, 633] width 682 height 86
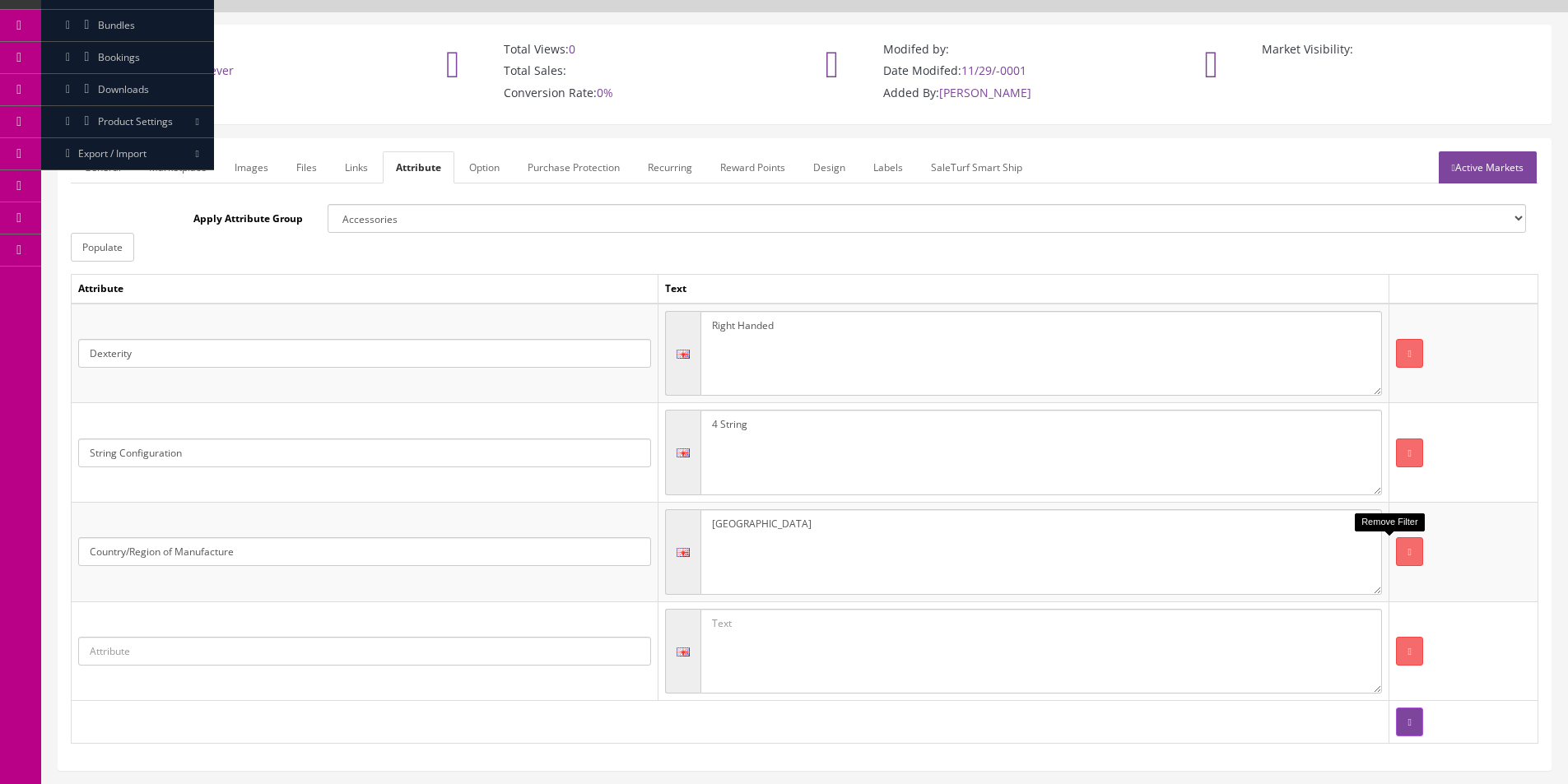
scroll to position [211, 0]
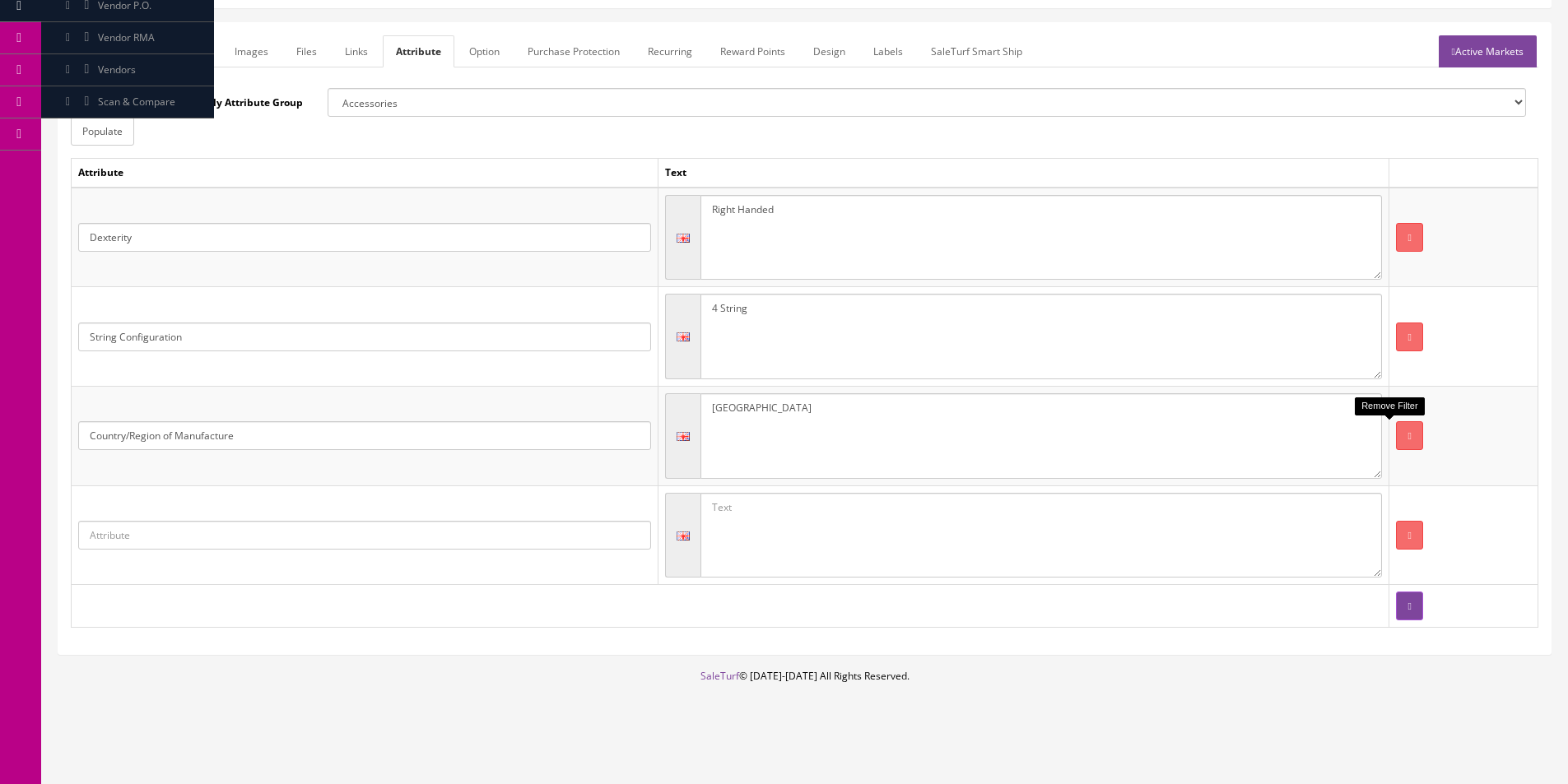
type textarea "[GEOGRAPHIC_DATA]"
click at [324, 541] on input "text" at bounding box center [364, 535] width 573 height 29
type input "Instrument"
drag, startPoint x: 149, startPoint y: 591, endPoint x: 158, endPoint y: 591, distance: 9.0
click at [149, 591] on link "Instrument" at bounding box center [144, 583] width 130 height 19
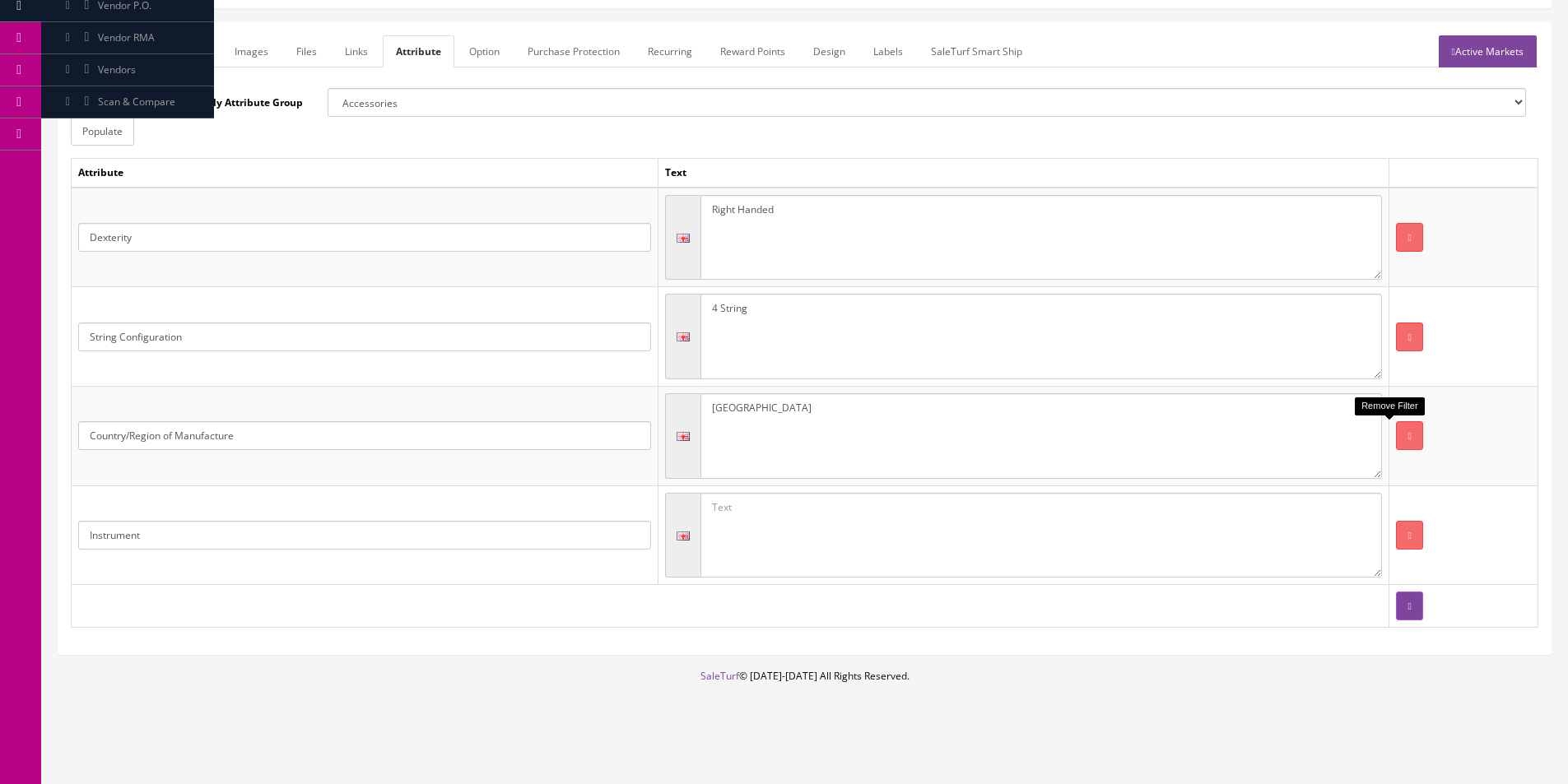
click at [816, 541] on textarea at bounding box center [1041, 535] width 682 height 86
type textarea "Bass Guitar"
click at [1411, 613] on td at bounding box center [1463, 606] width 149 height 42
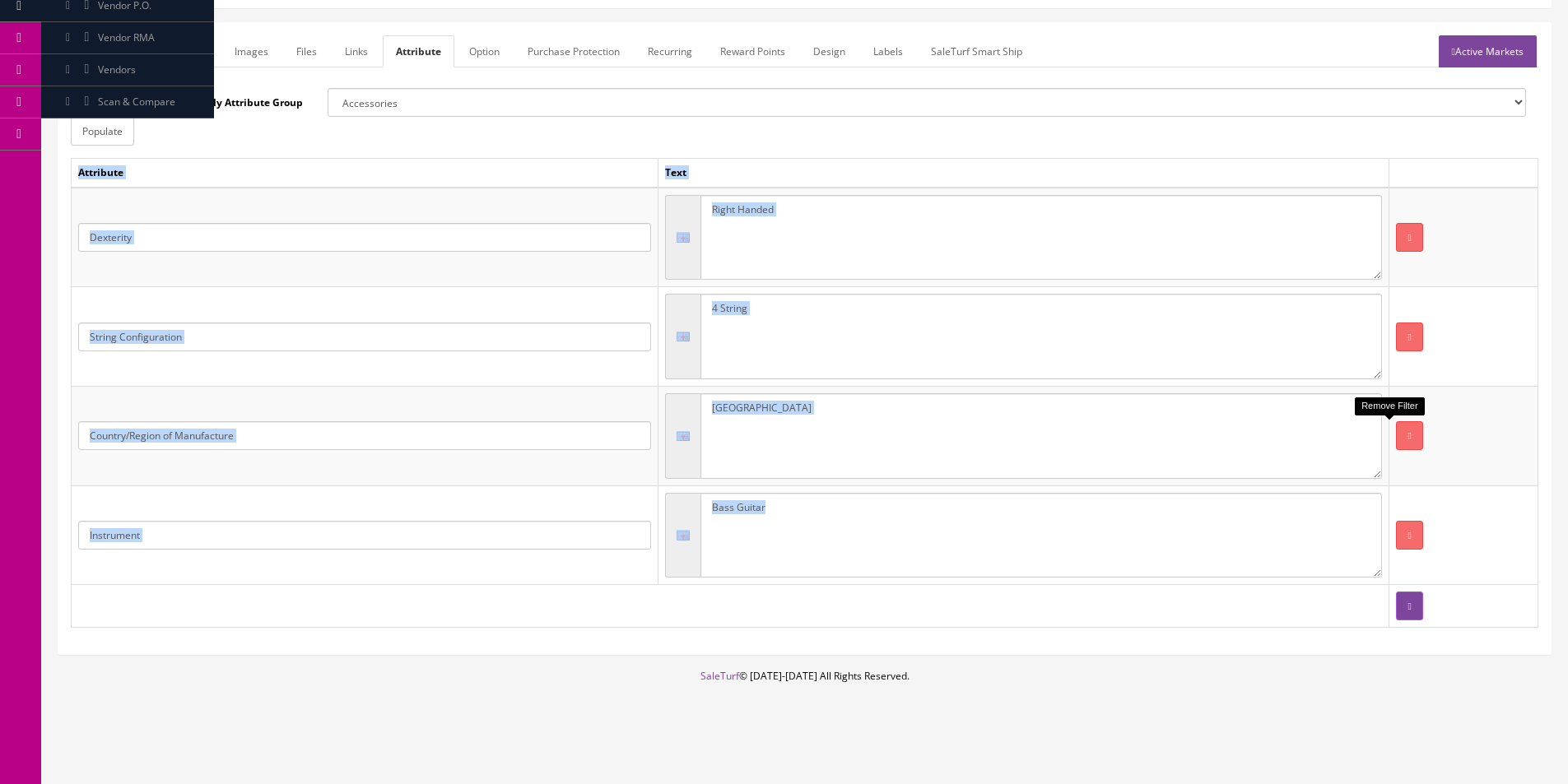
click at [1410, 614] on td at bounding box center [1463, 606] width 149 height 42
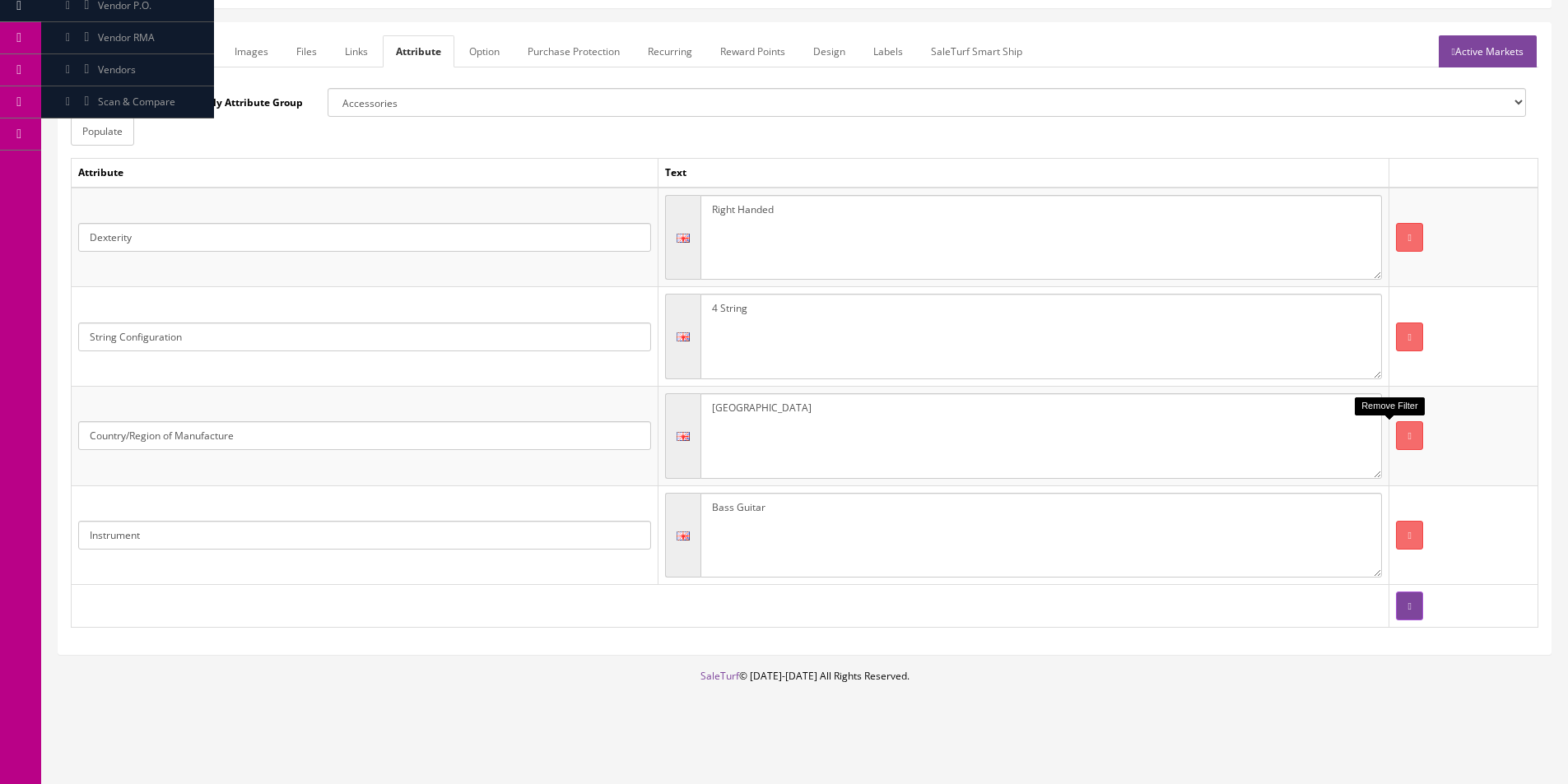
click at [1406, 615] on td at bounding box center [1463, 606] width 149 height 42
click at [1396, 616] on button "button" at bounding box center [1409, 605] width 27 height 29
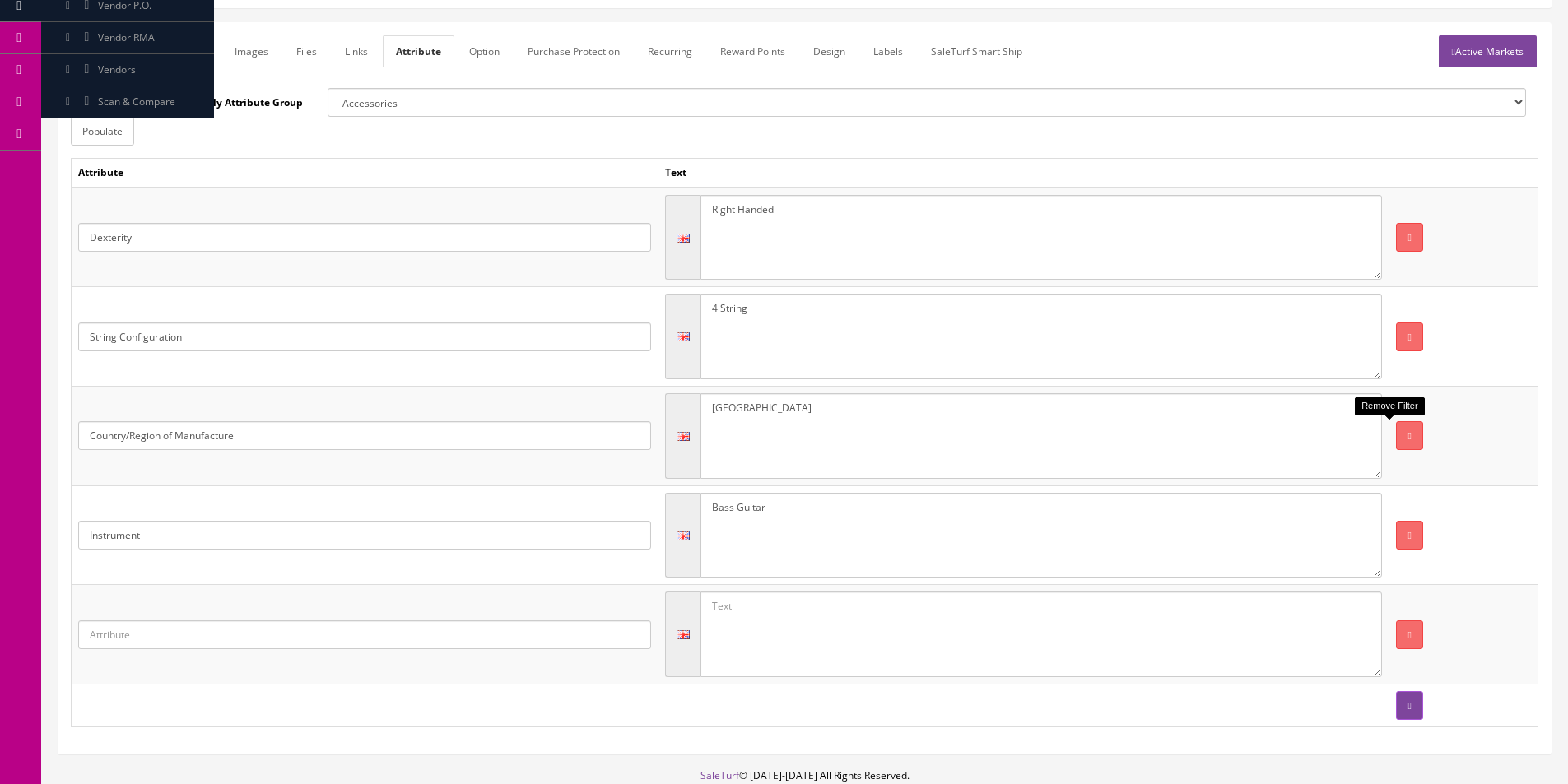
click at [215, 629] on input "text" at bounding box center [364, 634] width 573 height 29
click at [213, 631] on input "text" at bounding box center [364, 634] width 573 height 29
type input "Type"
click at [139, 681] on link "Type" at bounding box center [144, 682] width 130 height 19
click at [786, 660] on textarea at bounding box center [1041, 633] width 682 height 86
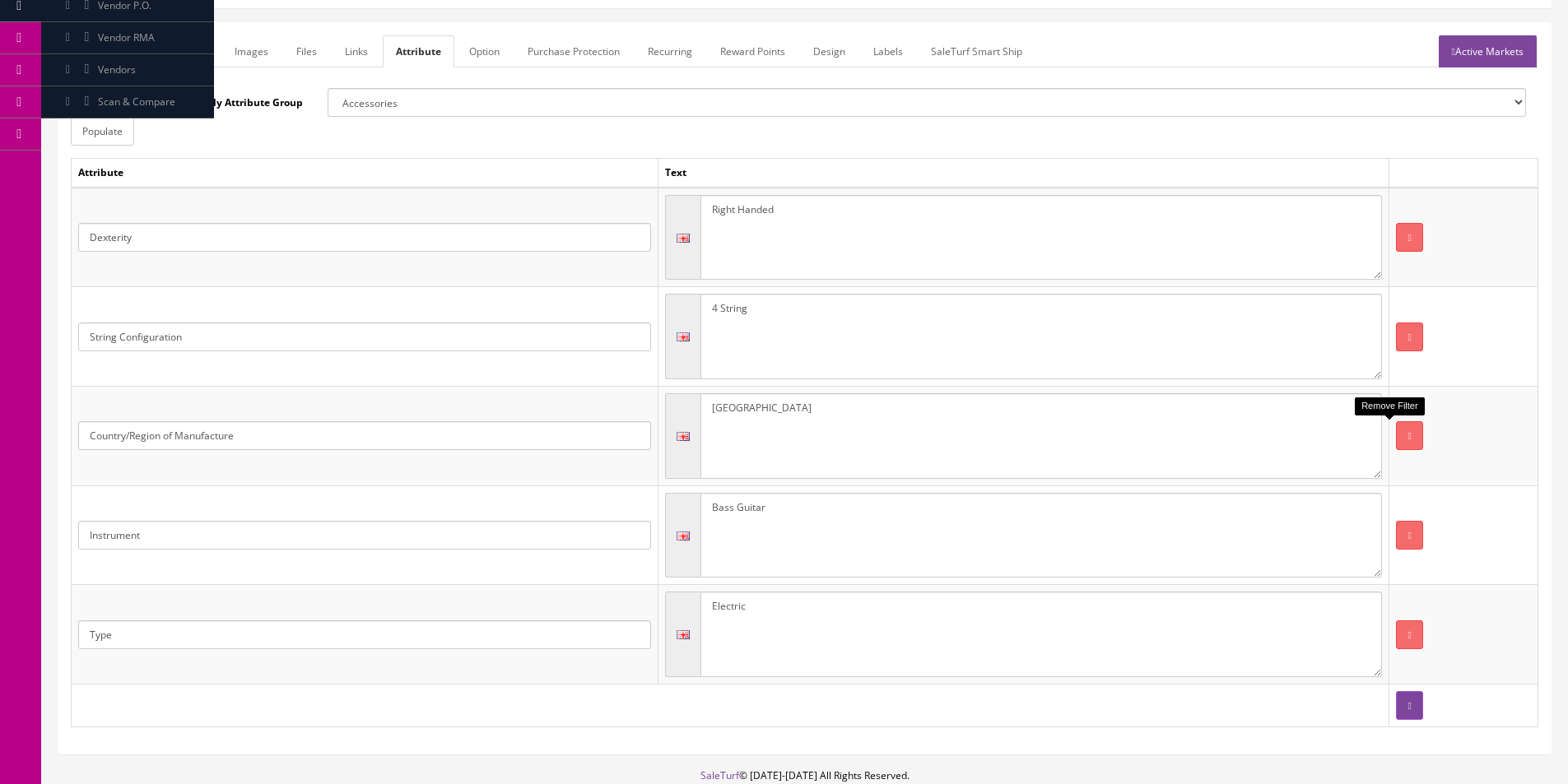
type textarea "Electric"
click at [1507, 42] on link "Active Markets" at bounding box center [1487, 51] width 98 height 32
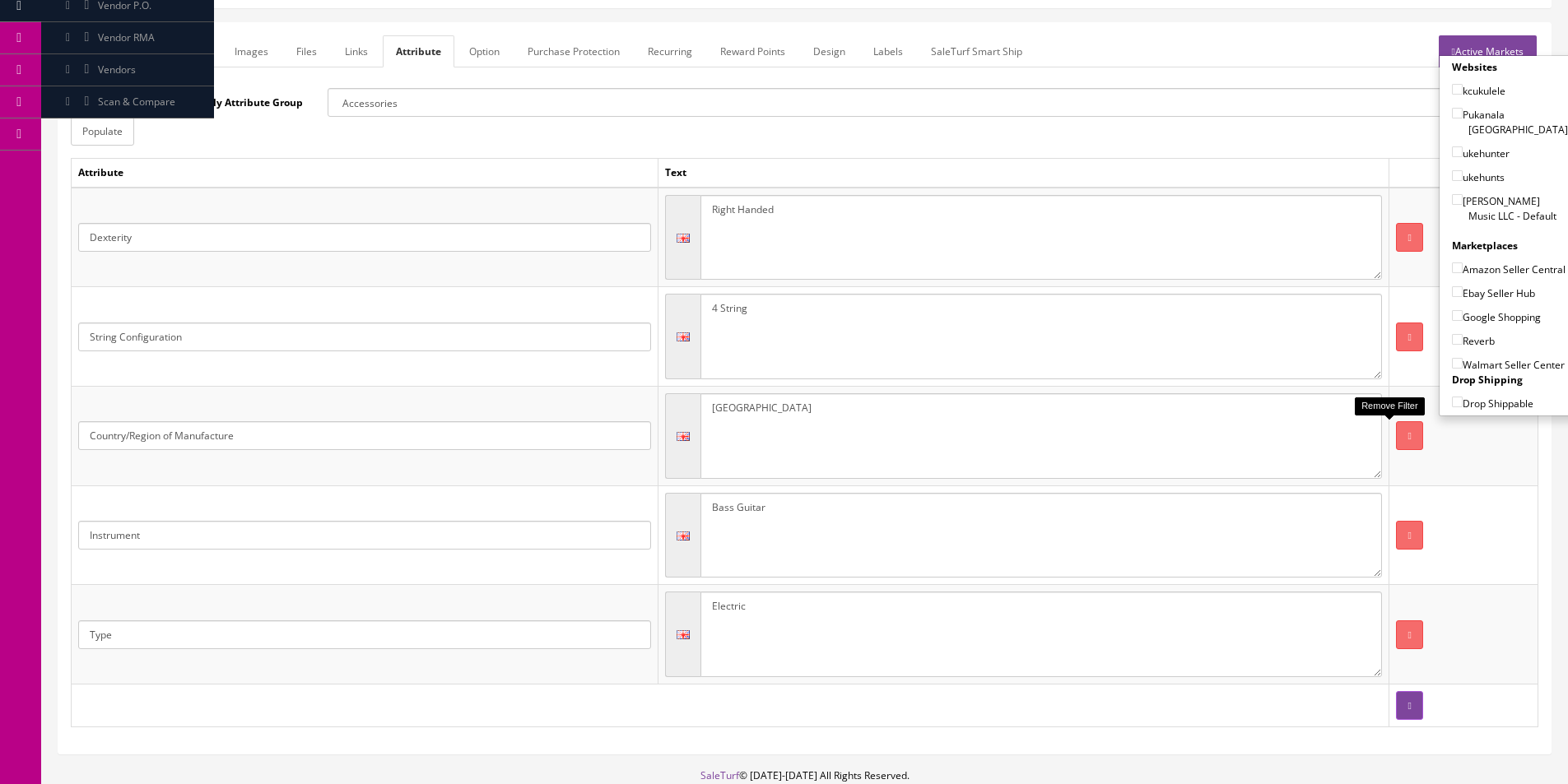
click at [1457, 193] on label "[PERSON_NAME] Music LLC - Default" at bounding box center [1510, 209] width 116 height 31
click at [1457, 194] on input"] "[PERSON_NAME] Music LLC - Default" at bounding box center [1457, 199] width 11 height 11
checkbox input"] "true"
click at [1476, 254] on div "Amazon Seller Central" at bounding box center [1510, 266] width 116 height 24
click at [1478, 264] on label "Amazon Seller Central" at bounding box center [1508, 269] width 113 height 17
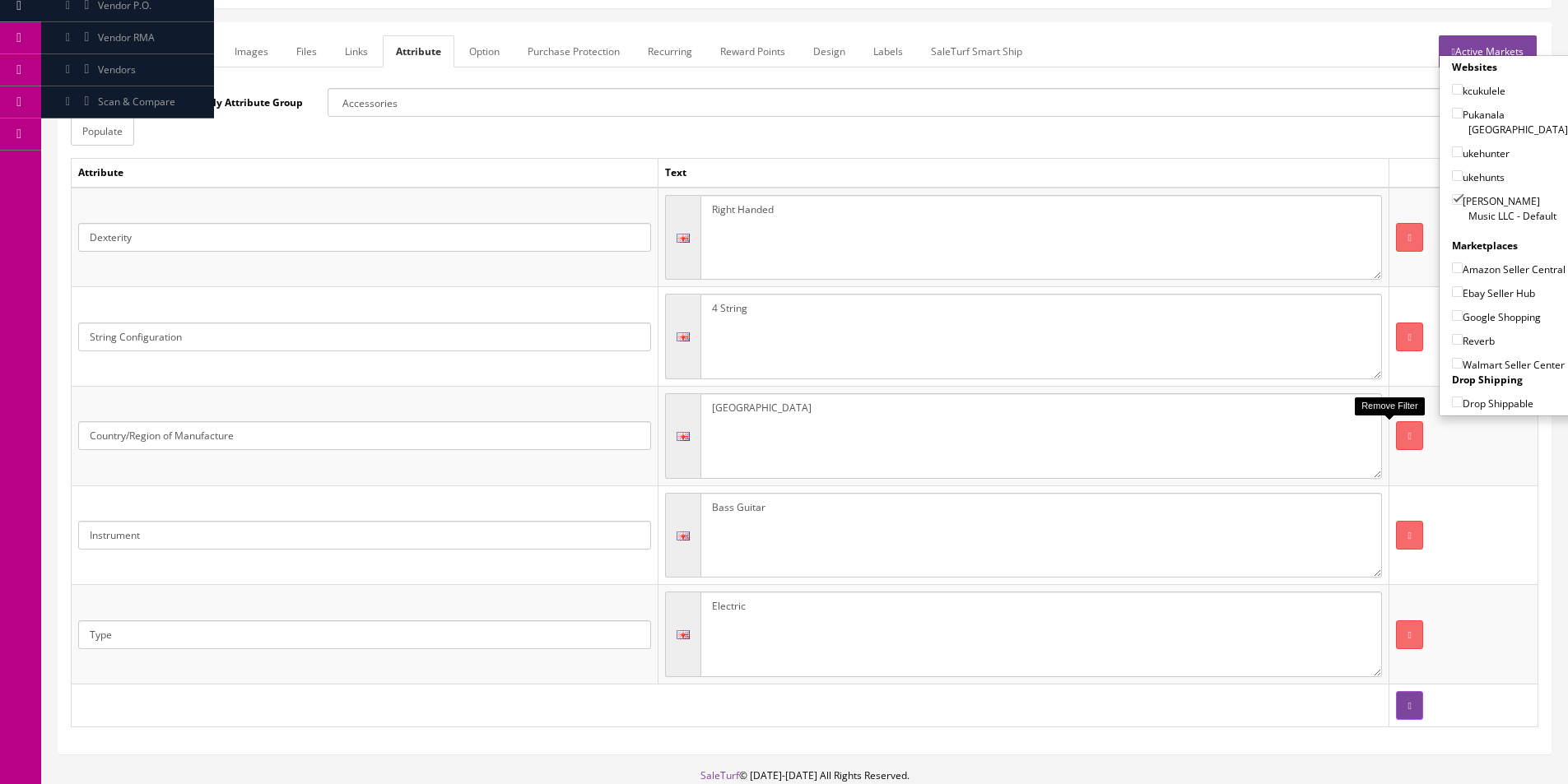
click at [1462, 264] on input"] "Amazon Seller Central" at bounding box center [1457, 268] width 11 height 11
checkbox input"] "true"
drag, startPoint x: 1478, startPoint y: 296, endPoint x: 1478, endPoint y: 316, distance: 20.0
click at [1478, 297] on label "Ebay Seller Hub" at bounding box center [1493, 292] width 83 height 17
click at [1462, 297] on input"] "Ebay Seller Hub" at bounding box center [1457, 291] width 11 height 11
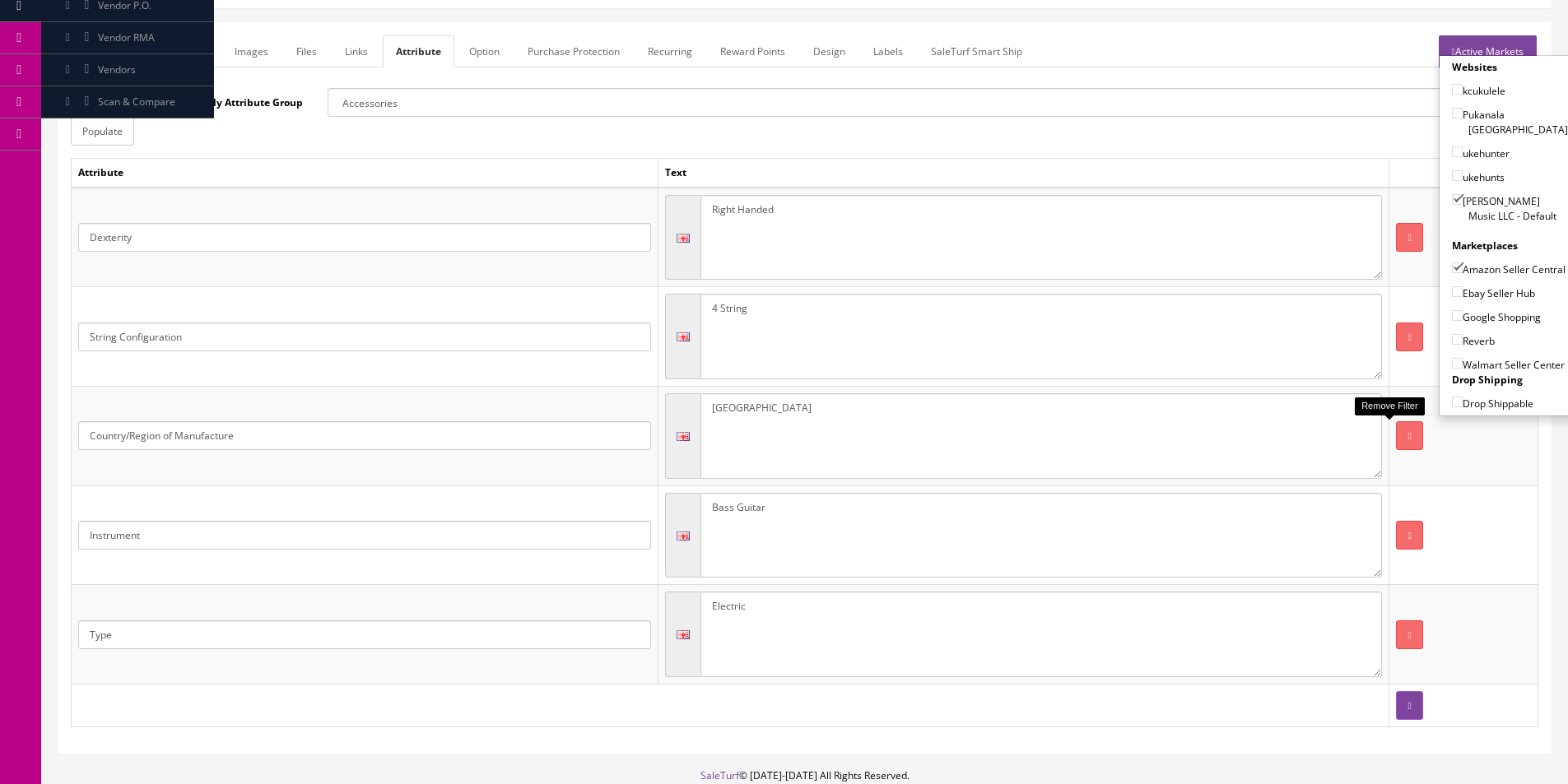
checkbox input"] "true"
click at [1478, 317] on label "Google Shopping" at bounding box center [1496, 317] width 89 height 17
click at [1462, 317] on input"] "Google Shopping" at bounding box center [1457, 315] width 11 height 11
checkbox input"] "true"
click at [1477, 335] on label "Reverb" at bounding box center [1473, 340] width 42 height 17
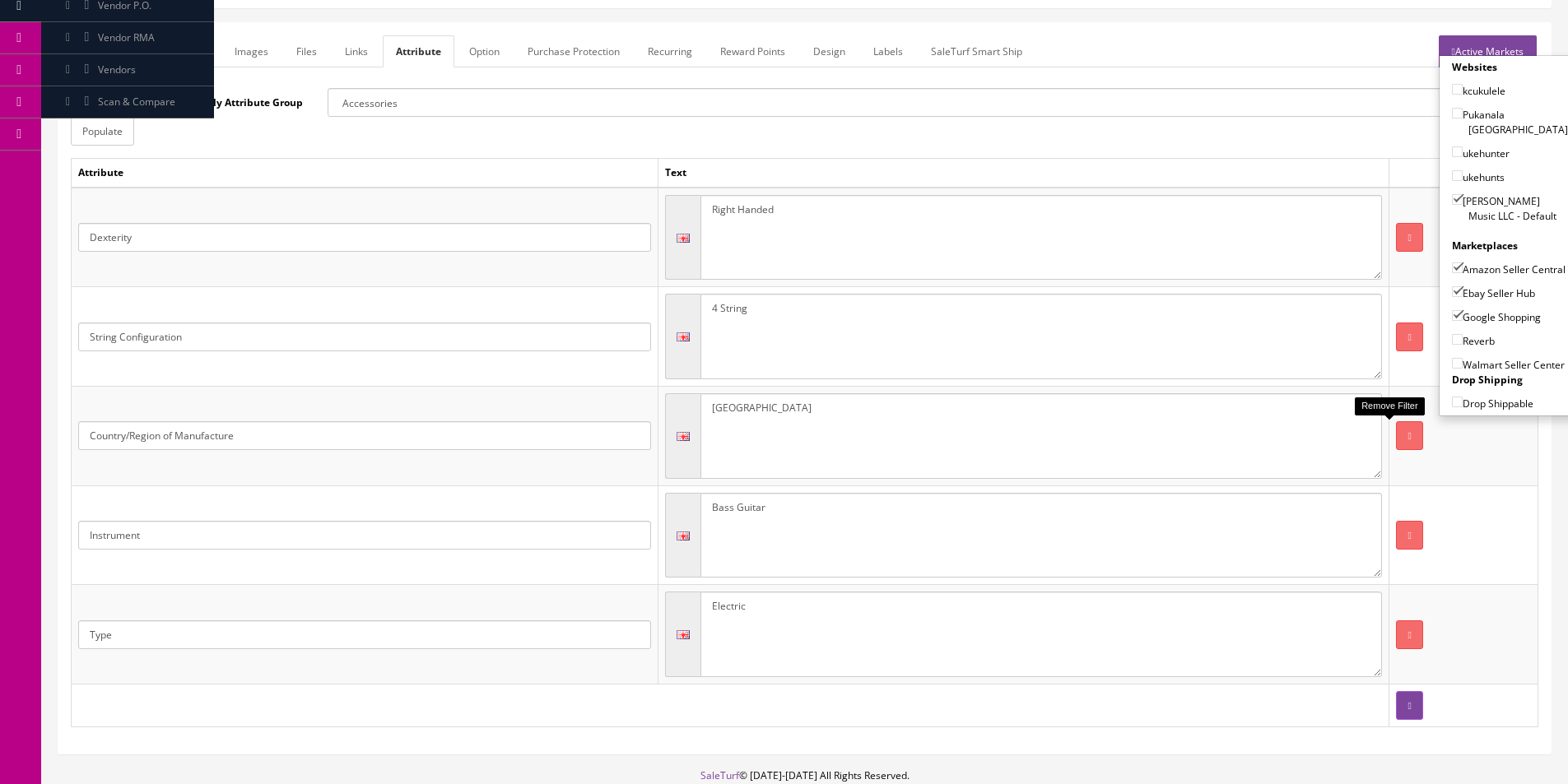
click at [1462, 335] on input"] "Reverb" at bounding box center [1457, 339] width 11 height 11
checkbox input"] "true"
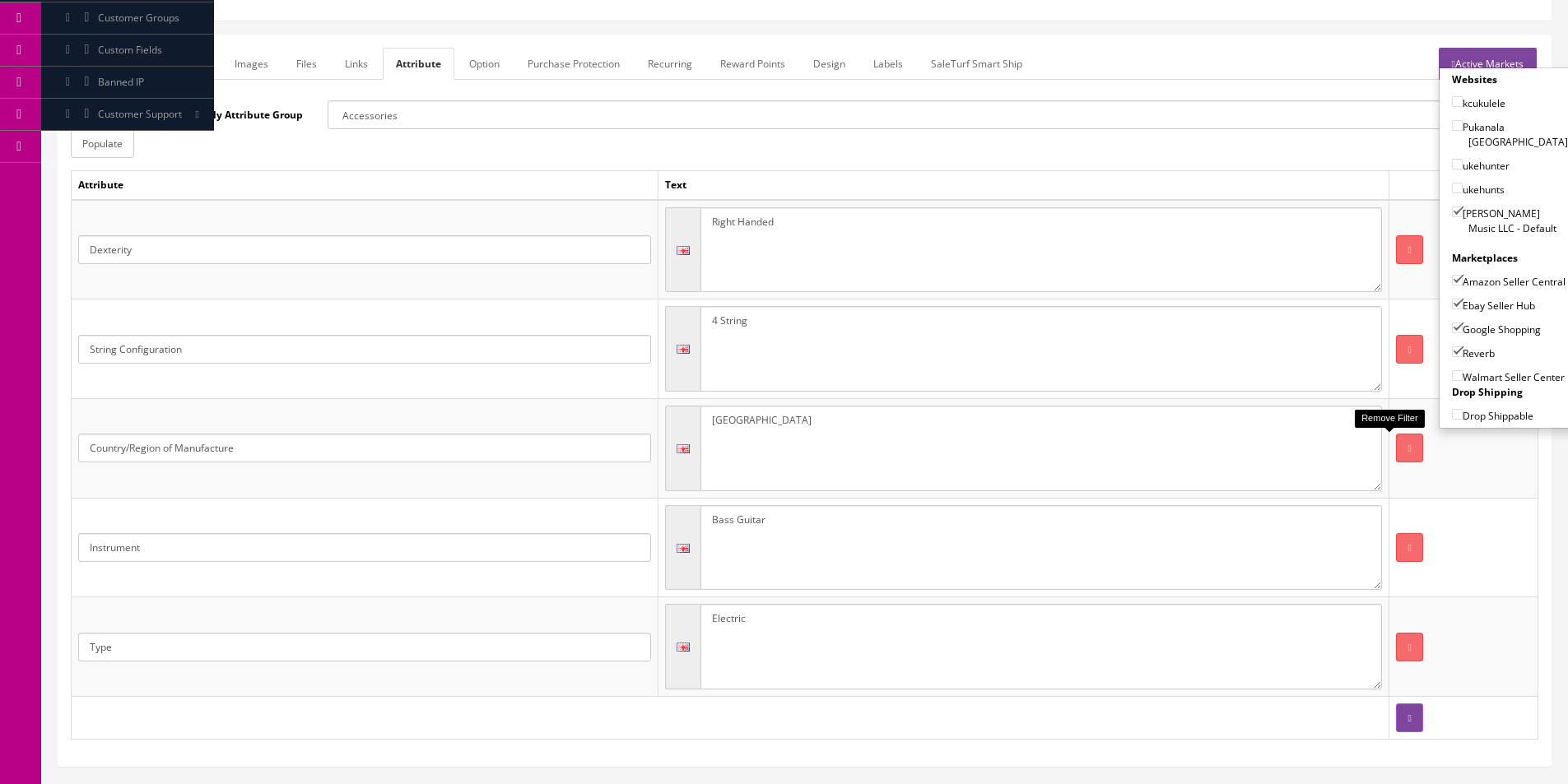
scroll to position [0, 0]
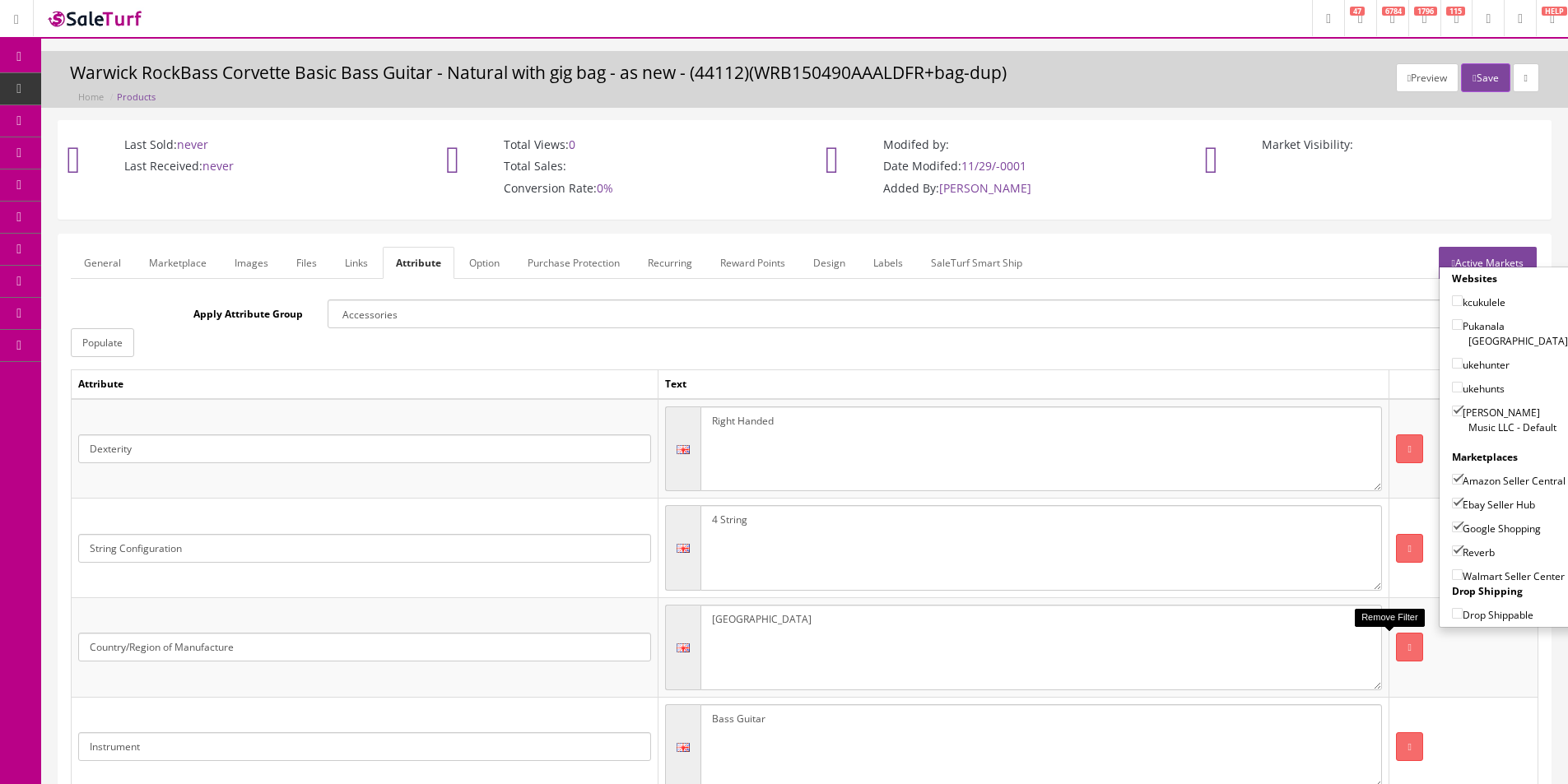
click at [94, 270] on link "General" at bounding box center [102, 263] width 63 height 32
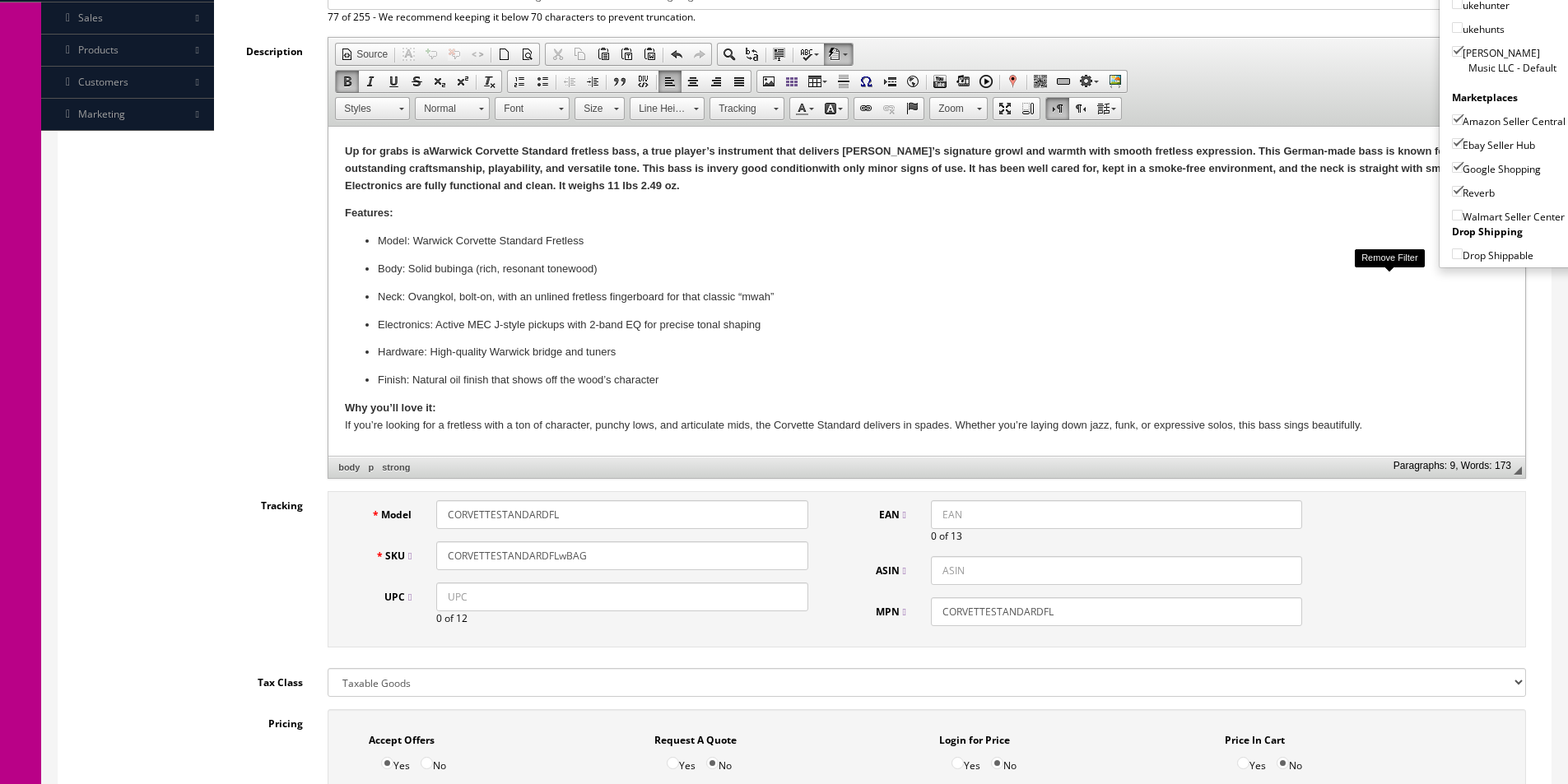
scroll to position [411, 0]
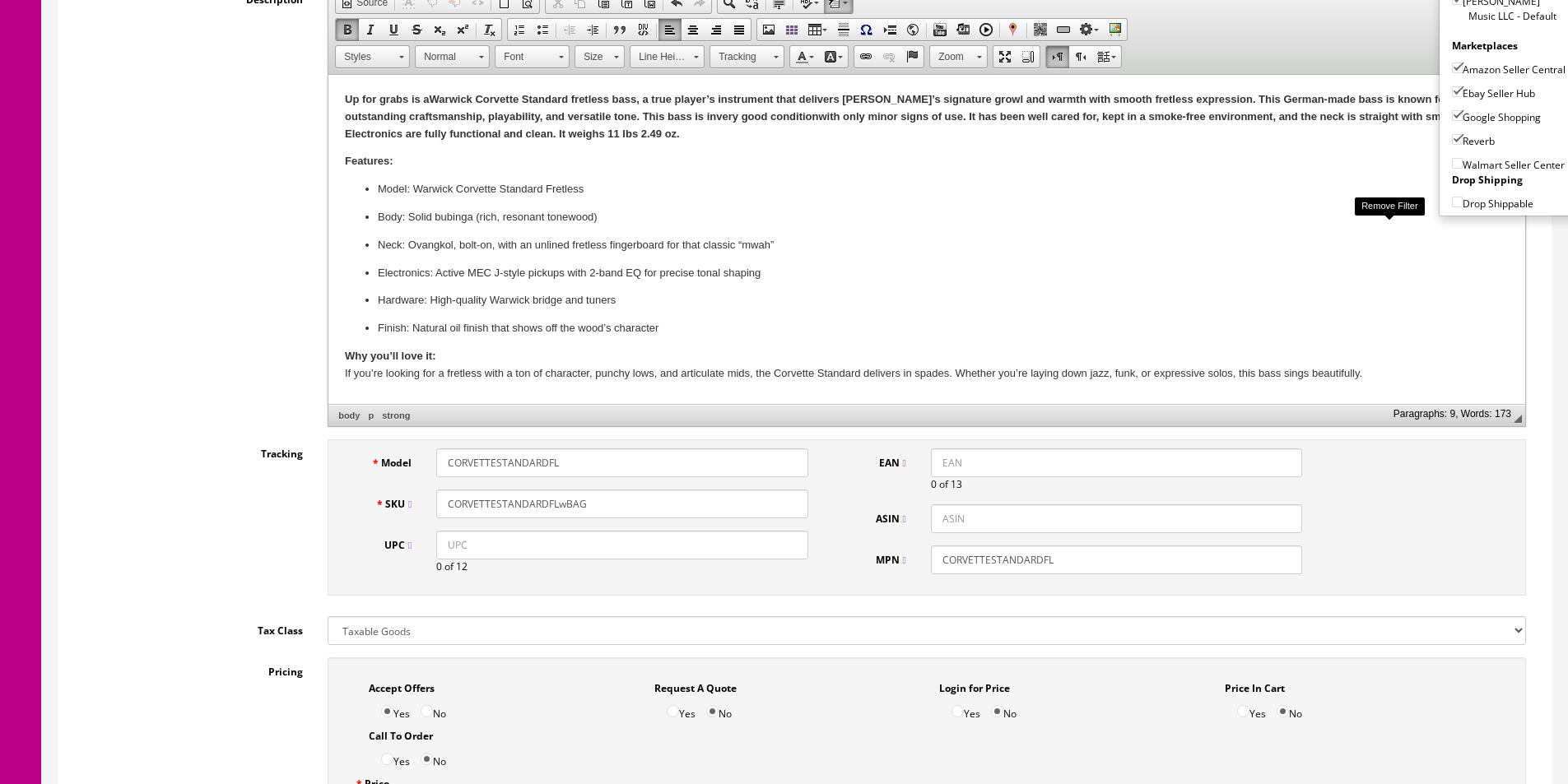
click at [119, 290] on div "Description Rich Text Editor, input-description1 Editor toolbars Document Sourc…" at bounding box center [804, 206] width 1467 height 442
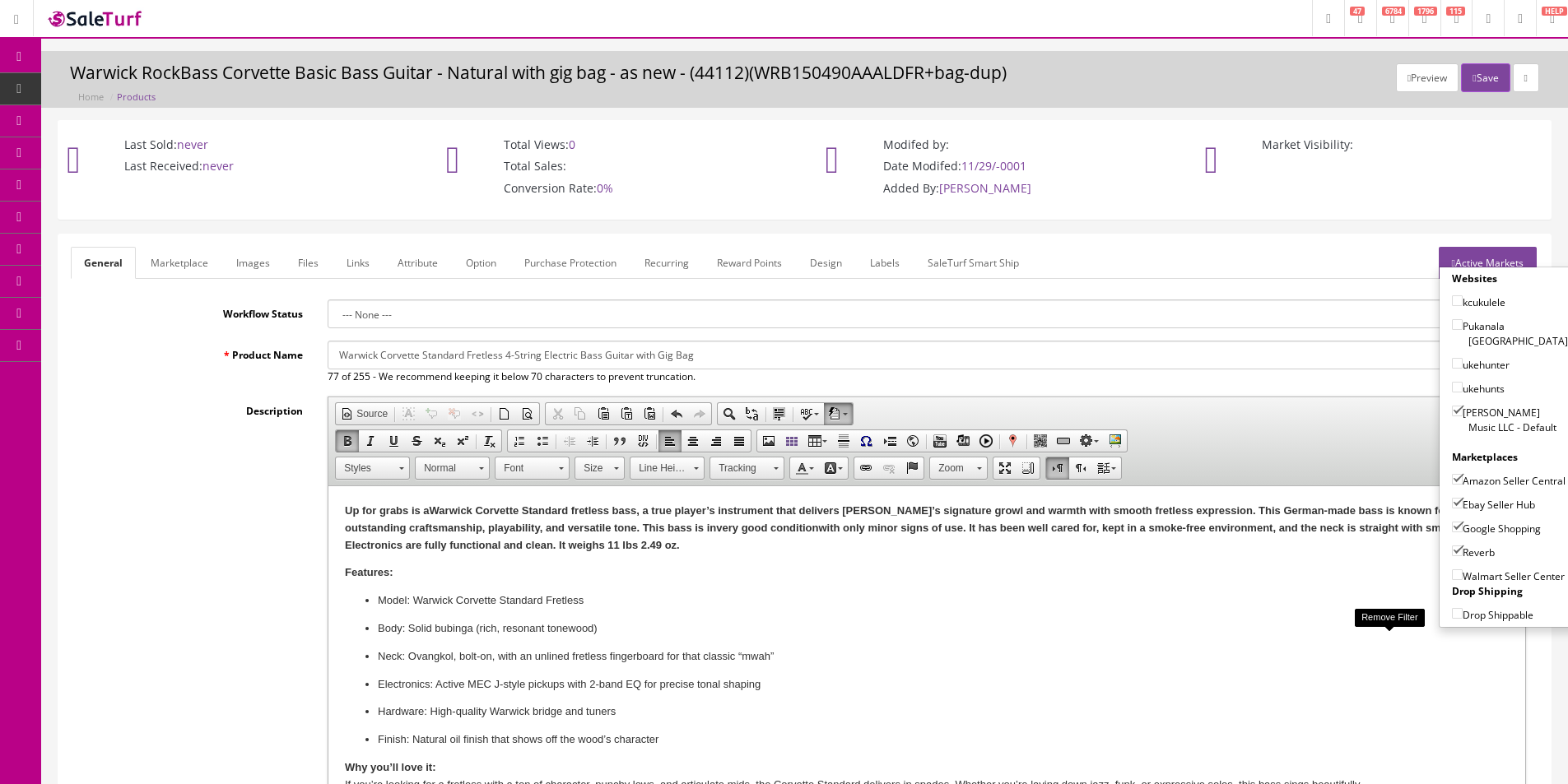
click at [1479, 478] on label "Amazon Seller Central" at bounding box center [1508, 480] width 113 height 17
click at [1462, 478] on input"] "Amazon Seller Central" at bounding box center [1457, 479] width 11 height 11
checkbox input"] "false"
click at [1468, 68] on button "Save" at bounding box center [1484, 77] width 48 height 29
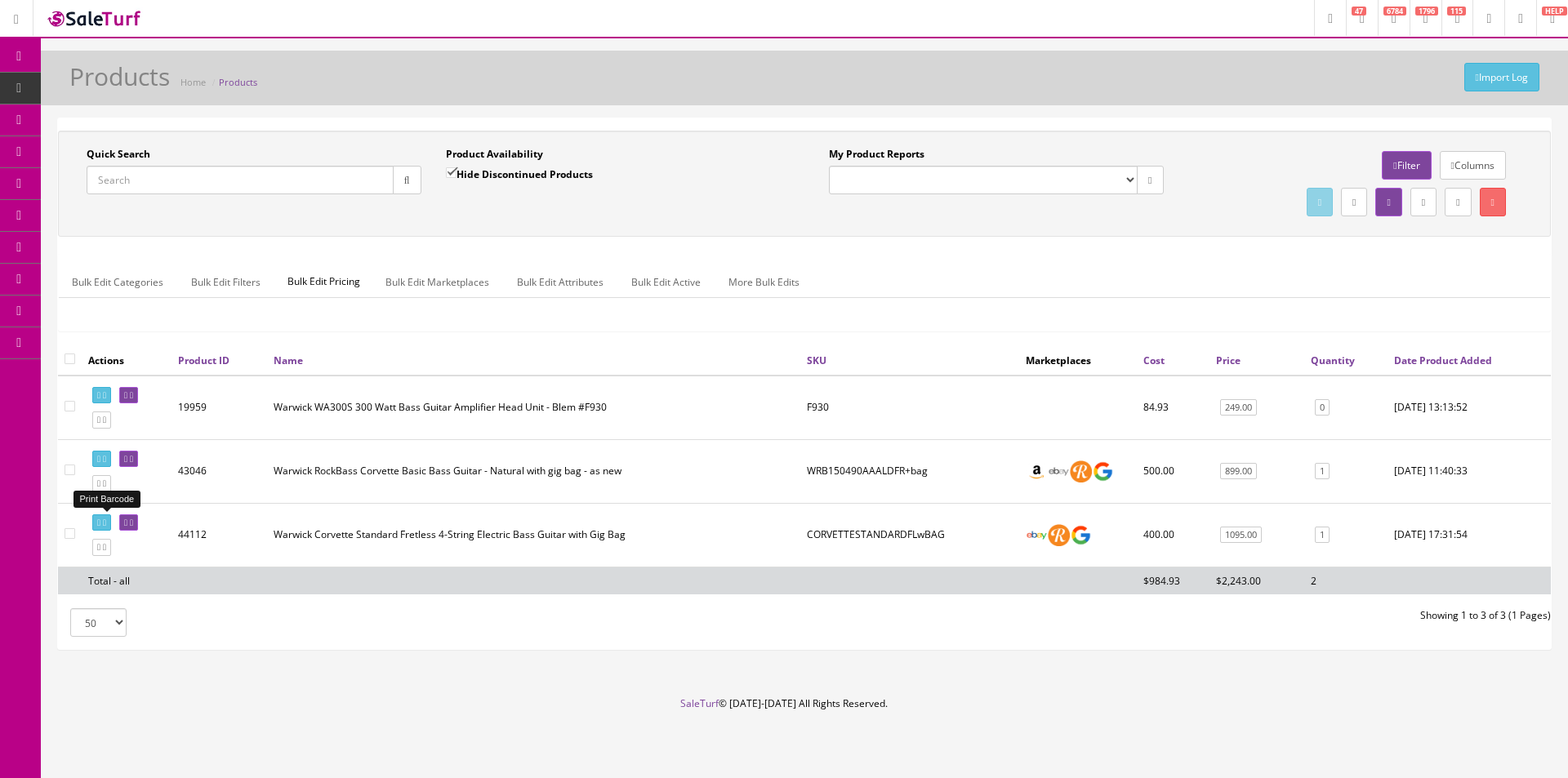
click at [106, 523] on icon at bounding box center [103, 522] width 3 height 9
click at [133, 523] on icon at bounding box center [131, 522] width 3 height 9
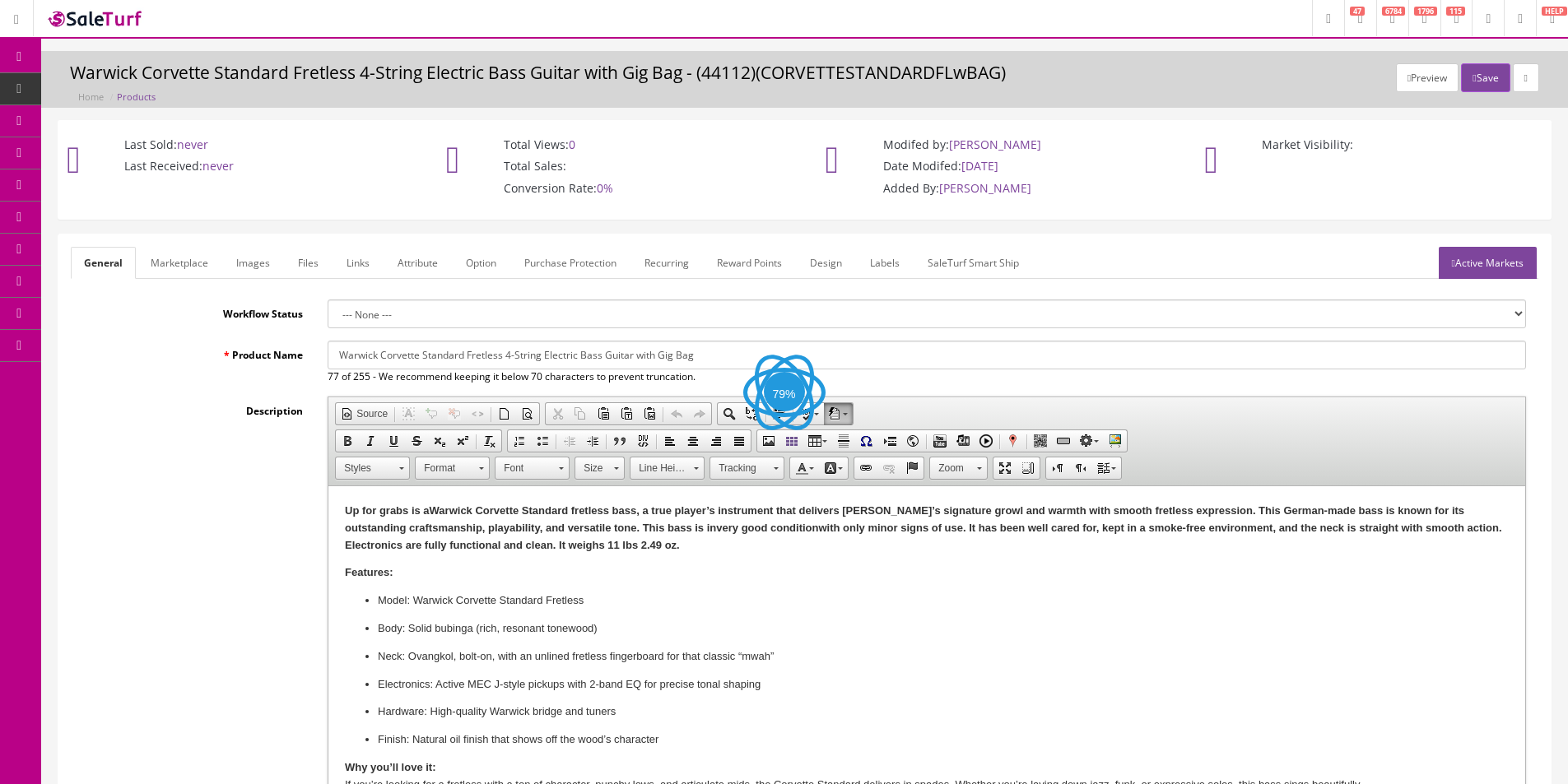
click at [880, 265] on link "Labels" at bounding box center [884, 263] width 56 height 32
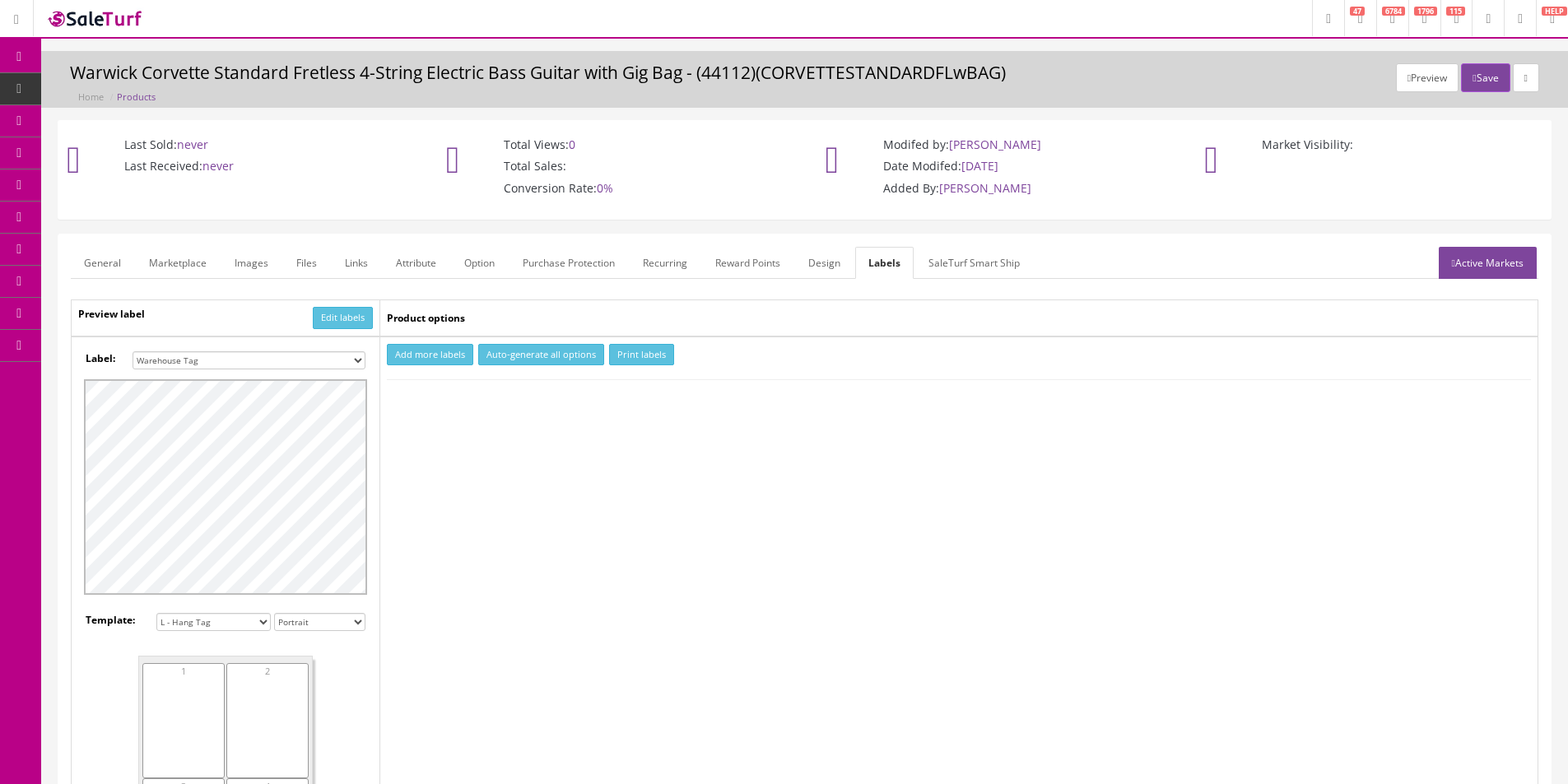
click at [250, 363] on select "Small Label 2 x 1 Label Shoe label 100 barcodes Dymo Label 2 X 1 Sticker Labels…" at bounding box center [249, 360] width 233 height 18
select select "16"
click at [133, 351] on select "Small Label 2 x 1 Label Shoe label 100 barcodes Dymo Label 2 X 1 Sticker Labels…" at bounding box center [249, 360] width 233 height 18
drag, startPoint x: 428, startPoint y: 342, endPoint x: 423, endPoint y: 374, distance: 32.4
click at [428, 343] on td "Add more labels Auto-generate all options Print labels" at bounding box center [958, 626] width 1158 height 578
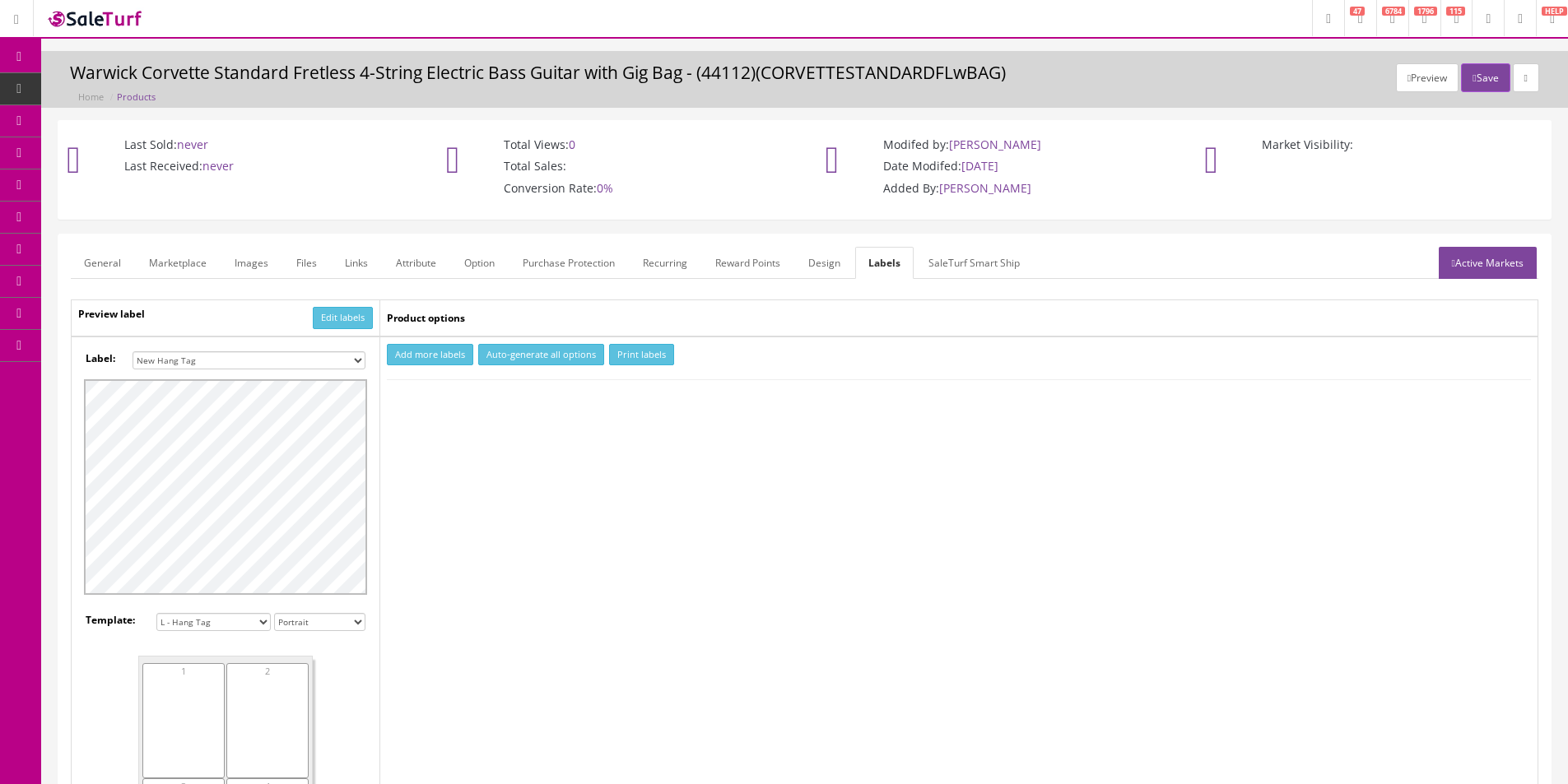
click at [426, 361] on button "Add more labels" at bounding box center [430, 355] width 87 height 23
click at [421, 415] on div at bounding box center [430, 405] width 88 height 22
click at [408, 395] on input "number" at bounding box center [430, 404] width 84 height 18
type input "1"
click at [639, 359] on button "Print labels" at bounding box center [641, 355] width 65 height 23
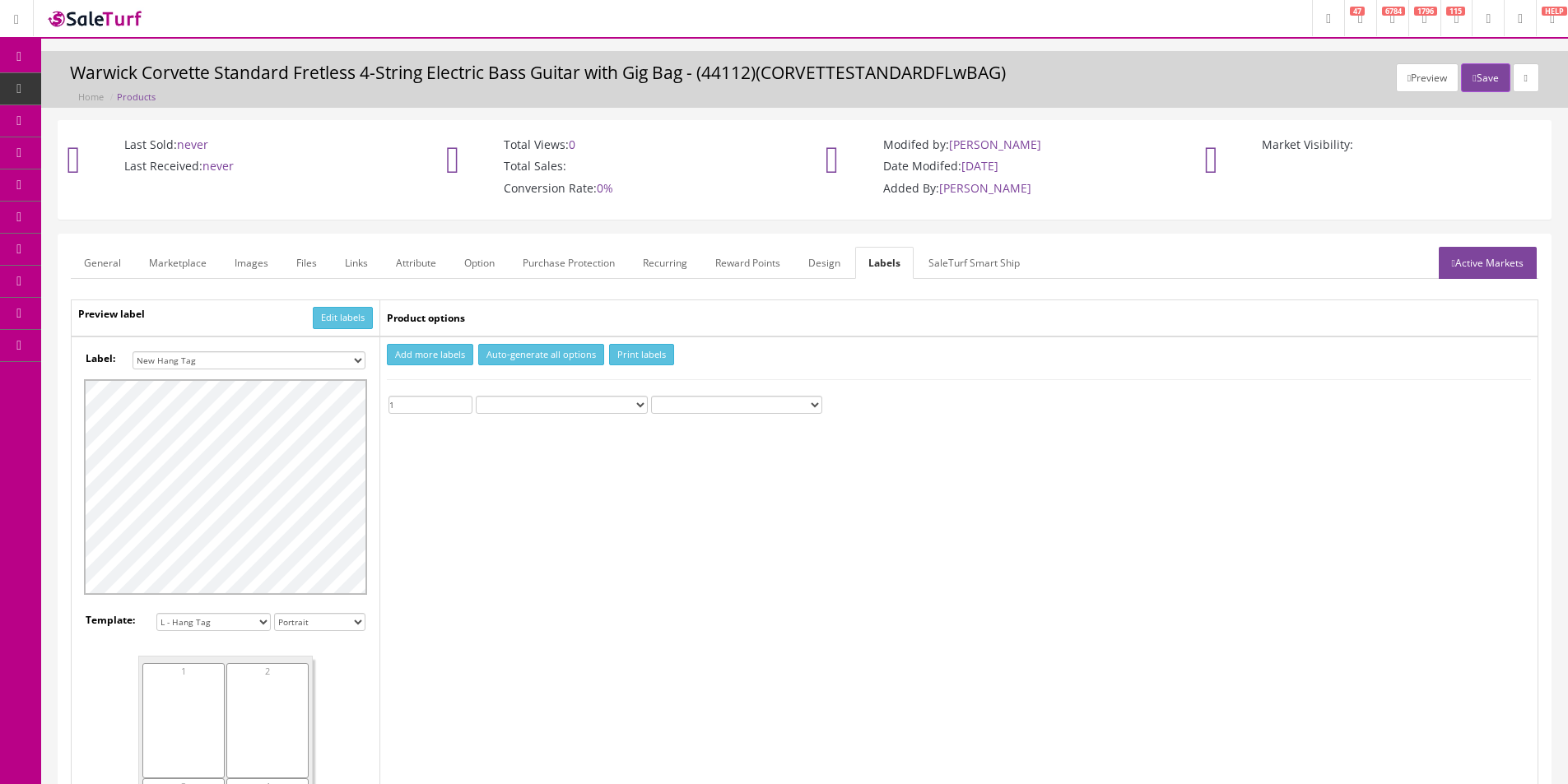
click at [131, 93] on span "Products" at bounding box center [126, 89] width 40 height 14
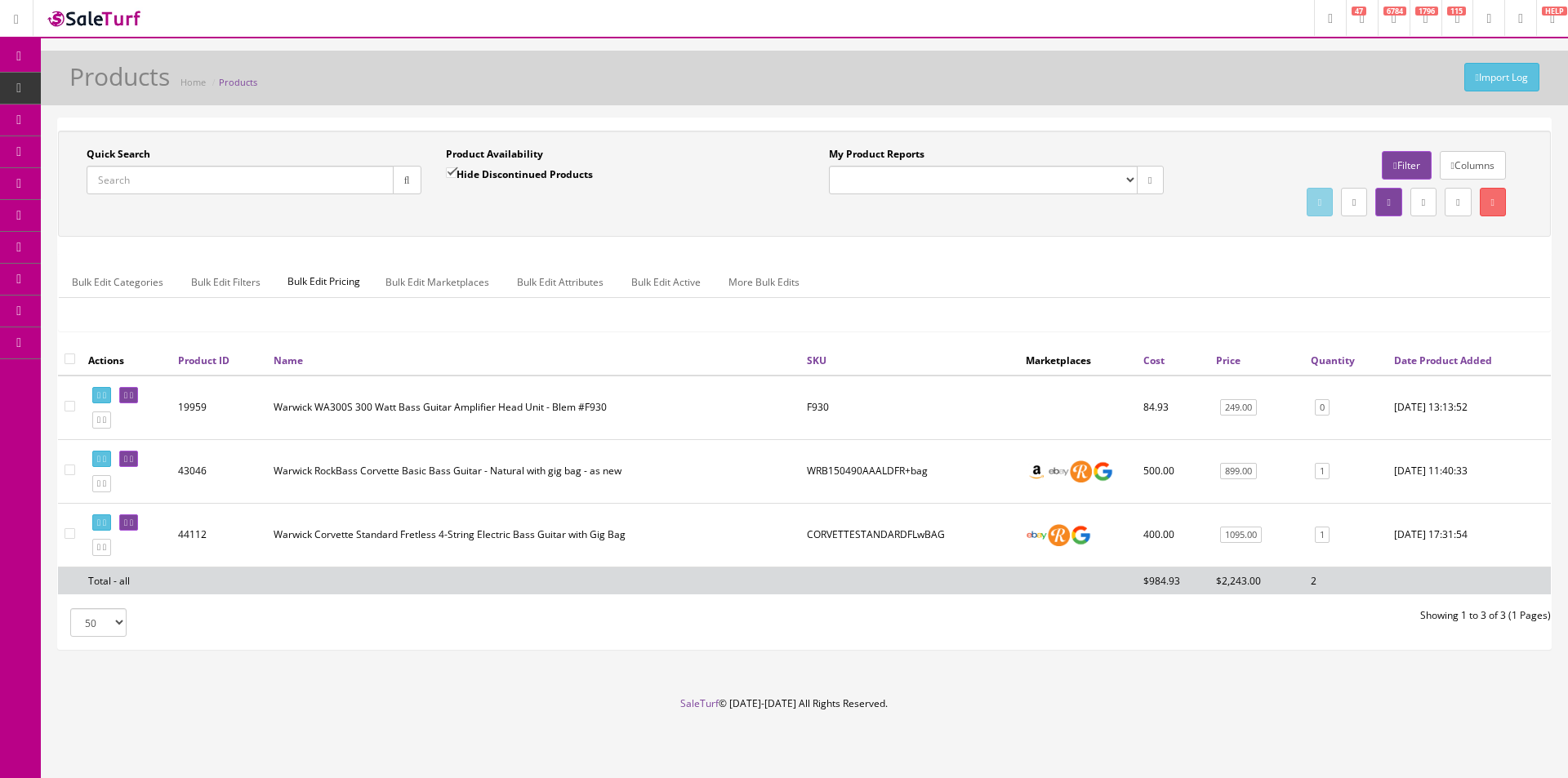
click at [142, 173] on input "Quick Search" at bounding box center [240, 180] width 308 height 28
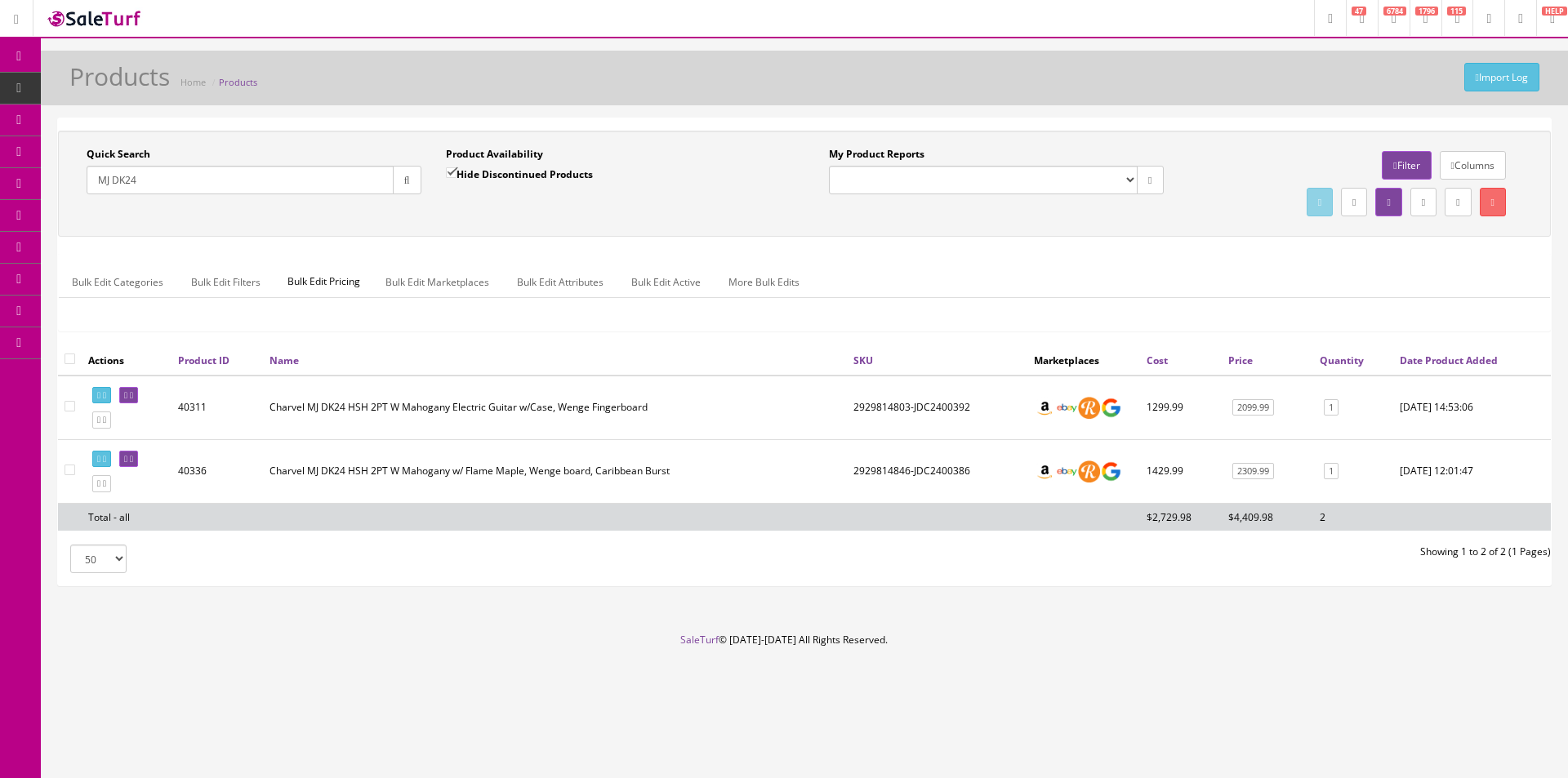
click at [214, 184] on input "MJ DK24" at bounding box center [240, 180] width 308 height 28
paste input "CWJ25038937"
paste input "text"
click at [423, 180] on div "Quick Search CWJ25038937 Date From" at bounding box center [254, 177] width 359 height 60
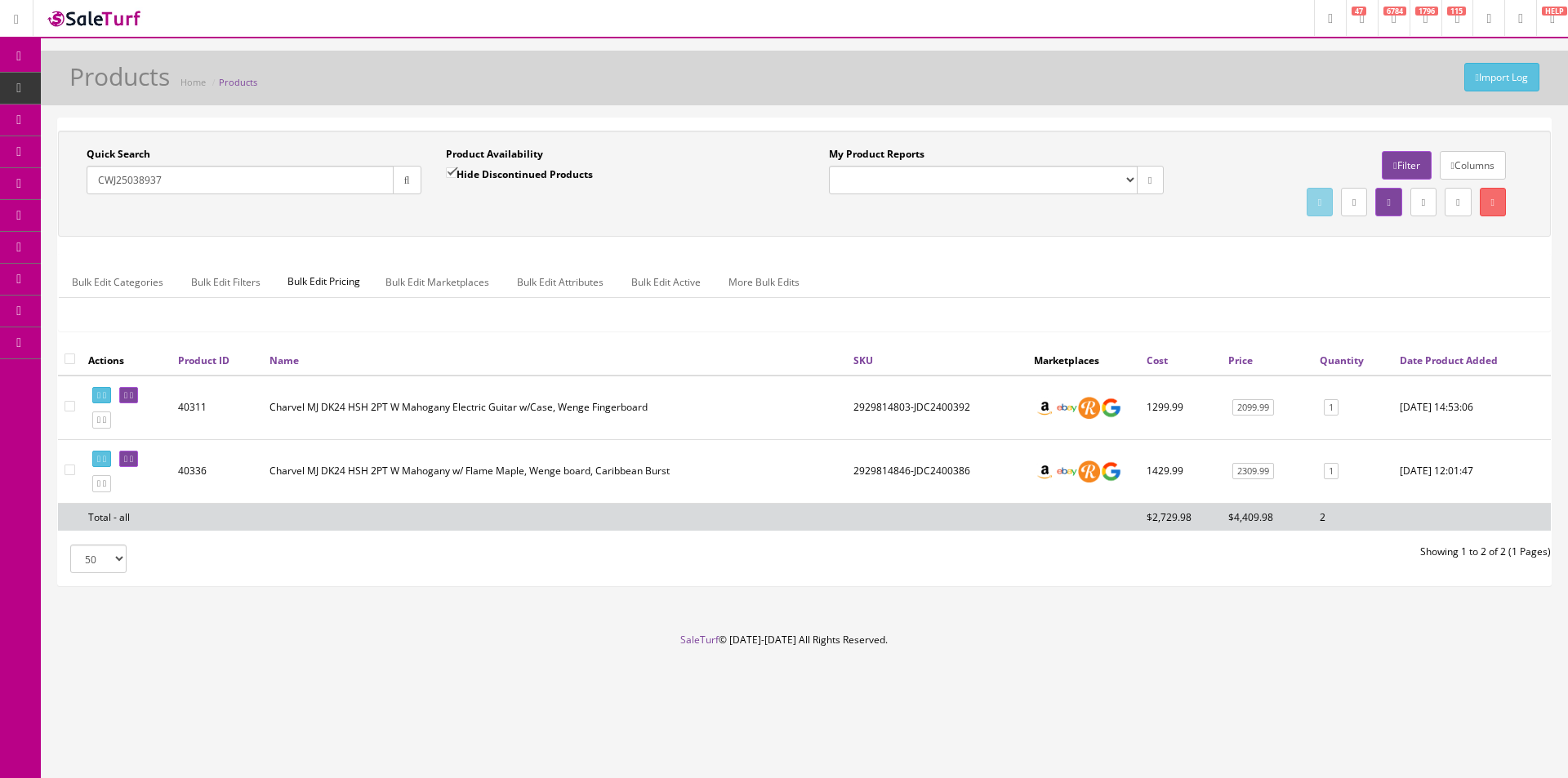
click at [417, 184] on button "button" at bounding box center [406, 180] width 28 height 28
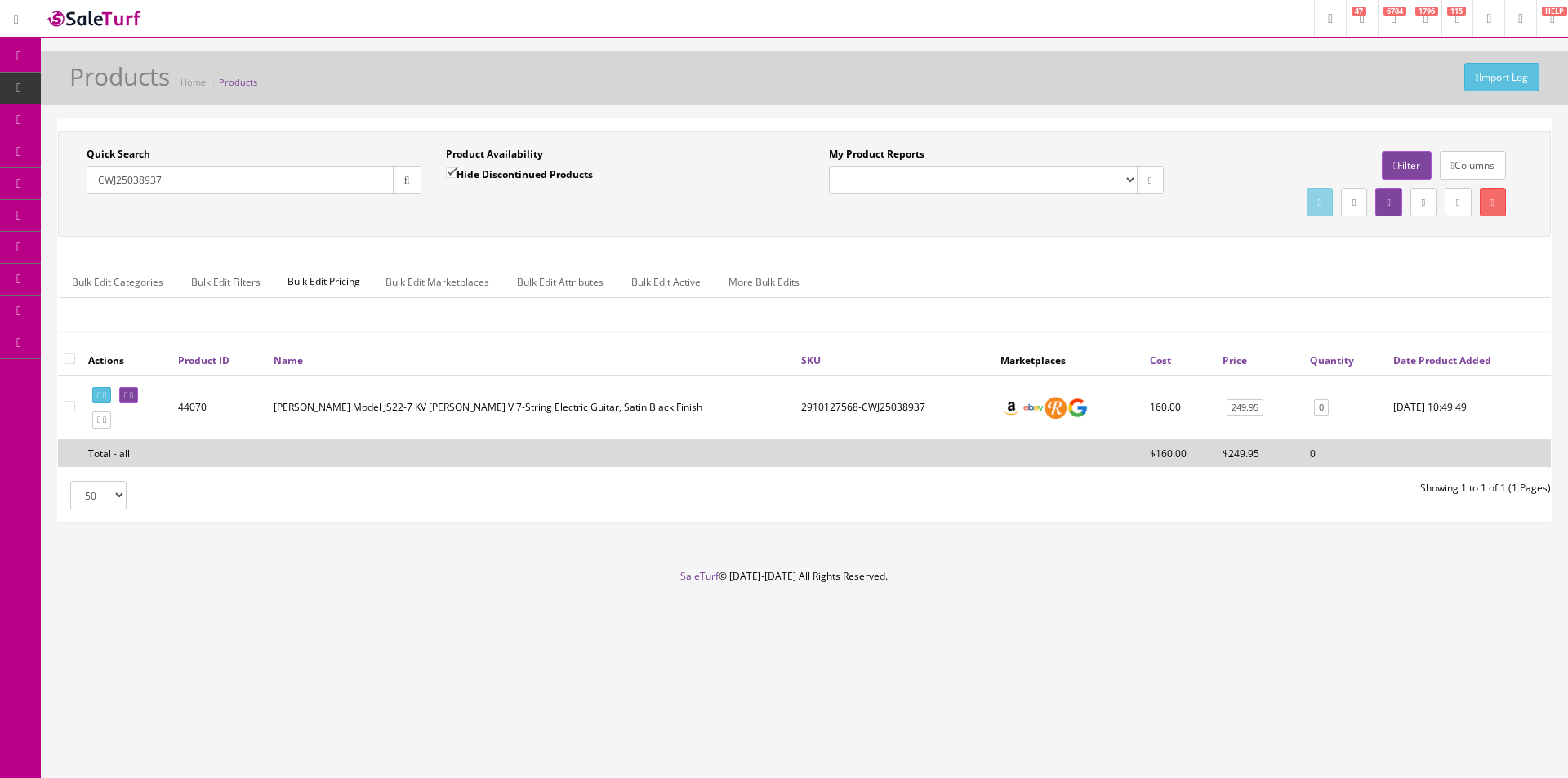
click at [352, 183] on input "CWJ25038937" at bounding box center [240, 180] width 308 height 28
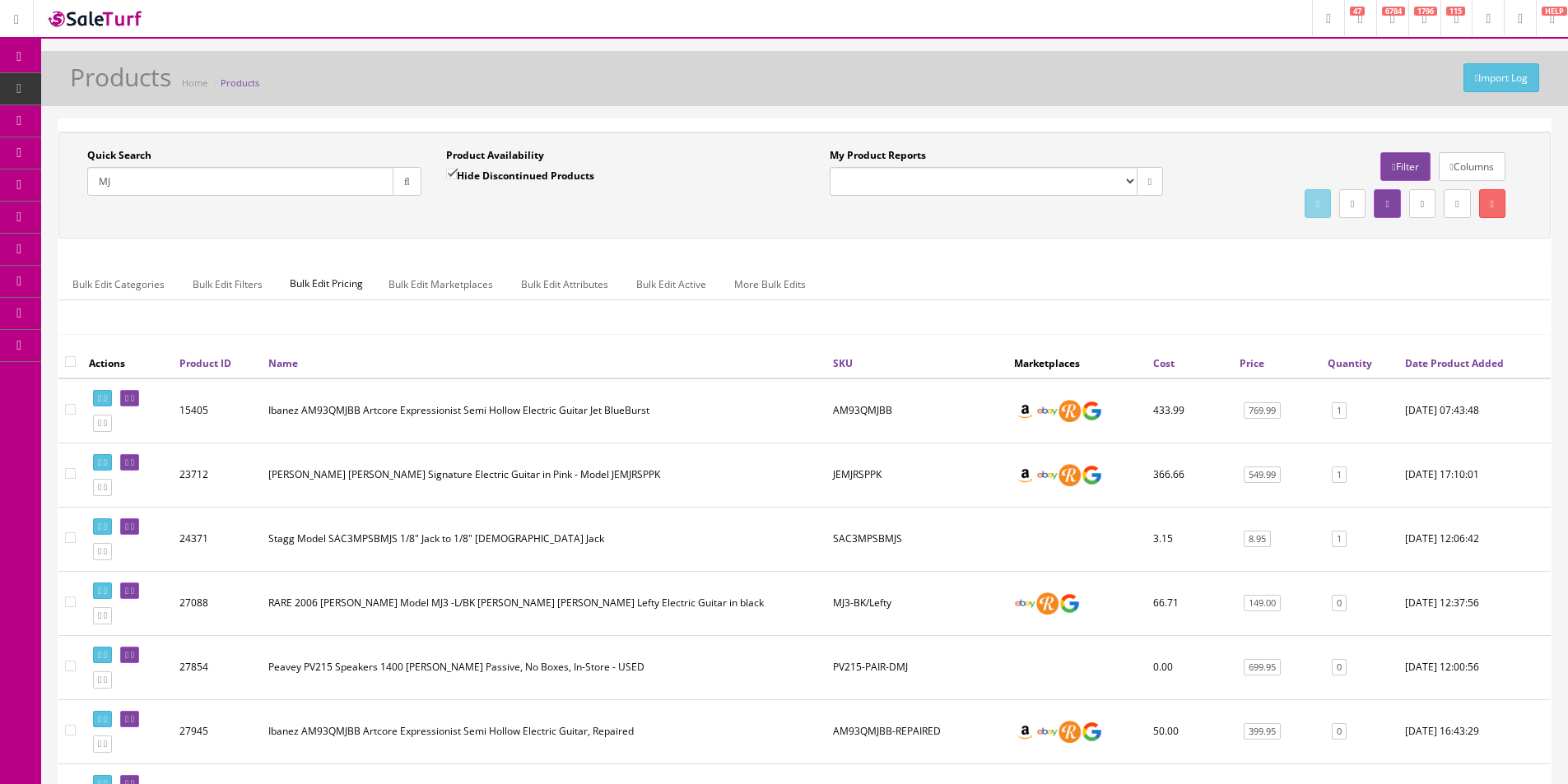
click at [233, 184] on input "MJ" at bounding box center [240, 181] width 306 height 29
paste input "2929814846"
type input "2929814846"
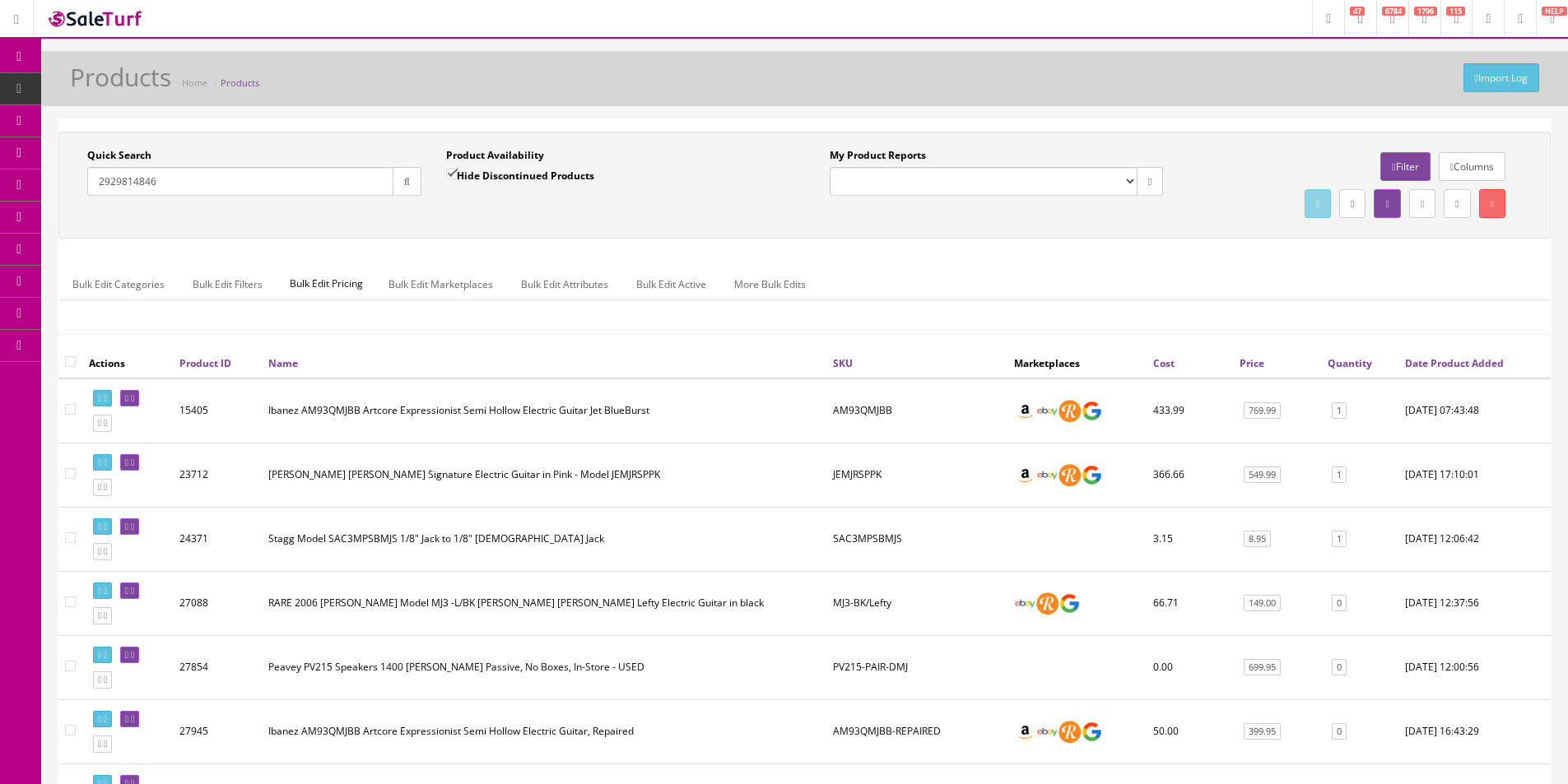
click at [411, 184] on button "button" at bounding box center [406, 181] width 29 height 29
click at [432, 220] on div "Quick Search 2929814846 Date From Product Availability Hide Discontinued Produc…" at bounding box center [805, 185] width 1483 height 74
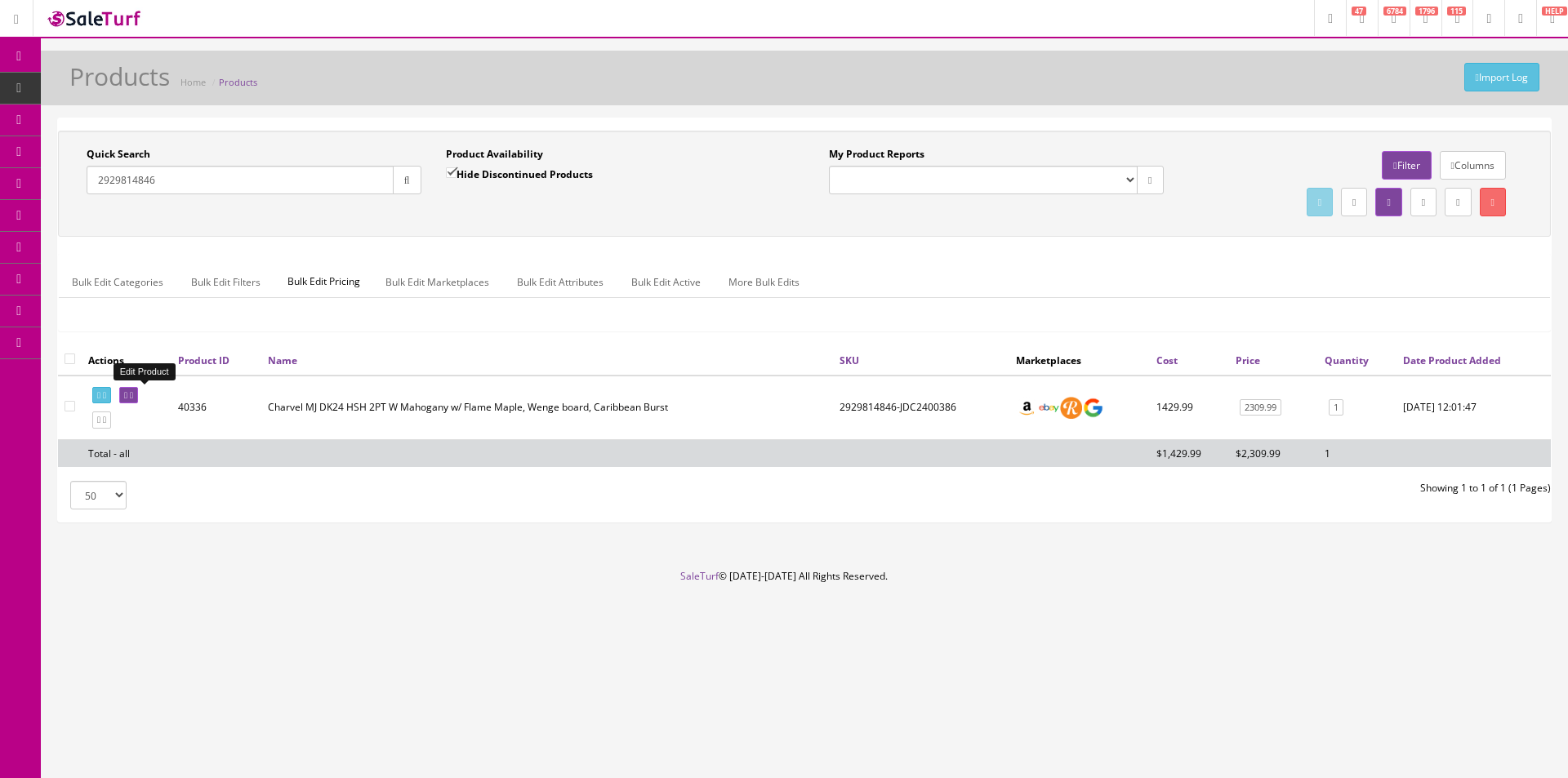
click at [133, 397] on icon at bounding box center [131, 395] width 3 height 9
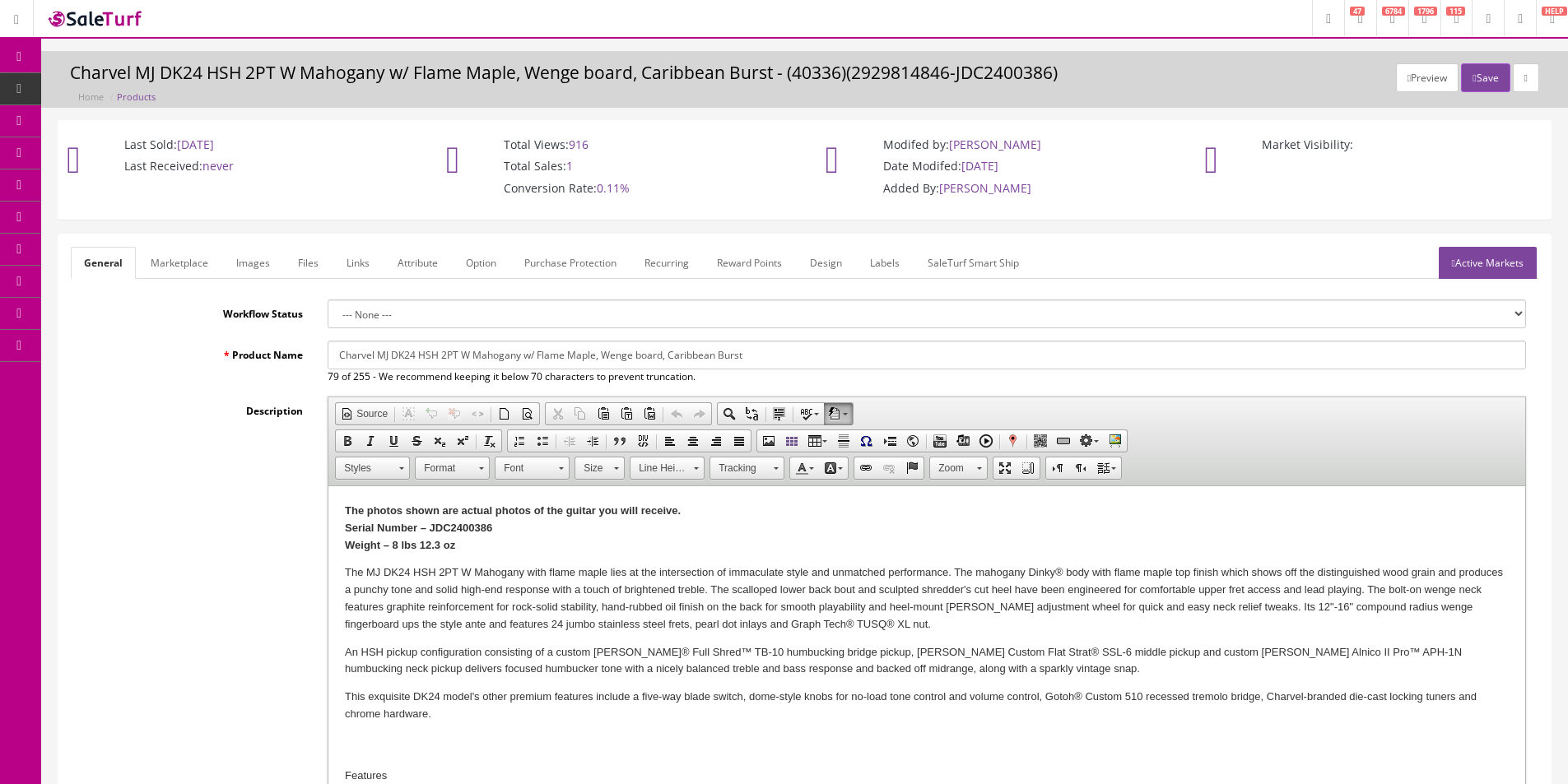
click at [17, 56] on icon at bounding box center [20, 56] width 18 height 13
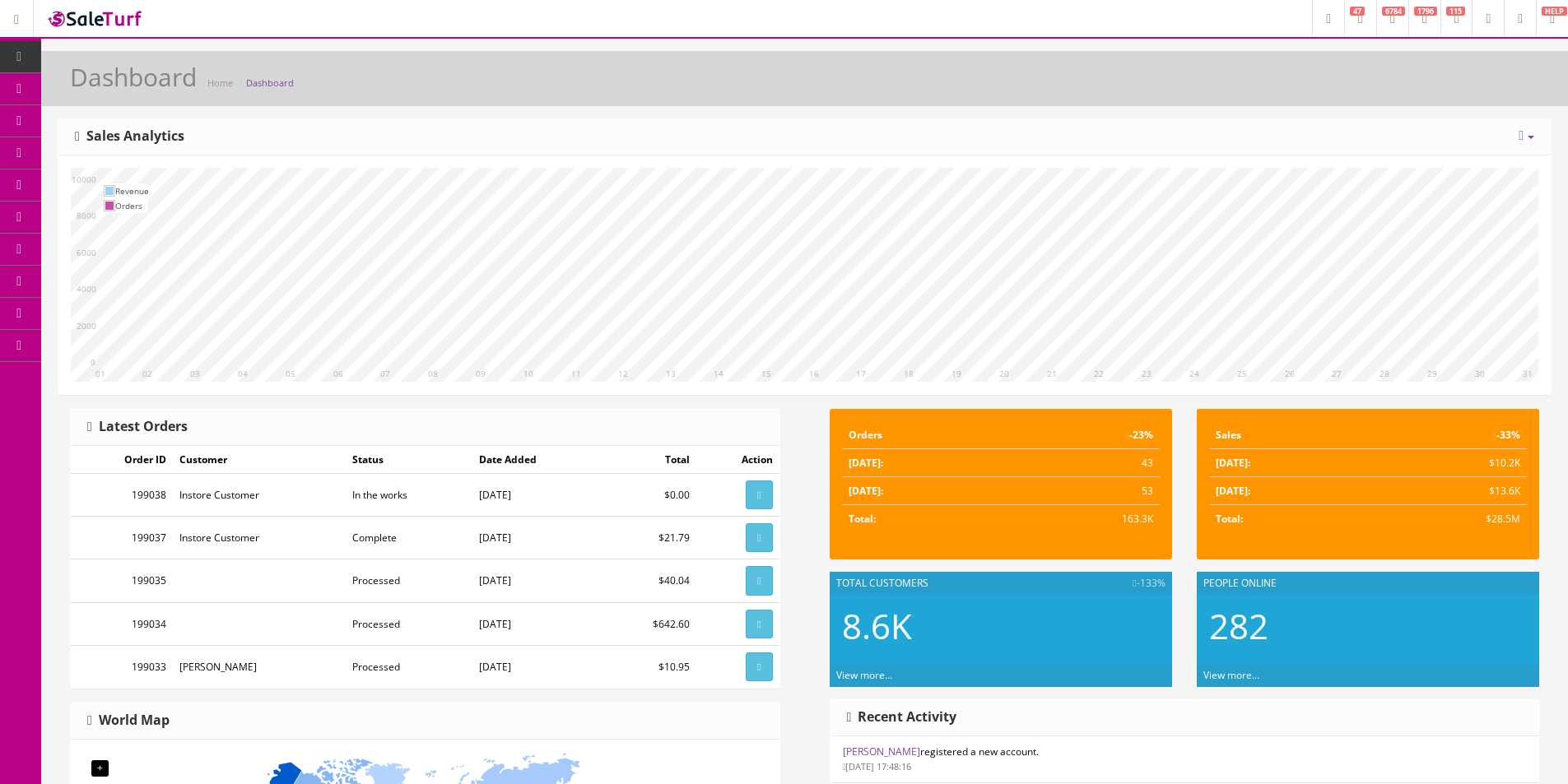
click at [334, 165] on div "10 11 12 13 14 15 16 17 18 19 20 21 22 23 24 25 26 27 28 29 30 31 01 02 03 04 0…" at bounding box center [804, 274] width 1492 height 239
click at [117, 185] on span "Order List" at bounding box center [121, 185] width 45 height 14
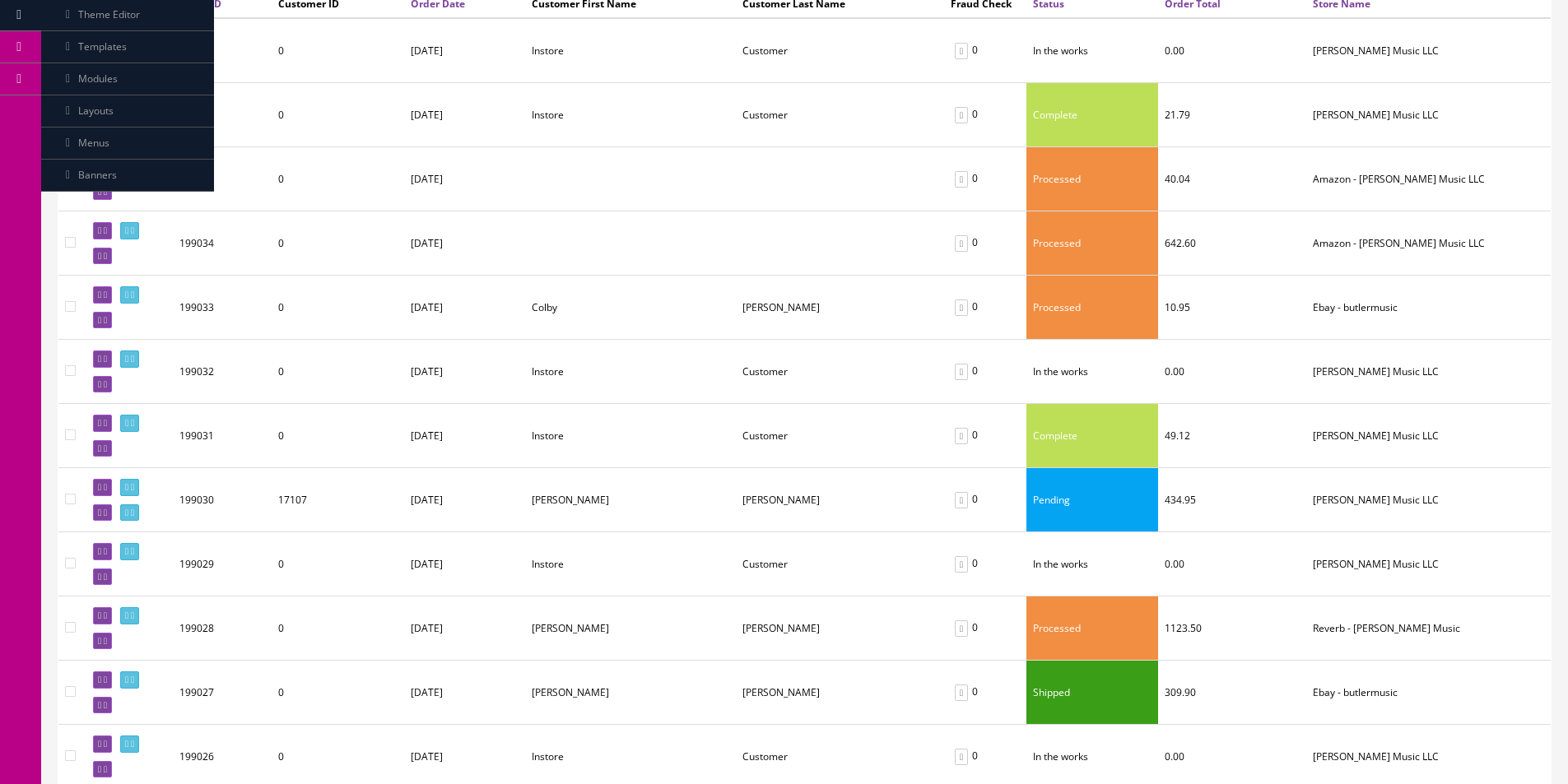
scroll to position [411, 0]
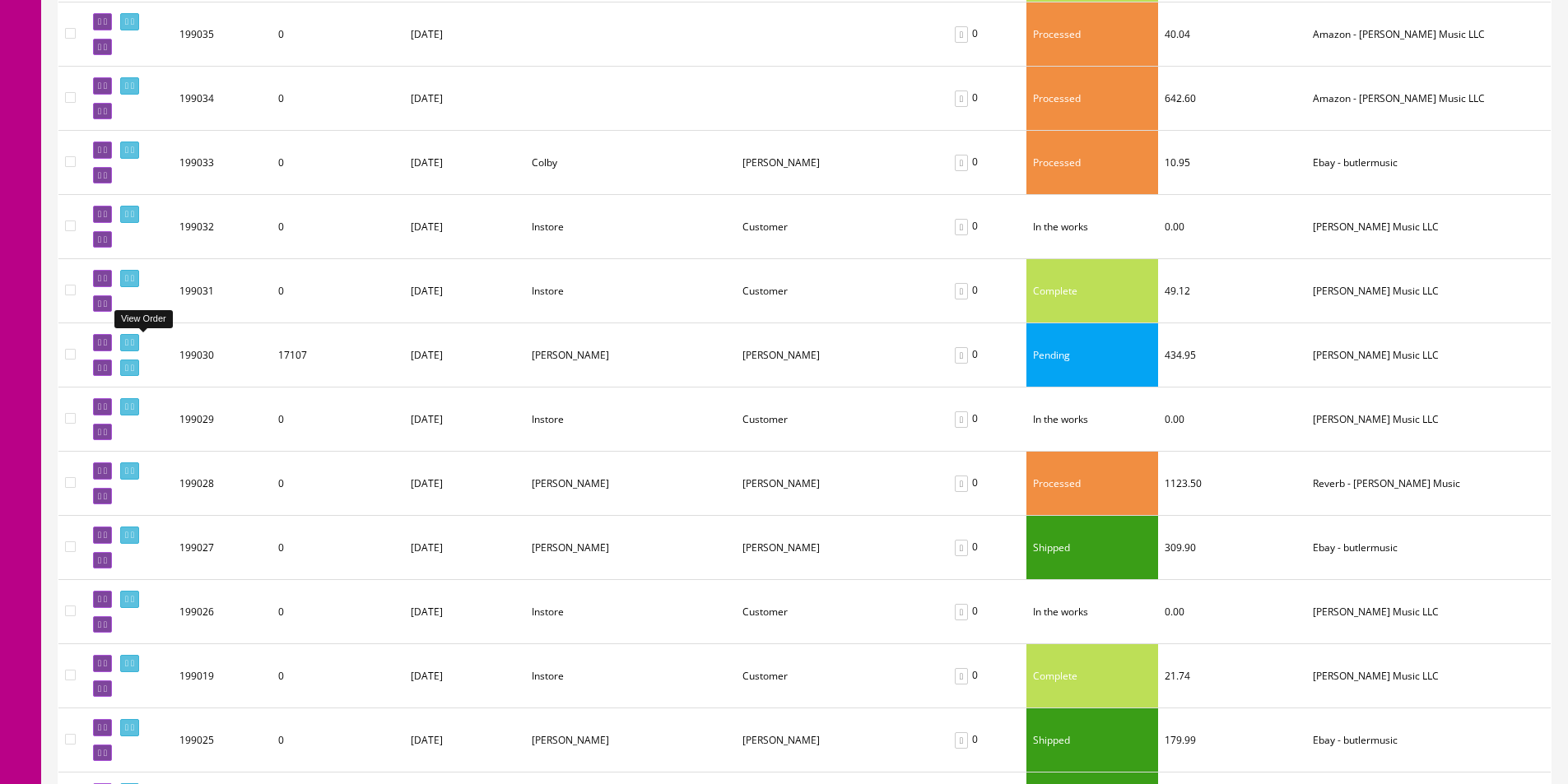
click at [134, 346] on icon at bounding box center [132, 342] width 3 height 9
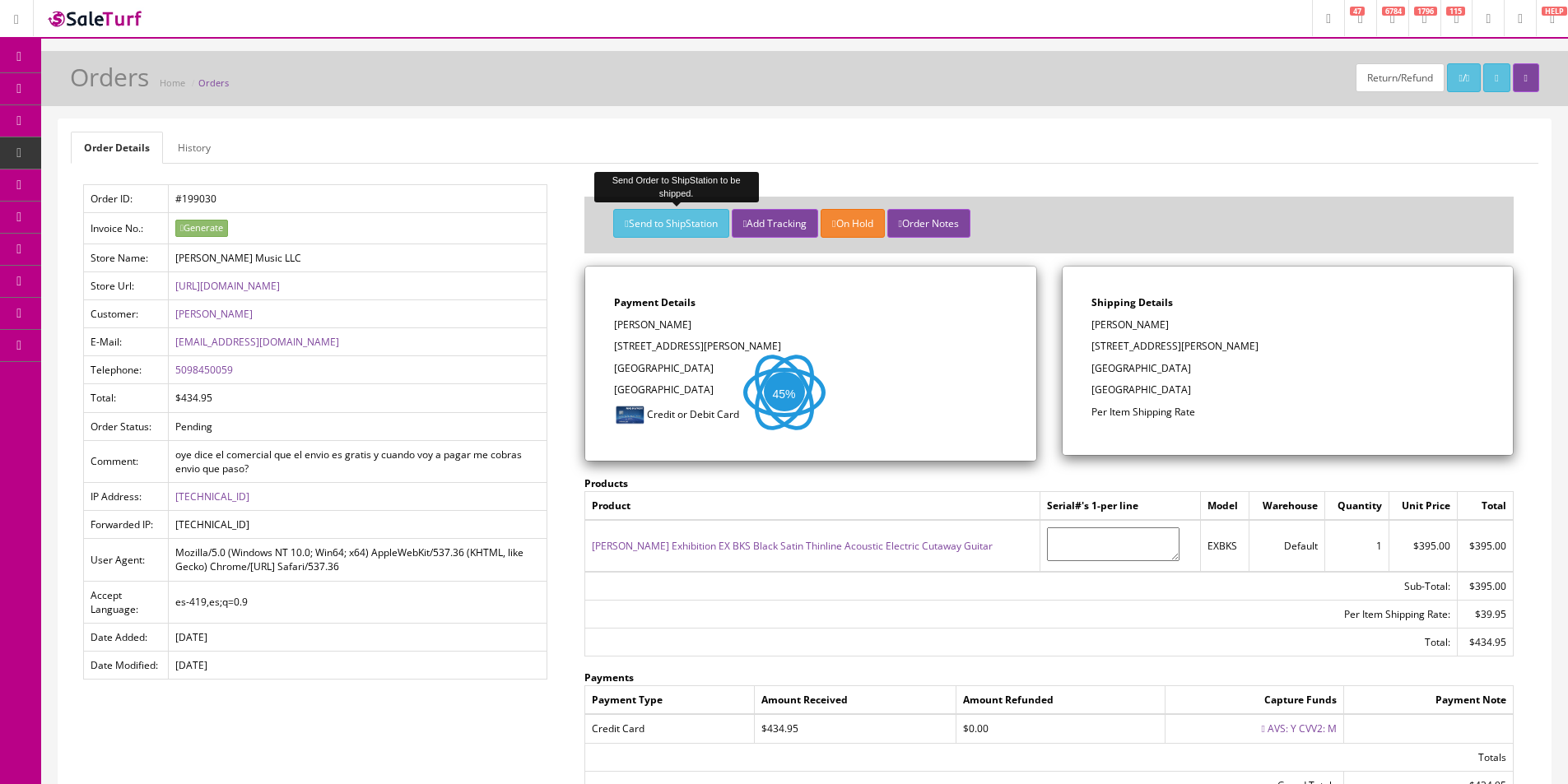
click at [631, 231] on button "Send to ShipStation" at bounding box center [670, 222] width 115 height 29
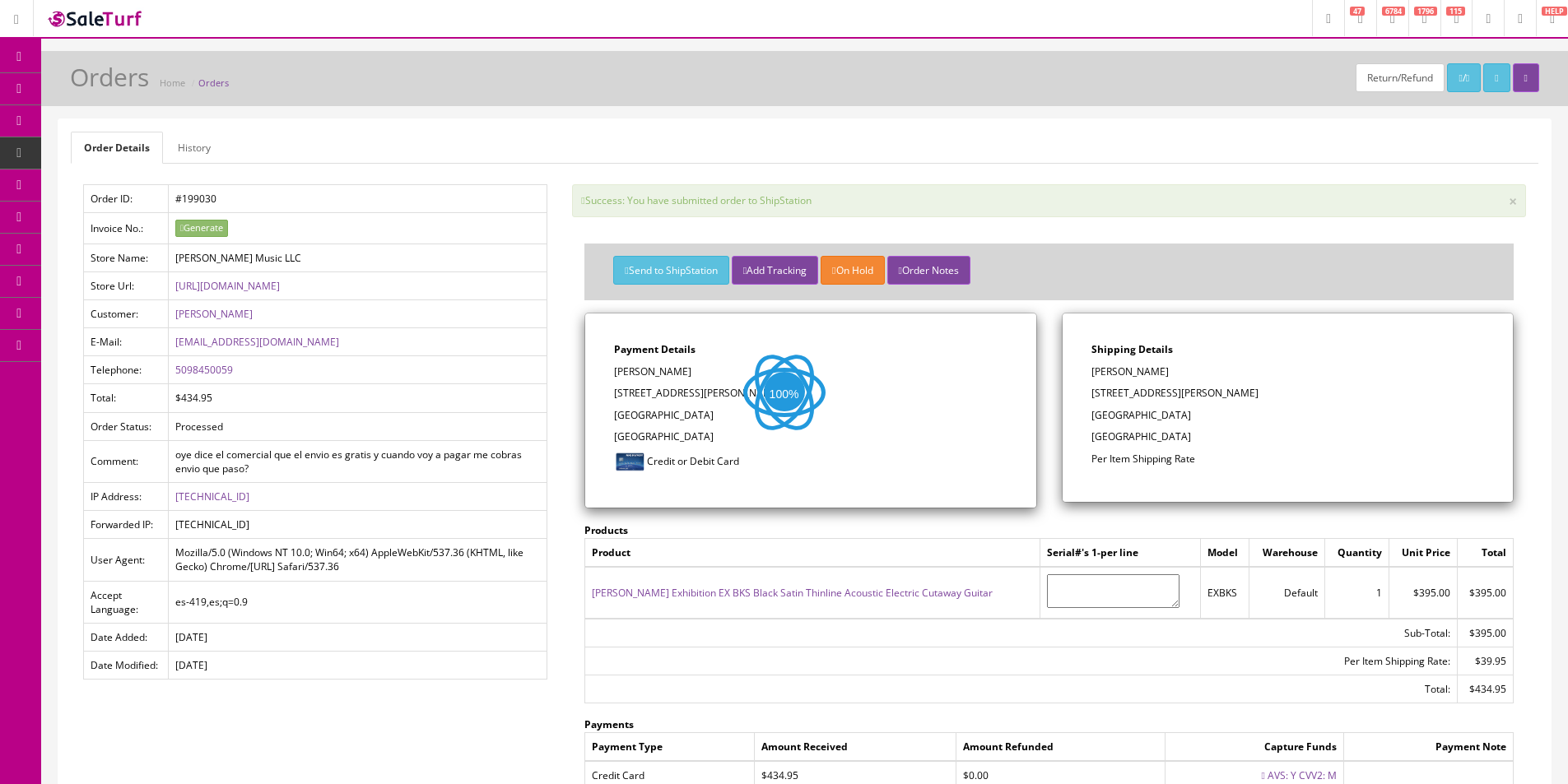
click at [749, 166] on div "Order Details History Order ID: #199030 Invoice No.: Generate Store Name: [PERS…" at bounding box center [804, 523] width 1492 height 810
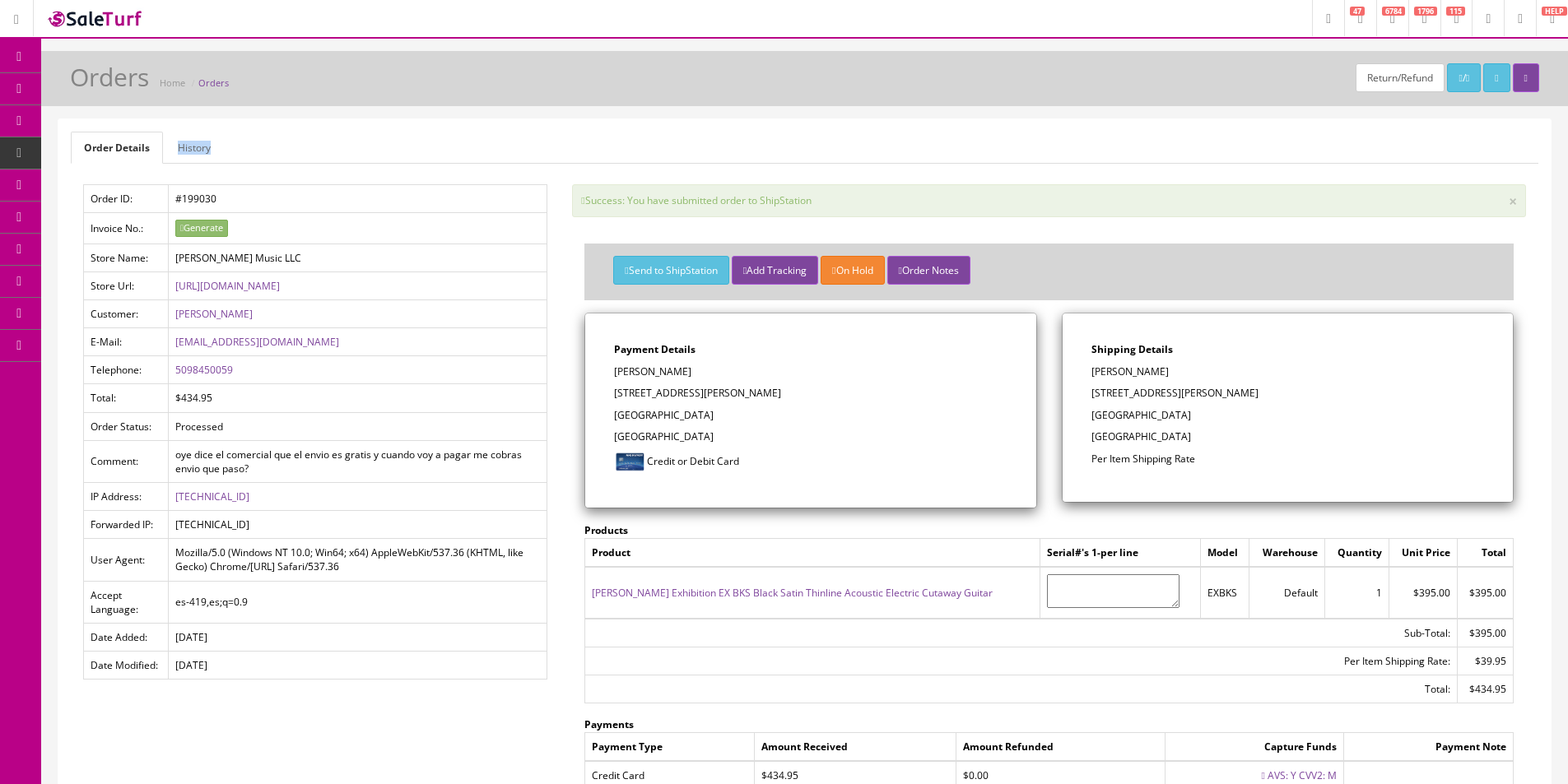
click at [749, 166] on div "Order Details History Order ID: #199030 Invoice No.: Generate Store Name: Butle…" at bounding box center [804, 523] width 1492 height 810
click at [95, 89] on icon at bounding box center [87, 88] width 18 height 13
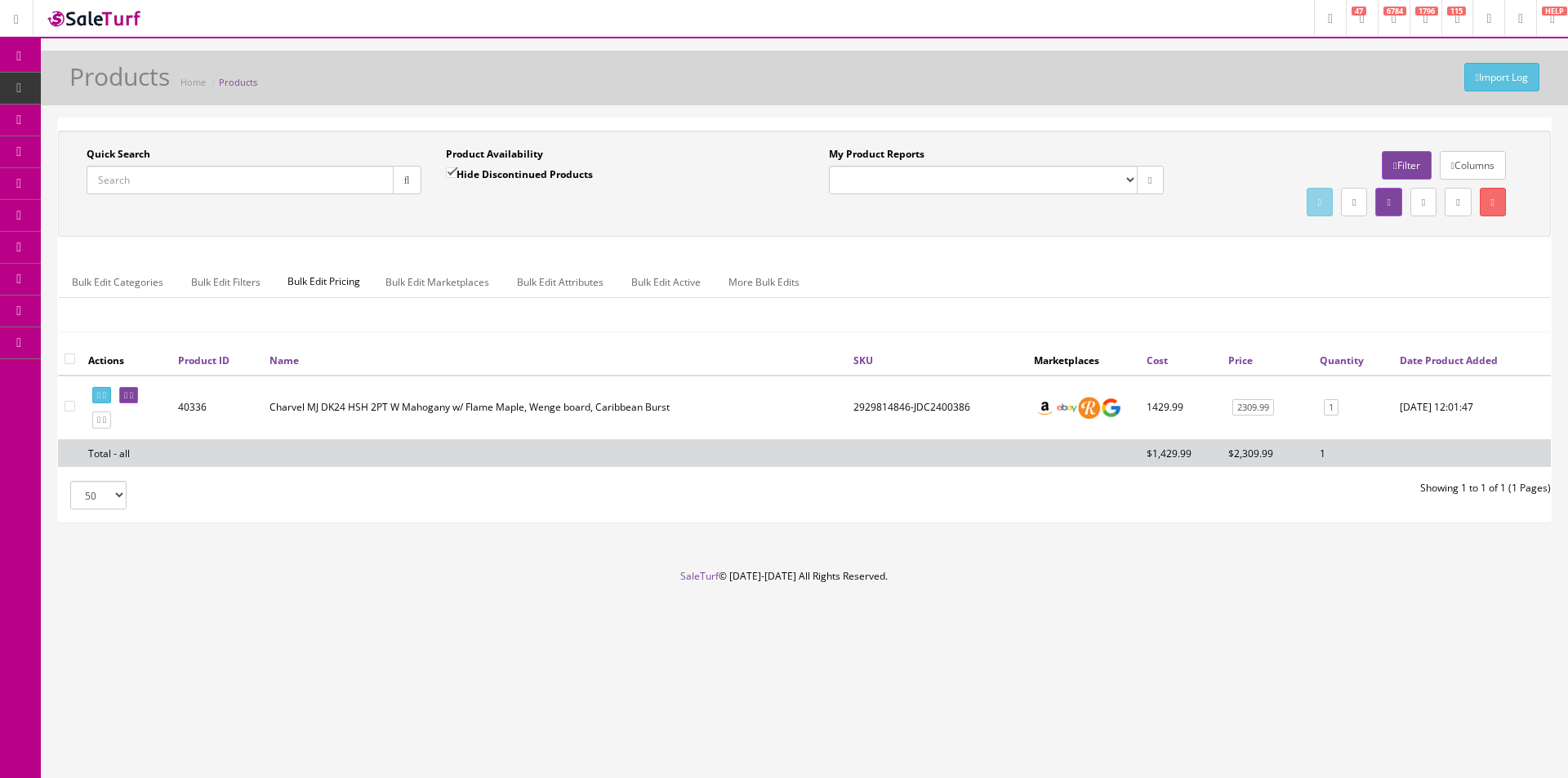
click at [126, 180] on span "Order List" at bounding box center [120, 184] width 45 height 14
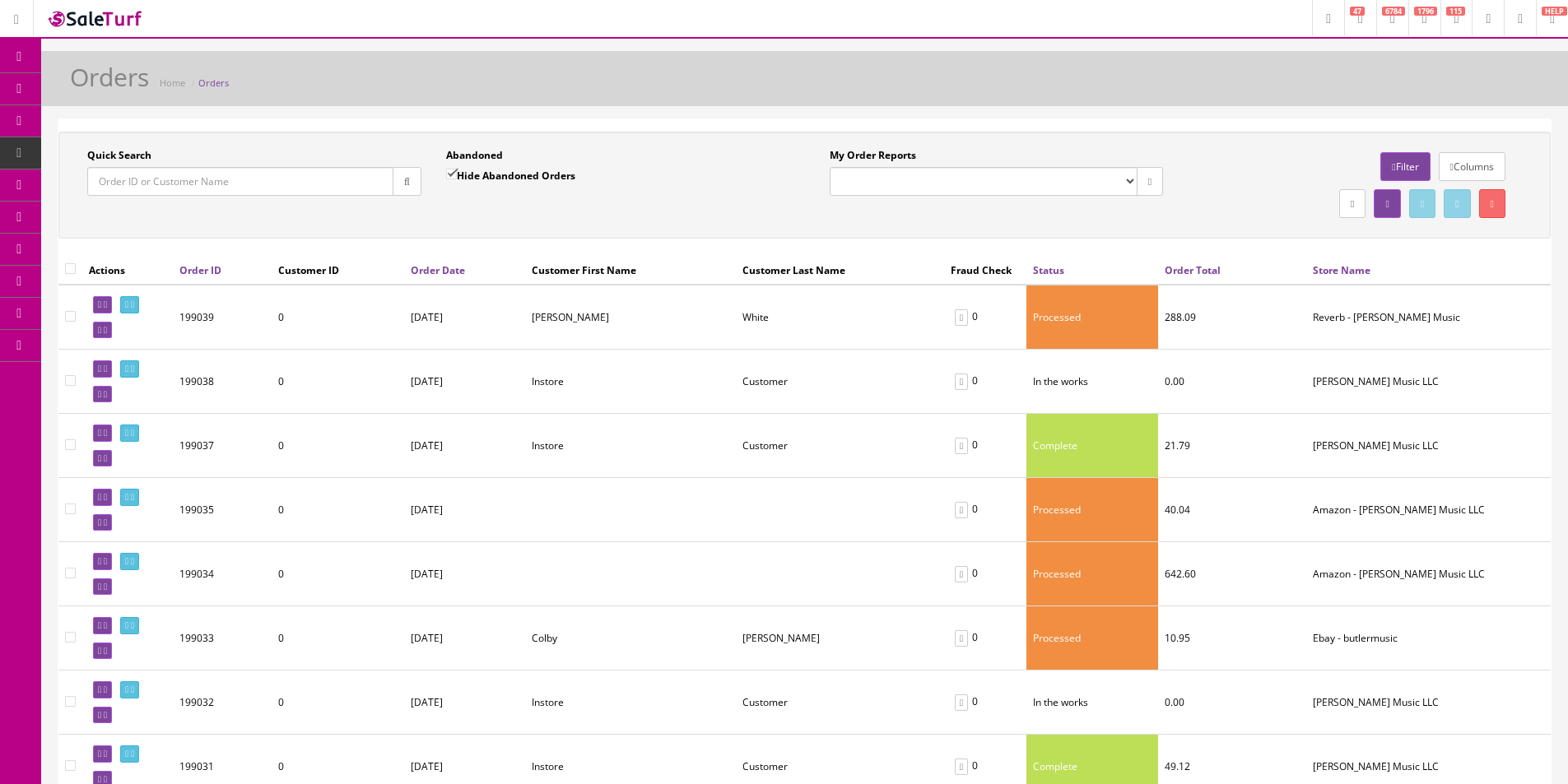
click at [271, 194] on input "Quick Search" at bounding box center [240, 181] width 306 height 29
paste input "kevin jones"
click at [404, 185] on icon "button" at bounding box center [407, 182] width 6 height 10
click at [424, 212] on div "Quick Search kevin jones Date From Abandoned Hide Abandoned Orders Date To My O…" at bounding box center [805, 185] width 1483 height 74
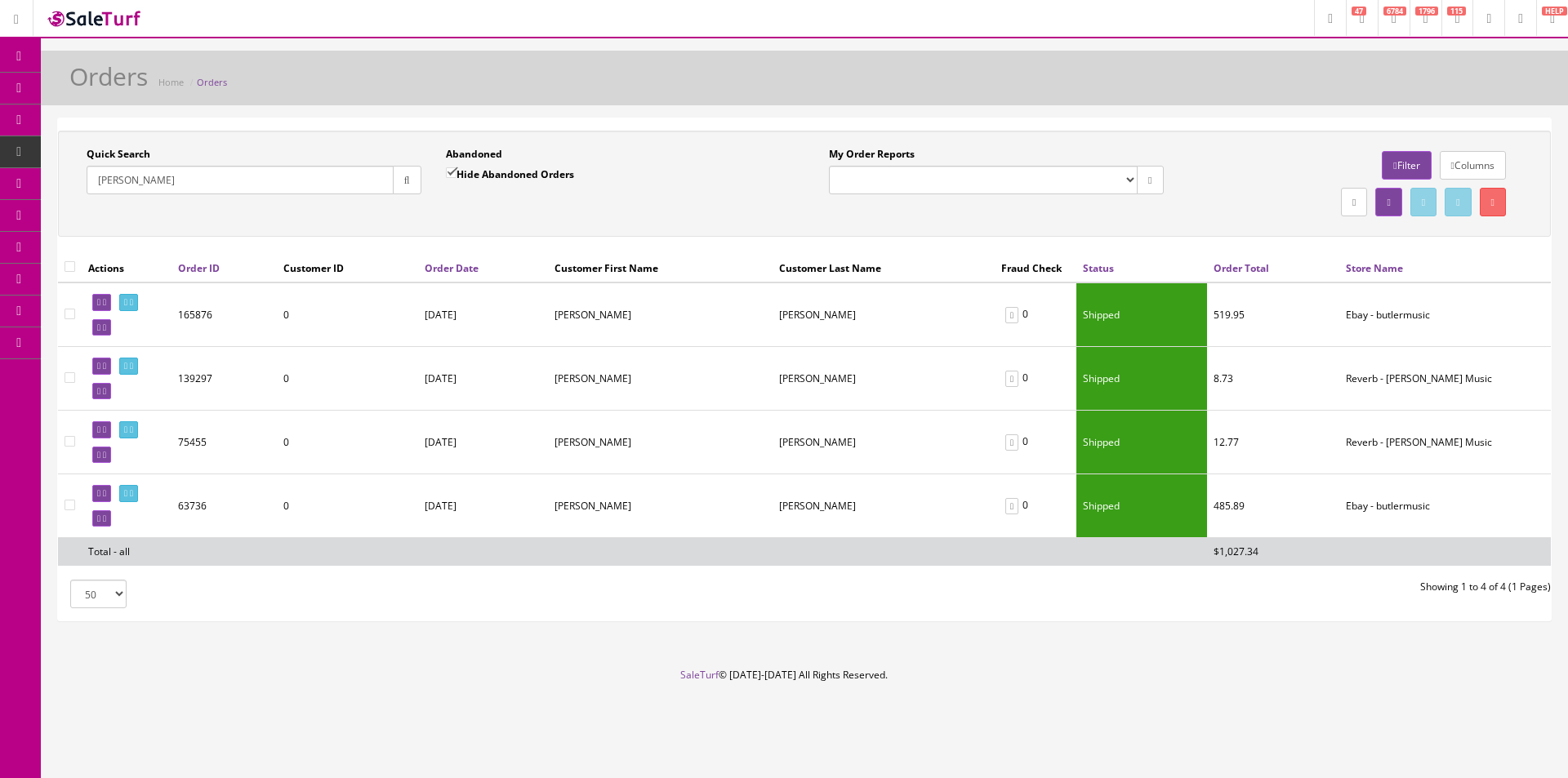
click at [103, 184] on input "kevin jones" at bounding box center [240, 180] width 308 height 28
type input "jones"
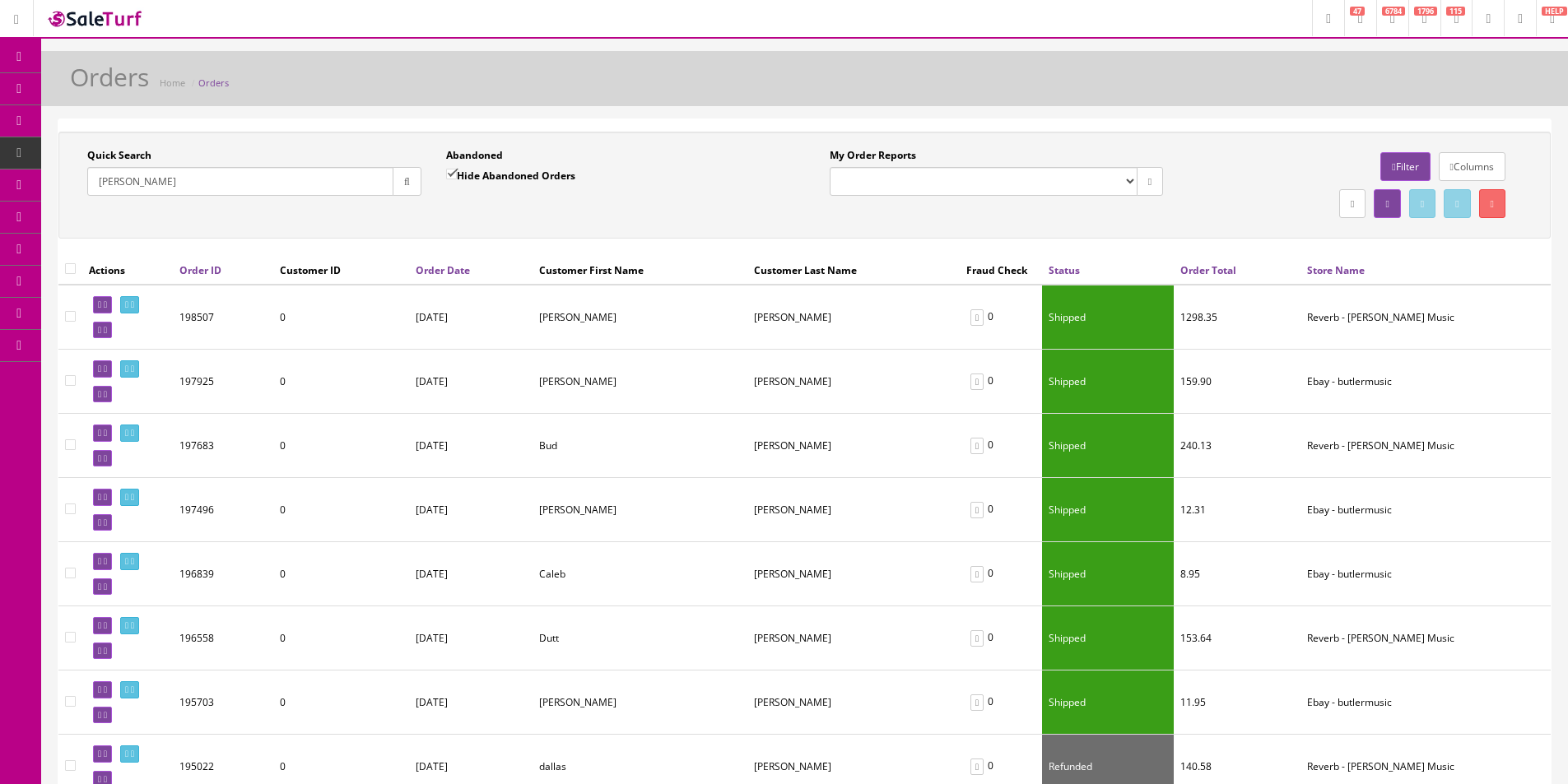
click at [631, 385] on td "adam" at bounding box center [639, 382] width 214 height 64
click at [159, 305] on td at bounding box center [128, 317] width 90 height 65
click at [139, 306] on link at bounding box center [129, 305] width 19 height 18
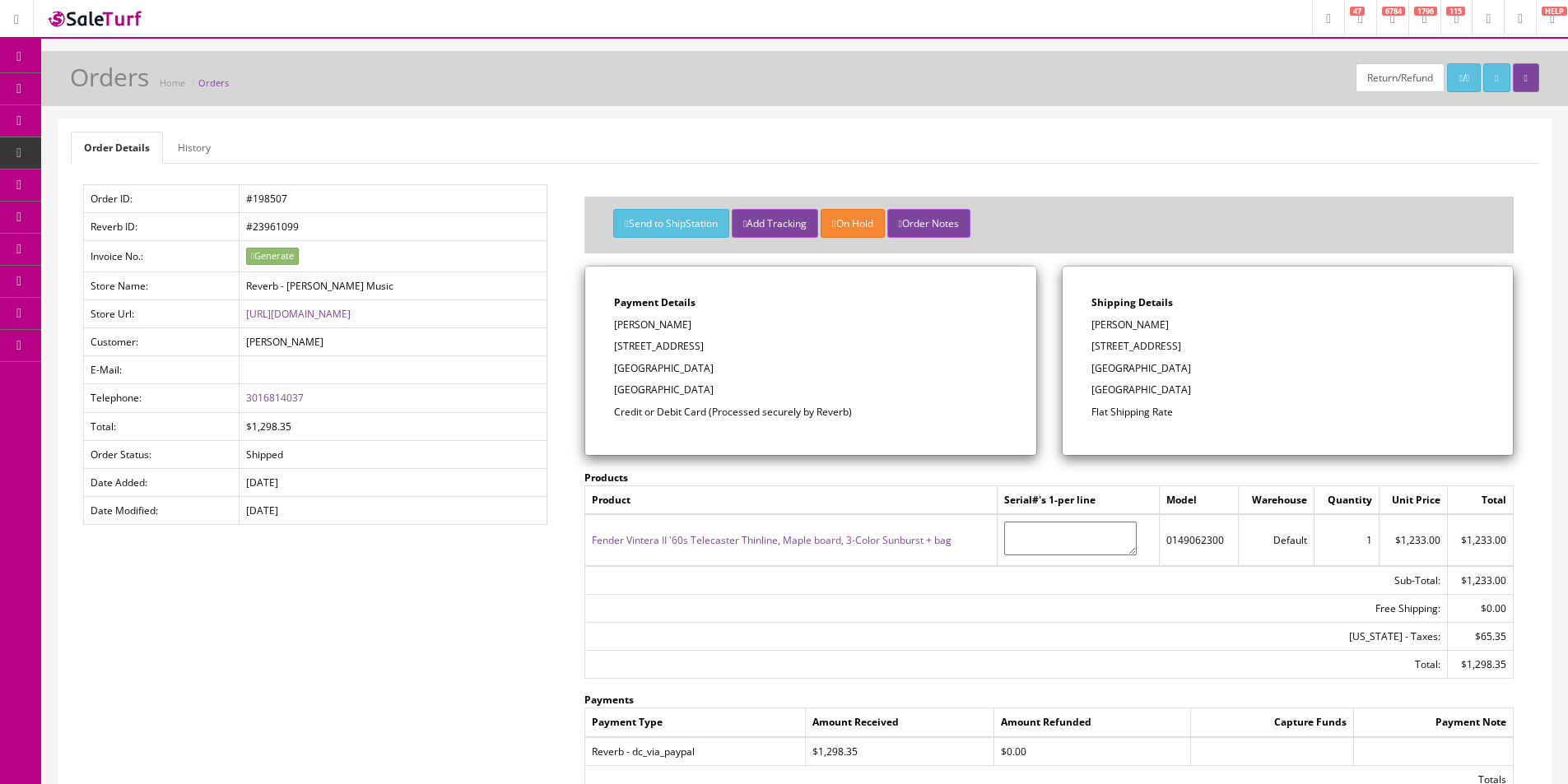
click at [211, 155] on link "History" at bounding box center [194, 148] width 59 height 32
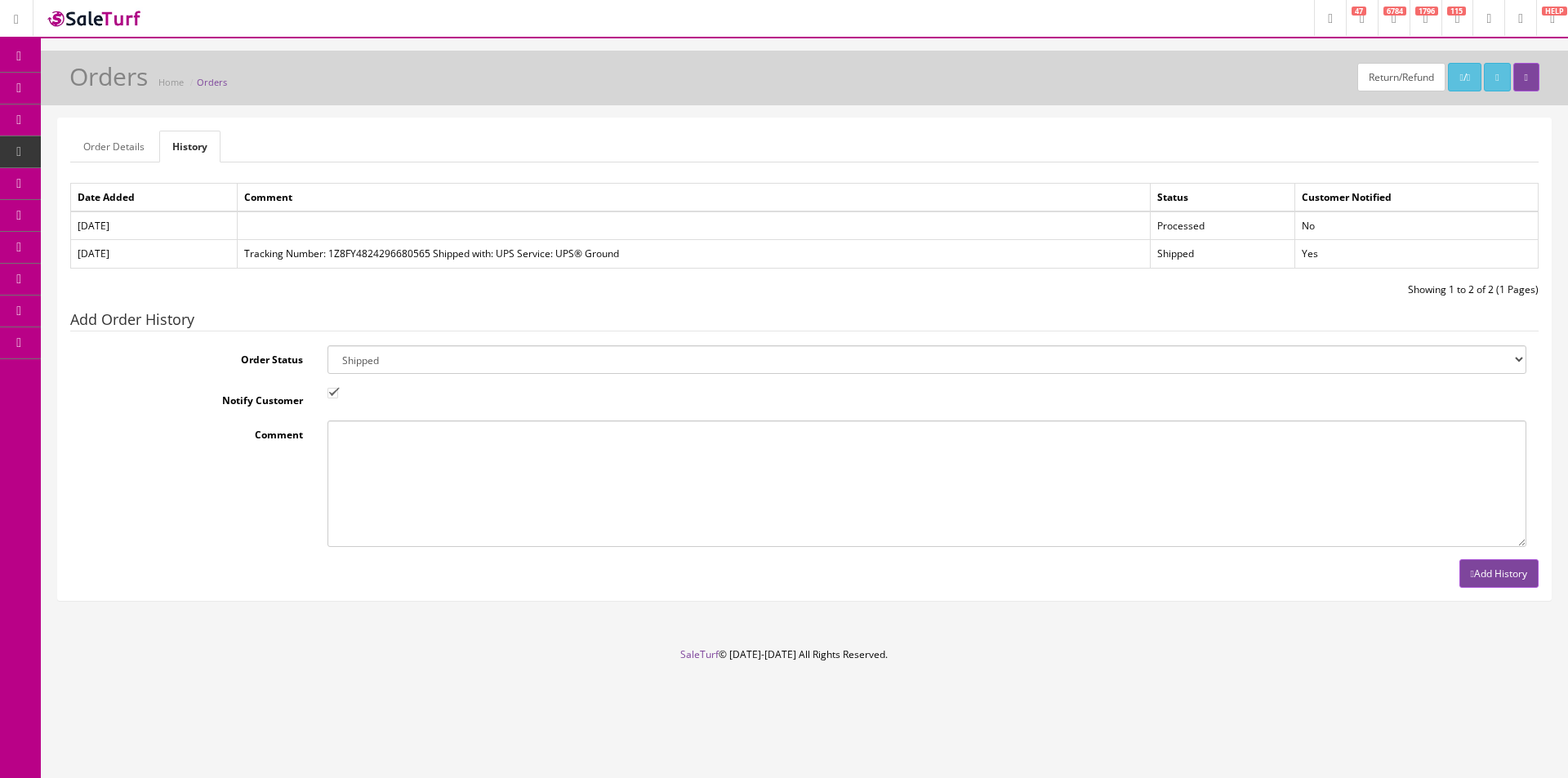
click at [423, 349] on select "Amazon Cart Awaiting Product Canceled Canceled Reversal Cart Chargeback Complet…" at bounding box center [927, 359] width 1199 height 28
select select "11"
drag, startPoint x: 423, startPoint y: 349, endPoint x: 412, endPoint y: 357, distance: 13.6
click at [423, 349] on select "Amazon Cart Awaiting Product Canceled Canceled Reversal Cart Chargeback Complet…" at bounding box center [927, 359] width 1199 height 28
click at [332, 394] on input "Notify Customer" at bounding box center [332, 392] width 11 height 11
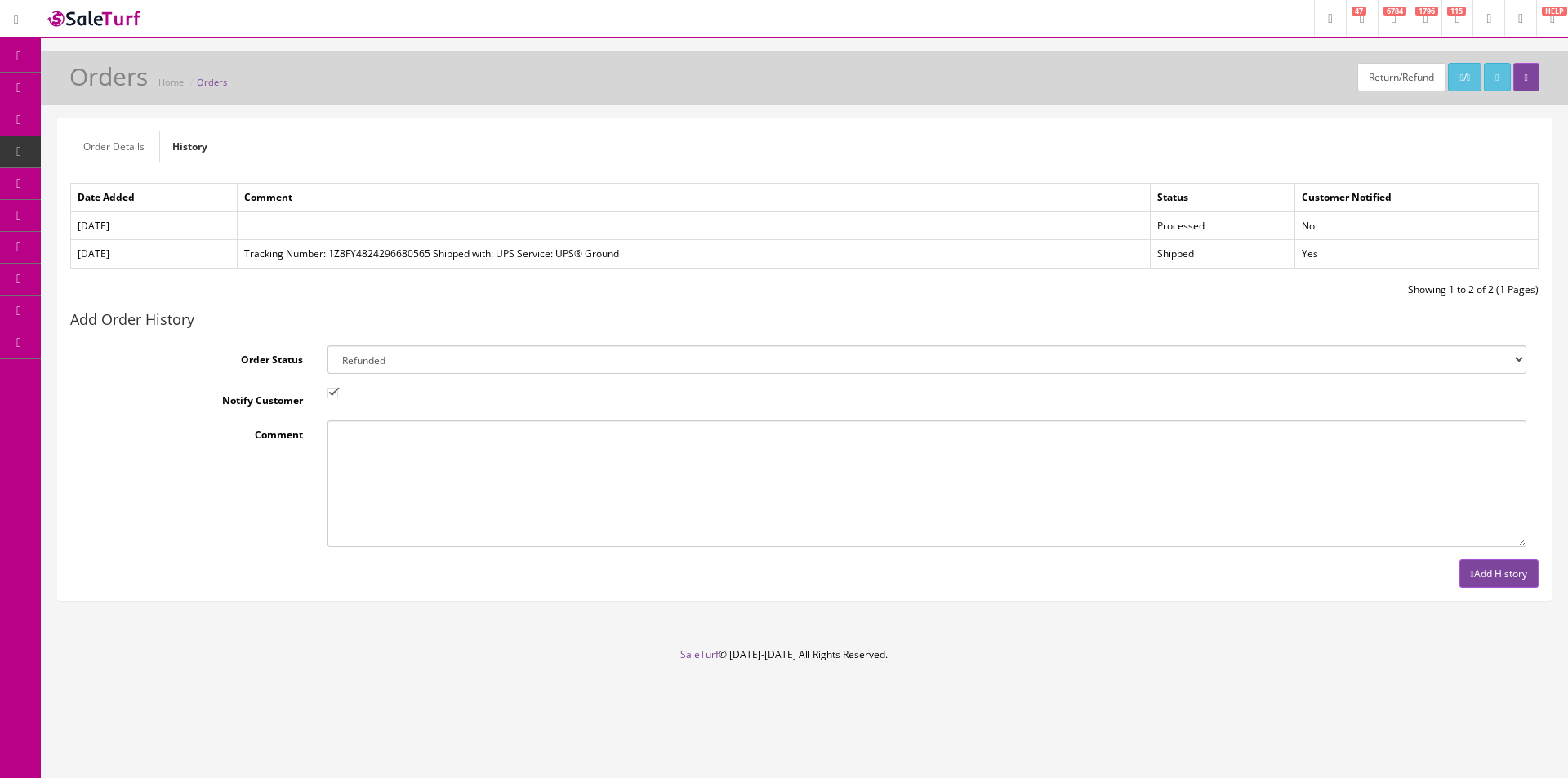
checkbox input "false"
click at [350, 449] on textarea "Comment" at bounding box center [927, 484] width 1199 height 127
type textarea "Customer return."
click at [1490, 571] on button "Add History" at bounding box center [1499, 573] width 79 height 28
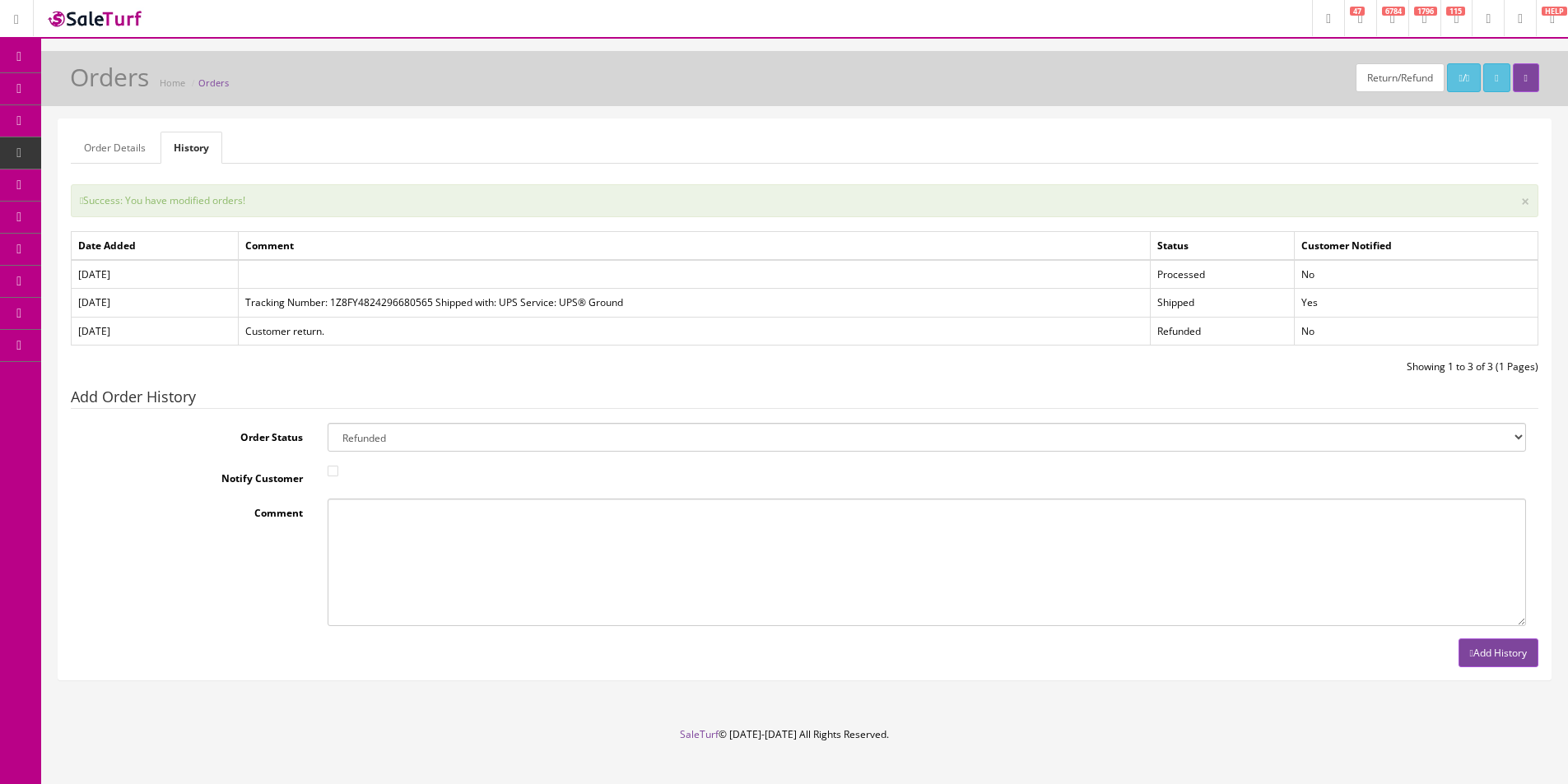
click at [112, 90] on span "Products" at bounding box center [118, 89] width 40 height 14
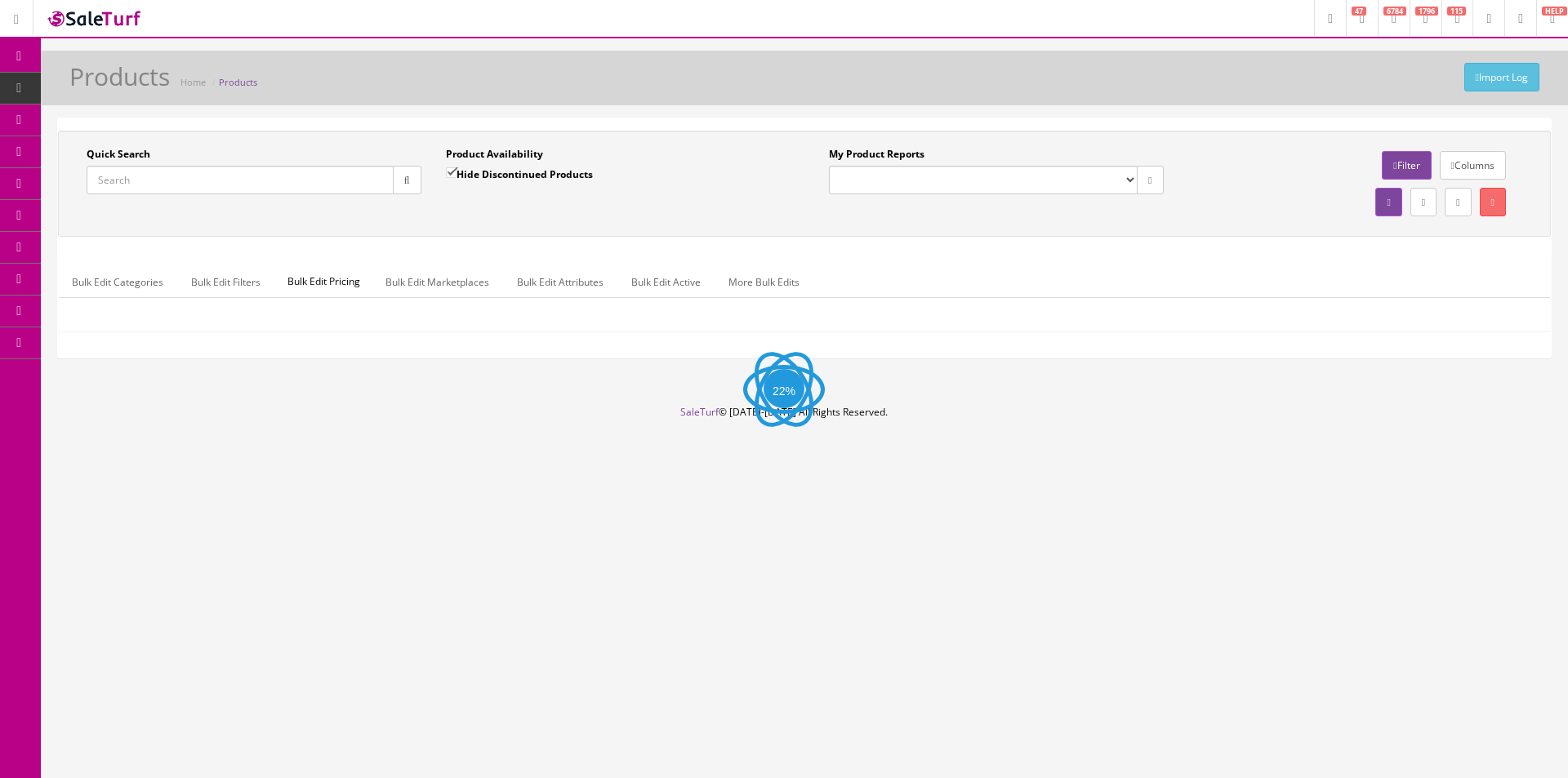
click at [175, 182] on input "Quick Search" at bounding box center [240, 180] width 308 height 28
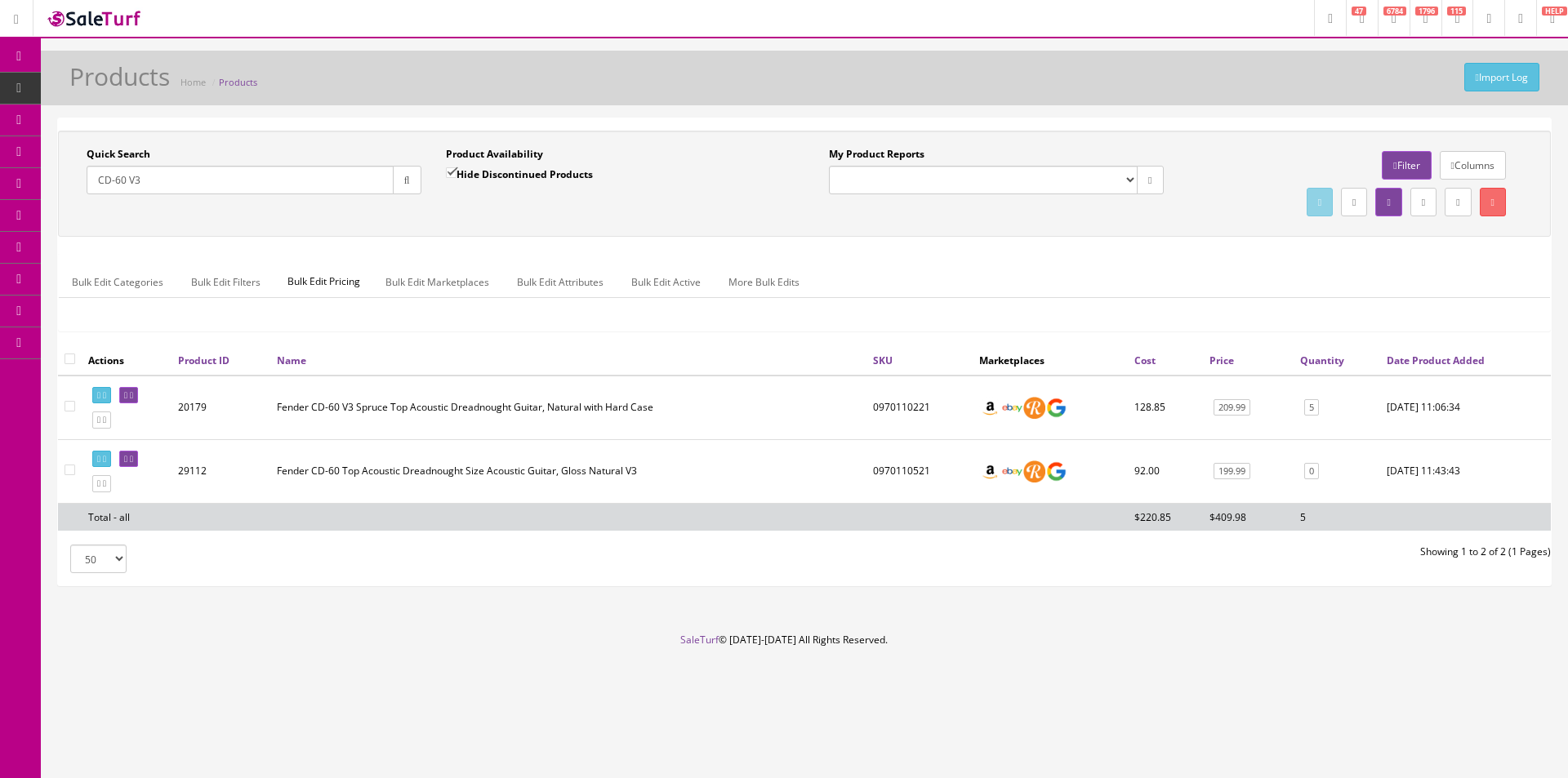
type input "CD-60 V3"
click at [548, 173] on label "Hide Discontinued Products" at bounding box center [519, 174] width 147 height 17
click at [457, 173] on input "Hide Discontinued Products" at bounding box center [451, 172] width 11 height 11
checkbox input "false"
click at [551, 210] on div "Quick Search CD-60 V3 Date From Product Availability Hide Discontinued Products…" at bounding box center [805, 184] width 1485 height 73
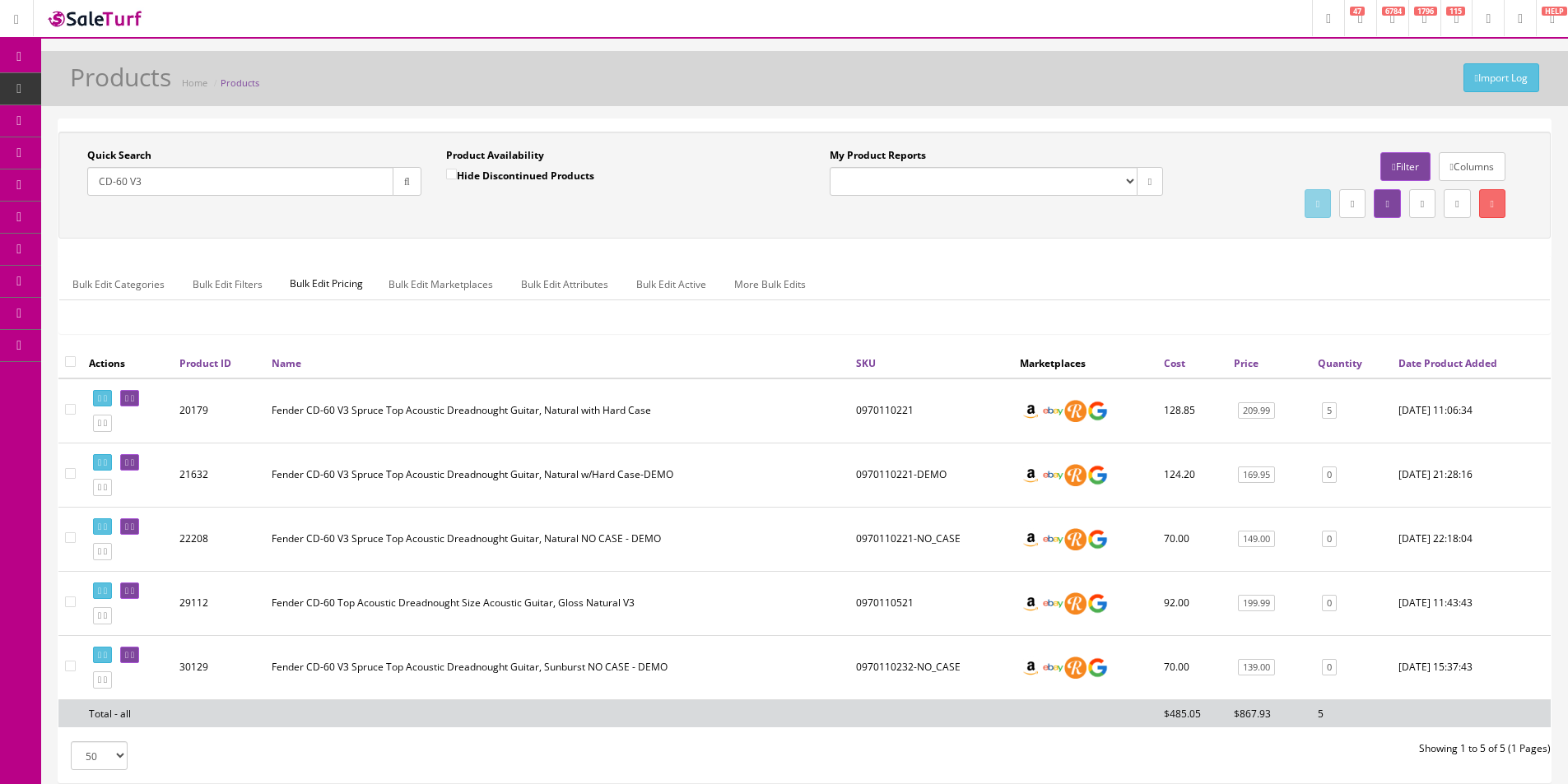
click at [891, 417] on td "0970110221" at bounding box center [931, 411] width 163 height 65
copy td "0970110221"
click at [239, 185] on input "CD-60 V3" at bounding box center [240, 181] width 306 height 29
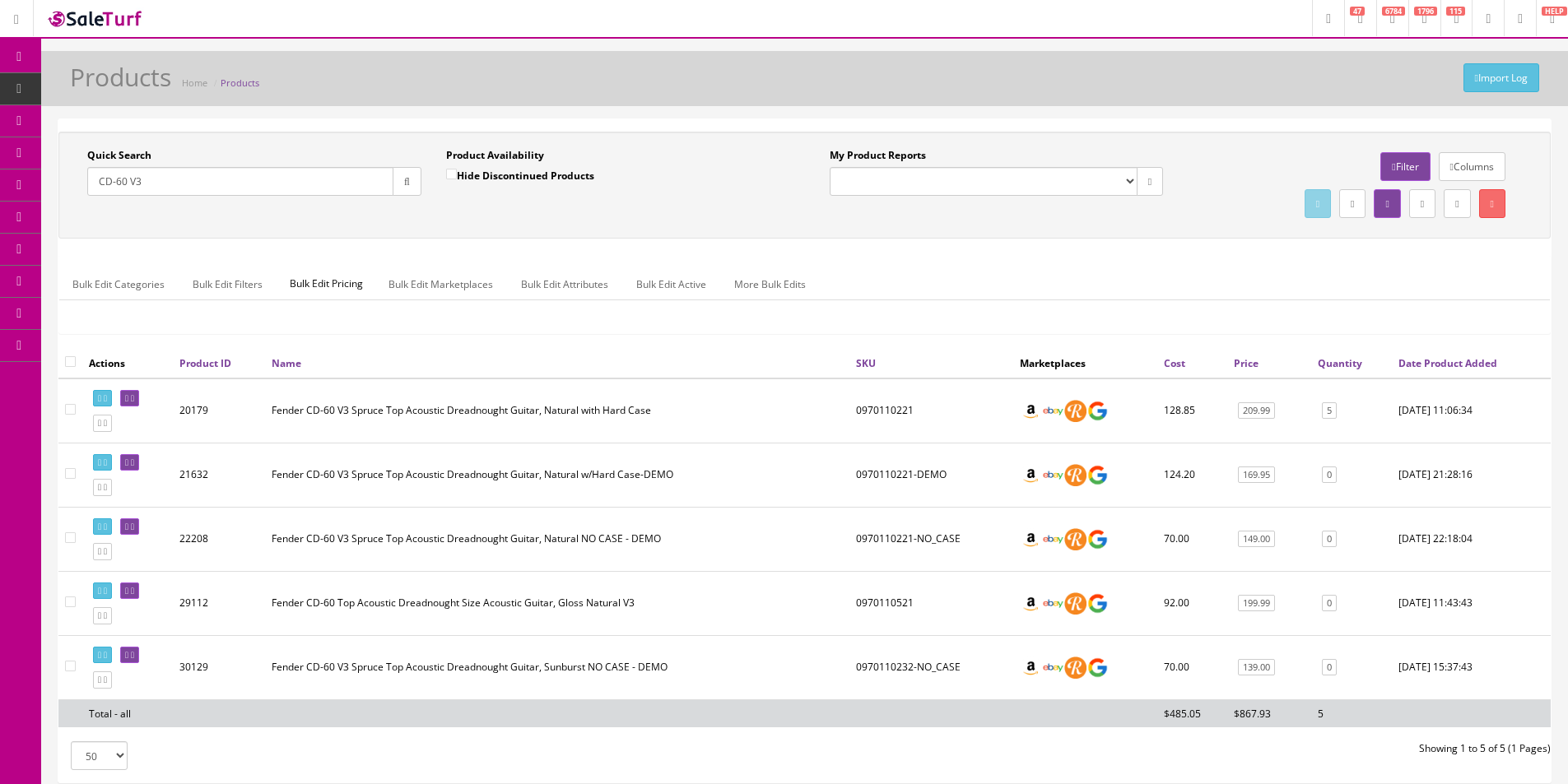
click at [239, 185] on input "CD-60 V3" at bounding box center [240, 181] width 306 height 29
paste input "0970110221"
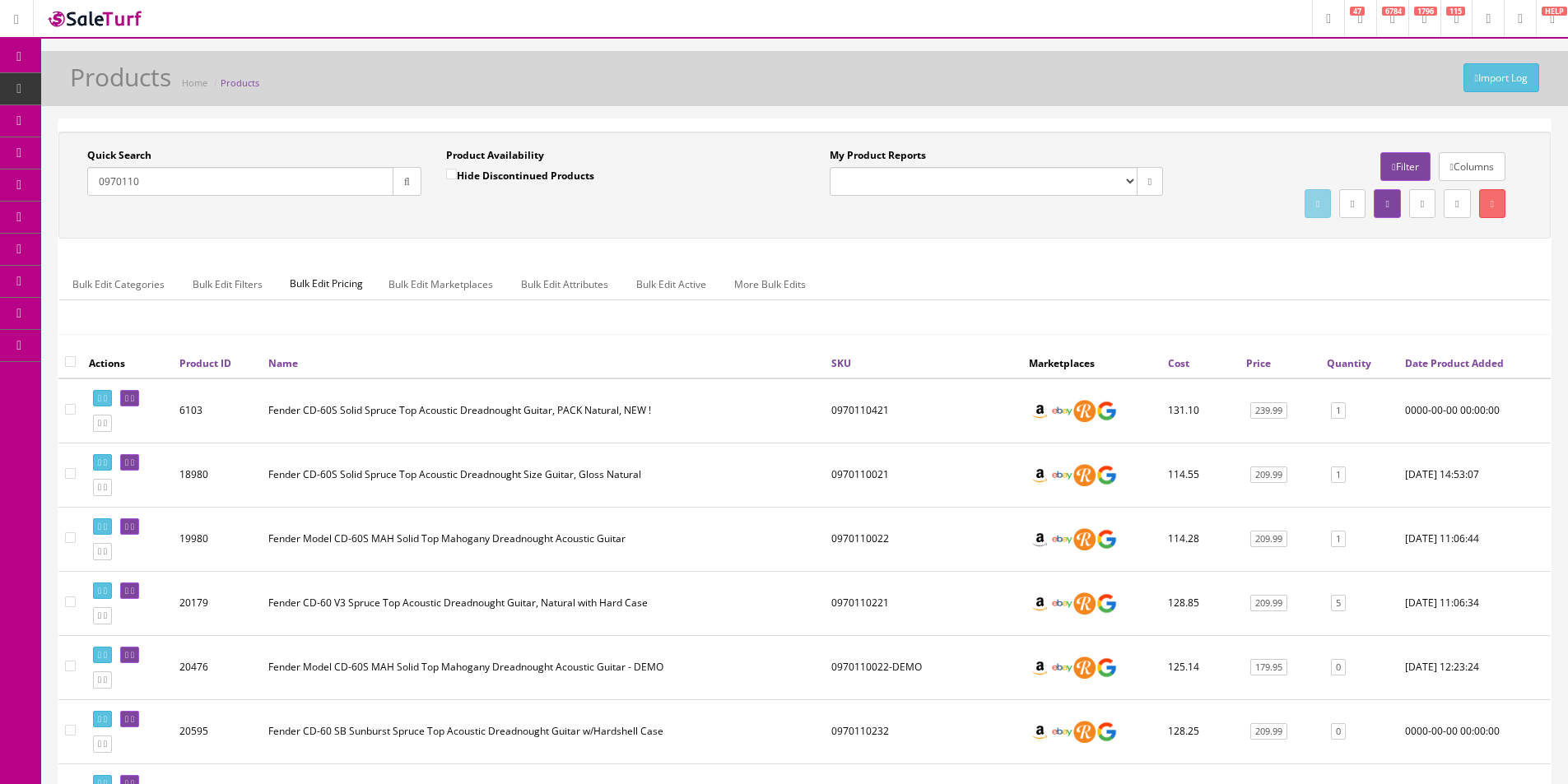
type input "0970110"
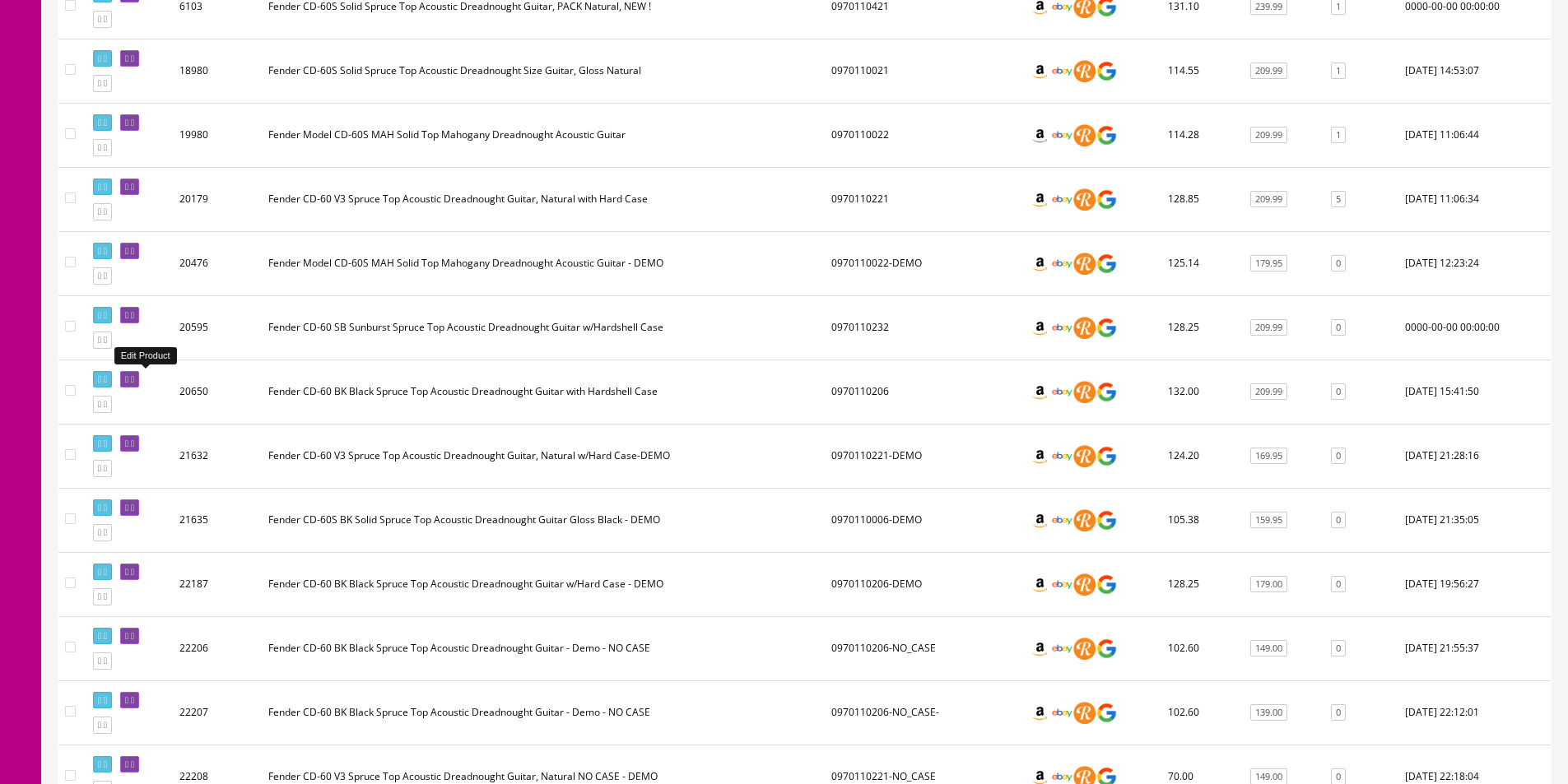
click at [134, 376] on icon at bounding box center [132, 379] width 3 height 9
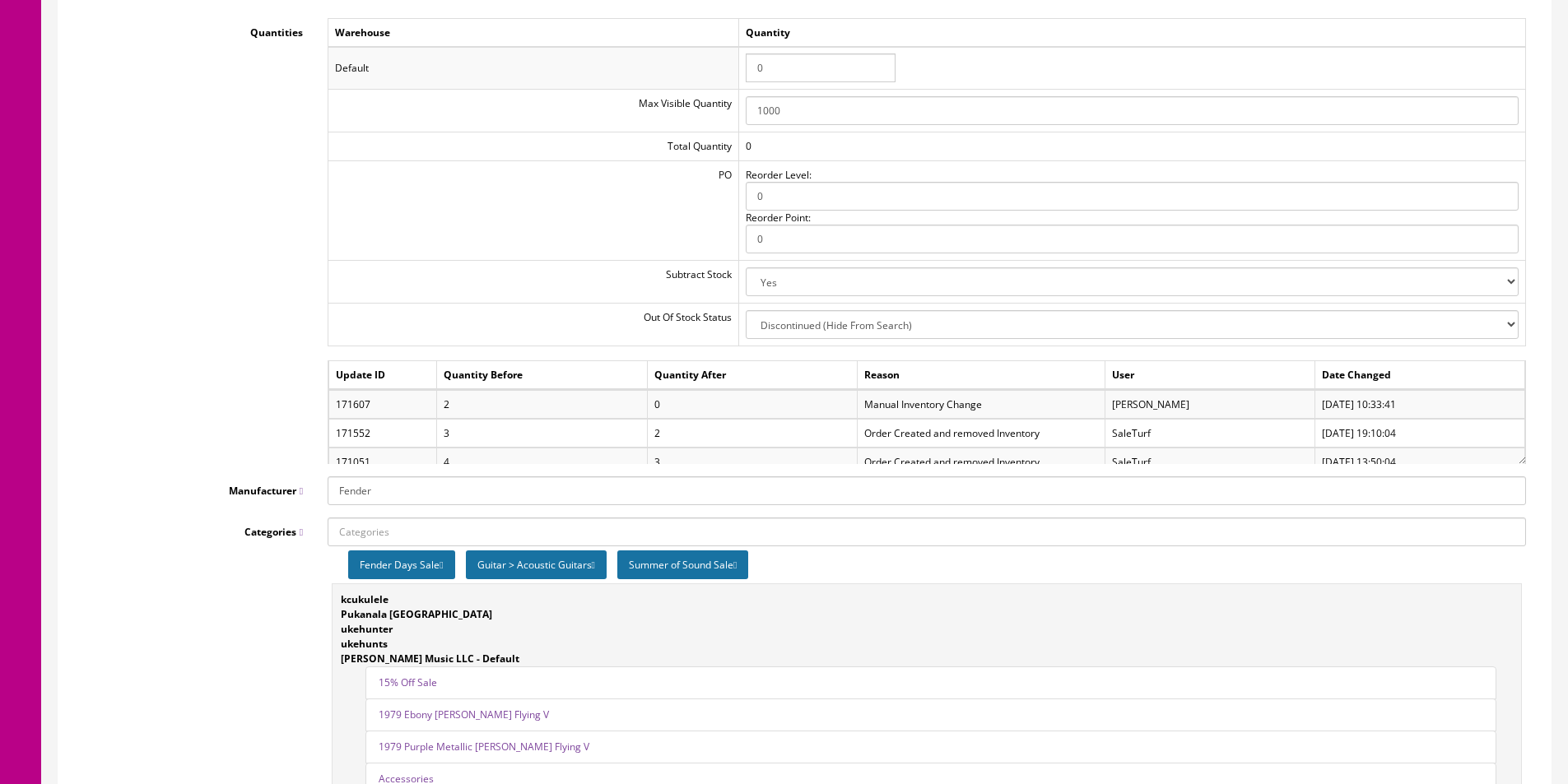
scroll to position [1810, 0]
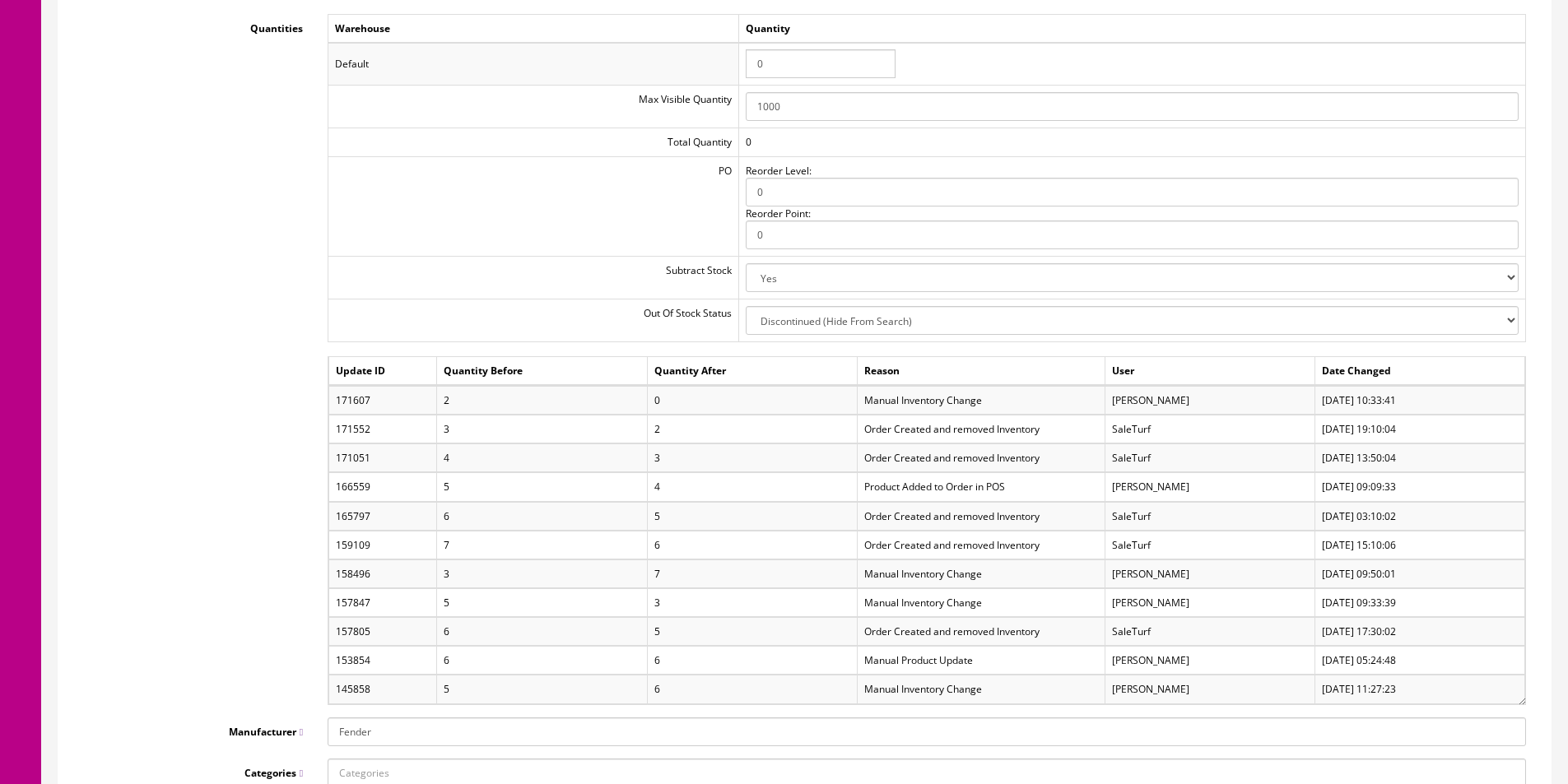
drag, startPoint x: 1524, startPoint y: 459, endPoint x: 1533, endPoint y: 702, distance: 243.2
click at [948, 599] on td "Manual Inventory Change" at bounding box center [981, 602] width 248 height 28
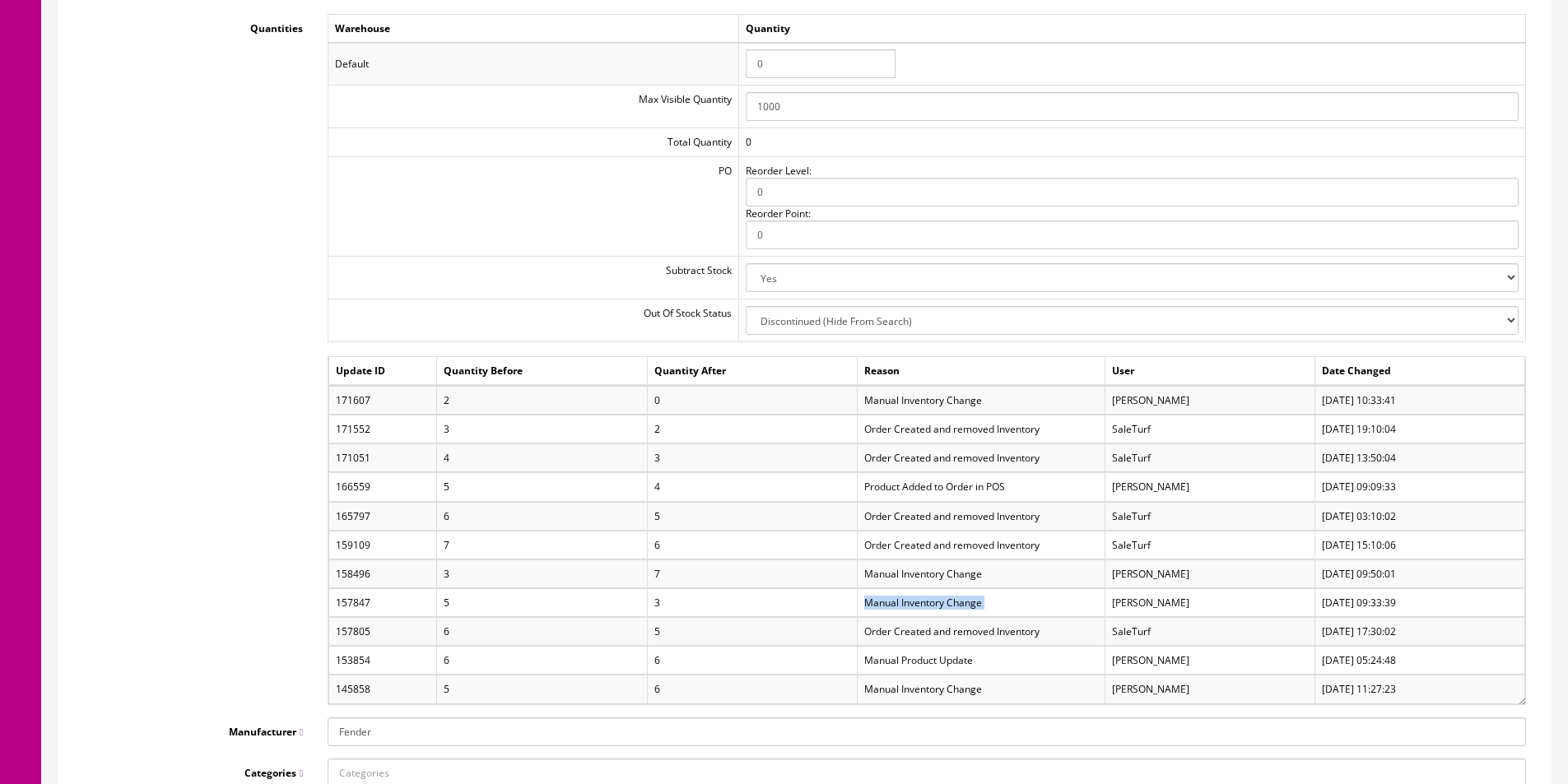
click at [948, 599] on td "Manual Inventory Change" at bounding box center [981, 602] width 248 height 28
click at [951, 576] on td "Manual Inventory Change" at bounding box center [981, 573] width 248 height 28
click at [974, 546] on td "Order Created and removed Inventory" at bounding box center [981, 545] width 248 height 28
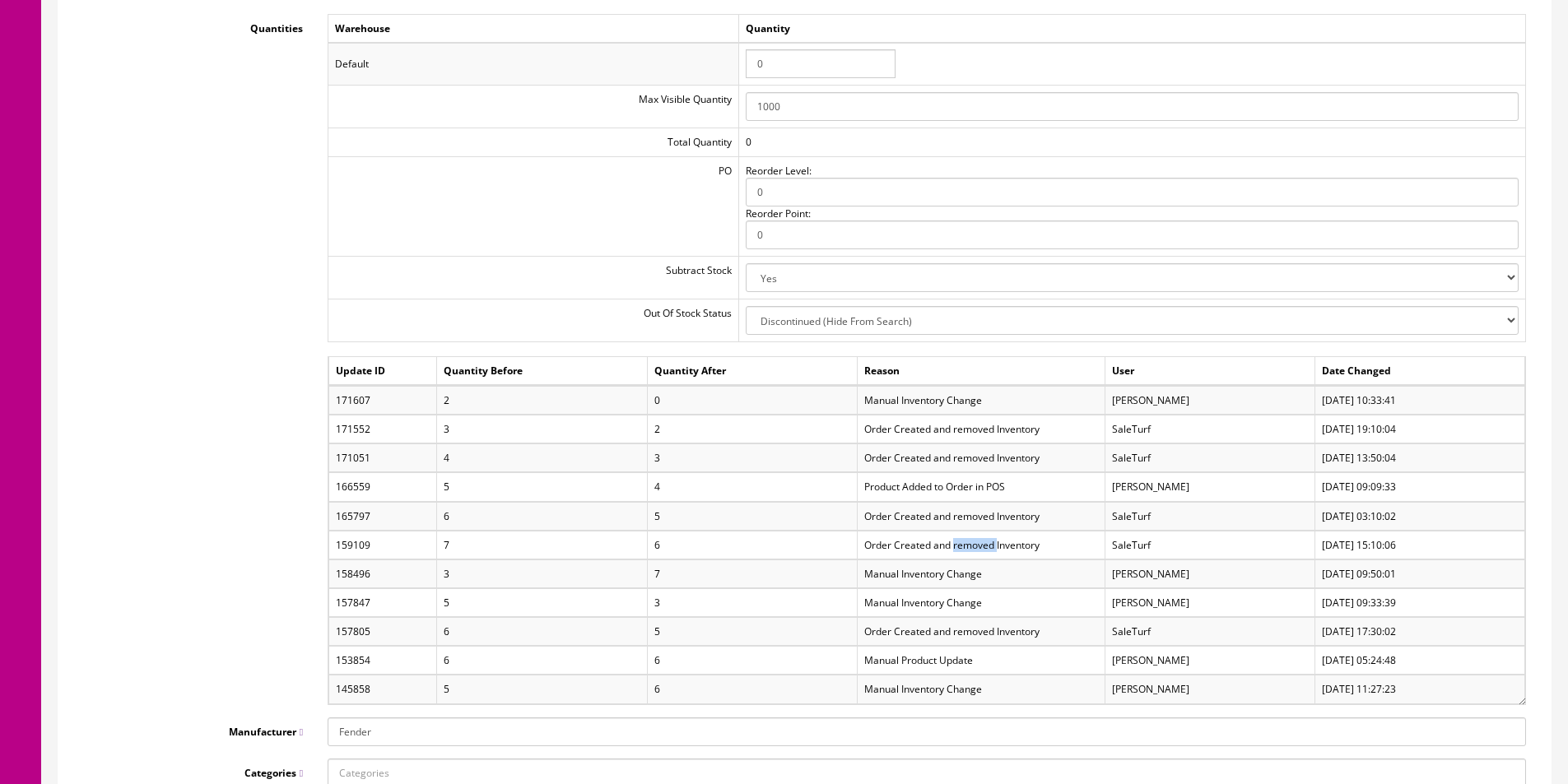
click at [974, 546] on td "Order Created and removed Inventory" at bounding box center [981, 545] width 248 height 28
click at [974, 517] on td "Order Created and removed Inventory" at bounding box center [981, 515] width 248 height 28
click at [934, 491] on td "Product Added to Order in POS" at bounding box center [981, 487] width 248 height 28
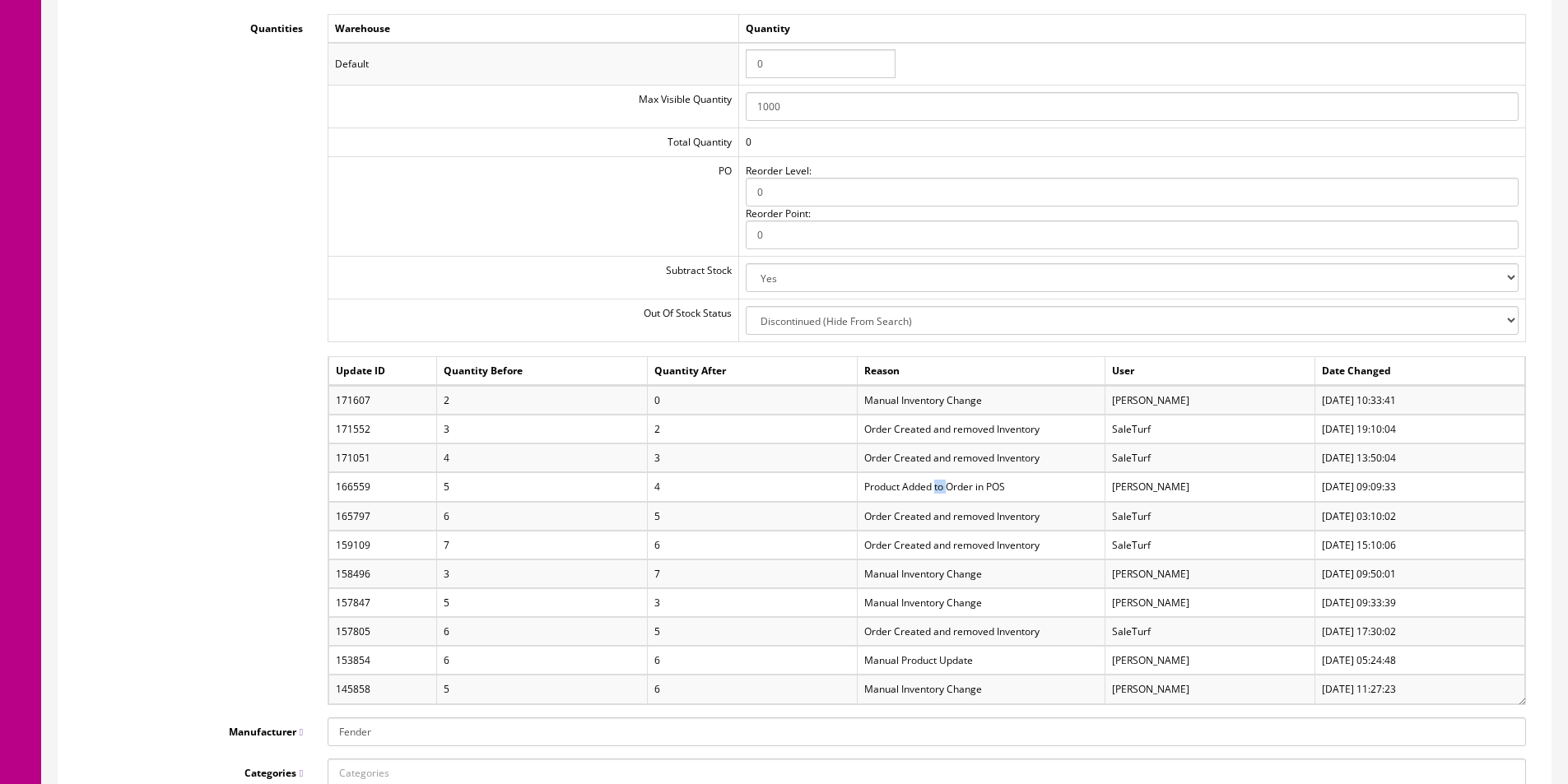
click at [934, 491] on td "Product Added to Order in POS" at bounding box center [981, 487] width 248 height 28
click at [946, 456] on td "Order Created and removed Inventory" at bounding box center [981, 458] width 248 height 28
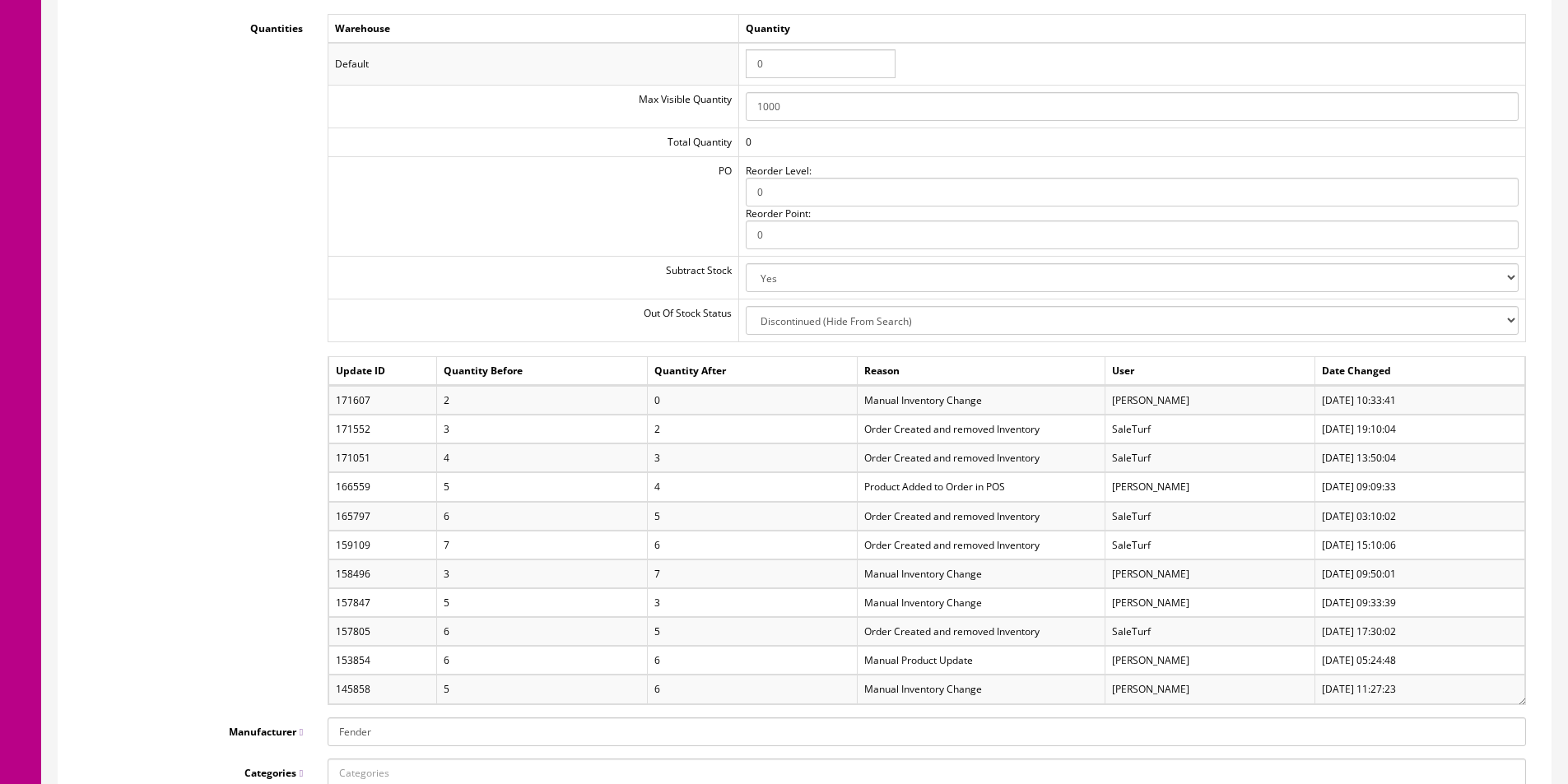
click at [954, 430] on td "Order Created and removed Inventory" at bounding box center [981, 429] width 248 height 28
click at [948, 465] on td "Order Created and removed Inventory" at bounding box center [981, 458] width 248 height 28
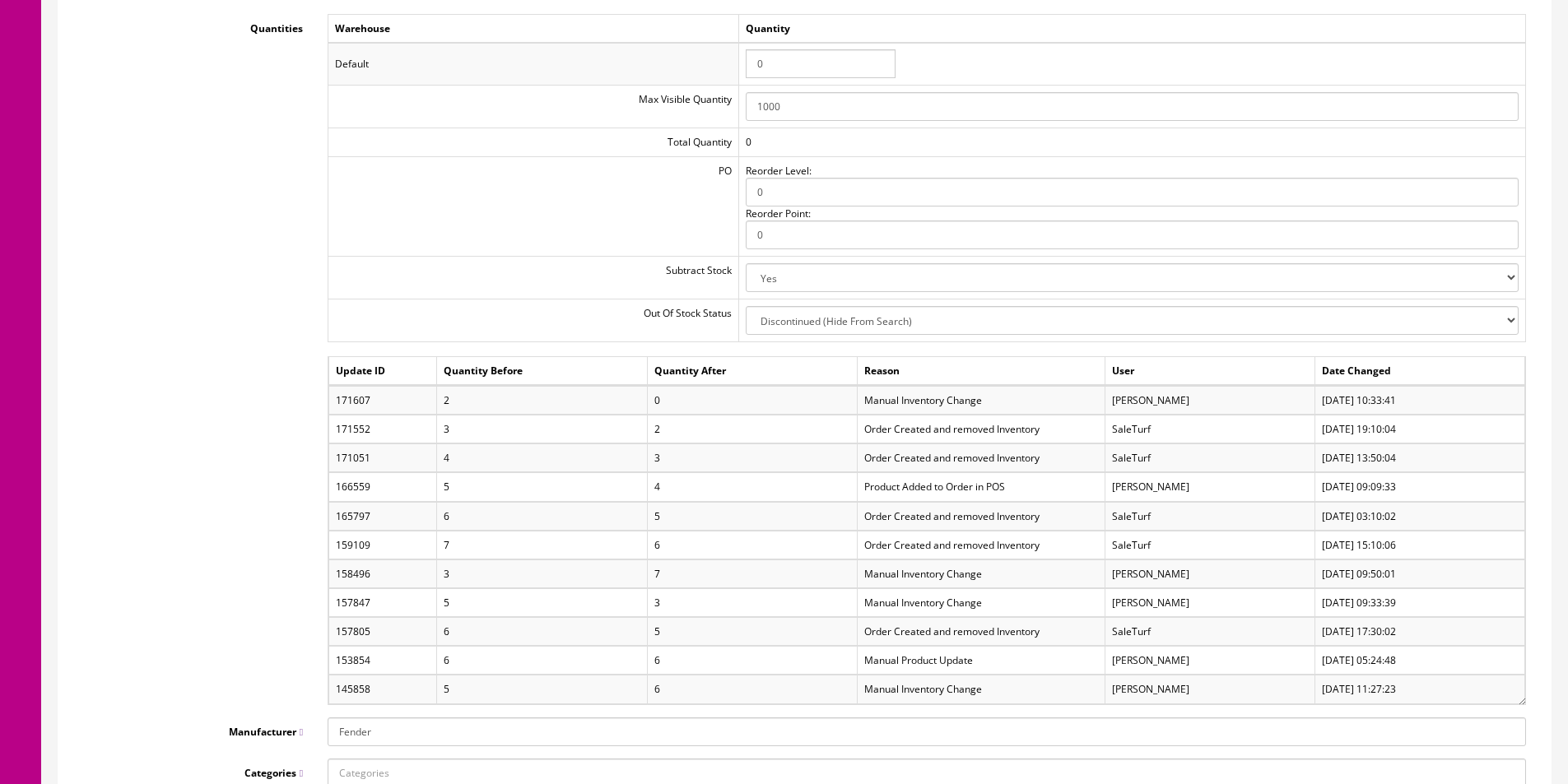
click at [947, 511] on td "Order Created and removed Inventory" at bounding box center [981, 515] width 248 height 28
click at [948, 545] on td "Order Created and removed Inventory" at bounding box center [981, 545] width 248 height 28
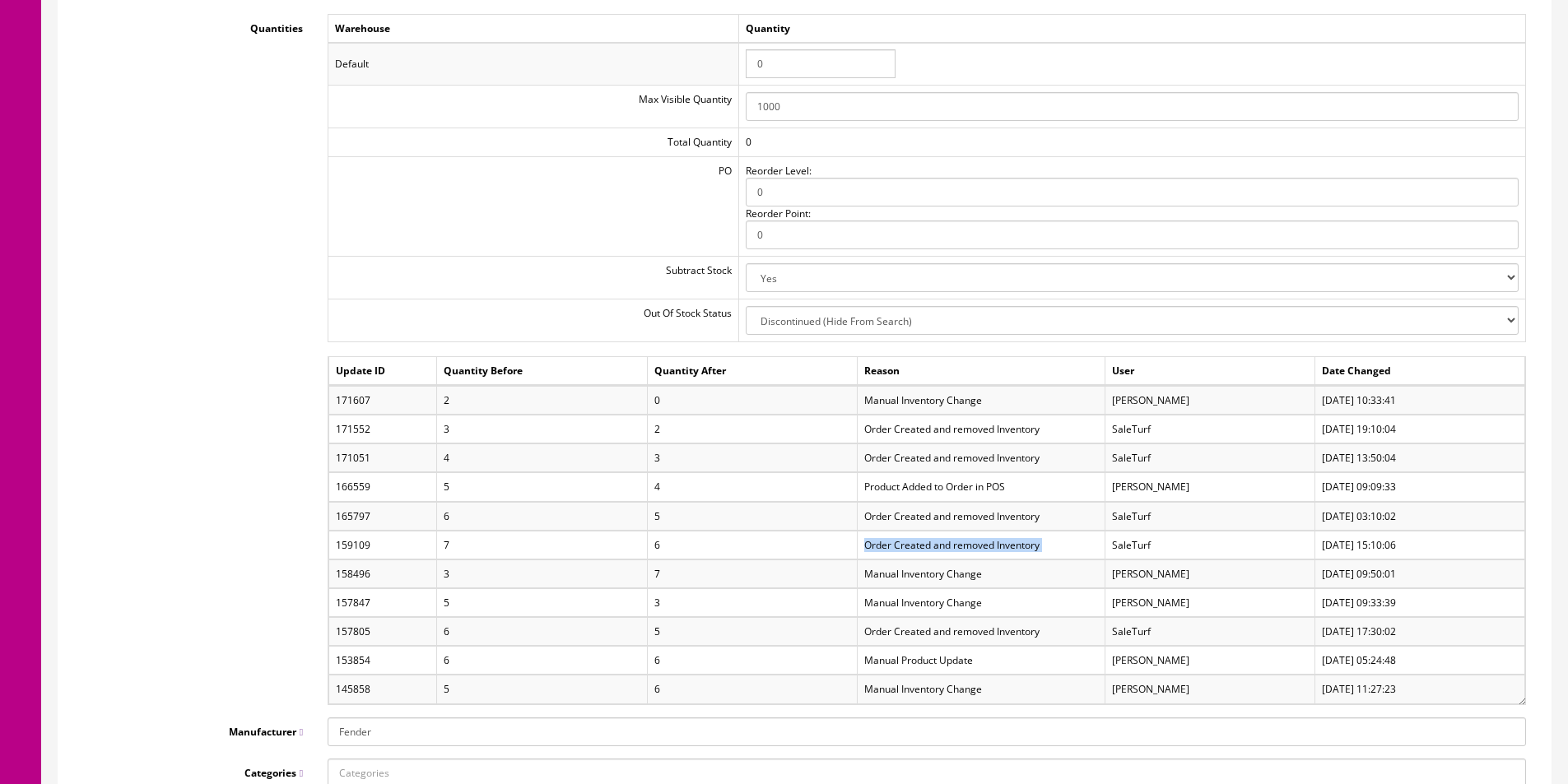
click at [947, 584] on td "Manual Inventory Change" at bounding box center [981, 573] width 248 height 28
click at [947, 577] on td "Manual Inventory Change" at bounding box center [981, 573] width 248 height 28
click at [947, 576] on td "Manual Inventory Change" at bounding box center [981, 573] width 248 height 28
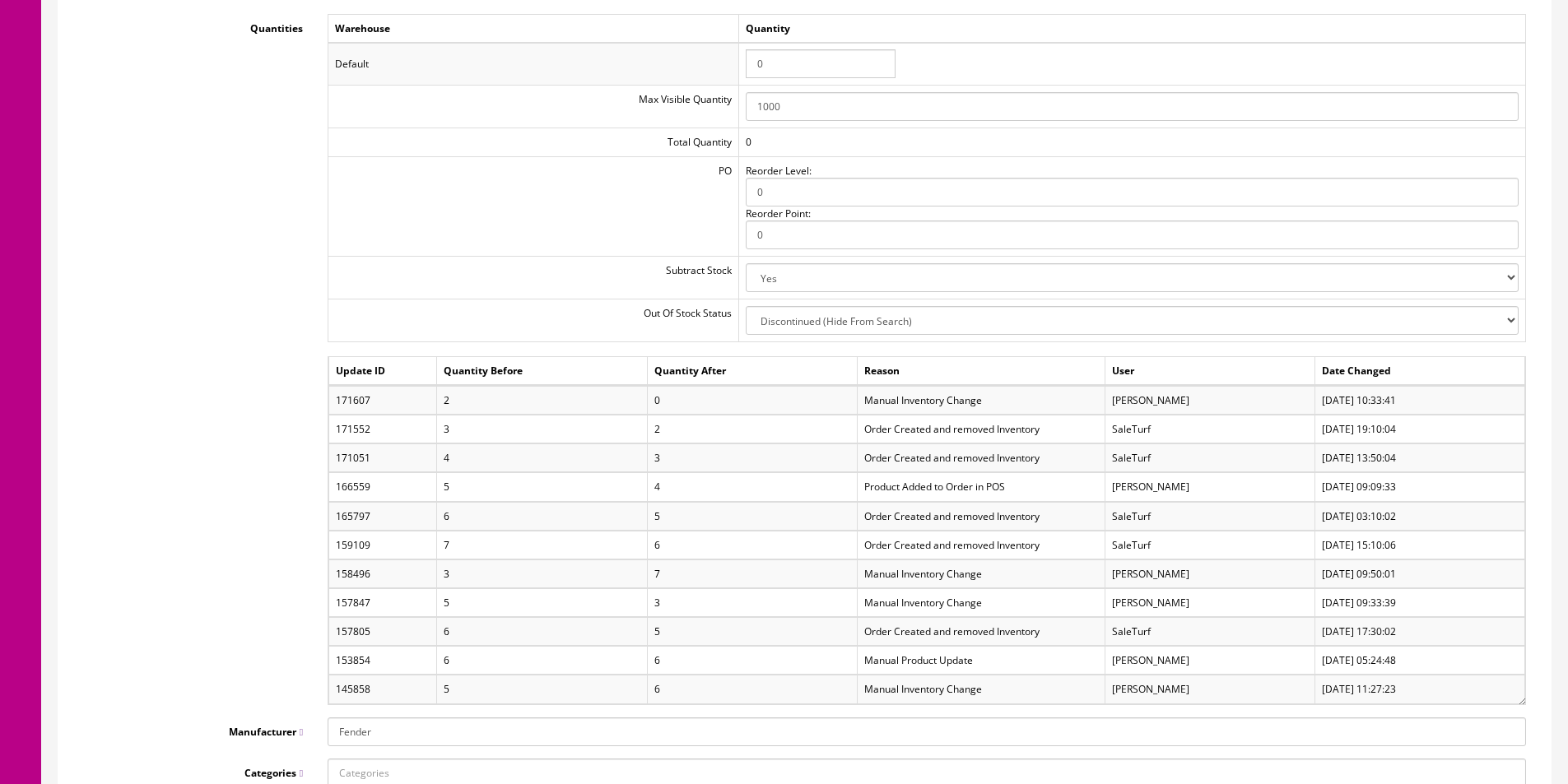
click at [946, 575] on td "Manual Inventory Change" at bounding box center [981, 573] width 248 height 28
drag, startPoint x: 946, startPoint y: 575, endPoint x: 868, endPoint y: 564, distance: 78.8
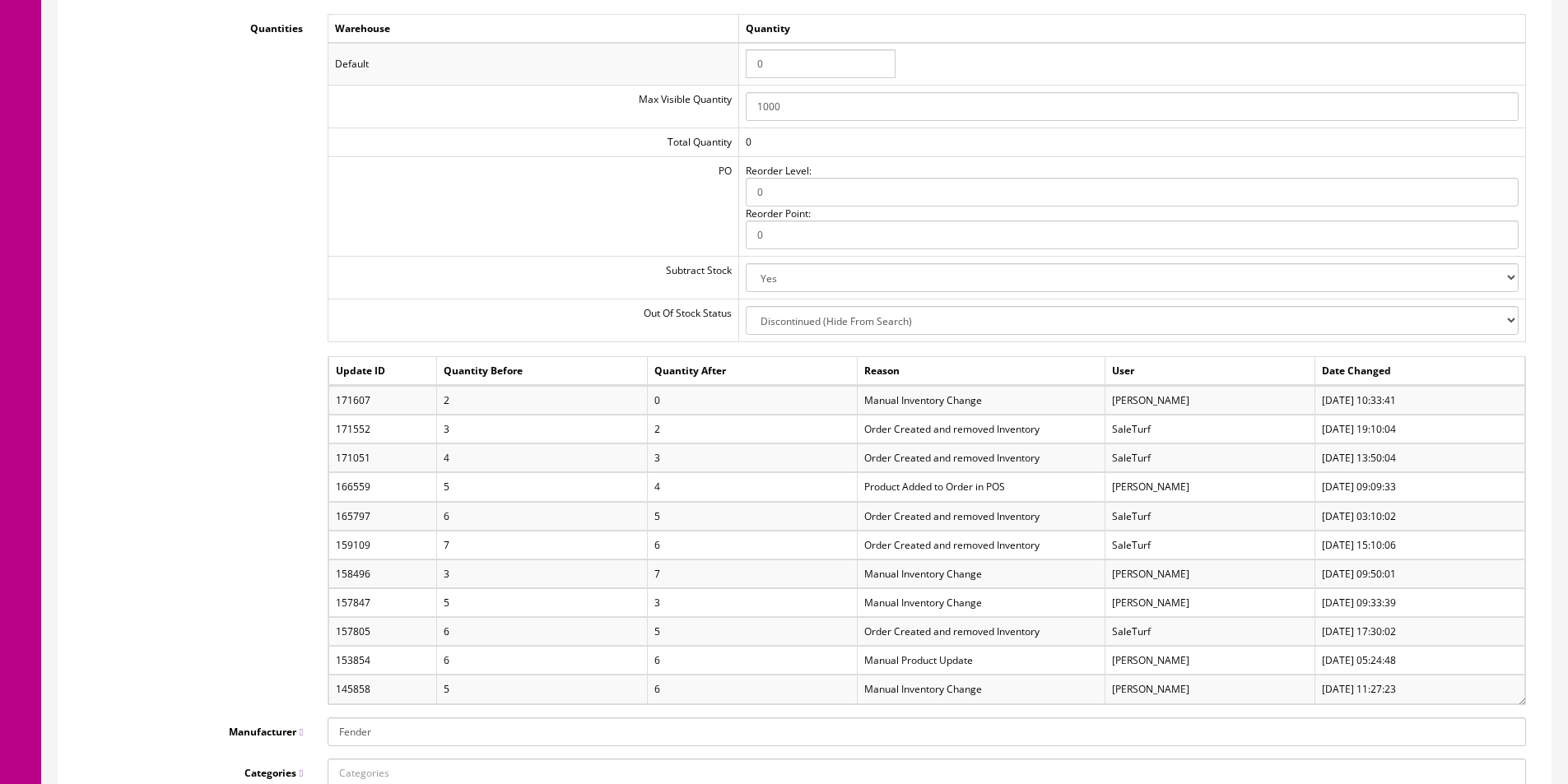
click at [945, 575] on td "Manual Inventory Change" at bounding box center [981, 573] width 248 height 28
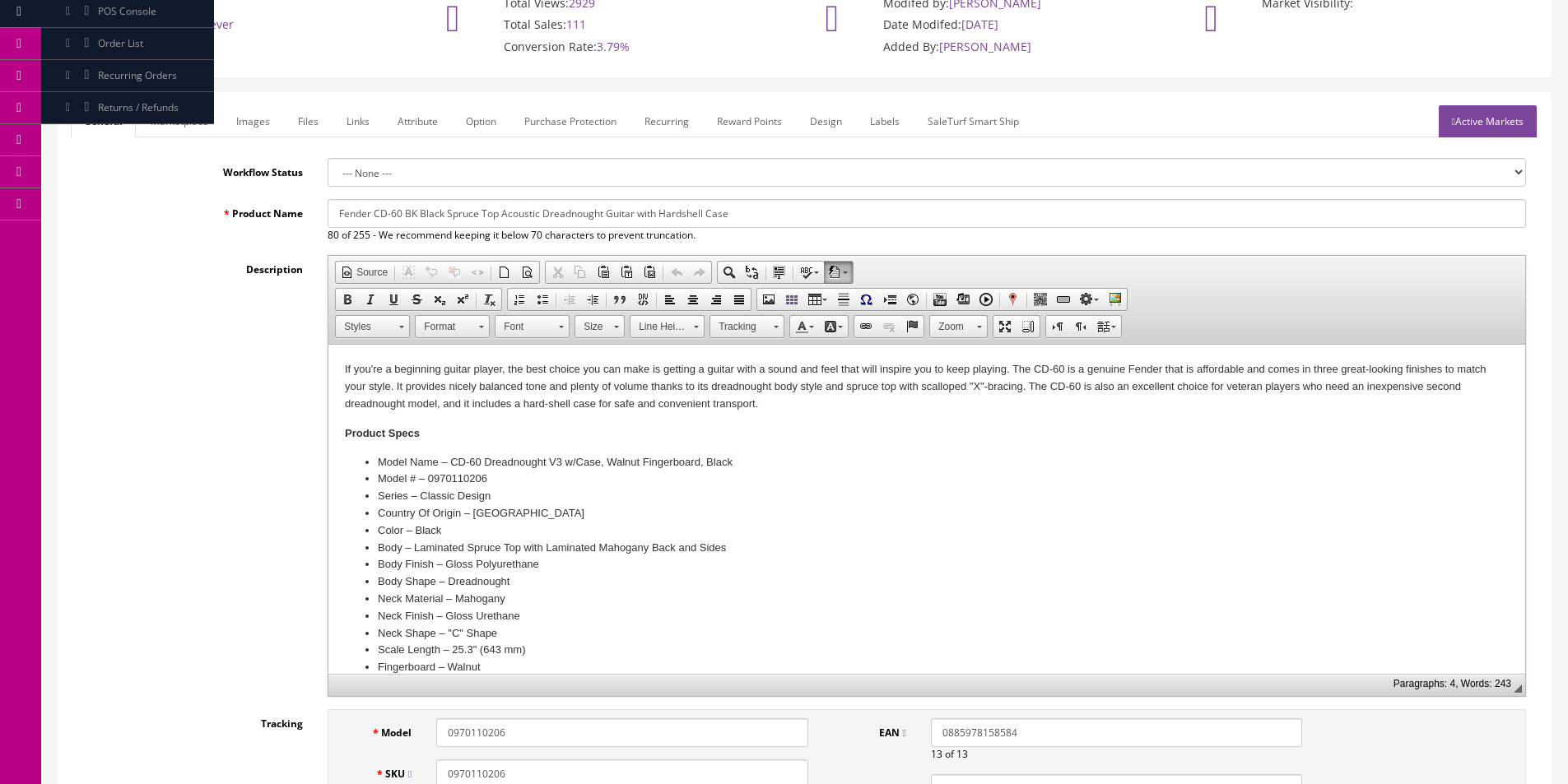
scroll to position [0, 0]
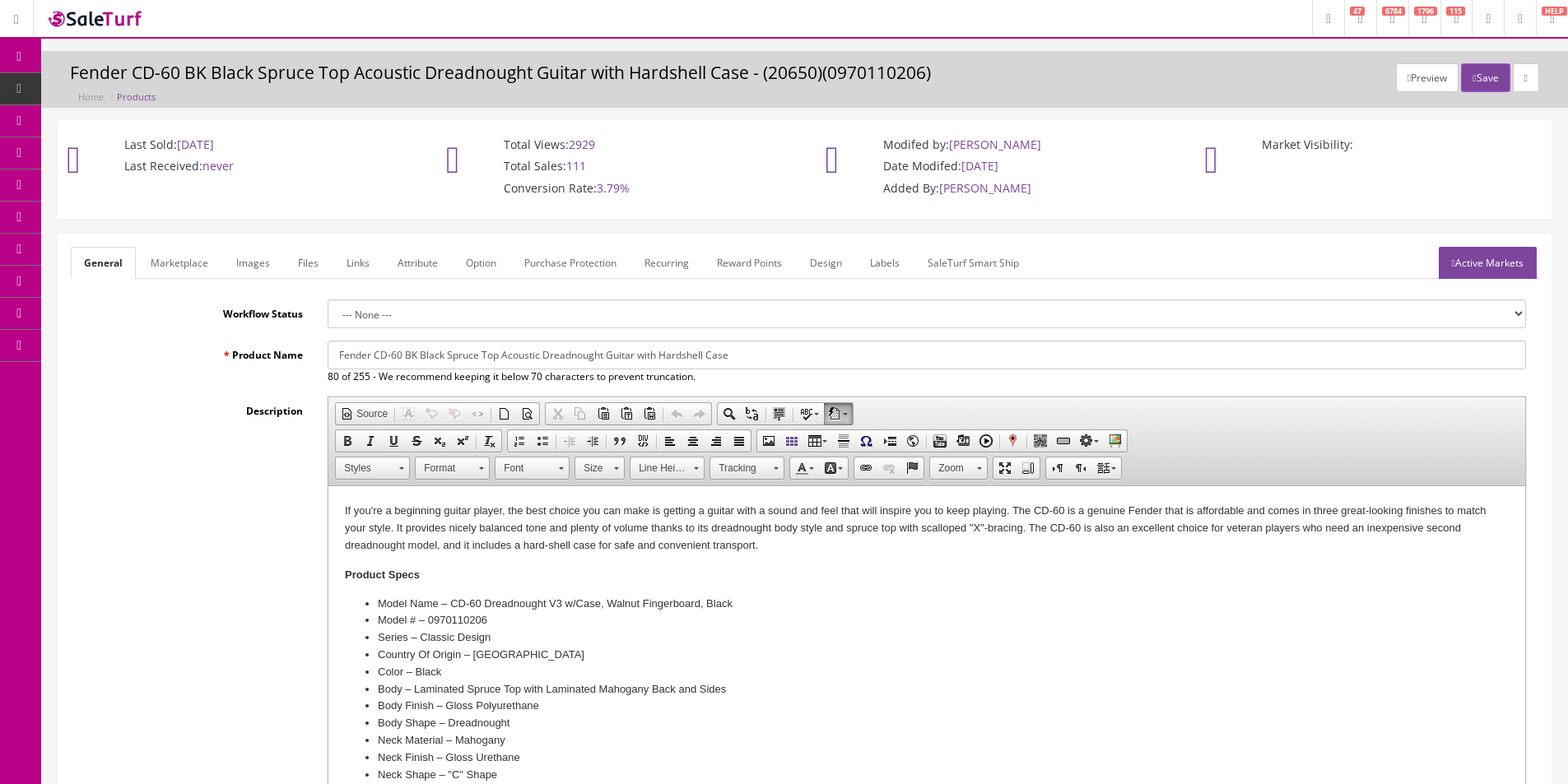
click at [133, 90] on span "Products" at bounding box center [126, 89] width 40 height 14
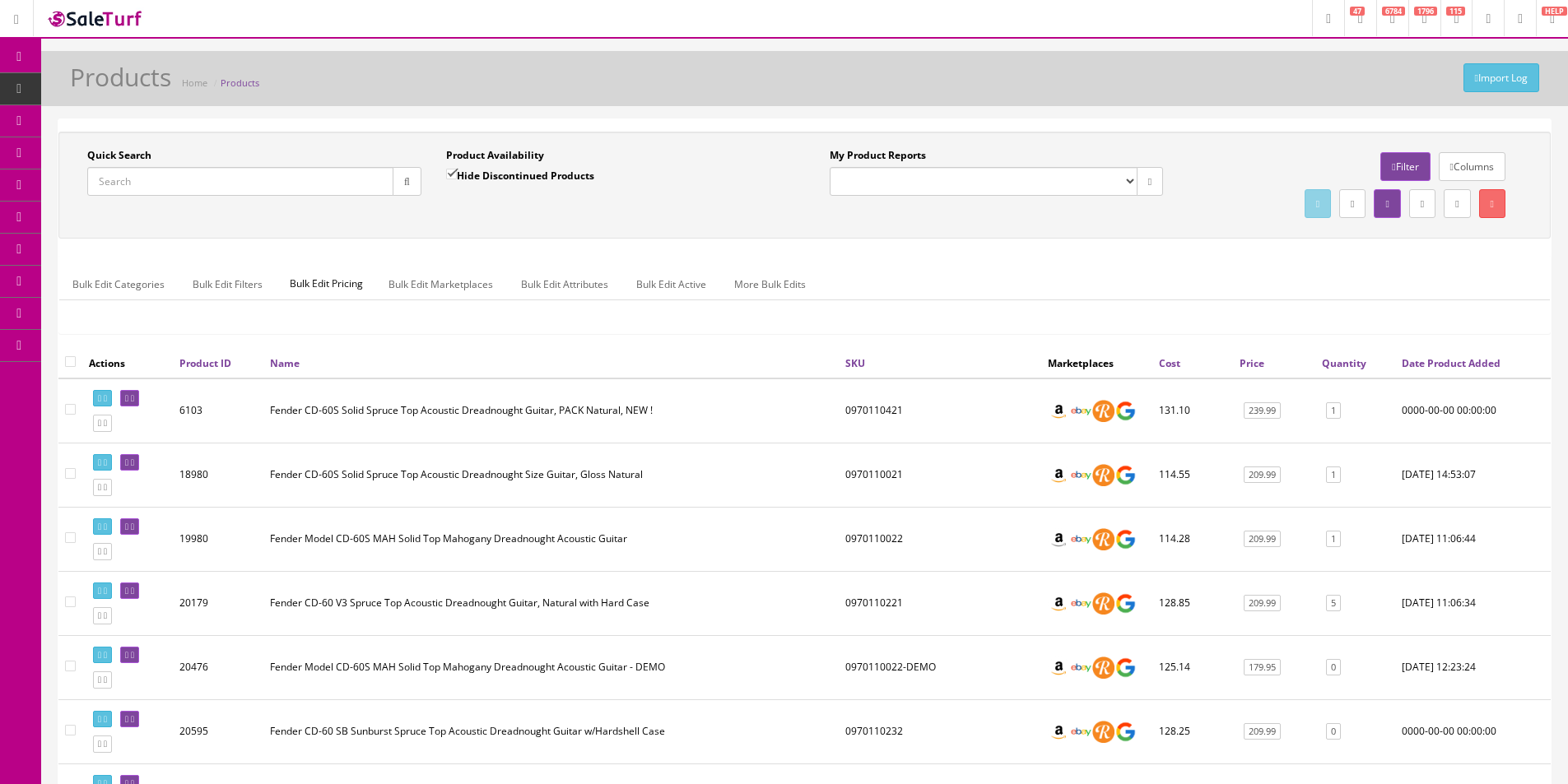
click at [381, 189] on input "Quick Search" at bounding box center [240, 181] width 306 height 29
paste input "CWJ25038937"
type input "CWJ25038937"
click at [412, 179] on button "button" at bounding box center [406, 181] width 29 height 29
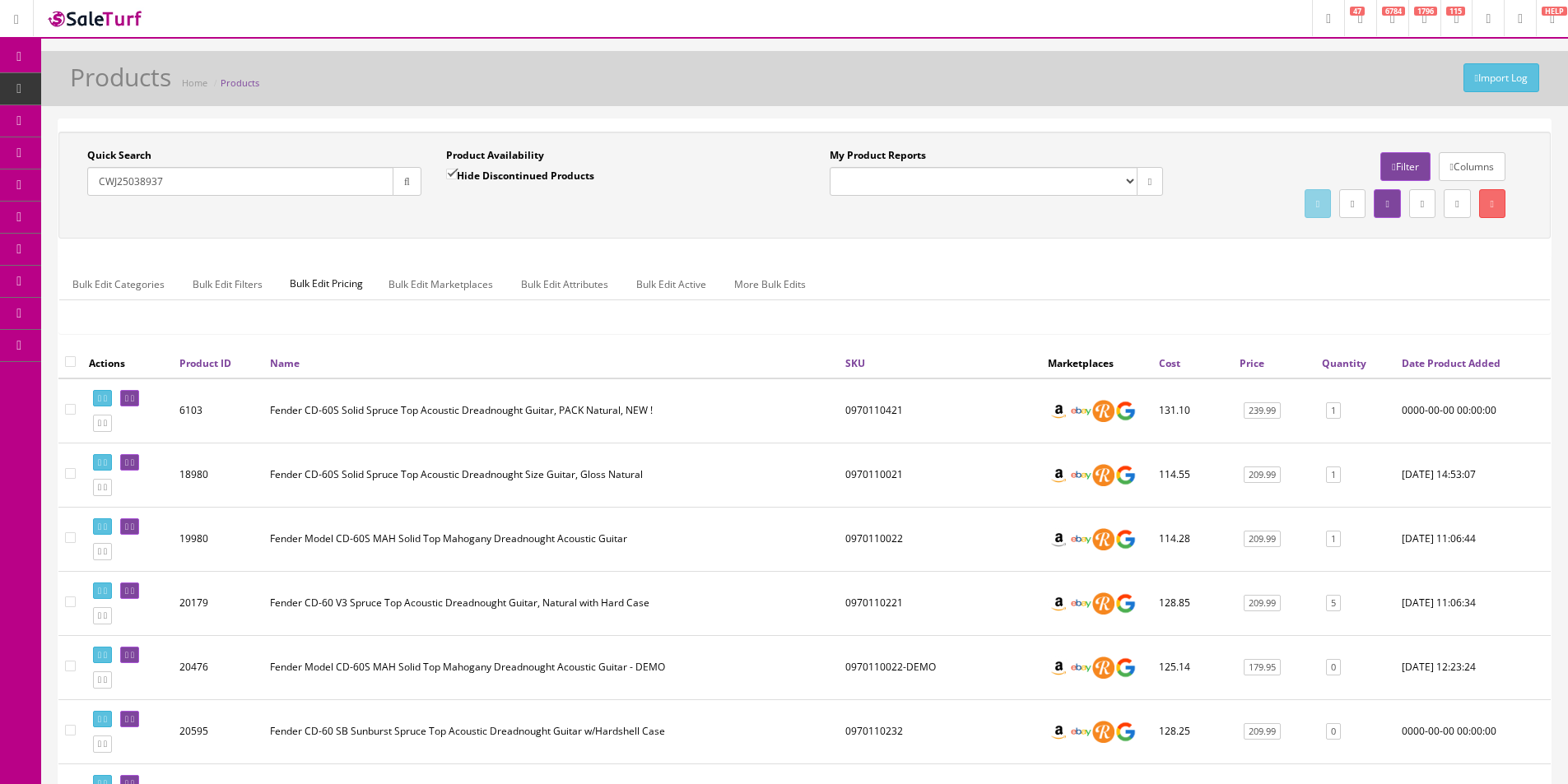
click at [420, 229] on div "Quick Search CWJ25038937 Date From Product Availability Hide Discontinued Produ…" at bounding box center [804, 185] width 1492 height 107
click at [570, 178] on label "Hide Discontinued Products" at bounding box center [519, 175] width 149 height 17
click at [456, 178] on input "Hide Discontinued Products" at bounding box center [451, 173] width 11 height 11
checkbox input "false"
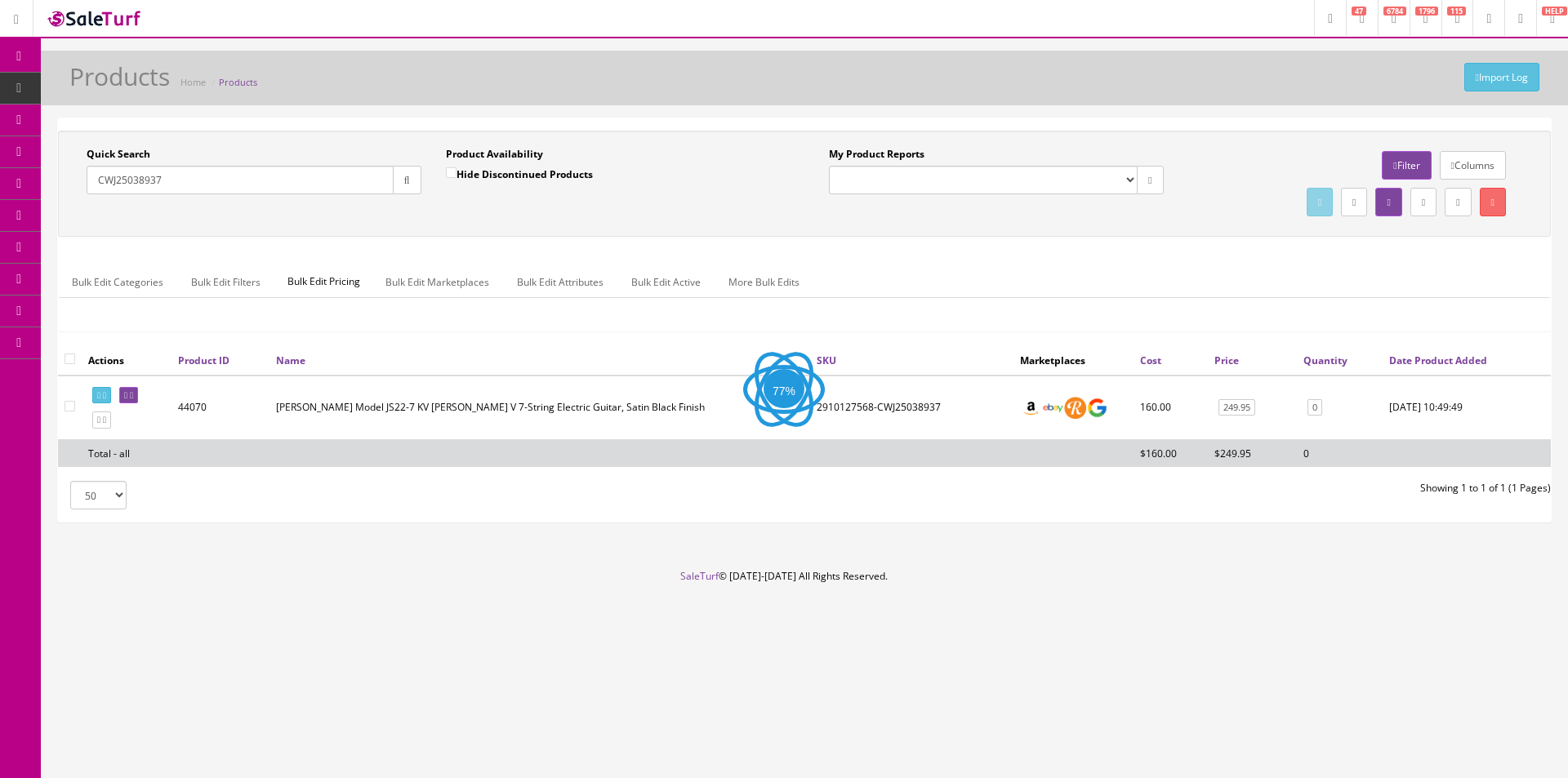
click at [579, 204] on div "Product Availability Hide Discontinued Products Date To" at bounding box center [613, 177] width 359 height 60
click at [127, 396] on icon at bounding box center [125, 395] width 3 height 9
click at [823, 408] on td "2910127568-CWJ25038937" at bounding box center [894, 408] width 199 height 64
copy td "2910127568"
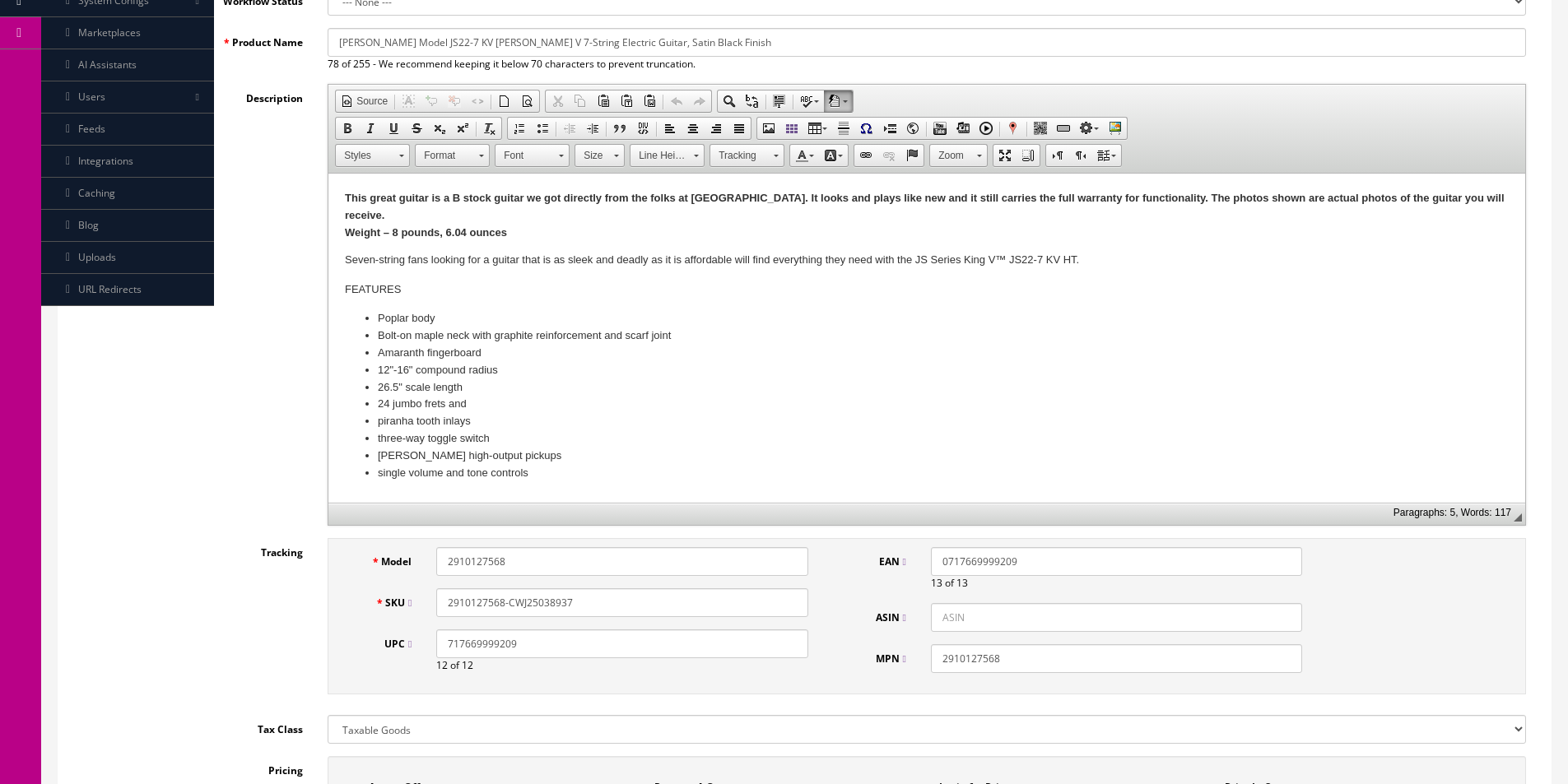
scroll to position [494, 0]
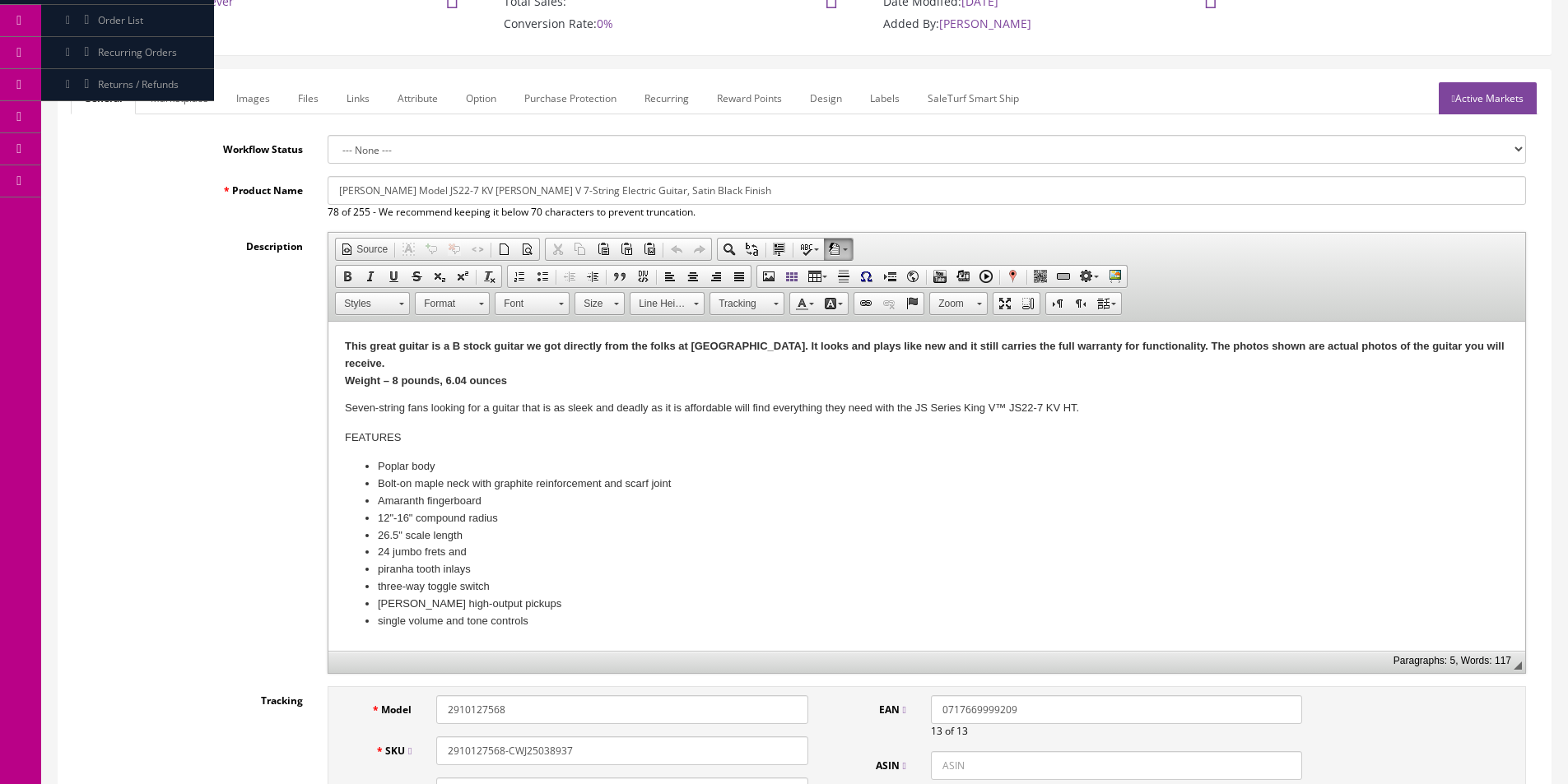
click at [247, 104] on link "Images" at bounding box center [253, 98] width 60 height 32
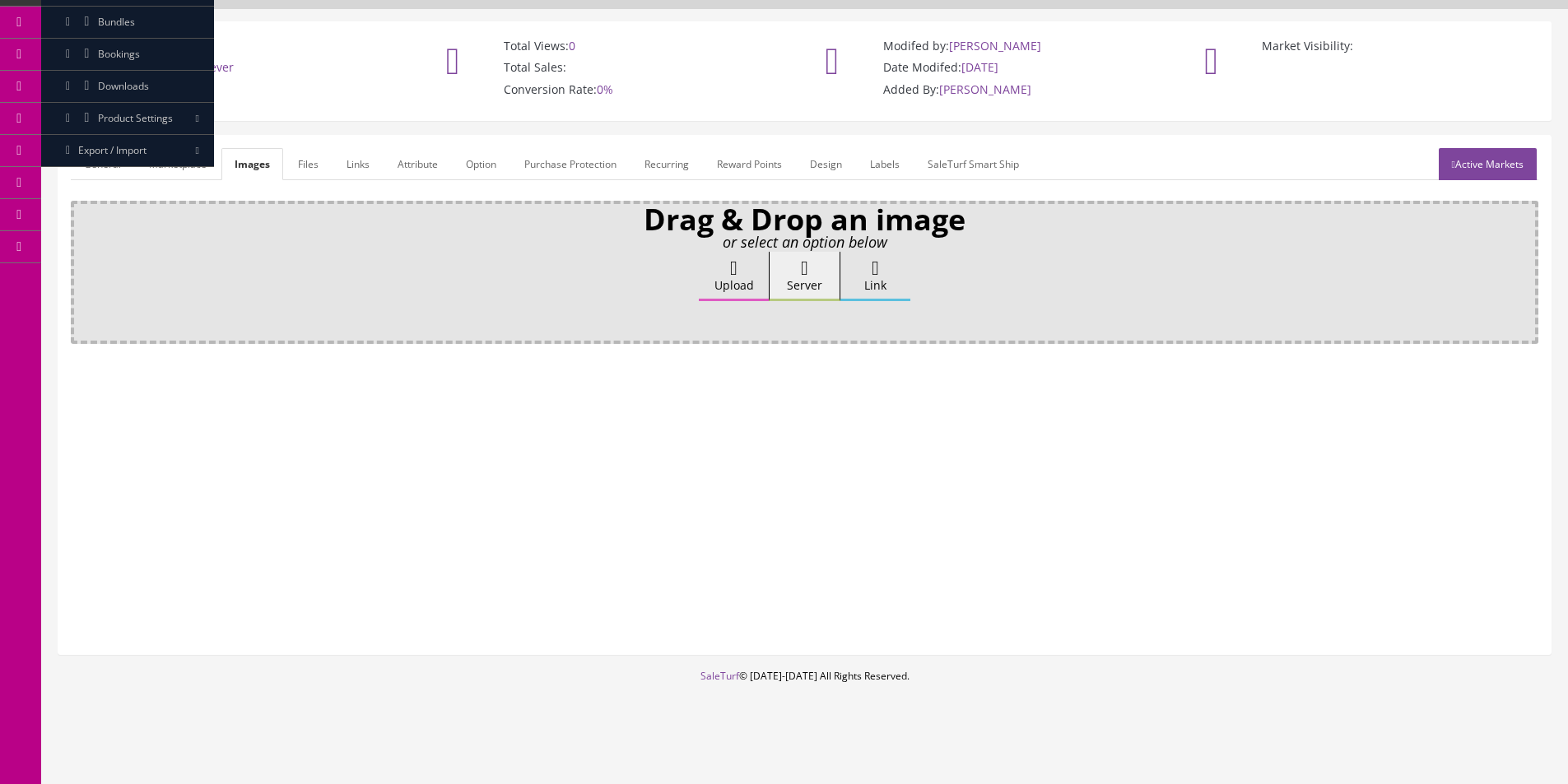
click at [748, 280] on label "Upload" at bounding box center [733, 276] width 70 height 49
click at [83, 269] on input "Upload" at bounding box center [83, 260] width 0 height 17
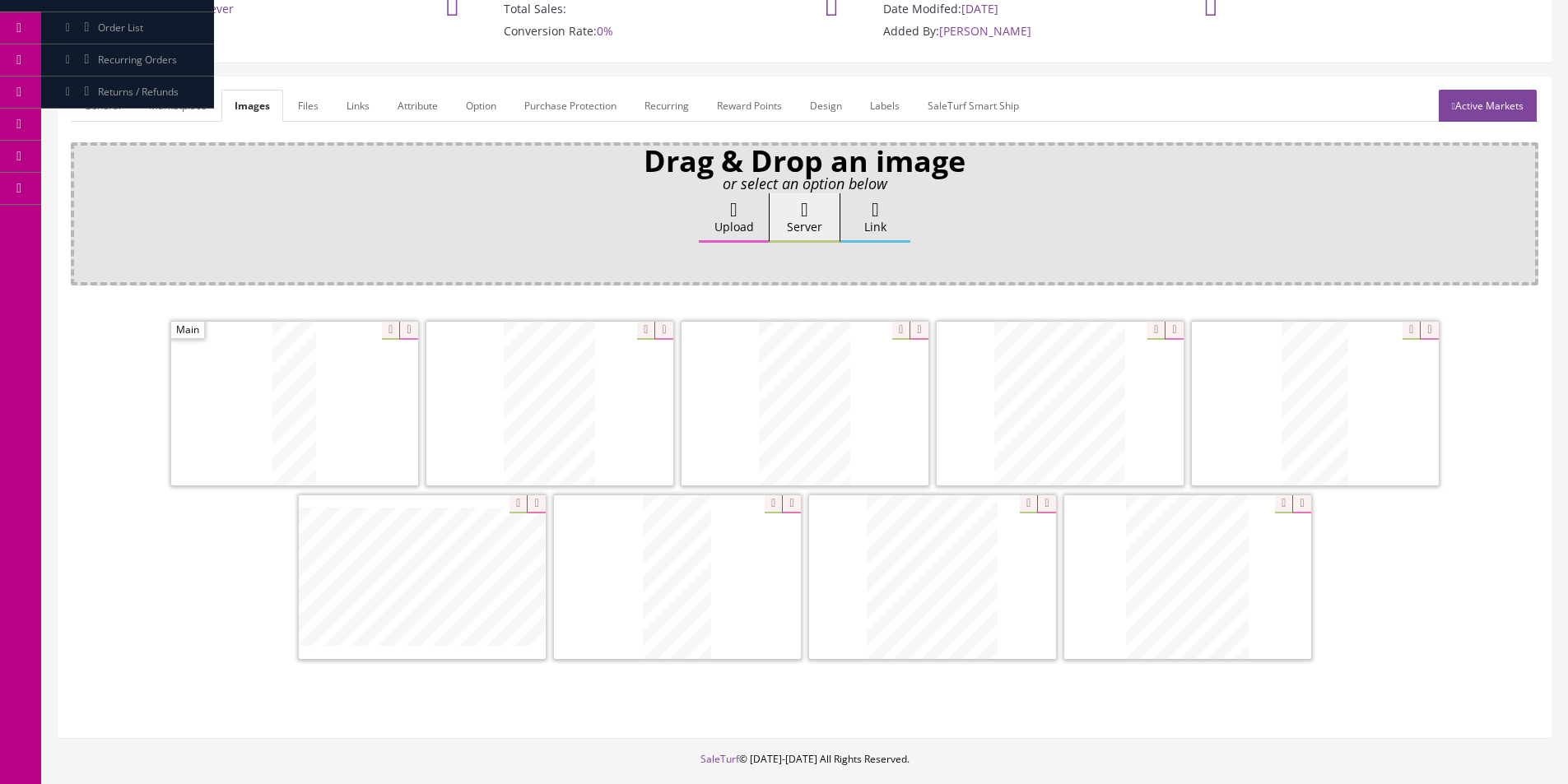
scroll to position [240, 0]
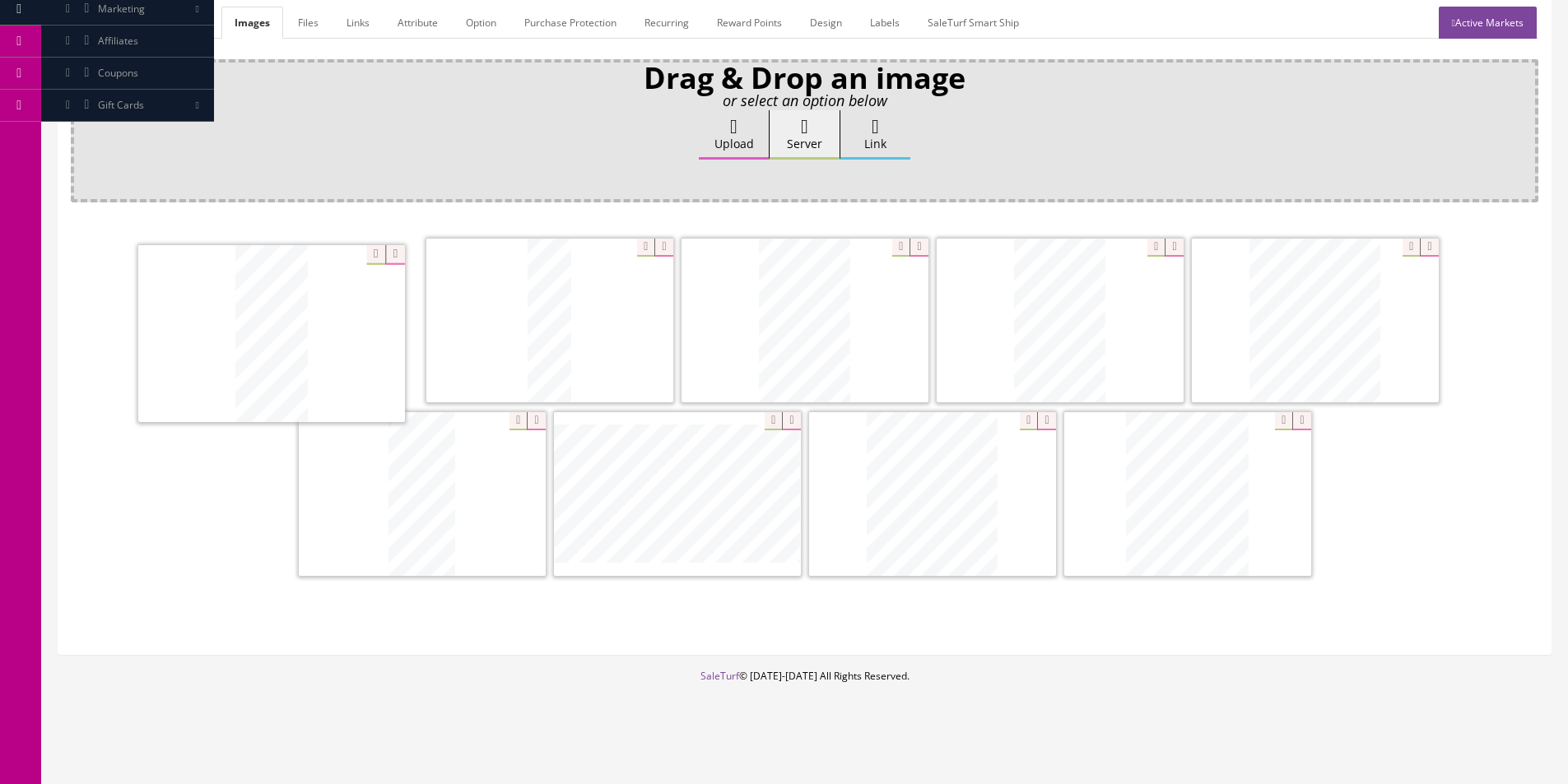
drag, startPoint x: 564, startPoint y: 425, endPoint x: 308, endPoint y: 282, distance: 293.2
drag, startPoint x: 965, startPoint y: 516, endPoint x: 522, endPoint y: 314, distance: 486.9
drag, startPoint x: 672, startPoint y: 498, endPoint x: 540, endPoint y: 336, distance: 209.0
drag, startPoint x: 651, startPoint y: 483, endPoint x: 954, endPoint y: 305, distance: 351.4
drag, startPoint x: 1177, startPoint y: 492, endPoint x: 747, endPoint y: 301, distance: 470.5
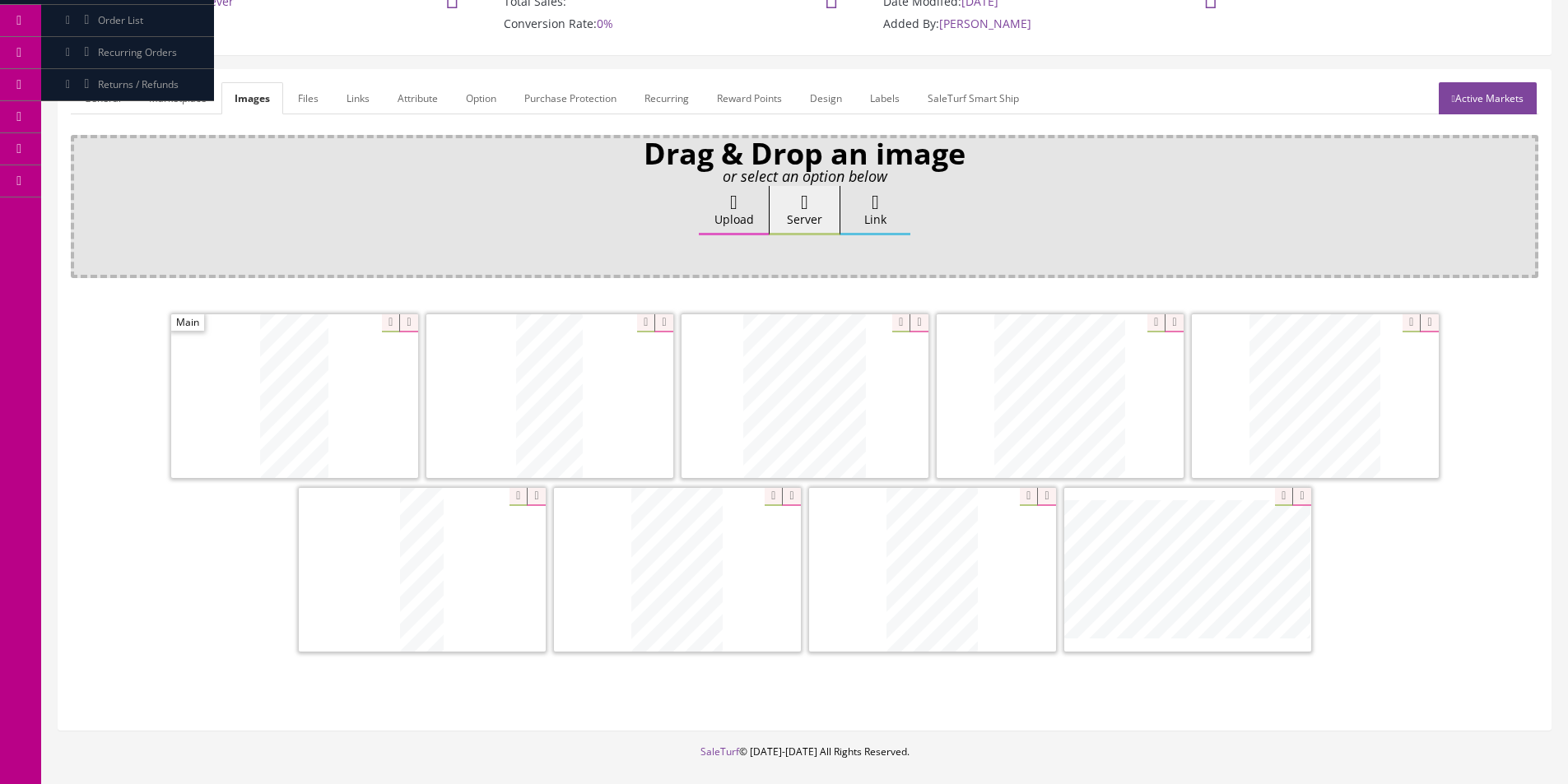
scroll to position [76, 0]
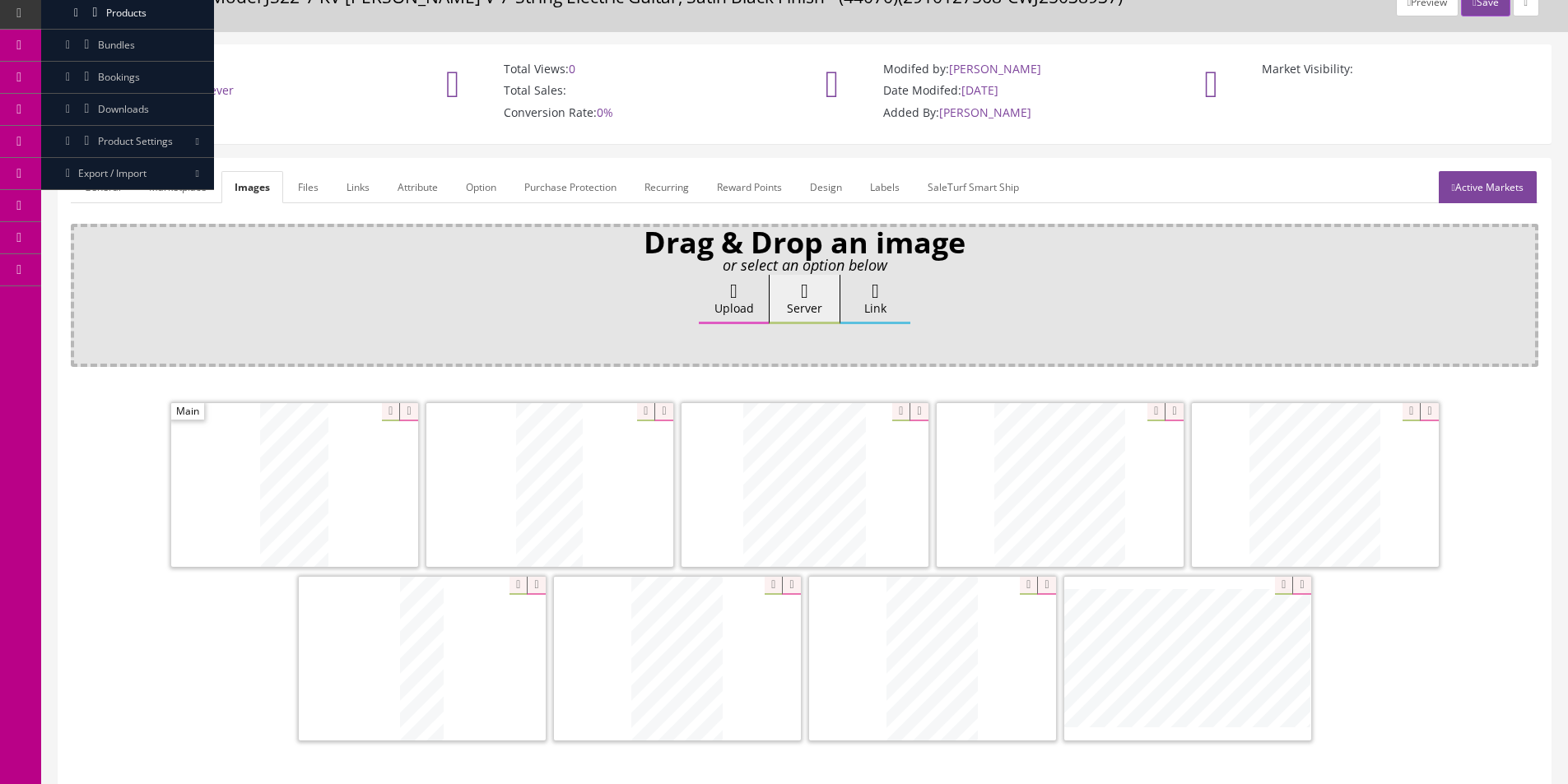
click at [107, 190] on link "General" at bounding box center [102, 187] width 63 height 32
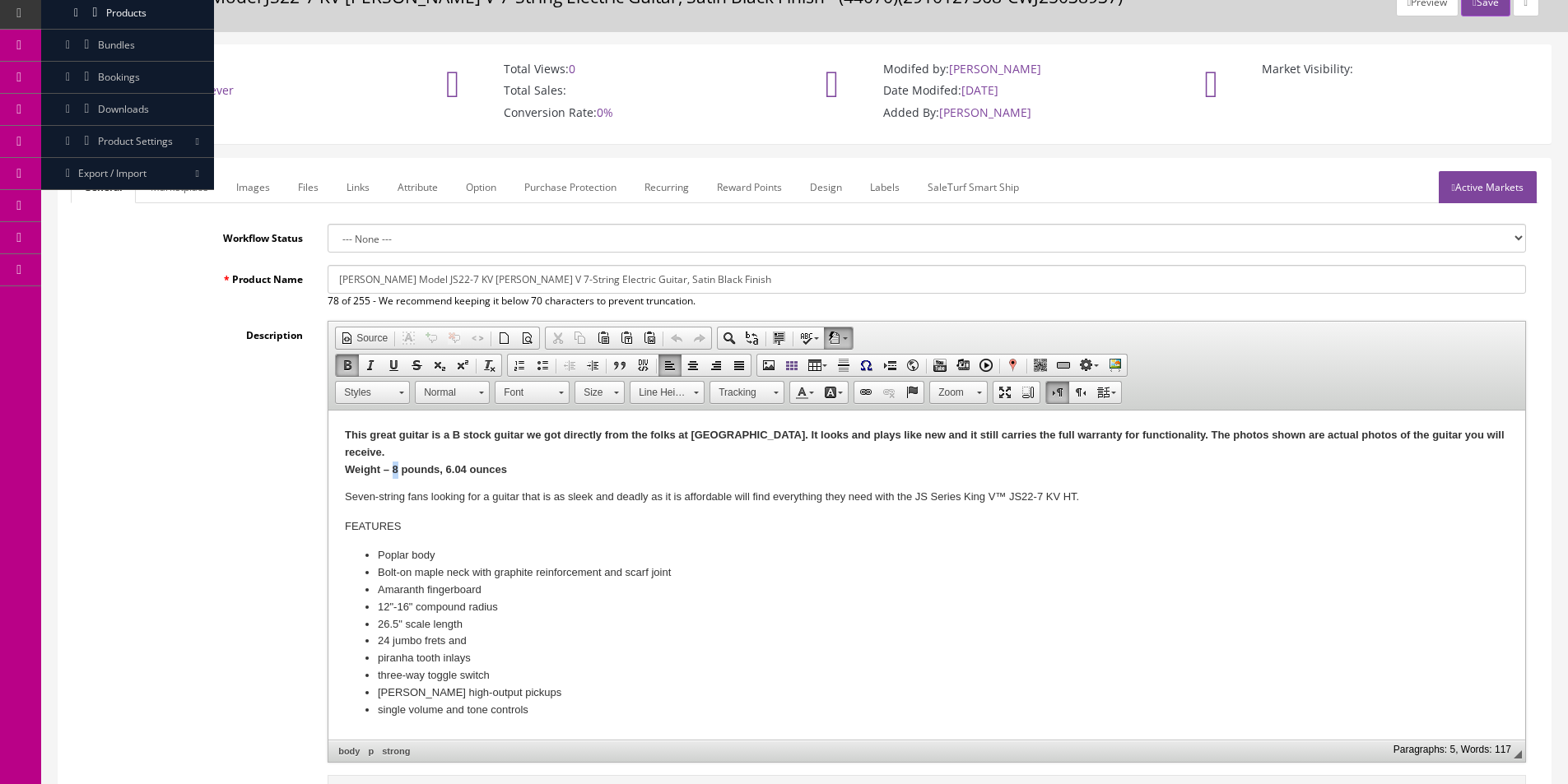
click at [401, 463] on strong "Weight – 8 pounds, 6.04 ounces" at bounding box center [425, 469] width 162 height 13
drag, startPoint x: 459, startPoint y: 450, endPoint x: 481, endPoint y: 451, distance: 22.0
click at [481, 463] on strong "Weight – 6 pounds, 6.04 ounces" at bounding box center [425, 469] width 162 height 13
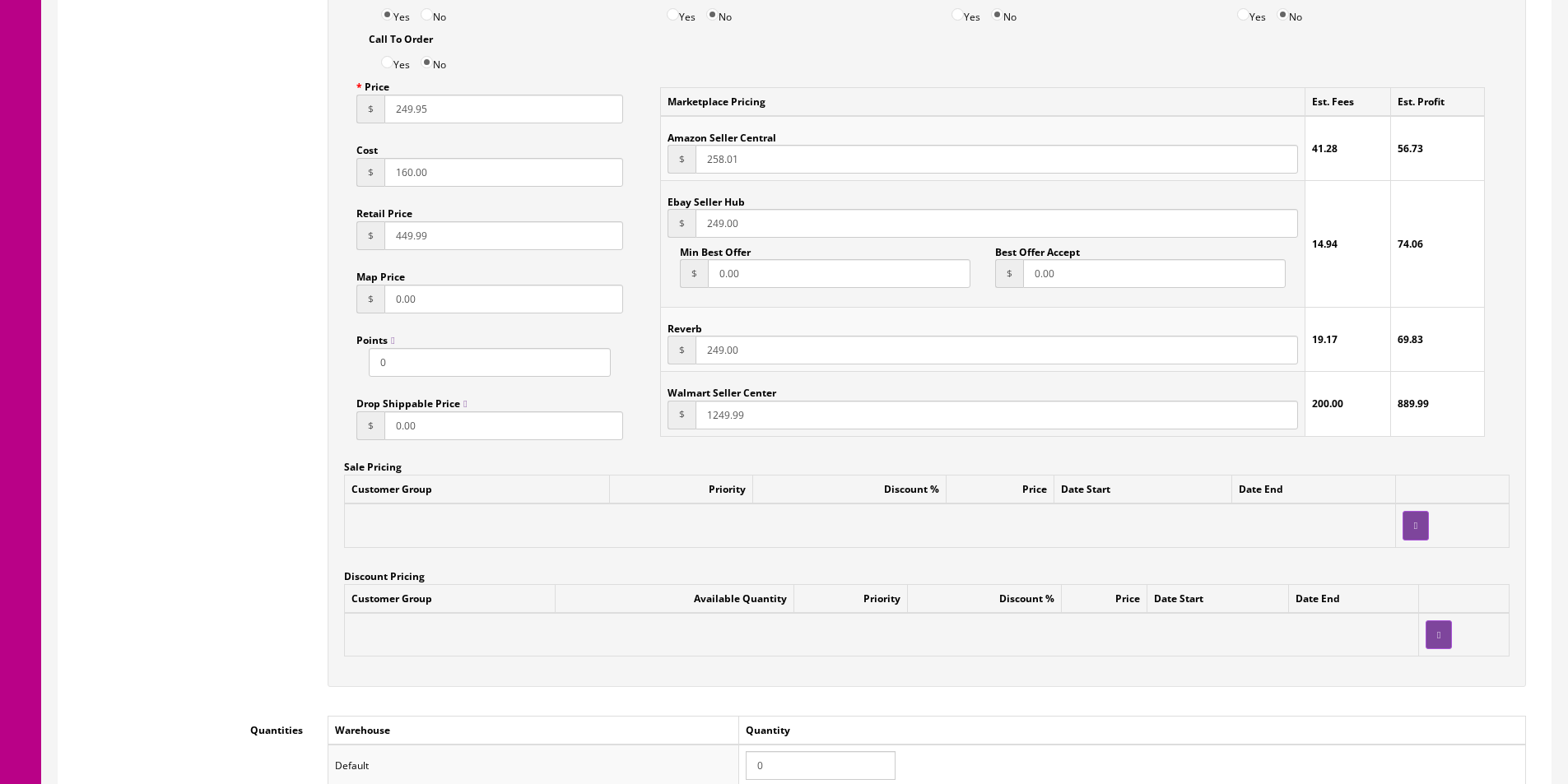
scroll to position [1228, 0]
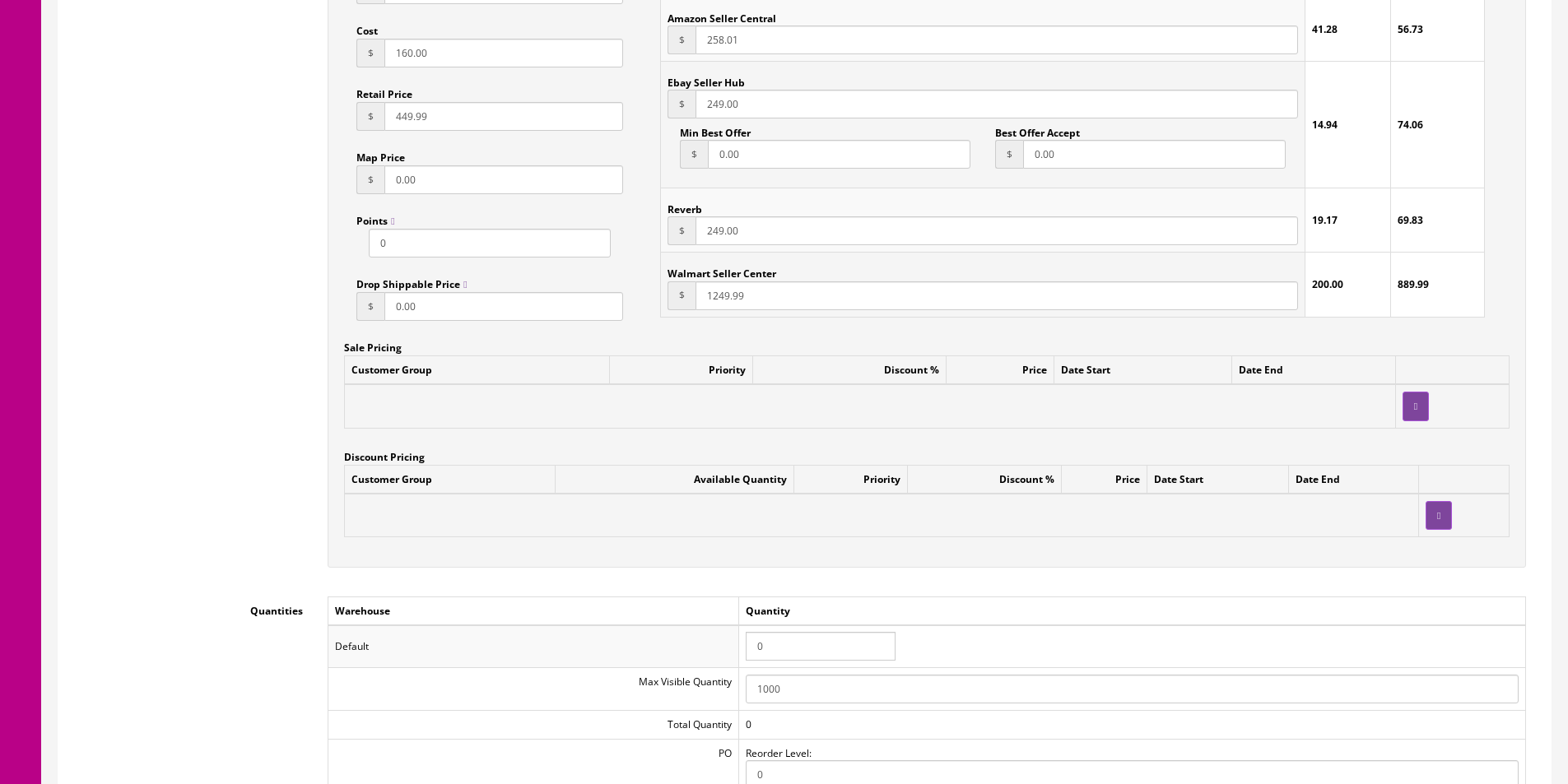
click at [802, 627] on td "0" at bounding box center [1132, 646] width 787 height 42
click at [801, 628] on td "0" at bounding box center [1132, 646] width 787 height 42
click at [798, 644] on input "0" at bounding box center [820, 645] width 150 height 29
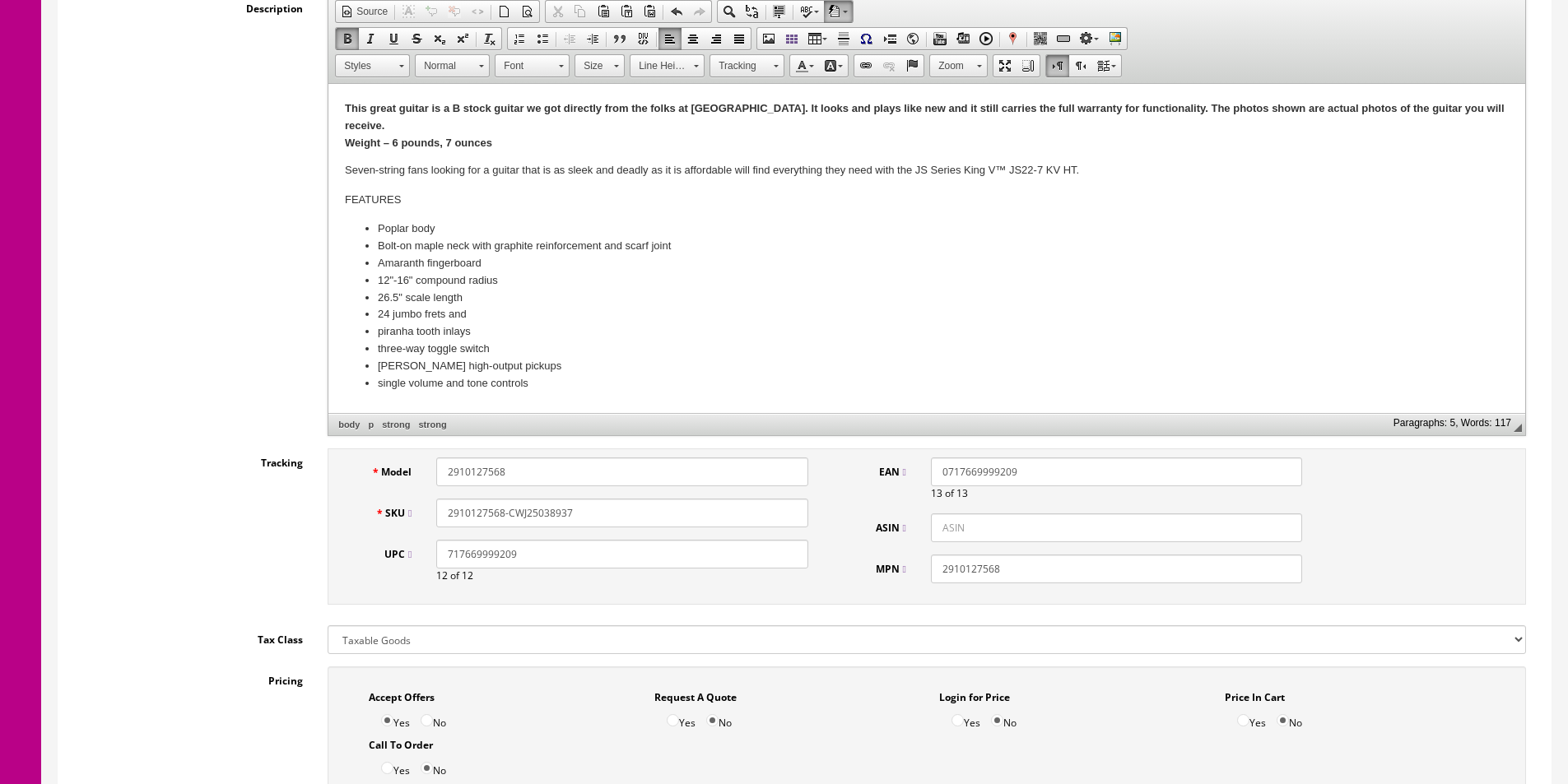
scroll to position [0, 0]
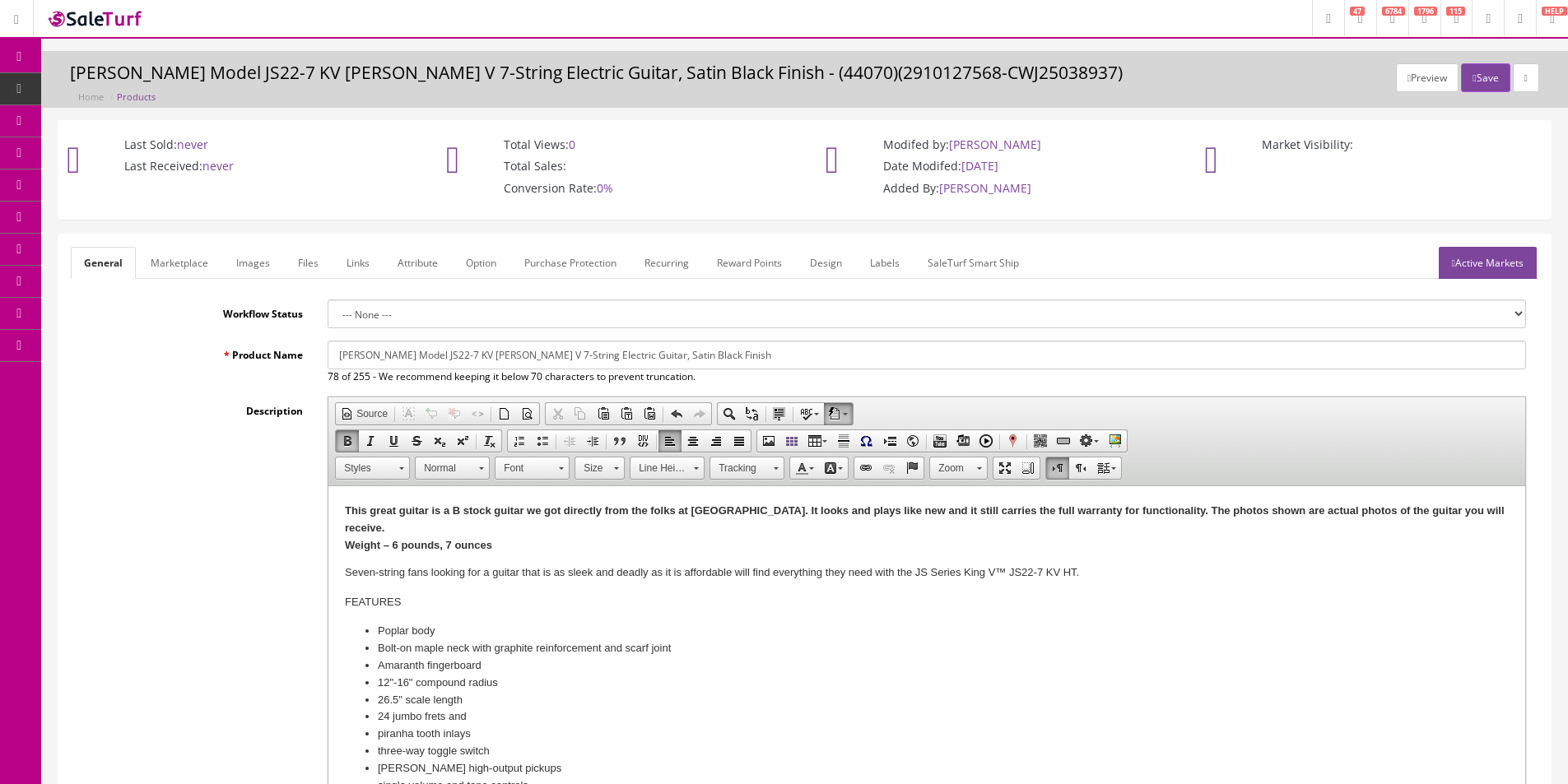
type input "1"
click at [1482, 279] on link "Active Markets" at bounding box center [1487, 263] width 98 height 32
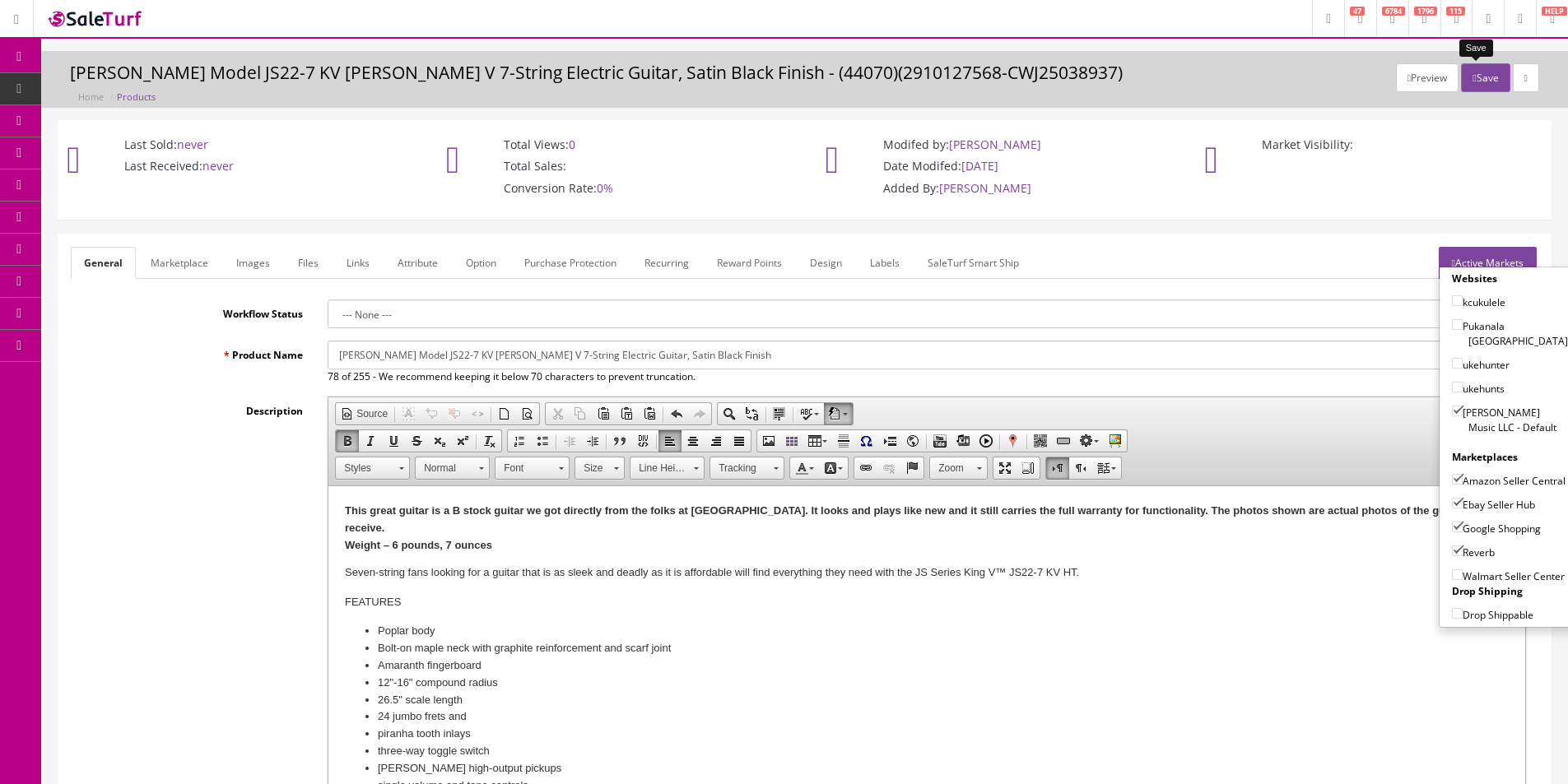
click at [1478, 80] on button "Save" at bounding box center [1484, 77] width 48 height 29
